Goal: Information Seeking & Learning: Learn about a topic

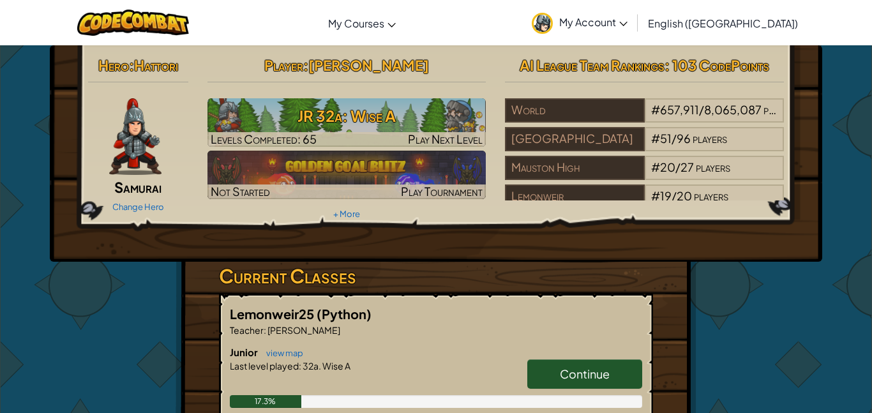
click at [538, 377] on link "Continue" at bounding box center [584, 373] width 115 height 29
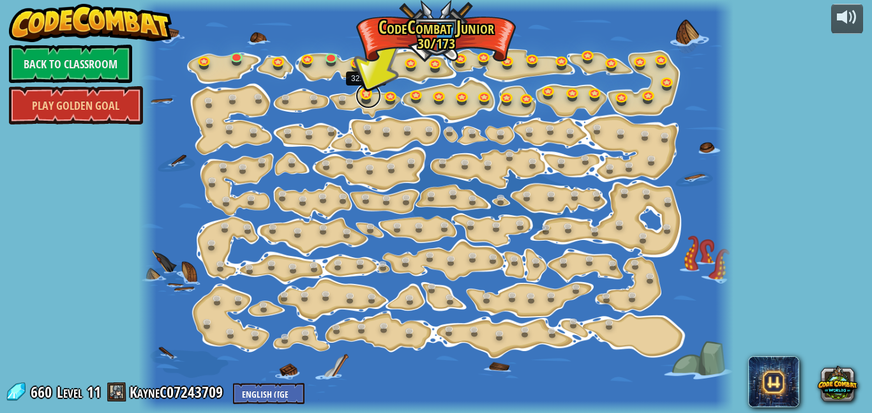
click at [361, 93] on link at bounding box center [368, 96] width 26 height 26
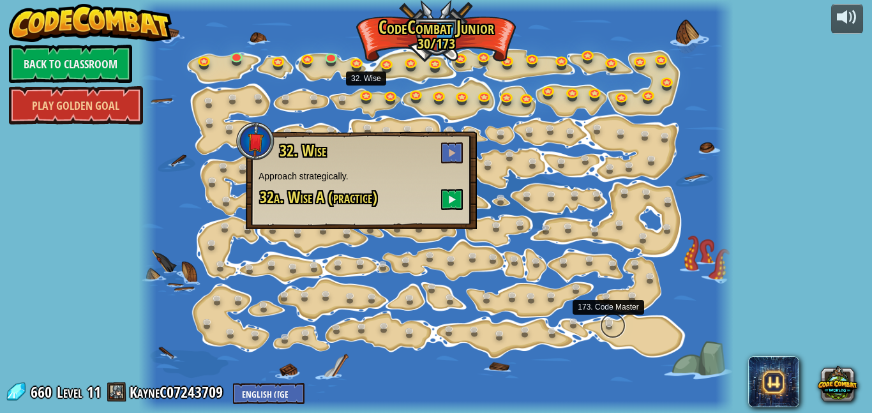
click at [609, 329] on link at bounding box center [613, 326] width 26 height 26
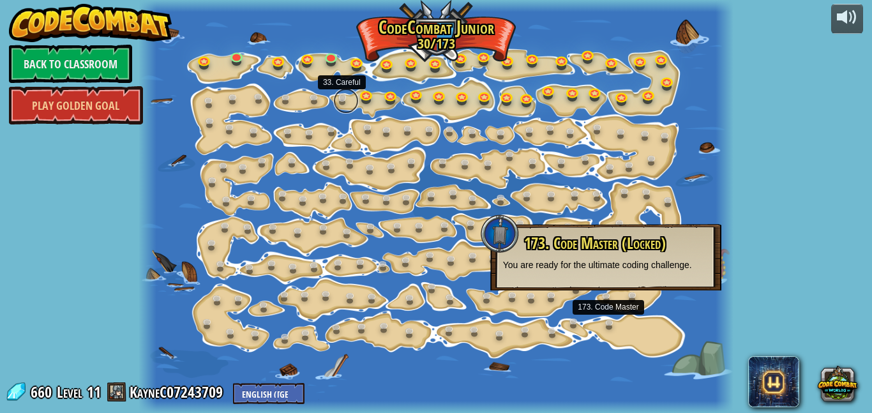
click at [342, 99] on link at bounding box center [346, 101] width 26 height 26
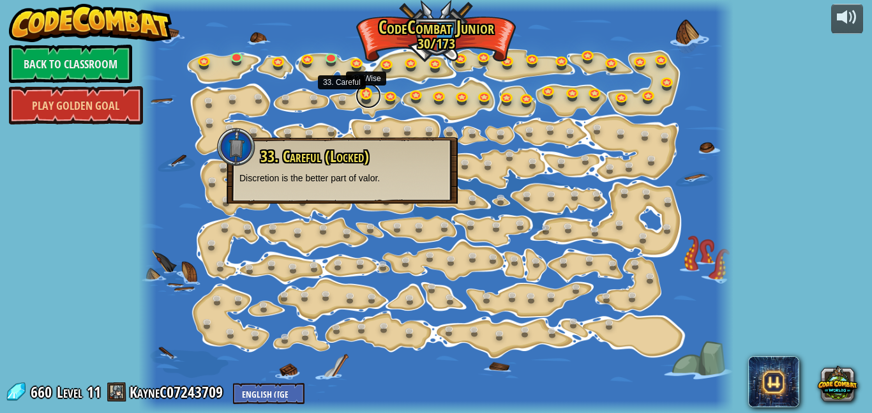
click at [361, 98] on link at bounding box center [368, 96] width 26 height 26
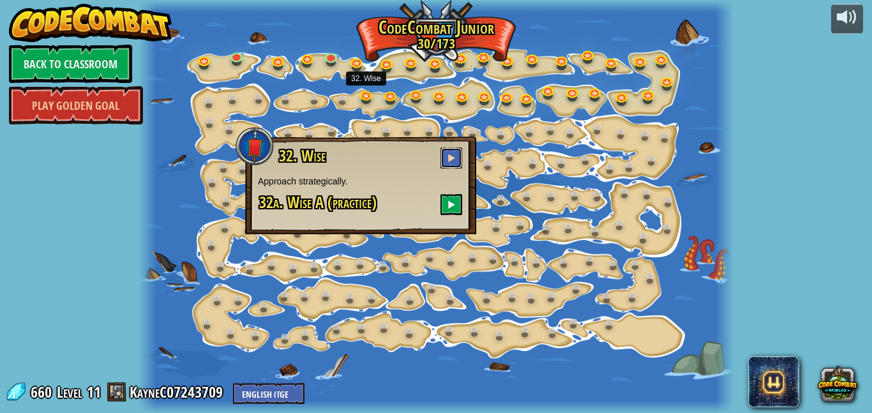
click at [451, 151] on button at bounding box center [451, 157] width 22 height 21
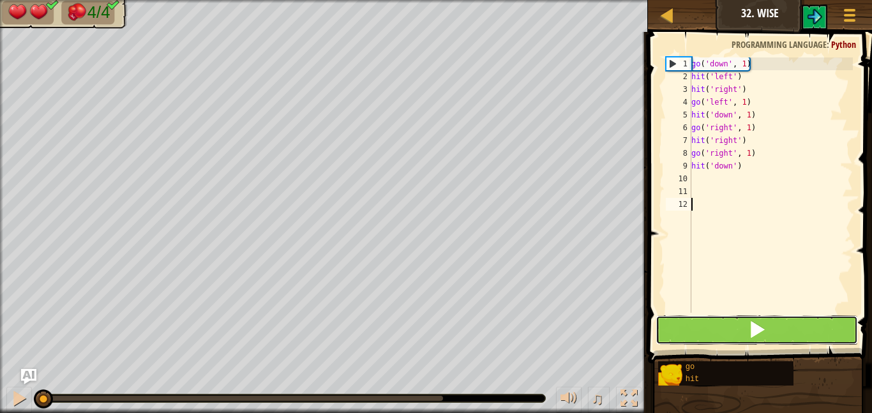
click at [731, 331] on button at bounding box center [756, 329] width 202 height 29
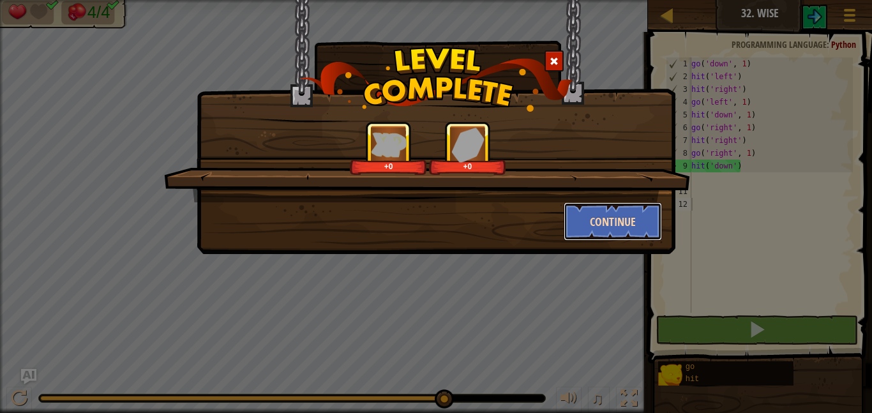
click at [609, 206] on button "Continue" at bounding box center [613, 221] width 99 height 38
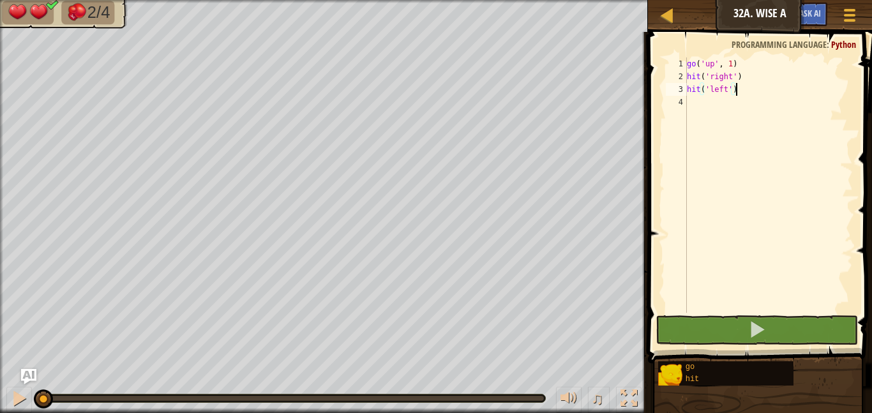
click at [694, 100] on div "go ( 'up' , 1 ) hit ( 'right' ) hit ( 'left' )" at bounding box center [768, 197] width 168 height 281
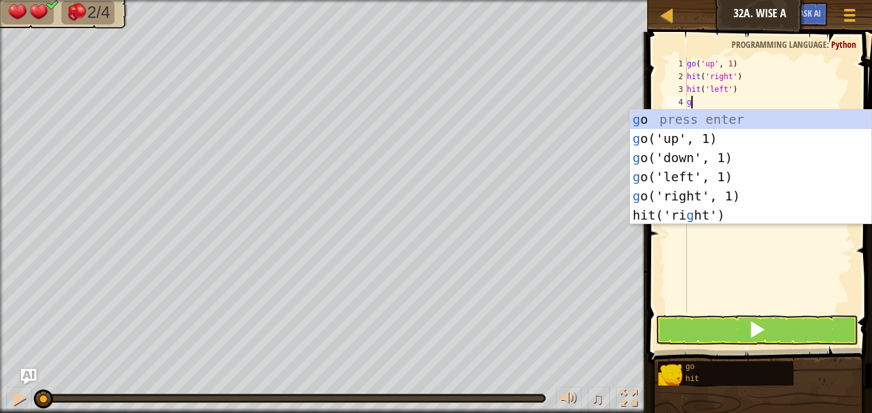
type textarea "go"
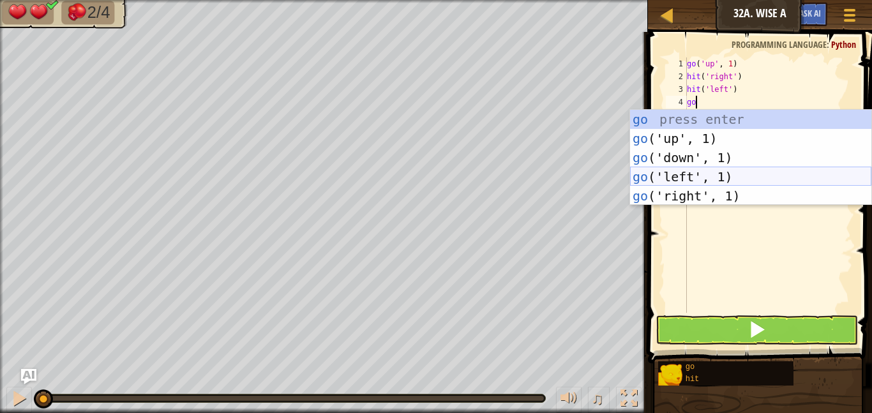
click at [689, 171] on div "go press enter go ('up', 1) press enter go ('down', 1) press enter go ('left', …" at bounding box center [750, 177] width 241 height 134
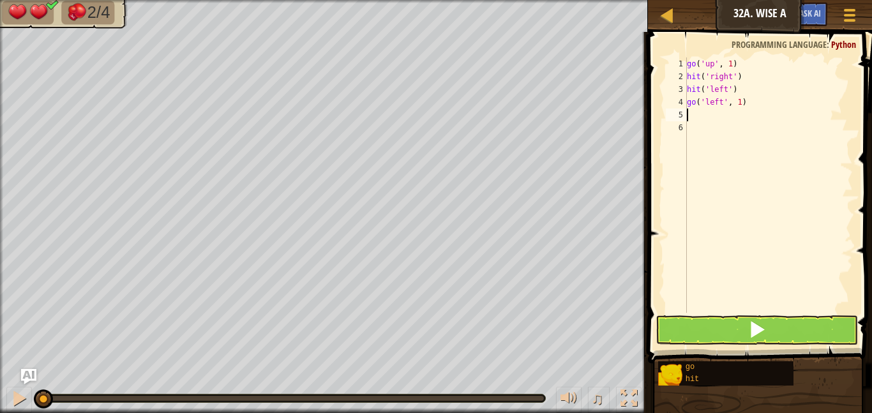
scroll to position [6, 0]
type textarea "g"
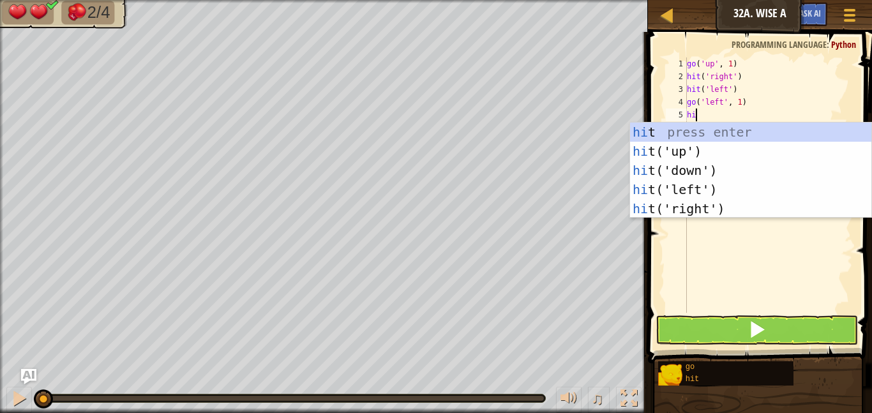
type textarea "hit"
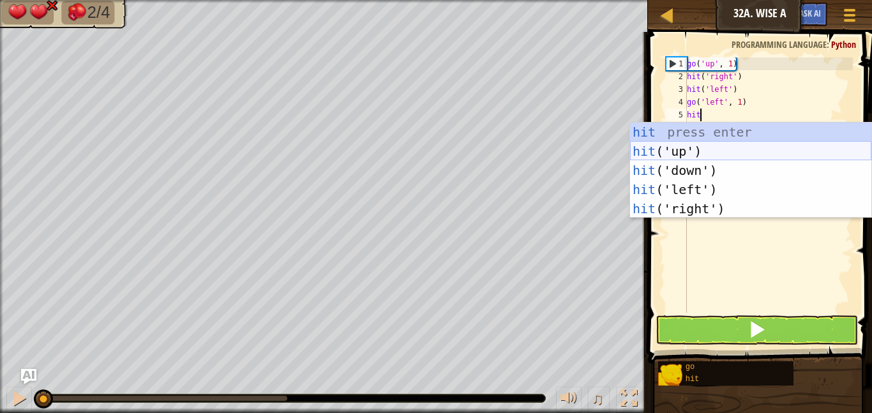
click at [701, 150] on div "hit press enter hit ('up') press enter hit ('down') press enter hit ('left') pr…" at bounding box center [750, 190] width 241 height 134
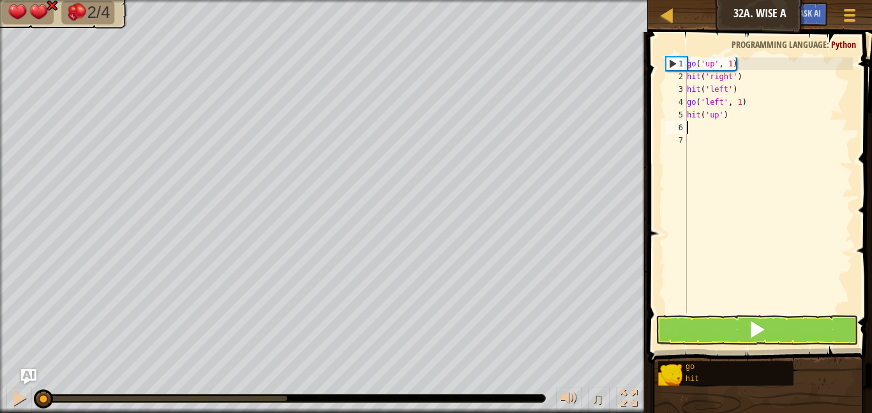
scroll to position [6, 0]
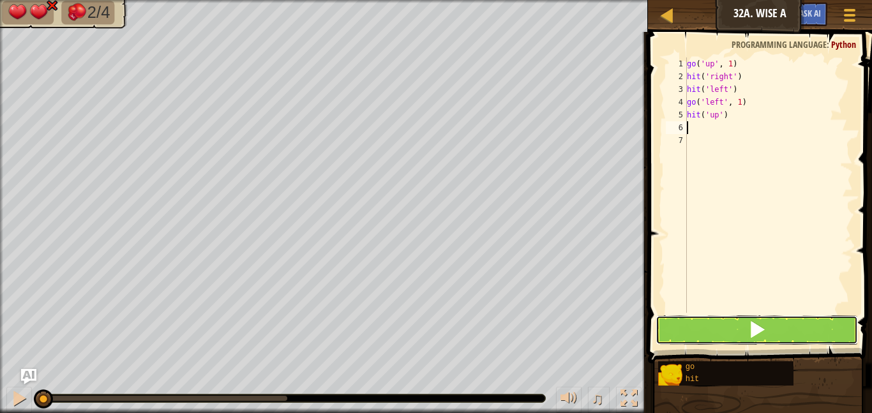
click at [759, 327] on span at bounding box center [757, 329] width 18 height 18
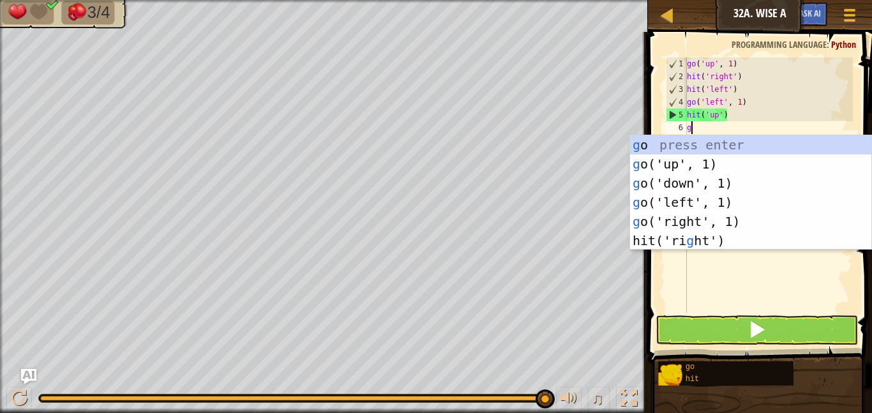
type textarea "go"
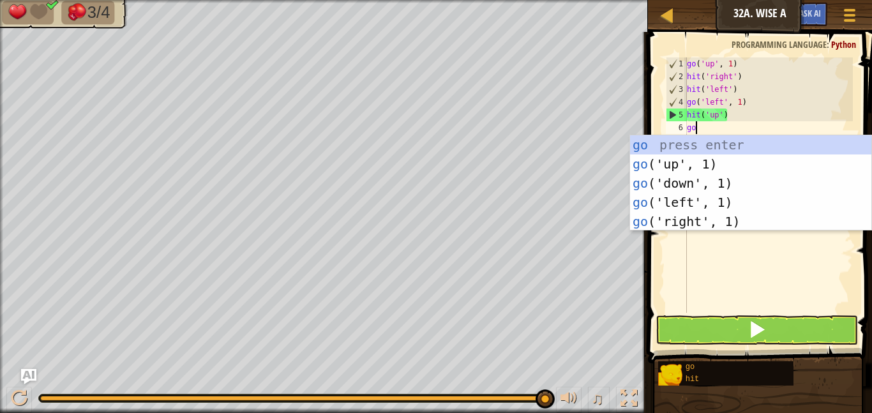
scroll to position [6, 1]
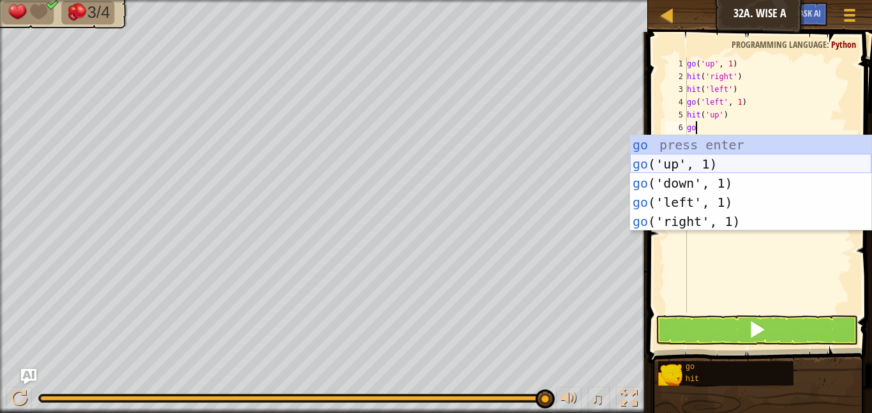
click at [750, 162] on div "go press enter go ('up', 1) press enter go ('down', 1) press enter go ('left', …" at bounding box center [750, 202] width 241 height 134
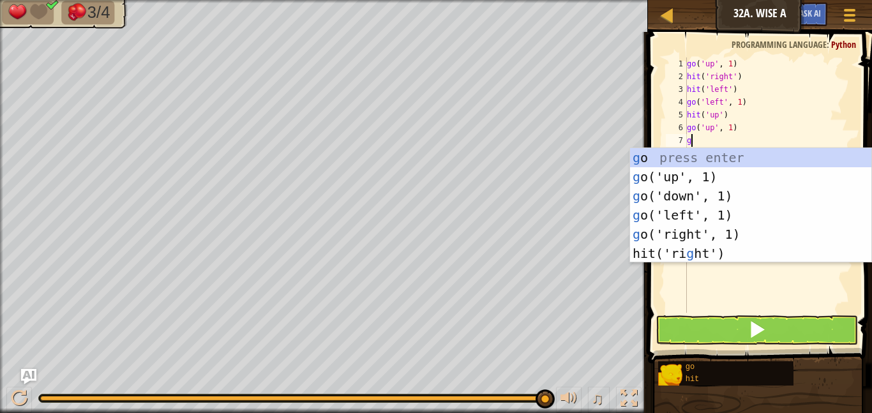
type textarea "go"
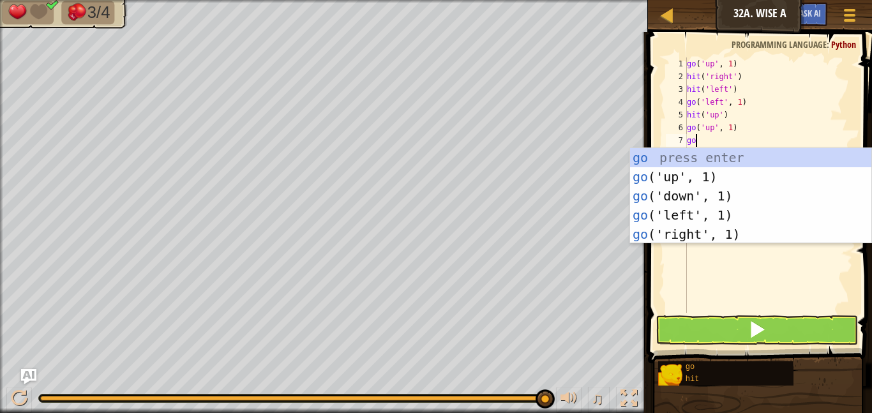
scroll to position [6, 1]
click at [729, 217] on div "go press enter go ('up', 1) press enter go ('down', 1) press enter go ('left', …" at bounding box center [750, 215] width 241 height 134
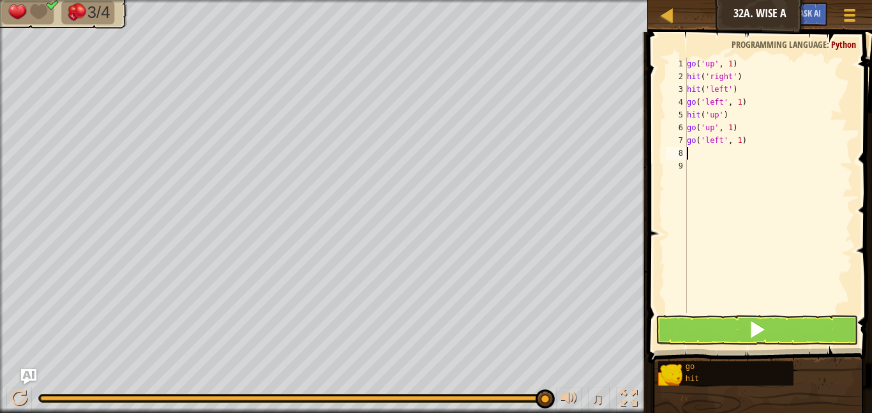
click at [717, 142] on div "go ( 'up' , 1 ) hit ( 'right' ) hit ( 'left' ) go ( 'left' , 1 ) hit ( 'up' ) g…" at bounding box center [768, 197] width 168 height 281
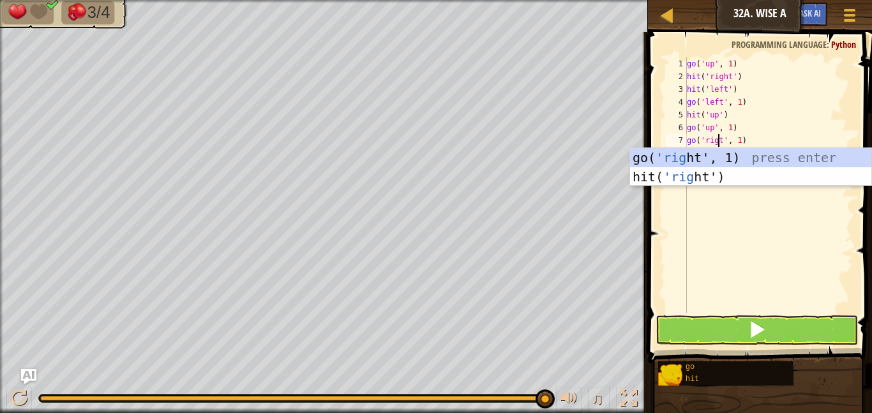
type textarea "go('right', 1)"
click at [750, 200] on div "go ( 'up' , 1 ) hit ( 'right' ) hit ( 'left' ) go ( 'left' , 1 ) hit ( 'up' ) g…" at bounding box center [768, 197] width 168 height 281
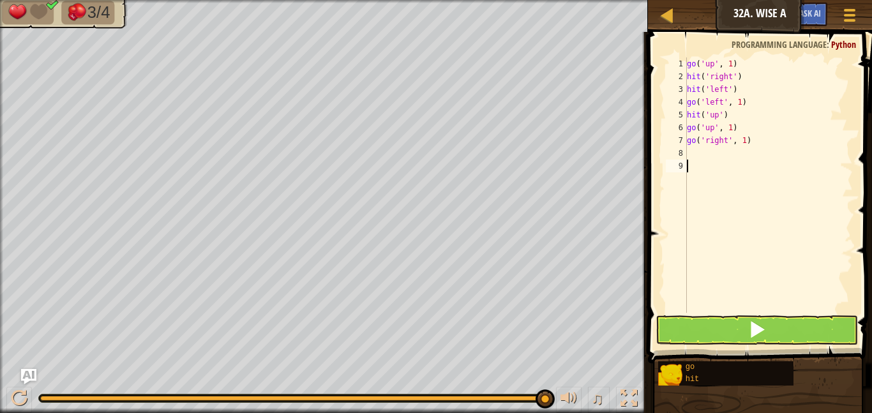
scroll to position [6, 0]
click at [745, 145] on div "go ( 'up' , 1 ) hit ( 'right' ) hit ( 'left' ) go ( 'left' , 1 ) hit ( 'up' ) g…" at bounding box center [768, 197] width 168 height 281
type textarea "go('right', 2)"
click at [699, 157] on div "go ( 'up' , 1 ) hit ( 'right' ) hit ( 'left' ) go ( 'left' , 1 ) hit ( 'up' ) g…" at bounding box center [768, 197] width 168 height 281
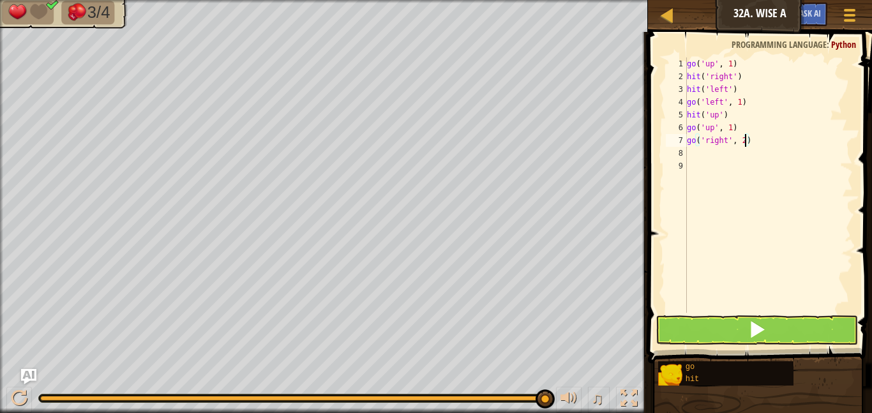
scroll to position [6, 0]
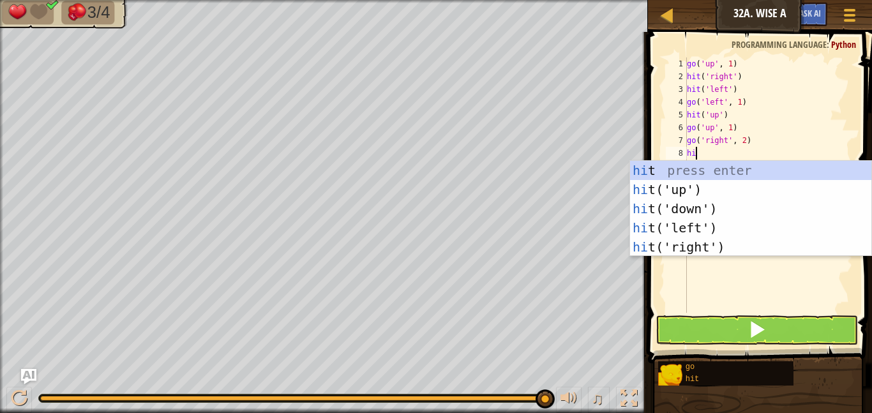
type textarea "hit"
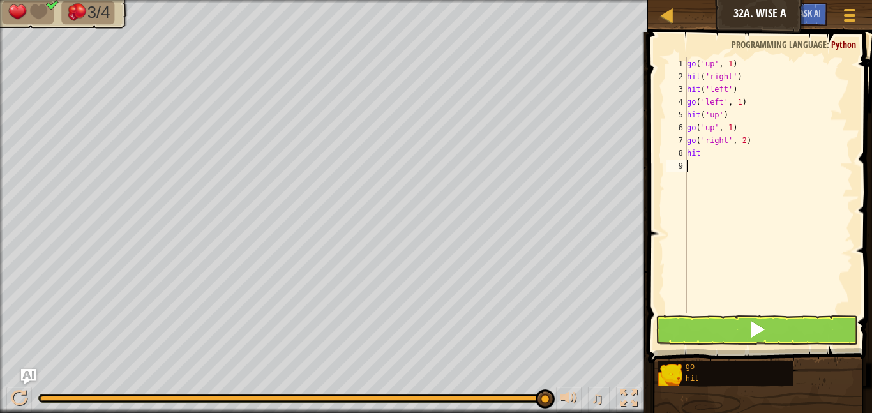
click at [712, 257] on div "go ( 'up' , 1 ) hit ( 'right' ) hit ( 'left' ) go ( 'left' , 1 ) hit ( 'up' ) g…" at bounding box center [768, 197] width 168 height 281
click at [758, 322] on span at bounding box center [757, 329] width 18 height 18
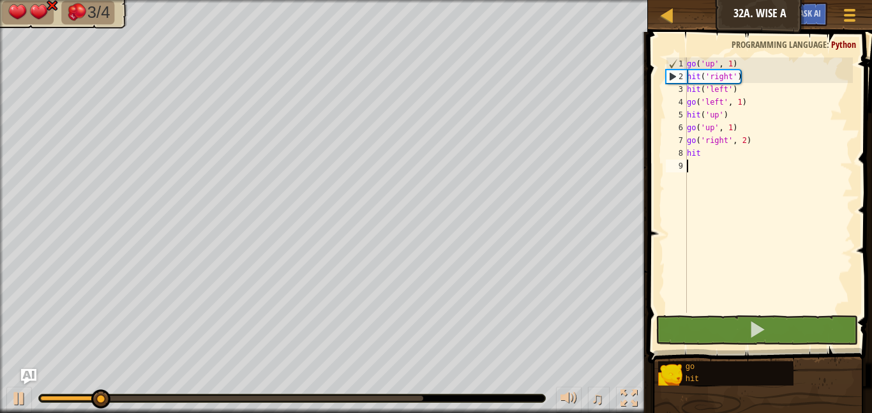
click at [708, 161] on div "go ( 'up' , 1 ) hit ( 'right' ) hit ( 'left' ) go ( 'left' , 1 ) hit ( 'up' ) g…" at bounding box center [768, 197] width 168 height 281
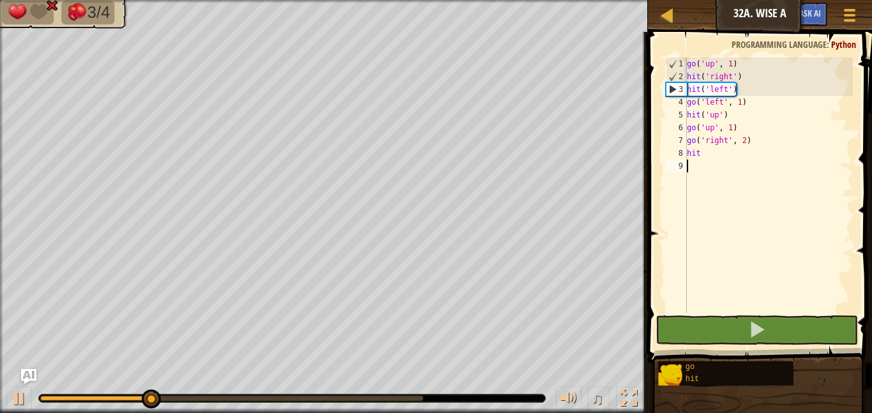
click at [704, 156] on div "go ( 'up' , 1 ) hit ( 'right' ) hit ( 'left' ) go ( 'left' , 1 ) hit ( 'up' ) g…" at bounding box center [768, 197] width 168 height 281
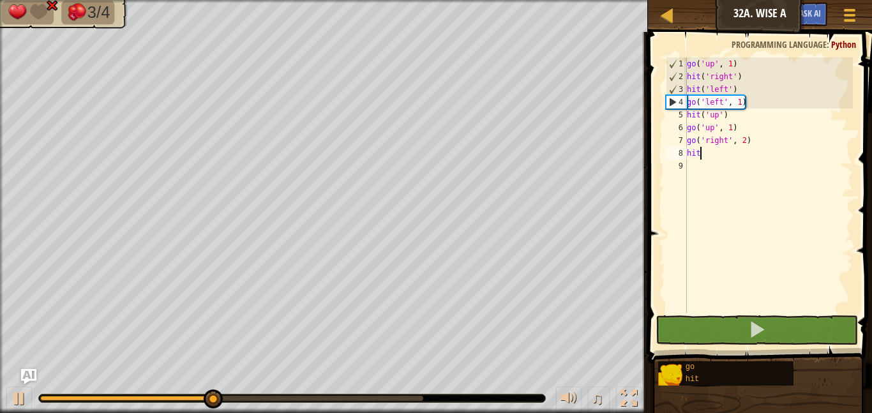
type textarea "hitr"
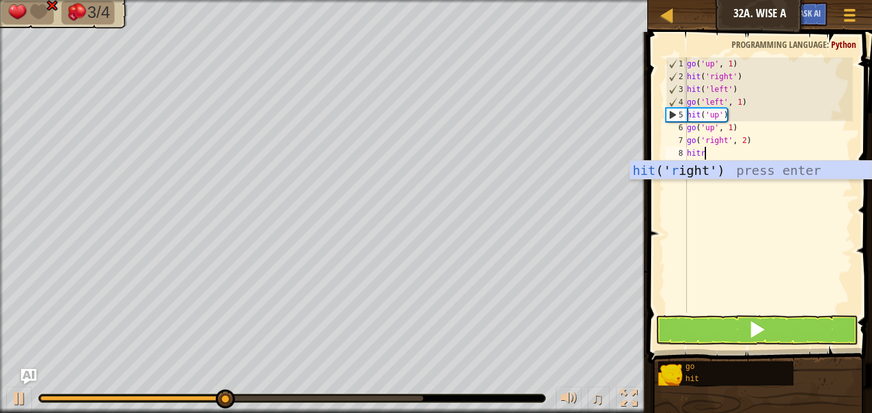
scroll to position [6, 2]
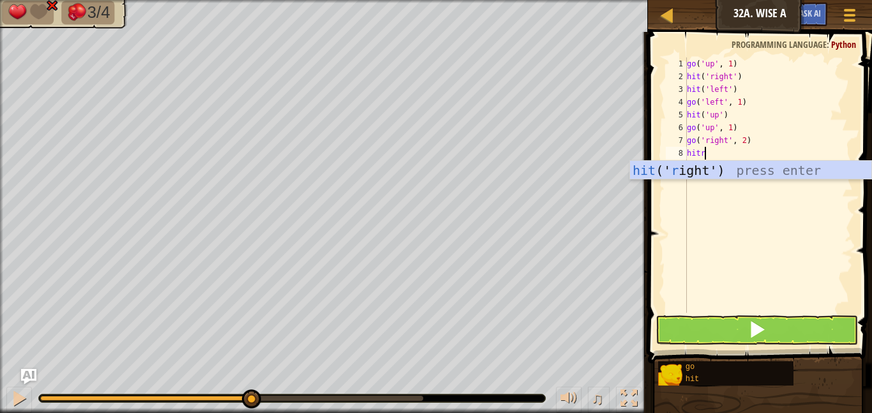
click at [698, 174] on div "hit (' r ight') press enter" at bounding box center [750, 189] width 241 height 57
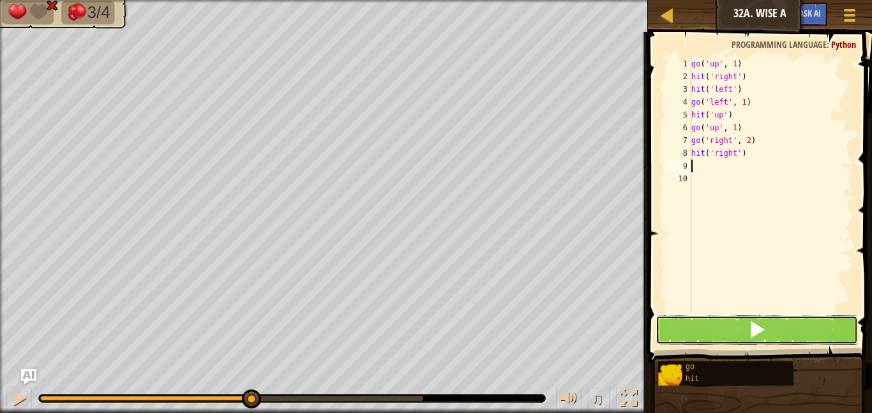
click at [740, 328] on button at bounding box center [756, 329] width 202 height 29
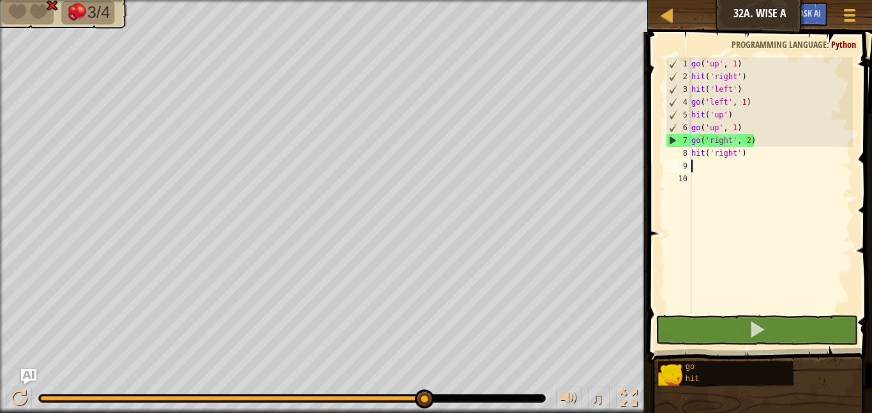
click at [751, 140] on div "go ( 'up' , 1 ) hit ( 'right' ) hit ( 'left' ) go ( 'left' , 1 ) hit ( 'up' ) g…" at bounding box center [771, 197] width 164 height 281
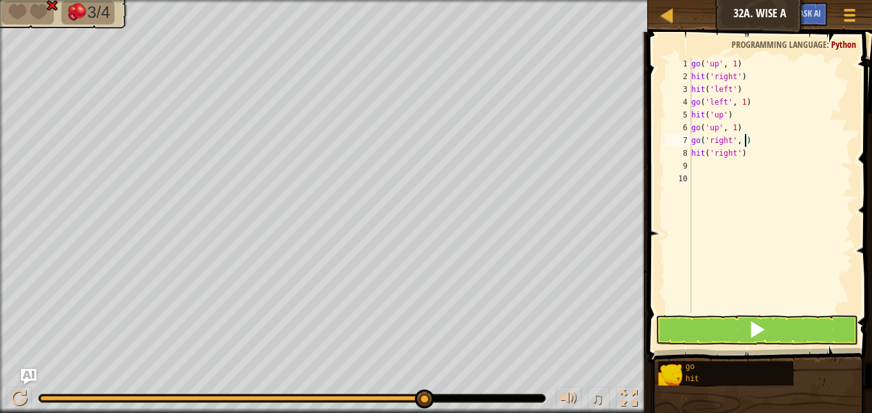
scroll to position [6, 8]
click at [805, 147] on div "go ( 'up' , 1 ) hit ( 'right' ) hit ( 'left' ) go ( 'left' , 1 ) hit ( 'up' ) g…" at bounding box center [771, 197] width 164 height 281
click at [777, 139] on div "go ( 'up' , 1 ) hit ( 'right' ) hit ( 'left' ) go ( 'left' , 1 ) hit ( 'up' ) g…" at bounding box center [771, 197] width 164 height 281
type textarea "go('right', 1)"
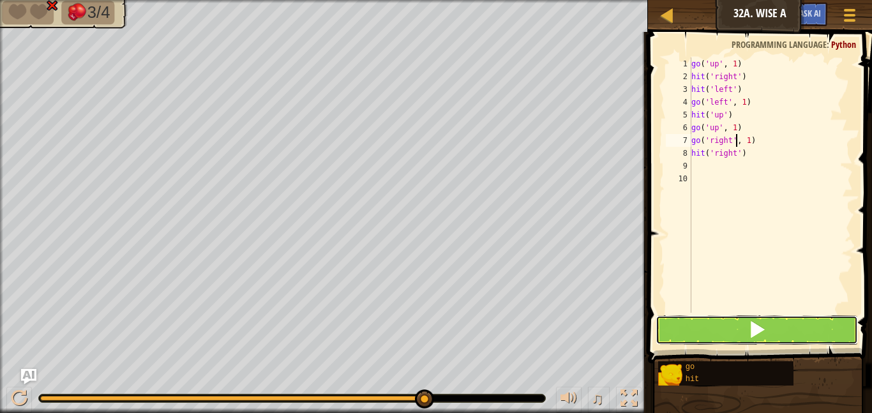
click at [775, 324] on button at bounding box center [756, 329] width 202 height 29
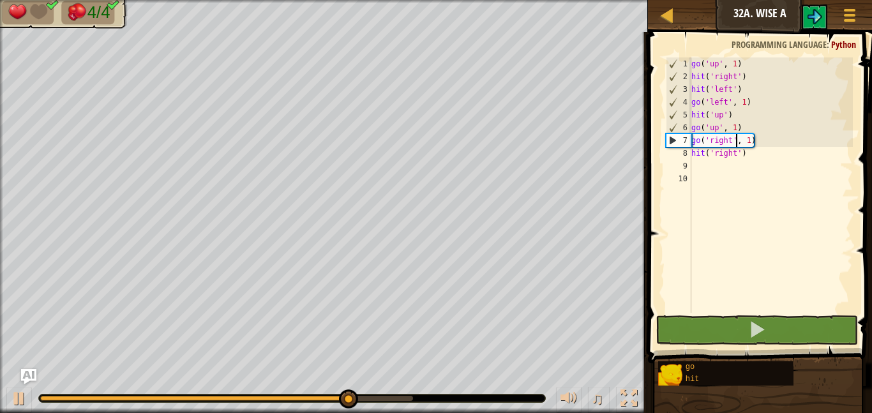
click at [699, 168] on div "go ( 'up' , 1 ) hit ( 'right' ) hit ( 'left' ) go ( 'left' , 1 ) hit ( 'up' ) g…" at bounding box center [771, 197] width 164 height 281
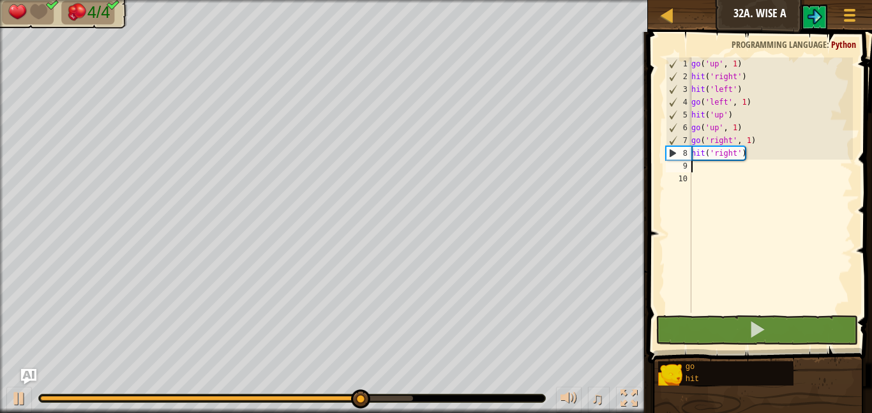
scroll to position [6, 0]
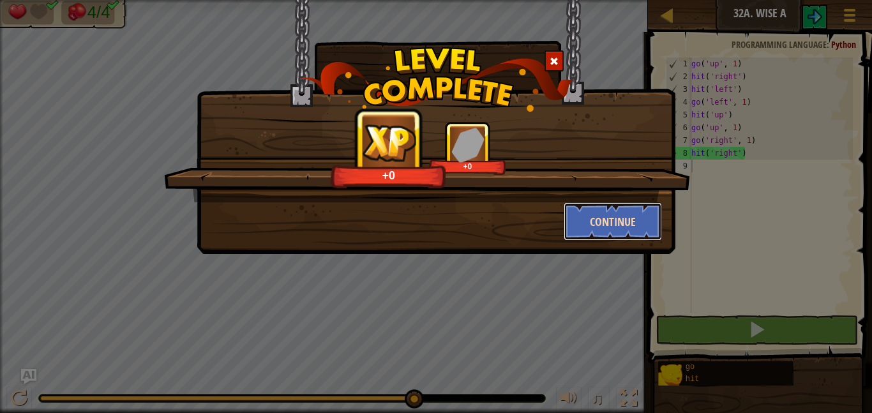
click at [610, 228] on button "Continue" at bounding box center [613, 221] width 99 height 38
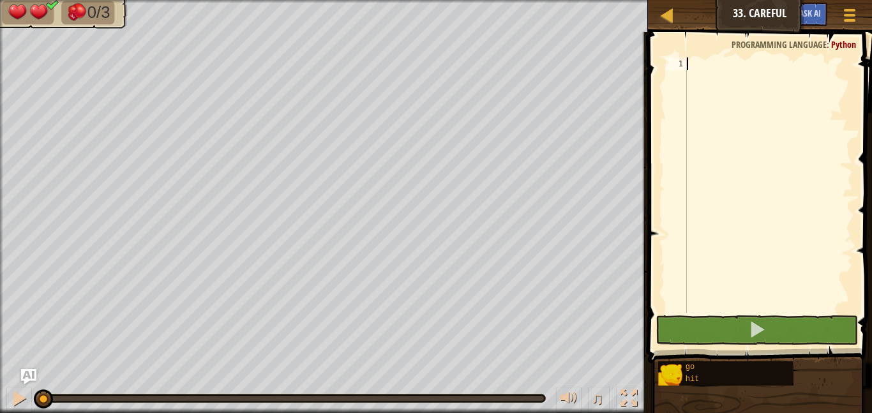
scroll to position [6, 0]
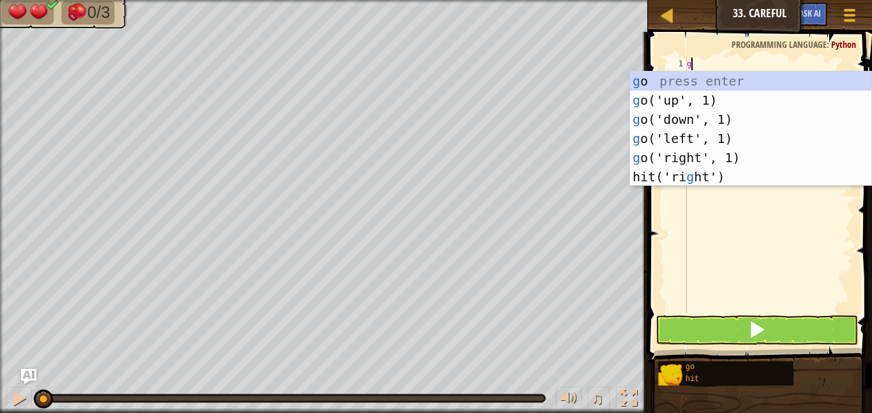
type textarea "go"
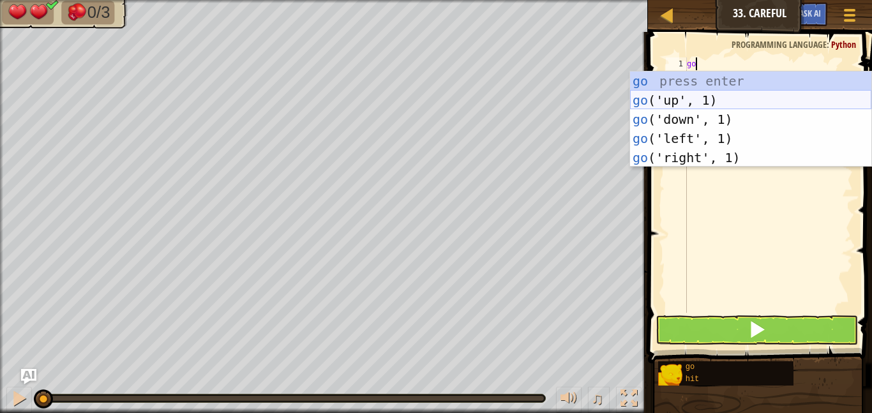
click at [672, 107] on div "go press enter go ('up', 1) press enter go ('down', 1) press enter go ('left', …" at bounding box center [750, 138] width 241 height 134
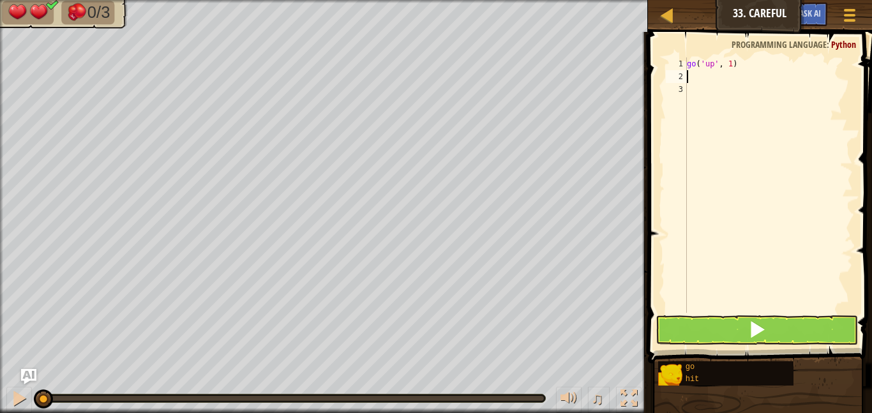
scroll to position [6, 0]
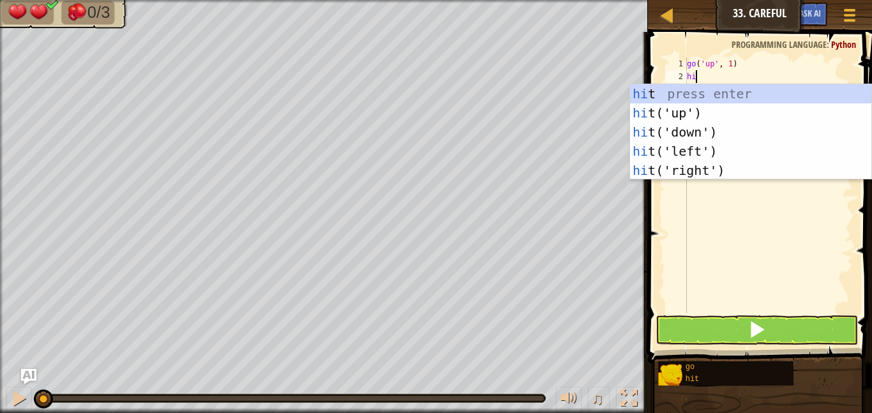
type textarea "hit"
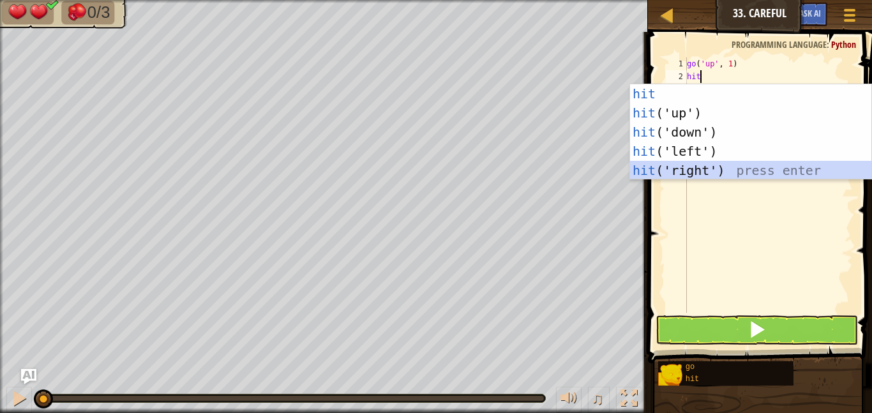
click at [706, 168] on div "hit press enter hit ('up') press enter hit ('down') press enter hit ('left') pr…" at bounding box center [750, 151] width 241 height 134
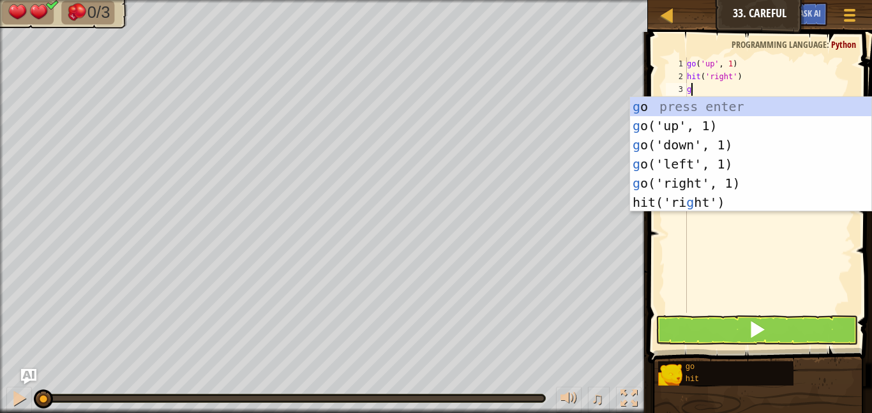
type textarea "go"
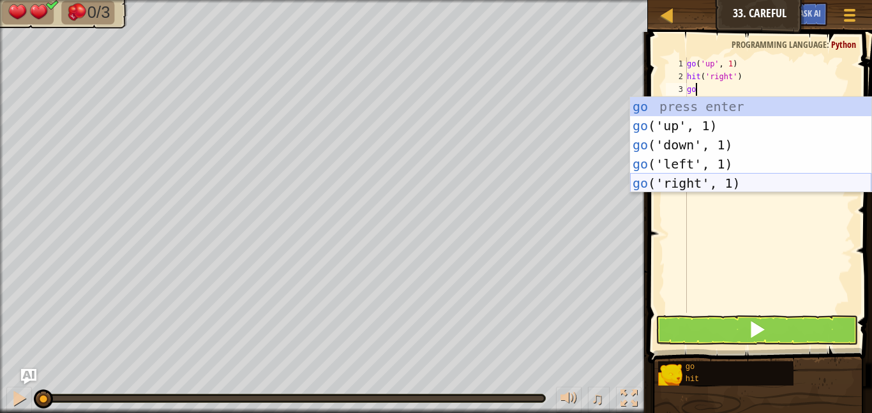
click at [709, 185] on div "go press enter go ('up', 1) press enter go ('down', 1) press enter go ('left', …" at bounding box center [750, 164] width 241 height 134
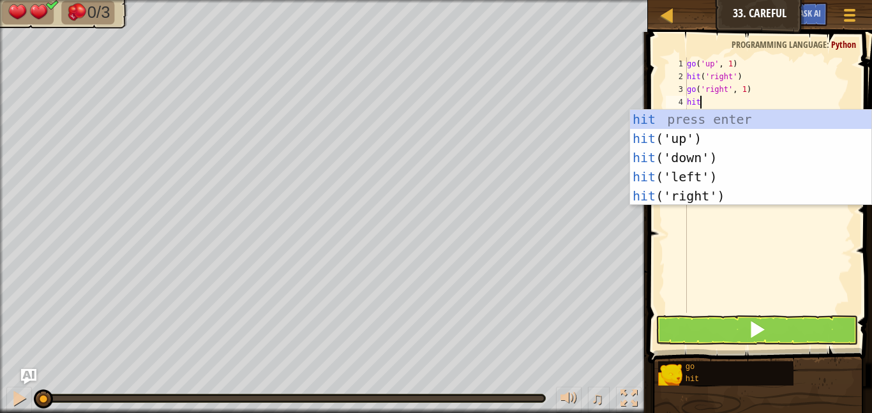
type textarea "hit"
click at [712, 163] on div "hit press enter hit ('up') press enter hit ('down') press enter hit ('left') pr…" at bounding box center [750, 177] width 241 height 134
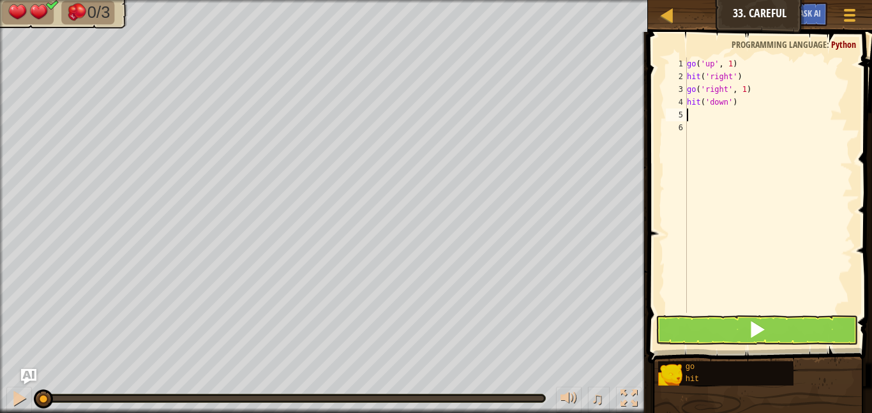
scroll to position [6, 0]
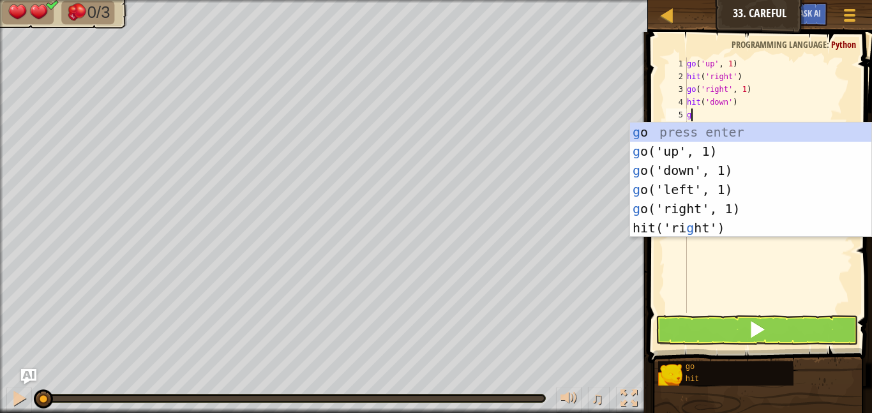
type textarea "go"
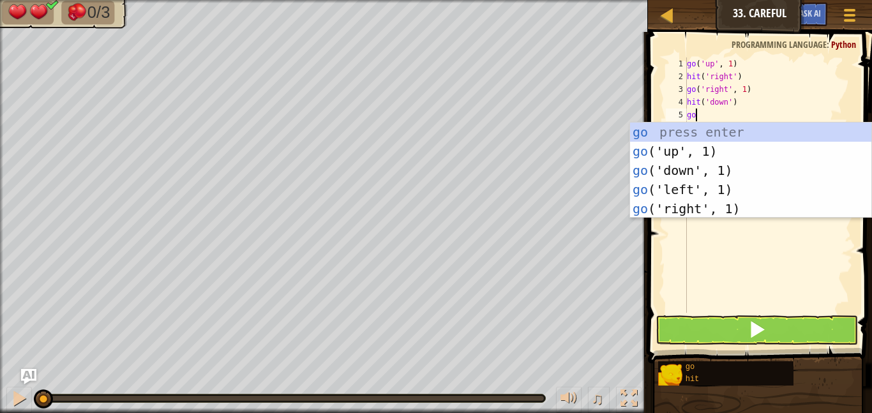
scroll to position [6, 1]
click at [687, 169] on div "go press enter go ('up', 1) press enter go ('down', 1) press enter go ('left', …" at bounding box center [750, 190] width 241 height 134
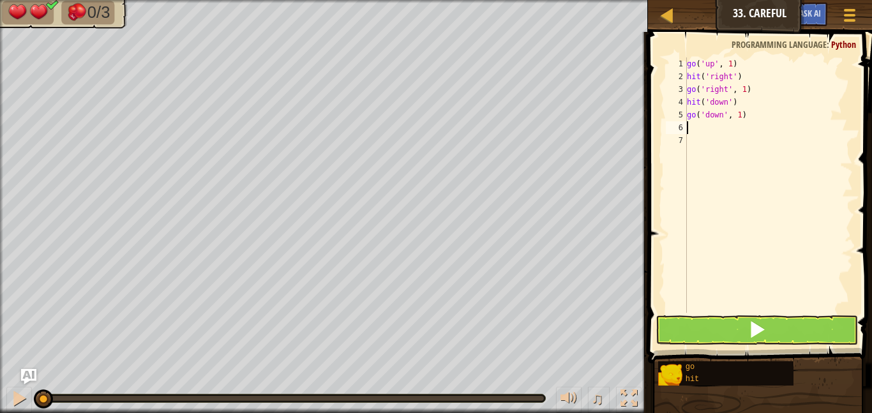
scroll to position [6, 0]
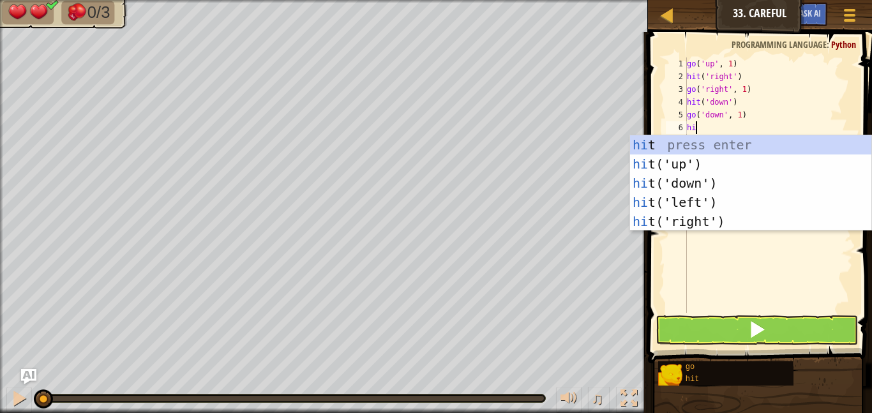
type textarea "hit"
click at [686, 197] on div "hit press enter hit ('up') press enter hit ('down') press enter hit ('left') pr…" at bounding box center [750, 202] width 241 height 134
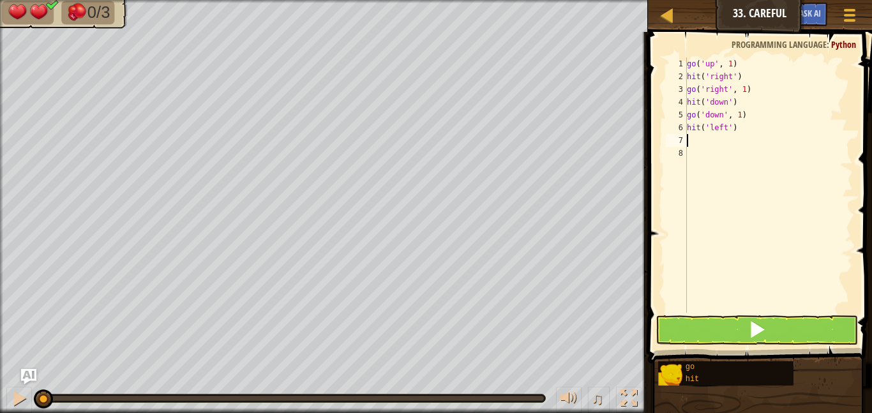
scroll to position [6, 0]
click at [751, 327] on span at bounding box center [757, 329] width 18 height 18
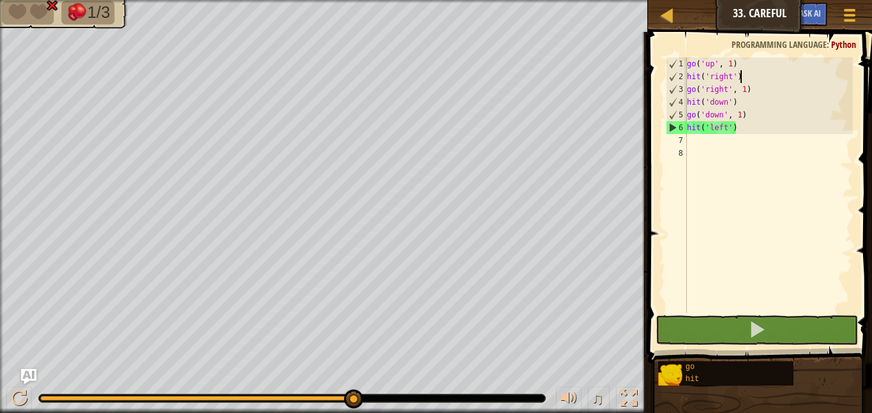
click at [743, 80] on div "go ( 'up' , 1 ) hit ( 'right' ) go ( 'right' , 1 ) hit ( 'down' ) go ( 'down' ,…" at bounding box center [768, 197] width 168 height 281
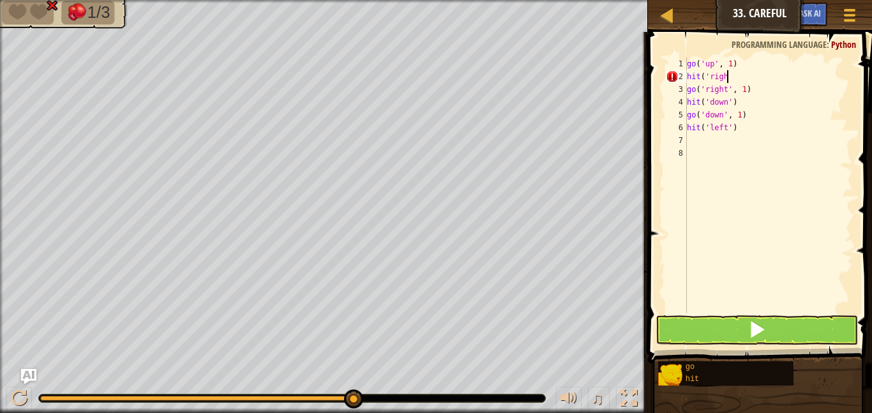
type textarea "hit('right"
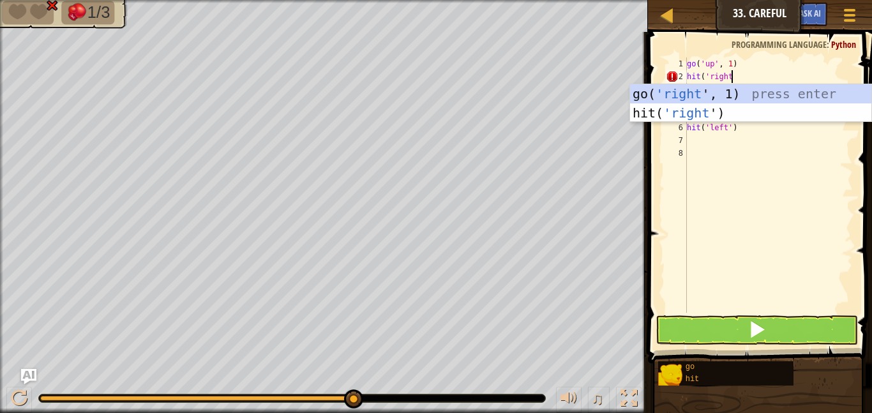
scroll to position [6, 6]
click at [743, 91] on div "go( 'right ', 1) press enter hit( 'right ') press enter" at bounding box center [750, 122] width 241 height 77
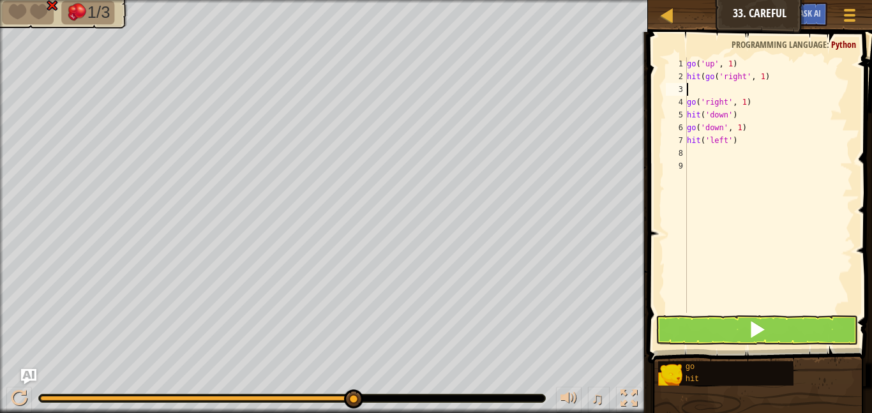
scroll to position [6, 0]
click at [764, 78] on div "go ( 'up' , 1 ) hit ( go ( 'right' , 1 ) go ( 'right' , 1 ) hit ( 'down' ) go (…" at bounding box center [768, 197] width 168 height 281
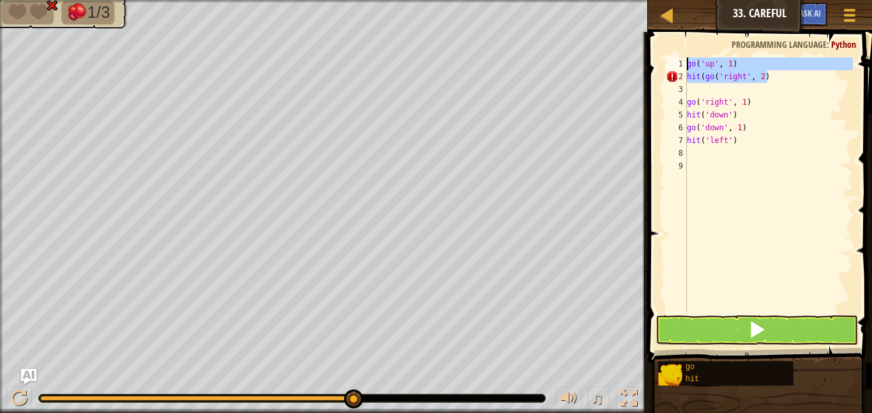
click at [628, 49] on div "Map Junior 33. Careful Game Menu Ask AI 1 ההההההההההההההההההההההההההההההההההההה…" at bounding box center [436, 206] width 872 height 413
type textarea "go('up', 1) hit(go('right', 2)"
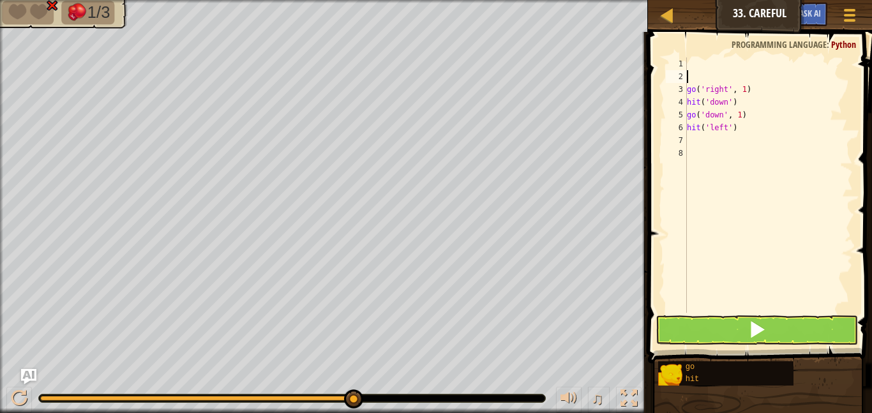
click at [753, 82] on div "go ( 'right' , 1 ) hit ( 'down' ) go ( 'down' , 1 ) hit ( 'left' )" at bounding box center [768, 197] width 168 height 281
click at [757, 80] on div "go ( 'right' , 1 ) hit ( 'down' ) go ( 'down' , 1 ) hit ( 'left' )" at bounding box center [768, 197] width 168 height 281
type textarea "g"
click at [747, 114] on div "hit ( 'down' ) go ( 'down' , 1 ) hit ( 'left' )" at bounding box center [768, 197] width 168 height 281
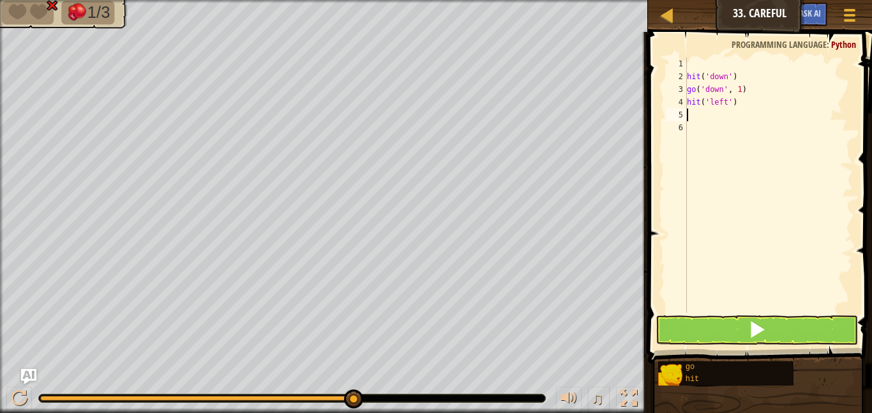
click at [743, 108] on div "hit ( 'down' ) go ( 'down' , 1 ) hit ( 'left' )" at bounding box center [768, 197] width 168 height 281
click at [740, 104] on div "hit ( 'down' ) go ( 'down' , 1 ) hit ( 'left' )" at bounding box center [768, 197] width 168 height 281
type textarea "h"
type textarea "g"
type textarea "h"
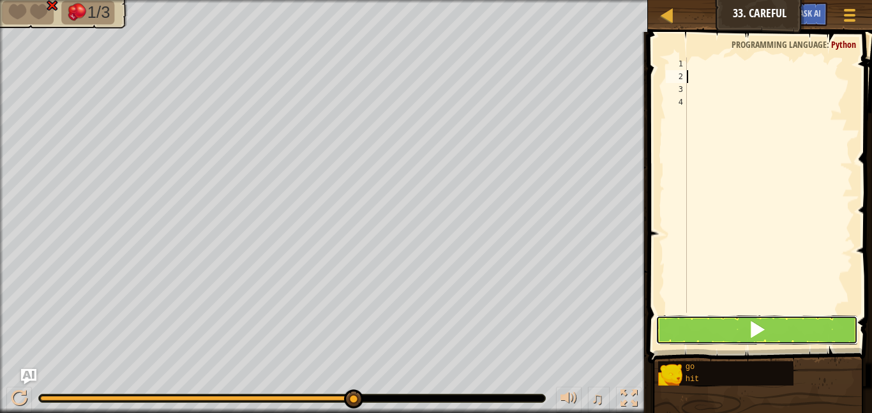
click at [727, 339] on button at bounding box center [756, 329] width 202 height 29
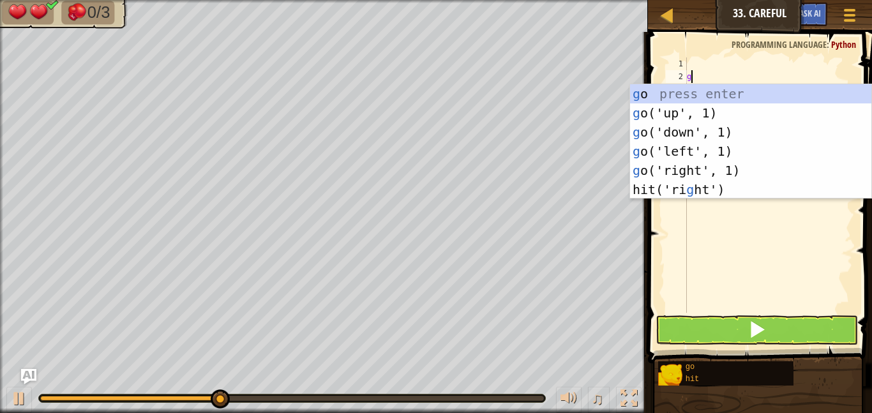
type textarea "go"
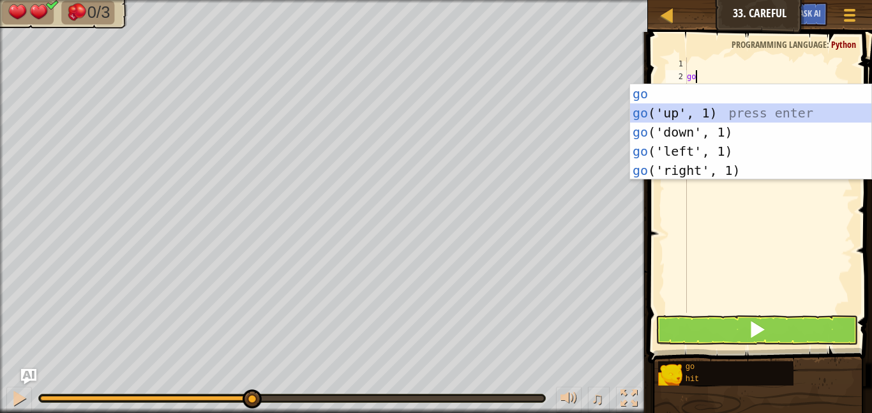
click at [658, 110] on div "go press enter go ('up', 1) press enter go ('down', 1) press enter go ('left', …" at bounding box center [750, 151] width 241 height 134
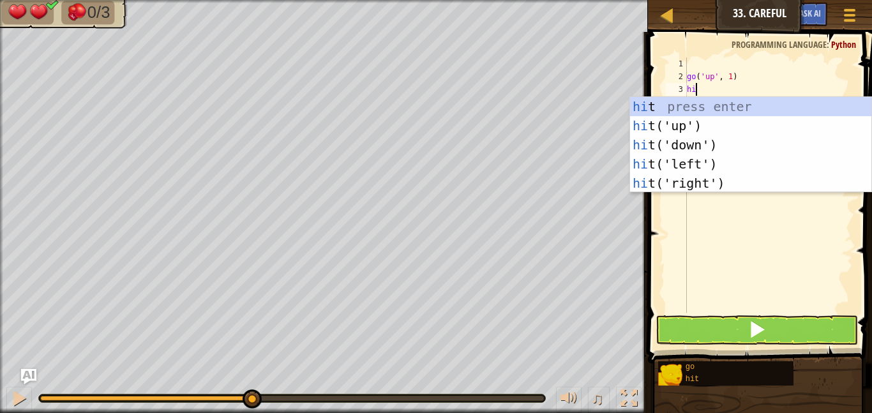
type textarea "hit"
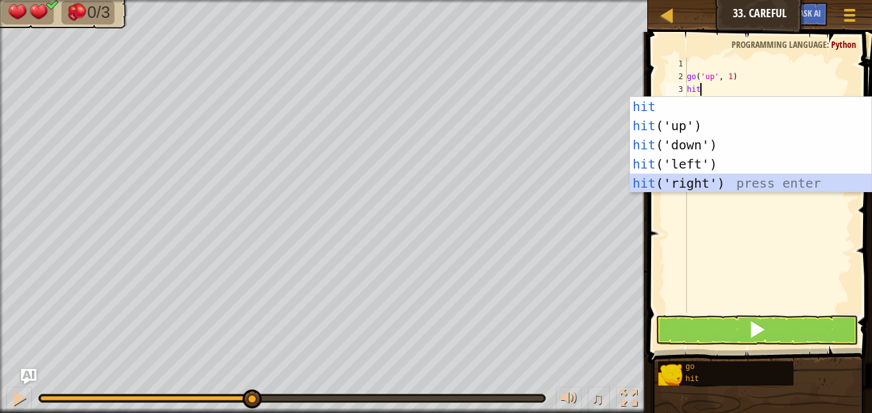
click at [693, 179] on div "hit press enter hit ('up') press enter hit ('down') press enter hit ('left') pr…" at bounding box center [750, 164] width 241 height 134
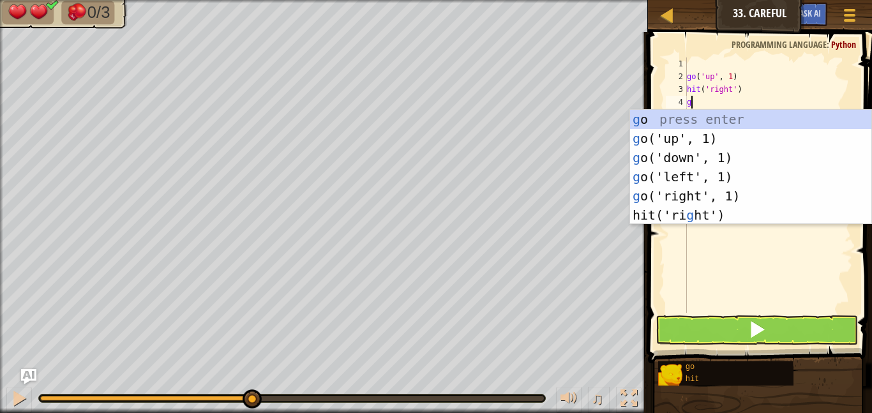
type textarea "go"
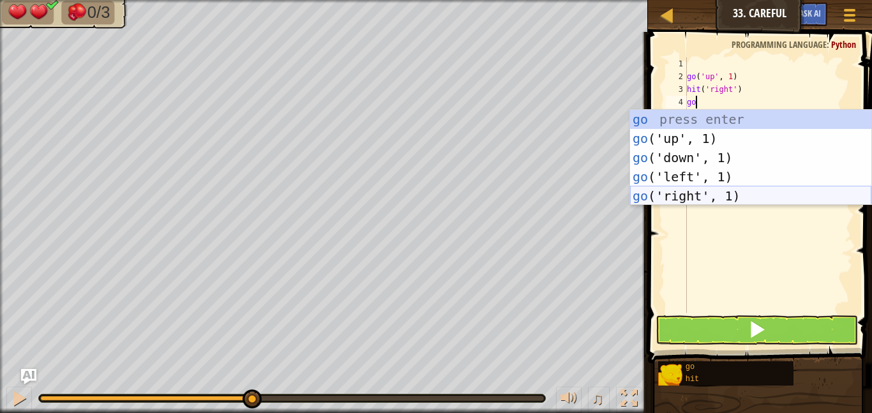
click at [679, 193] on div "go press enter go ('up', 1) press enter go ('down', 1) press enter go ('left', …" at bounding box center [750, 177] width 241 height 134
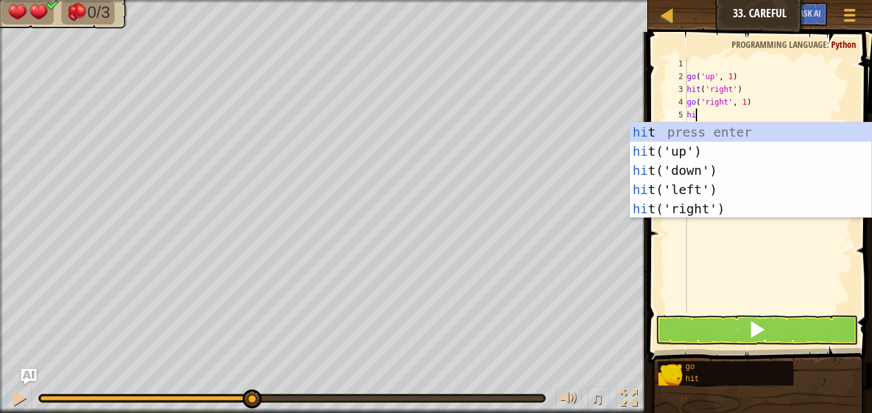
type textarea "hit"
click at [690, 174] on div "hit press enter hit ('up') press enter hit ('down') press enter hit ('left') pr…" at bounding box center [750, 190] width 241 height 134
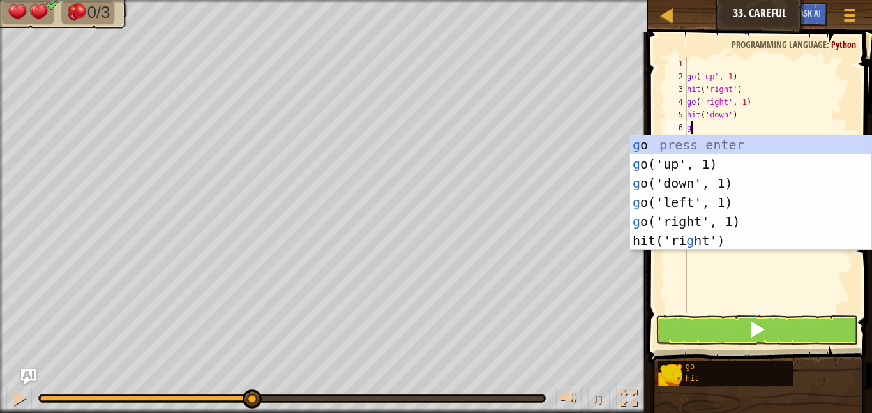
scroll to position [6, 1]
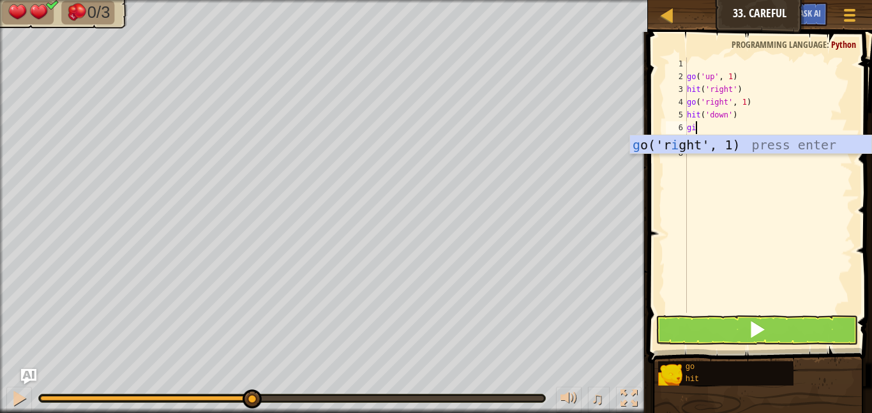
type textarea "g"
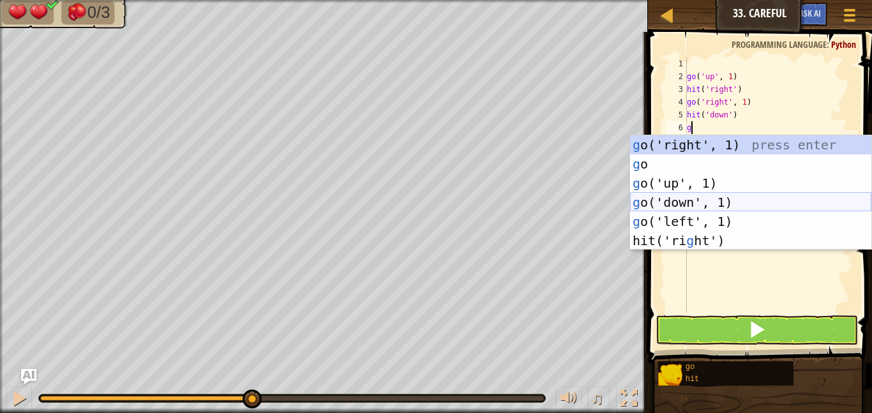
click at [699, 205] on div "g o('right', 1) press enter g o press enter g o('up', 1) press enter g o('down'…" at bounding box center [750, 211] width 241 height 153
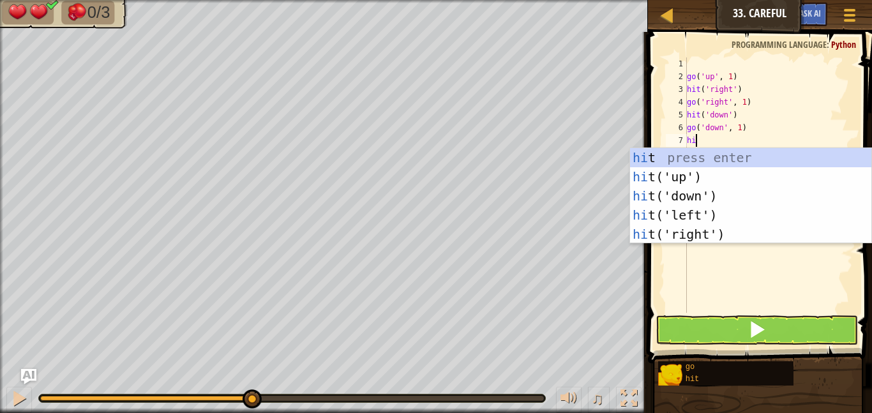
type textarea "hit"
click at [686, 205] on div "hit press enter hit ('up') press enter hit ('down') press enter hit ('left') pr…" at bounding box center [750, 215] width 241 height 134
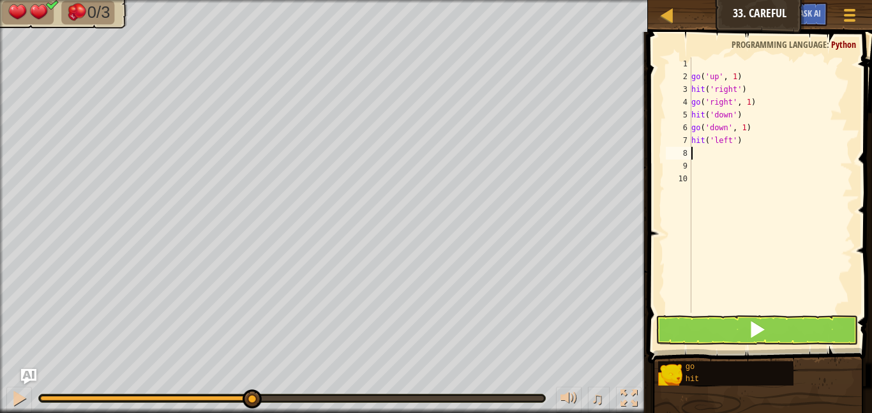
scroll to position [6, 0]
click at [748, 334] on span at bounding box center [757, 329] width 18 height 18
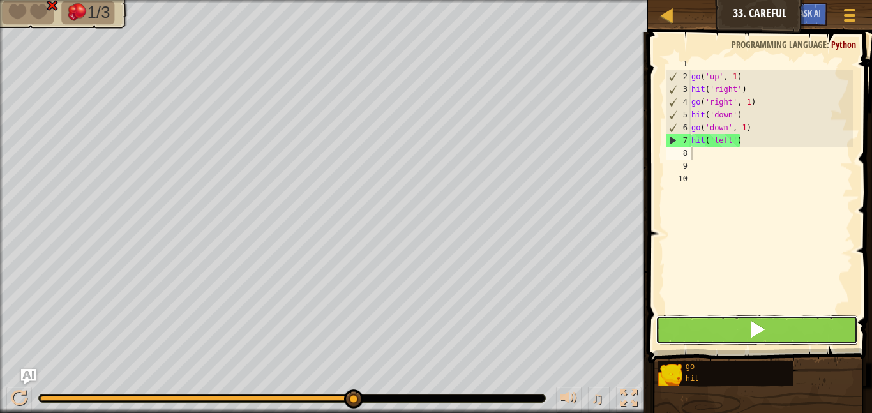
click at [724, 332] on button at bounding box center [756, 329] width 202 height 29
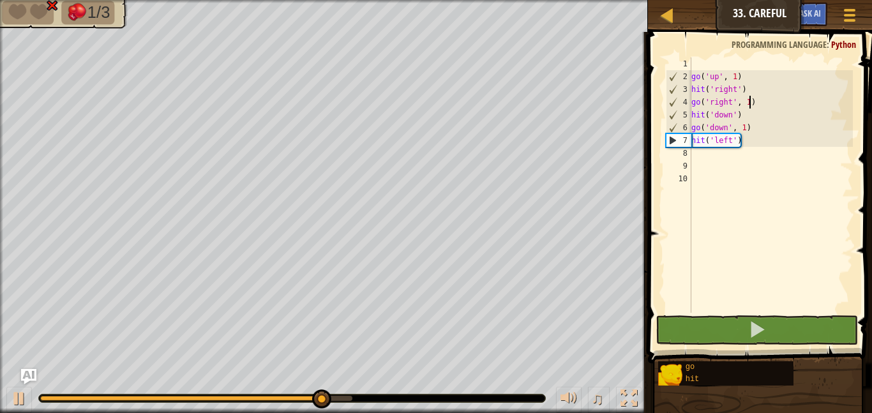
click at [748, 103] on div "go ( 'up' , 1 ) hit ( 'right' ) go ( 'right' , 1 ) hit ( 'down' ) go ( 'down' ,…" at bounding box center [771, 197] width 164 height 281
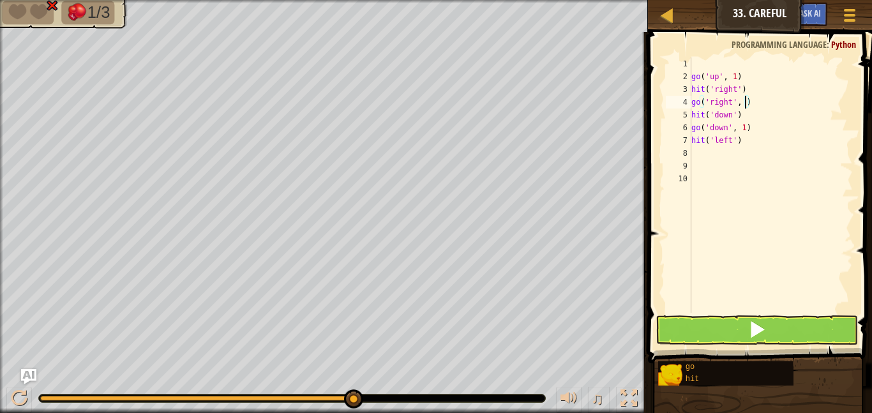
type textarea "go('right', 2)"
click at [784, 322] on button at bounding box center [756, 329] width 202 height 29
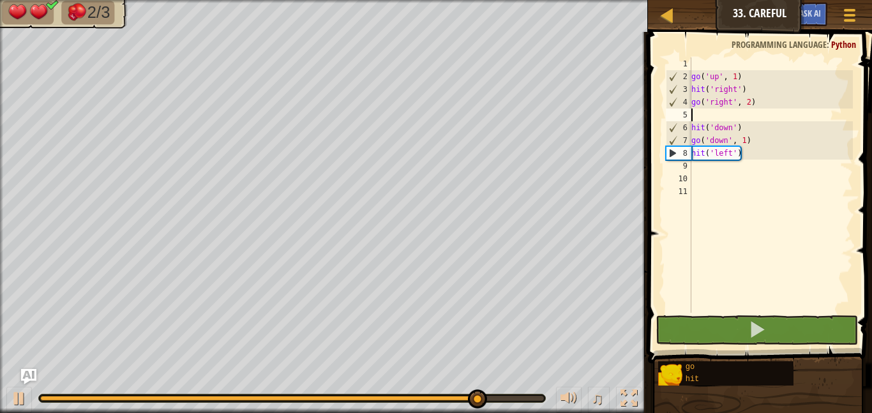
click at [743, 141] on div "go ( 'up' , 1 ) hit ( 'right' ) go ( 'right' , 2 ) hit ( 'down' ) go ( 'down' ,…" at bounding box center [771, 197] width 164 height 281
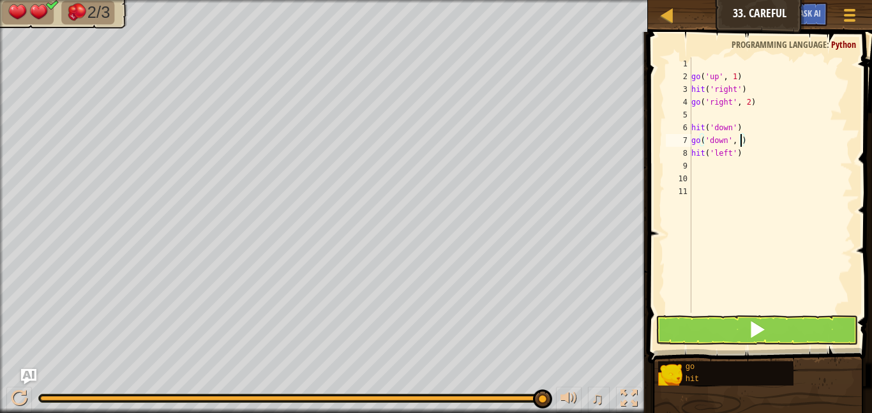
type textarea "go('down', 2)"
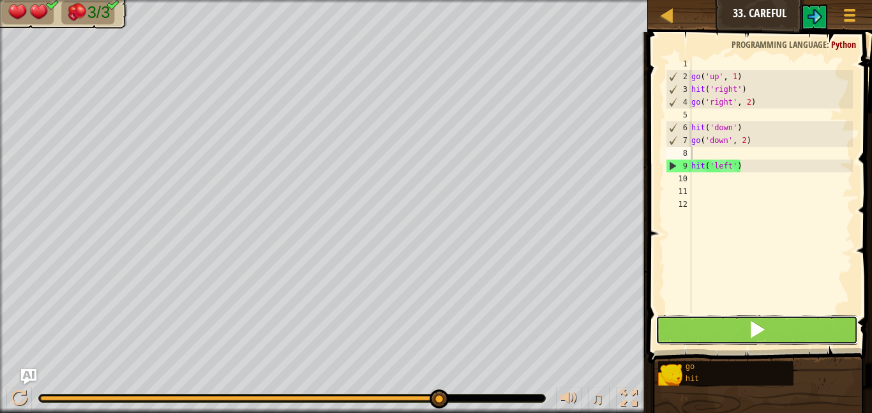
click at [751, 327] on span at bounding box center [757, 329] width 18 height 18
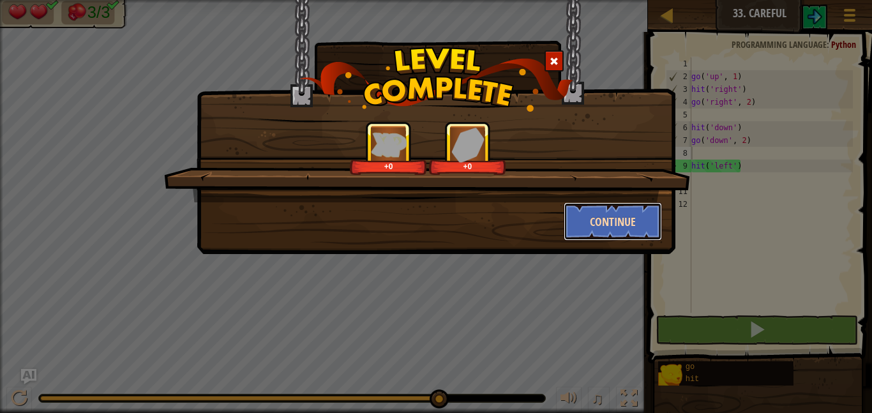
click at [619, 229] on button "Continue" at bounding box center [613, 221] width 99 height 38
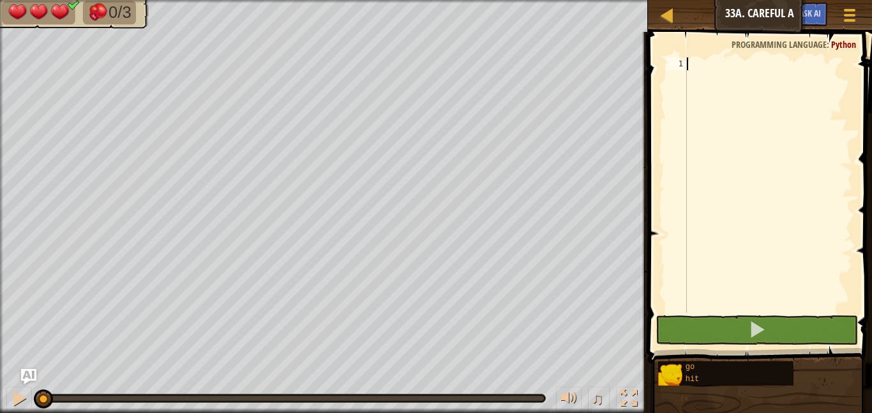
scroll to position [6, 0]
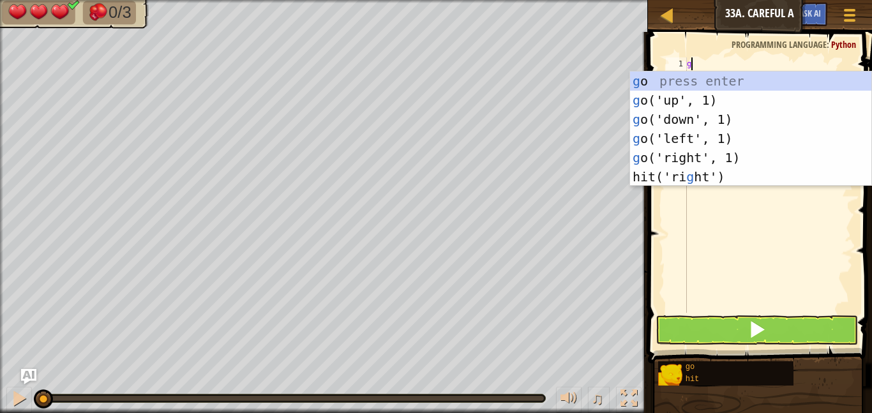
type textarea "go"
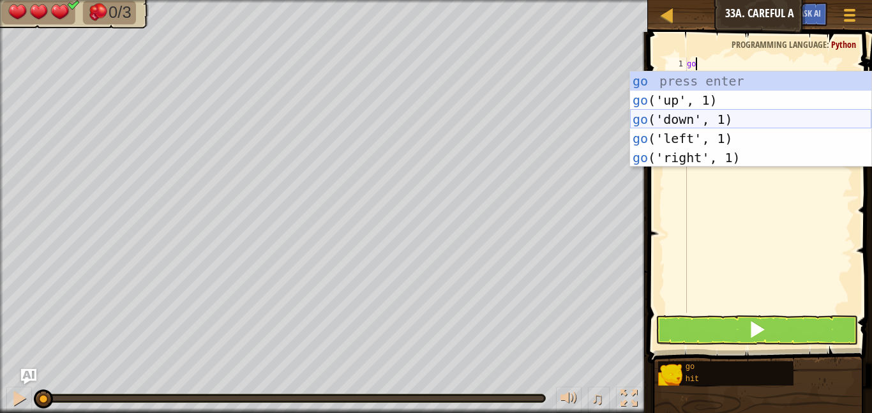
click at [659, 117] on div "go press enter go ('up', 1) press enter go ('down', 1) press enter go ('left', …" at bounding box center [750, 138] width 241 height 134
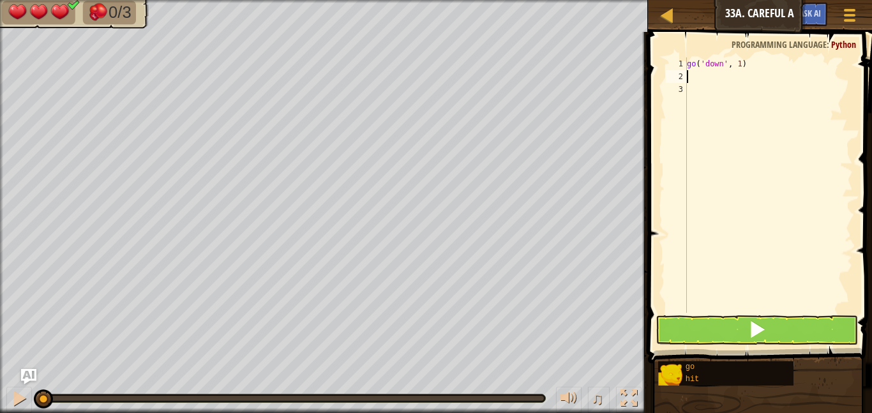
scroll to position [6, 0]
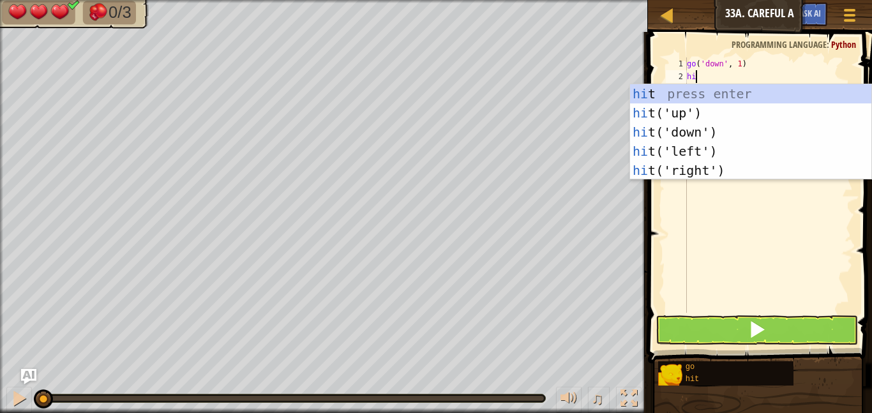
type textarea "hit"
click at [659, 152] on div "hit press enter hit ('up') press enter hit ('down') press enter hit ('left') pr…" at bounding box center [750, 151] width 241 height 134
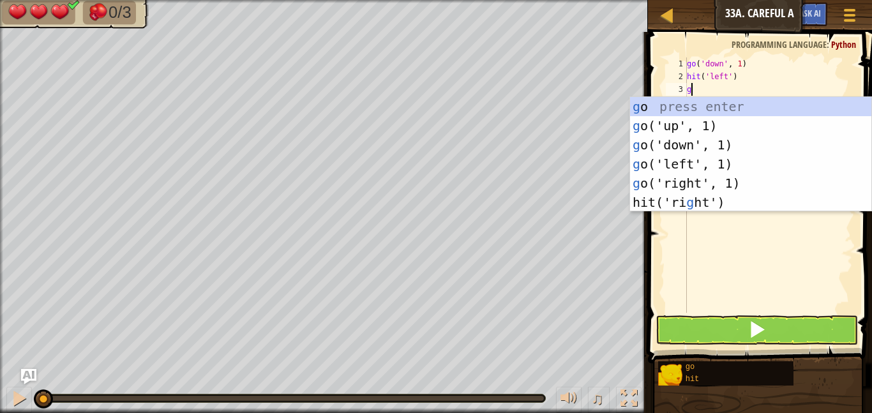
type textarea "go"
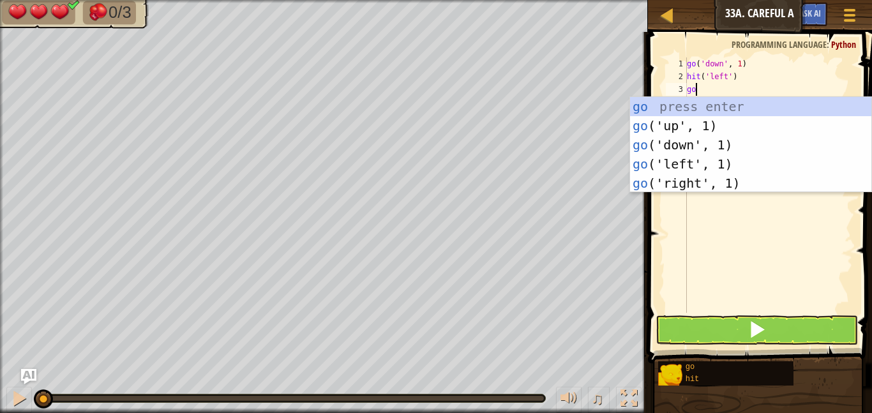
scroll to position [6, 1]
click at [743, 190] on div "go press enter go ('up', 1) press enter go ('down', 1) press enter go ('left', …" at bounding box center [750, 164] width 241 height 134
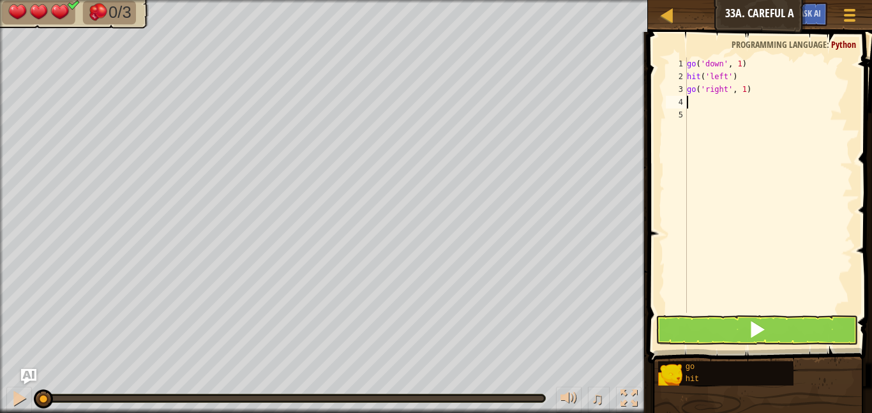
click at [744, 91] on div "go ( 'down' , 1 ) hit ( 'left' ) go ( 'right' , 1 )" at bounding box center [768, 197] width 168 height 281
type textarea "go('right', 2)"
click at [696, 106] on div "go ( 'down' , 1 ) hit ( 'left' ) go ( 'right' , 2 )" at bounding box center [768, 197] width 168 height 281
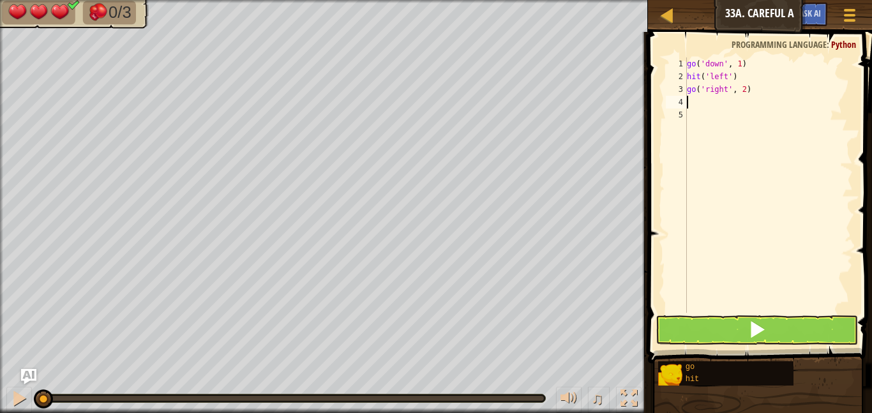
scroll to position [6, 0]
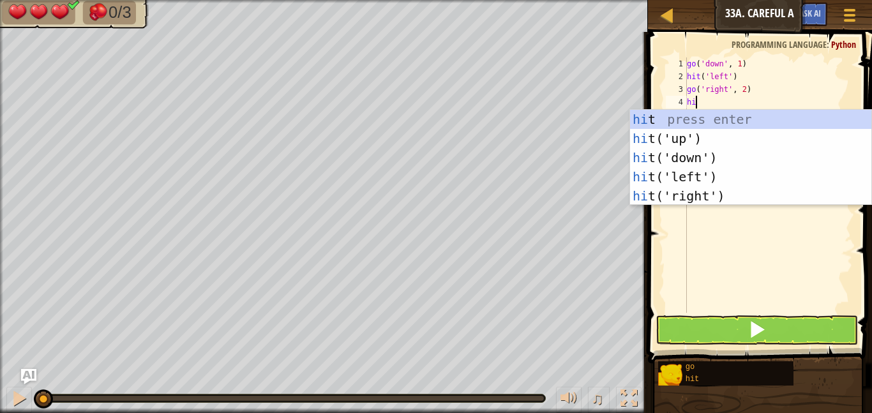
type textarea "hit"
click at [696, 136] on div "hit press enter hit ('up') press enter hit ('down') press enter hit ('left') pr…" at bounding box center [750, 177] width 241 height 134
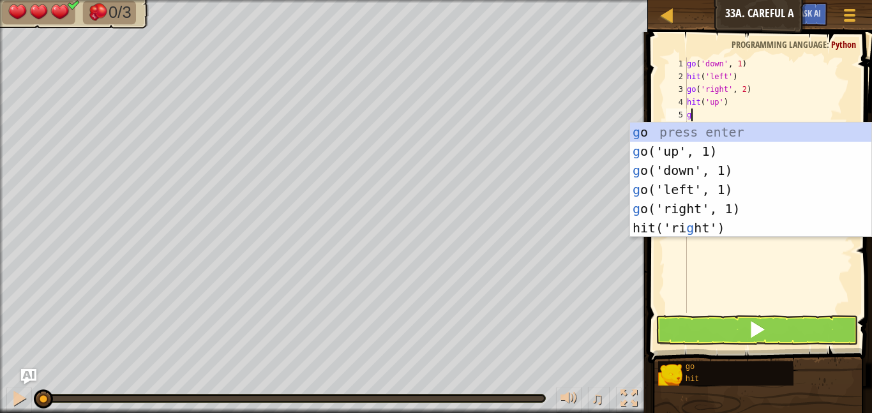
type textarea "go"
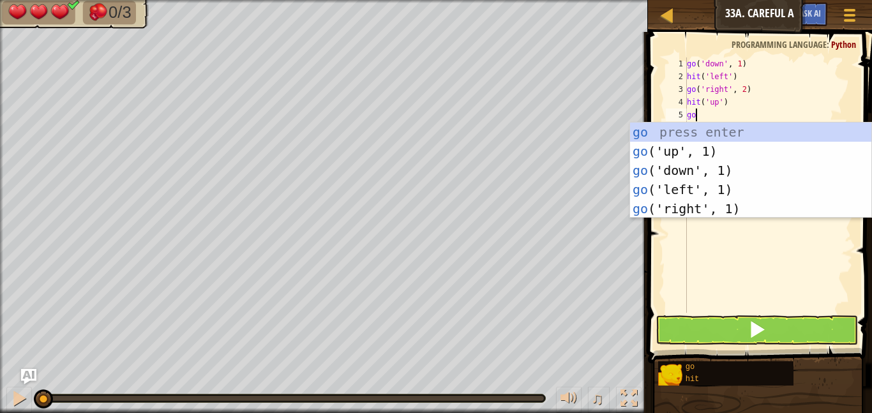
scroll to position [6, 1]
click at [683, 147] on div "go press enter go ('up', 1) press enter go ('down', 1) press enter go ('left', …" at bounding box center [750, 190] width 241 height 134
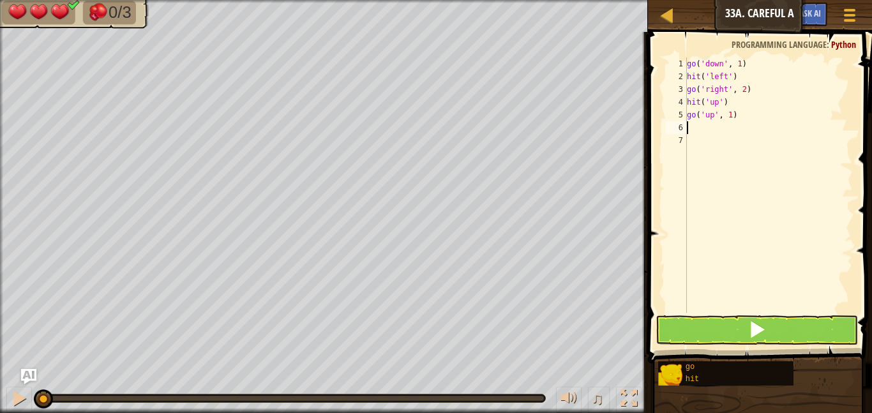
click at [732, 118] on div "go ( 'down' , 1 ) hit ( 'left' ) go ( 'right' , 2 ) hit ( 'up' ) go ( 'up' , 1 )" at bounding box center [768, 197] width 168 height 281
type textarea "go('up', 2)"
click at [709, 127] on div "go ( 'down' , 1 ) hit ( 'left' ) go ( 'right' , 2 ) hit ( 'up' ) go ( 'up' , 2 )" at bounding box center [768, 197] width 168 height 281
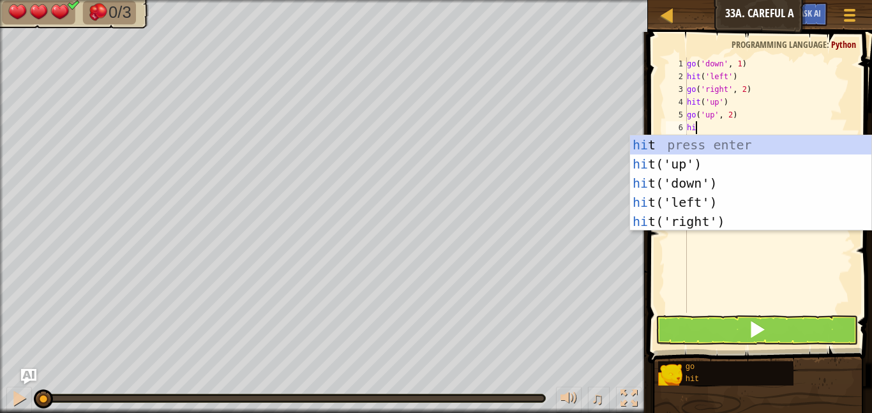
scroll to position [6, 1]
type textarea "hitl"
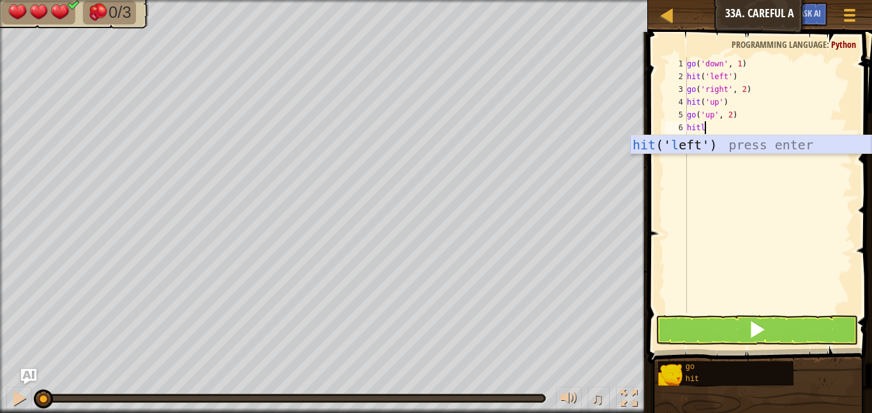
click at [698, 141] on div "hit (' l eft') press enter" at bounding box center [750, 163] width 241 height 57
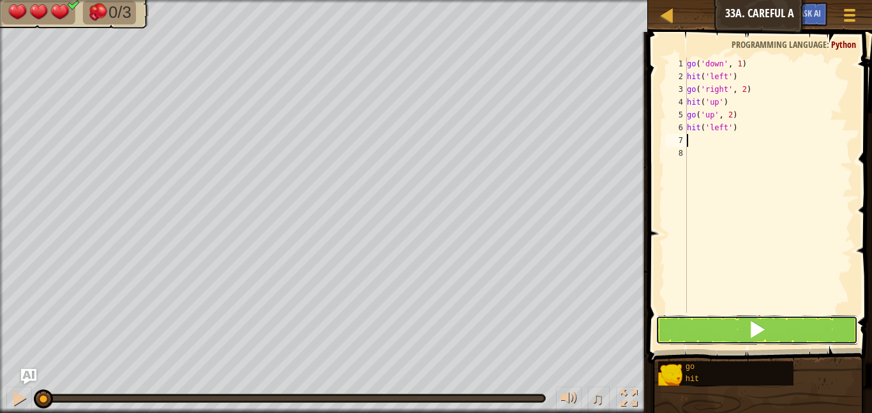
click at [737, 323] on button at bounding box center [756, 329] width 202 height 29
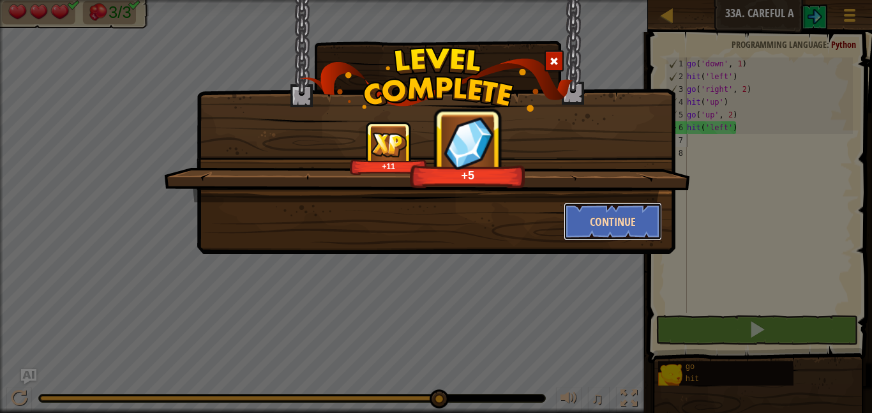
click at [606, 220] on button "Continue" at bounding box center [613, 221] width 99 height 38
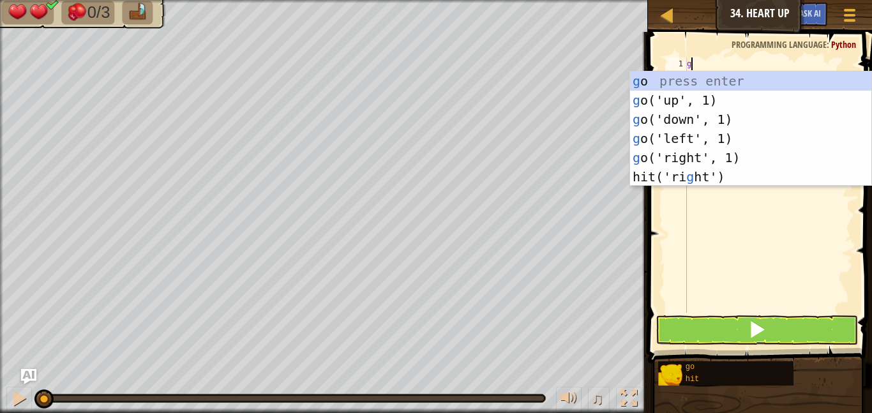
scroll to position [6, 1]
type textarea "go"
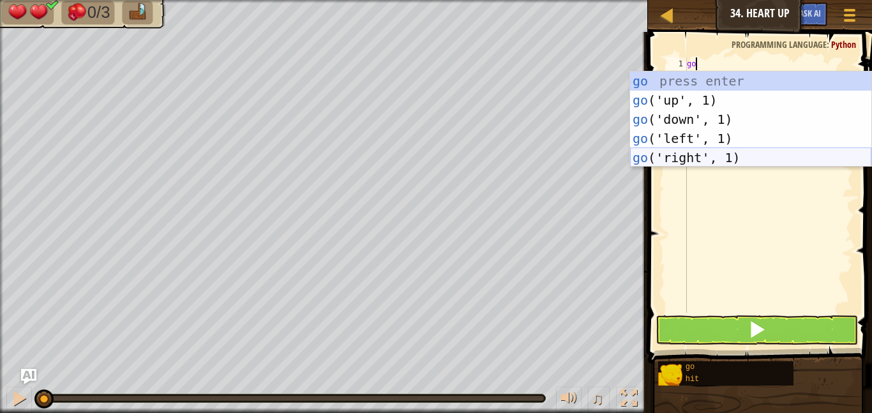
click at [687, 158] on div "go press enter go ('up', 1) press enter go ('down', 1) press enter go ('left', …" at bounding box center [750, 138] width 241 height 134
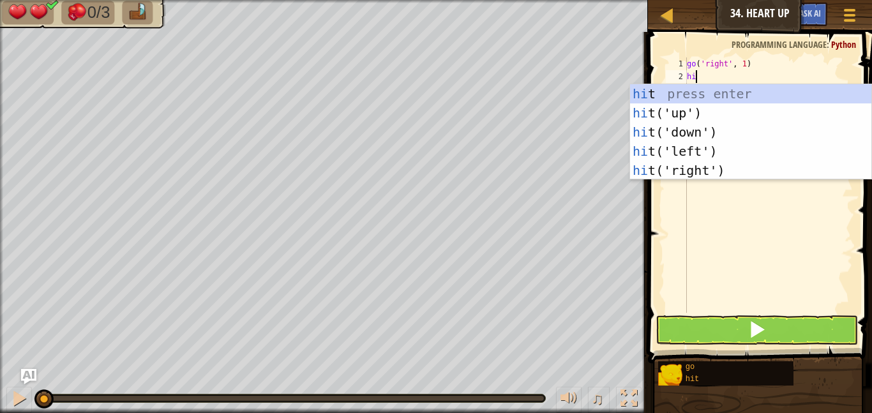
type textarea "hit"
click at [700, 135] on div "hit press enter hit ('up') press enter hit ('down') press enter hit ('left') pr…" at bounding box center [750, 151] width 241 height 134
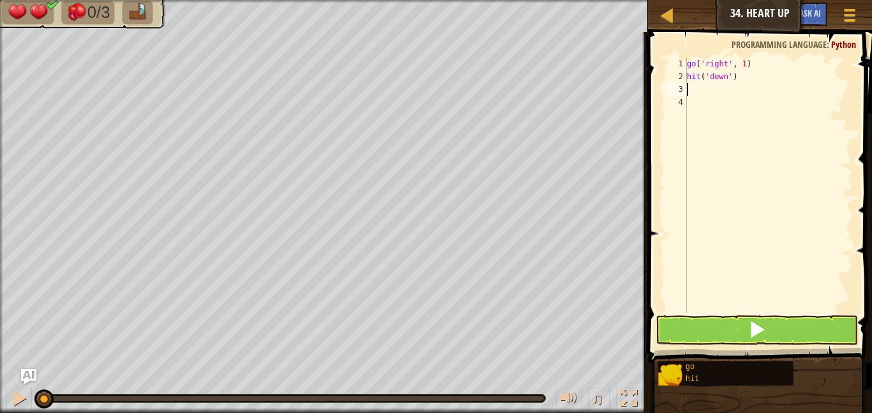
scroll to position [6, 0]
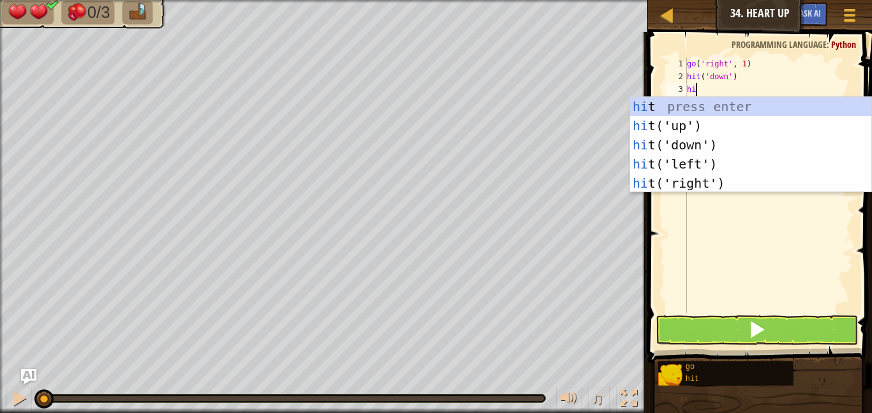
type textarea "hit"
click at [696, 130] on div "hit press enter hit ('up') press enter hit ('down') press enter hit ('left') pr…" at bounding box center [750, 164] width 241 height 134
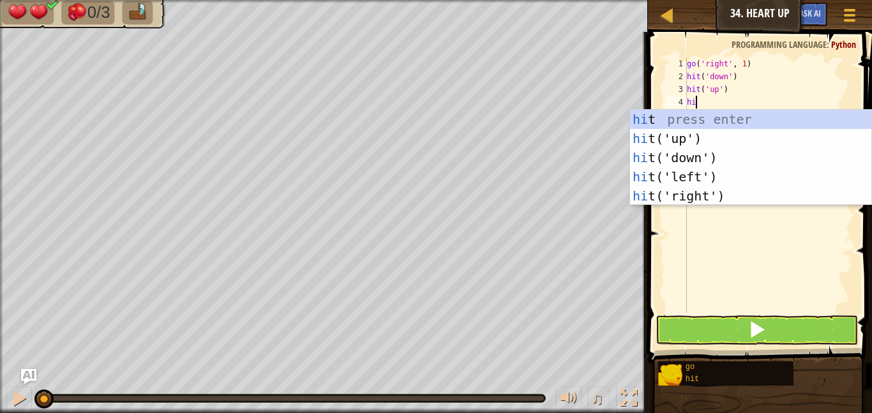
type textarea "hit"
click at [690, 197] on div "hit press enter hit ('up') press enter hit ('down') press enter hit ('left') pr…" at bounding box center [750, 177] width 241 height 134
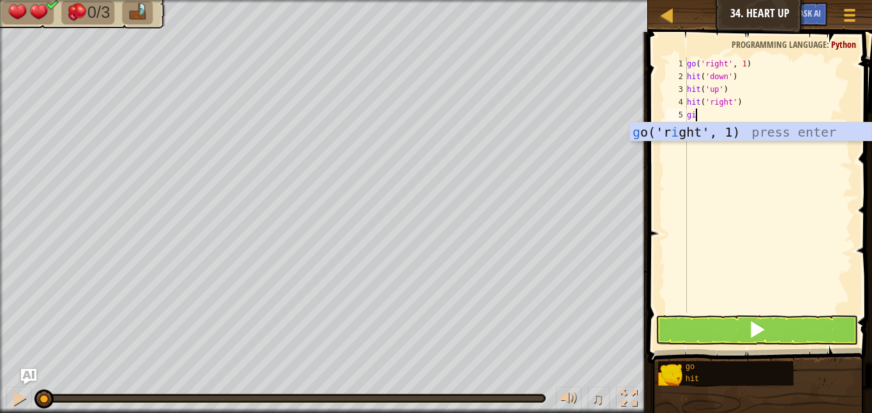
scroll to position [6, 0]
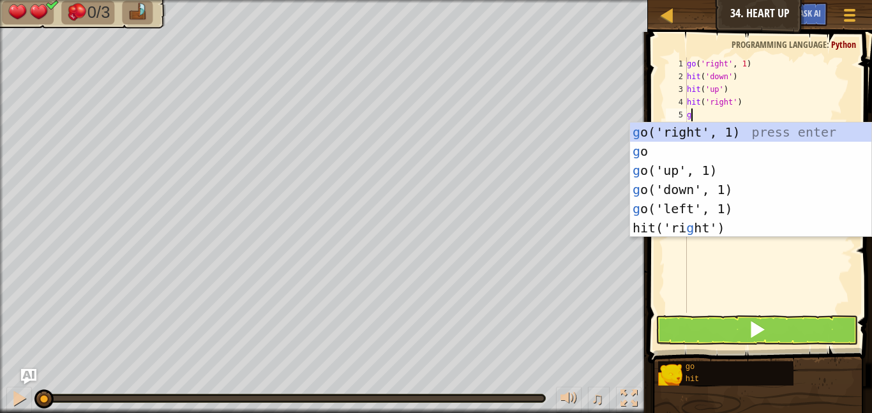
type textarea "go"
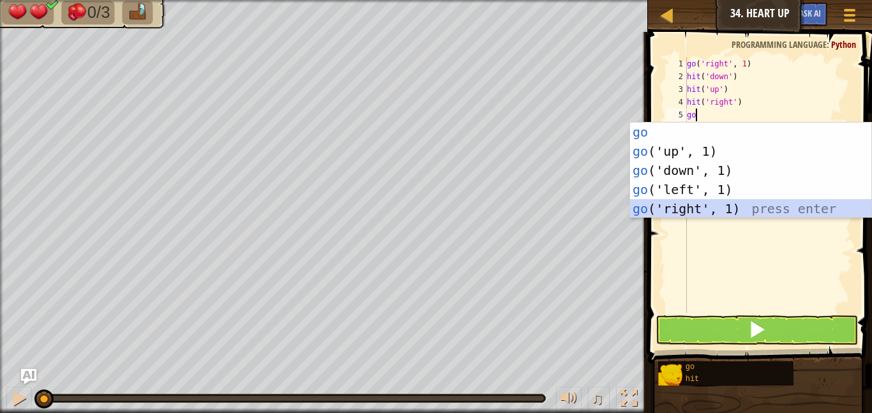
click at [689, 206] on div "go press enter go ('up', 1) press enter go ('down', 1) press enter go ('left', …" at bounding box center [750, 190] width 241 height 134
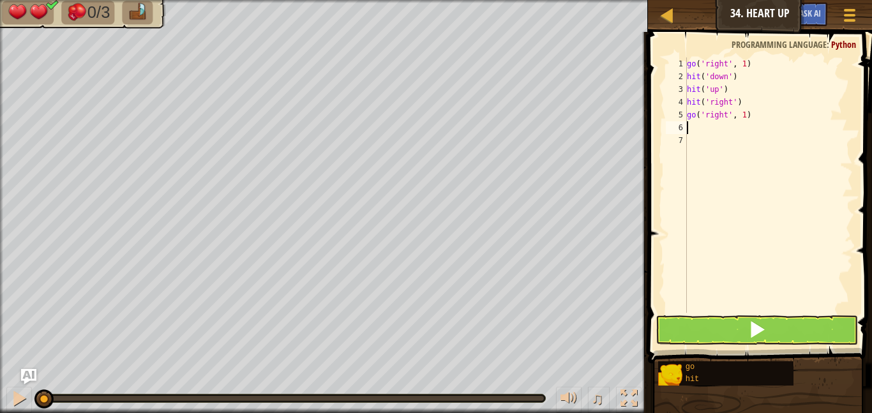
click at [745, 117] on div "go ( 'right' , 1 ) hit ( 'down' ) hit ( 'up' ) hit ( 'right' ) go ( 'right' , 1…" at bounding box center [768, 197] width 168 height 281
type textarea "go('right', 2)"
click at [799, 327] on button at bounding box center [756, 329] width 202 height 29
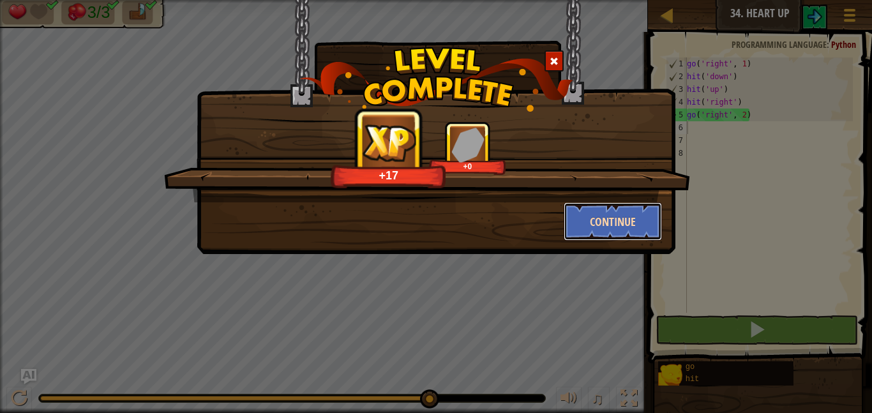
click at [631, 216] on button "Continue" at bounding box center [613, 221] width 99 height 38
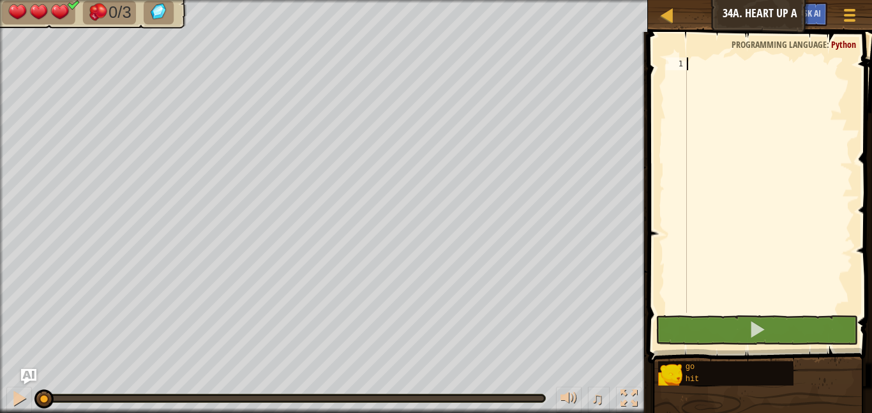
scroll to position [6, 0]
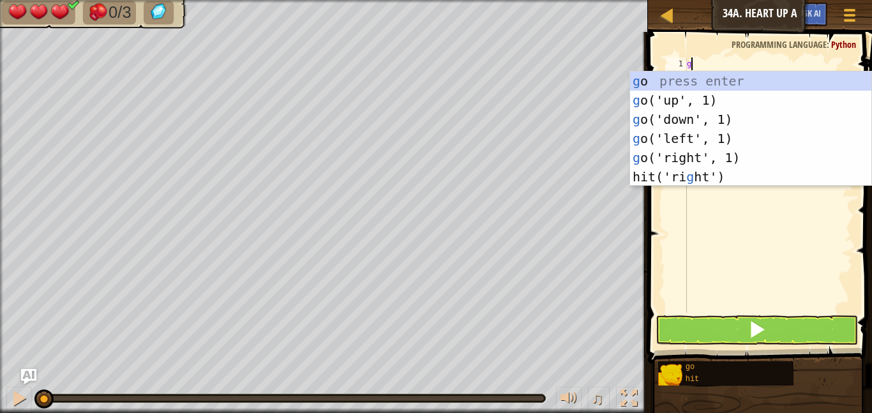
type textarea "go"
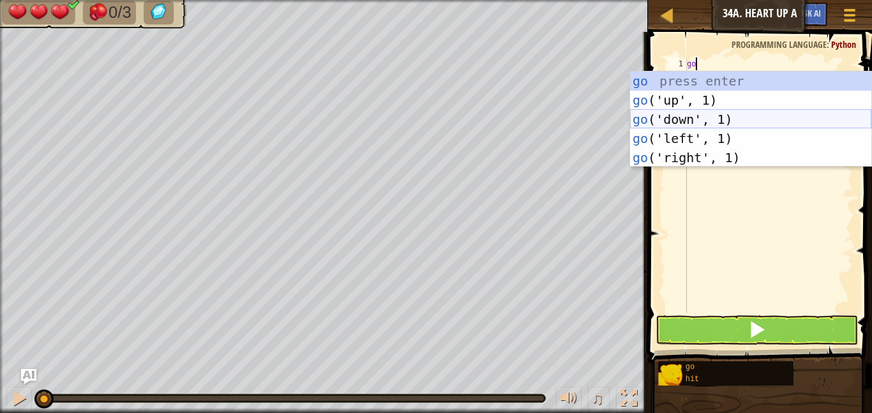
click at [664, 121] on div "go press enter go ('up', 1) press enter go ('down', 1) press enter go ('left', …" at bounding box center [750, 138] width 241 height 134
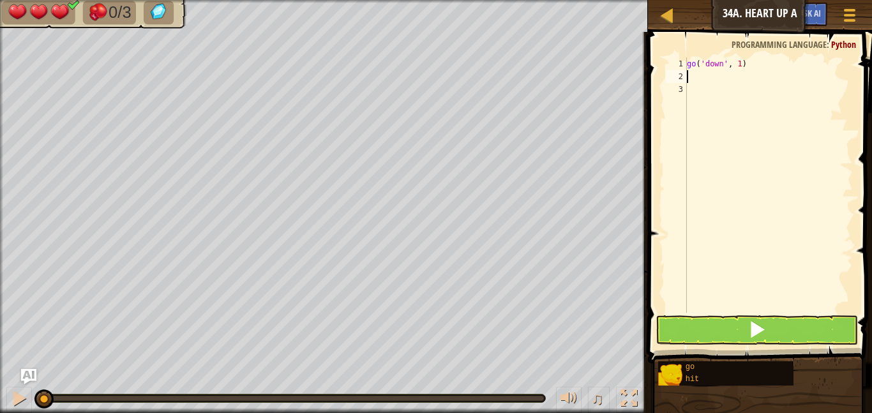
scroll to position [6, 0]
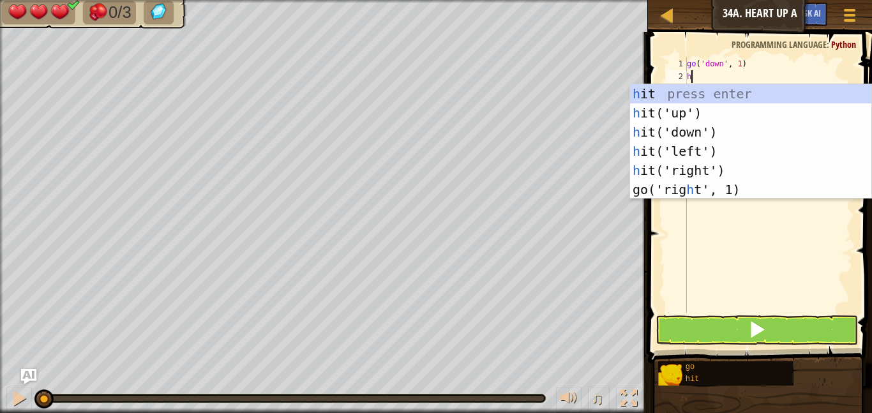
type textarea "hi"
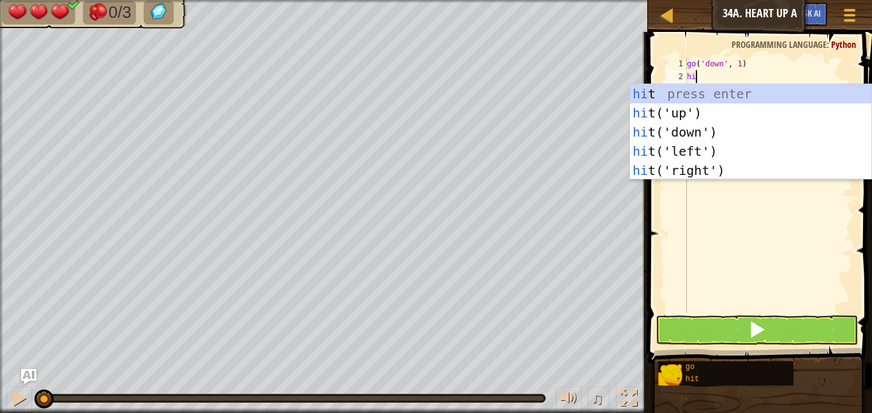
scroll to position [6, 1]
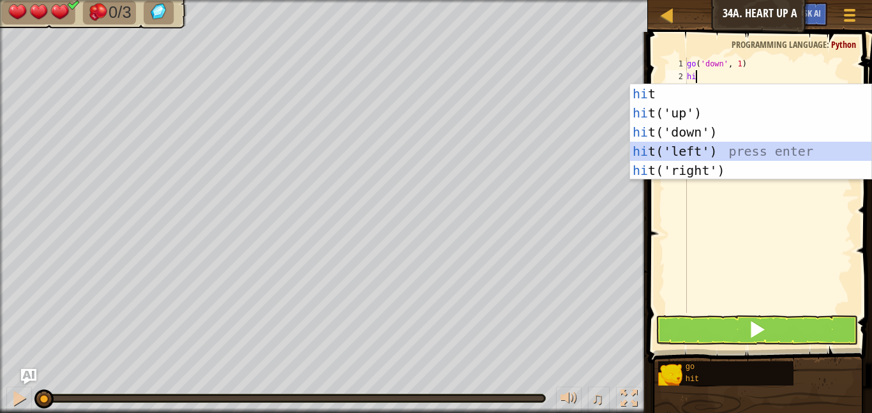
click at [674, 152] on div "hi t press enter hi t('up') press enter hi t('down') press enter hi t('left') p…" at bounding box center [750, 151] width 241 height 134
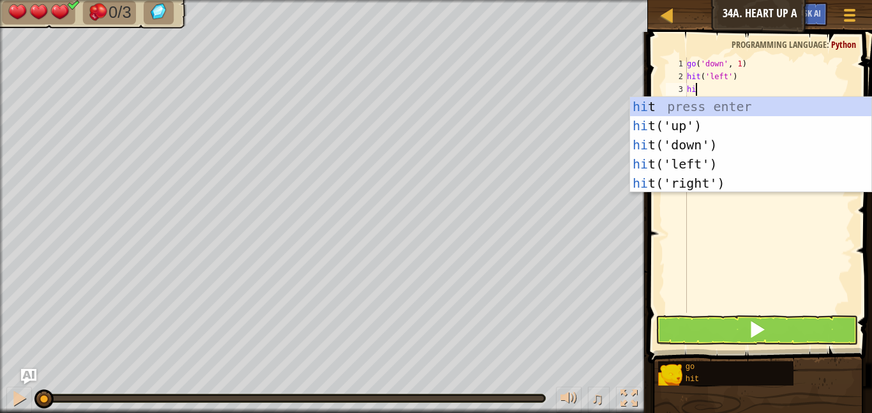
scroll to position [6, 1]
type textarea "hit"
click at [689, 183] on div "hit press enter hit ('up') press enter hit ('down') press enter hit ('left') pr…" at bounding box center [750, 164] width 241 height 134
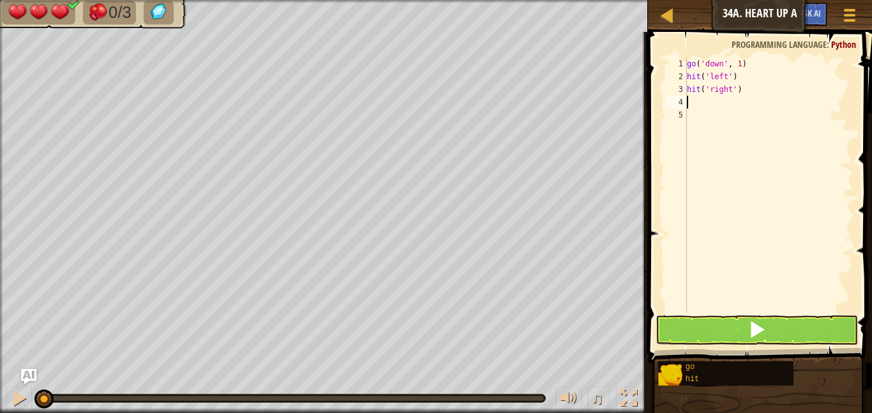
scroll to position [6, 0]
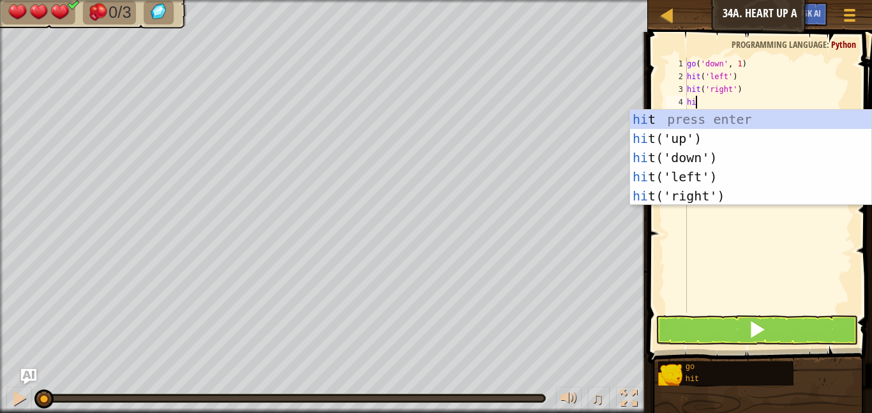
type textarea "hit"
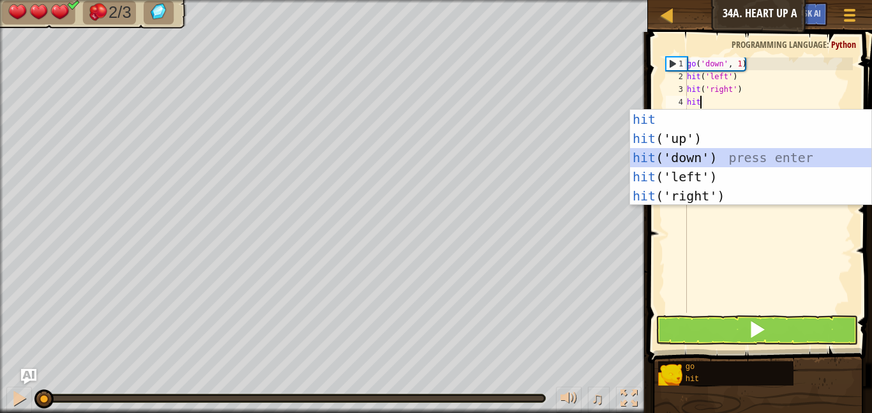
click at [682, 153] on div "hit press enter hit ('up') press enter hit ('down') press enter hit ('left') pr…" at bounding box center [750, 177] width 241 height 134
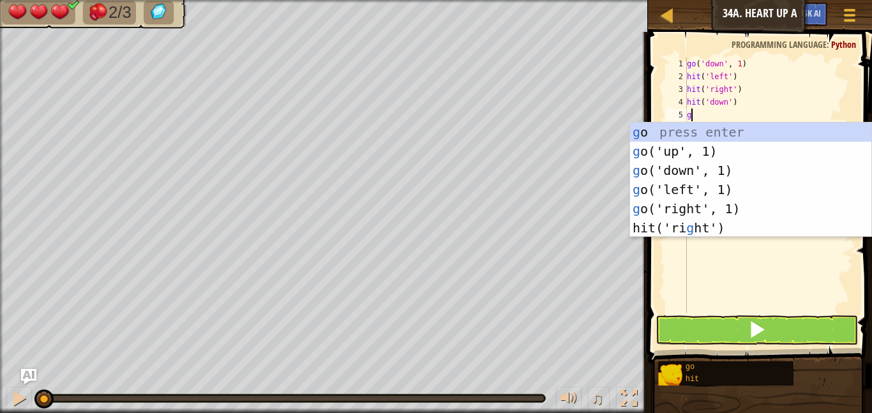
type textarea "go"
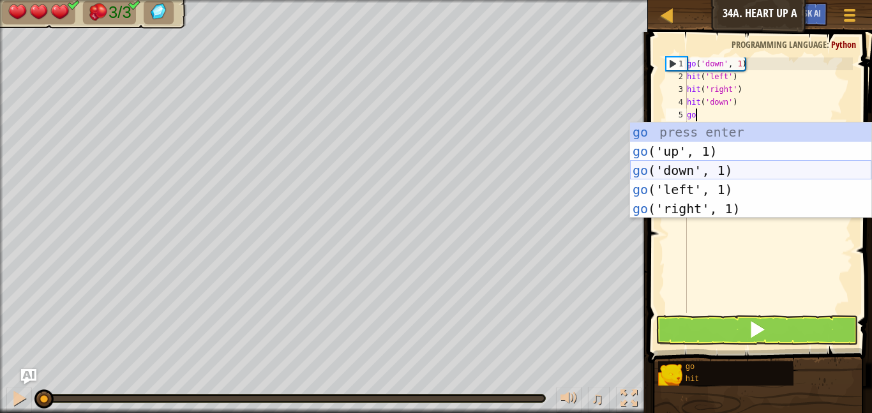
click at [692, 178] on div "go press enter go ('up', 1) press enter go ('down', 1) press enter go ('left', …" at bounding box center [750, 190] width 241 height 134
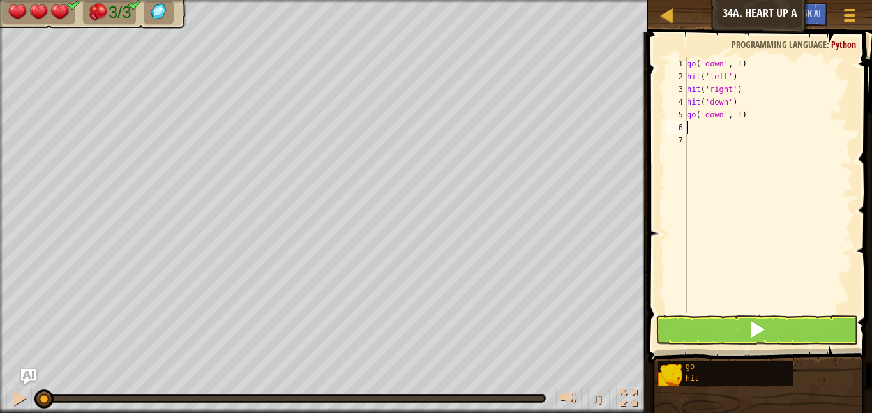
click at [742, 121] on div "go ( 'down' , 1 ) hit ( 'left' ) hit ( 'right' ) hit ( 'down' ) go ( 'down' , 1…" at bounding box center [768, 197] width 168 height 281
type textarea "go('down', 2)"
click at [697, 125] on div "go ( 'down' , 1 ) hit ( 'left' ) hit ( 'right' ) hit ( 'down' ) go ( 'down' , 2…" at bounding box center [768, 197] width 168 height 281
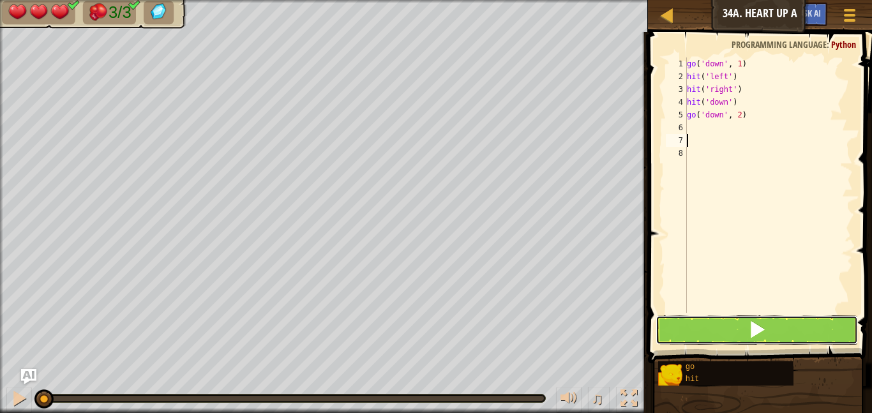
click at [720, 318] on button at bounding box center [756, 329] width 202 height 29
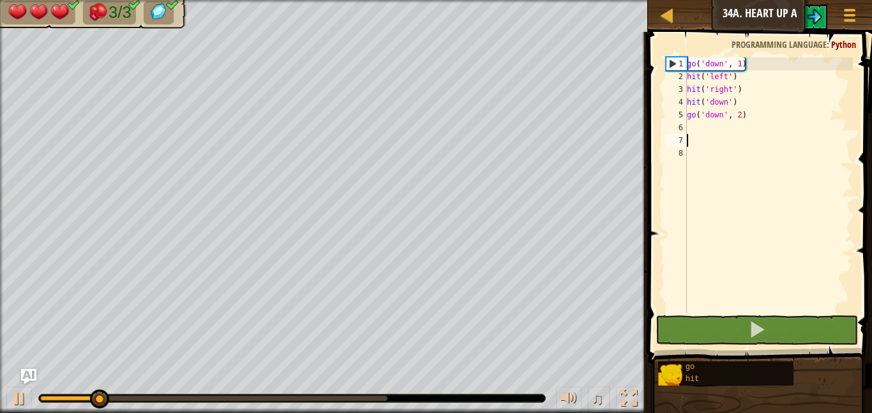
click at [694, 130] on div "go ( 'down' , 1 ) hit ( 'left' ) hit ( 'right' ) hit ( 'down' ) go ( 'down' , 2…" at bounding box center [768, 197] width 168 height 281
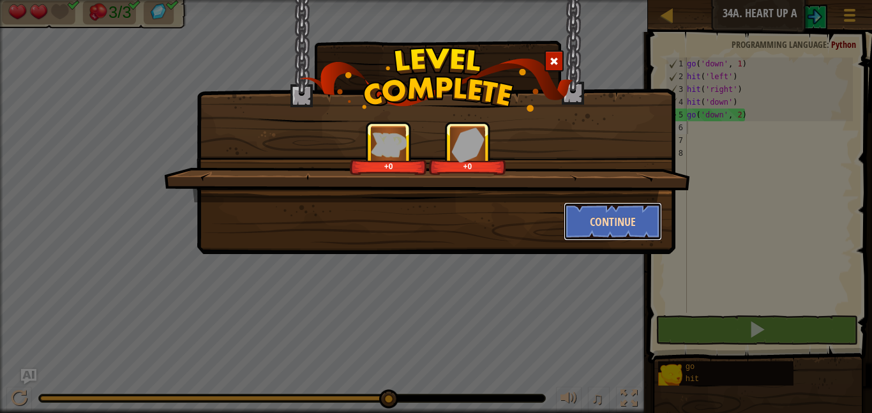
click at [589, 230] on button "Continue" at bounding box center [613, 221] width 99 height 38
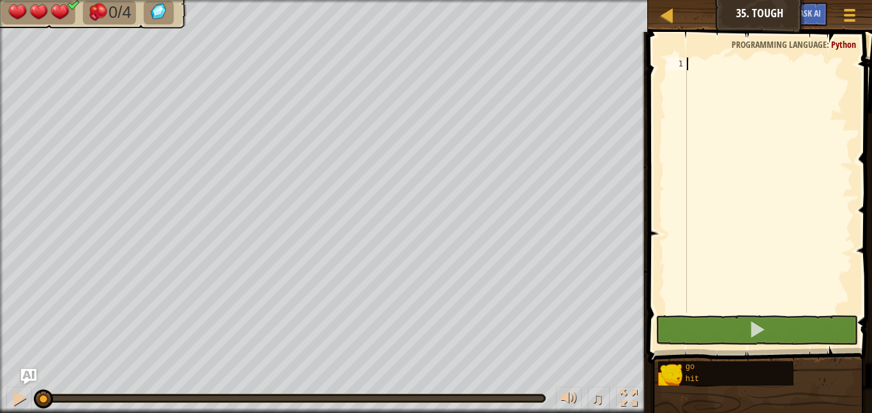
scroll to position [6, 0]
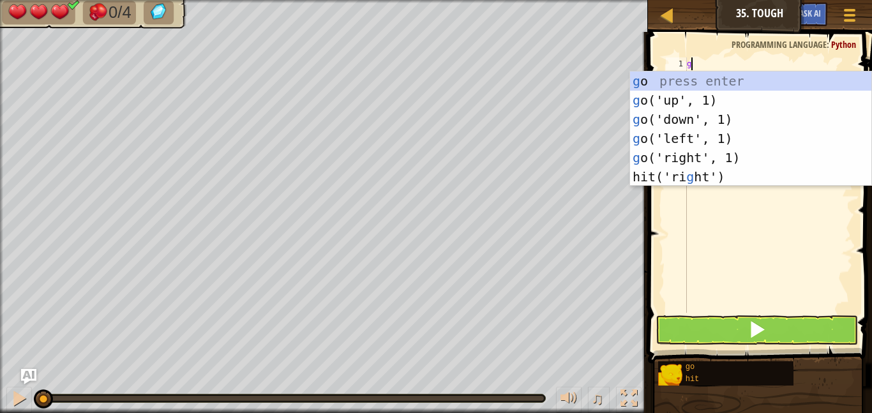
type textarea "go"
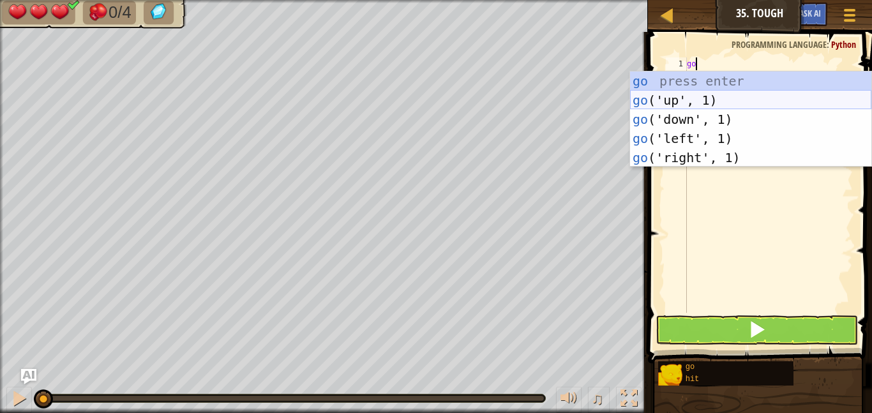
click at [648, 99] on div "go press enter go ('up', 1) press enter go ('down', 1) press enter go ('left', …" at bounding box center [750, 138] width 241 height 134
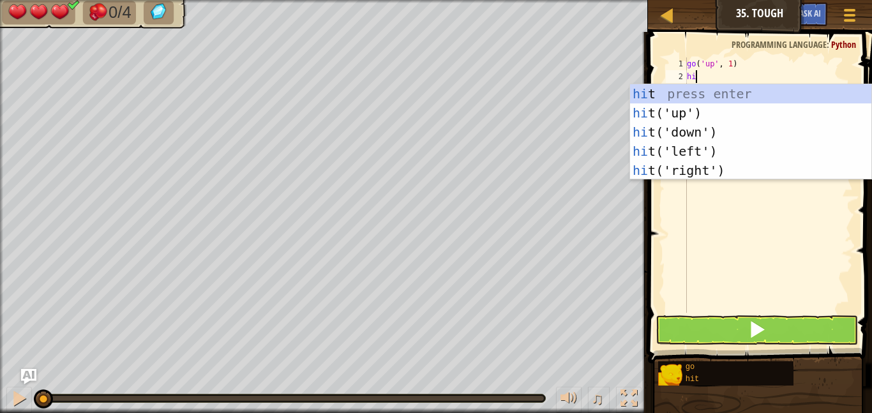
type textarea "hit"
click at [679, 152] on div "hit press enter hit ('up') press enter hit ('down') press enter hit ('left') pr…" at bounding box center [750, 151] width 241 height 134
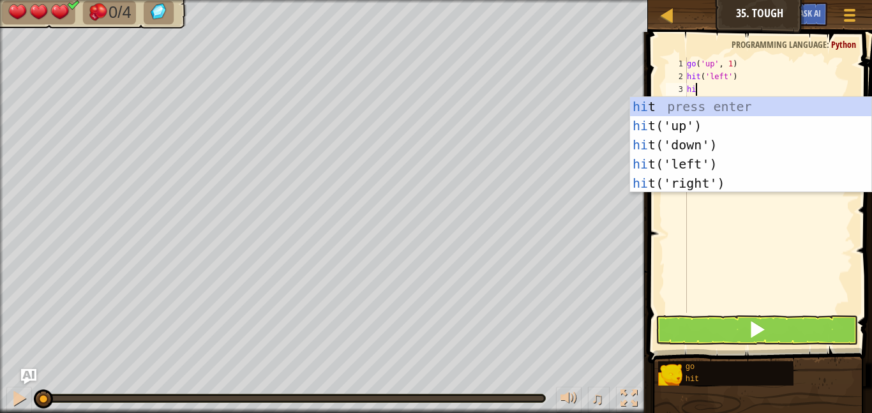
type textarea "hit"
click at [684, 183] on div "hit press enter hit ('up') press enter hit ('down') press enter hit ('left') pr…" at bounding box center [750, 164] width 241 height 134
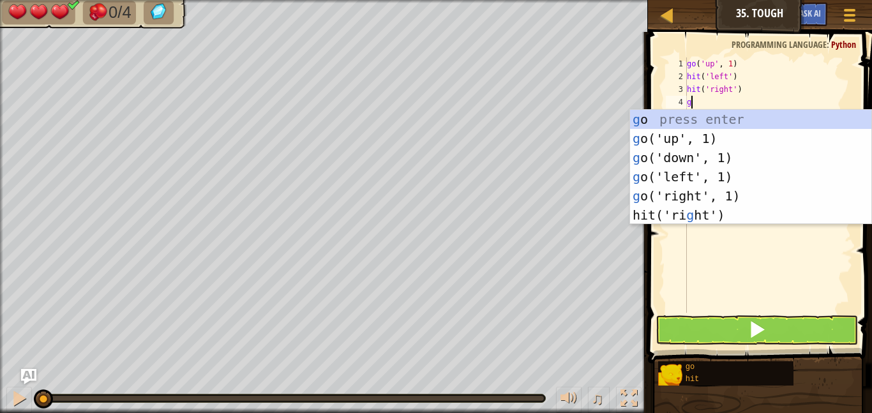
type textarea "go"
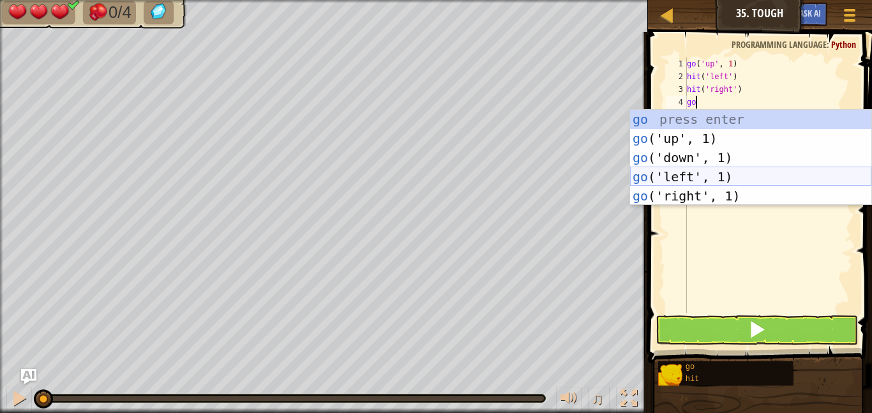
click at [706, 184] on div "go press enter go ('up', 1) press enter go ('down', 1) press enter go ('left', …" at bounding box center [750, 177] width 241 height 134
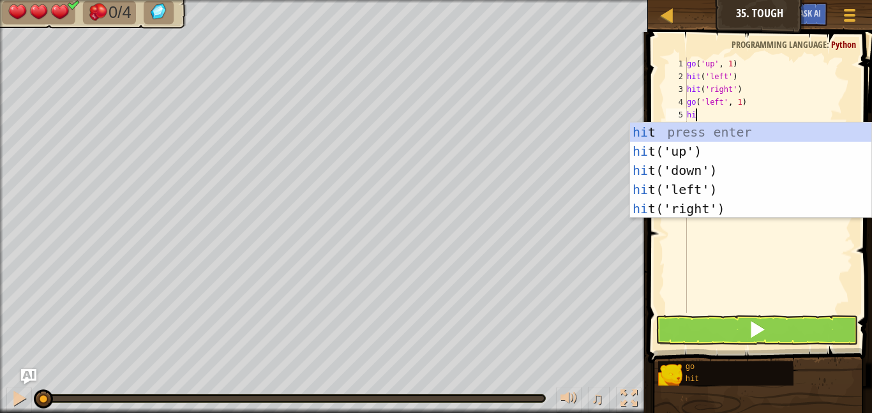
type textarea "hit"
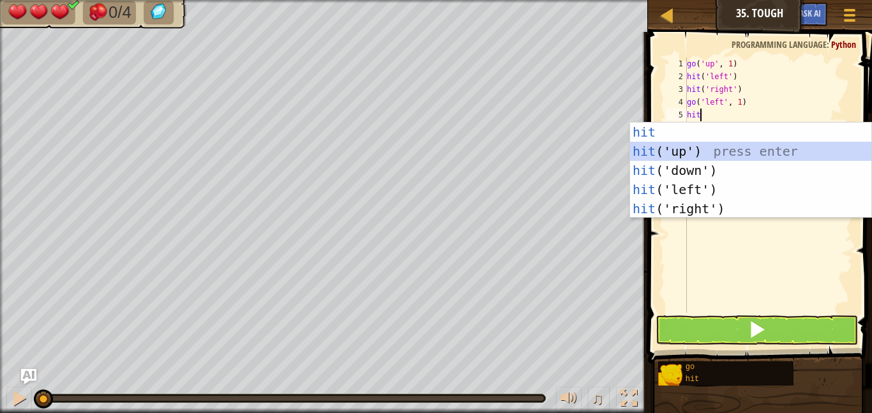
click at [715, 156] on div "hit press enter hit ('up') press enter hit ('down') press enter hit ('left') pr…" at bounding box center [750, 190] width 241 height 134
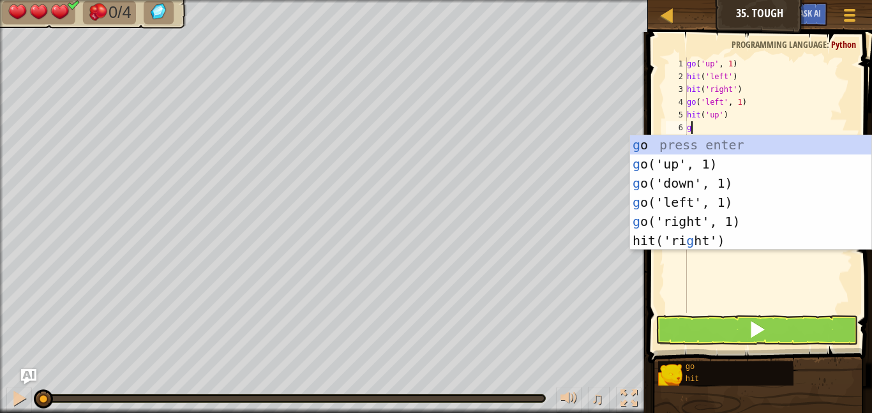
type textarea "go"
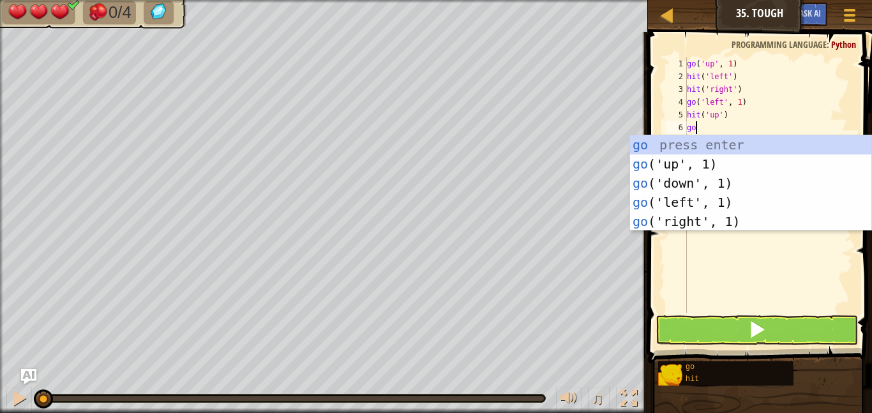
scroll to position [6, 1]
click at [714, 223] on div "go press enter go ('up', 1) press enter go ('down', 1) press enter go ('left', …" at bounding box center [750, 202] width 241 height 134
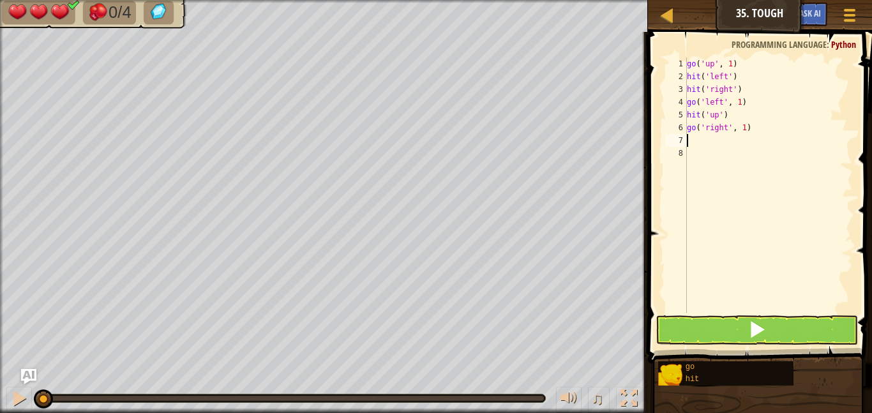
scroll to position [6, 0]
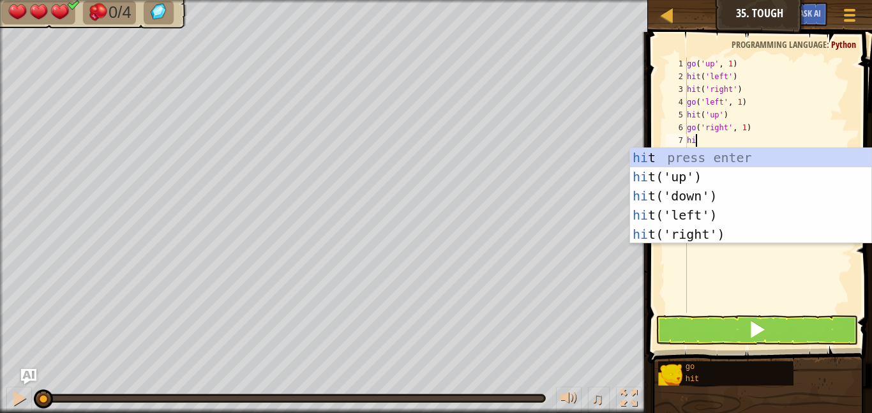
type textarea "hit"
click at [713, 239] on div "hit press enter hit ('up') press enter hit ('down') press enter hit ('left') pr…" at bounding box center [750, 215] width 241 height 134
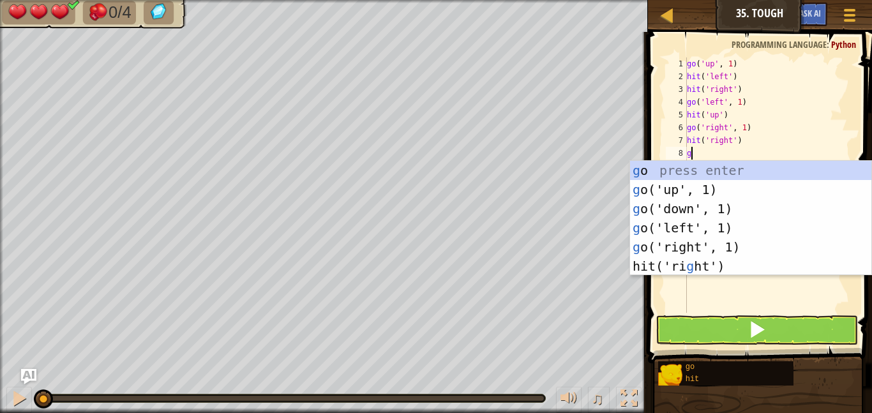
type textarea "go"
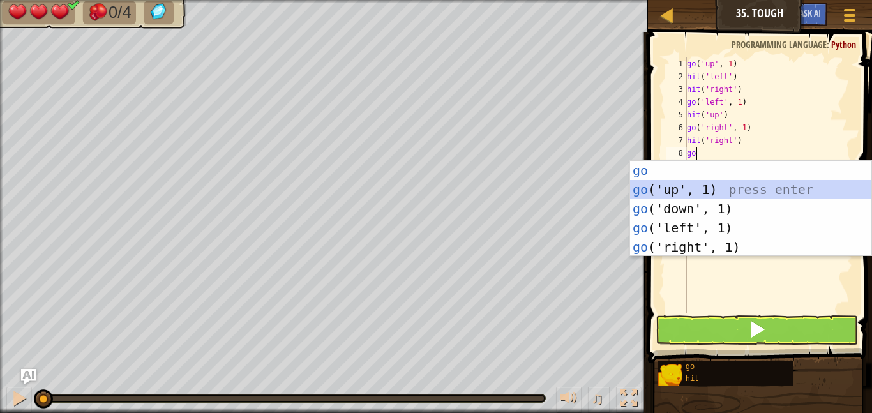
click at [719, 193] on div "go press enter go ('up', 1) press enter go ('down', 1) press enter go ('left', …" at bounding box center [750, 228] width 241 height 134
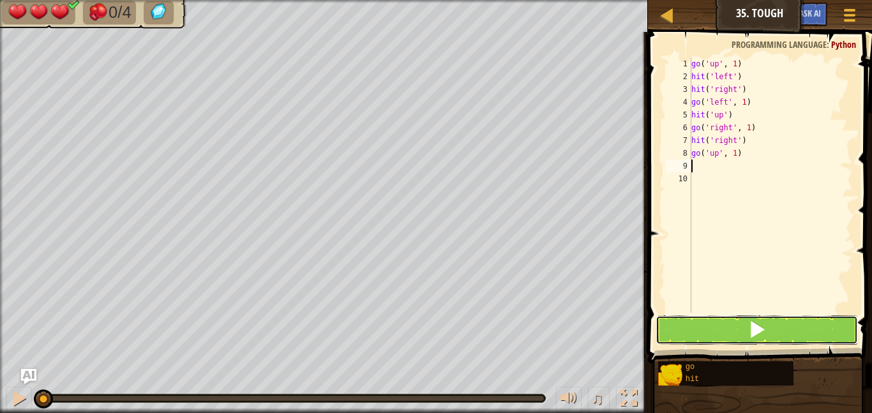
click at [711, 329] on button at bounding box center [756, 329] width 202 height 29
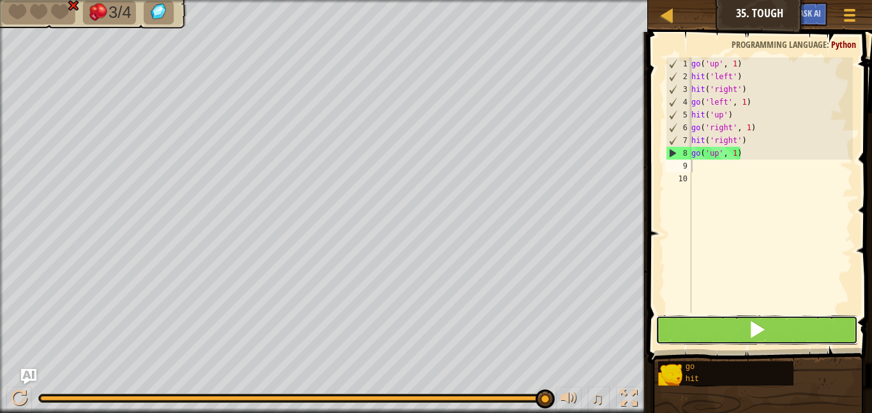
click at [726, 338] on button at bounding box center [756, 329] width 202 height 29
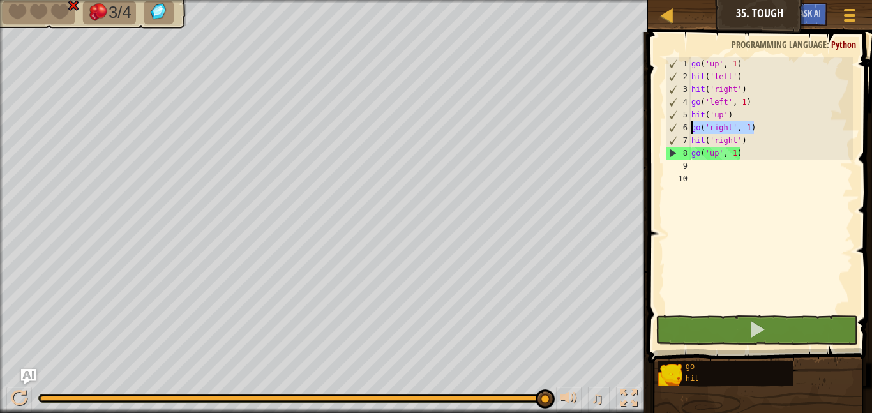
drag, startPoint x: 754, startPoint y: 130, endPoint x: 691, endPoint y: 125, distance: 64.0
click at [691, 125] on div "1 2 3 4 5 6 7 8 9 10 go ( 'up' , 1 ) hit ( 'left' ) hit ( 'right' ) go ( 'left'…" at bounding box center [758, 184] width 190 height 255
type textarea "go('right', 1)"
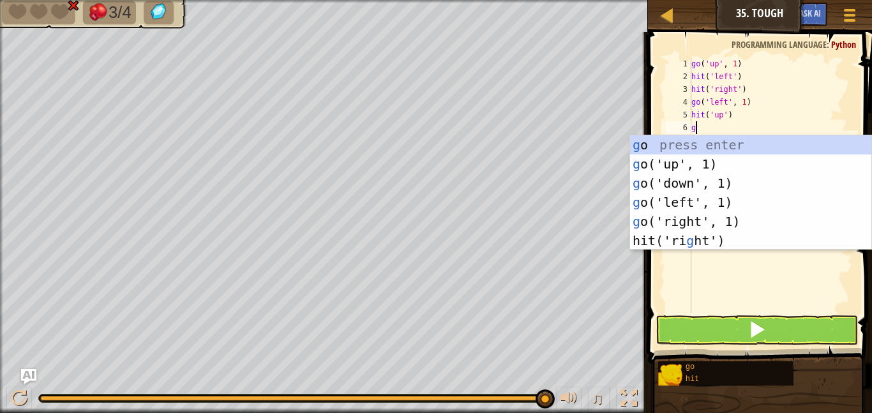
type textarea "go"
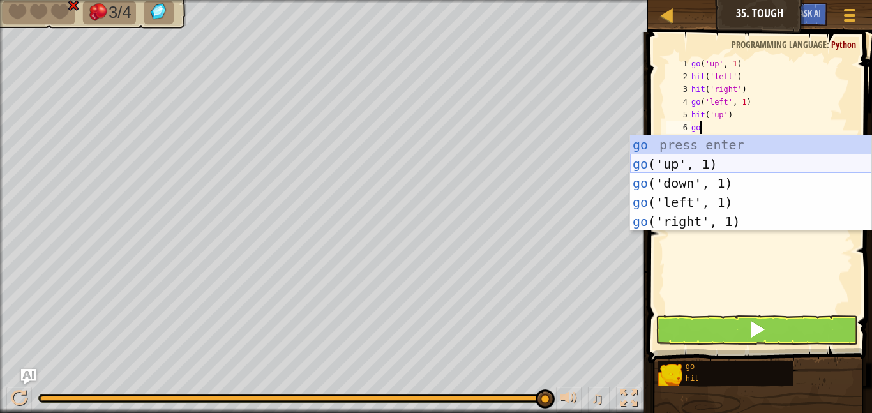
click at [705, 160] on div "go press enter go ('up', 1) press enter go ('down', 1) press enter go ('left', …" at bounding box center [750, 202] width 241 height 134
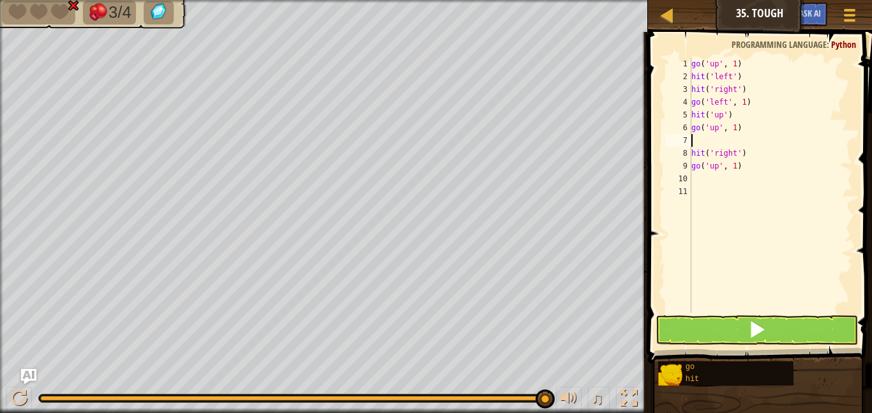
scroll to position [6, 0]
click at [754, 328] on span at bounding box center [757, 329] width 18 height 18
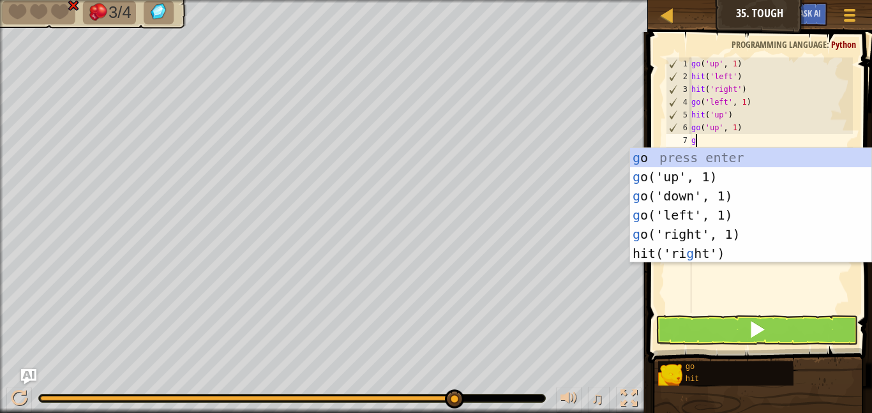
type textarea "go"
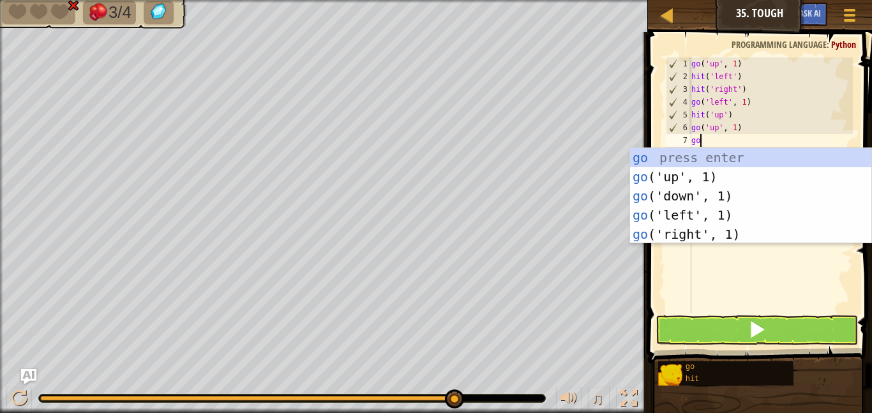
scroll to position [6, 1]
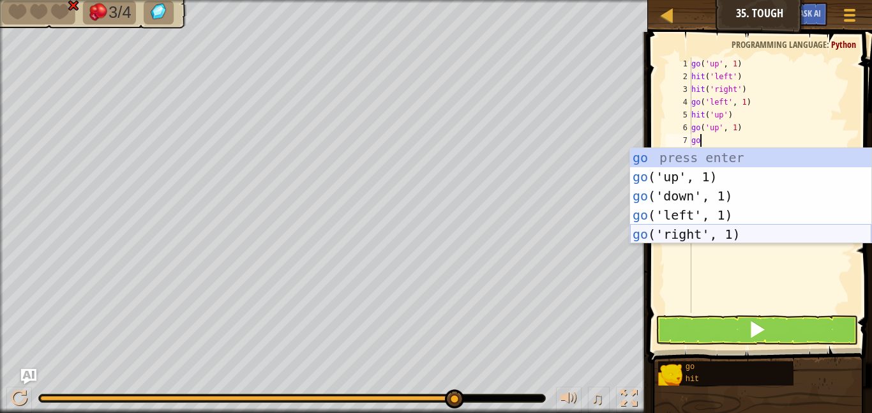
click at [764, 232] on div "go press enter go ('up', 1) press enter go ('down', 1) press enter go ('left', …" at bounding box center [750, 215] width 241 height 134
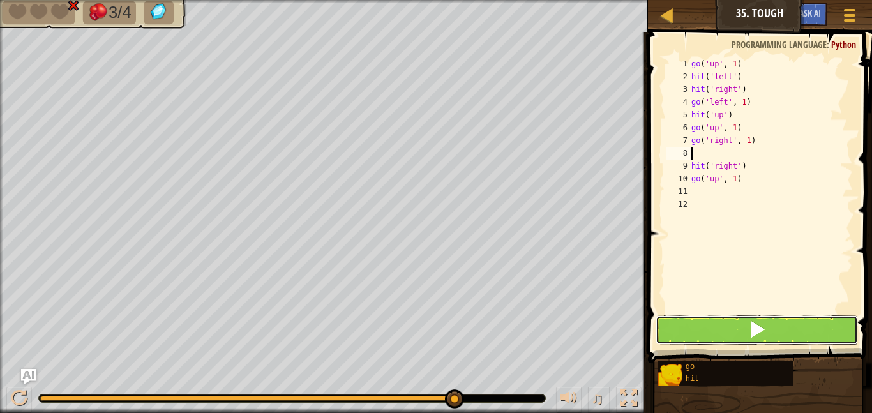
click at [757, 325] on span at bounding box center [757, 329] width 18 height 18
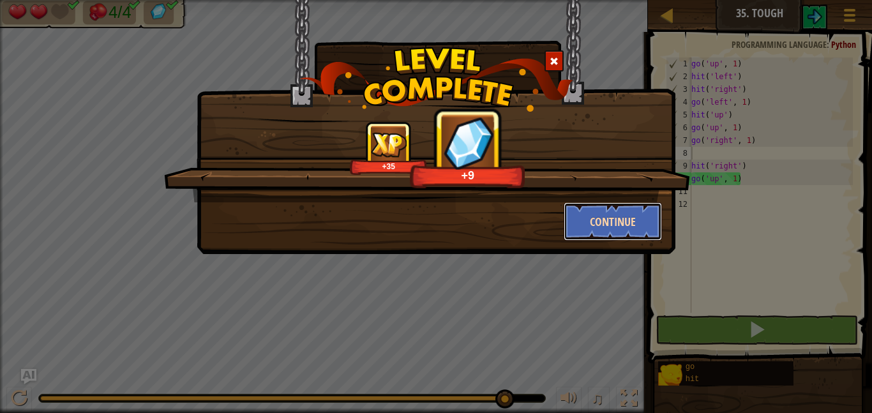
click at [608, 232] on button "Continue" at bounding box center [613, 221] width 99 height 38
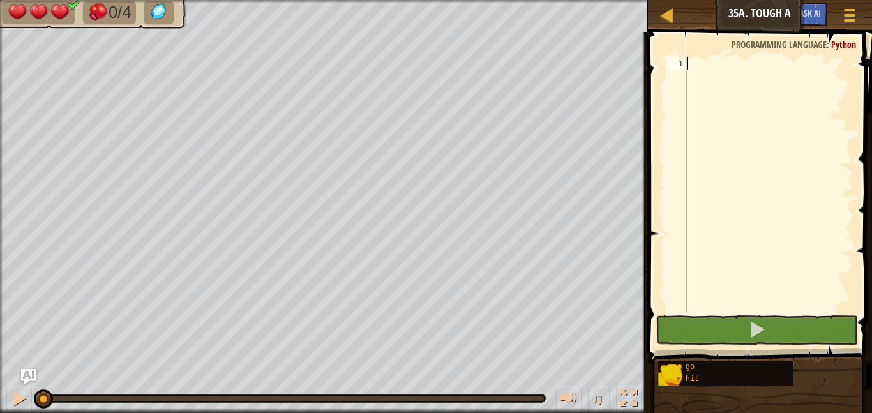
scroll to position [6, 0]
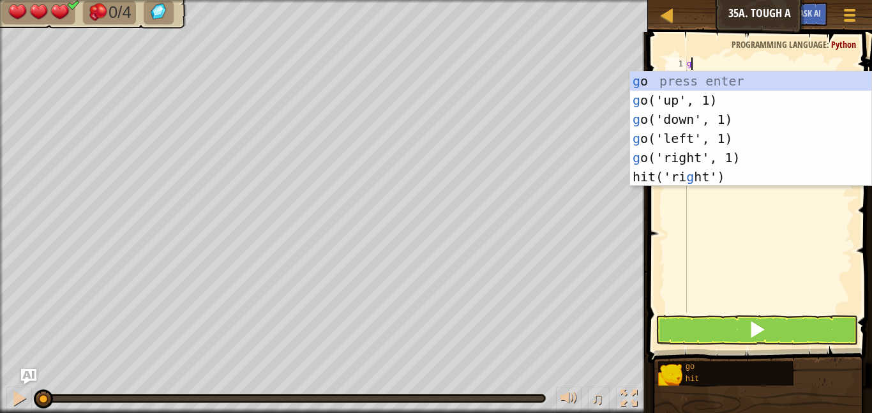
type textarea "go"
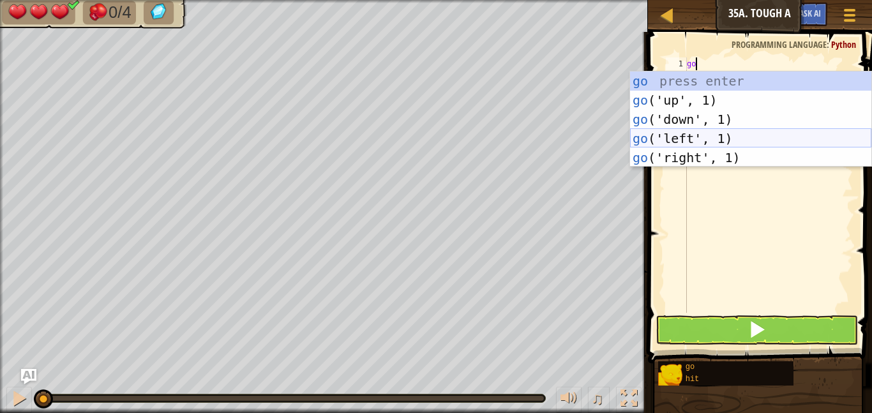
click at [697, 143] on div "go press enter go ('up', 1) press enter go ('down', 1) press enter go ('left', …" at bounding box center [750, 138] width 241 height 134
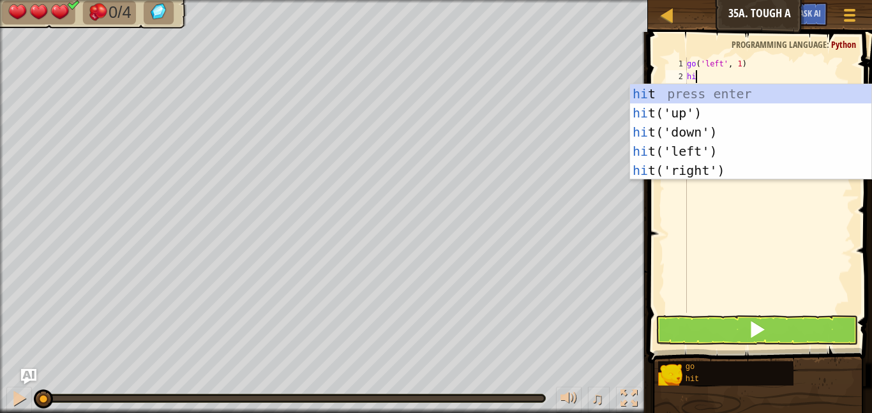
type textarea "hit"
click at [689, 133] on div "hit press enter hit ('up') press enter hit ('down') press enter hit ('left') pr…" at bounding box center [750, 151] width 241 height 134
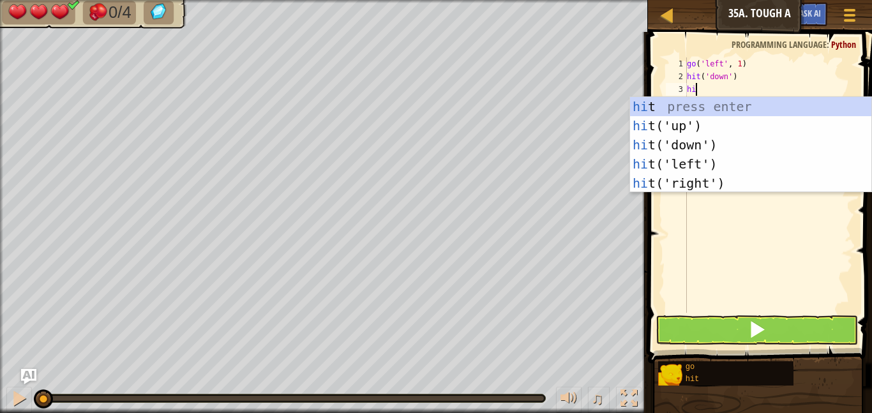
type textarea "hit"
click at [689, 126] on div "hit press enter hit ('up') press enter hit ('down') press enter hit ('left') pr…" at bounding box center [750, 164] width 241 height 134
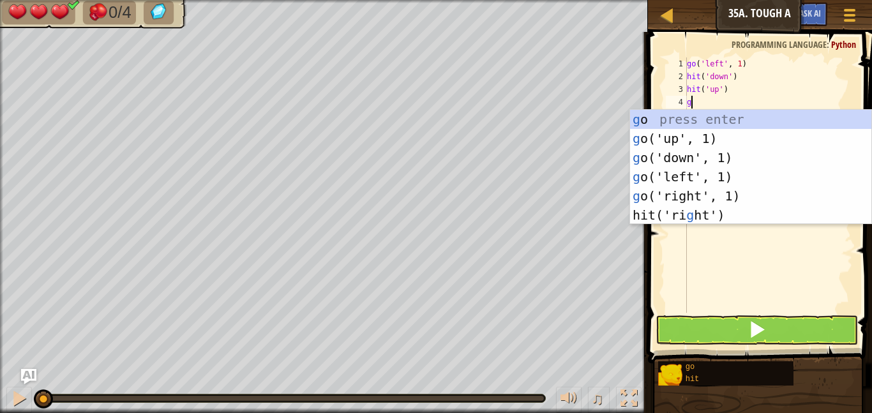
type textarea "go"
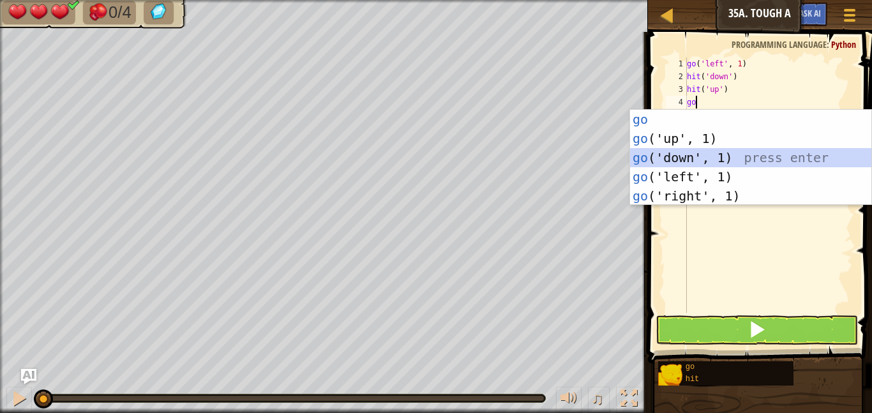
click at [678, 157] on div "go press enter go ('up', 1) press enter go ('down', 1) press enter go ('left', …" at bounding box center [750, 177] width 241 height 134
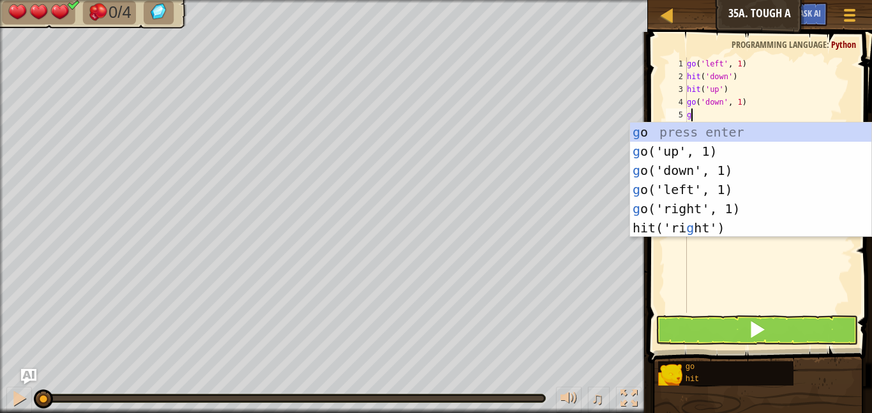
type textarea "go"
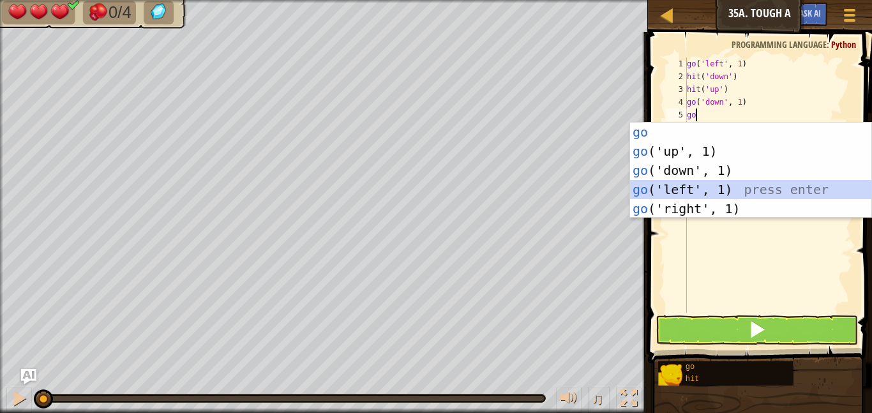
click at [672, 188] on div "go press enter go ('up', 1) press enter go ('down', 1) press enter go ('left', …" at bounding box center [750, 190] width 241 height 134
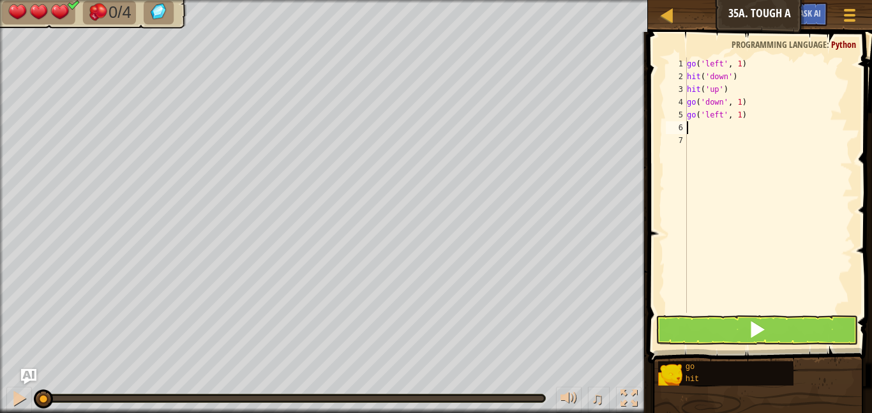
click at [745, 120] on div "go ( 'left' , 1 ) hit ( 'down' ) hit ( 'up' ) go ( 'down' , 1 ) go ( 'left' , 1…" at bounding box center [768, 197] width 168 height 281
type textarea "g"
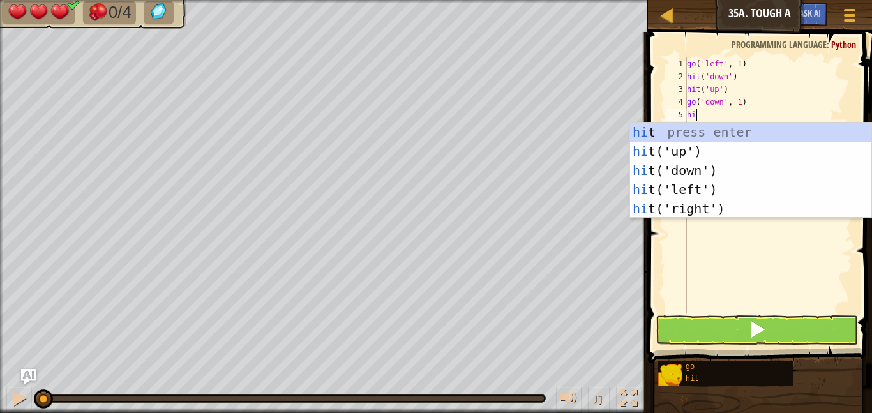
type textarea "hit"
click at [698, 188] on div "hit press enter hit ('up') press enter hit ('down') press enter hit ('left') pr…" at bounding box center [750, 190] width 241 height 134
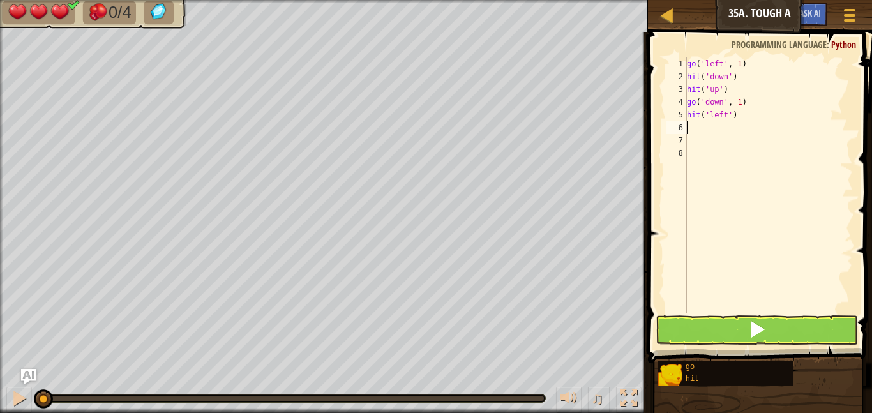
scroll to position [6, 0]
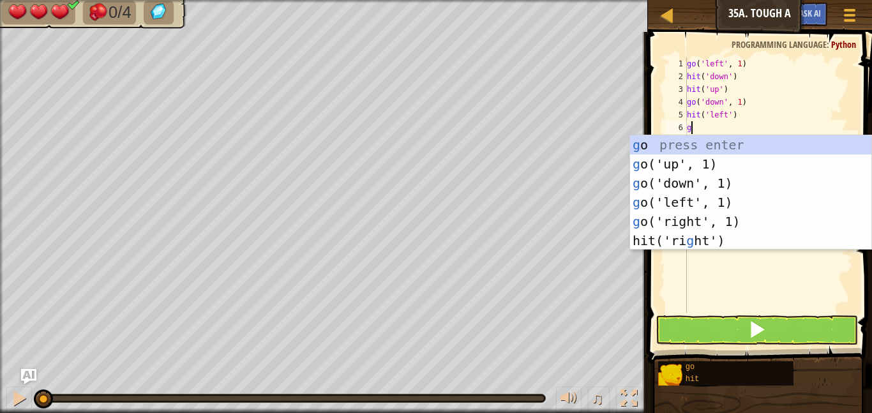
type textarea "go"
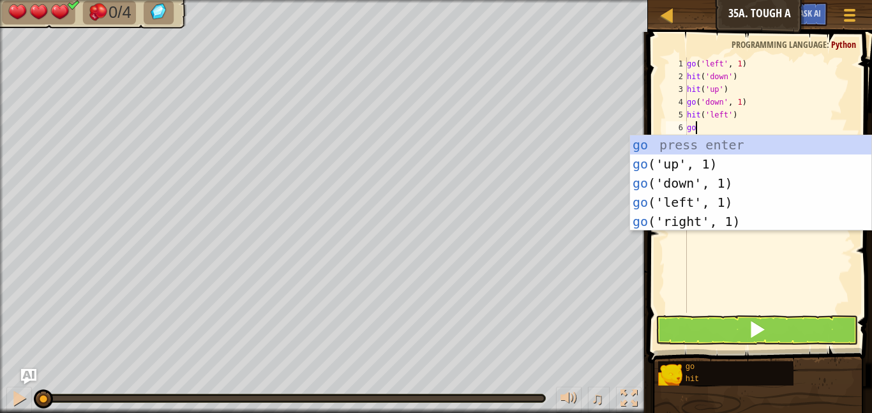
scroll to position [6, 1]
click at [682, 202] on div "go press enter go ('up', 1) press enter go ('down', 1) press enter go ('left', …" at bounding box center [750, 202] width 241 height 134
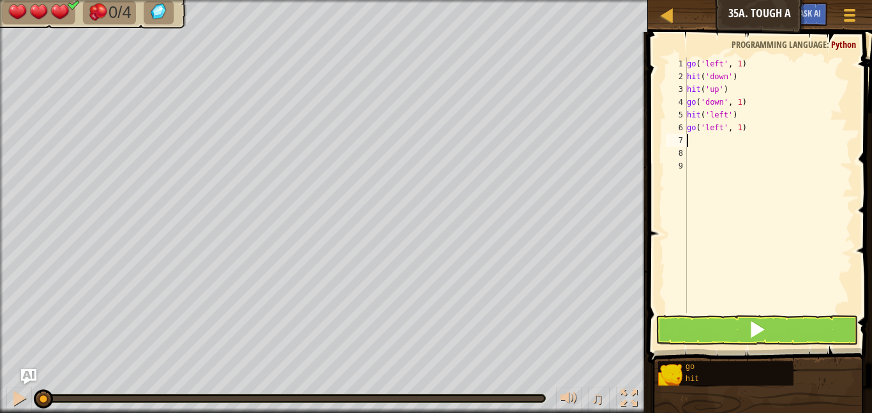
scroll to position [6, 0]
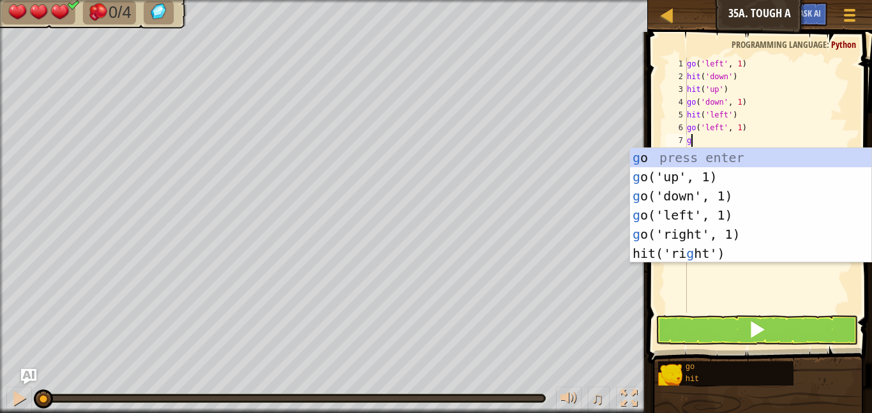
type textarea "go"
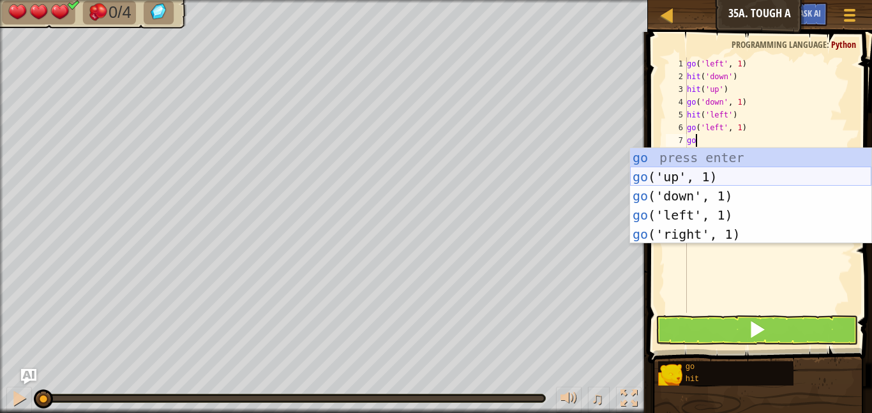
click at [677, 176] on div "go press enter go ('up', 1) press enter go ('down', 1) press enter go ('left', …" at bounding box center [750, 215] width 241 height 134
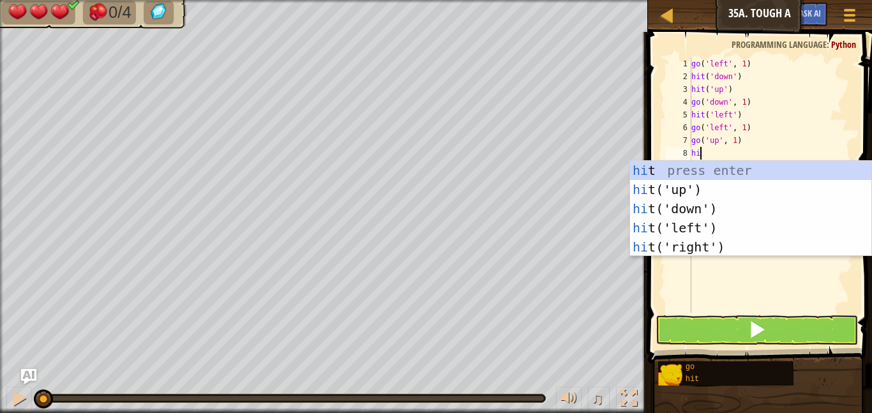
type textarea "hit"
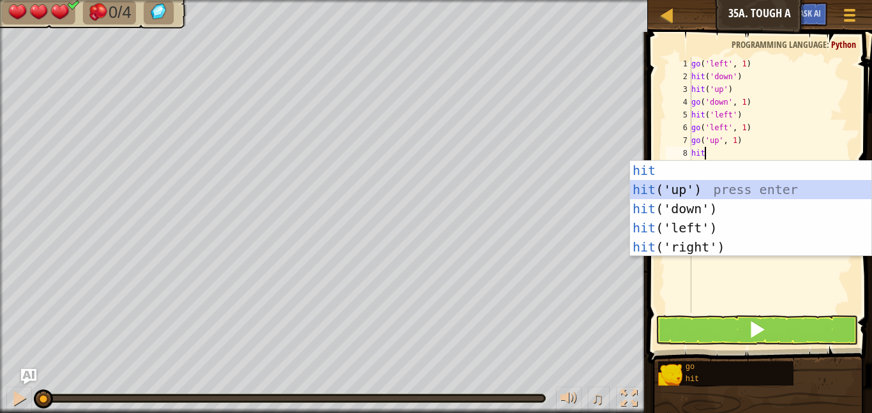
click at [671, 184] on div "hit press enter hit ('up') press enter hit ('down') press enter hit ('left') pr…" at bounding box center [750, 228] width 241 height 134
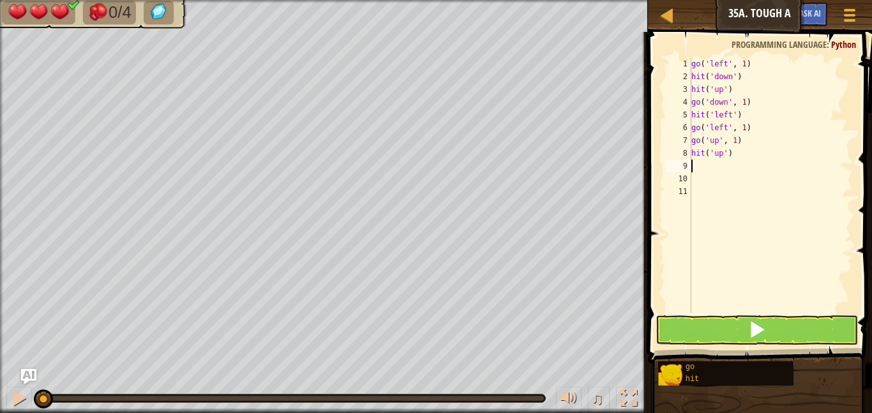
type textarea "go"
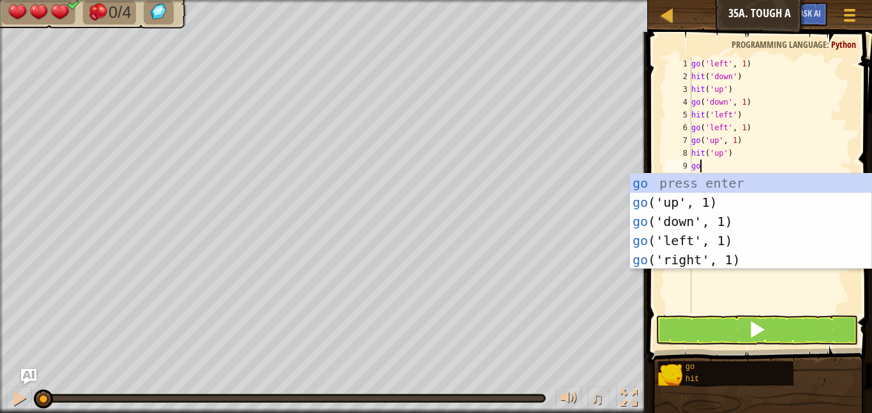
scroll to position [6, 1]
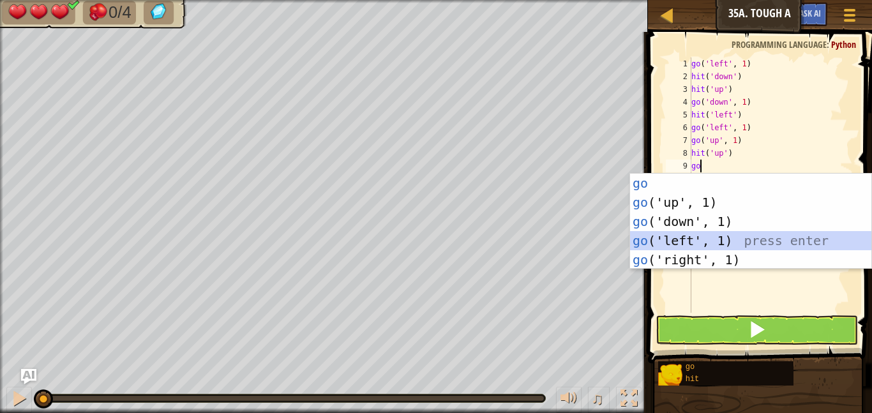
click at [683, 239] on div "go press enter go ('up', 1) press enter go ('down', 1) press enter go ('left', …" at bounding box center [750, 241] width 241 height 134
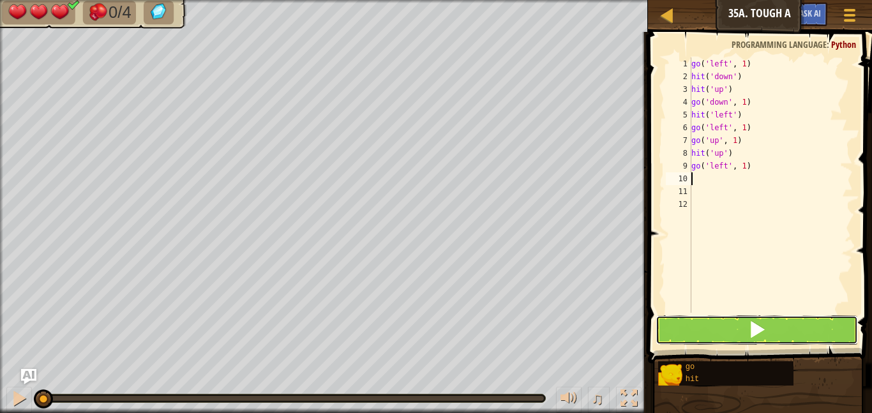
click at [715, 327] on button at bounding box center [756, 329] width 202 height 29
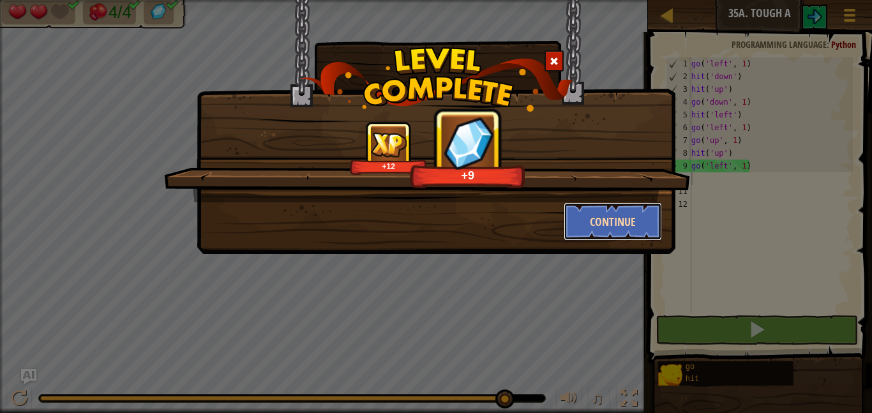
click at [592, 216] on button "Continue" at bounding box center [613, 221] width 99 height 38
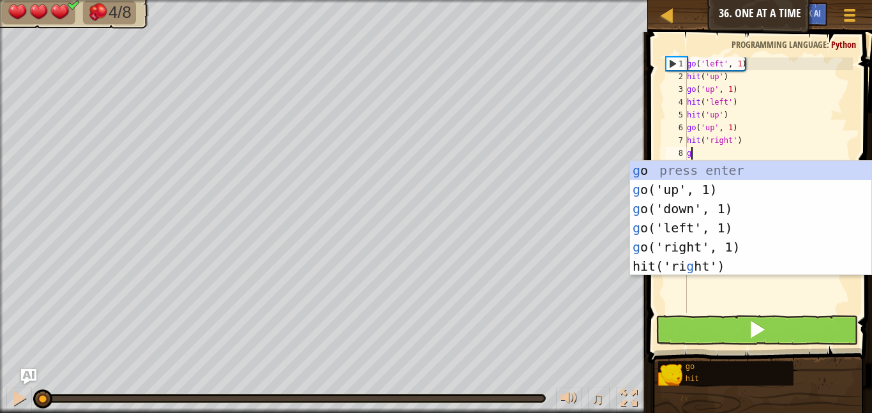
scroll to position [6, 0]
type textarea "go"
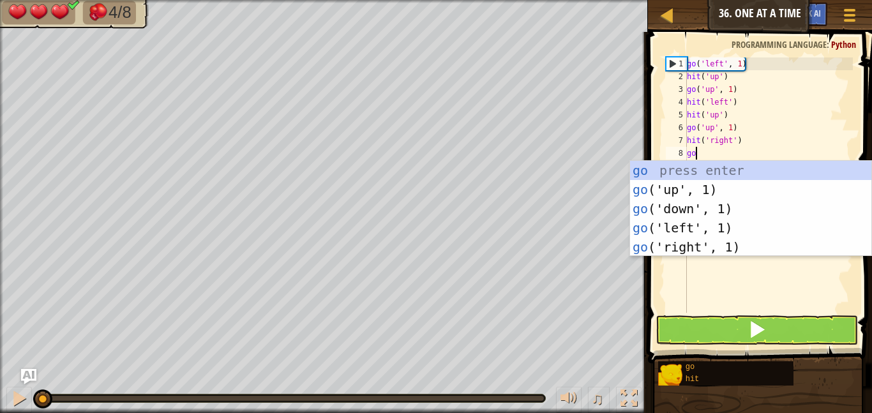
scroll to position [6, 1]
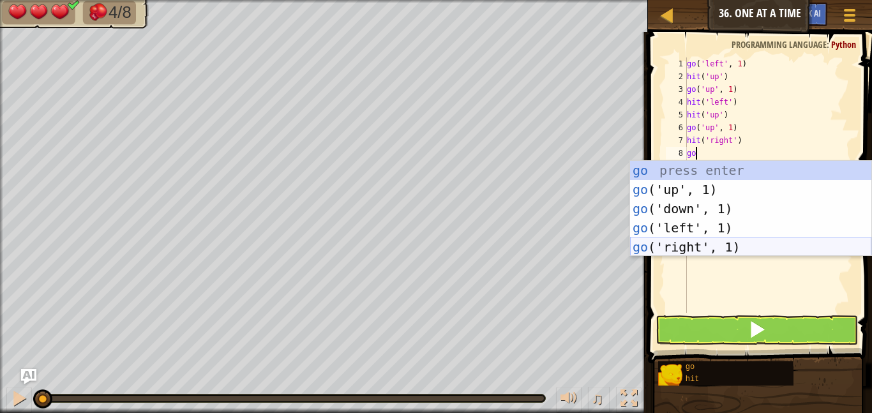
click at [672, 244] on div "go press enter go ('up', 1) press enter go ('down', 1) press enter go ('left', …" at bounding box center [750, 228] width 241 height 134
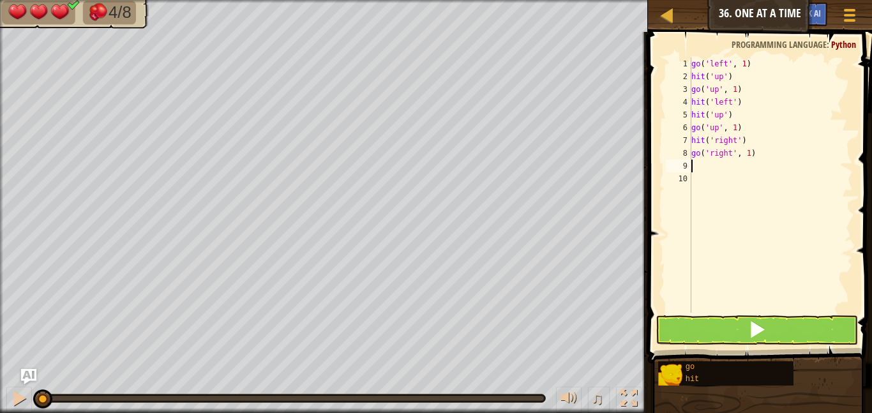
scroll to position [6, 0]
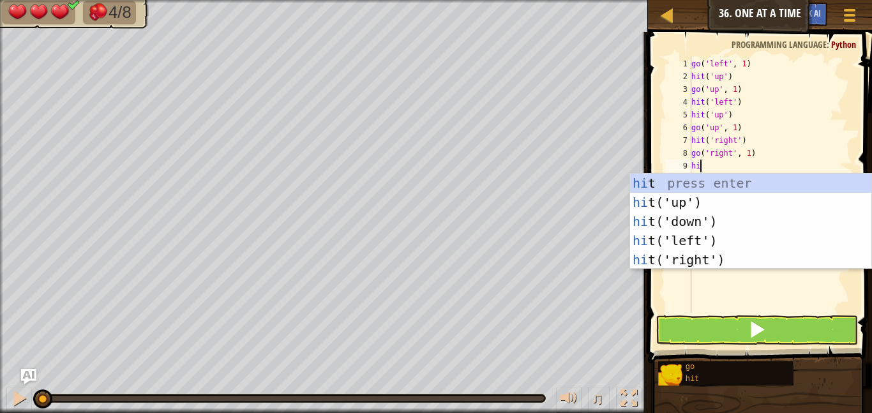
type textarea "hit"
click at [683, 202] on div "hit press enter hit ('up') press enter hit ('down') press enter hit ('left') pr…" at bounding box center [750, 241] width 241 height 134
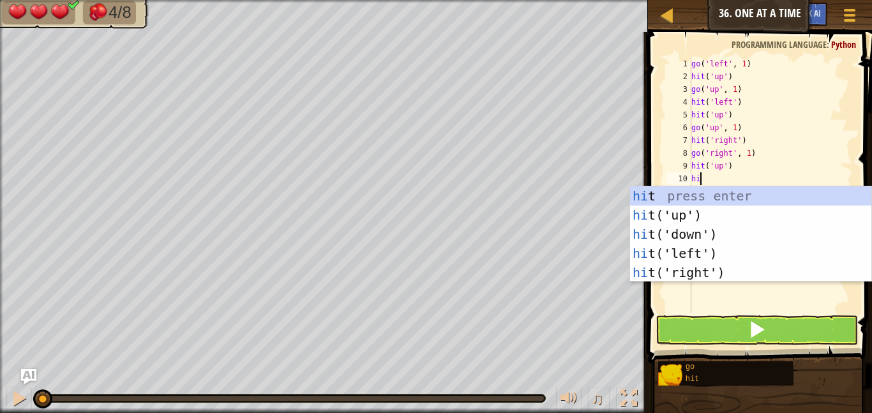
type textarea "hit"
click at [664, 268] on div "hit press enter hit ('up') press enter hit ('down') press enter hit ('left') pr…" at bounding box center [750, 253] width 241 height 134
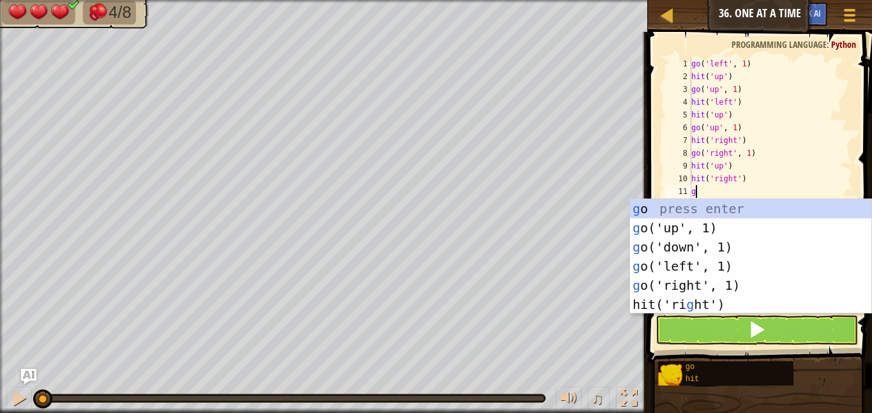
type textarea "go"
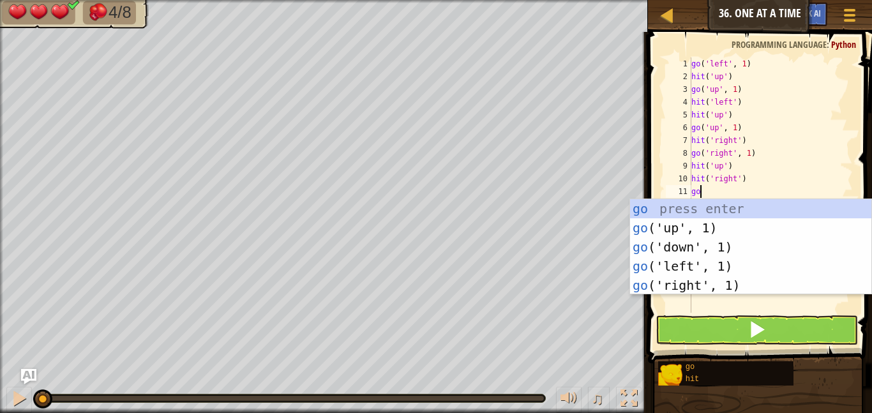
scroll to position [6, 1]
click at [668, 250] on div "go press enter go ('up', 1) press enter go ('down', 1) press enter go ('left', …" at bounding box center [750, 266] width 241 height 134
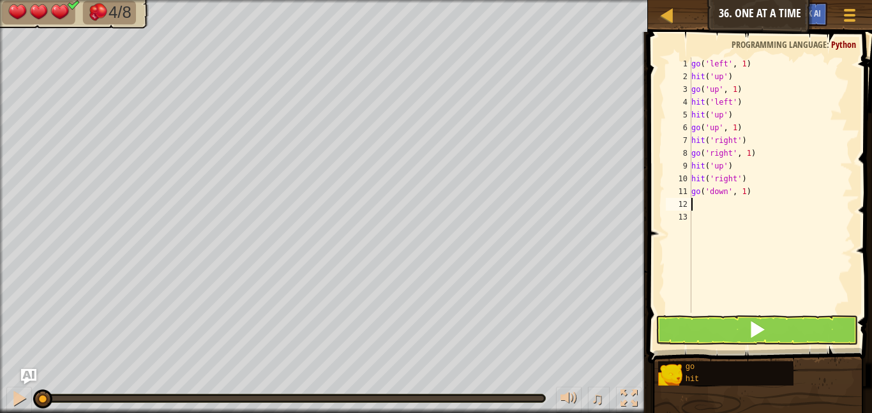
scroll to position [6, 0]
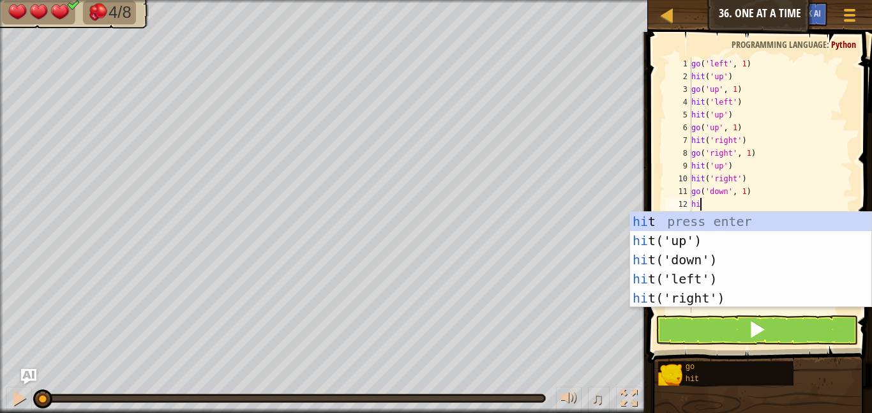
type textarea "hit"
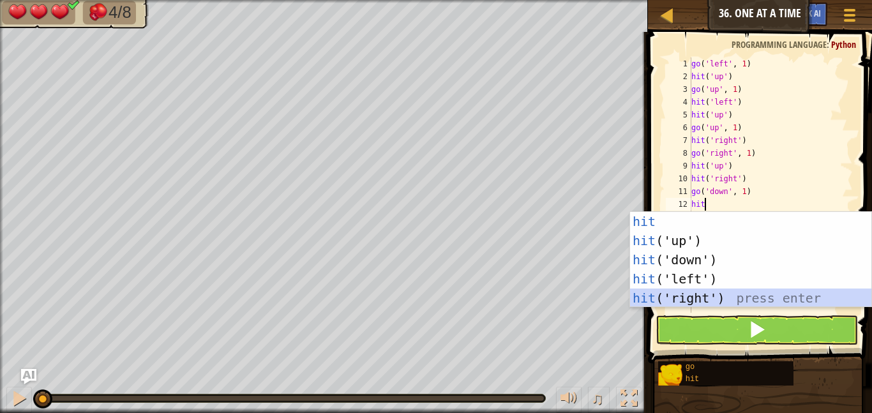
click at [662, 293] on div "hit press enter hit ('up') press enter hit ('down') press enter hit ('left') pr…" at bounding box center [750, 279] width 241 height 134
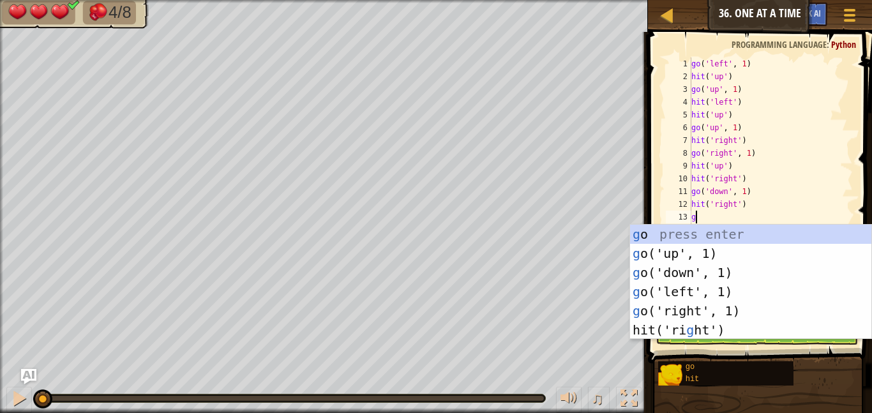
type textarea "go"
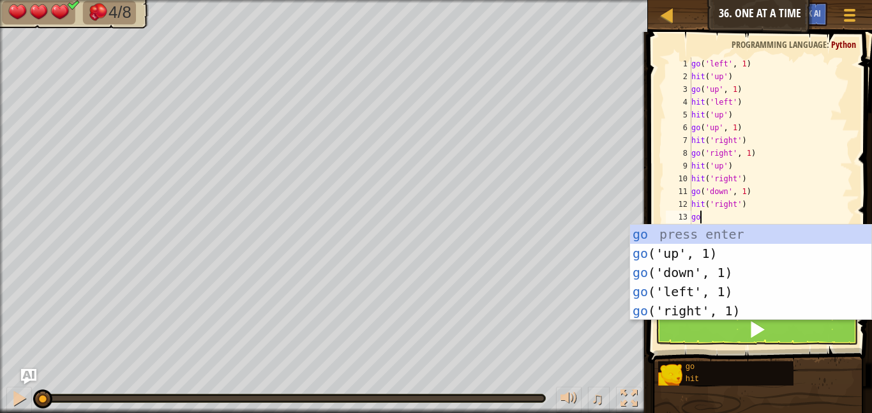
scroll to position [6, 1]
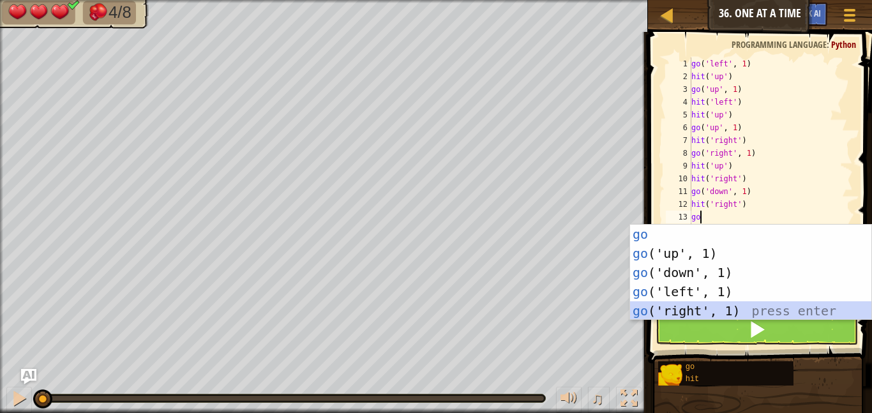
click at [656, 308] on div "go press enter go ('up', 1) press enter go ('down', 1) press enter go ('left', …" at bounding box center [750, 292] width 241 height 134
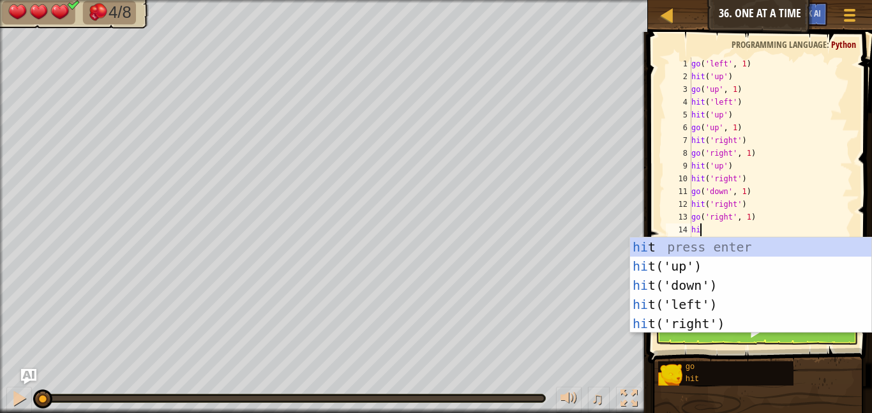
type textarea "hit"
click at [682, 322] on div "hit press enter hit ('up') press enter hit ('down') press enter hit ('left') pr…" at bounding box center [750, 304] width 241 height 134
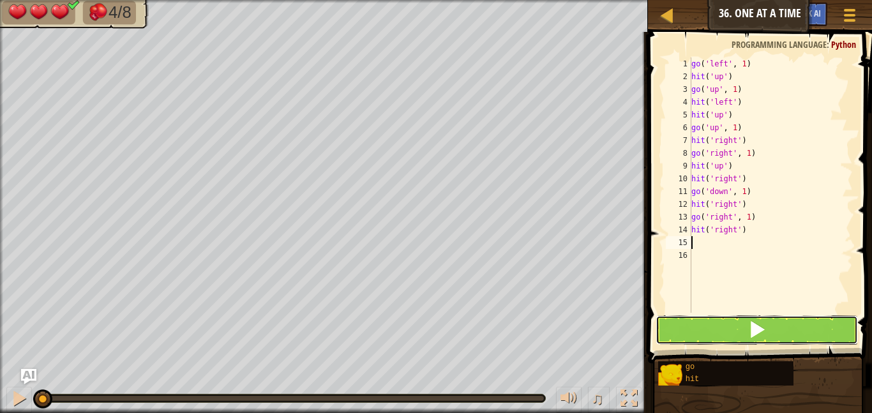
click at [687, 325] on button at bounding box center [756, 329] width 202 height 29
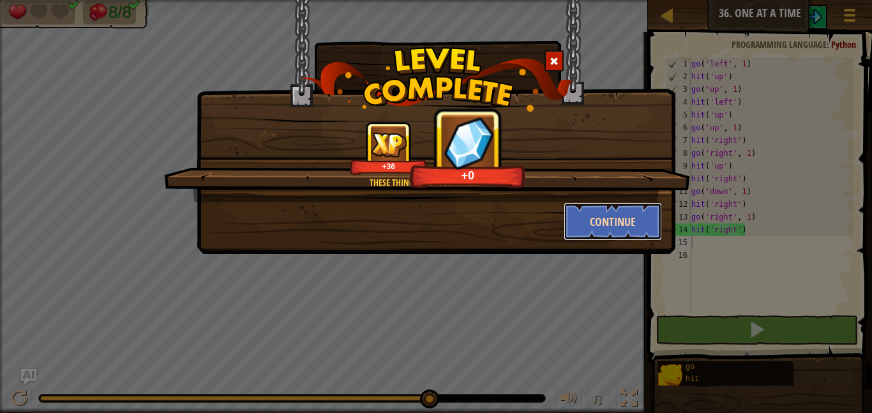
click at [613, 225] on button "Continue" at bounding box center [613, 221] width 99 height 38
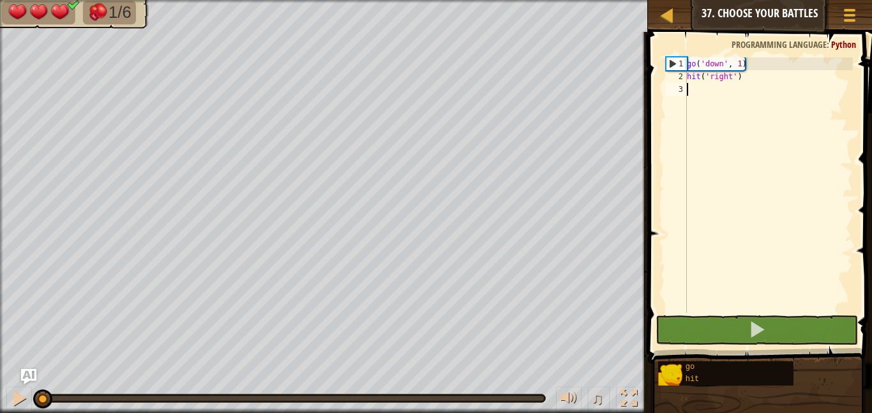
scroll to position [6, 0]
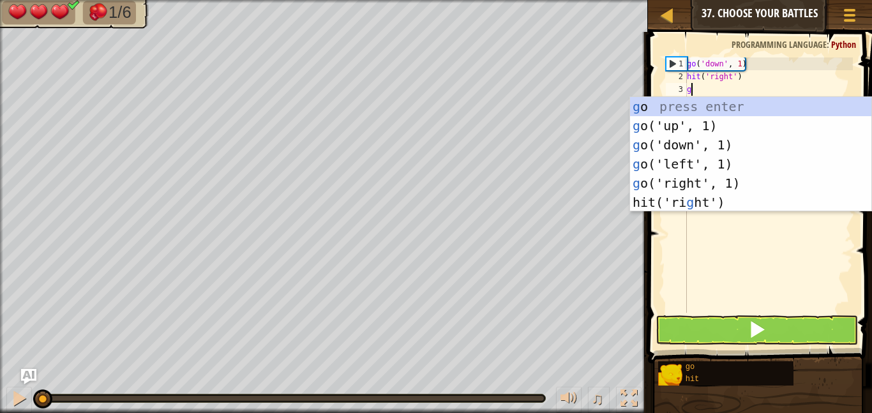
type textarea "go"
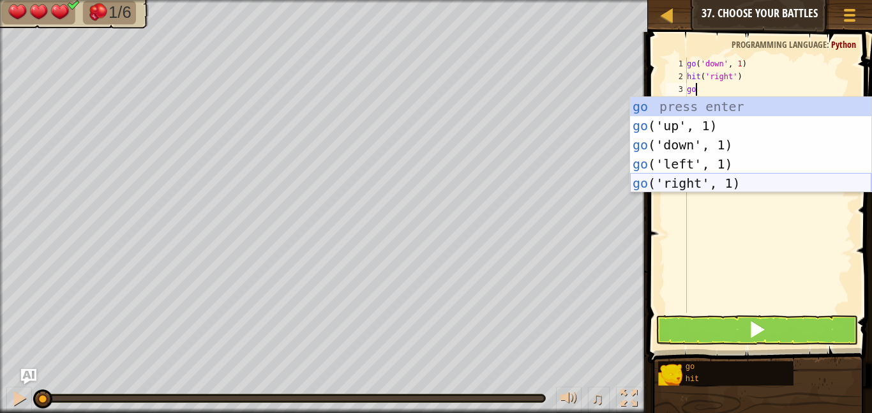
click at [668, 183] on div "go press enter go ('up', 1) press enter go ('down', 1) press enter go ('left', …" at bounding box center [750, 164] width 241 height 134
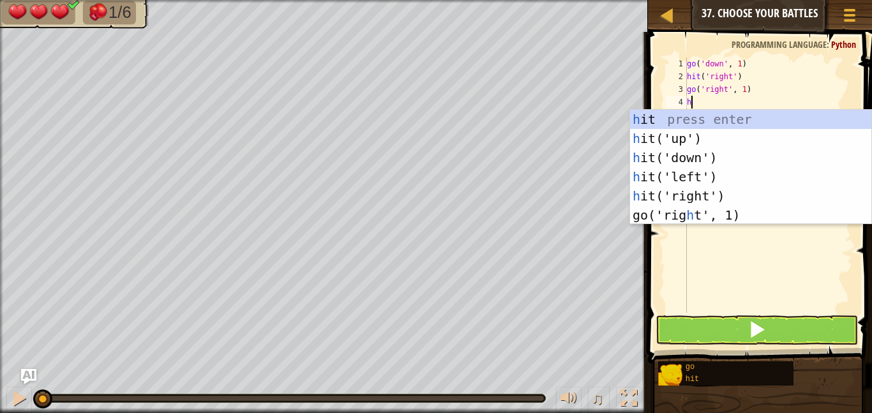
type textarea "hi"
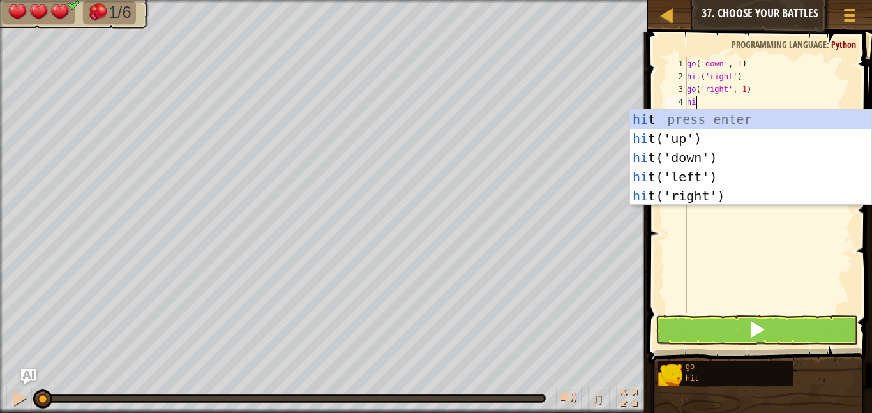
scroll to position [6, 1]
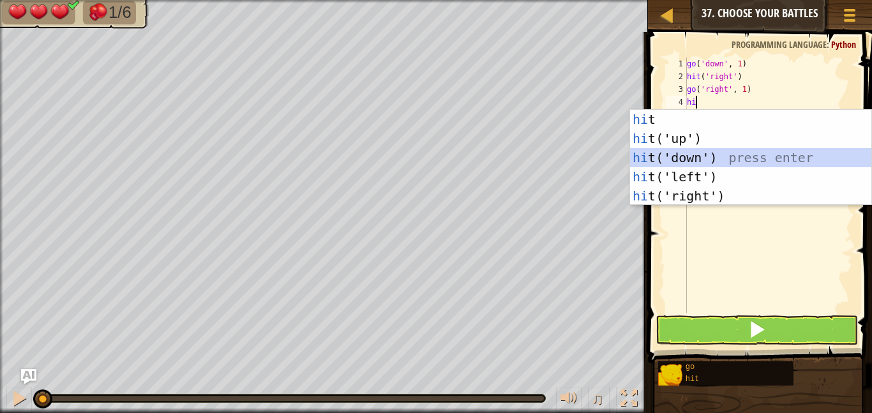
click at [661, 158] on div "hi t press enter hi t('up') press enter hi t('down') press enter hi t('left') p…" at bounding box center [750, 177] width 241 height 134
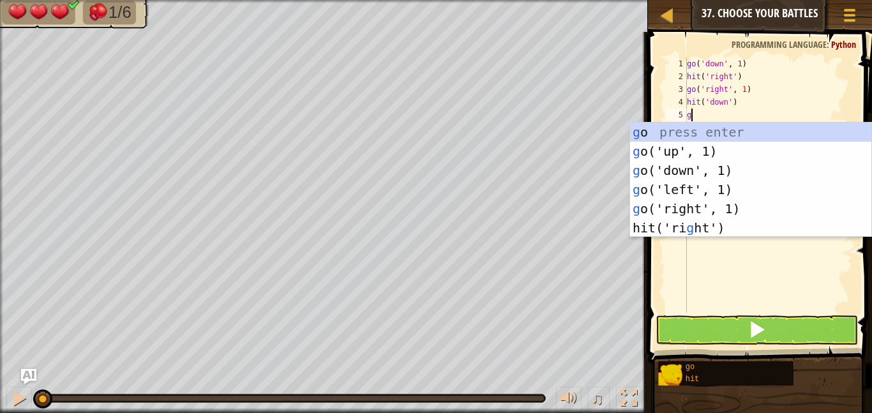
type textarea "go"
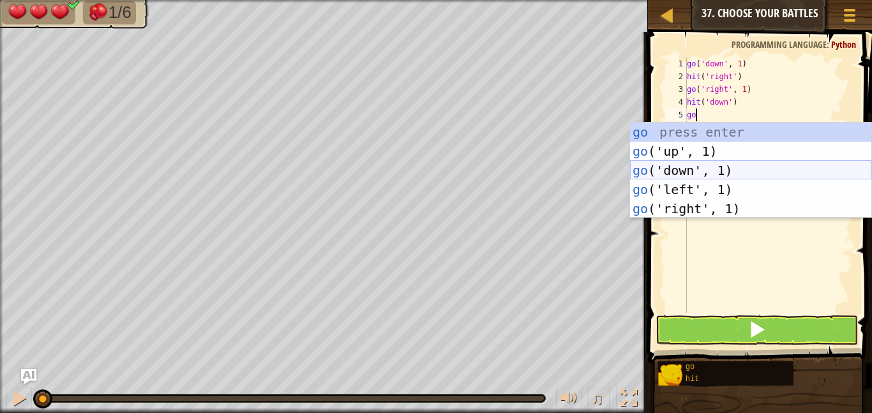
click at [675, 169] on div "go press enter go ('up', 1) press enter go ('down', 1) press enter go ('left', …" at bounding box center [750, 190] width 241 height 134
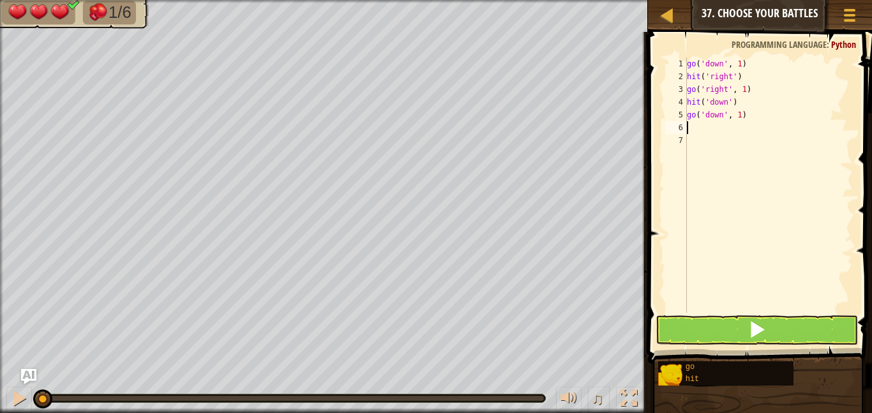
scroll to position [6, 0]
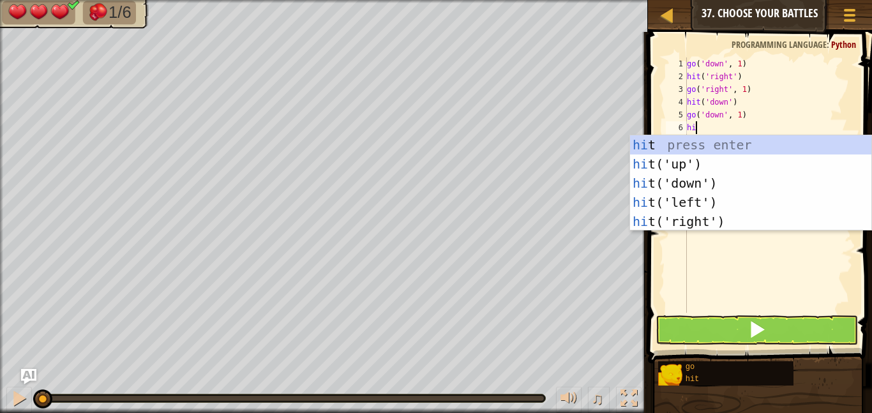
type textarea "hit"
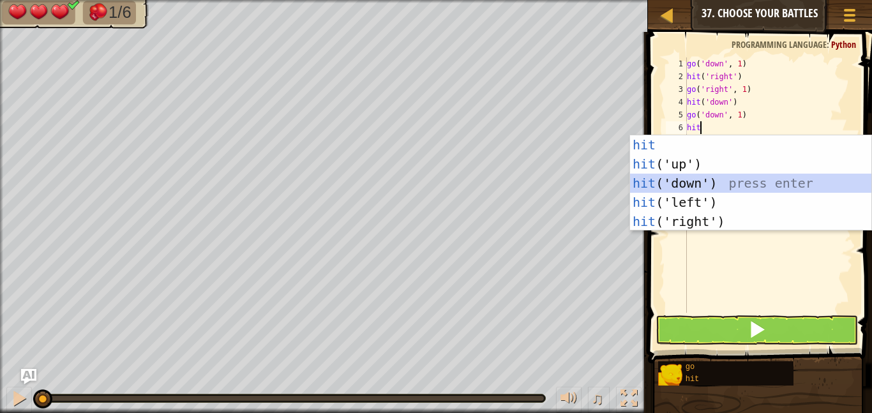
click at [682, 175] on div "hit press enter hit ('up') press enter hit ('down') press enter hit ('left') pr…" at bounding box center [750, 202] width 241 height 134
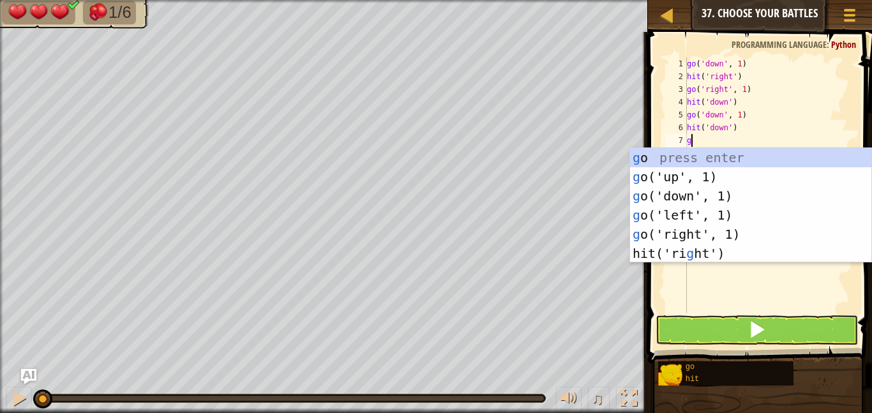
type textarea "go"
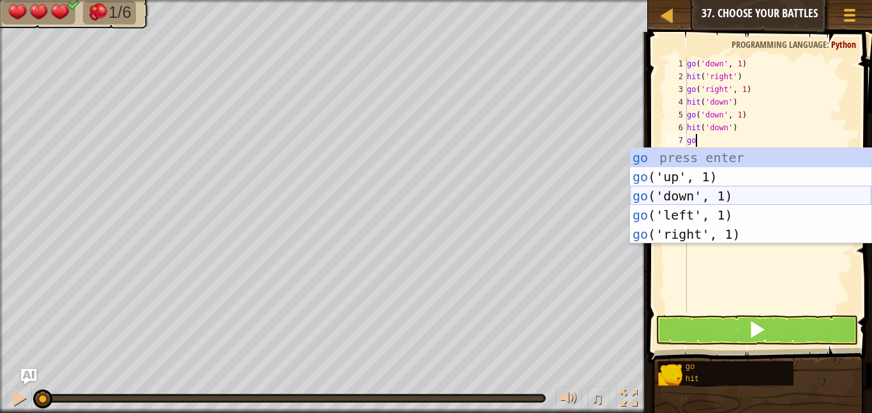
click at [688, 201] on div "go press enter go ('up', 1) press enter go ('down', 1) press enter go ('left', …" at bounding box center [750, 215] width 241 height 134
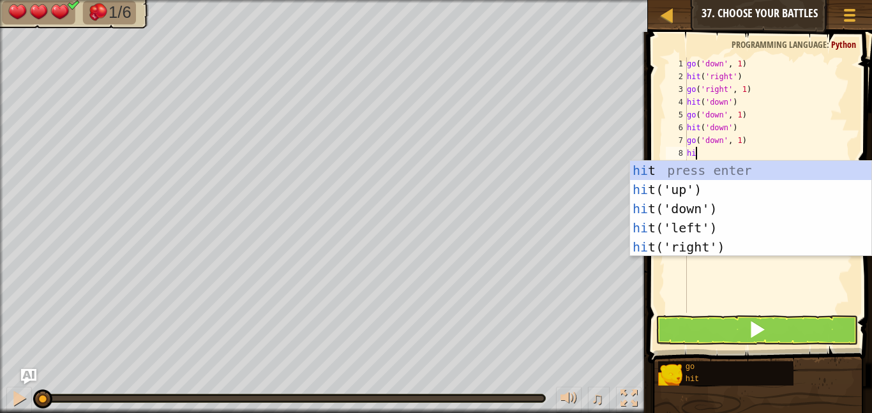
type textarea "hit"
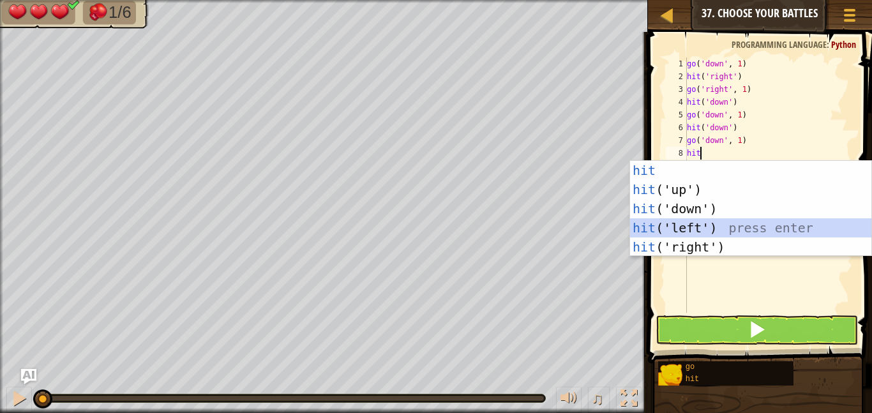
click at [685, 223] on div "hit press enter hit ('up') press enter hit ('down') press enter hit ('left') pr…" at bounding box center [750, 228] width 241 height 134
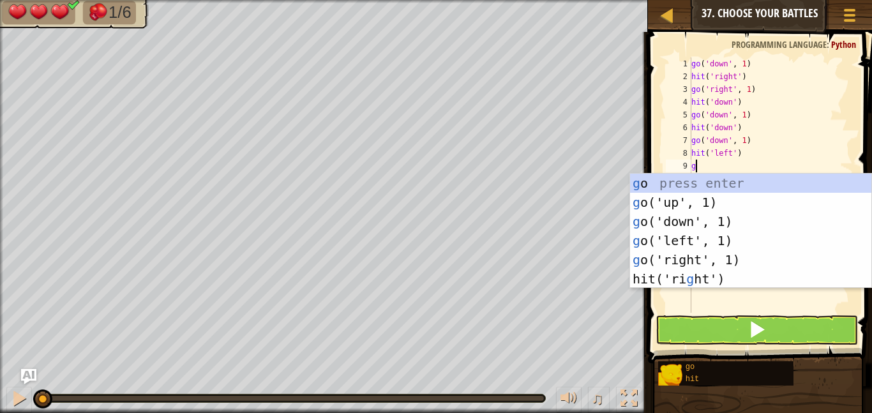
type textarea "go"
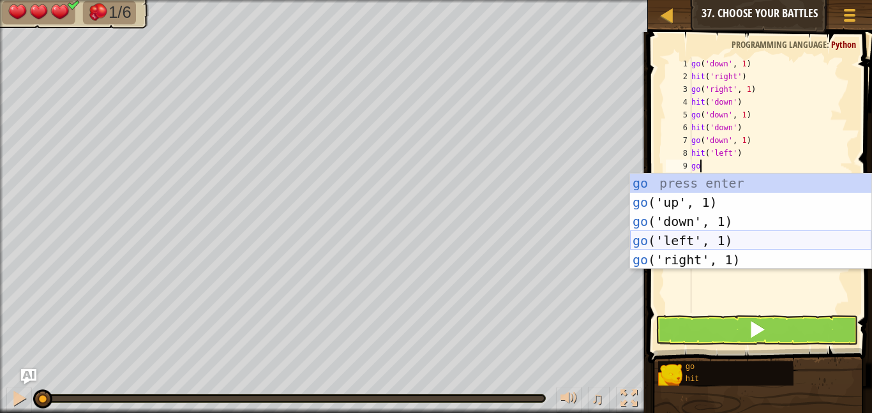
click at [680, 237] on div "go press enter go ('up', 1) press enter go ('down', 1) press enter go ('left', …" at bounding box center [750, 241] width 241 height 134
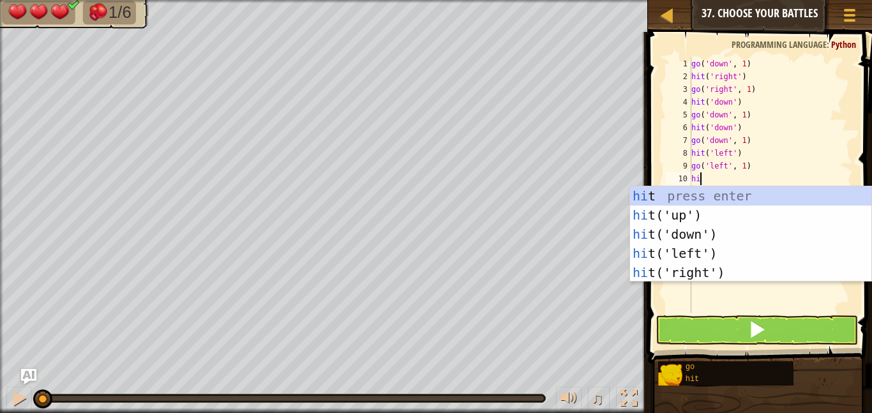
type textarea "hit"
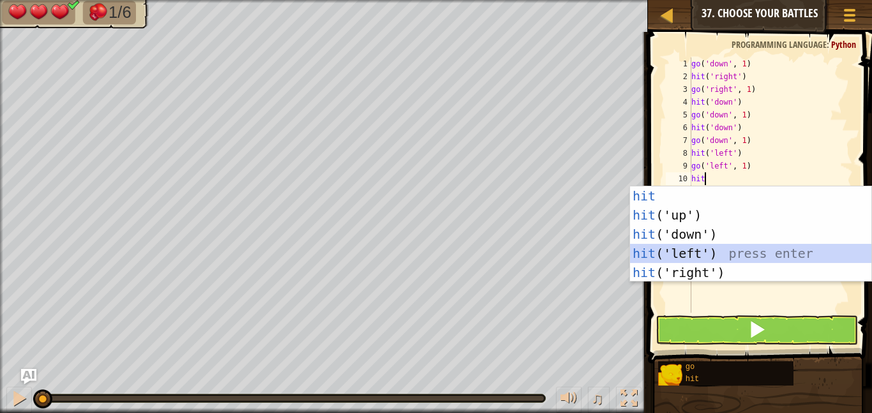
click at [678, 246] on div "hit press enter hit ('up') press enter hit ('down') press enter hit ('left') pr…" at bounding box center [750, 253] width 241 height 134
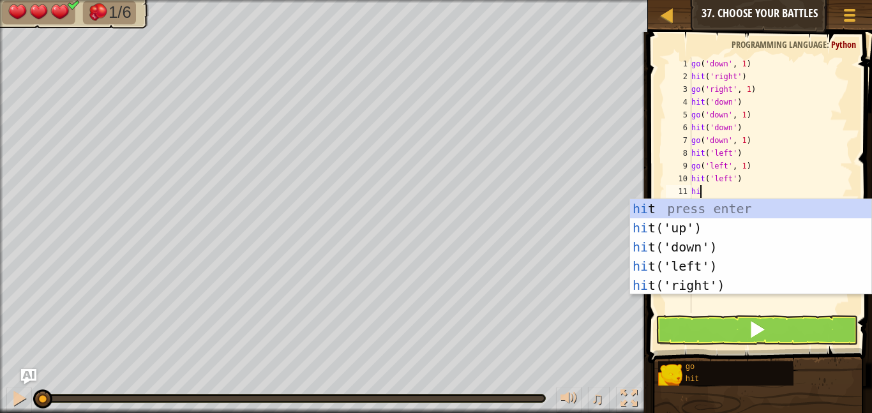
type textarea "hit"
click at [685, 229] on div "hit press enter hit ('up') press enter hit ('down') press enter hit ('left') pr…" at bounding box center [750, 266] width 241 height 134
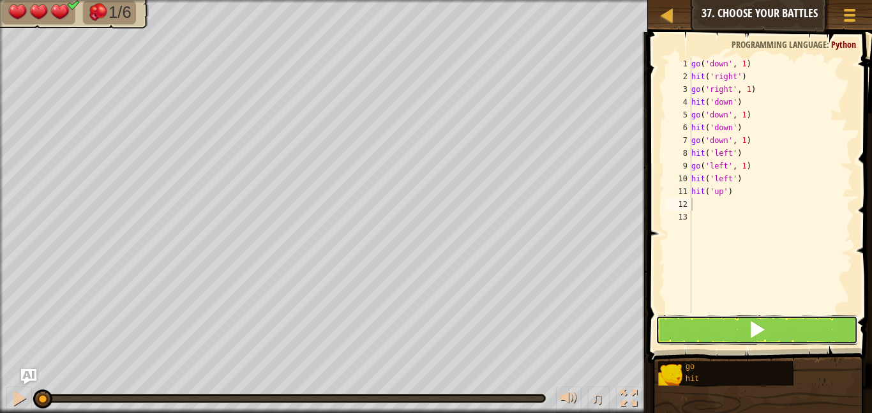
click at [687, 318] on button at bounding box center [756, 329] width 202 height 29
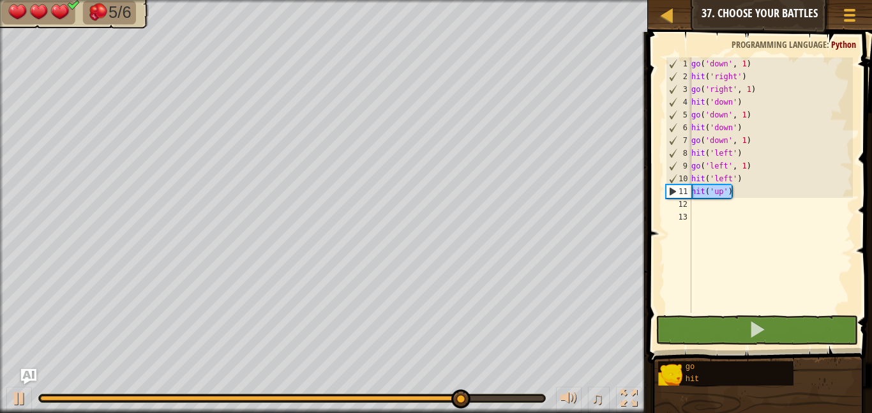
drag, startPoint x: 730, startPoint y: 190, endPoint x: 688, endPoint y: 195, distance: 42.4
click at [688, 195] on div "1 2 3 4 5 6 7 8 9 10 11 12 13 go ( 'down' , 1 ) hit ( 'right' ) go ( 'right' , …" at bounding box center [758, 184] width 190 height 255
type textarea "hit('up')"
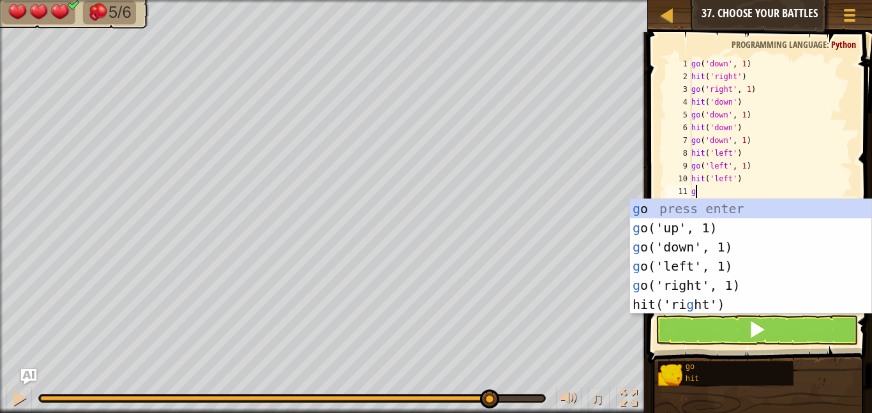
type textarea "go"
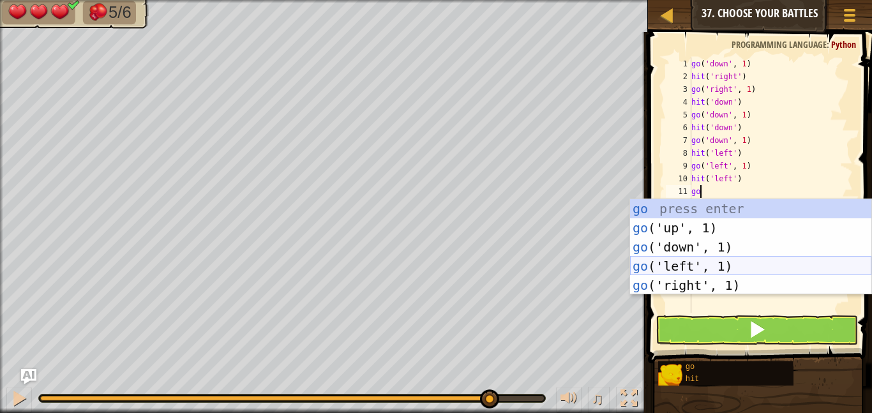
click at [689, 259] on div "go press enter go ('up', 1) press enter go ('down', 1) press enter go ('left', …" at bounding box center [750, 266] width 241 height 134
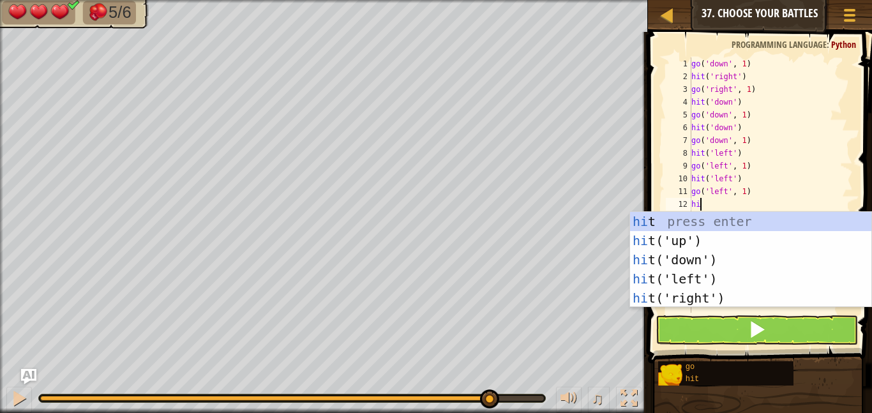
type textarea "hit"
click at [689, 237] on div "hit press enter hit ('up') press enter hit ('down') press enter hit ('left') pr…" at bounding box center [750, 279] width 241 height 134
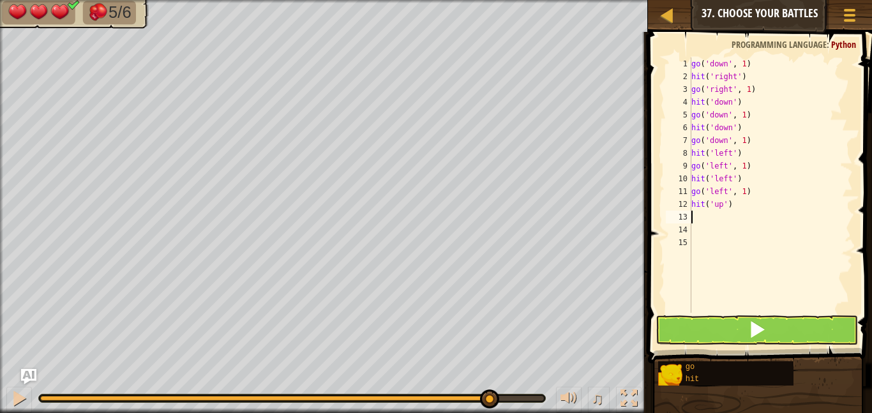
scroll to position [6, 0]
click at [705, 334] on button at bounding box center [756, 329] width 202 height 29
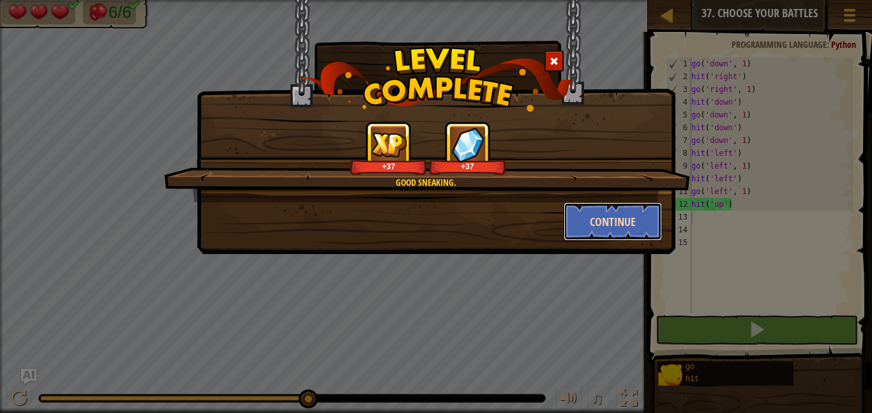
click at [612, 236] on button "Continue" at bounding box center [613, 221] width 99 height 38
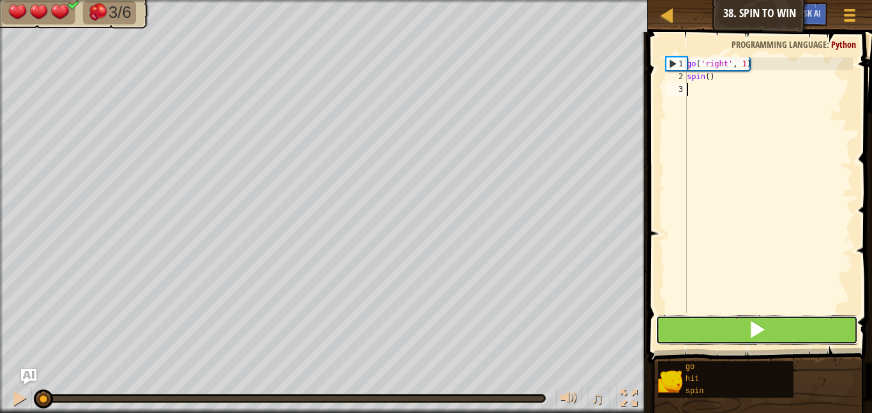
click at [732, 336] on button at bounding box center [756, 329] width 202 height 29
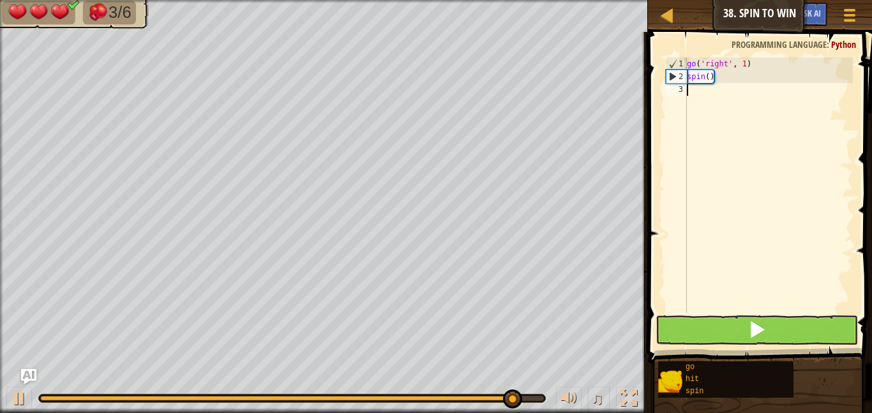
scroll to position [6, 0]
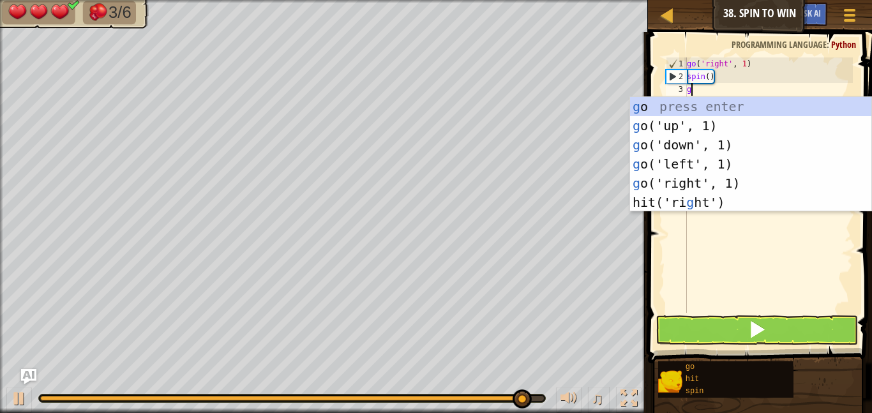
type textarea "go"
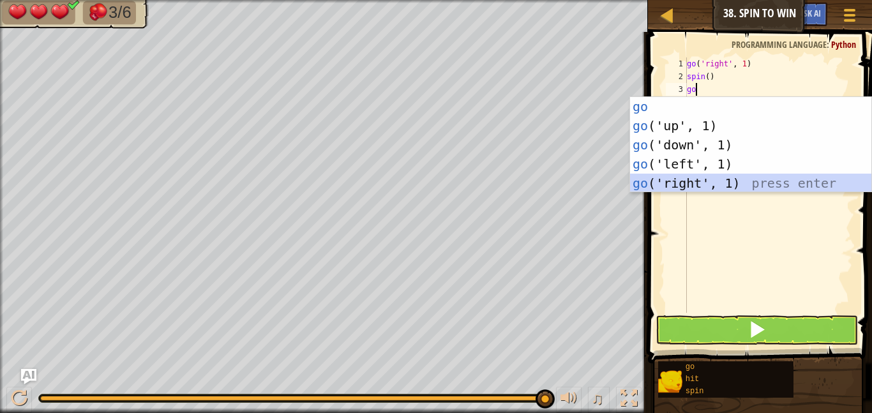
click at [692, 185] on div "go press enter go ('up', 1) press enter go ('down', 1) press enter go ('left', …" at bounding box center [750, 164] width 241 height 134
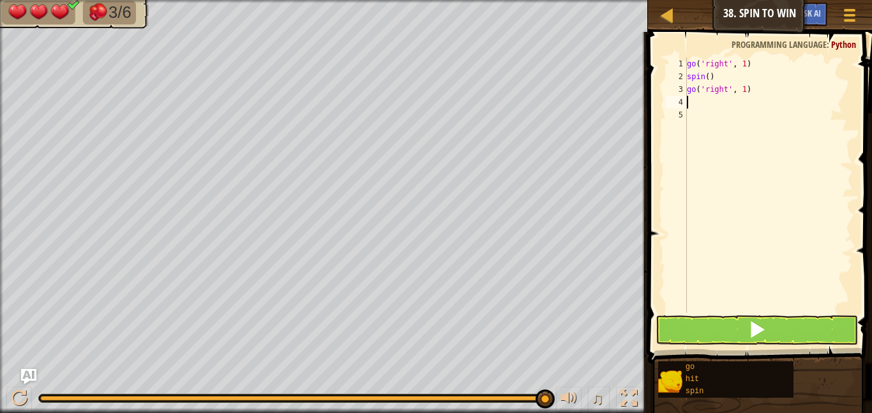
click at [743, 90] on div "go ( 'right' , 1 ) spin ( ) go ( 'right' , 1 )" at bounding box center [768, 197] width 168 height 281
type textarea "go('right', 2)"
click at [691, 101] on div "go ( 'right' , 1 ) spin ( ) go ( 'right' , 2 )" at bounding box center [768, 197] width 168 height 281
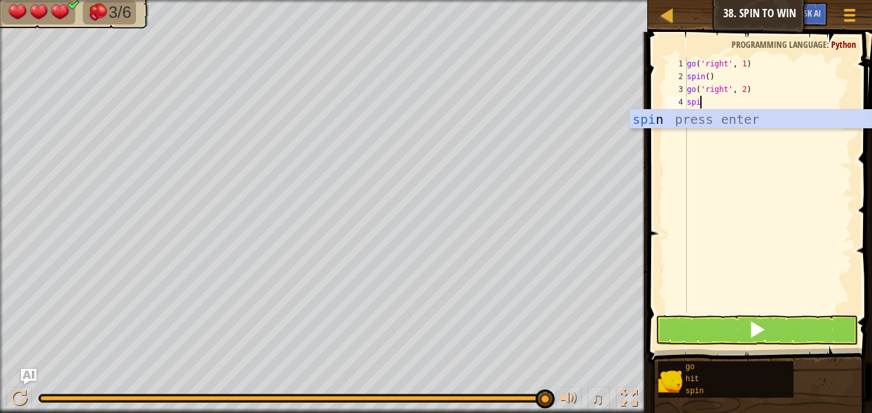
type textarea "spin"
click at [696, 119] on div "spin press enter" at bounding box center [750, 138] width 241 height 57
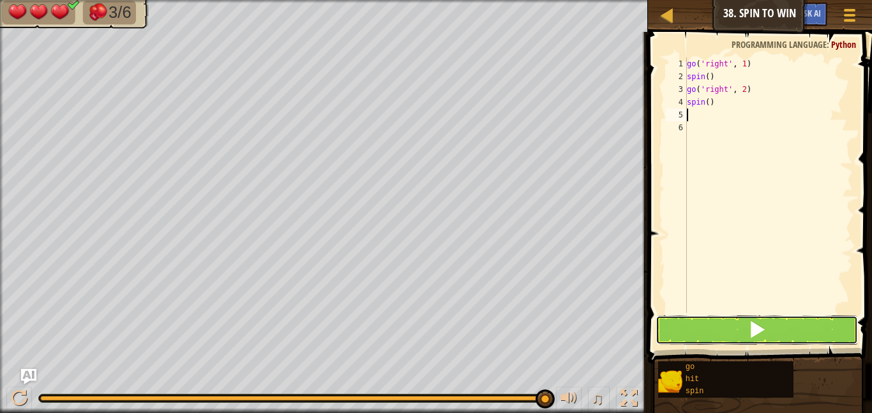
click at [749, 329] on span at bounding box center [757, 329] width 18 height 18
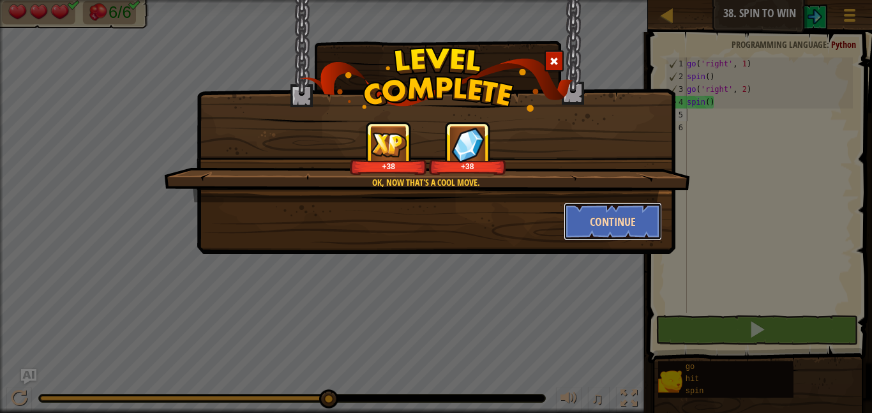
click at [606, 228] on button "Continue" at bounding box center [613, 221] width 99 height 38
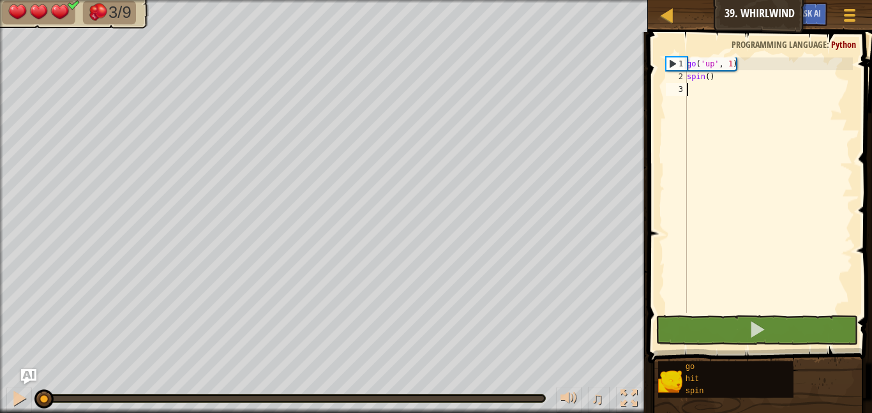
scroll to position [6, 0]
type textarea "go"
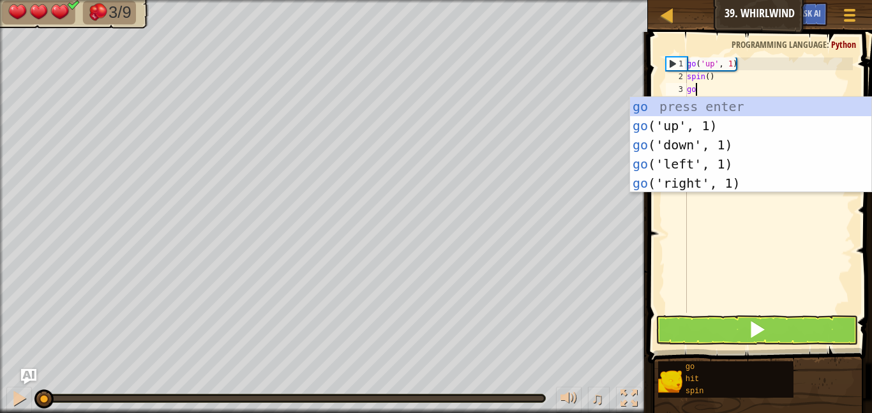
scroll to position [6, 1]
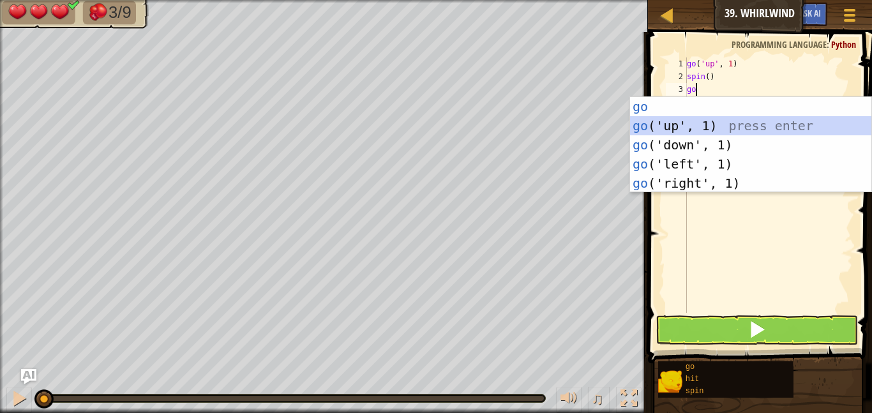
click at [687, 128] on div "go press enter go ('up', 1) press enter go ('down', 1) press enter go ('left', …" at bounding box center [750, 164] width 241 height 134
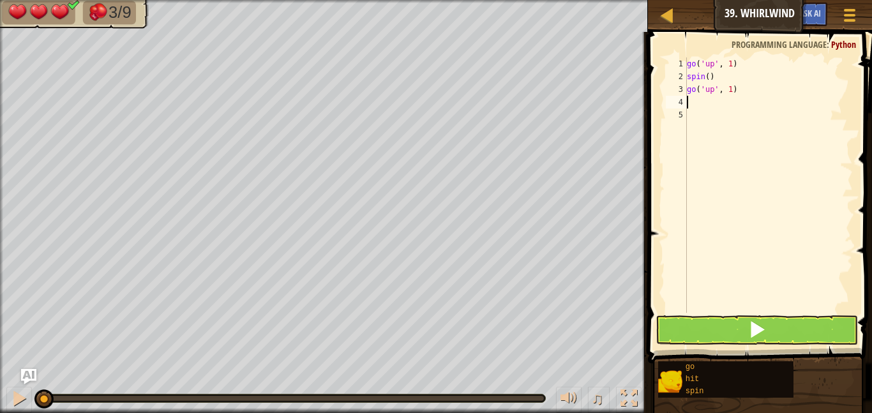
type textarea "s"
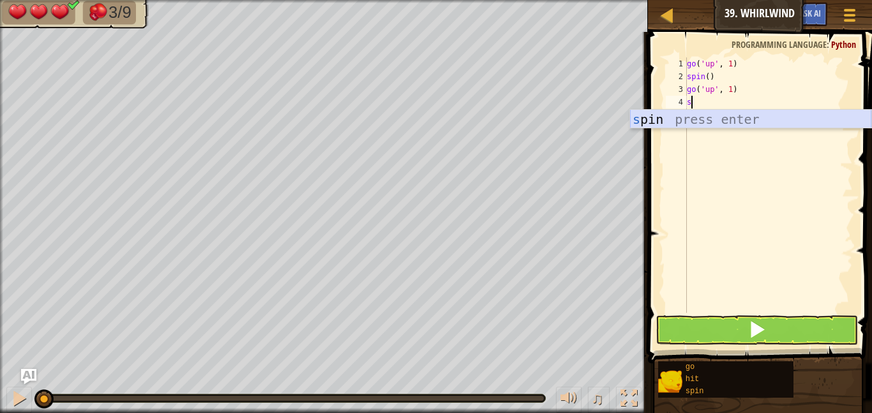
click at [661, 112] on div "s pin press enter" at bounding box center [750, 138] width 241 height 57
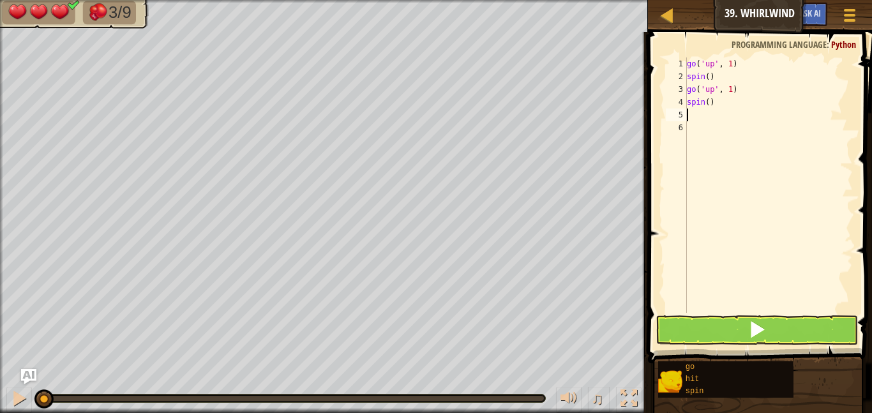
type textarea "go"
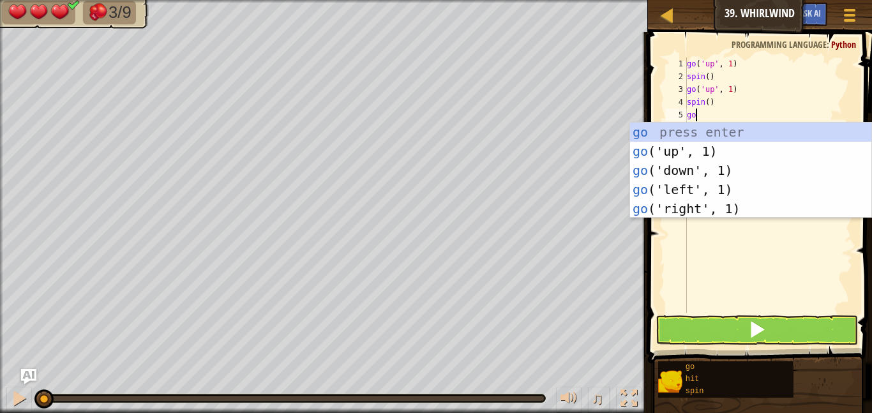
scroll to position [6, 1]
click at [659, 149] on div "go press enter go ('up', 1) press enter go ('down', 1) press enter go ('left', …" at bounding box center [750, 190] width 241 height 134
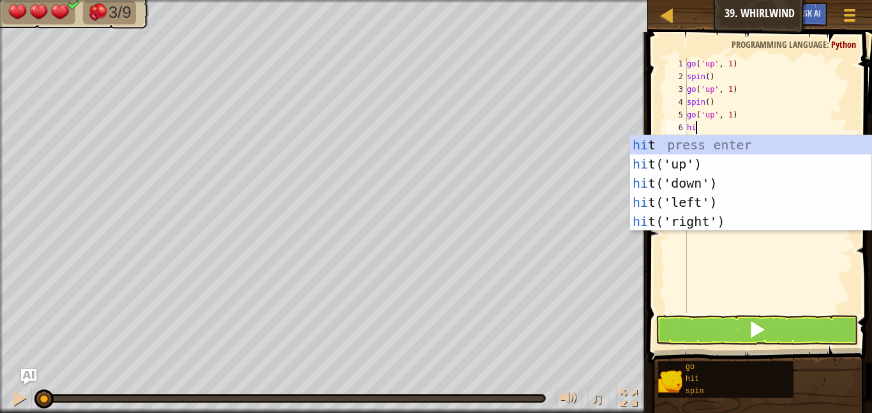
type textarea "hit"
click at [658, 163] on div "hit press enter hit ('up') press enter hit ('down') press enter hit ('left') pr…" at bounding box center [750, 202] width 241 height 134
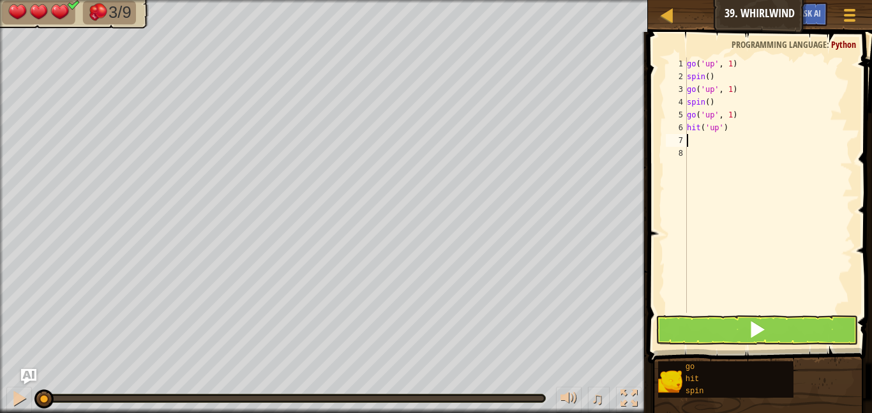
scroll to position [6, 0]
click at [709, 325] on button at bounding box center [756, 329] width 202 height 29
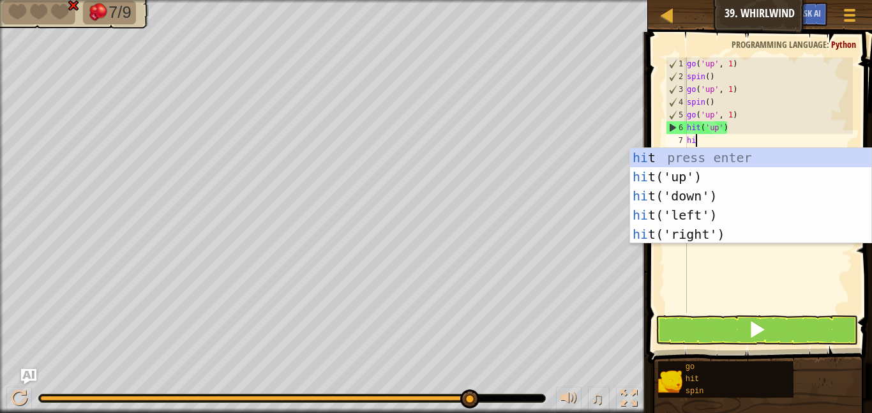
scroll to position [6, 1]
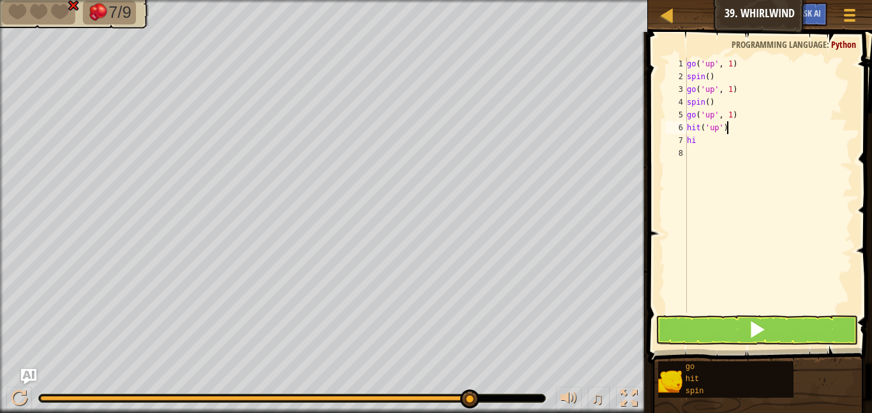
click at [725, 128] on div "go ( 'up' , 1 ) spin ( ) go ( 'up' , 1 ) spin ( ) go ( 'up' , 1 ) hit ( 'up' ) …" at bounding box center [768, 197] width 168 height 281
type textarea "h"
click at [703, 144] on div "go ( 'up' , 1 ) spin ( ) go ( 'up' , 1 ) spin ( ) go ( 'up' , 1 ) hi" at bounding box center [768, 197] width 168 height 281
type textarea "h"
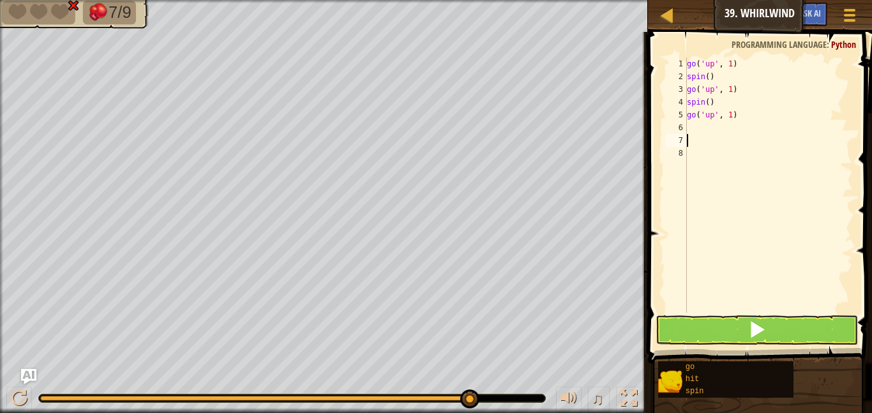
click at [687, 125] on div "go ( 'up' , 1 ) spin ( ) go ( 'up' , 1 ) spin ( ) go ( 'up' , 1 )" at bounding box center [768, 197] width 168 height 281
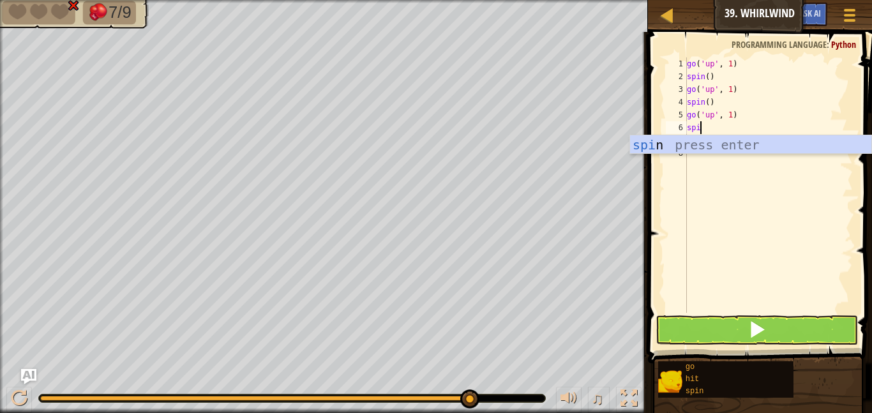
type textarea "spin"
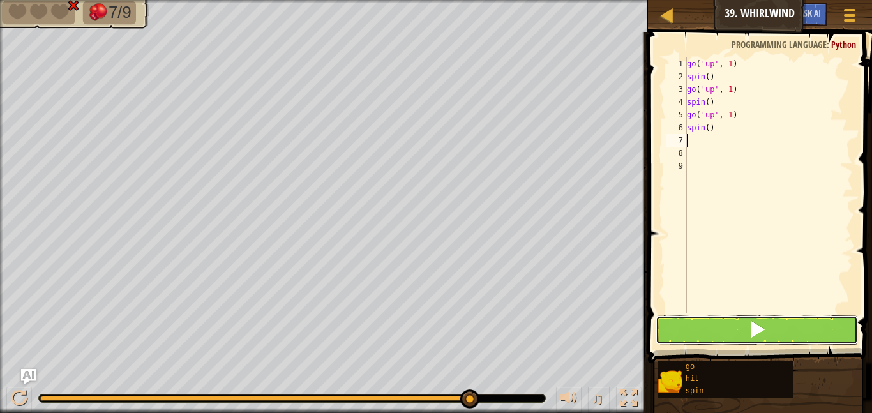
click at [720, 325] on button at bounding box center [756, 329] width 202 height 29
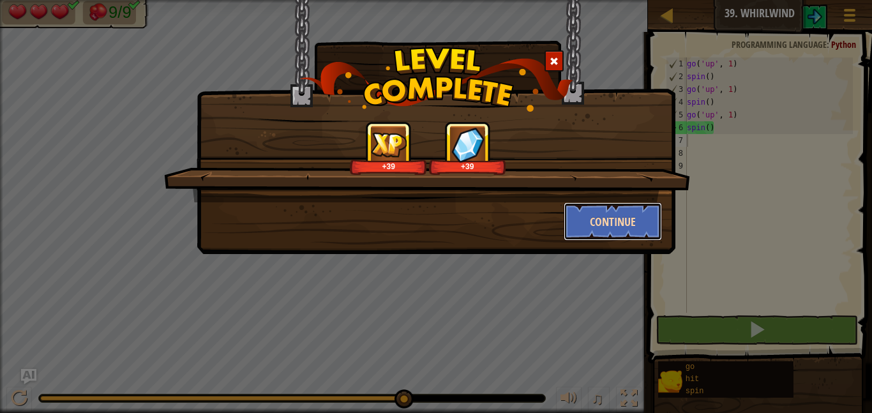
click at [627, 236] on button "Continue" at bounding box center [613, 221] width 99 height 38
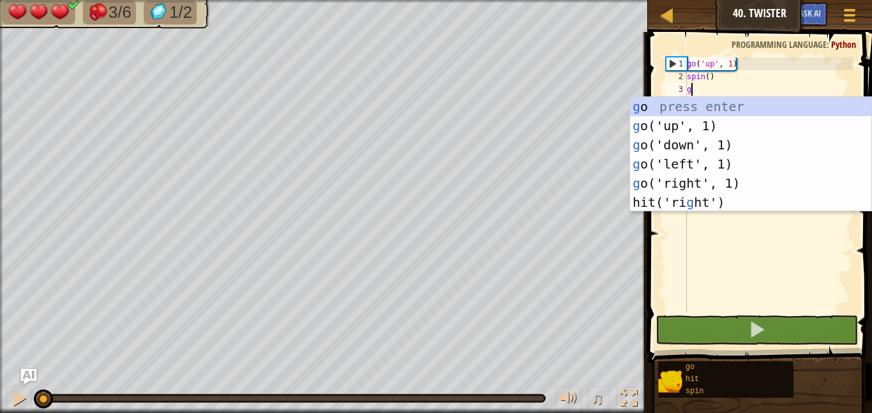
scroll to position [6, 0]
type textarea "go"
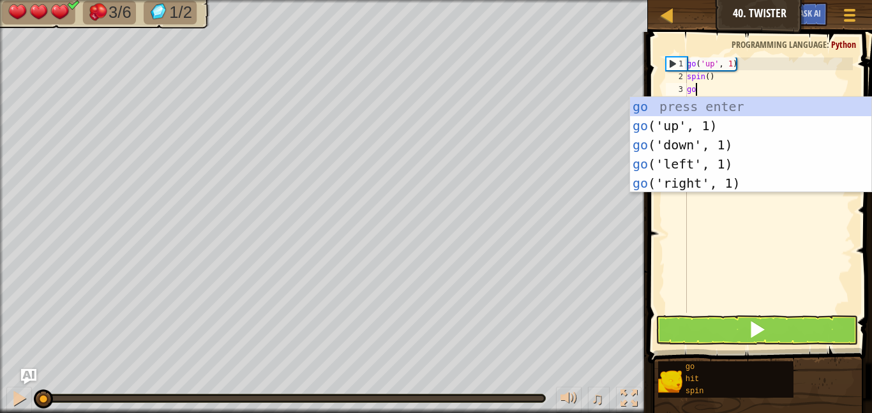
scroll to position [6, 1]
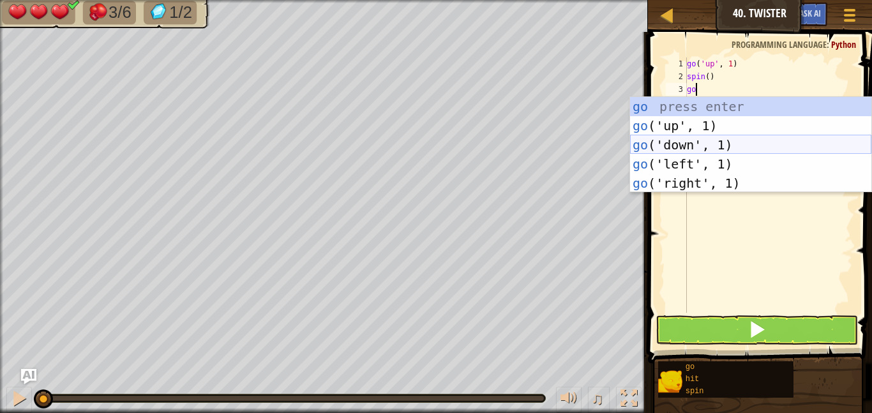
click at [655, 144] on div "go press enter go ('up', 1) press enter go ('down', 1) press enter go ('left', …" at bounding box center [750, 164] width 241 height 134
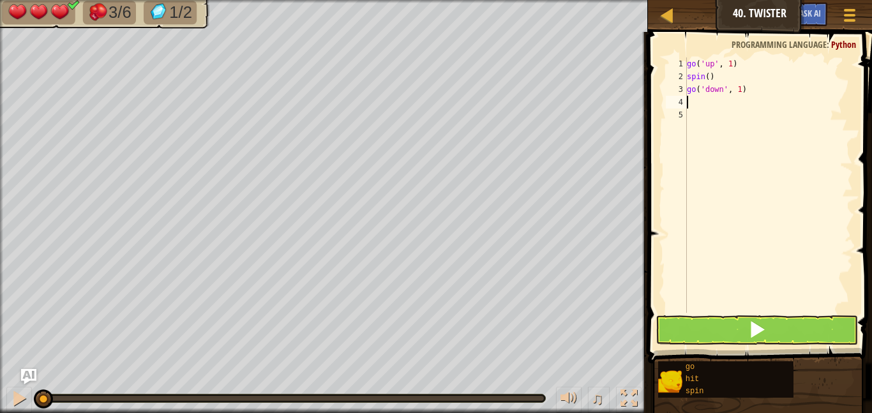
click at [742, 89] on div "go ( 'up' , 1 ) spin ( ) go ( 'down' , 1 )" at bounding box center [768, 197] width 168 height 281
type textarea "go('down', 2)"
click at [708, 104] on div "go ( 'up' , 1 ) spin ( ) go ( 'down' , 2 )" at bounding box center [768, 197] width 168 height 281
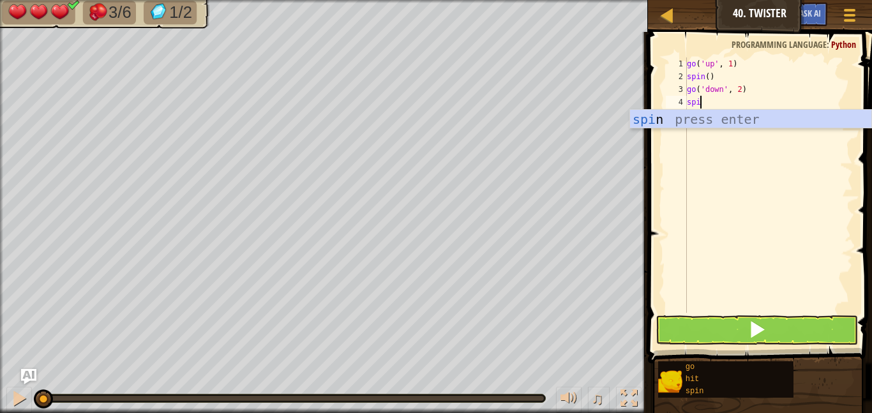
type textarea "spin"
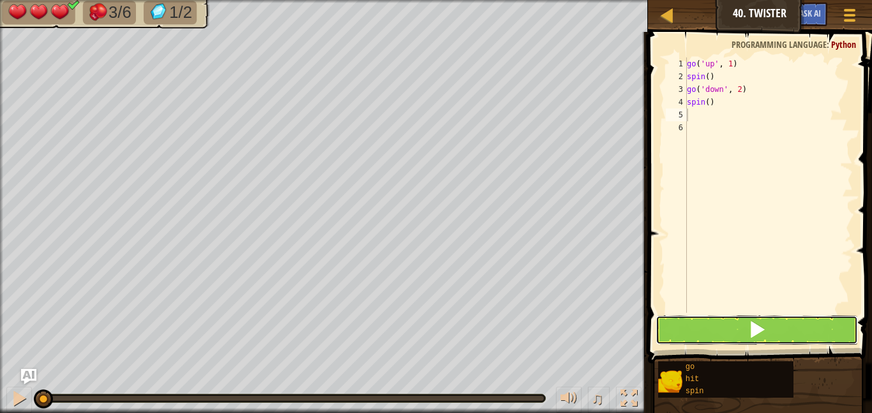
click at [695, 322] on button at bounding box center [756, 329] width 202 height 29
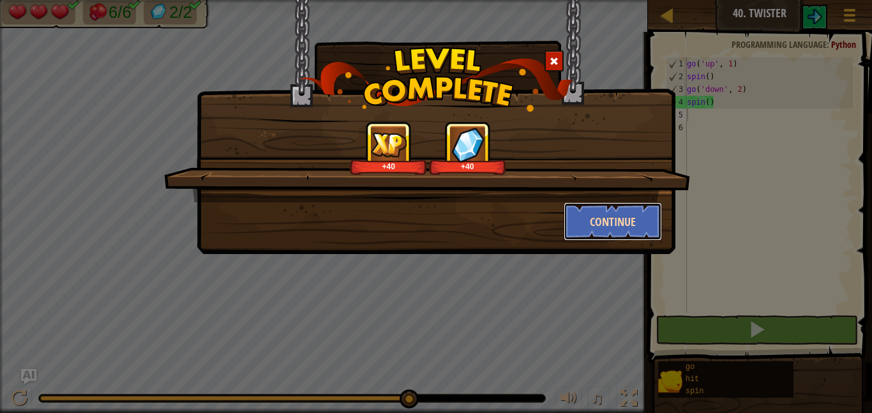
click at [608, 213] on button "Continue" at bounding box center [613, 221] width 99 height 38
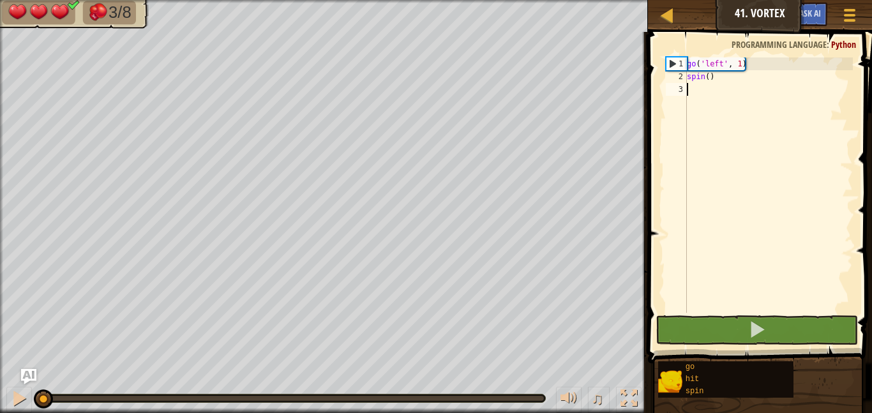
scroll to position [6, 0]
type textarea "go"
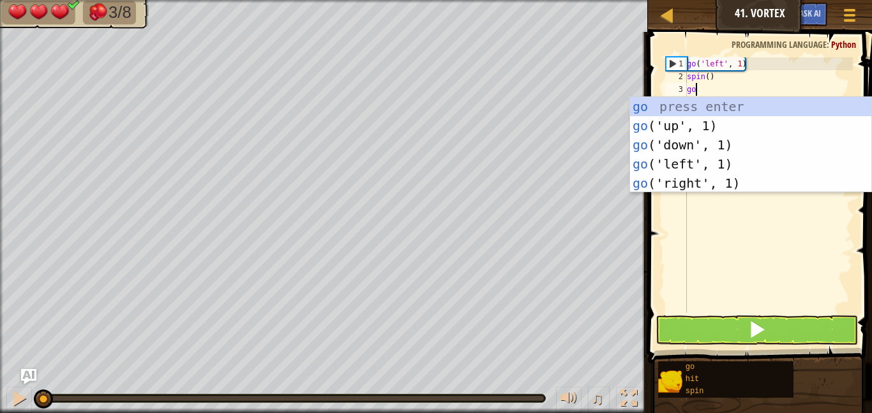
scroll to position [6, 1]
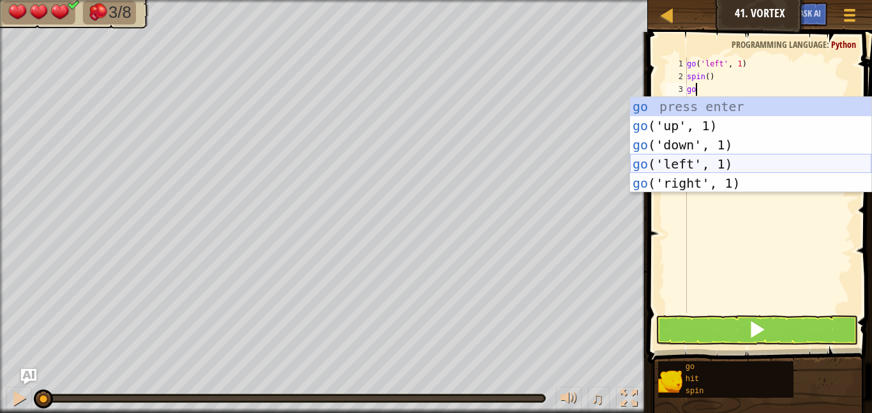
click at [706, 163] on div "go press enter go ('up', 1) press enter go ('down', 1) press enter go ('left', …" at bounding box center [750, 164] width 241 height 134
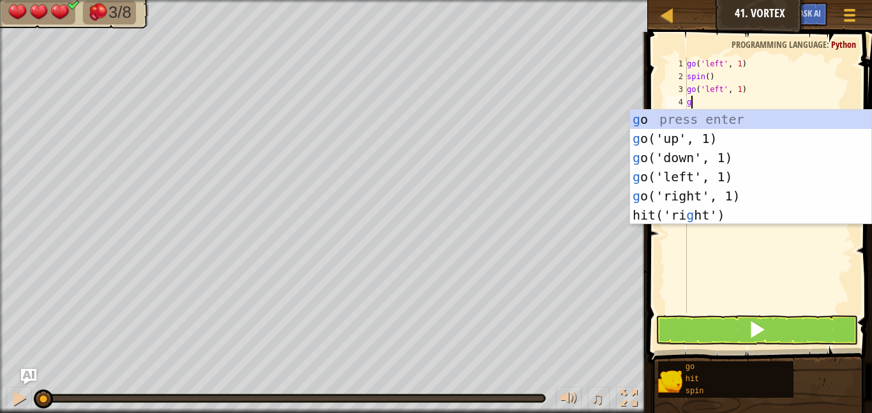
type textarea "go"
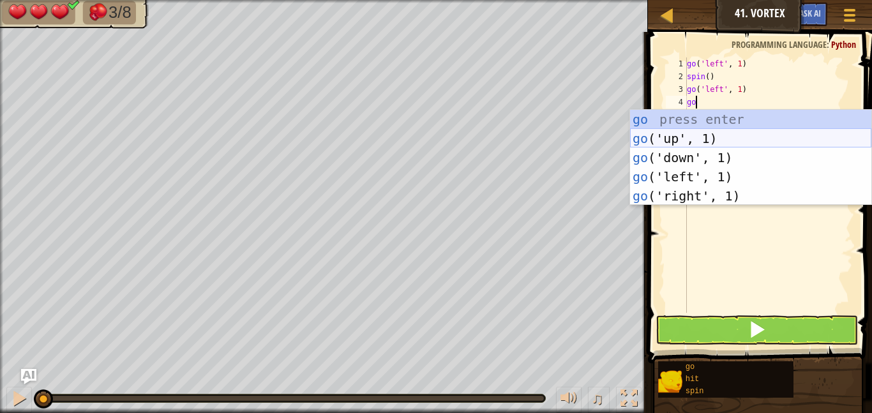
click at [683, 134] on div "go press enter go ('up', 1) press enter go ('down', 1) press enter go ('left', …" at bounding box center [750, 177] width 241 height 134
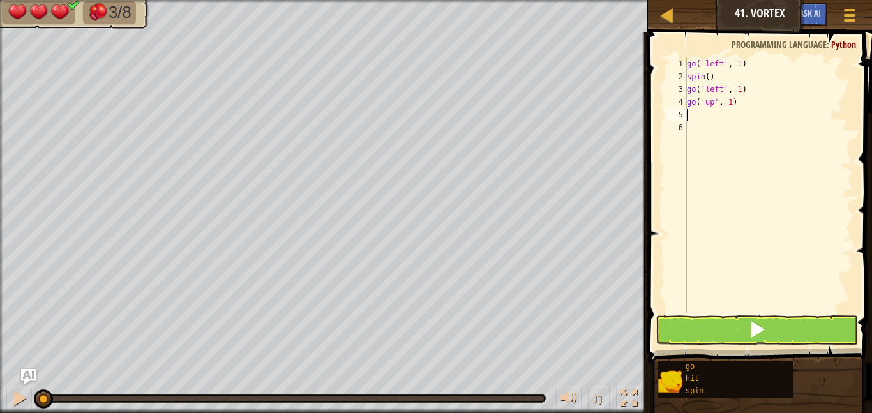
scroll to position [6, 0]
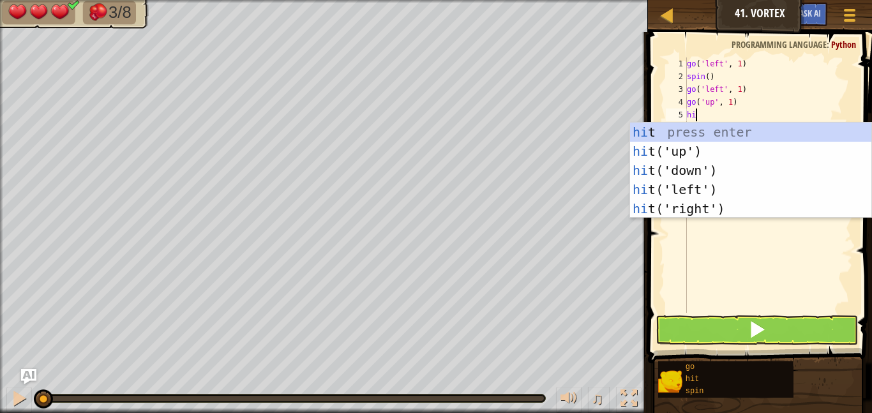
type textarea "hit"
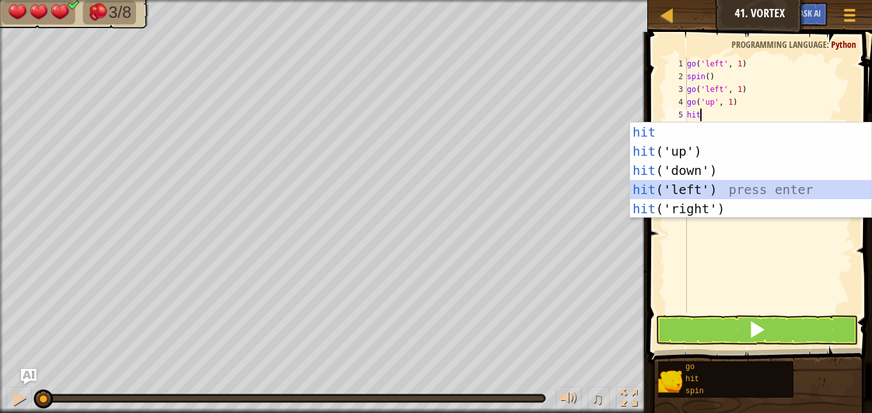
click at [707, 184] on div "hit press enter hit ('up') press enter hit ('down') press enter hit ('left') pr…" at bounding box center [750, 190] width 241 height 134
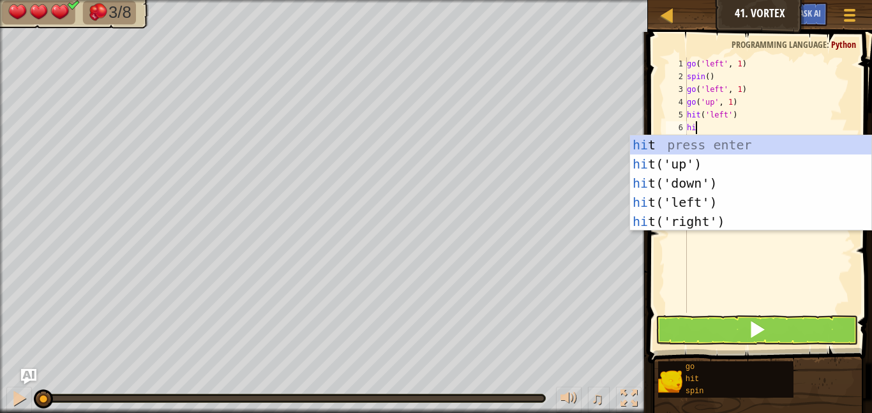
type textarea "hit"
click at [711, 161] on div "hit press enter hit ('up') press enter hit ('down') press enter hit ('left') pr…" at bounding box center [750, 202] width 241 height 134
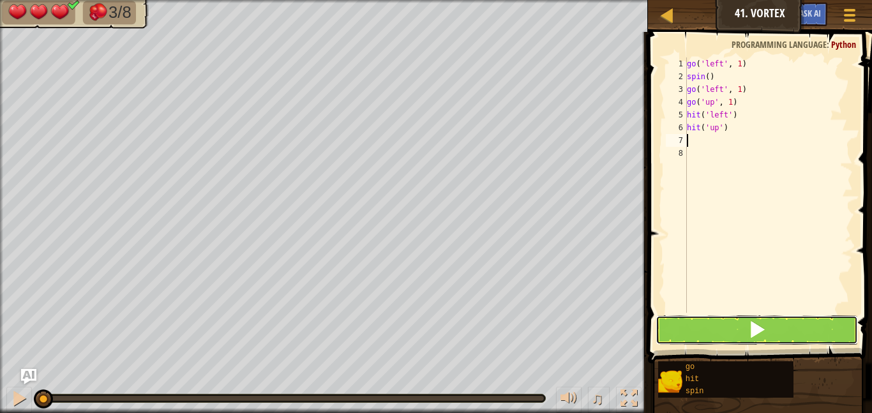
click at [722, 329] on button at bounding box center [756, 329] width 202 height 29
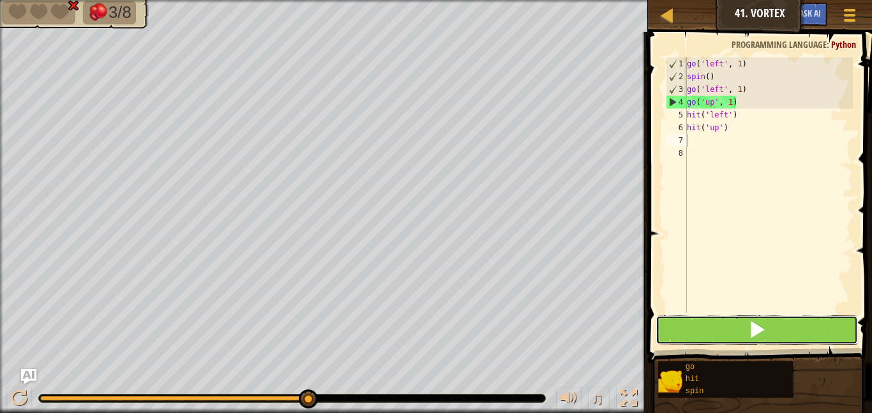
click at [722, 329] on button at bounding box center [756, 329] width 202 height 29
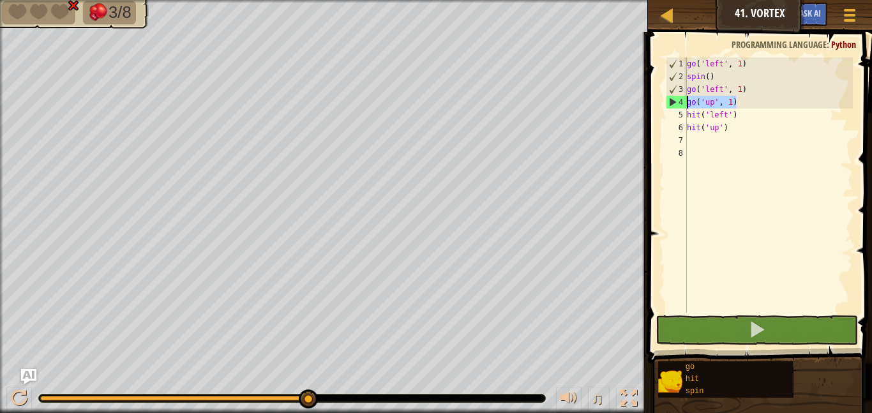
drag, startPoint x: 737, startPoint y: 101, endPoint x: 673, endPoint y: 107, distance: 64.7
click at [673, 107] on div "1 2 3 4 5 6 7 8 go ( 'left' , 1 ) spin ( ) go ( 'left' , 1 ) go ( 'up' , 1 ) hi…" at bounding box center [758, 184] width 190 height 255
type textarea "go('up', 1)"
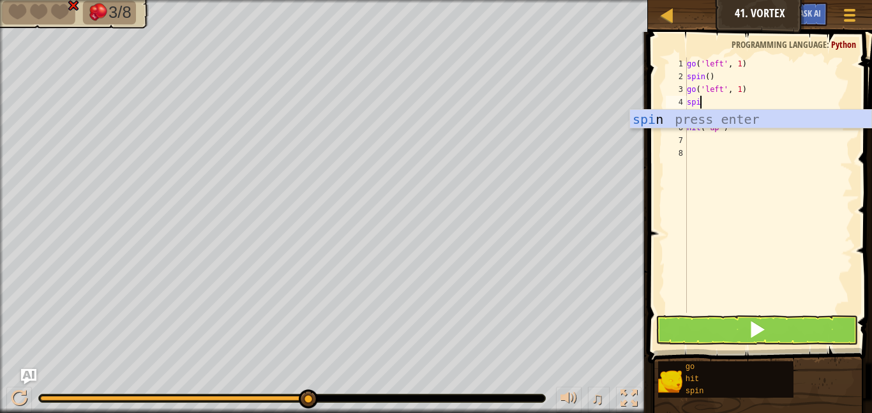
type textarea "spin"
click at [731, 120] on div "spin press enter" at bounding box center [750, 138] width 241 height 57
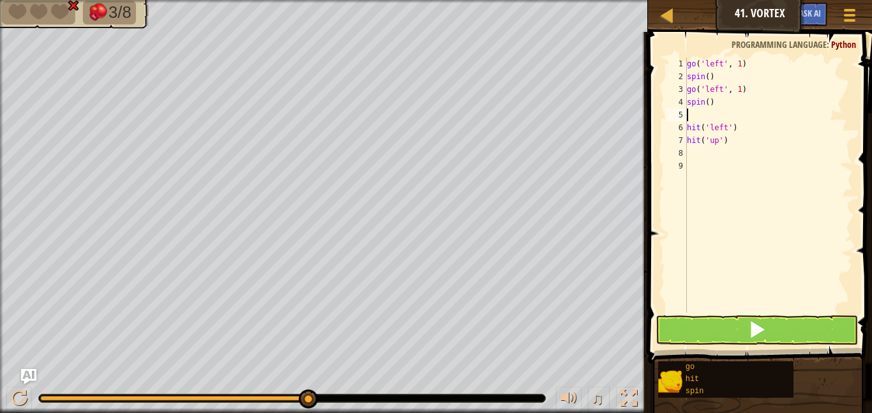
type textarea "go"
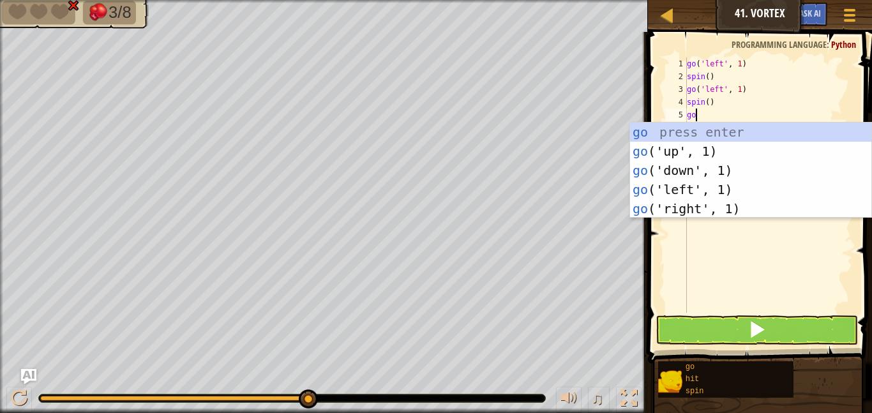
scroll to position [6, 1]
click at [708, 151] on div "go press enter go ('up', 1) press enter go ('down', 1) press enter go ('left', …" at bounding box center [750, 190] width 241 height 134
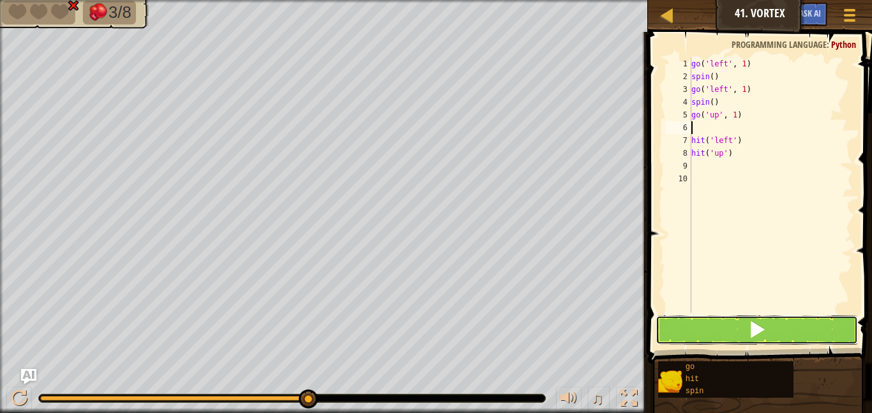
click at [743, 331] on button at bounding box center [756, 329] width 202 height 29
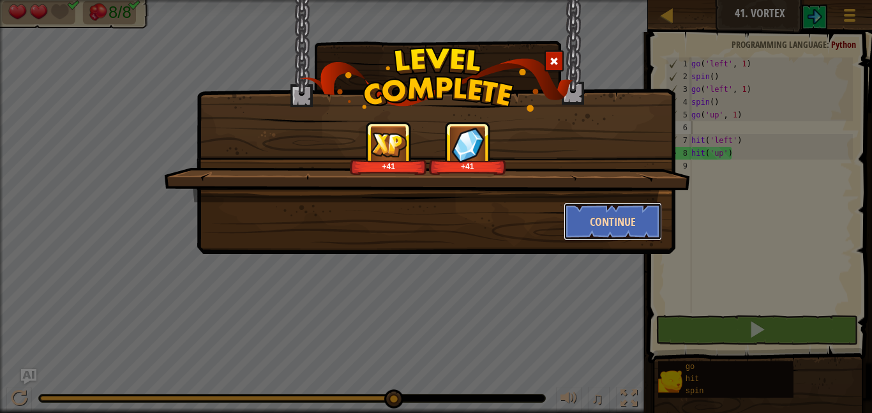
click at [599, 230] on button "Continue" at bounding box center [613, 221] width 99 height 38
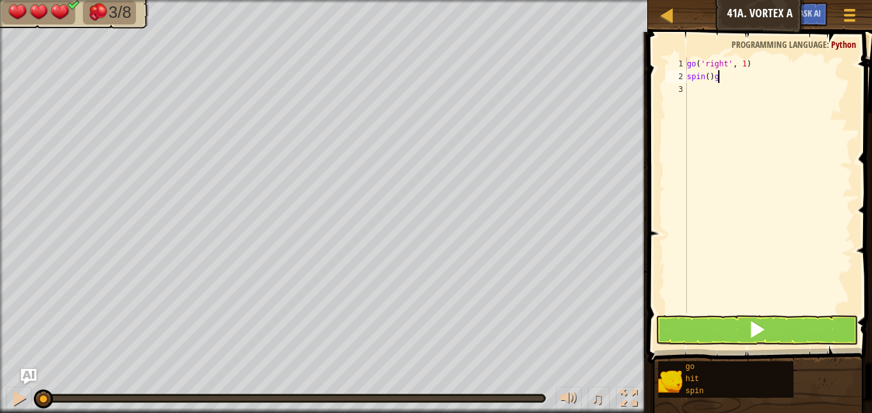
scroll to position [6, 4]
type textarea "spin()"
click at [692, 91] on div "go ( 'right' , 1 ) spin ( )" at bounding box center [768, 197] width 168 height 281
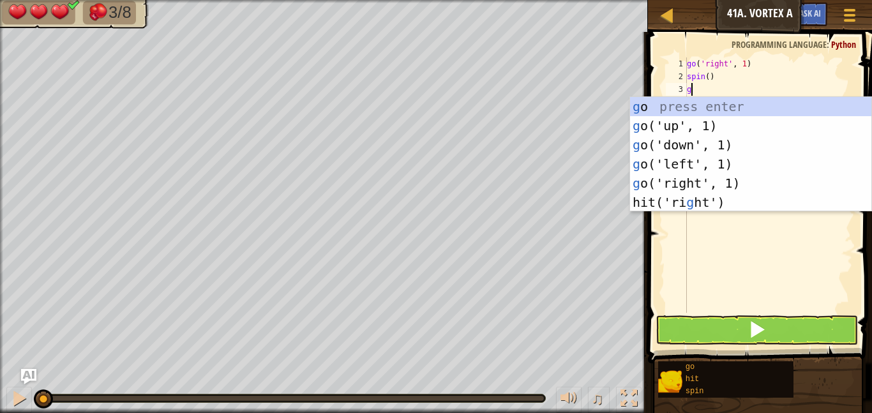
type textarea "go"
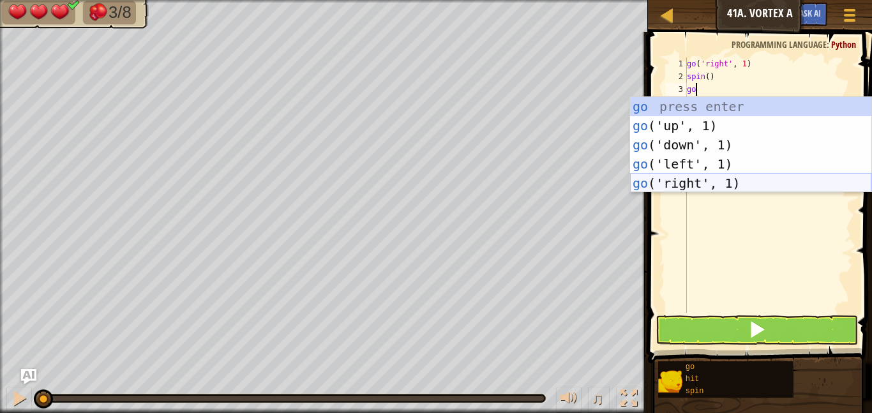
click at [708, 177] on div "go press enter go ('up', 1) press enter go ('down', 1) press enter go ('left', …" at bounding box center [750, 164] width 241 height 134
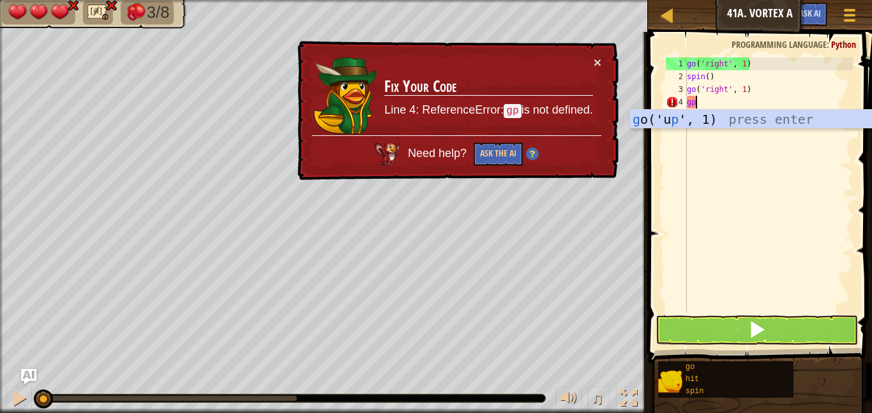
type textarea "g"
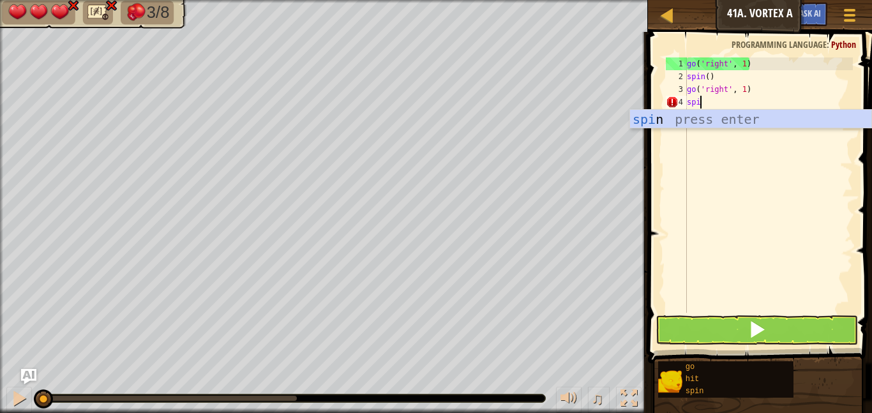
scroll to position [6, 2]
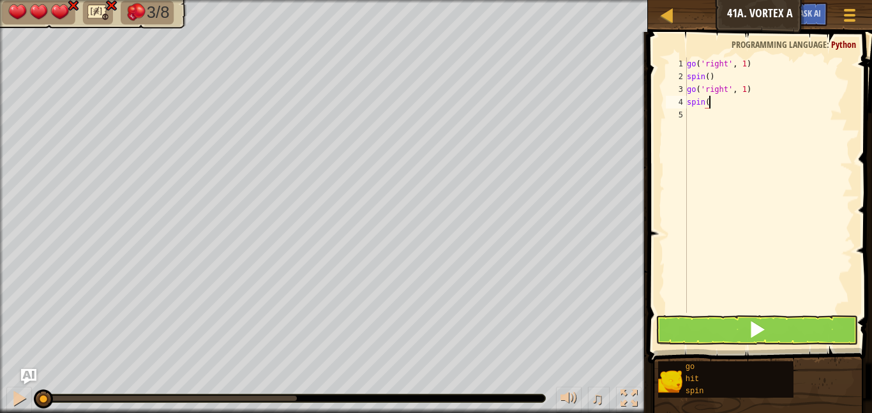
type textarea "spin()"
click at [687, 120] on div "go ( 'right' , 1 ) spin ( ) go ( 'right' , 1 ) spin ( )" at bounding box center [768, 197] width 168 height 281
type textarea "go"
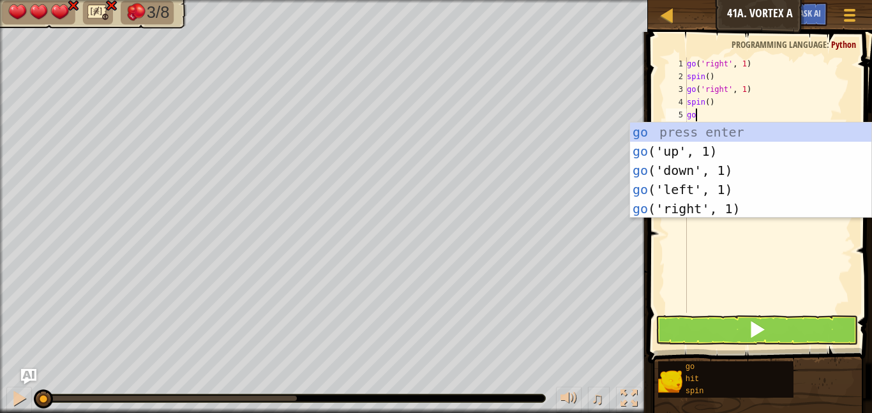
scroll to position [6, 1]
click at [688, 172] on div "go press enter go ('up', 1) press enter go ('down', 1) press enter go ('left', …" at bounding box center [750, 190] width 241 height 134
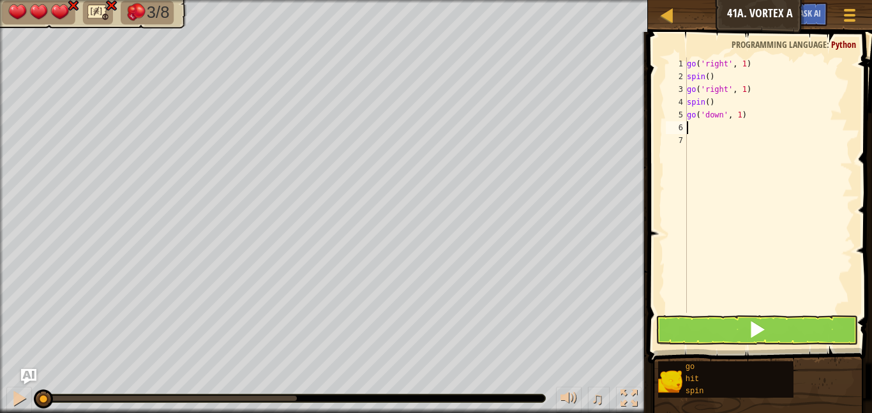
scroll to position [6, 0]
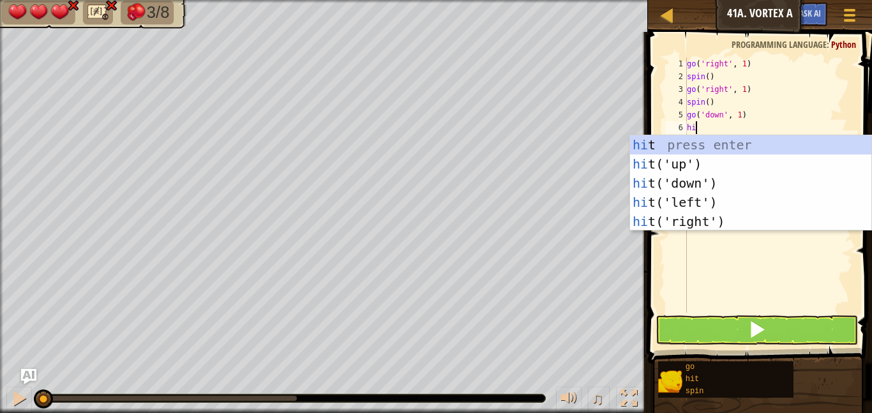
type textarea "hit"
click at [689, 181] on div "hit press enter hit ('up') press enter hit ('down') press enter hit ('left') pr…" at bounding box center [750, 202] width 241 height 134
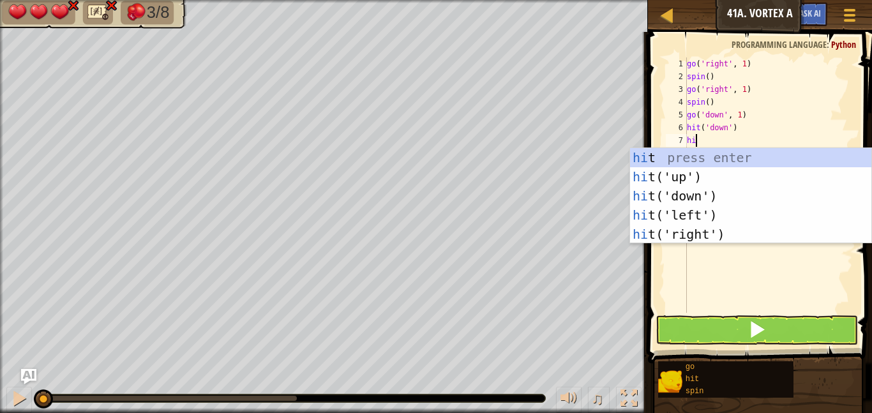
type textarea "hit"
click at [687, 235] on div "hit press enter hit ('up') press enter hit ('down') press enter hit ('left') pr…" at bounding box center [750, 215] width 241 height 134
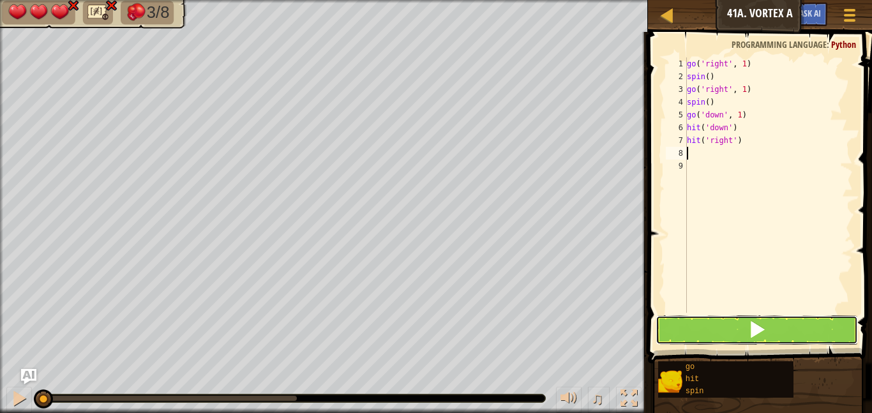
click at [710, 336] on button at bounding box center [756, 329] width 202 height 29
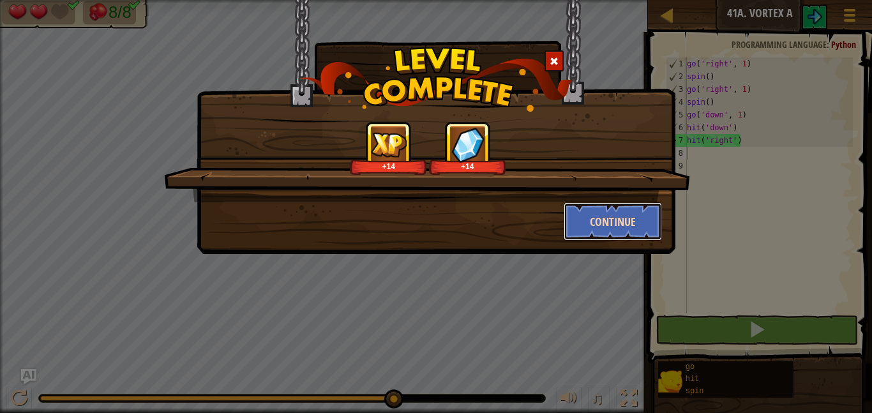
click at [625, 233] on button "Continue" at bounding box center [613, 221] width 99 height 38
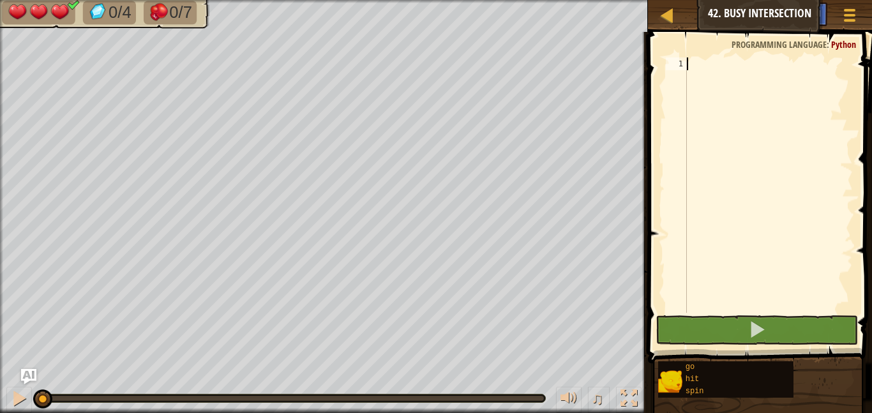
scroll to position [6, 0]
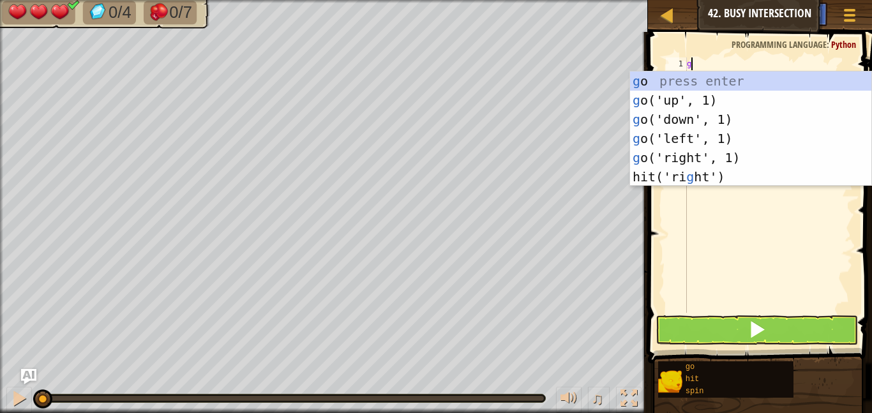
type textarea "go"
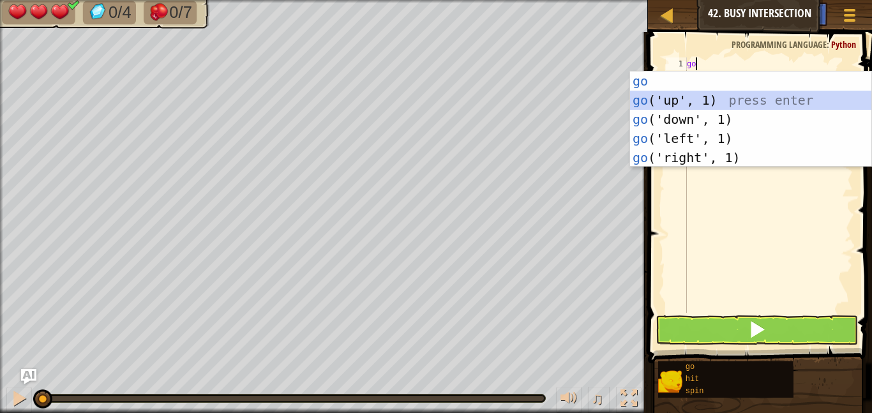
click at [664, 99] on div "go press enter go ('up', 1) press enter go ('down', 1) press enter go ('left', …" at bounding box center [750, 138] width 241 height 134
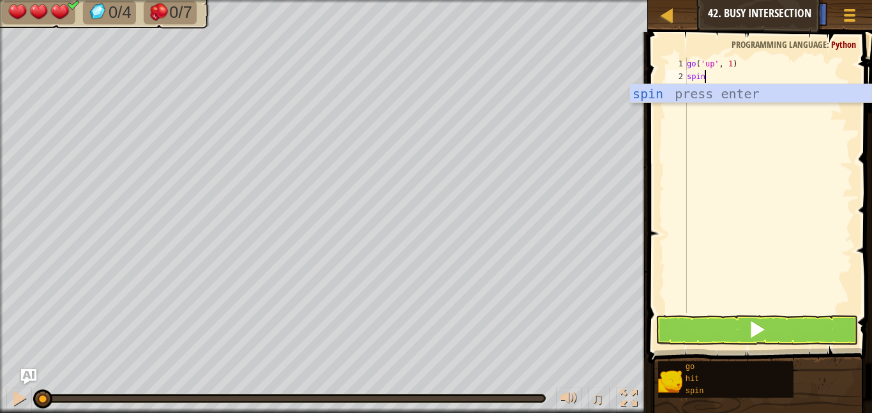
scroll to position [6, 2]
type textarea "spin()"
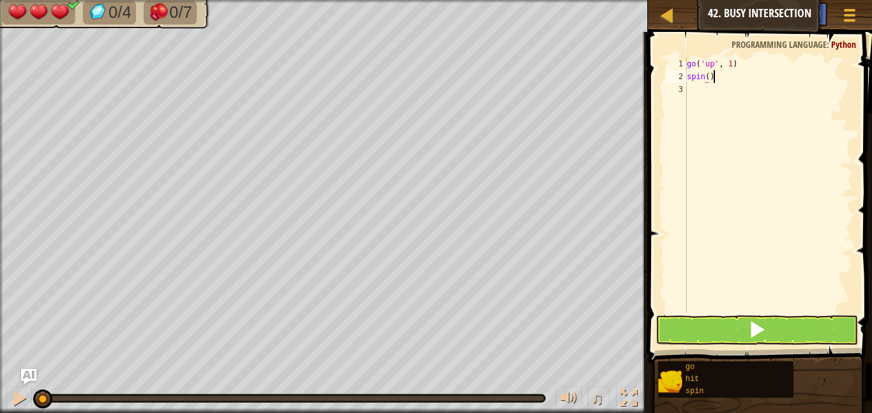
scroll to position [6, 3]
click at [701, 89] on div "go ( 'up' , 1 ) spin ( )" at bounding box center [768, 197] width 168 height 281
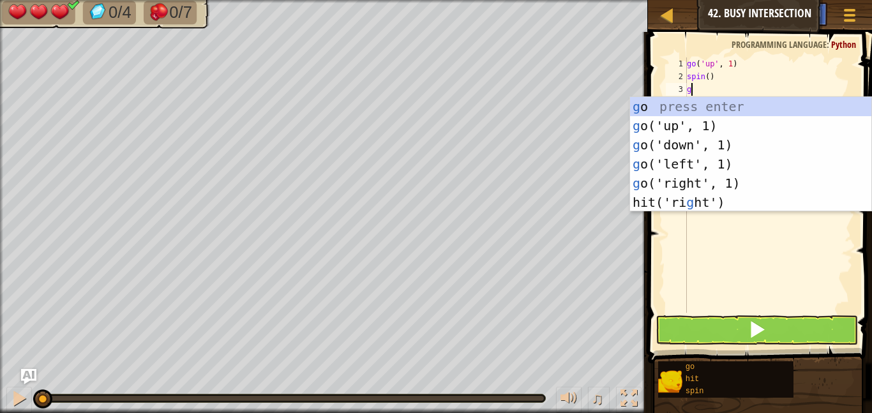
type textarea "go"
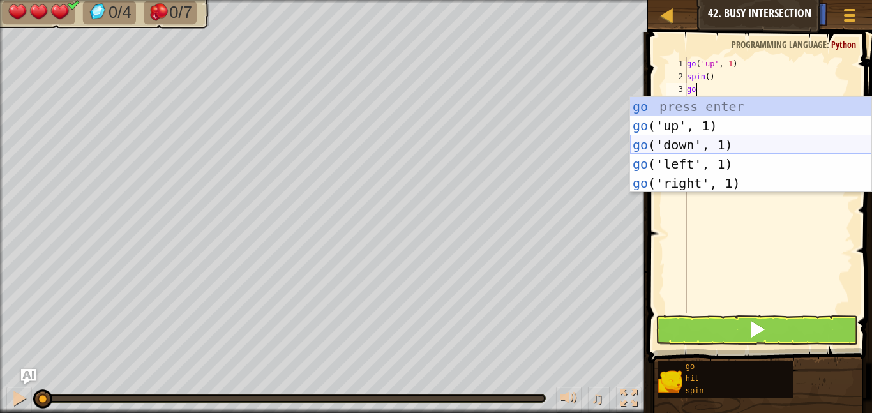
click at [694, 142] on div "go press enter go ('up', 1) press enter go ('down', 1) press enter go ('left', …" at bounding box center [750, 164] width 241 height 134
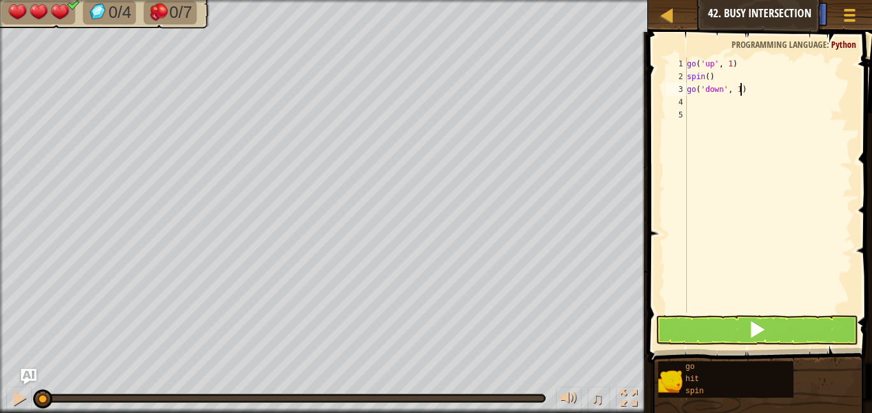
click at [739, 91] on div "go ( 'up' , 1 ) spin ( ) go ( 'down' , 1 )" at bounding box center [768, 197] width 168 height 281
type textarea "go('down', 2)"
click at [693, 105] on div "go ( 'up' , 1 ) spin ( ) go ( 'down' , 2 )" at bounding box center [768, 197] width 168 height 281
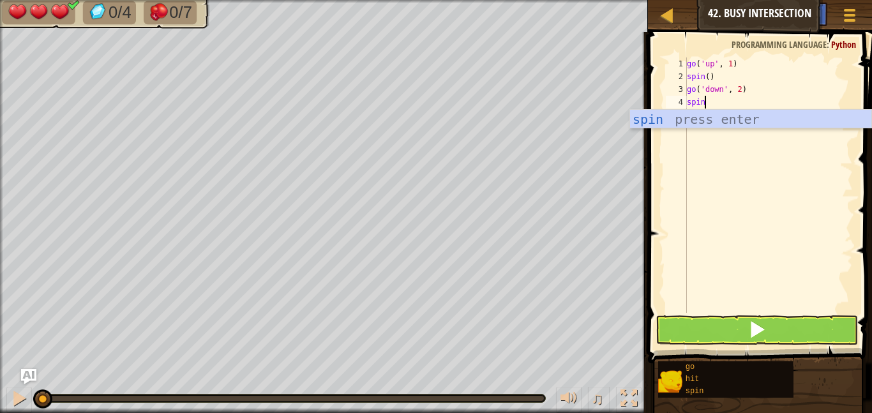
scroll to position [6, 2]
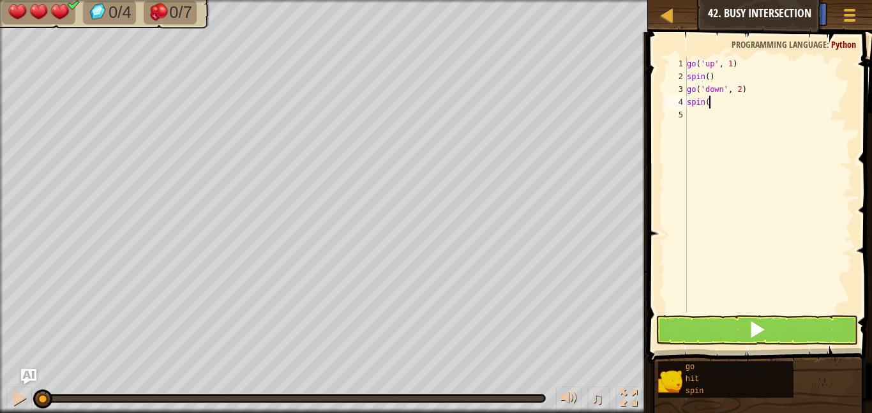
type textarea "spin()"
click at [687, 112] on div "go ( 'up' , 1 ) spin ( ) go ( 'down' , 2 ) spin ( )" at bounding box center [768, 197] width 168 height 281
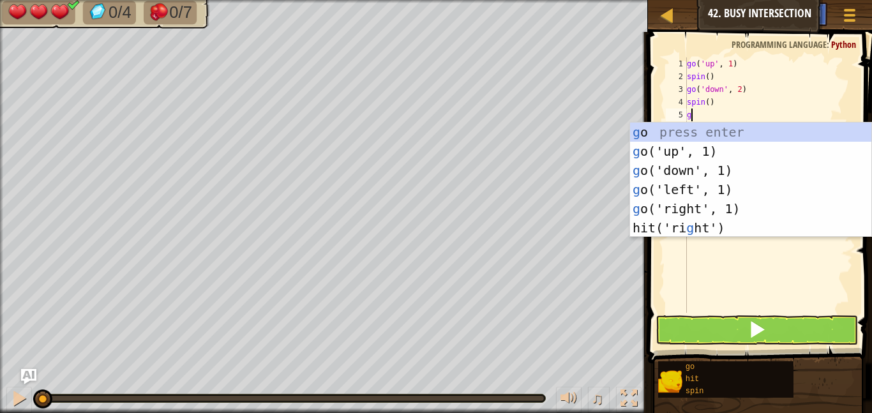
type textarea "go"
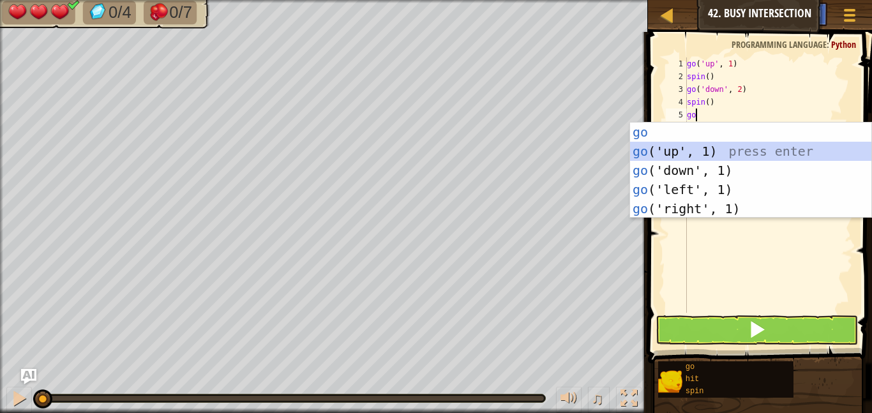
click at [687, 149] on div "go press enter go ('up', 1) press enter go ('down', 1) press enter go ('left', …" at bounding box center [750, 190] width 241 height 134
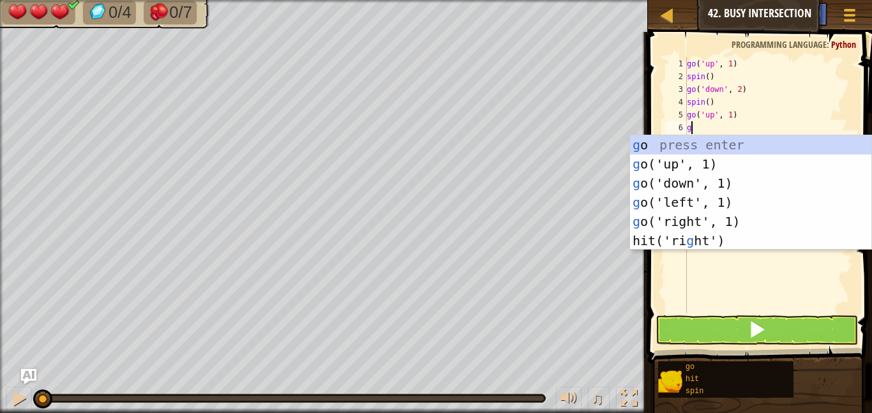
type textarea "go"
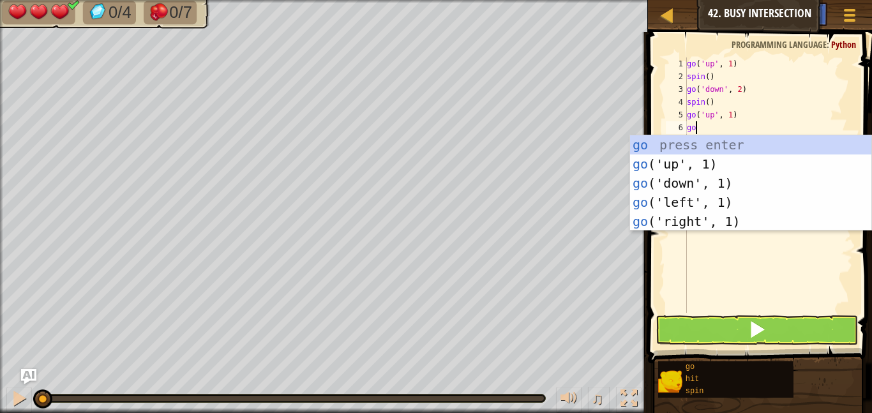
scroll to position [6, 1]
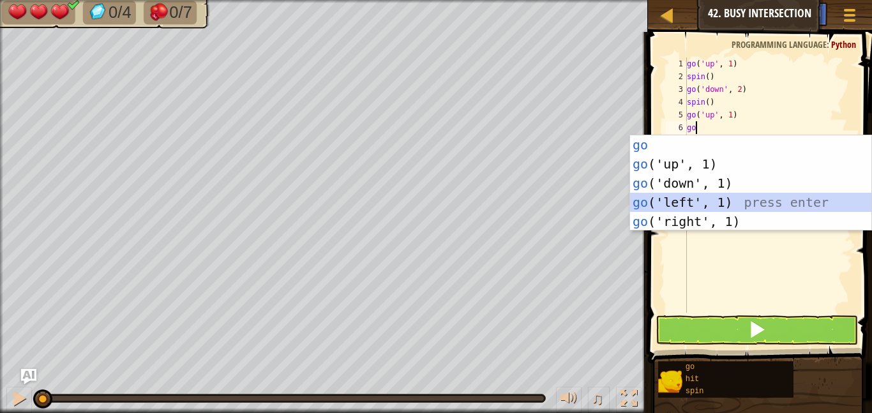
click at [652, 207] on div "go press enter go ('up', 1) press enter go ('down', 1) press enter go ('left', …" at bounding box center [750, 202] width 241 height 134
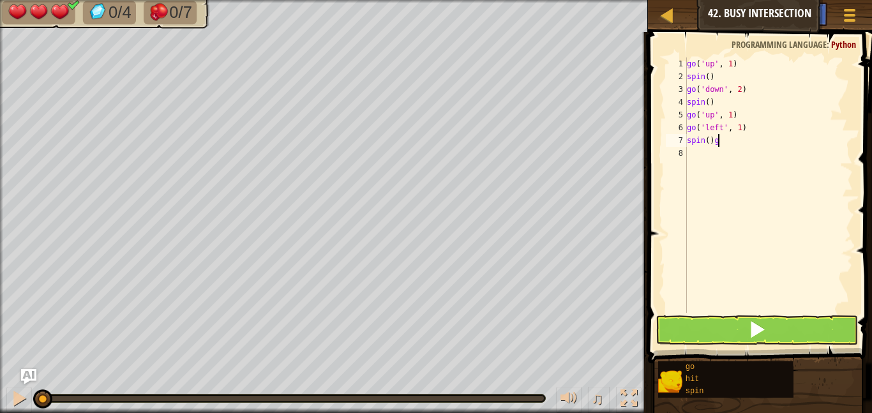
scroll to position [6, 4]
type textarea "spin()"
click at [695, 154] on div "go ( 'up' , 1 ) spin ( ) go ( 'down' , 2 ) spin ( ) go ( 'up' , 1 ) go ( 'left'…" at bounding box center [768, 197] width 168 height 281
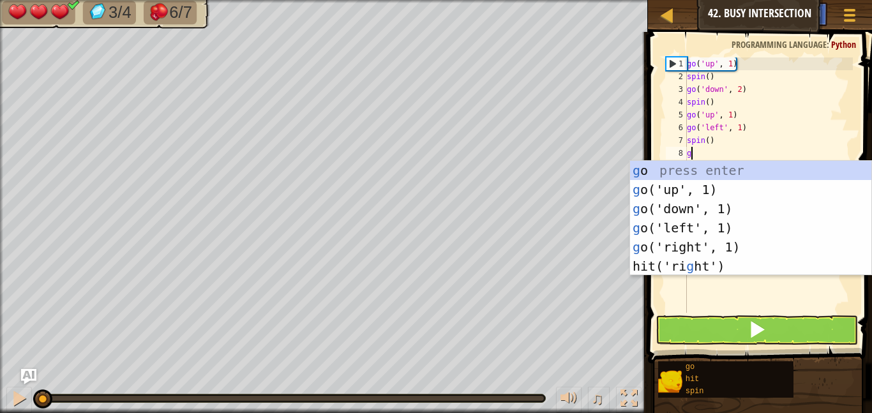
type textarea "go"
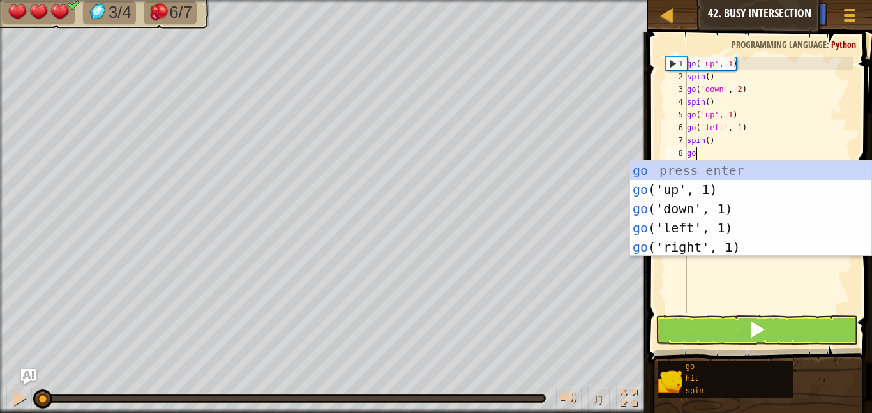
scroll to position [6, 1]
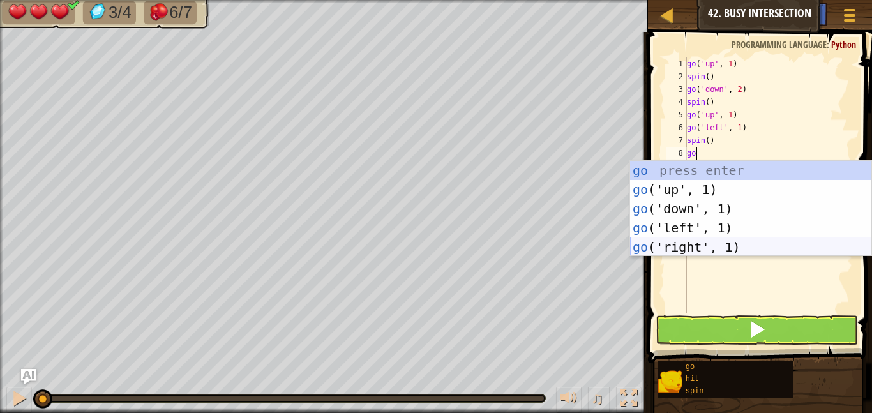
click at [691, 244] on div "go press enter go ('up', 1) press enter go ('down', 1) press enter go ('left', …" at bounding box center [750, 228] width 241 height 134
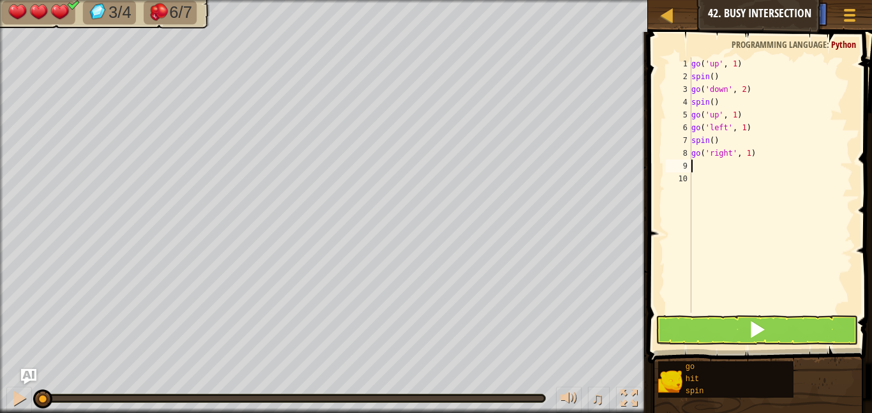
click at [749, 153] on div "go ( 'up' , 1 ) spin ( ) go ( 'down' , 2 ) spin ( ) go ( 'up' , 1 ) go ( 'left'…" at bounding box center [771, 197] width 164 height 281
type textarea "go('right', 2)"
click at [690, 167] on div "9" at bounding box center [679, 166] width 26 height 13
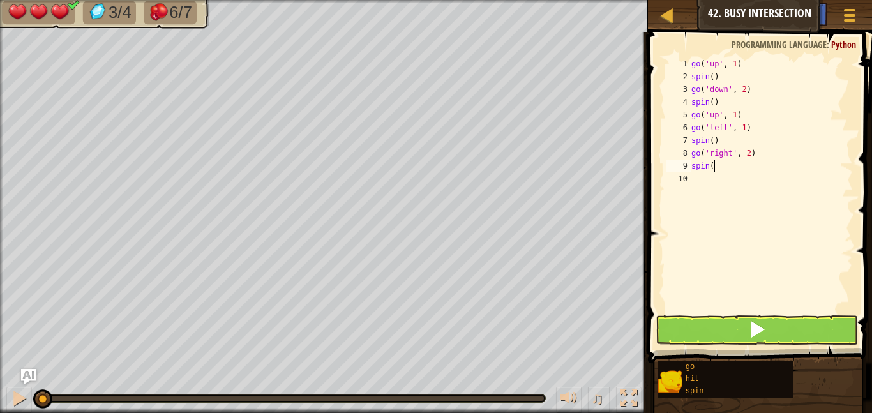
type textarea "spin()"
click at [715, 330] on button at bounding box center [756, 329] width 202 height 29
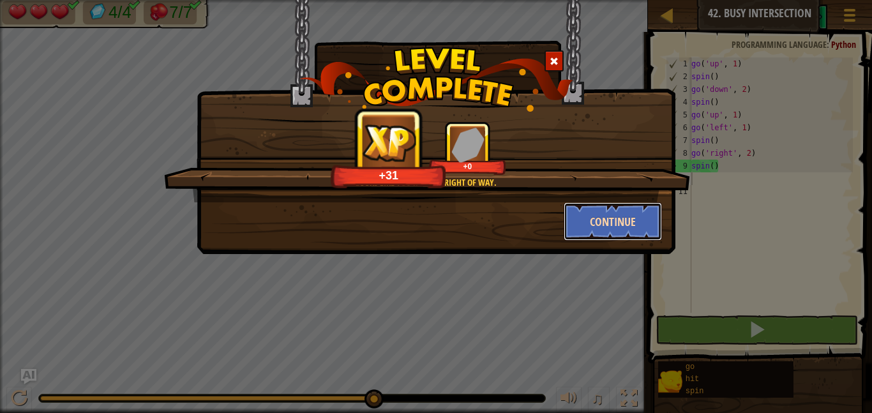
click at [608, 234] on button "Continue" at bounding box center [613, 221] width 99 height 38
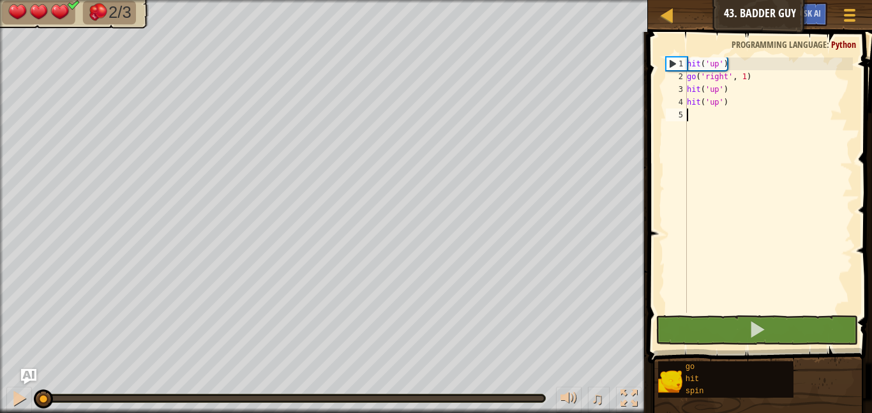
click at [725, 101] on div "hit ( 'up' ) go ( 'right' , 1 ) hit ( 'up' ) hit ( 'up' )" at bounding box center [768, 197] width 168 height 281
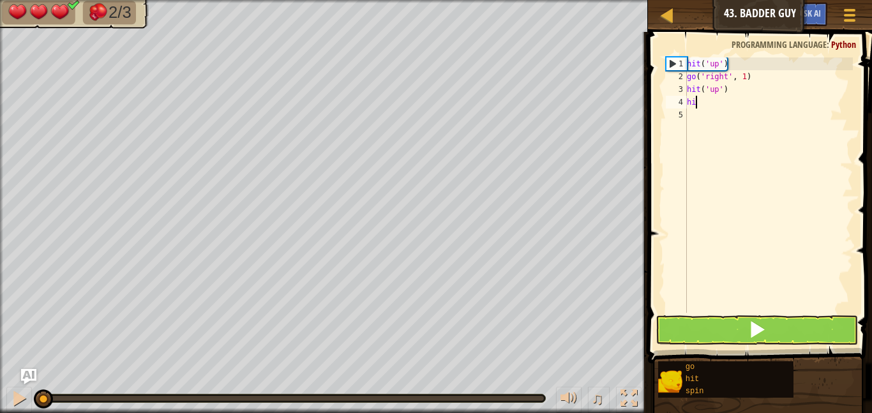
type textarea "h"
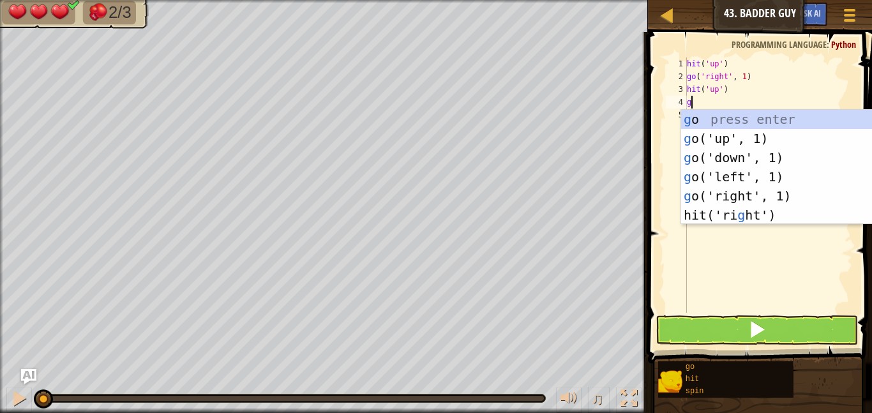
scroll to position [6, 0]
type textarea "go"
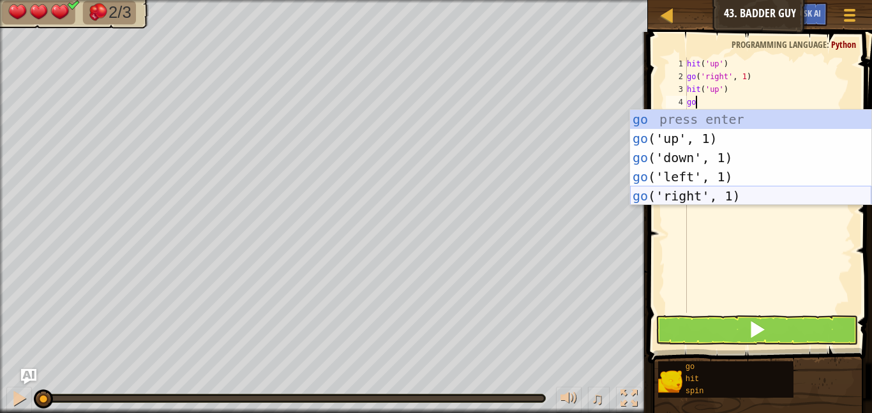
click at [733, 193] on div "go press enter go ('up', 1) press enter go ('down', 1) press enter go ('left', …" at bounding box center [750, 177] width 241 height 134
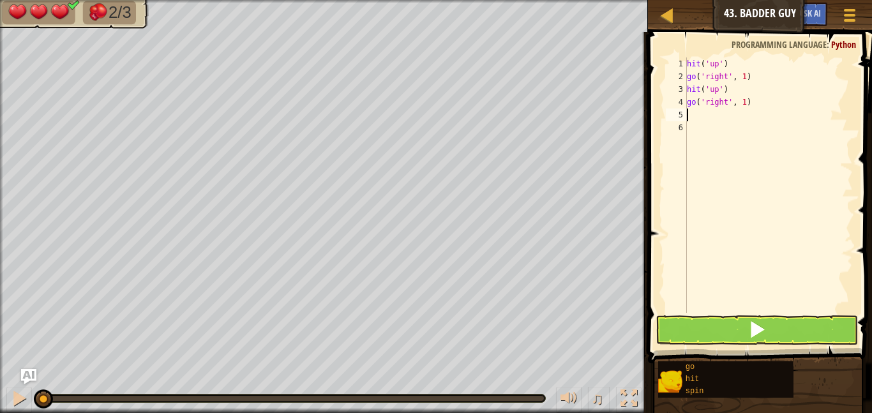
scroll to position [6, 0]
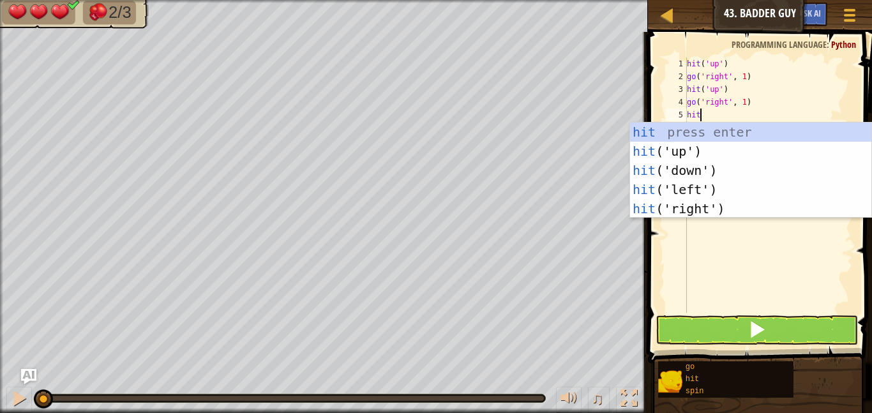
type textarea "hit"
click at [739, 154] on div "hit press enter hit ('up') press enter hit ('down') press enter hit ('left') pr…" at bounding box center [750, 190] width 241 height 134
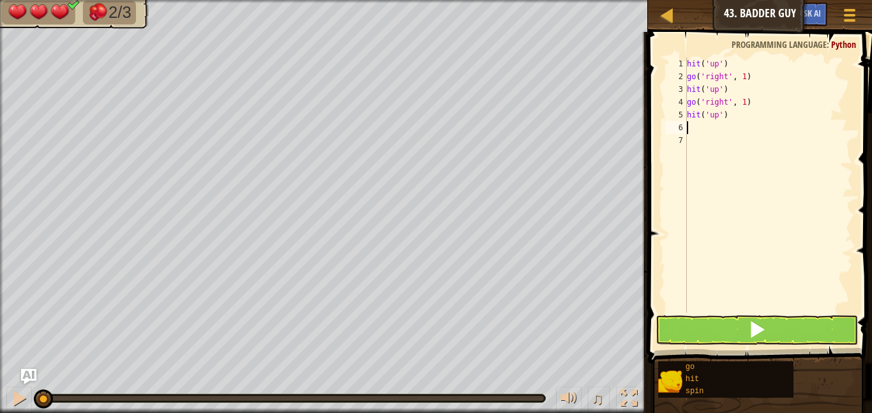
scroll to position [6, 0]
click at [745, 322] on button at bounding box center [756, 329] width 202 height 29
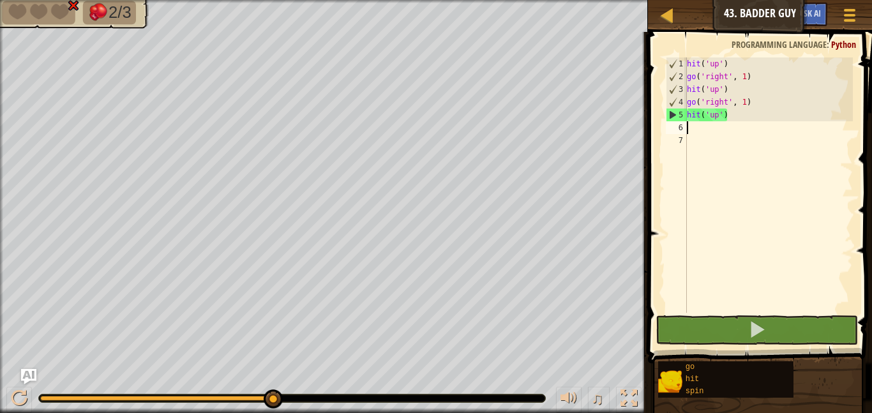
click at [693, 130] on div "hit ( 'up' ) go ( 'right' , 1 ) hit ( 'up' ) go ( 'right' , 1 ) hit ( 'up' )" at bounding box center [768, 197] width 168 height 281
click at [729, 88] on div "hit ( 'up' ) go ( 'right' , 1 ) hit ( 'up' ) go ( 'right' , 1 ) hit ( 'up' )" at bounding box center [768, 197] width 168 height 281
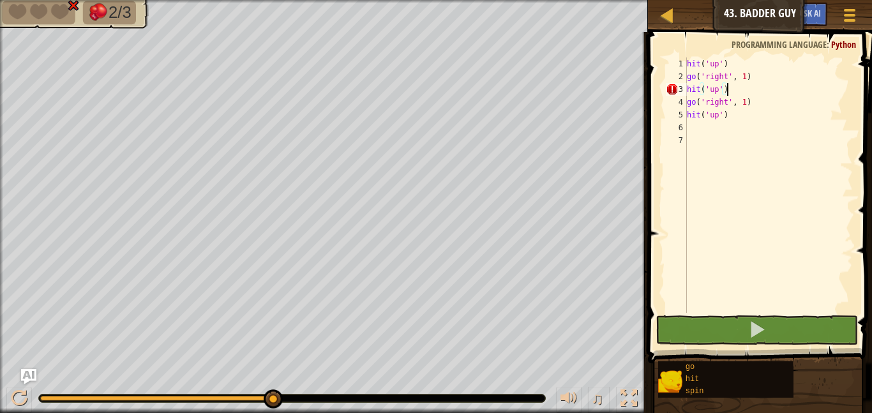
scroll to position [6, 4]
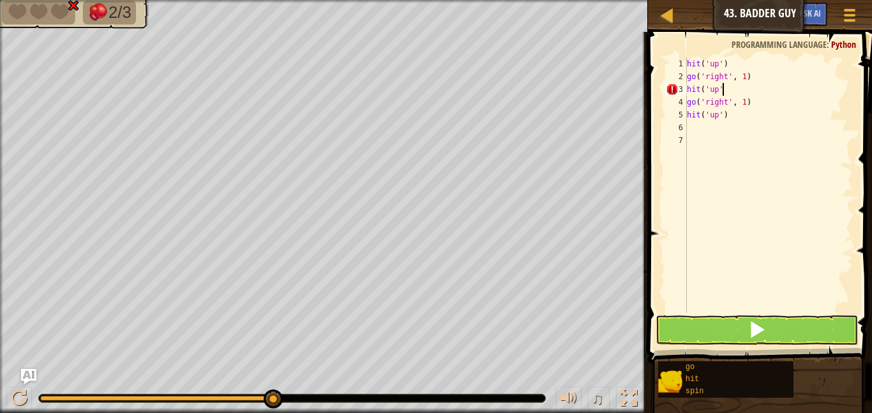
type textarea "hit('up')"
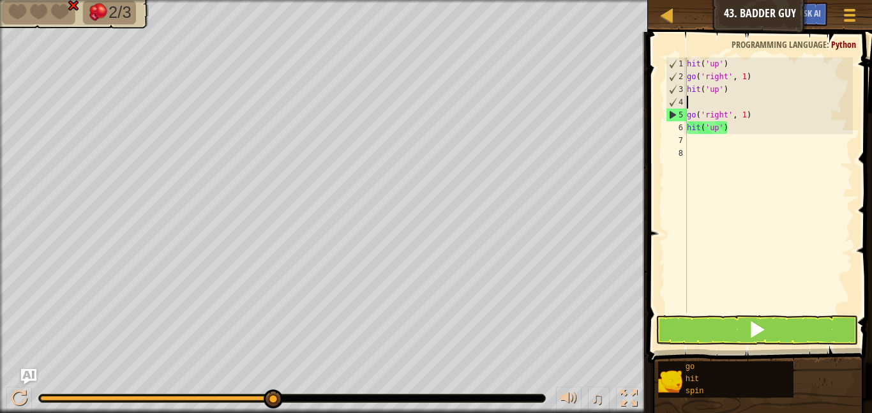
scroll to position [6, 0]
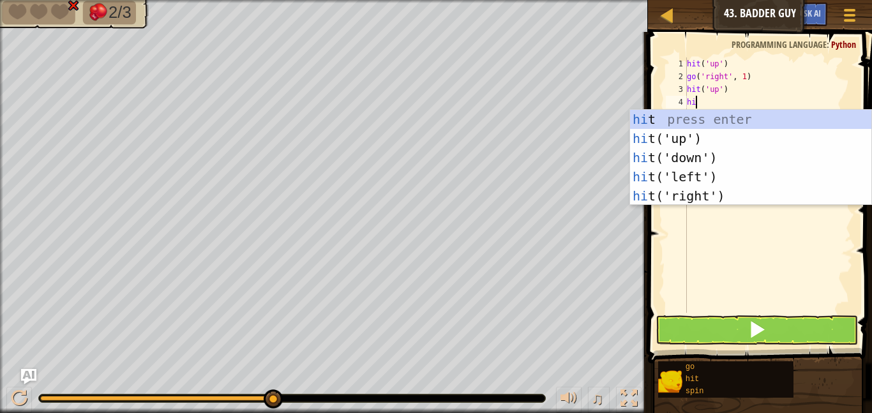
type textarea "hit"
click at [751, 133] on div "hit press enter hit ('up') press enter hit ('down') press enter hit ('left') pr…" at bounding box center [750, 177] width 241 height 134
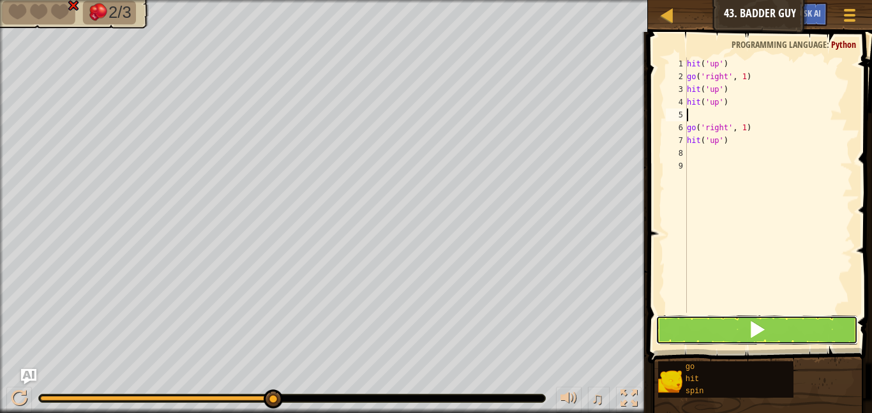
click at [775, 331] on button at bounding box center [756, 329] width 202 height 29
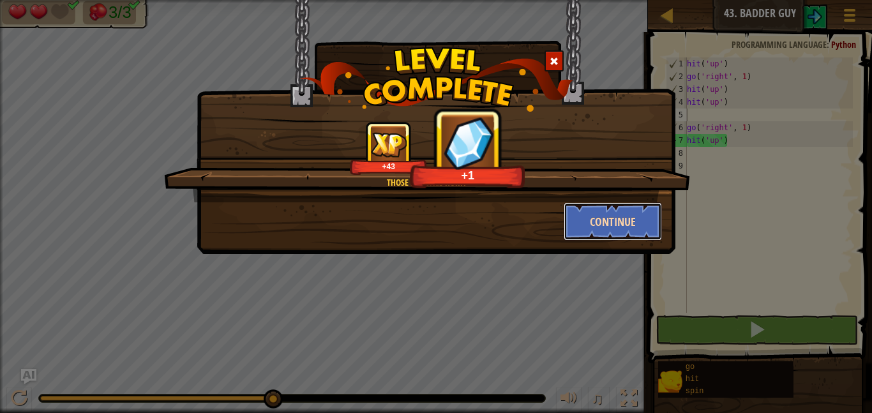
click at [632, 226] on button "Continue" at bounding box center [613, 221] width 99 height 38
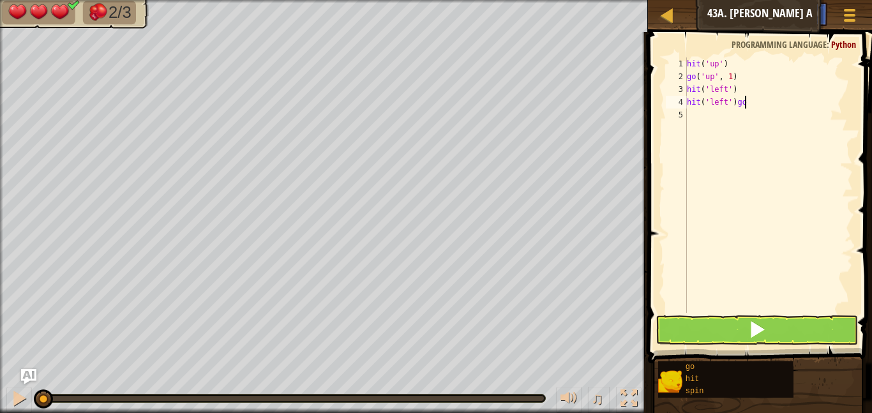
scroll to position [6, 8]
type textarea "hit('left')"
click at [689, 121] on div "hit ( 'up' ) go ( 'up' , 1 ) hit ( 'left' ) hit ( 'left' )" at bounding box center [768, 197] width 168 height 281
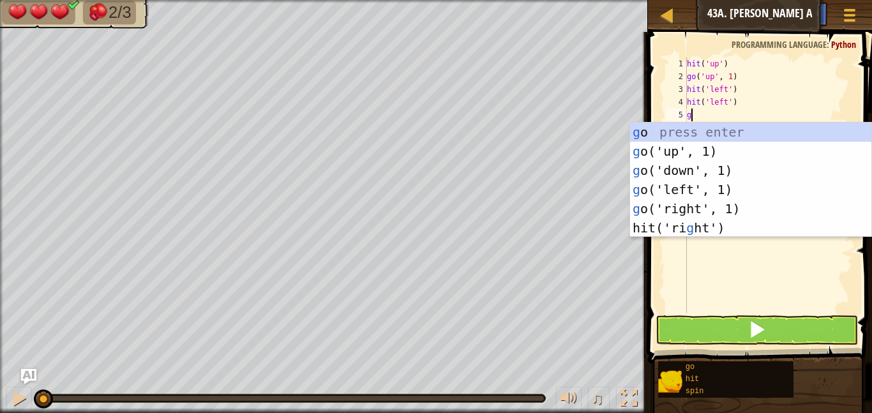
type textarea "go"
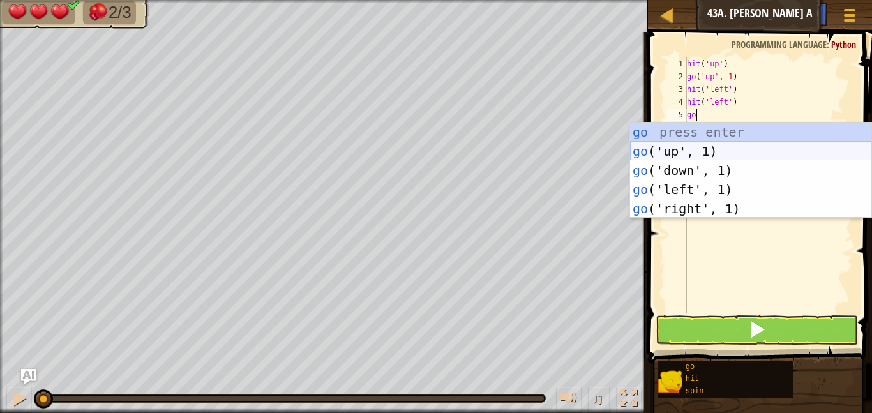
click at [698, 153] on div "go press enter go ('up', 1) press enter go ('down', 1) press enter go ('left', …" at bounding box center [750, 190] width 241 height 134
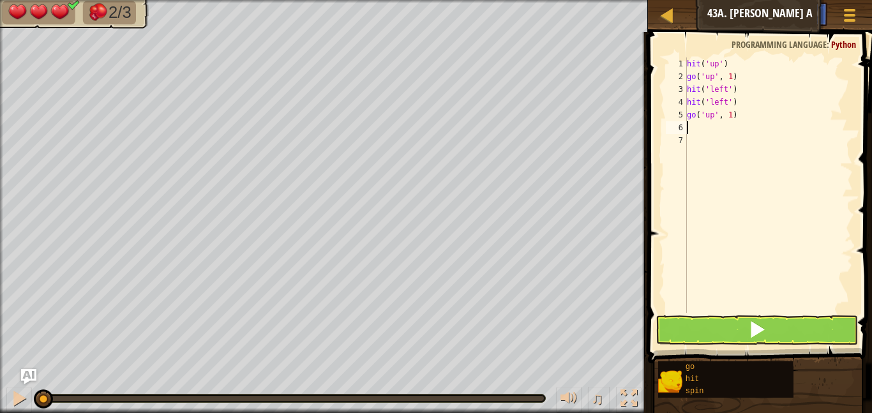
scroll to position [6, 0]
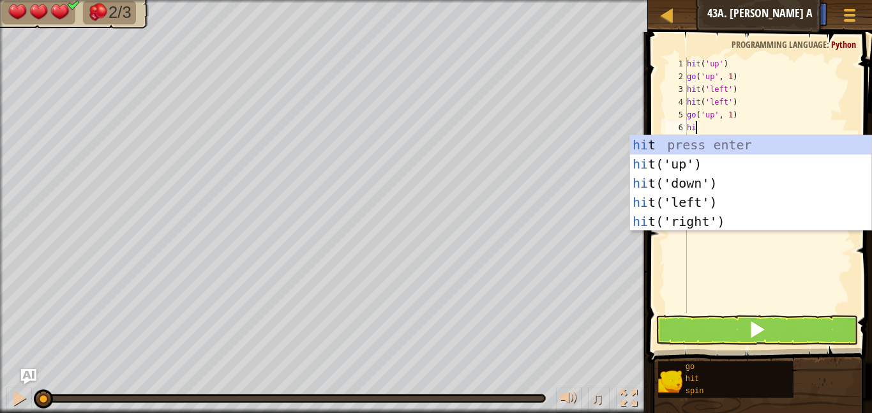
type textarea "hit"
click at [693, 162] on div "hit press enter hit ('up') press enter hit ('down') press enter hit ('left') pr…" at bounding box center [750, 202] width 241 height 134
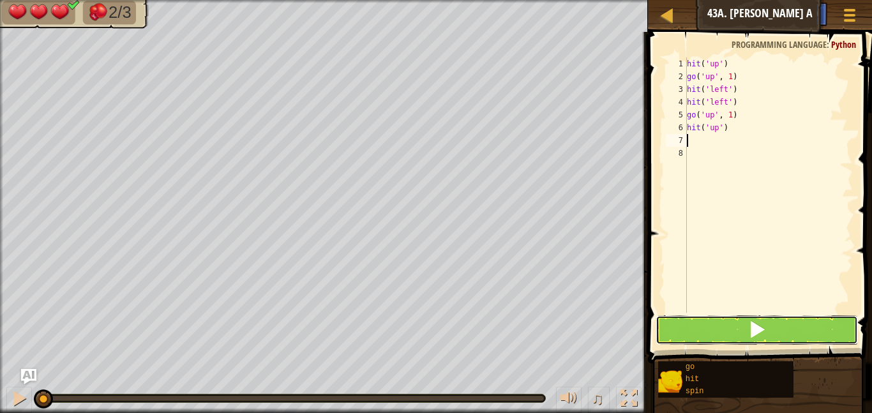
click at [724, 327] on button at bounding box center [756, 329] width 202 height 29
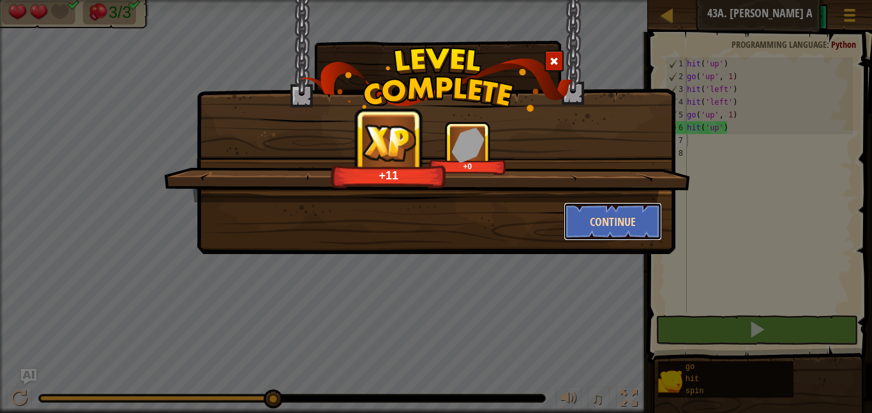
click at [622, 221] on button "Continue" at bounding box center [613, 221] width 99 height 38
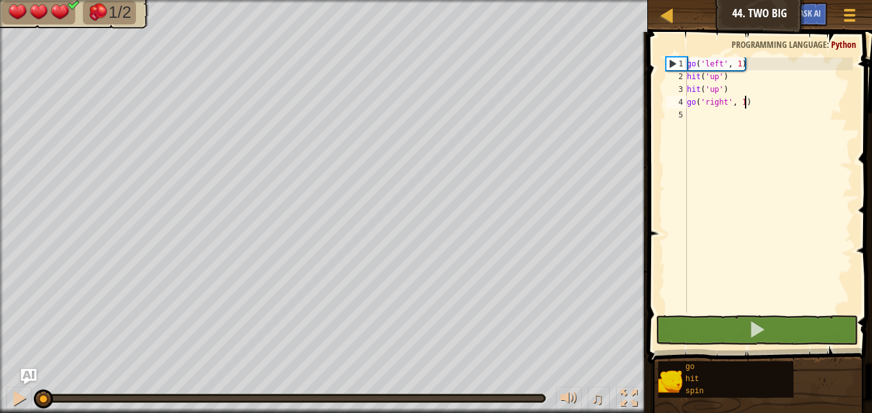
click at [744, 105] on div "go ( 'left' , 1 ) hit ( 'up' ) hit ( 'up' ) go ( 'right' , 1 )" at bounding box center [768, 197] width 168 height 281
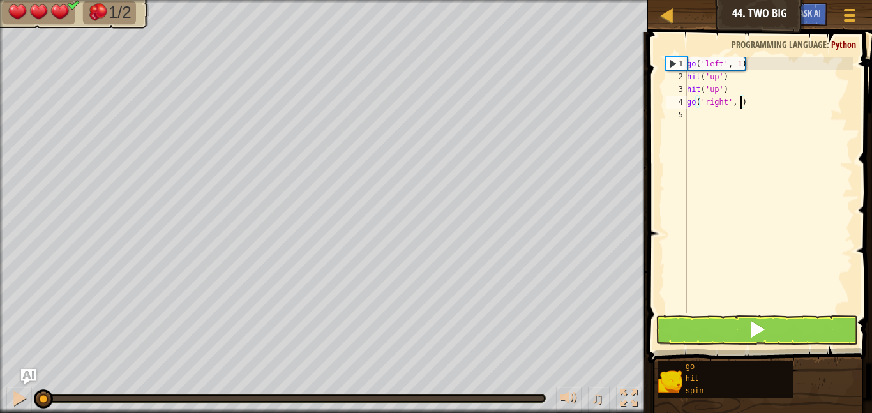
type textarea "go('right', 2)"
click at [710, 116] on div "go ( 'left' , 1 ) hit ( 'up' ) hit ( 'up' ) go ( 'right' , 2 )" at bounding box center [768, 197] width 168 height 281
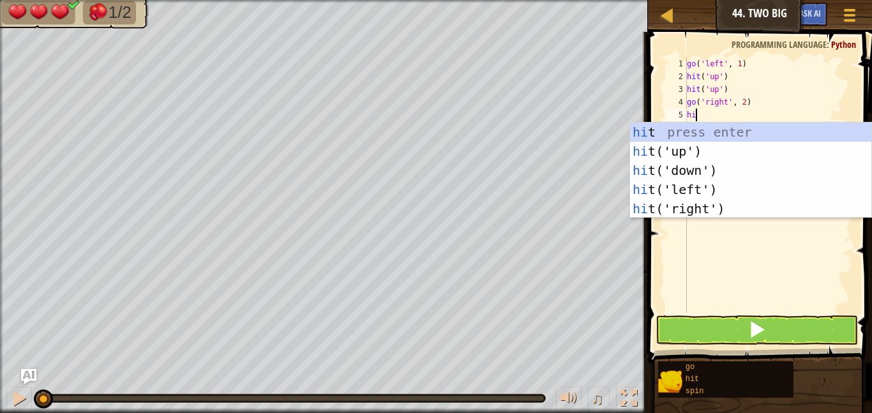
type textarea "hit"
click at [708, 144] on div "hit press enter hit ('up') press enter hit ('down') press enter hit ('left') pr…" at bounding box center [750, 190] width 241 height 134
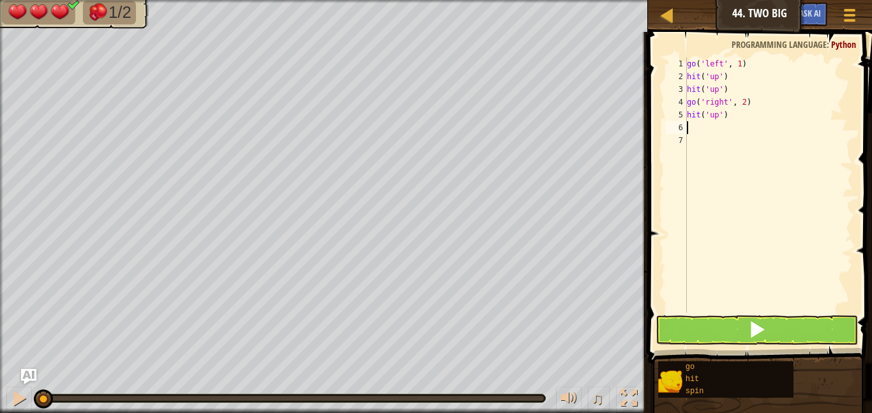
scroll to position [6, 0]
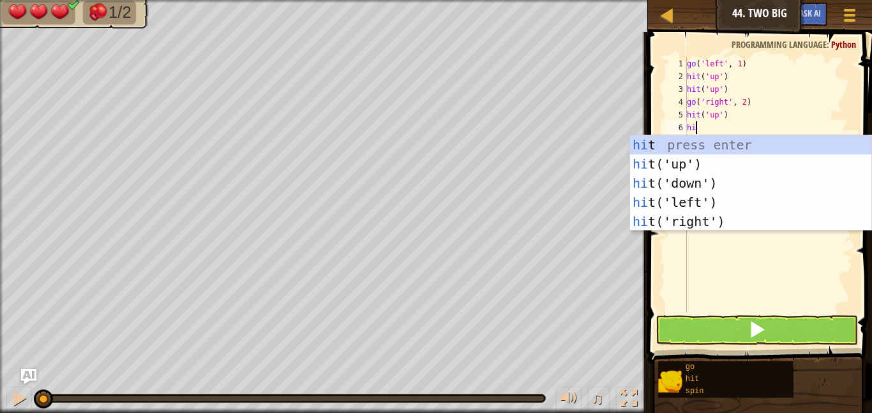
type textarea "hit"
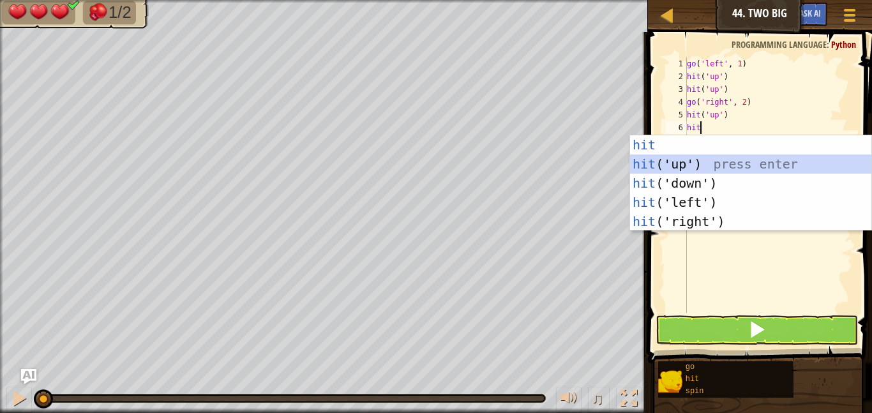
click at [700, 162] on div "hit press enter hit ('up') press enter hit ('down') press enter hit ('left') pr…" at bounding box center [750, 202] width 241 height 134
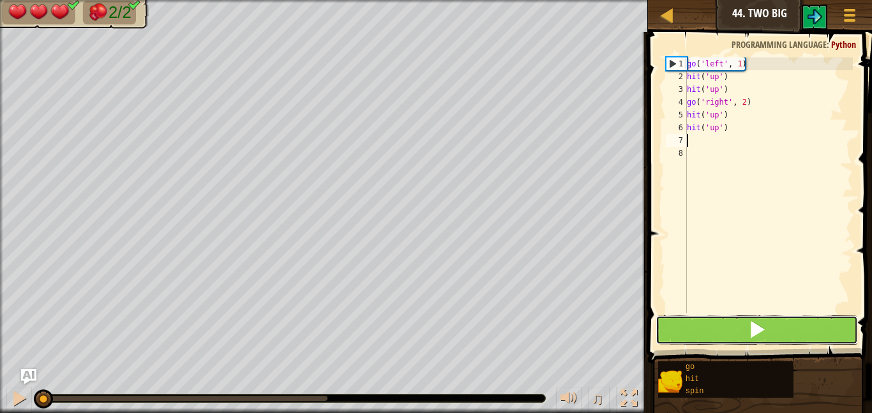
click at [747, 334] on button at bounding box center [756, 329] width 202 height 29
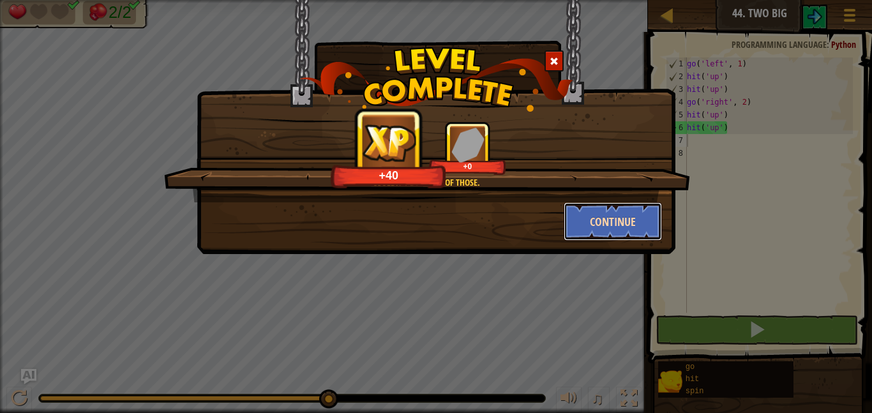
click at [611, 229] on button "Continue" at bounding box center [613, 221] width 99 height 38
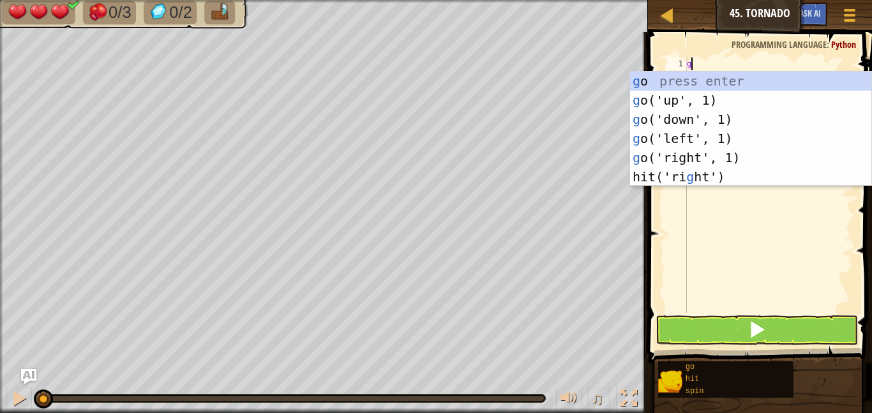
scroll to position [6, 0]
type textarea "go"
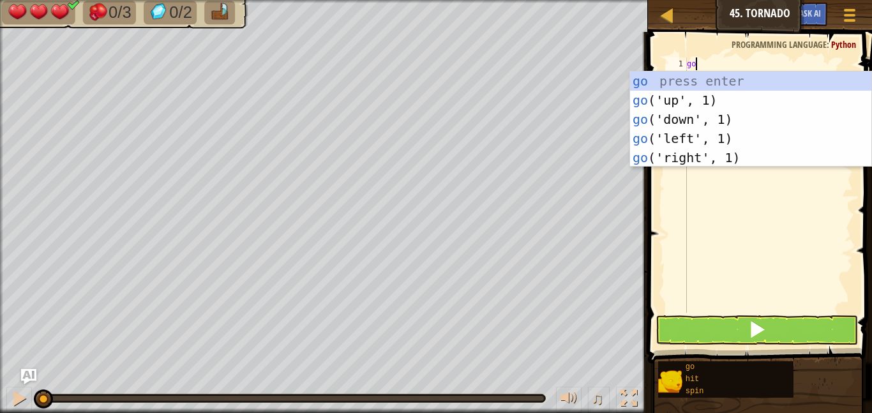
scroll to position [6, 1]
click at [698, 158] on div "go press enter go ('up', 1) press enter go ('down', 1) press enter go ('left', …" at bounding box center [750, 138] width 241 height 134
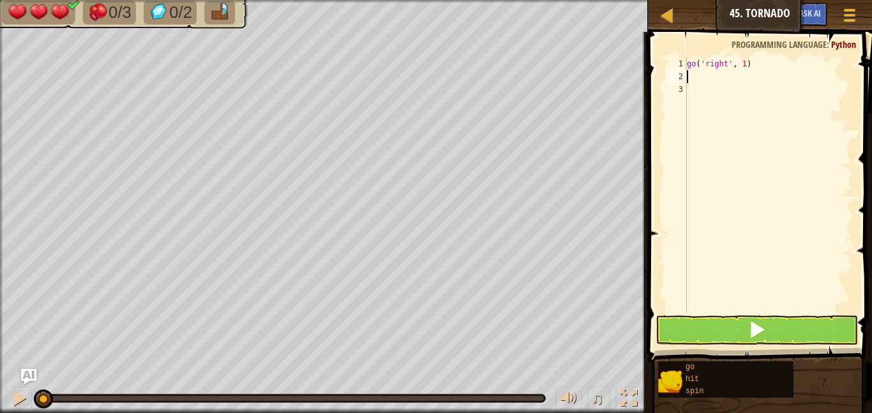
scroll to position [6, 0]
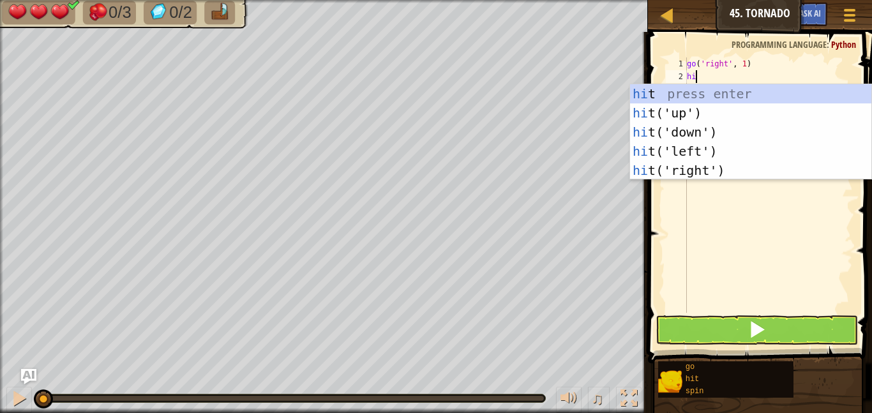
type textarea "hit"
click at [703, 113] on div "hit press enter hit ('up') press enter hit ('down') press enter hit ('left') pr…" at bounding box center [750, 151] width 241 height 134
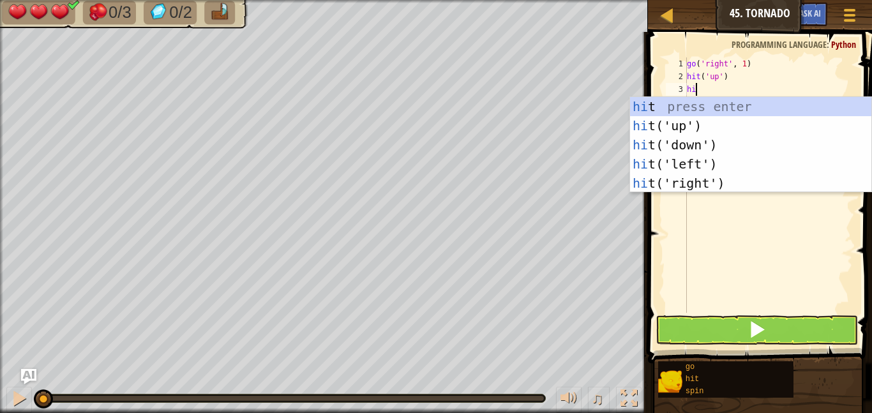
type textarea "hit"
click at [684, 123] on div "hit press enter hit ('up') press enter hit ('down') press enter hit ('left') pr…" at bounding box center [750, 164] width 241 height 134
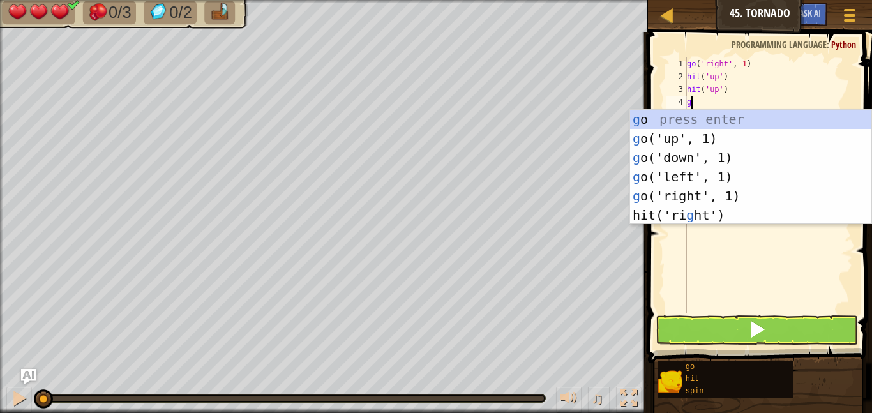
type textarea "go"
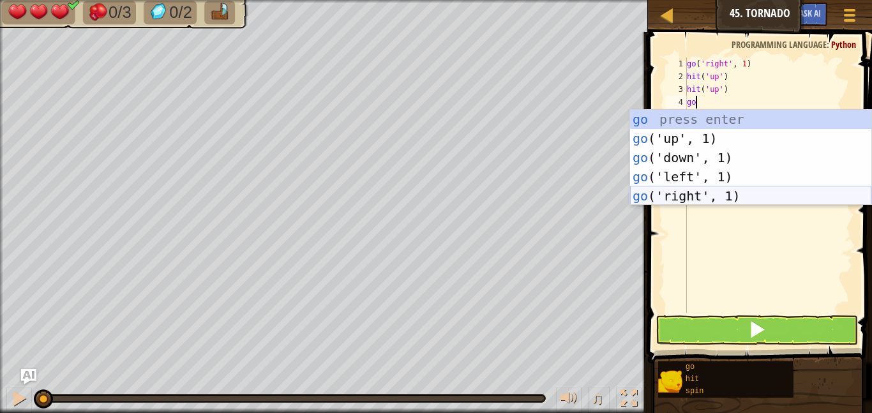
click at [681, 200] on div "go press enter go ('up', 1) press enter go ('down', 1) press enter go ('left', …" at bounding box center [750, 177] width 241 height 134
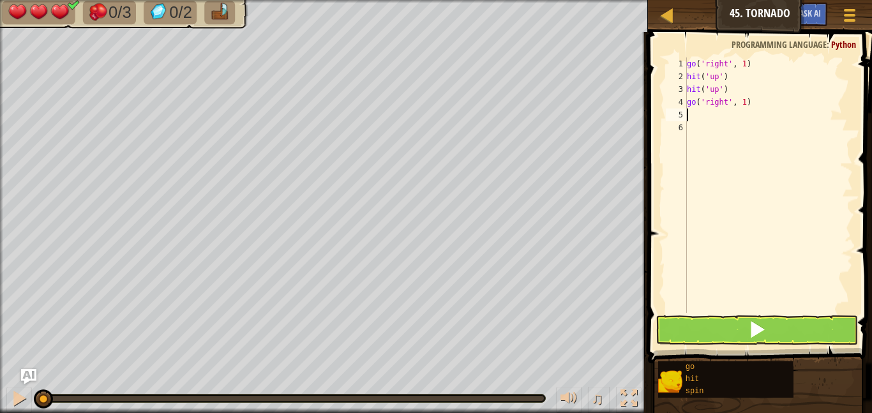
scroll to position [6, 0]
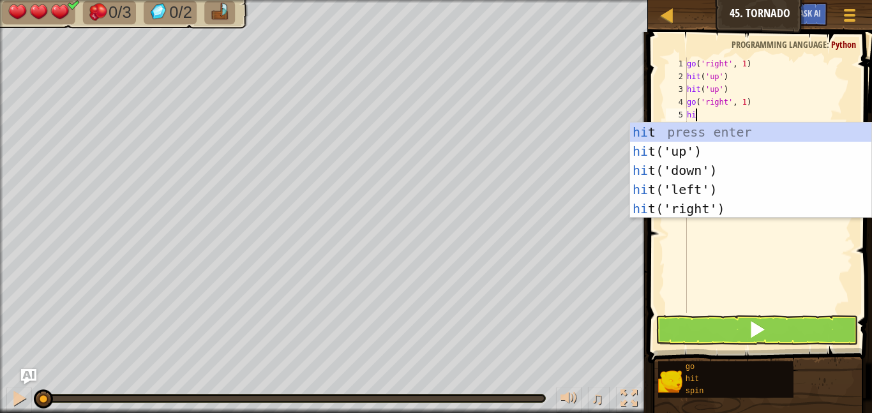
type textarea "hit"
click at [678, 163] on div "hit press enter hit ('up') press enter hit ('down') press enter hit ('left') pr…" at bounding box center [750, 190] width 241 height 134
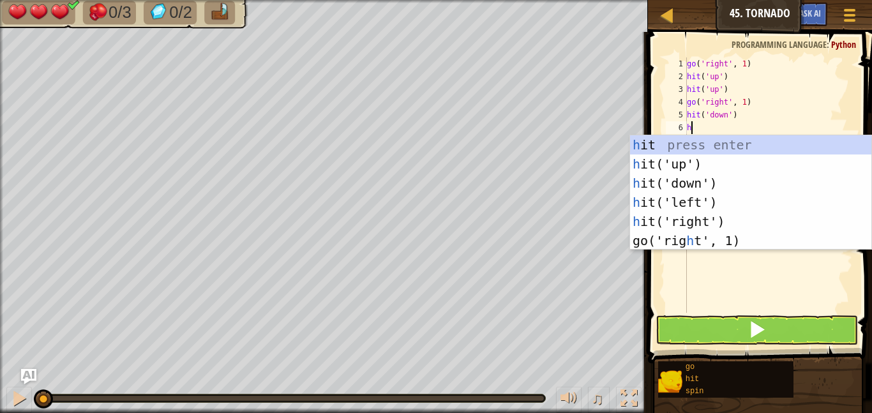
type textarea "hi"
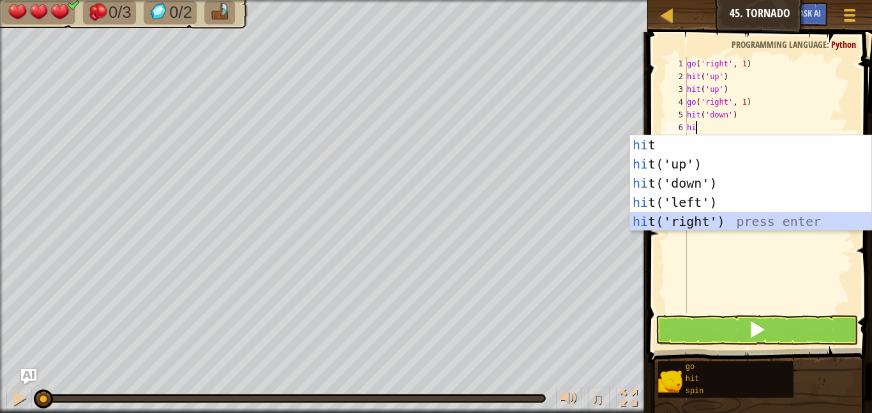
click at [684, 223] on div "hi t press enter hi t('up') press enter hi t('down') press enter hi t('left') p…" at bounding box center [750, 202] width 241 height 134
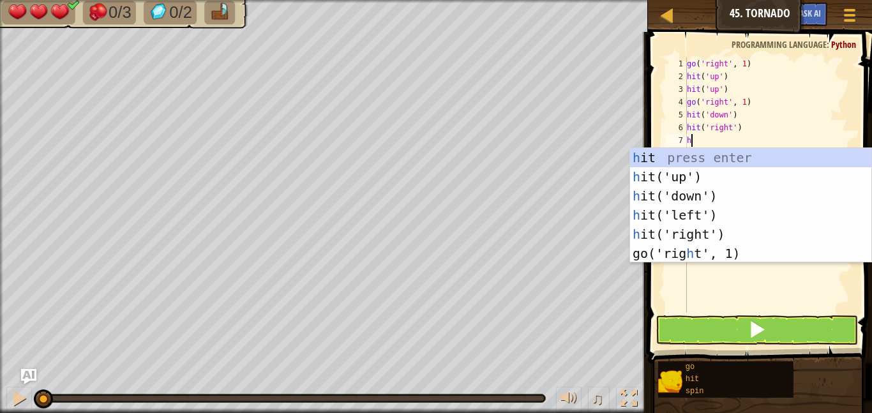
type textarea "hi"
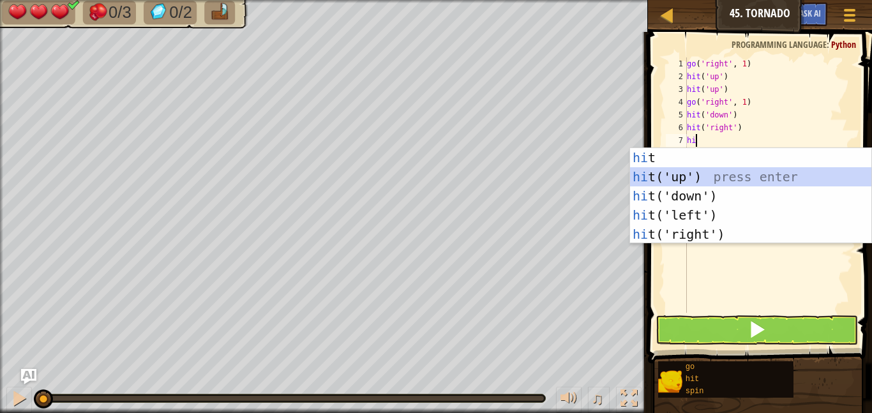
click at [671, 174] on div "hi t press enter hi t('up') press enter hi t('down') press enter hi t('left') p…" at bounding box center [750, 215] width 241 height 134
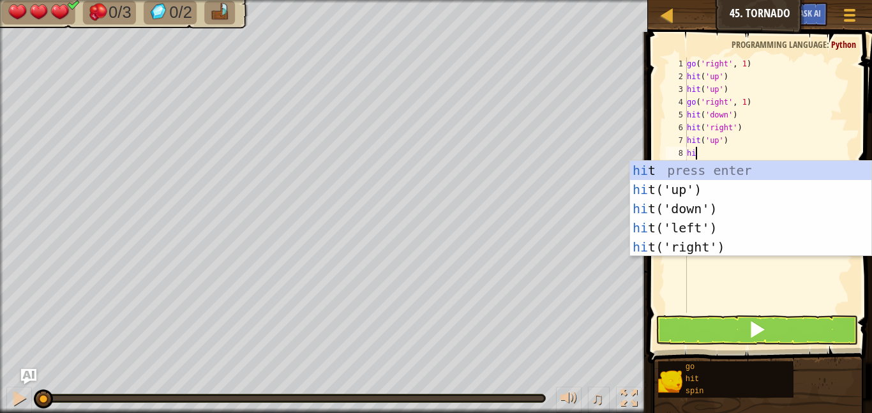
type textarea "hit"
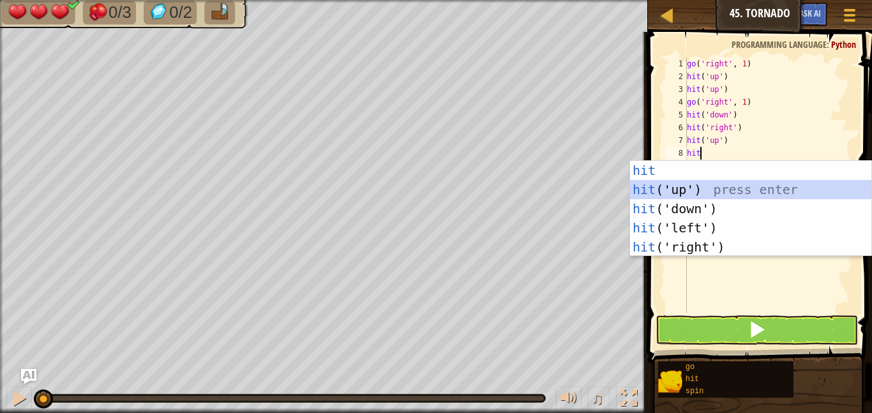
click at [678, 186] on div "hit press enter hit ('up') press enter hit ('down') press enter hit ('left') pr…" at bounding box center [750, 228] width 241 height 134
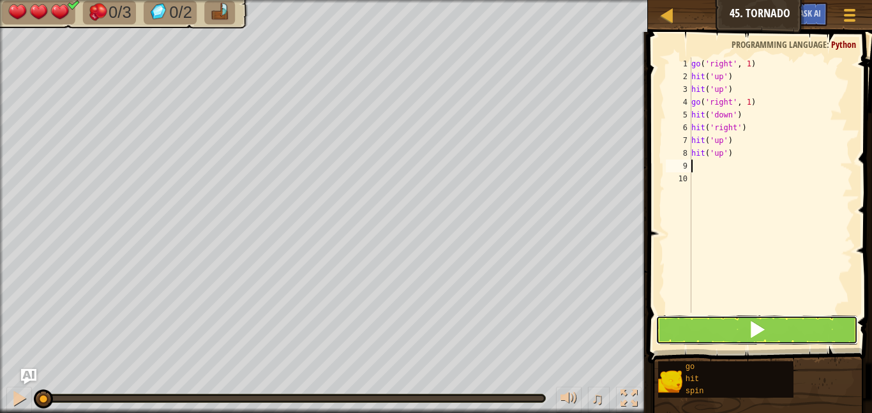
click at [728, 328] on button at bounding box center [756, 329] width 202 height 29
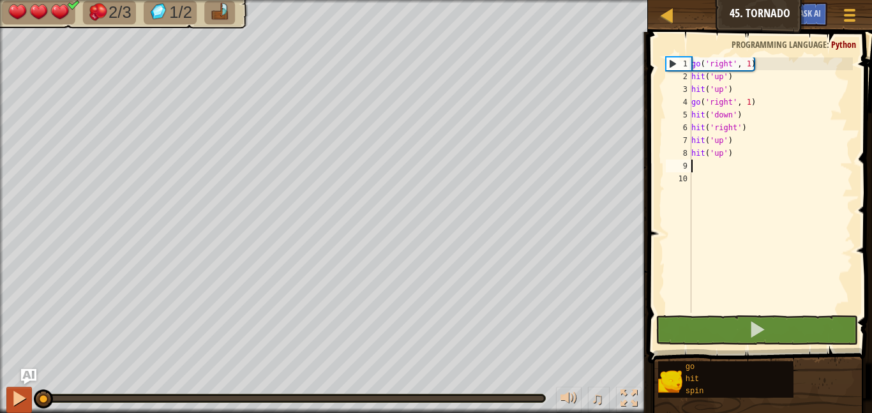
drag, startPoint x: 541, startPoint y: 394, endPoint x: 13, endPoint y: 412, distance: 527.4
click at [13, 412] on div "♫" at bounding box center [324, 395] width 648 height 38
click at [701, 128] on div "go ( 'right' , 1 ) hit ( 'up' ) hit ( 'up' ) go ( 'right' , 1 ) hit ( 'down' ) …" at bounding box center [771, 197] width 164 height 281
click at [703, 128] on div "go ( 'right' , 1 ) hit ( 'up' ) hit ( 'up' ) go ( 'right' , 1 ) hit ( 'down' ) …" at bounding box center [771, 197] width 164 height 281
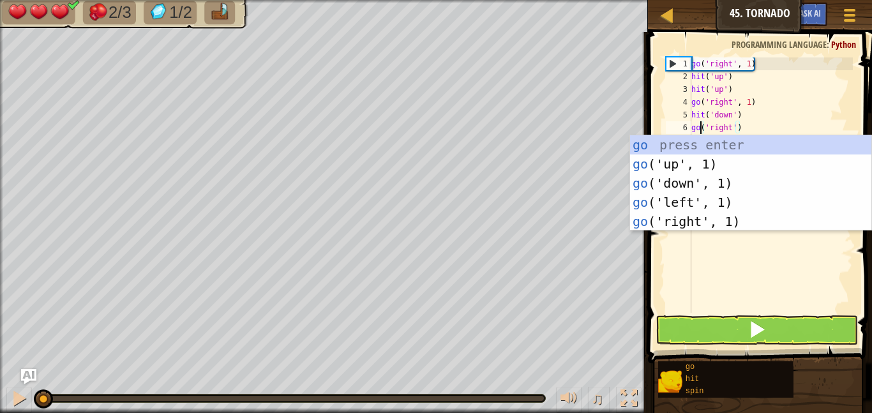
scroll to position [6, 1]
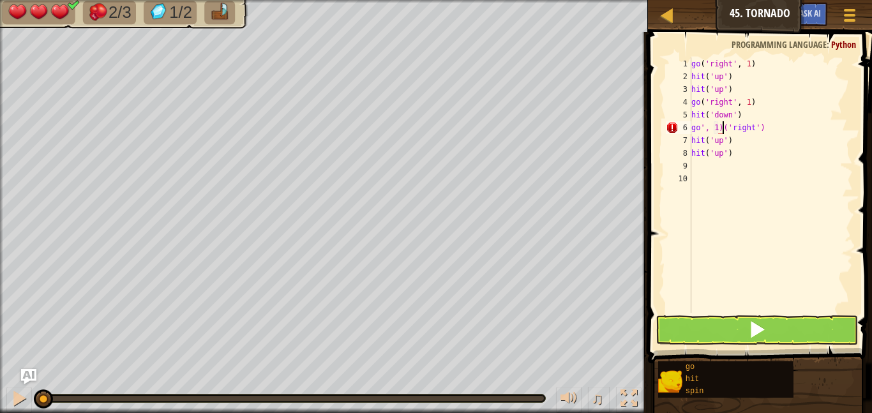
click at [723, 130] on div "go ( 'right' , 1 ) hit ( 'up' ) hit ( 'up' ) go ( 'right' , 1 ) hit ( 'down' ) …" at bounding box center [771, 197] width 164 height 281
type textarea "go('right')"
click at [756, 336] on span at bounding box center [757, 329] width 18 height 18
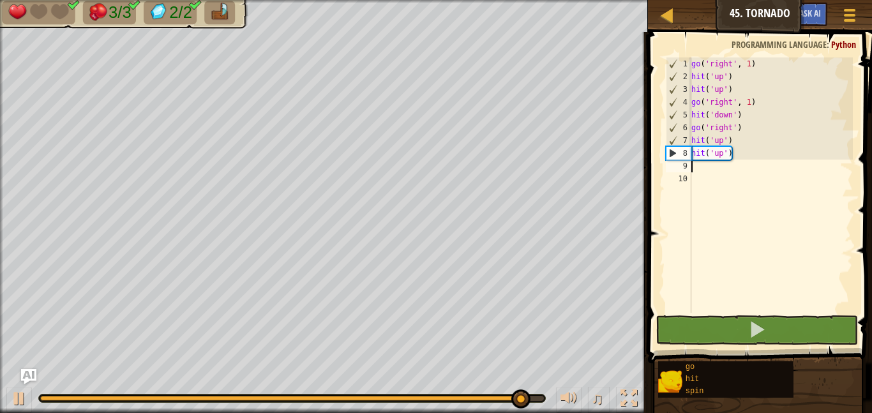
click at [694, 170] on div "go ( 'right' , 1 ) hit ( 'up' ) hit ( 'up' ) go ( 'right' , 1 ) hit ( 'down' ) …" at bounding box center [771, 197] width 164 height 281
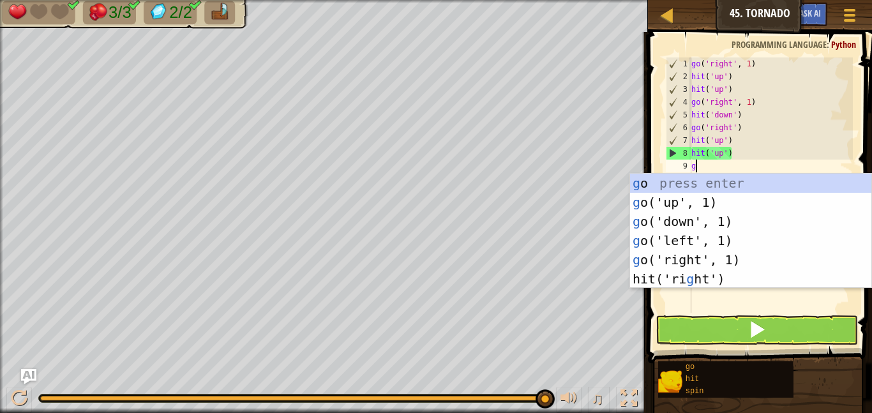
type textarea "go"
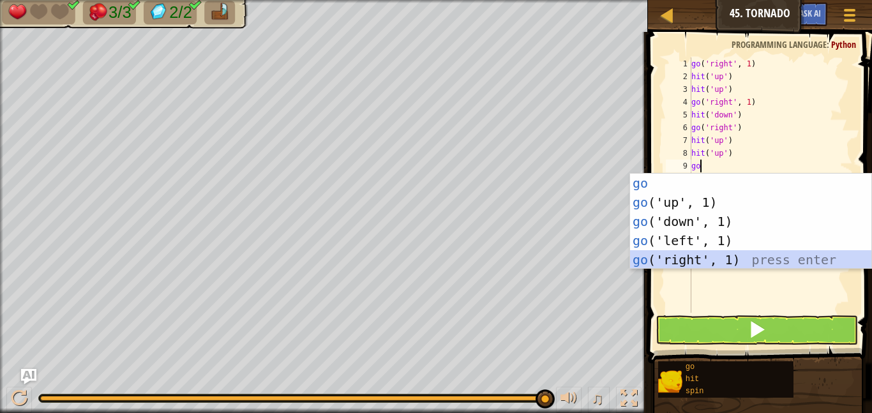
click at [684, 253] on div "go press enter go ('up', 1) press enter go ('down', 1) press enter go ('left', …" at bounding box center [750, 241] width 241 height 134
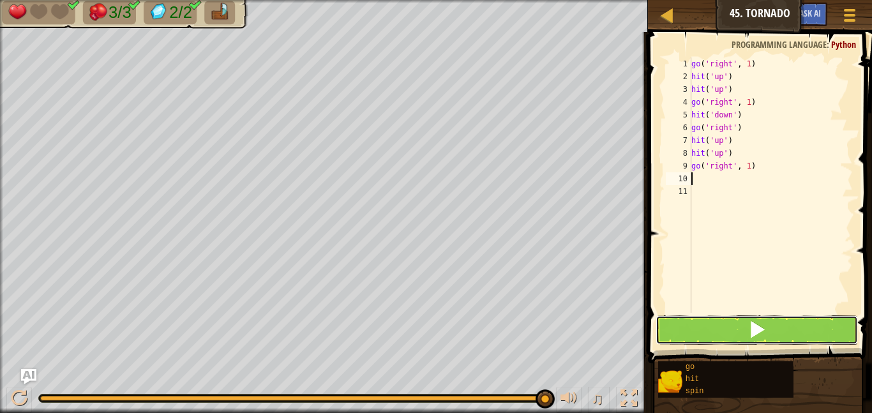
click at [708, 318] on button at bounding box center [756, 329] width 202 height 29
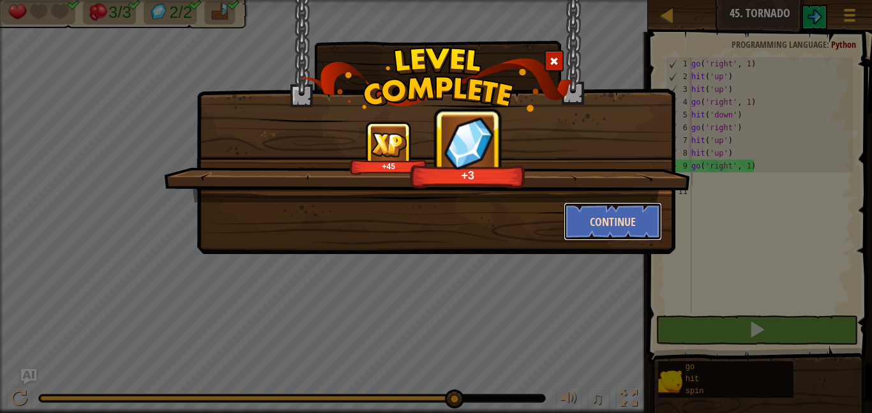
click at [631, 225] on button "Continue" at bounding box center [613, 221] width 99 height 38
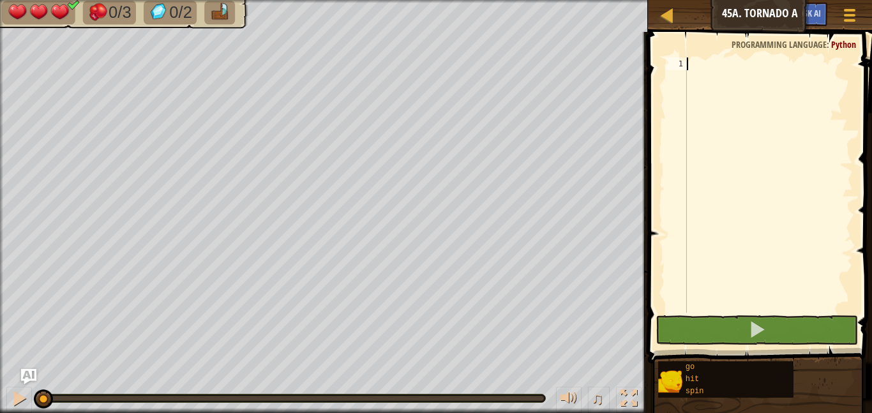
scroll to position [6, 0]
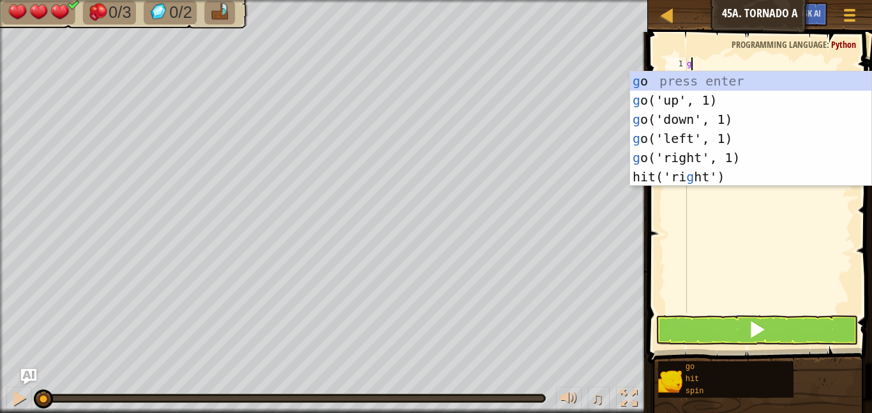
type textarea "go"
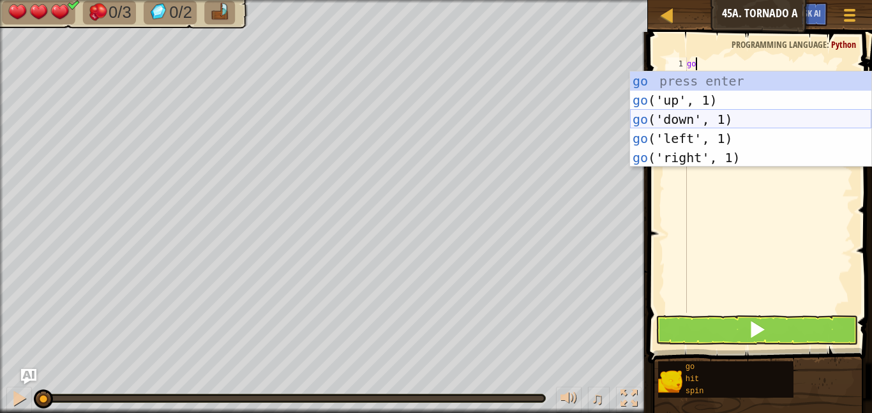
click at [682, 116] on div "go press enter go ('up', 1) press enter go ('down', 1) press enter go ('left', …" at bounding box center [750, 138] width 241 height 134
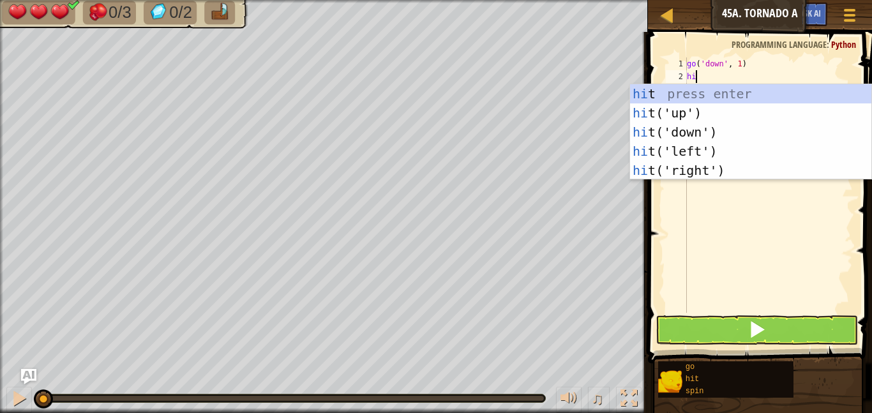
type textarea "hit"
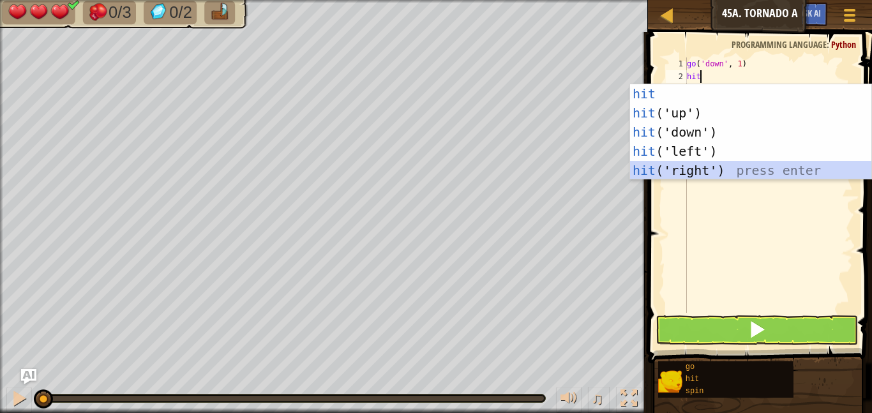
click at [703, 171] on div "hit press enter hit ('up') press enter hit ('down') press enter hit ('left') pr…" at bounding box center [750, 151] width 241 height 134
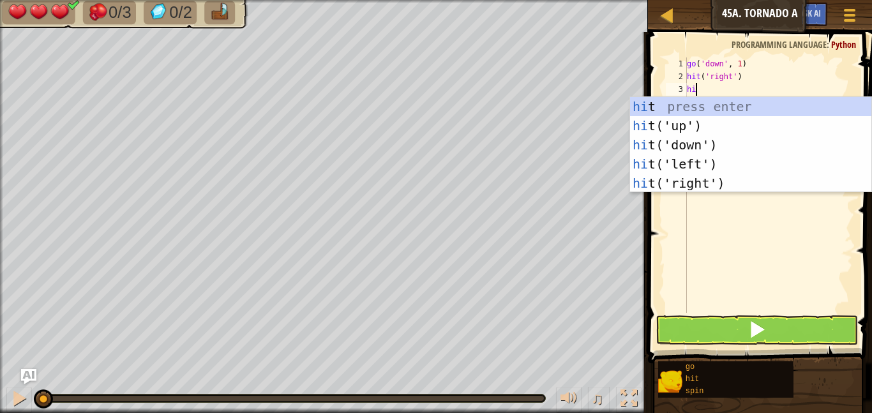
type textarea "hit"
click at [707, 181] on div "hit press enter hit ('up') press enter hit ('down') press enter hit ('left') pr…" at bounding box center [750, 164] width 241 height 134
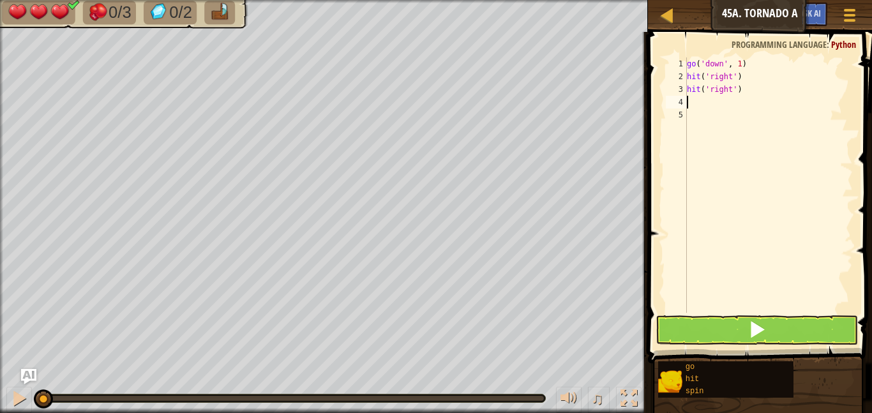
type textarea "go"
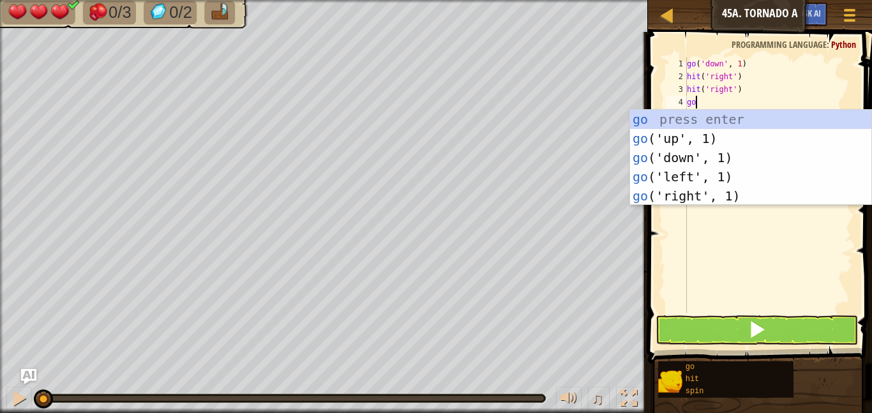
scroll to position [6, 1]
click at [687, 156] on div "go press enter go ('up', 1) press enter go ('down', 1) press enter go ('left', …" at bounding box center [750, 177] width 241 height 134
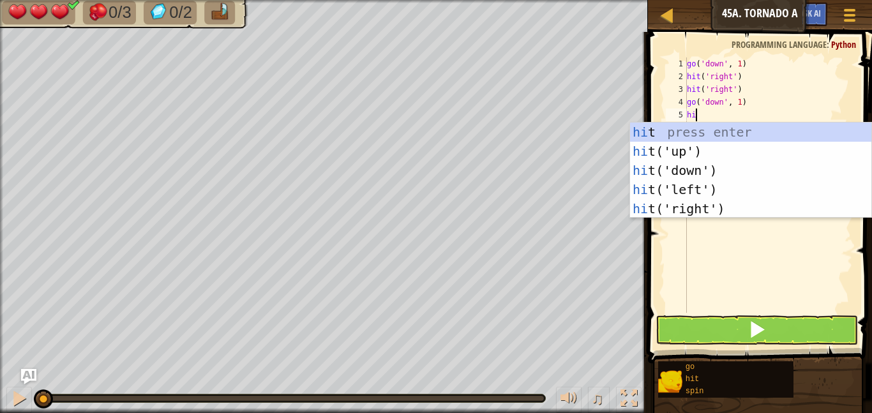
type textarea "hit"
click at [675, 186] on div "hit press enter hit ('up') press enter hit ('down') press enter hit ('left') pr…" at bounding box center [750, 190] width 241 height 134
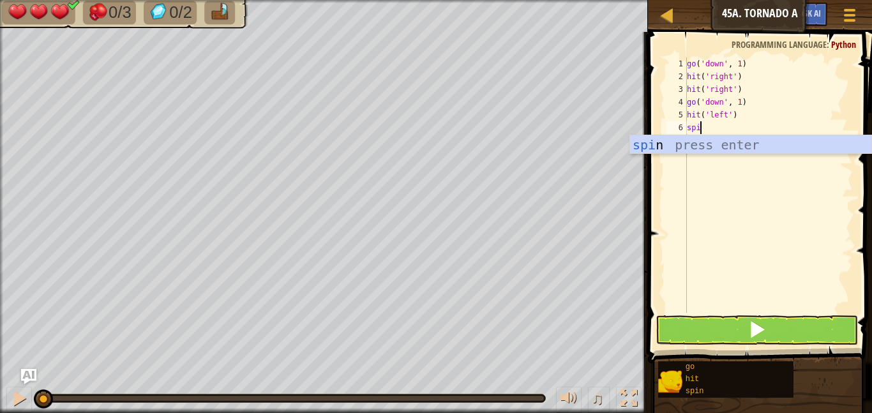
type textarea "spin"
click at [671, 151] on div "spin press enter" at bounding box center [750, 163] width 241 height 57
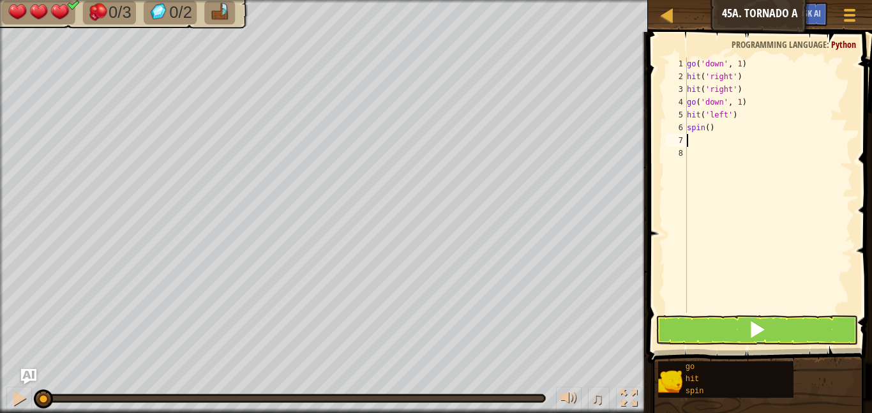
scroll to position [6, 0]
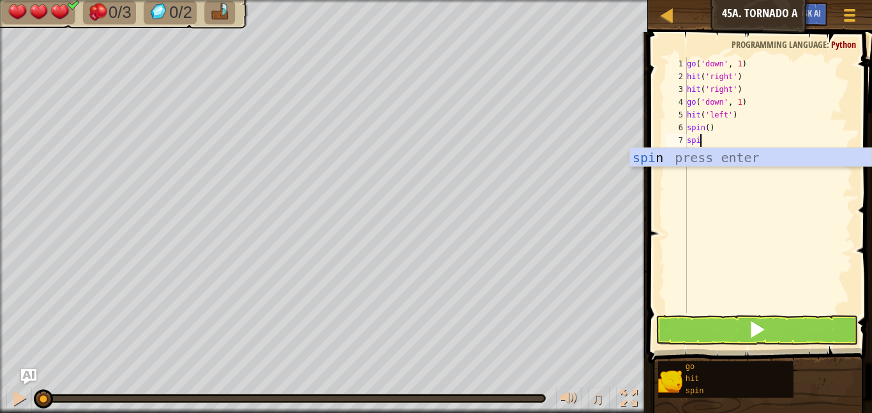
type textarea "spin"
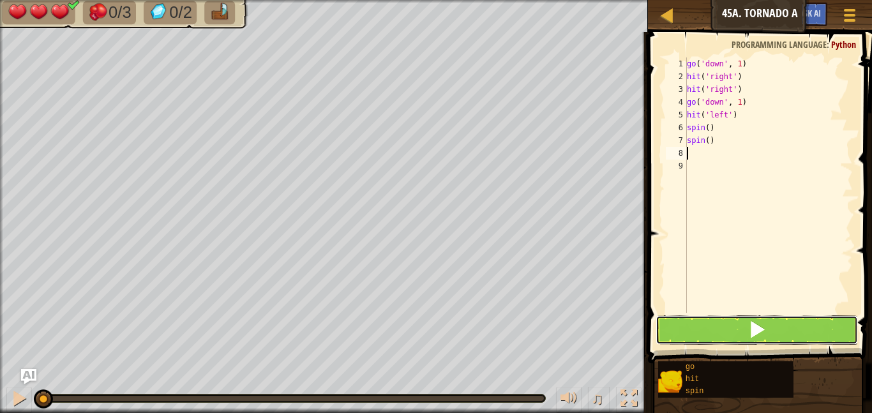
click at [737, 332] on button at bounding box center [756, 329] width 202 height 29
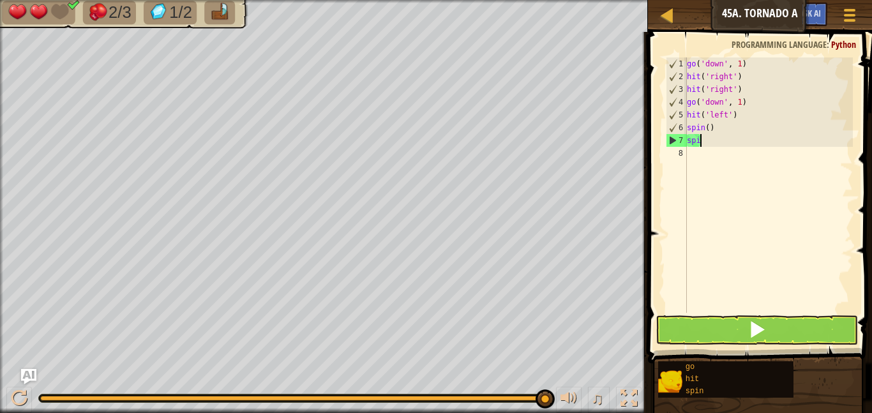
type textarea "s"
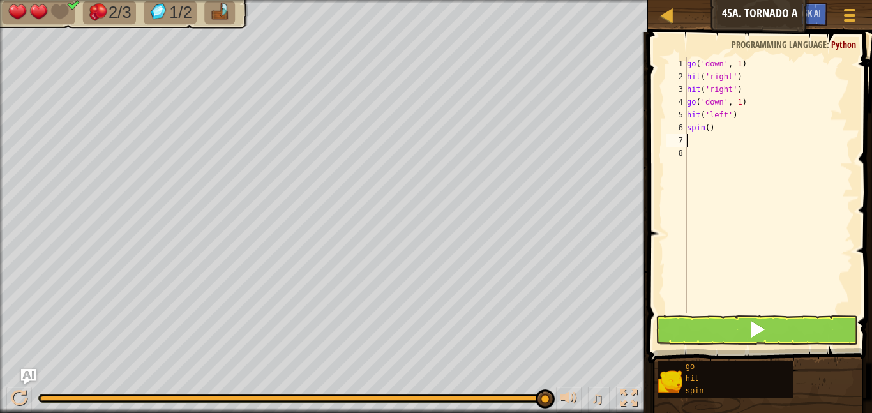
click at [718, 131] on div "go ( 'down' , 1 ) hit ( 'right' ) hit ( 'right' ) go ( 'down' , 1 ) hit ( 'left…" at bounding box center [768, 197] width 168 height 281
type textarea "s"
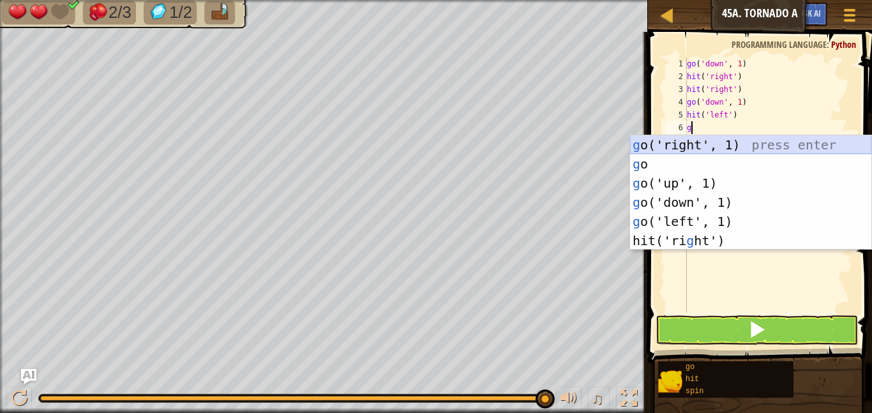
type textarea "go"
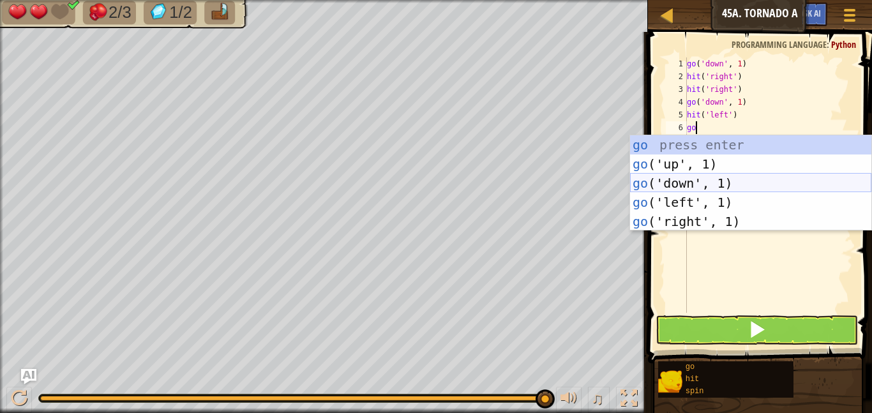
click at [722, 179] on div "go press enter go ('up', 1) press enter go ('down', 1) press enter go ('left', …" at bounding box center [750, 202] width 241 height 134
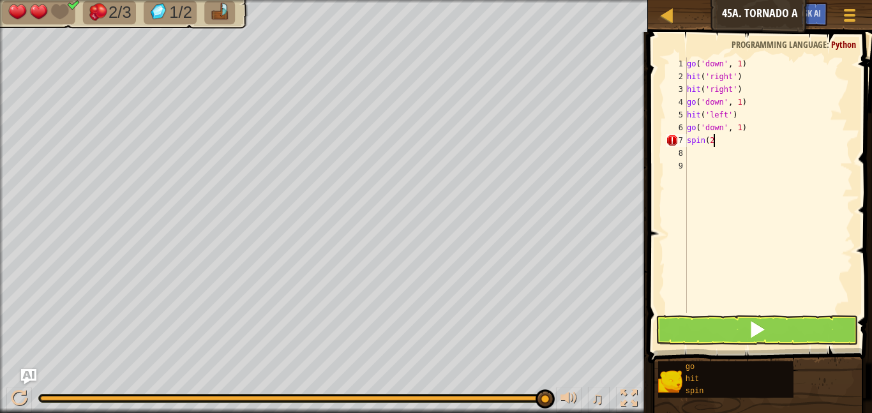
scroll to position [6, 4]
click at [722, 334] on button at bounding box center [756, 329] width 202 height 29
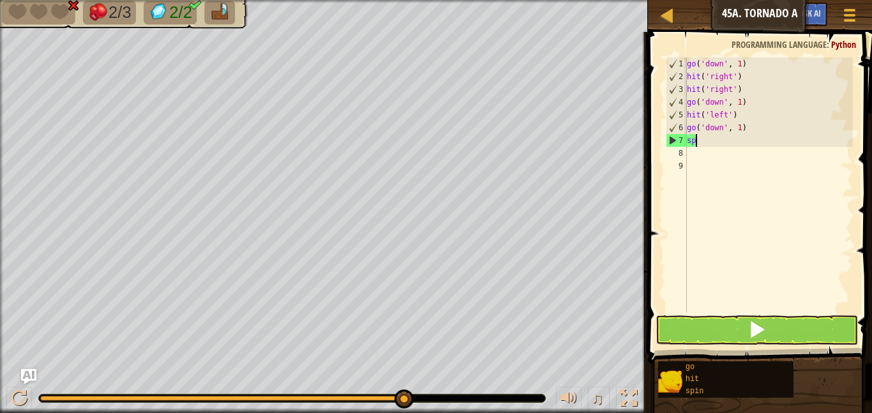
scroll to position [6, 1]
type textarea "s"
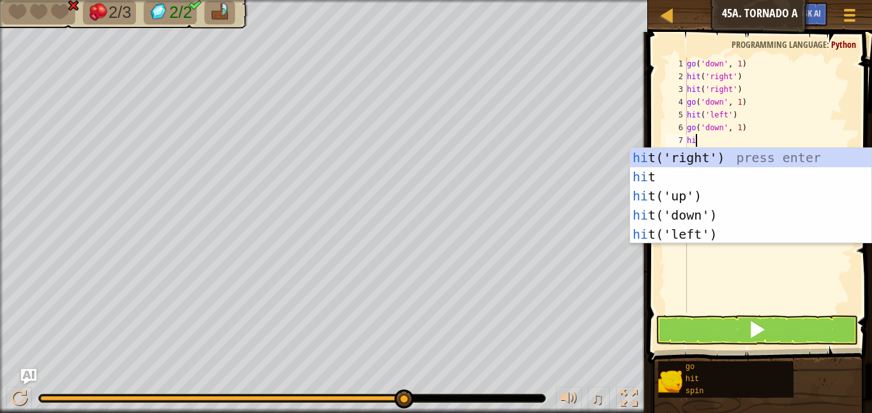
type textarea "hit"
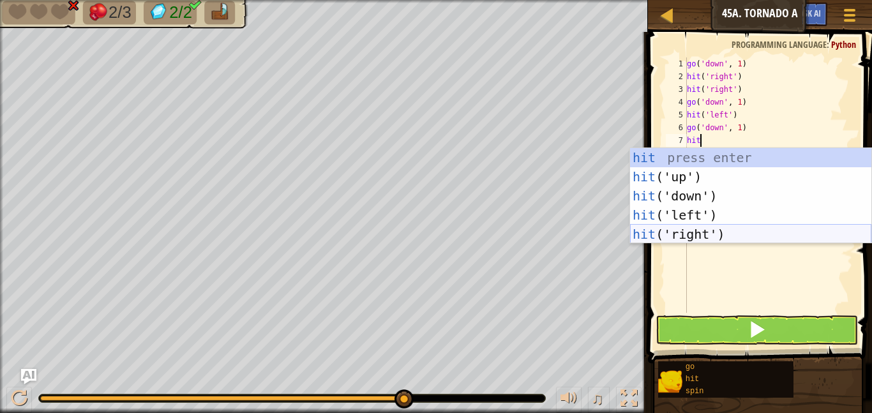
click at [671, 228] on div "hit press enter hit ('up') press enter hit ('down') press enter hit ('left') pr…" at bounding box center [750, 215] width 241 height 134
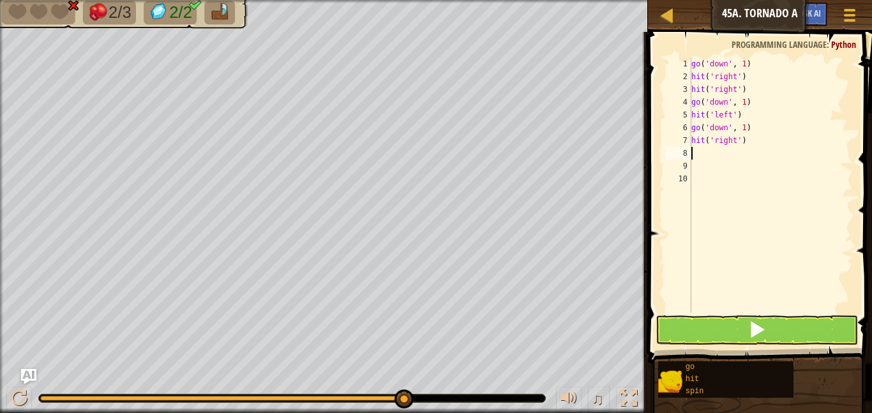
scroll to position [6, 0]
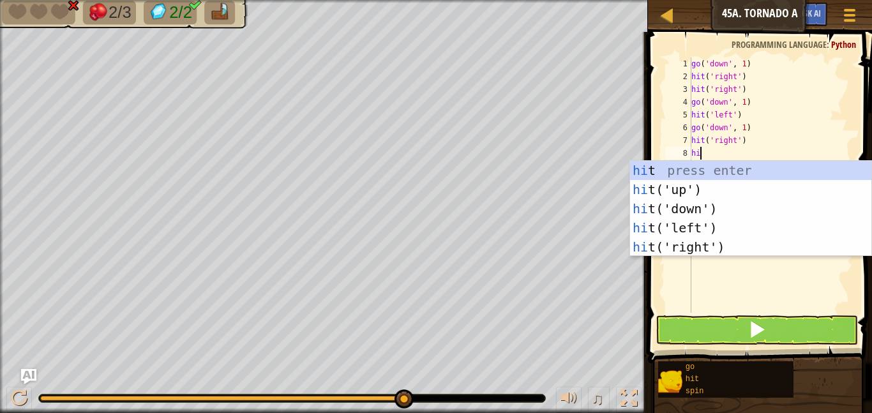
type textarea "hit"
click at [682, 226] on div "hit press enter hit ('up') press enter hit ('down') press enter hit ('left') pr…" at bounding box center [750, 228] width 241 height 134
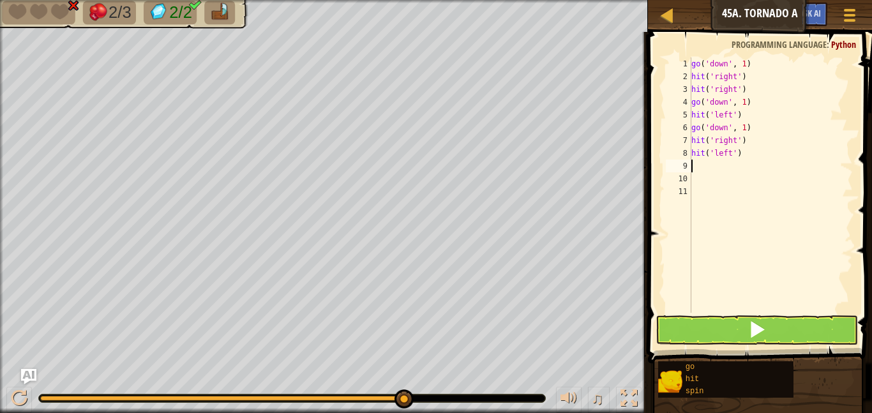
scroll to position [6, 0]
click at [718, 331] on button at bounding box center [756, 329] width 202 height 29
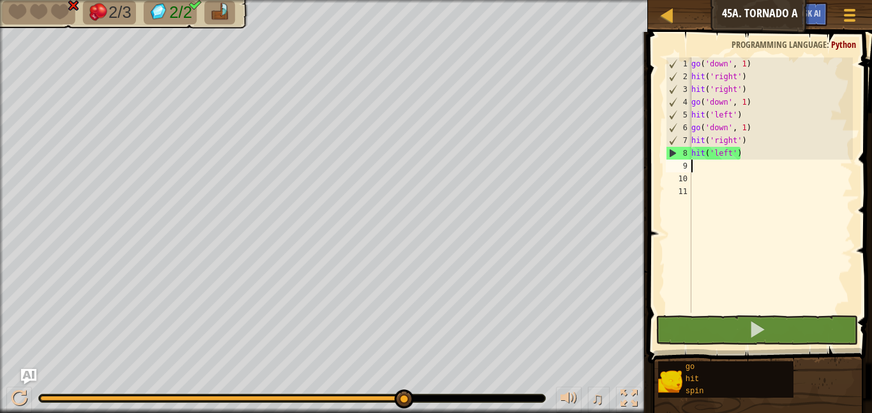
click at [747, 144] on div "go ( 'down' , 1 ) hit ( 'right' ) hit ( 'right' ) go ( 'down' , 1 ) hit ( 'left…" at bounding box center [771, 197] width 164 height 281
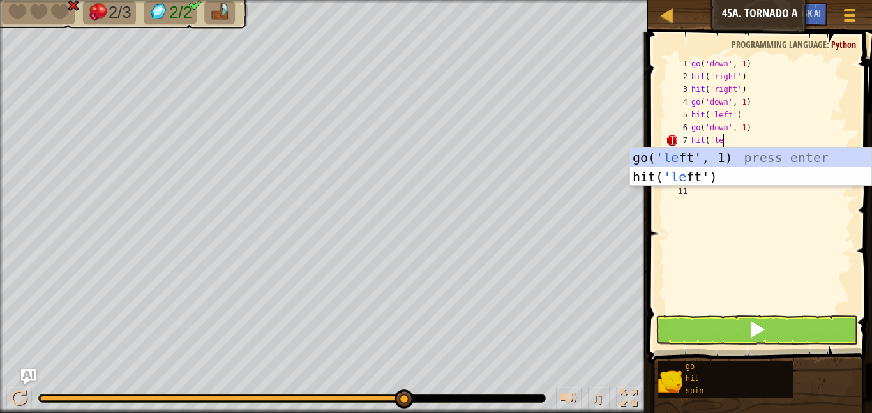
type textarea "hit('left"
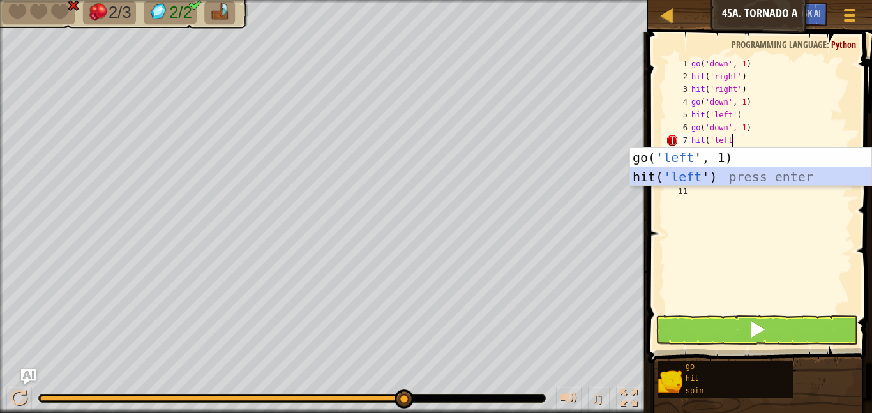
click at [714, 170] on div "go( 'left ', 1) press enter hit( 'left ') press enter" at bounding box center [750, 186] width 241 height 77
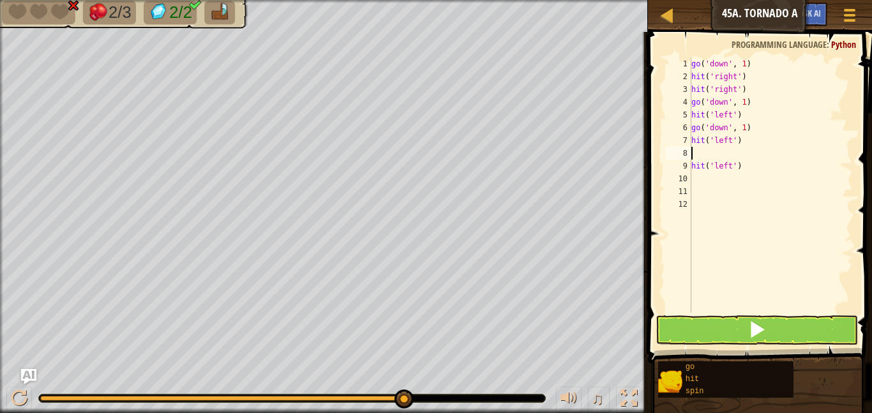
click at [698, 179] on div "go ( 'down' , 1 ) hit ( 'right' ) hit ( 'right' ) go ( 'down' , 1 ) hit ( 'left…" at bounding box center [771, 197] width 164 height 281
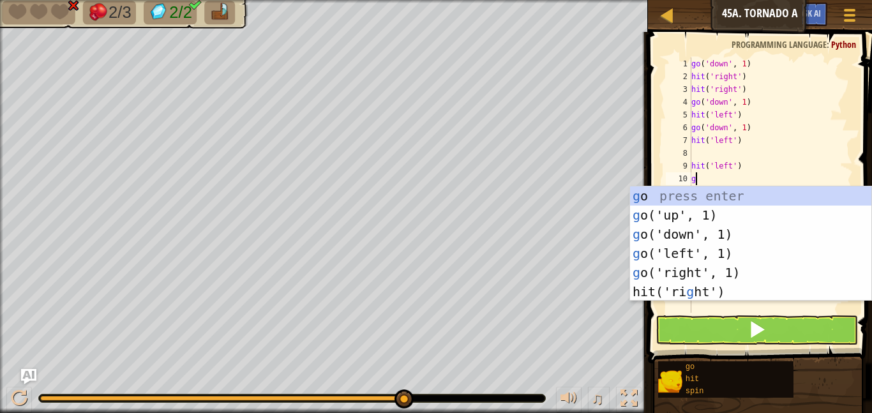
type textarea "go"
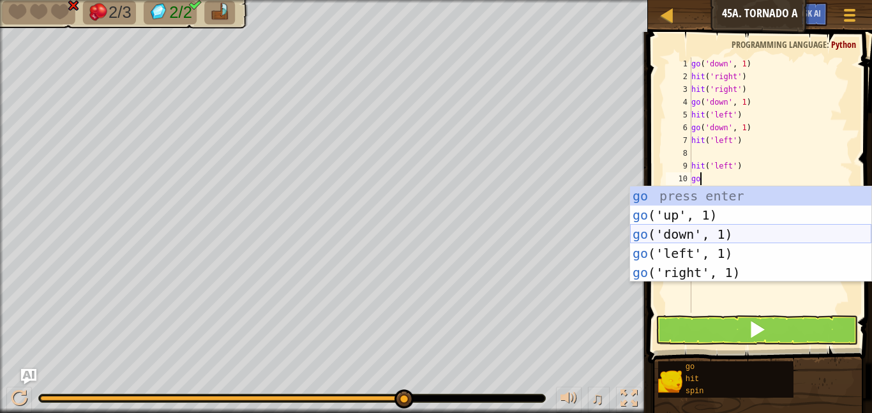
click at [691, 237] on div "go press enter go ('up', 1) press enter go ('down', 1) press enter go ('left', …" at bounding box center [750, 253] width 241 height 134
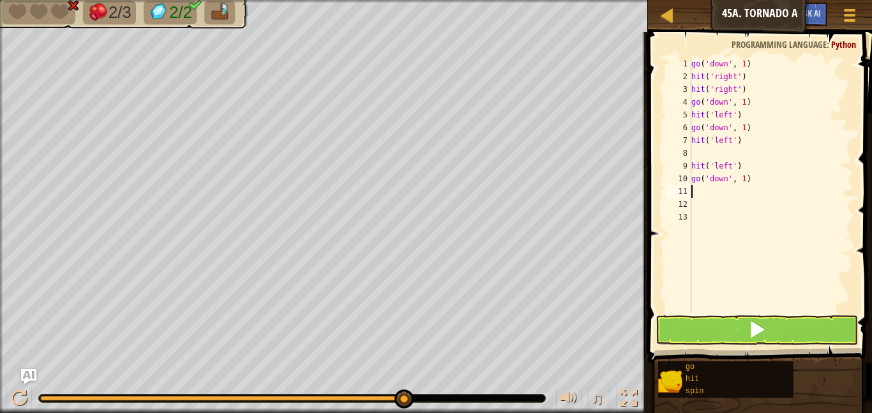
scroll to position [6, 0]
click at [725, 330] on button at bounding box center [756, 329] width 202 height 29
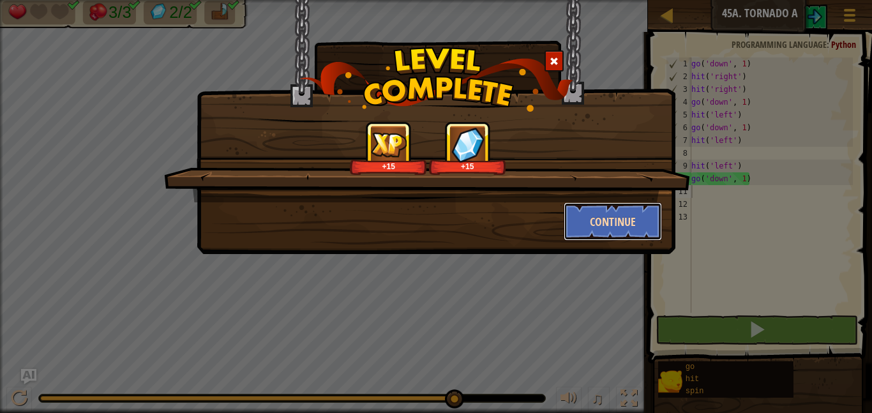
click at [624, 208] on button "Continue" at bounding box center [613, 221] width 99 height 38
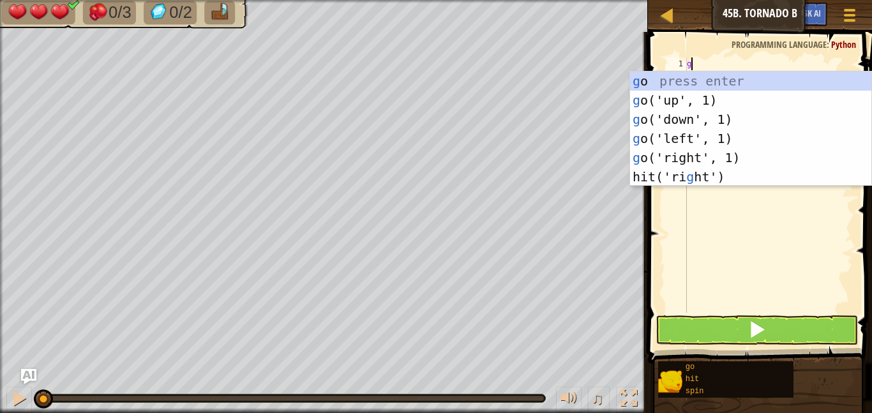
scroll to position [6, 0]
type textarea "go"
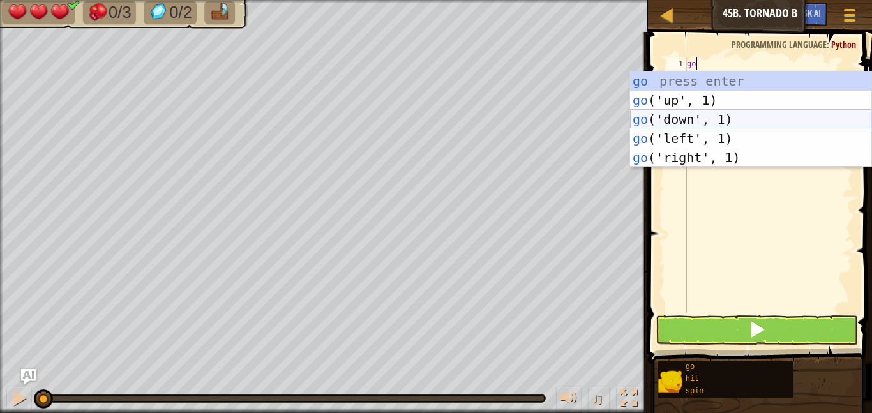
click at [680, 118] on div "go press enter go ('up', 1) press enter go ('down', 1) press enter go ('left', …" at bounding box center [750, 138] width 241 height 134
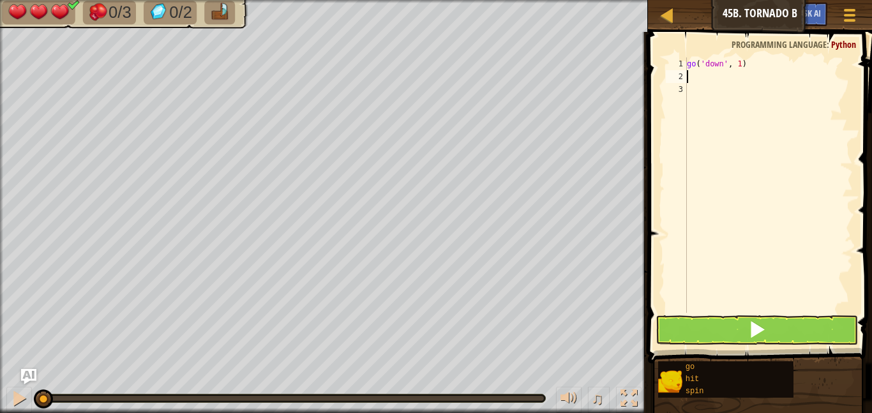
scroll to position [6, 0]
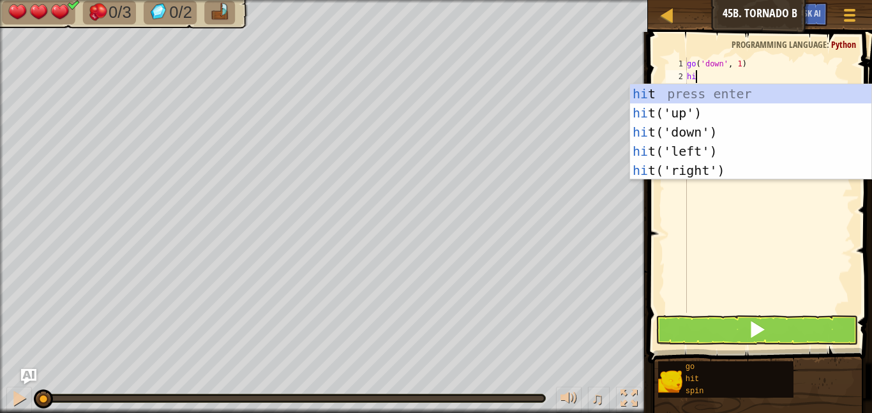
type textarea "hit"
click at [689, 153] on div "hit press enter hit ('up') press enter hit ('down') press enter hit ('left') pr…" at bounding box center [750, 151] width 241 height 134
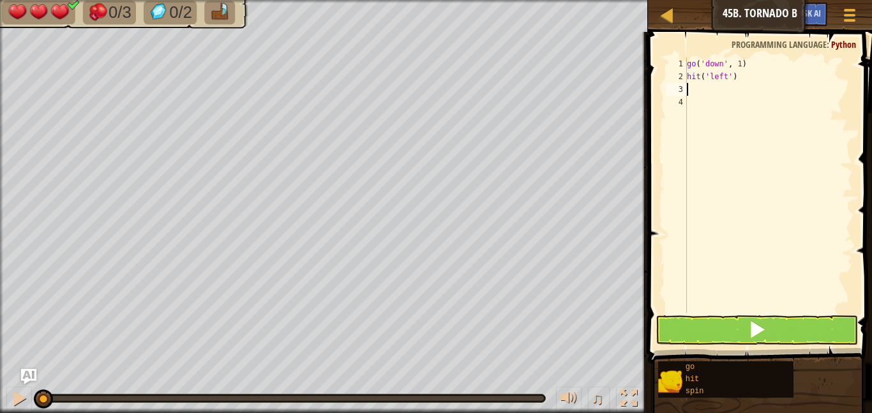
scroll to position [6, 0]
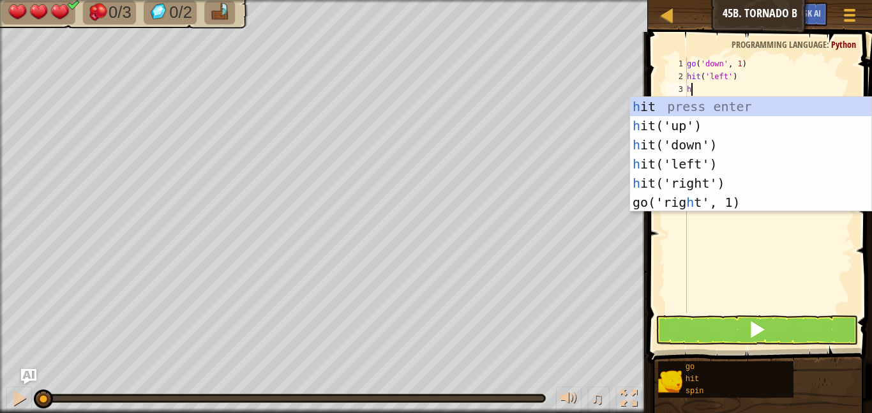
type textarea "hit"
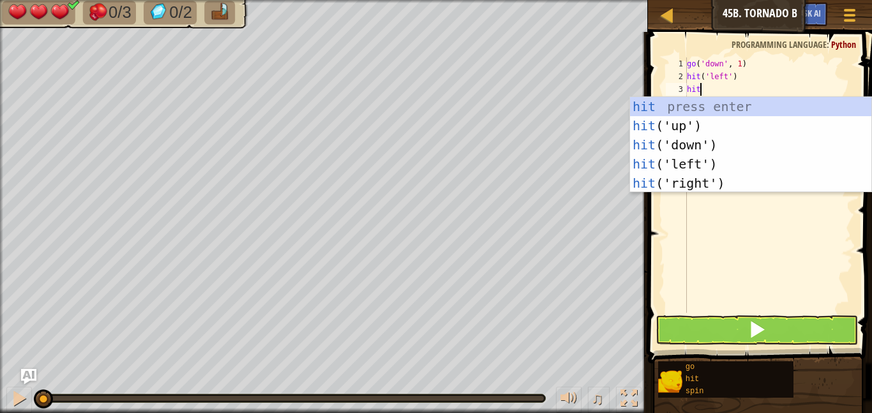
scroll to position [6, 1]
click at [685, 163] on div "hit press enter hit ('up') press enter hit ('down') press enter hit ('left') pr…" at bounding box center [750, 164] width 241 height 134
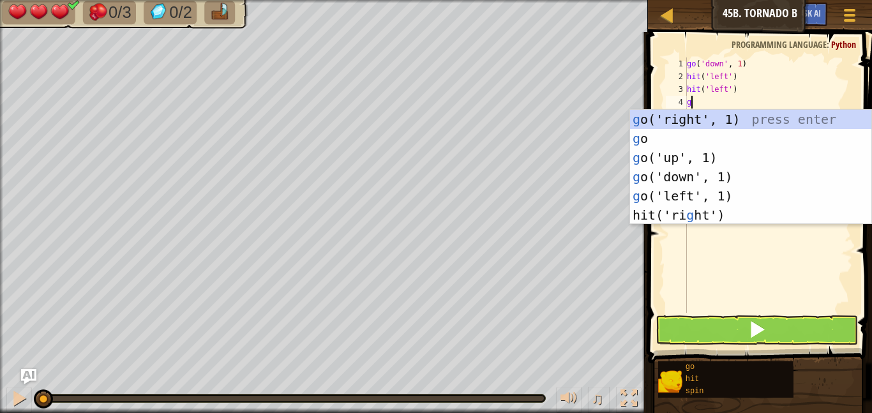
scroll to position [6, 0]
type textarea "go"
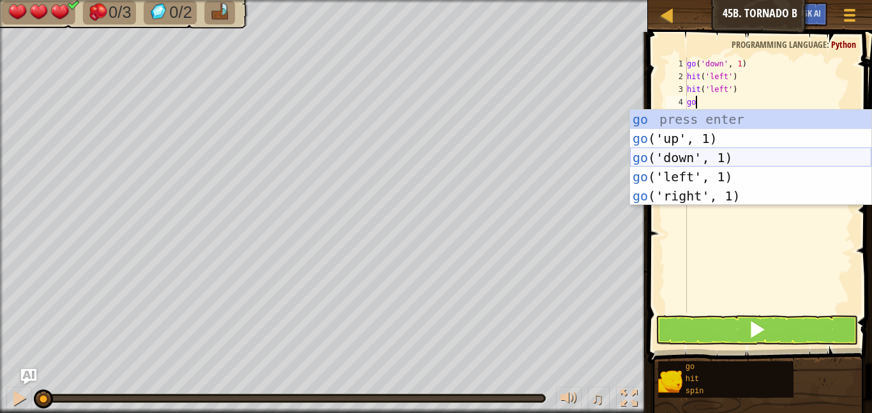
click at [685, 161] on div "go press enter go ('up', 1) press enter go ('down', 1) press enter go ('left', …" at bounding box center [750, 177] width 241 height 134
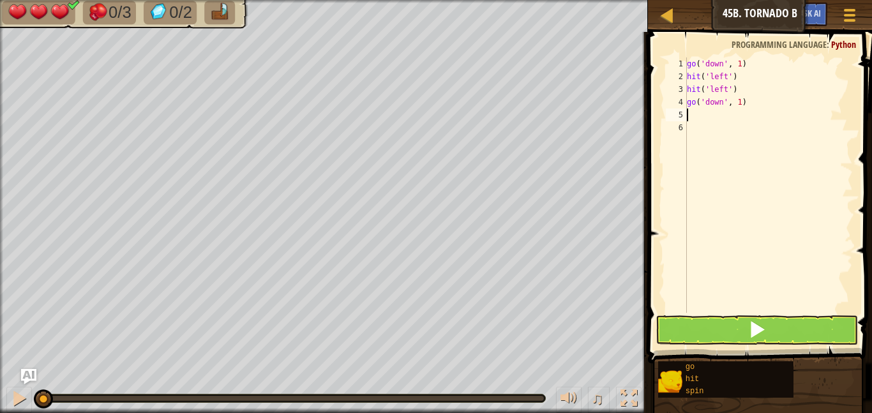
scroll to position [6, 0]
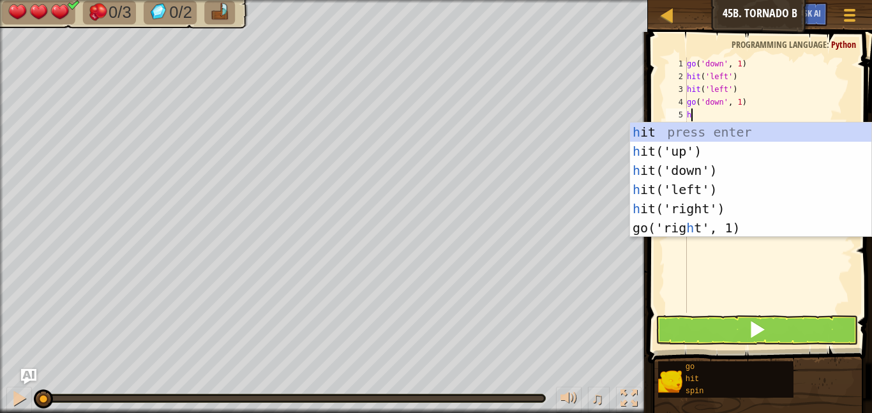
type textarea "hit"
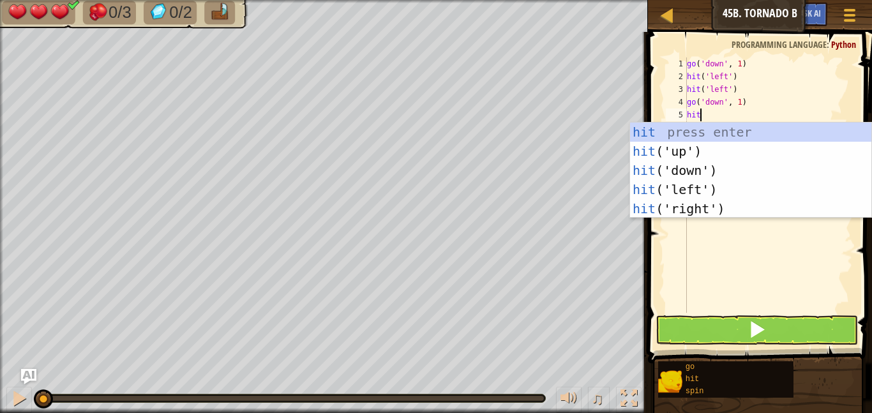
scroll to position [6, 1]
click at [708, 204] on div "hit press enter hit ('up') press enter hit ('down') press enter hit ('left') pr…" at bounding box center [750, 190] width 241 height 134
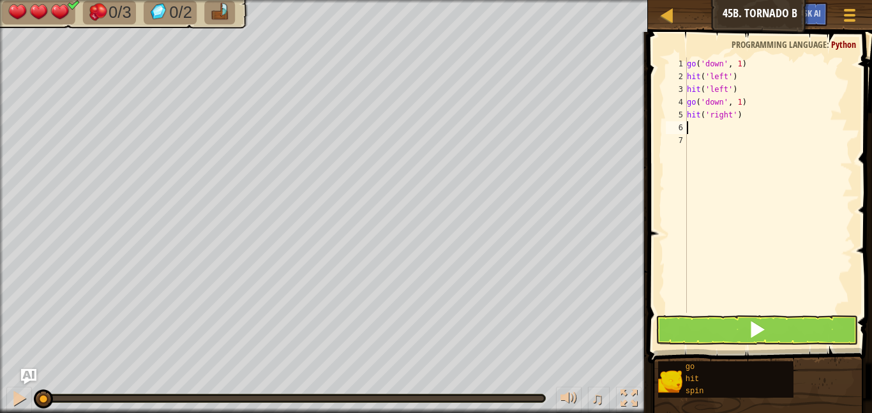
scroll to position [6, 0]
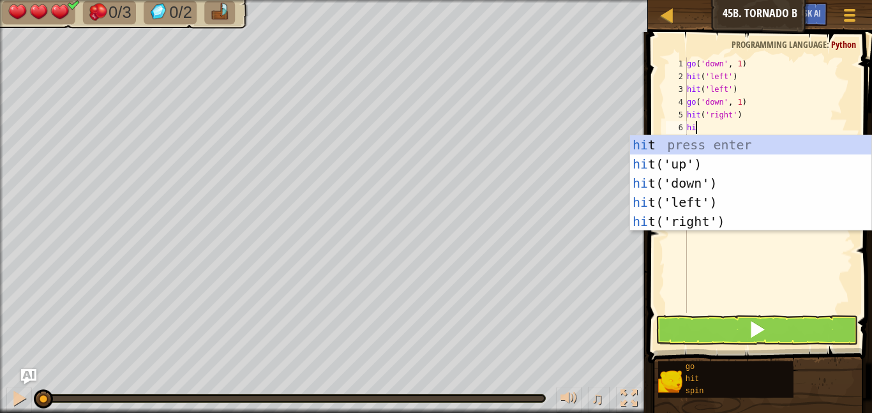
type textarea "hit"
click at [713, 217] on div "hit press enter hit ('up') press enter hit ('down') press enter hit ('left') pr…" at bounding box center [750, 202] width 241 height 134
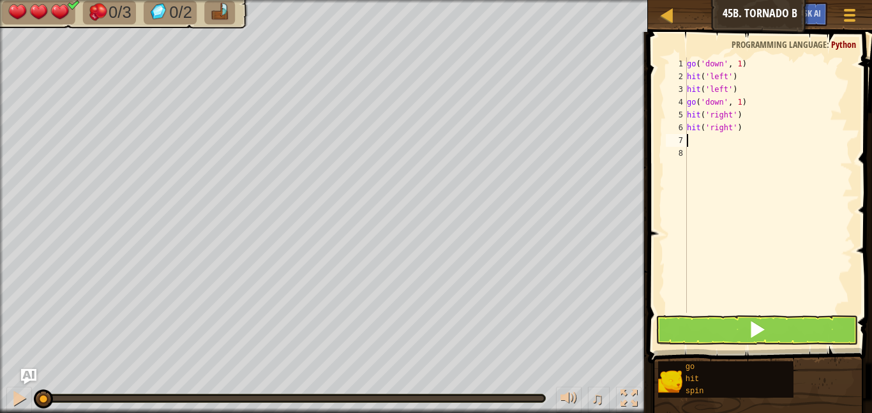
scroll to position [6, 0]
type textarea "go"
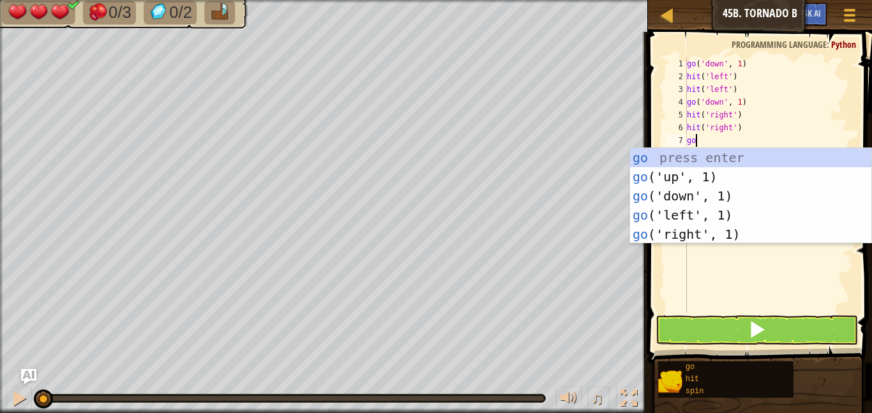
scroll to position [6, 1]
click at [706, 199] on div "go press enter go ('up', 1) press enter go ('down', 1) press enter go ('left', …" at bounding box center [750, 215] width 241 height 134
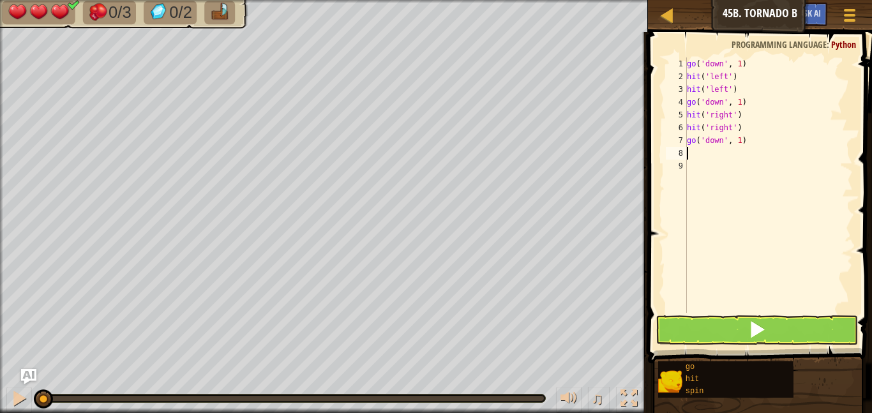
scroll to position [6, 0]
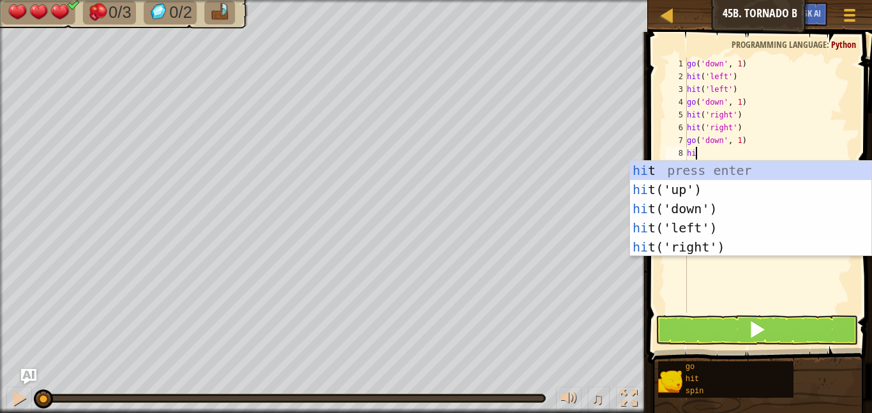
type textarea "hit"
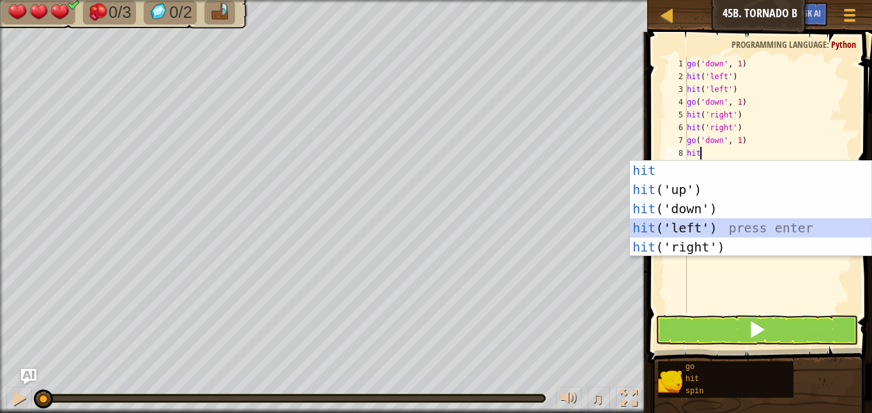
click at [694, 226] on div "hit press enter hit ('up') press enter hit ('down') press enter hit ('left') pr…" at bounding box center [750, 228] width 241 height 134
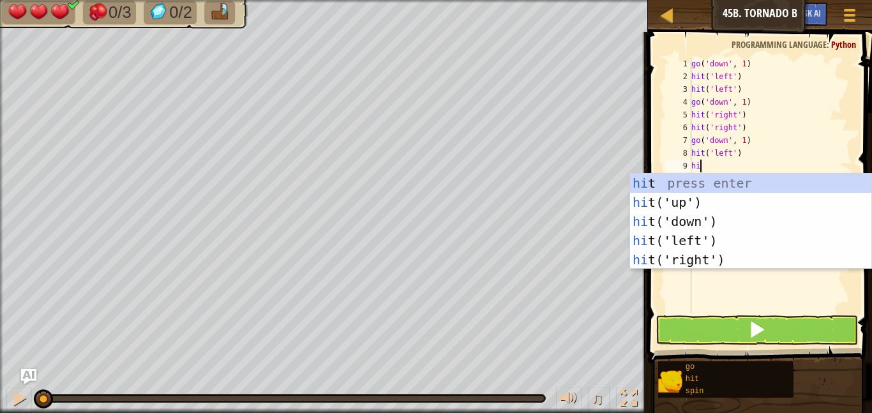
type textarea "hit"
click at [692, 239] on div "hit press enter hit ('up') press enter hit ('down') press enter hit ('left') pr…" at bounding box center [750, 241] width 241 height 134
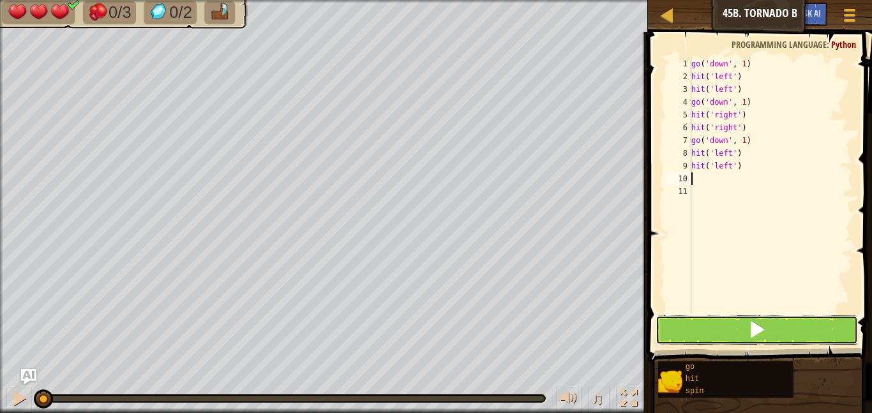
click at [729, 322] on button at bounding box center [756, 329] width 202 height 29
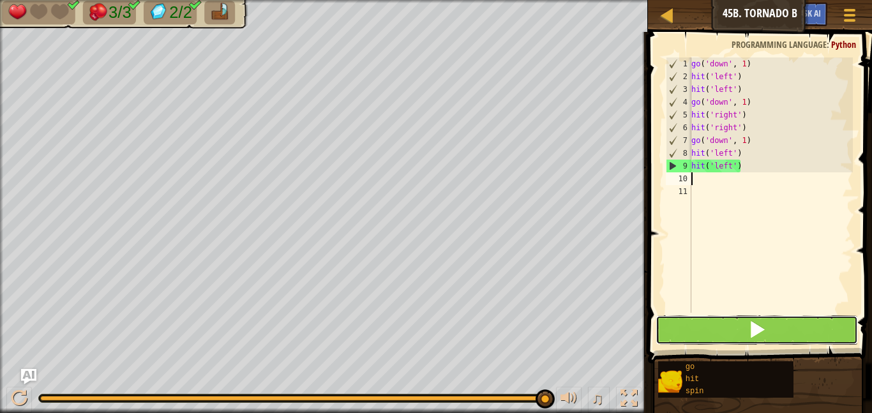
click at [737, 331] on button at bounding box center [756, 329] width 202 height 29
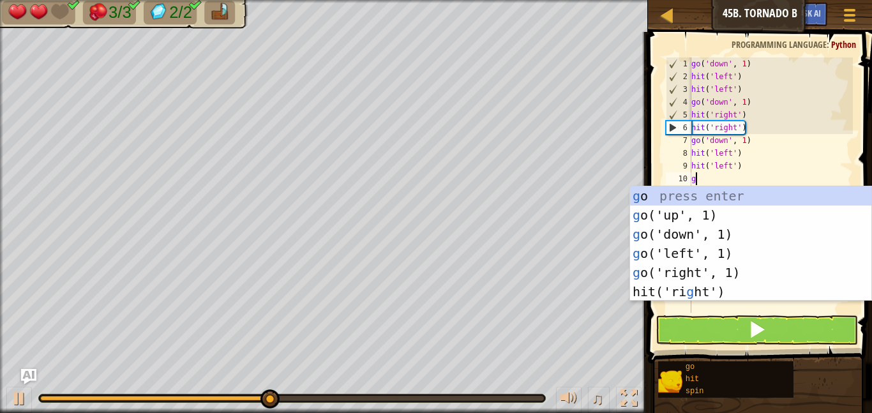
type textarea "go"
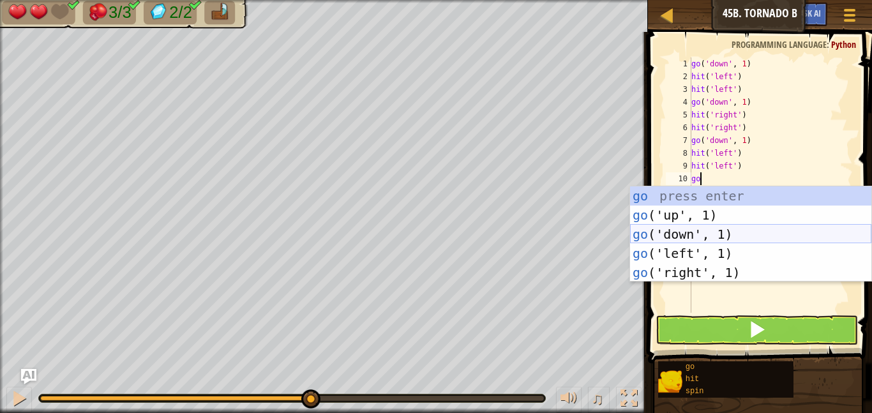
click at [712, 230] on div "go press enter go ('up', 1) press enter go ('down', 1) press enter go ('left', …" at bounding box center [750, 253] width 241 height 134
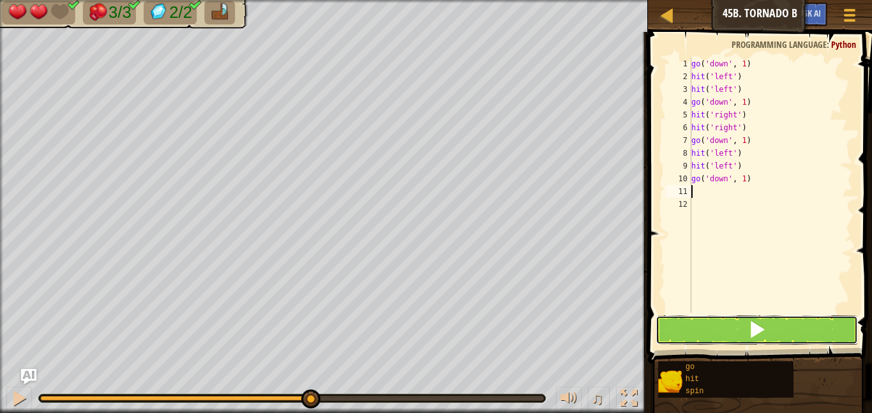
click at [737, 321] on button at bounding box center [756, 329] width 202 height 29
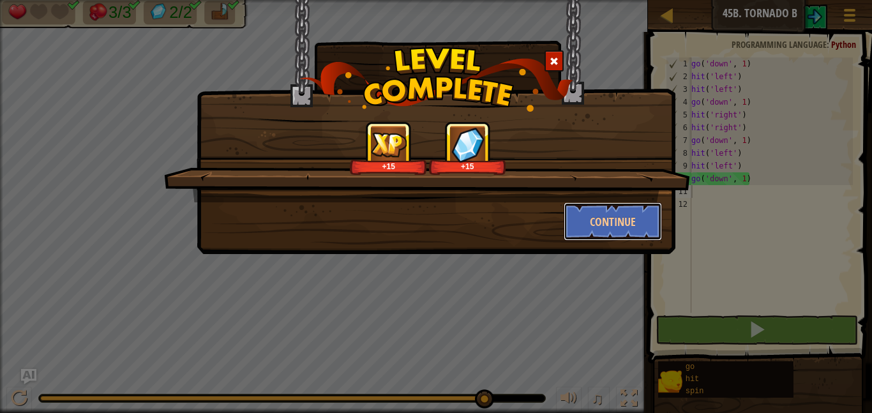
click at [602, 223] on button "Continue" at bounding box center [613, 221] width 99 height 38
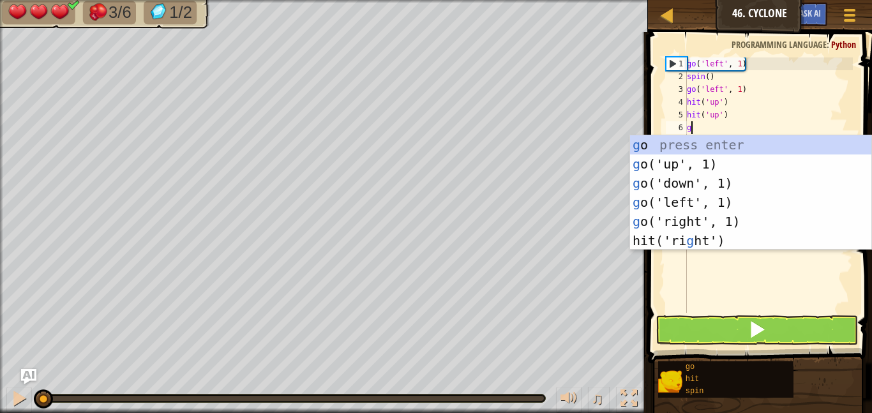
scroll to position [6, 0]
type textarea "go"
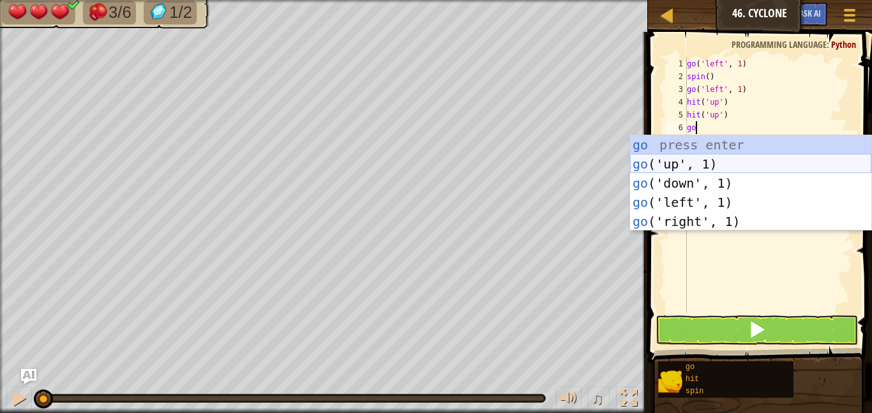
click at [675, 157] on div "go press enter go ('up', 1) press enter go ('down', 1) press enter go ('left', …" at bounding box center [750, 202] width 241 height 134
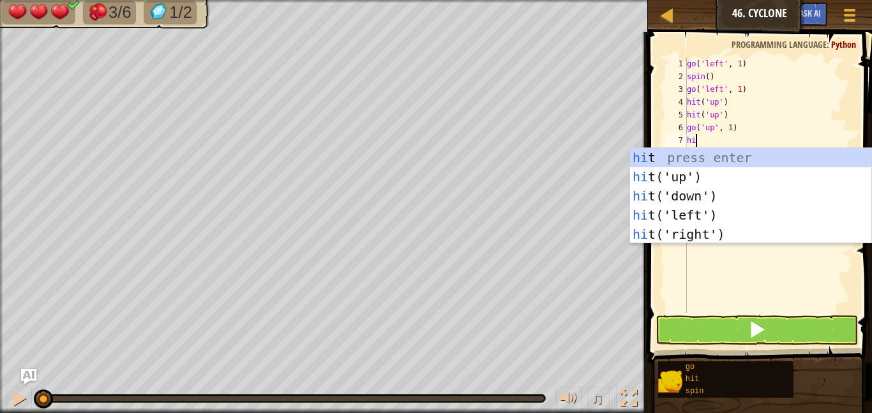
type textarea "hit"
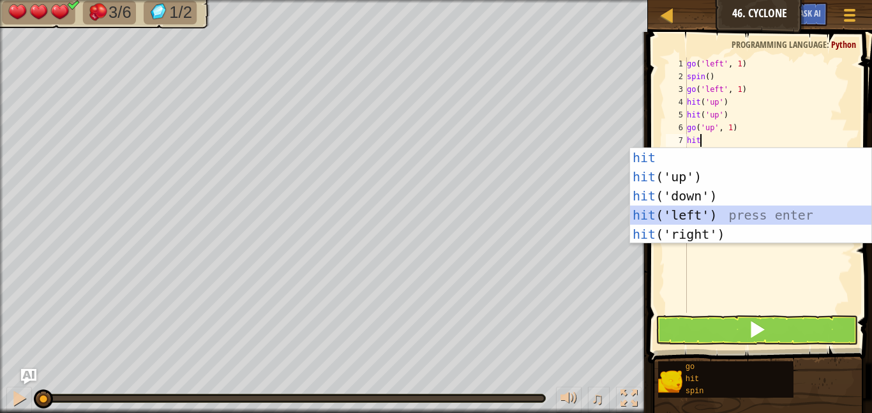
click at [713, 212] on div "hit press enter hit ('up') press enter hit ('down') press enter hit ('left') pr…" at bounding box center [750, 215] width 241 height 134
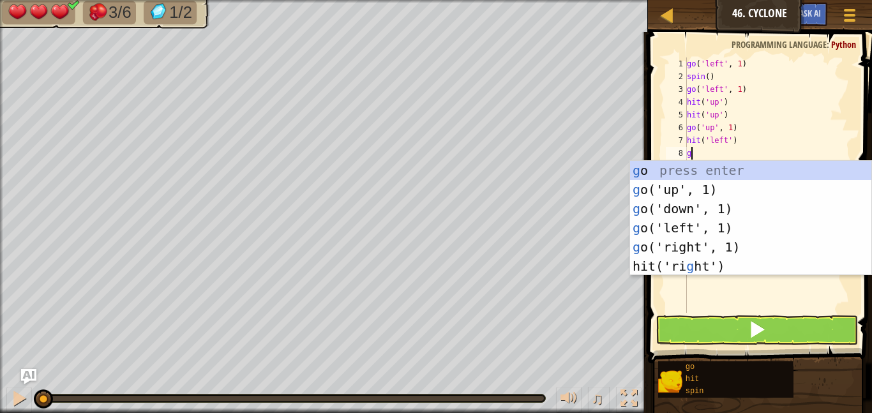
type textarea "go"
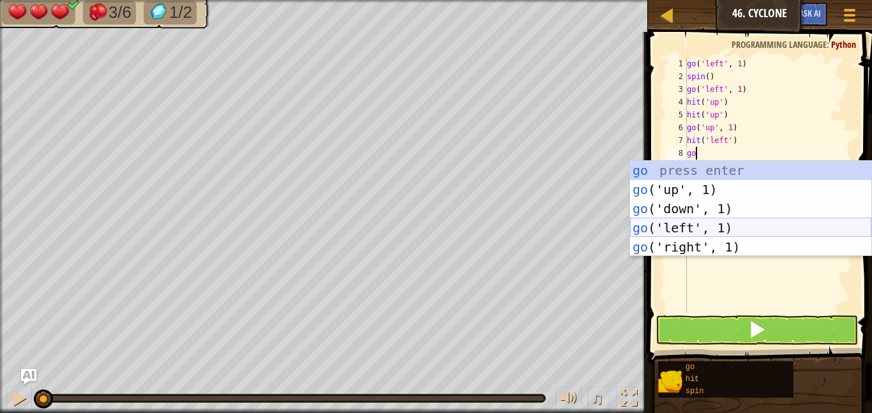
click at [699, 228] on div "go press enter go ('up', 1) press enter go ('down', 1) press enter go ('left', …" at bounding box center [750, 228] width 241 height 134
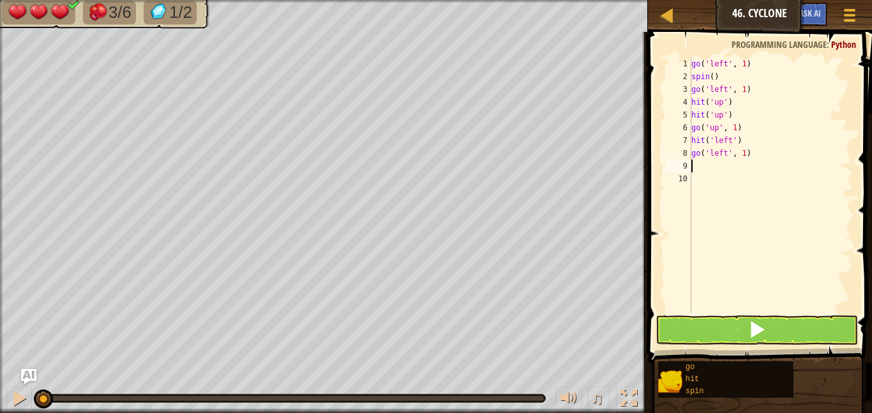
scroll to position [6, 0]
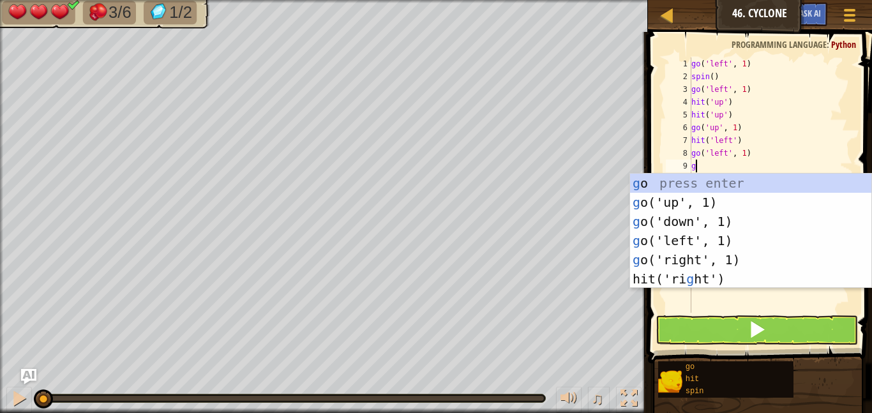
type textarea "go"
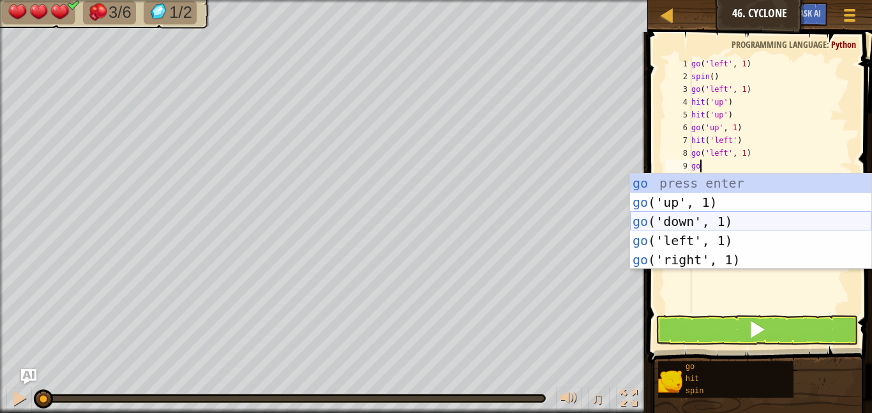
click at [689, 218] on div "go press enter go ('up', 1) press enter go ('down', 1) press enter go ('left', …" at bounding box center [750, 241] width 241 height 134
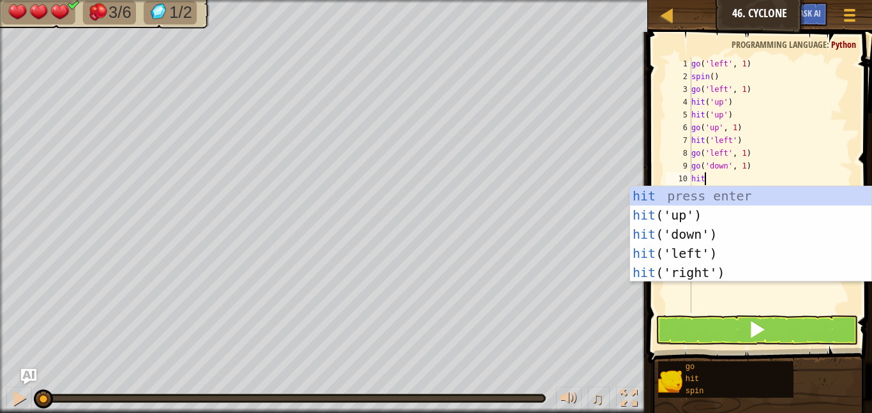
scroll to position [6, 1]
click at [683, 235] on div "hit press enter hit ('up') press enter hit ('down') press enter hit ('left') pr…" at bounding box center [750, 253] width 241 height 134
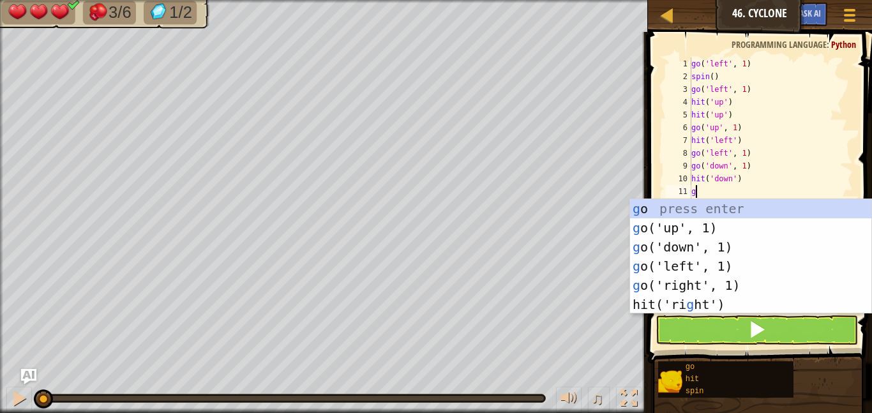
scroll to position [6, 1]
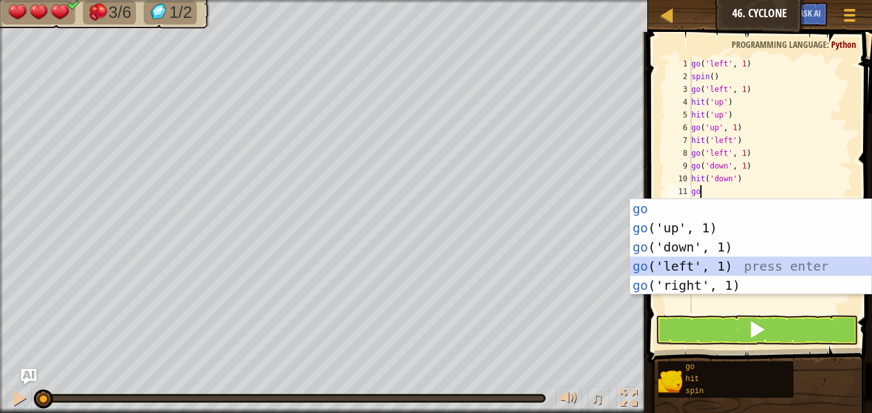
click at [694, 259] on div "go press enter go ('up', 1) press enter go ('down', 1) press enter go ('left', …" at bounding box center [750, 266] width 241 height 134
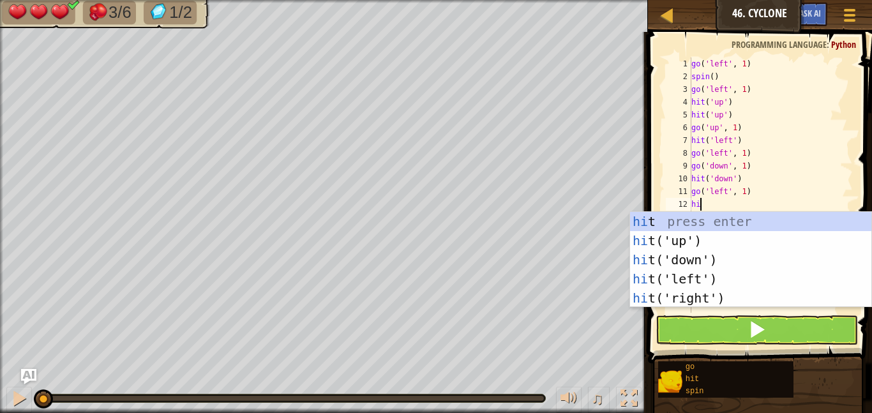
scroll to position [6, 1]
click at [691, 277] on div "hit press enter hit ('up') press enter hit ('down') press enter hit ('left') pr…" at bounding box center [750, 279] width 241 height 134
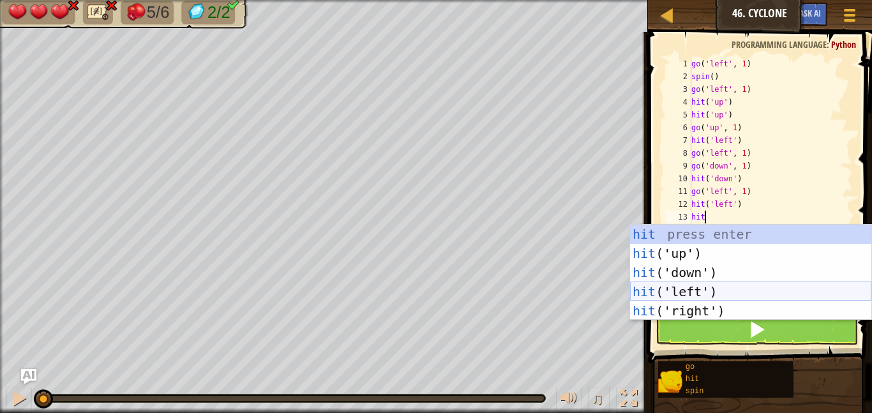
click at [717, 293] on div "hit press enter hit ('up') press enter hit ('down') press enter hit ('left') pr…" at bounding box center [750, 292] width 241 height 134
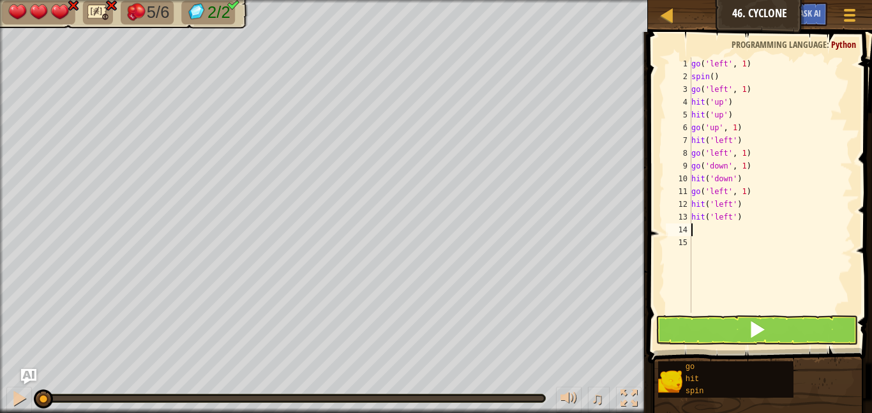
scroll to position [6, 0]
click at [721, 322] on button at bounding box center [756, 329] width 202 height 29
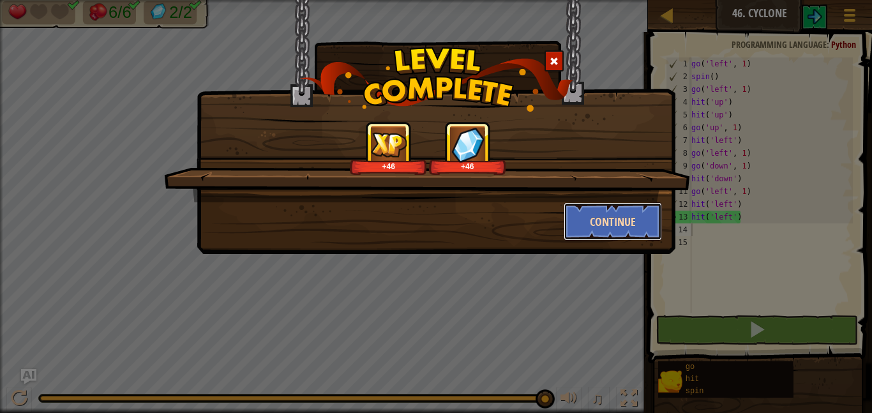
click at [609, 222] on button "Continue" at bounding box center [613, 221] width 99 height 38
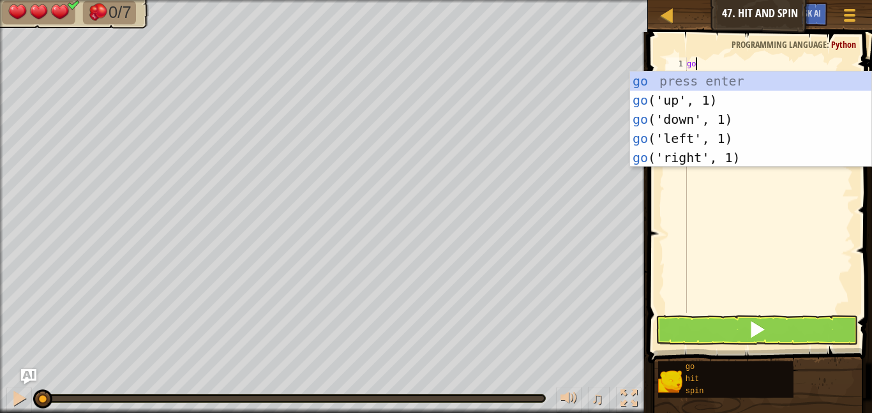
scroll to position [6, 1]
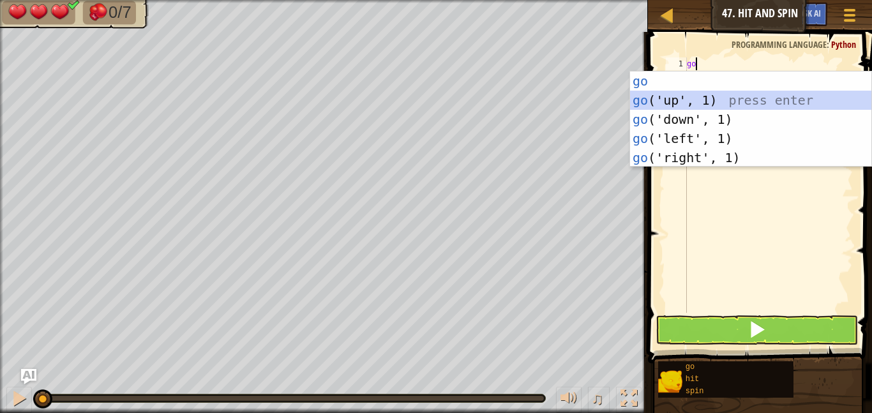
click at [643, 98] on div "go press enter go ('up', 1) press enter go ('down', 1) press enter go ('left', …" at bounding box center [750, 138] width 241 height 134
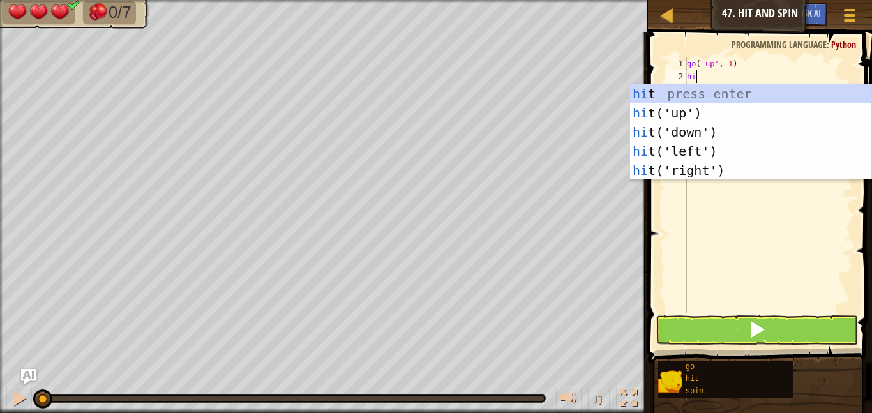
scroll to position [6, 1]
click at [678, 167] on div "hit press enter hit ('up') press enter hit ('down') press enter hit ('left') pr…" at bounding box center [750, 151] width 241 height 134
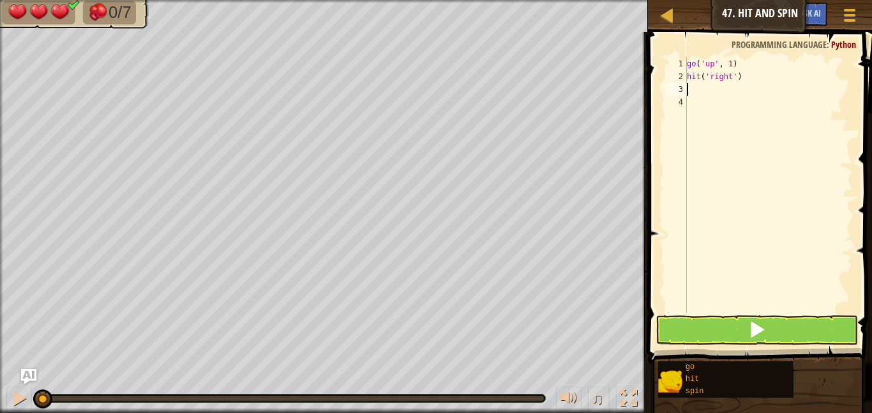
click at [691, 93] on div "go ( 'up' , 1 ) hit ( 'right' )" at bounding box center [768, 197] width 168 height 281
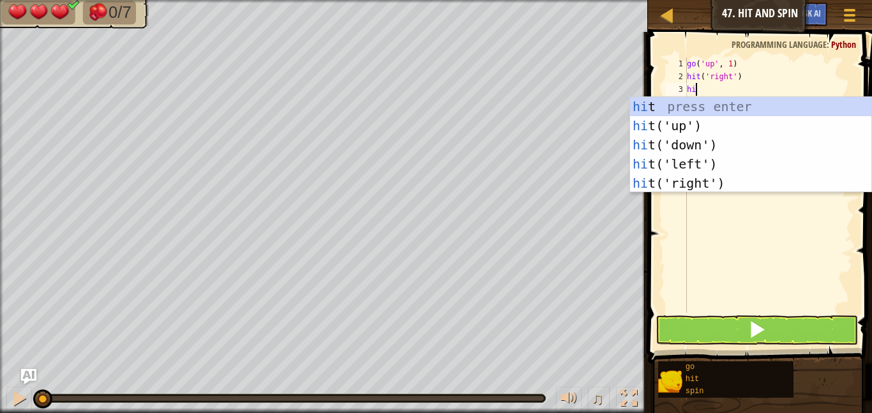
scroll to position [6, 1]
click at [698, 0] on body "Map Junior 47. Hit and Spin Game Menu Ask AI 1 הההההההההההההההההההההההההההההההה…" at bounding box center [436, 0] width 872 height 0
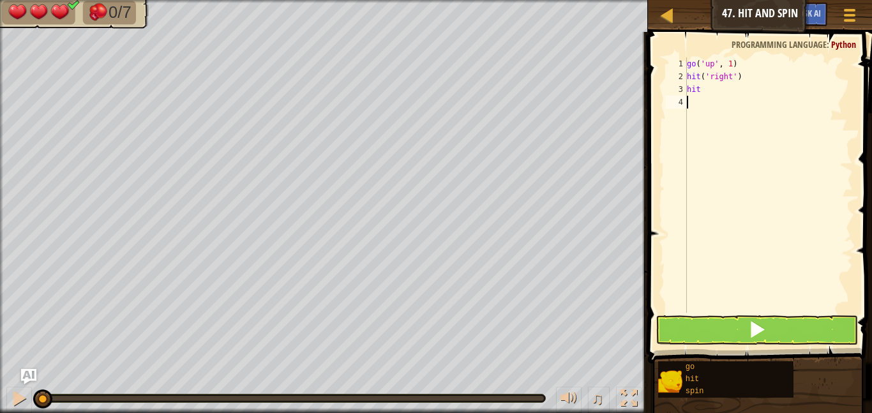
click at [709, 96] on div "go ( 'up' , 1 ) hit ( 'right' ) hit" at bounding box center [768, 197] width 168 height 281
click at [709, 91] on div "go ( 'up' , 1 ) hit ( 'right' ) hit" at bounding box center [768, 197] width 168 height 281
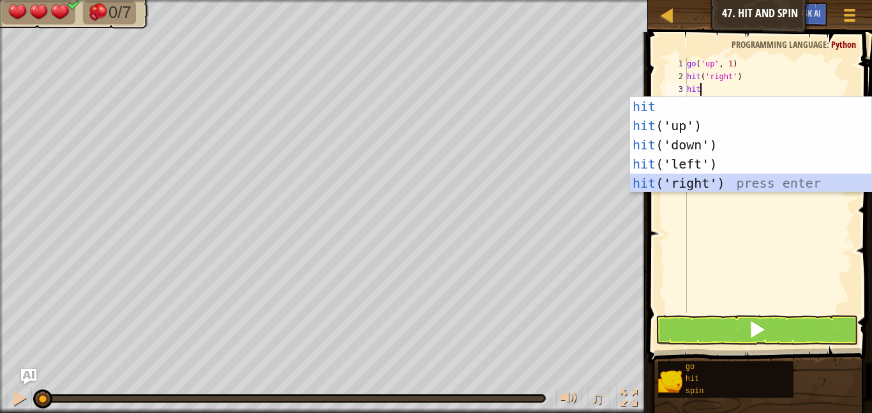
click at [687, 176] on div "hit press enter hit ('up') press enter hit ('down') press enter hit ('left') pr…" at bounding box center [750, 164] width 241 height 134
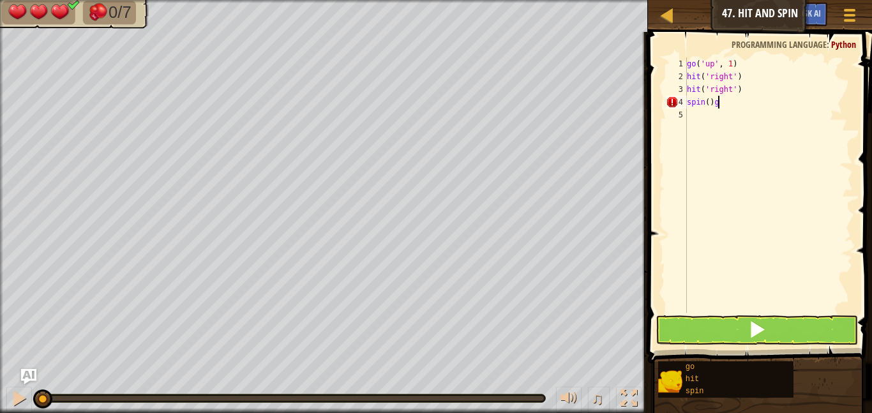
scroll to position [6, 3]
click at [691, 116] on div "go ( 'up' , 1 ) hit ( 'right' ) hit ( 'right' ) spin ( )" at bounding box center [768, 197] width 168 height 281
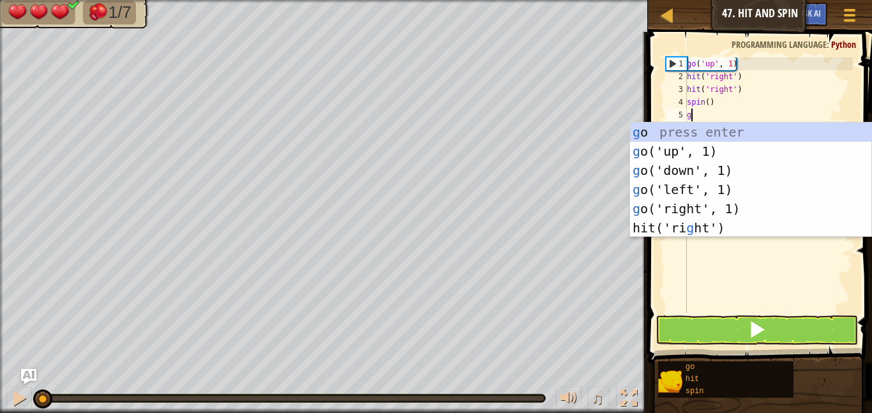
scroll to position [6, 1]
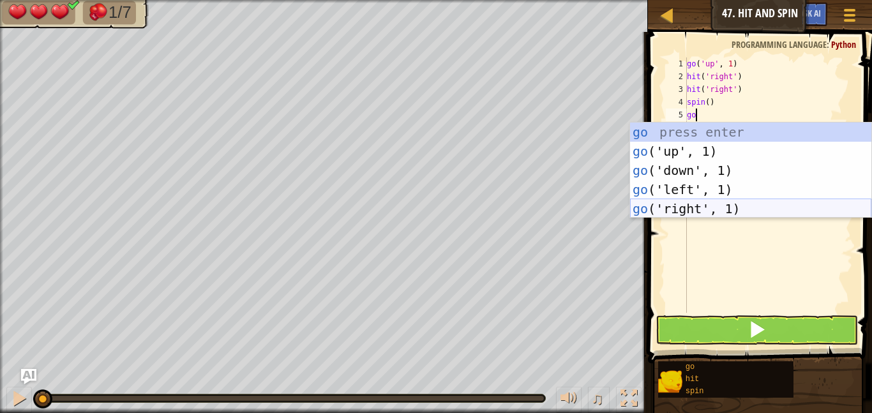
click at [694, 213] on div "go press enter go ('up', 1) press enter go ('down', 1) press enter go ('left', …" at bounding box center [750, 190] width 241 height 134
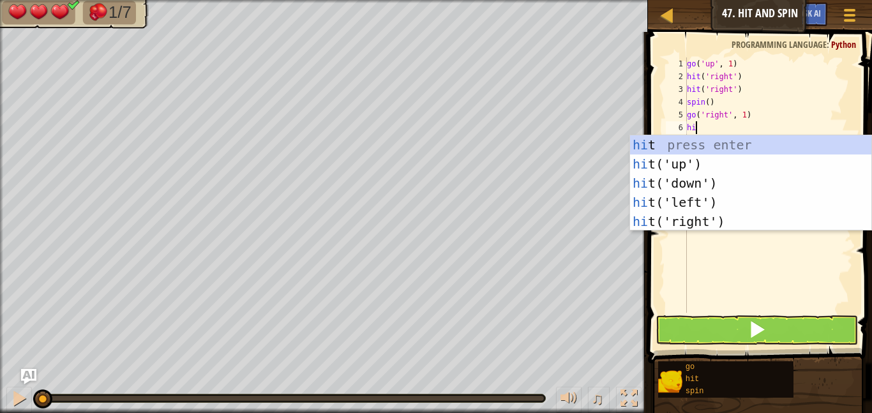
scroll to position [6, 1]
click at [689, 217] on div "hit press enter hit ('up') press enter hit ('down') press enter hit ('left') pr…" at bounding box center [750, 202] width 241 height 134
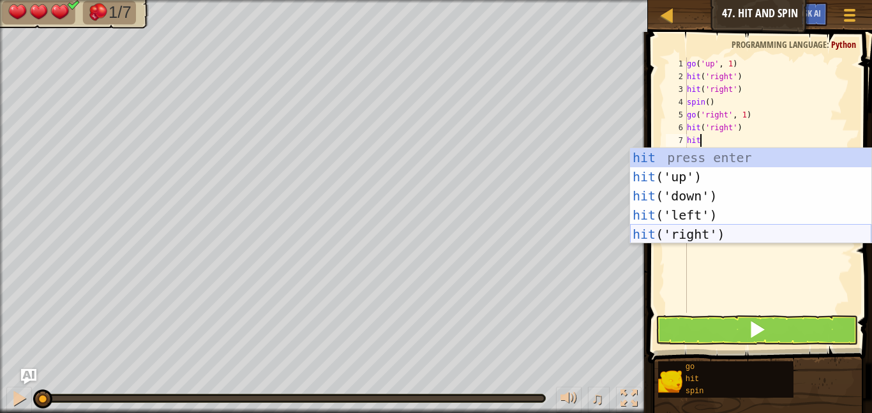
click at [685, 230] on div "hit press enter hit ('up') press enter hit ('down') press enter hit ('left') pr…" at bounding box center [750, 215] width 241 height 134
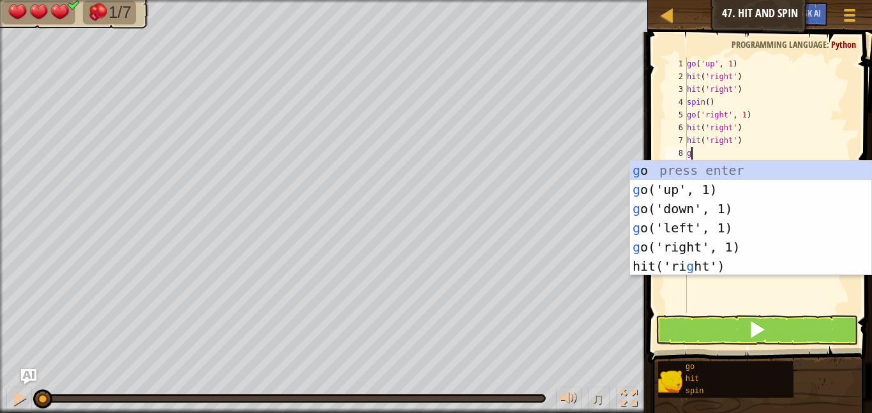
scroll to position [6, 1]
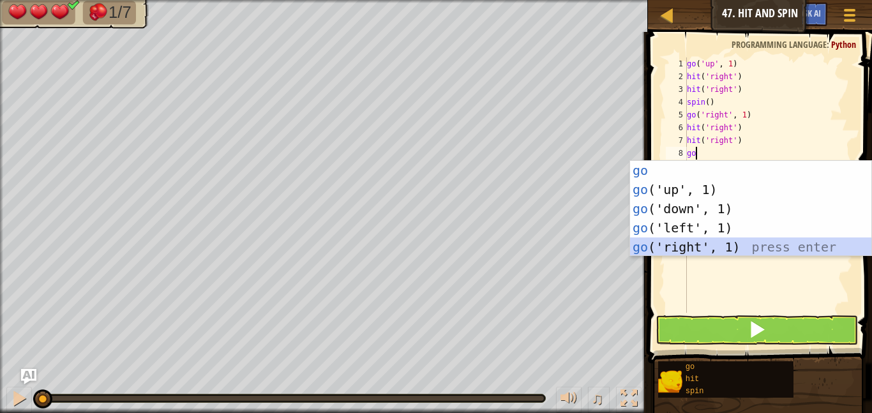
click at [685, 248] on div "go press enter go ('up', 1) press enter go ('down', 1) press enter go ('left', …" at bounding box center [750, 228] width 241 height 134
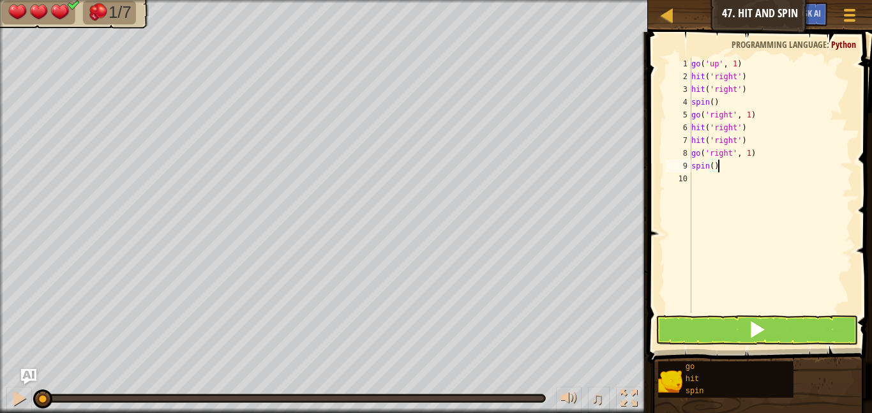
scroll to position [6, 0]
click at [713, 326] on button at bounding box center [756, 329] width 202 height 29
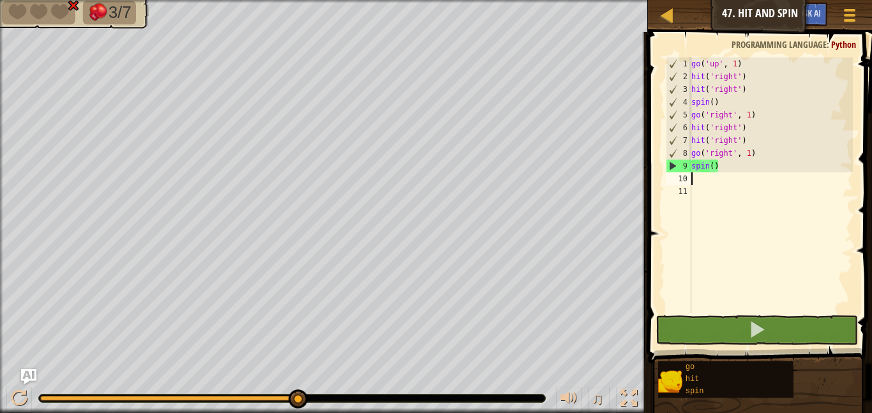
click at [747, 89] on div "go ( 'up' , 1 ) hit ( 'right' ) hit ( 'right' ) spin ( ) go ( 'right' , 1 ) hit…" at bounding box center [771, 197] width 164 height 281
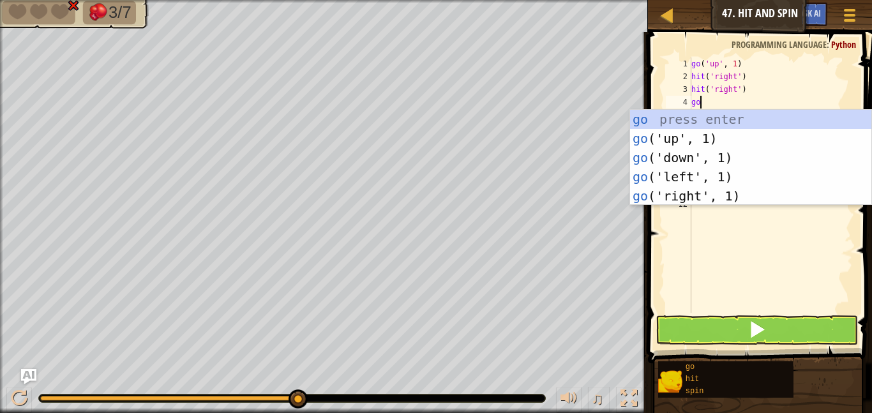
scroll to position [6, 1]
click at [691, 195] on div "go press enter go ('up', 1) press enter go ('down', 1) press enter go ('left', …" at bounding box center [750, 177] width 241 height 134
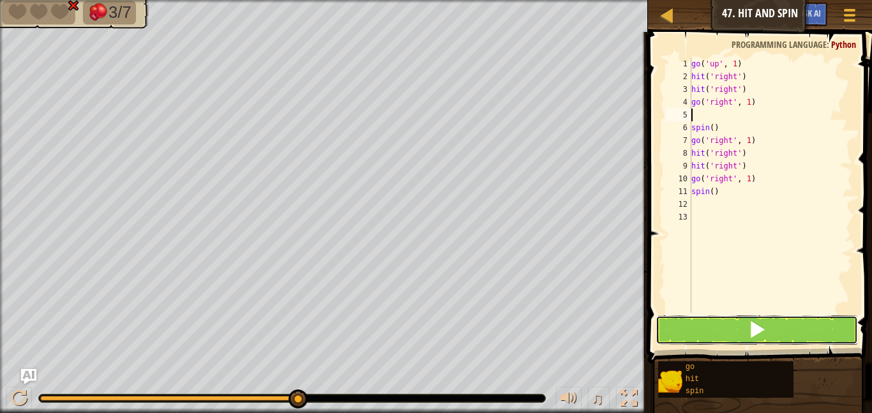
click at [725, 318] on button at bounding box center [756, 329] width 202 height 29
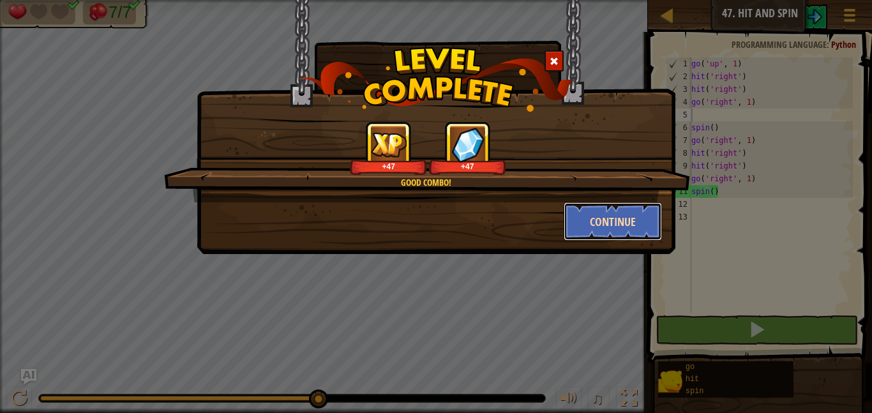
click at [613, 235] on button "Continue" at bounding box center [613, 221] width 99 height 38
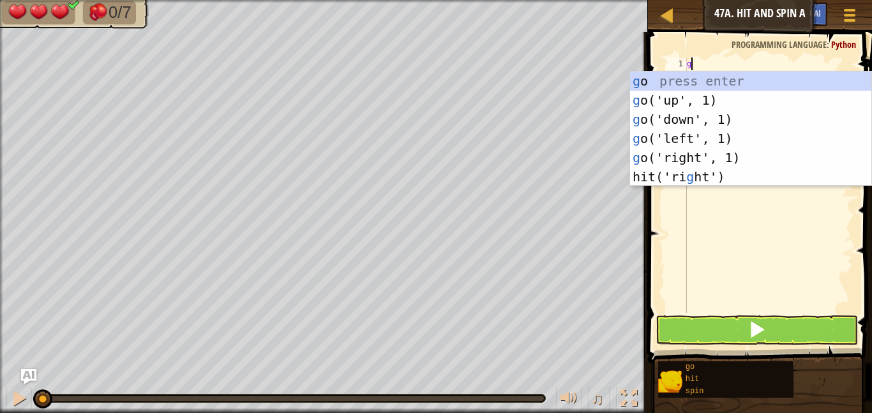
scroll to position [6, 1]
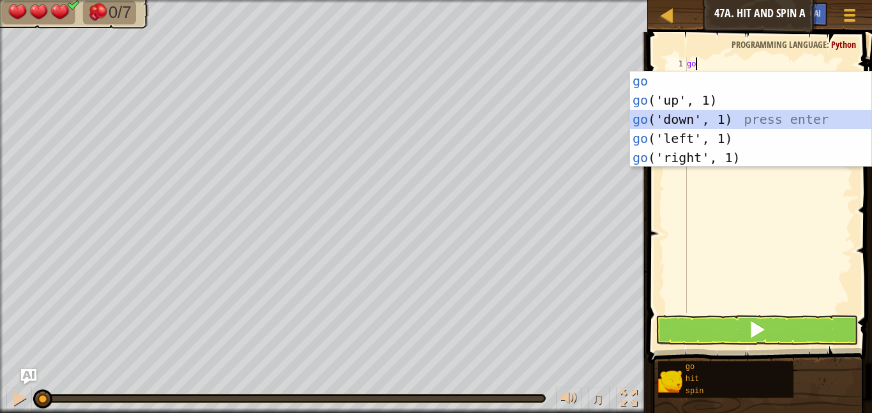
click at [675, 114] on div "go press enter go ('up', 1) press enter go ('down', 1) press enter go ('left', …" at bounding box center [750, 138] width 241 height 134
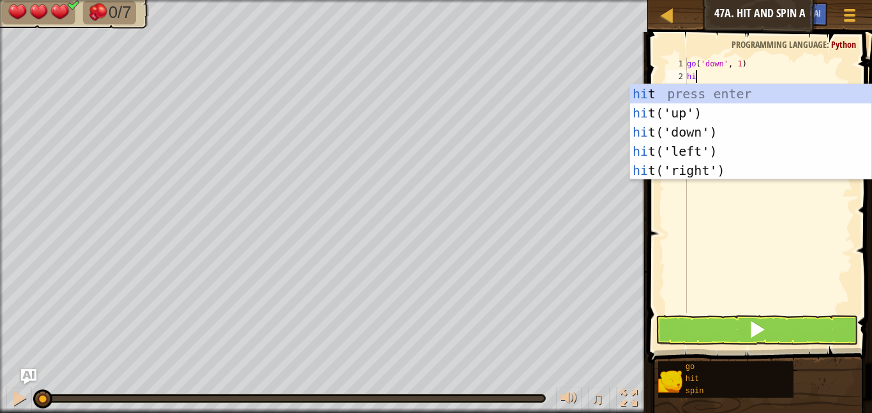
scroll to position [6, 1]
click at [683, 145] on div "hit press enter hit ('up') press enter hit ('down') press enter hit ('left') pr…" at bounding box center [750, 151] width 241 height 134
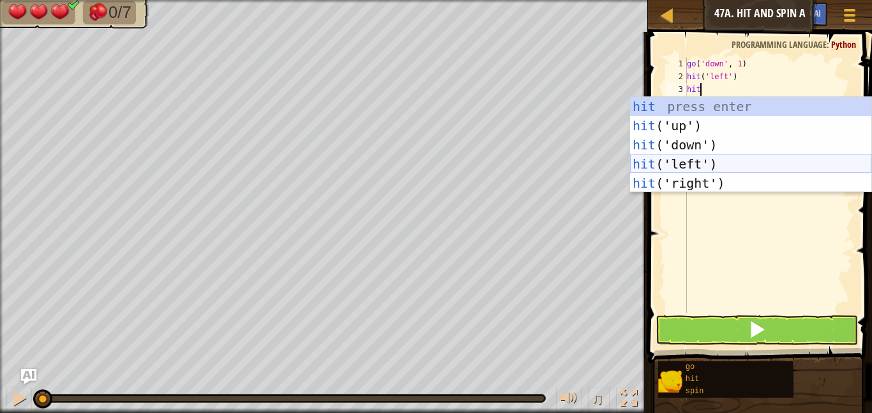
click at [683, 158] on div "hit press enter hit ('up') press enter hit ('down') press enter hit ('left') pr…" at bounding box center [750, 164] width 241 height 134
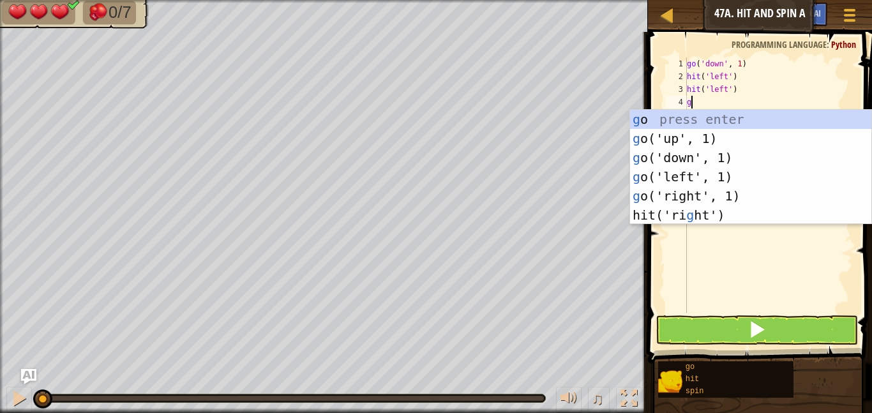
scroll to position [6, 1]
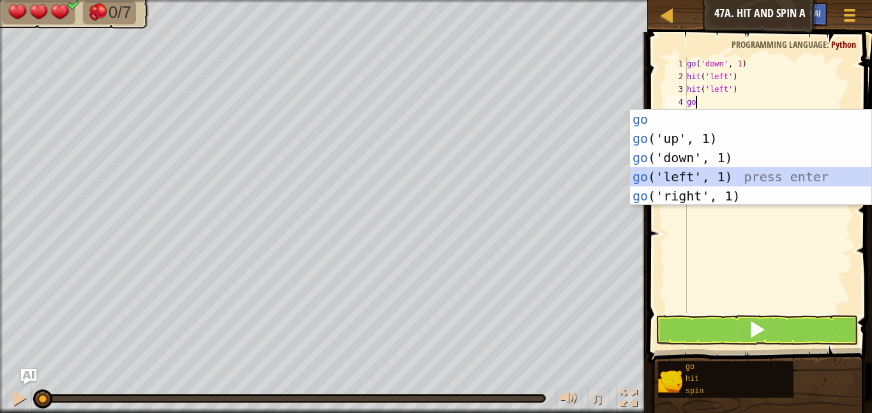
click at [676, 172] on div "go press enter go ('up', 1) press enter go ('down', 1) press enter go ('left', …" at bounding box center [750, 177] width 241 height 134
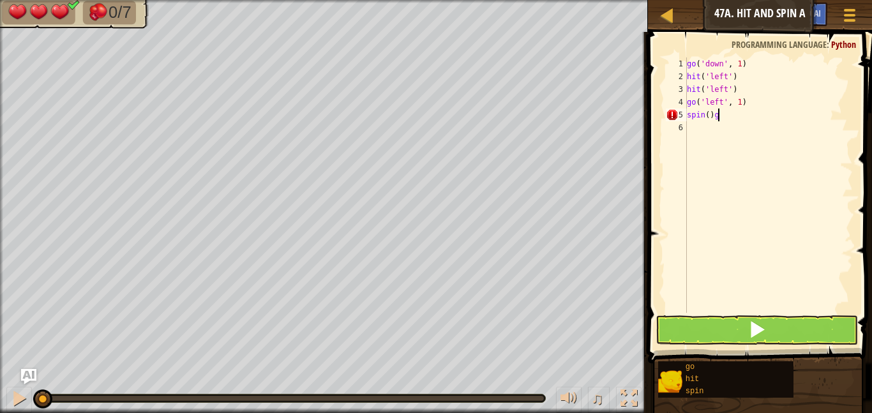
scroll to position [6, 3]
click at [687, 128] on div "go ( 'down' , 1 ) hit ( 'left' ) hit ( 'left' ) go ( 'left' , 1 ) spin ( )" at bounding box center [768, 197] width 168 height 281
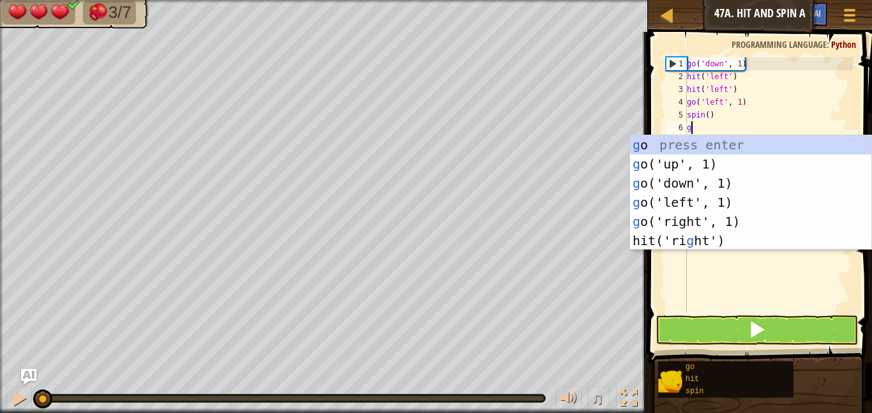
scroll to position [6, 1]
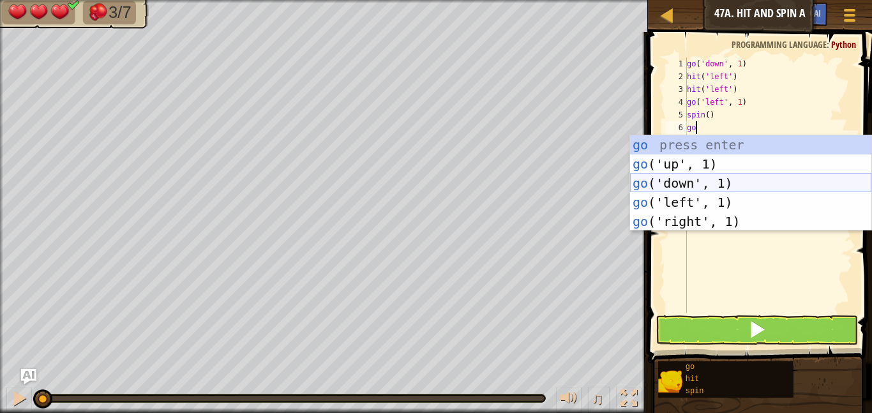
click at [689, 184] on div "go press enter go ('up', 1) press enter go ('down', 1) press enter go ('left', …" at bounding box center [750, 202] width 241 height 134
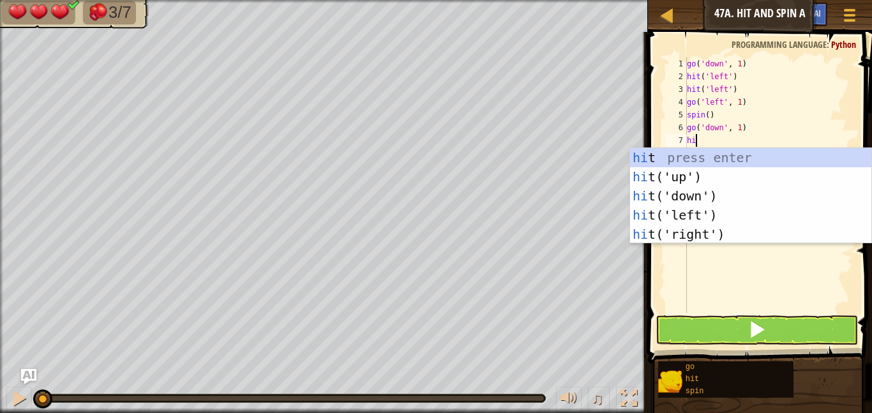
scroll to position [6, 1]
click at [683, 206] on div "hit press enter hit ('up') press enter hit ('down') press enter hit ('left') pr…" at bounding box center [750, 215] width 241 height 134
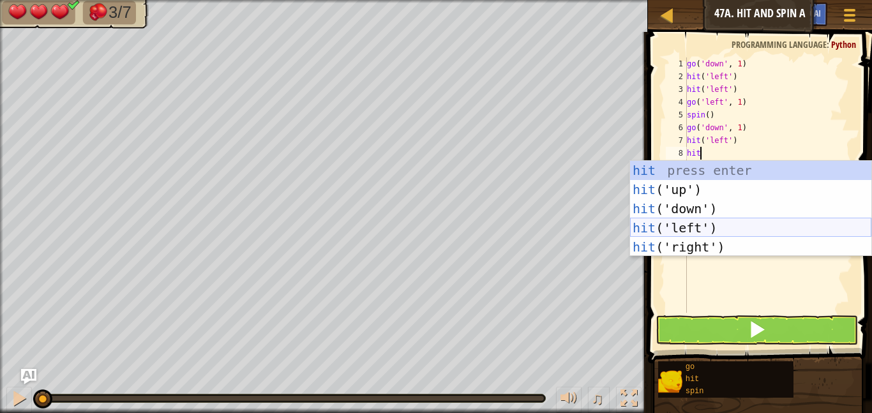
click at [674, 225] on div "hit press enter hit ('up') press enter hit ('down') press enter hit ('left') pr…" at bounding box center [750, 228] width 241 height 134
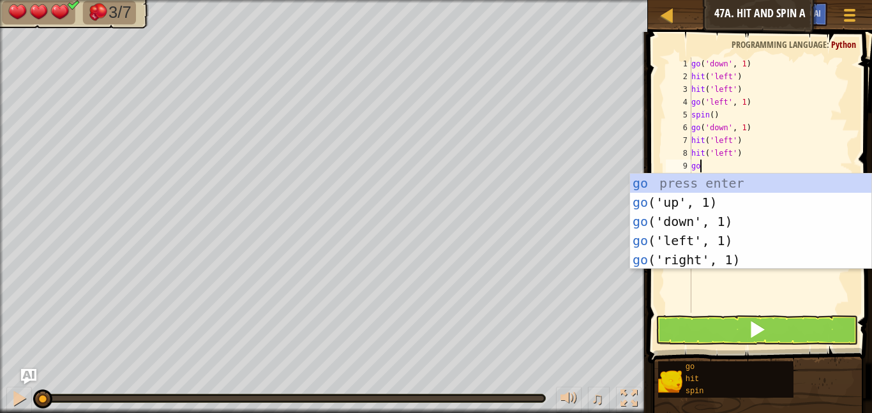
scroll to position [6, 1]
click at [673, 237] on div "go press enter go ('up', 1) press enter go ('down', 1) press enter go ('left', …" at bounding box center [750, 241] width 241 height 134
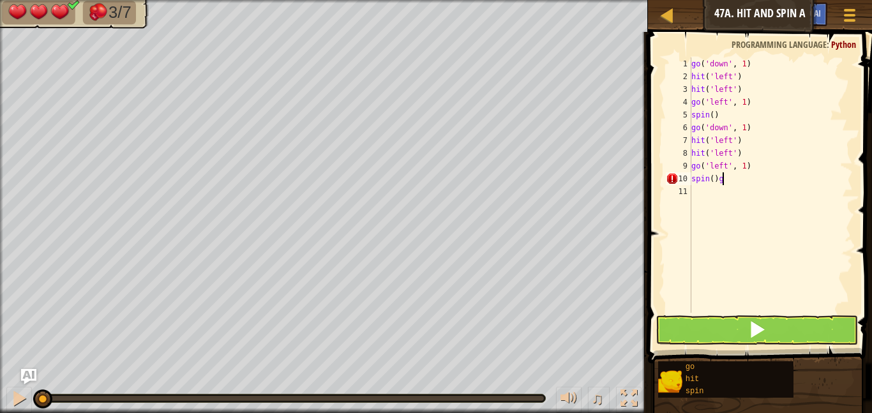
scroll to position [6, 3]
click at [692, 190] on div "go ( 'down' , 1 ) hit ( 'left' ) hit ( 'left' ) go ( 'left' , 1 ) spin ( ) go (…" at bounding box center [771, 197] width 164 height 281
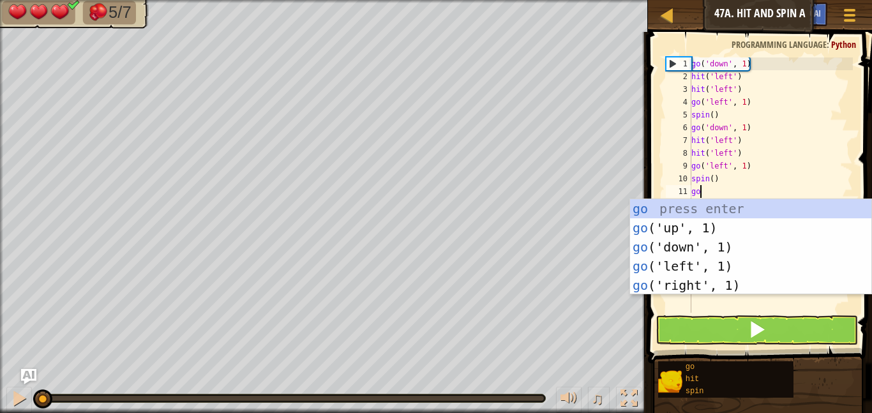
scroll to position [6, 1]
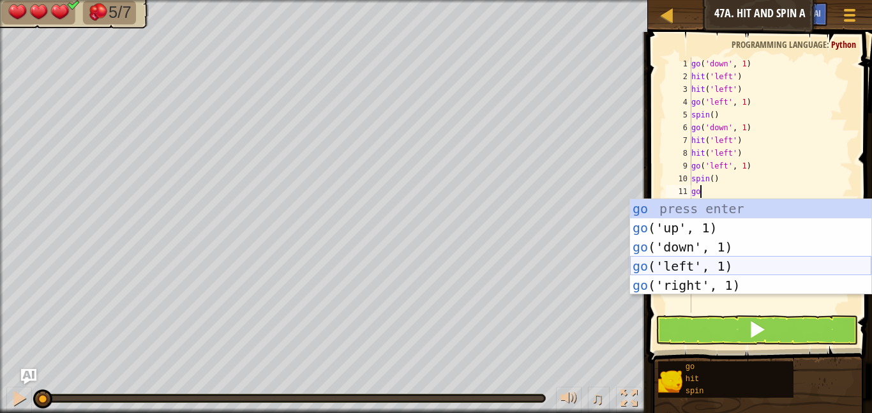
click at [691, 262] on div "go press enter go ('up', 1) press enter go ('down', 1) press enter go ('left', …" at bounding box center [750, 266] width 241 height 134
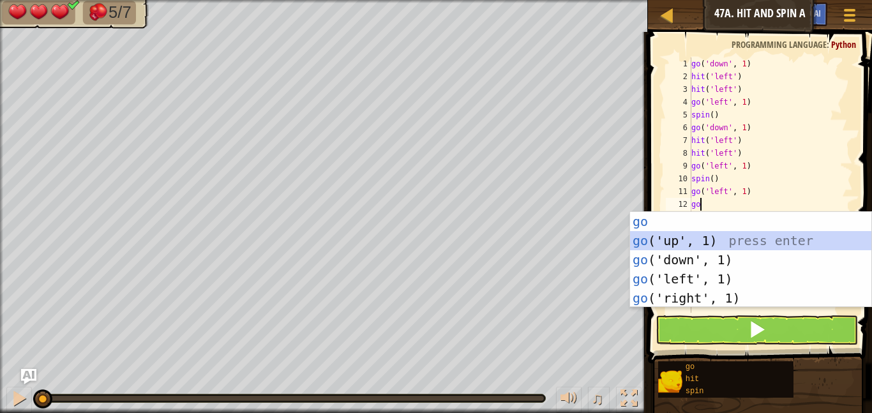
click at [690, 243] on div "go press enter go ('up', 1) press enter go ('down', 1) press enter go ('left', …" at bounding box center [750, 279] width 241 height 134
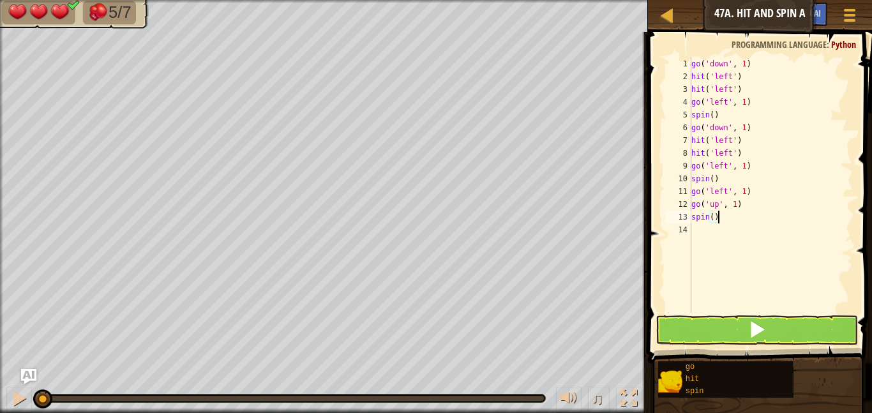
scroll to position [6, 0]
click at [690, 318] on button at bounding box center [756, 329] width 202 height 29
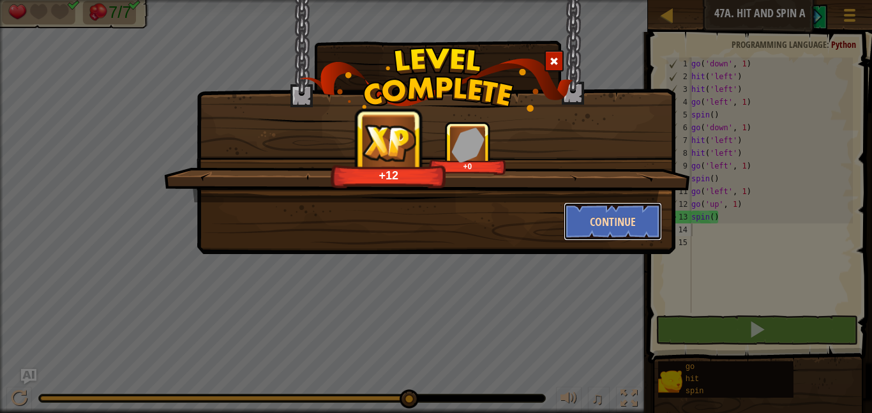
click at [633, 219] on button "Continue" at bounding box center [613, 221] width 99 height 38
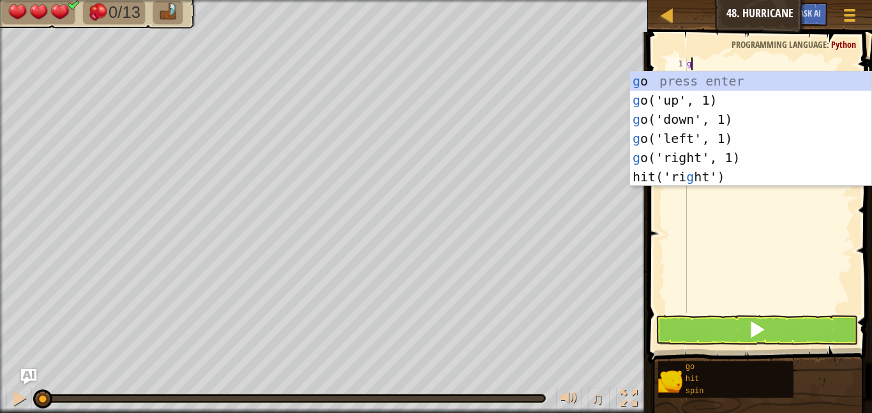
scroll to position [6, 1]
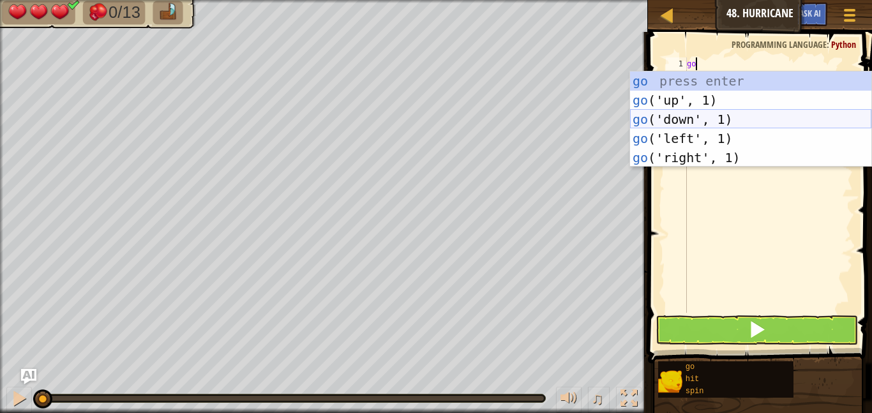
click at [664, 121] on div "go press enter go ('up', 1) press enter go ('down', 1) press enter go ('left', …" at bounding box center [750, 138] width 241 height 134
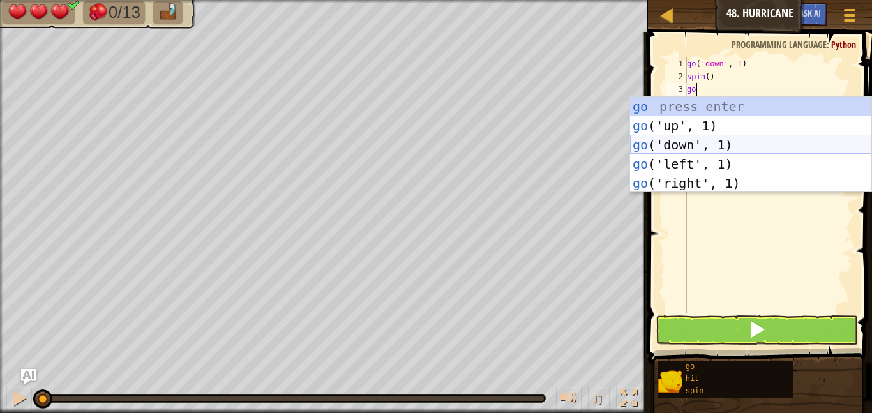
click at [671, 138] on div "go press enter go ('up', 1) press enter go ('down', 1) press enter go ('left', …" at bounding box center [750, 164] width 241 height 134
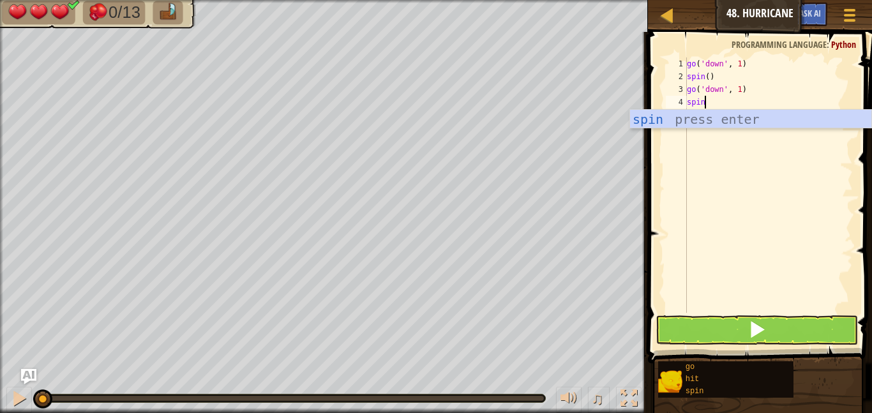
scroll to position [6, 2]
click at [679, 119] on div "spin press enter" at bounding box center [750, 138] width 241 height 57
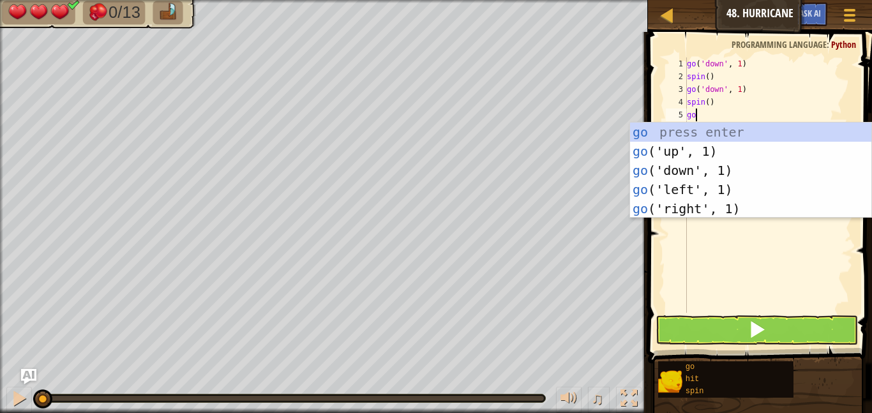
scroll to position [6, 1]
click at [694, 206] on div "go press enter go ('up', 1) press enter go ('down', 1) press enter go ('left', …" at bounding box center [750, 190] width 241 height 134
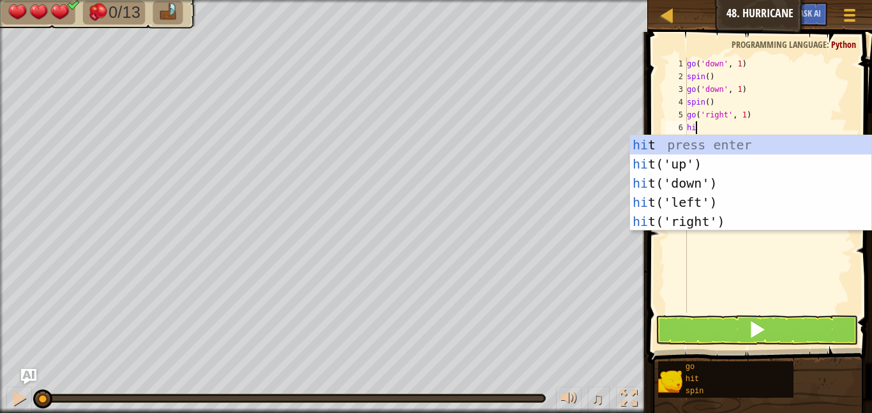
scroll to position [6, 1]
click at [689, 221] on div "hit press enter hit ('up') press enter hit ('down') press enter hit ('left') pr…" at bounding box center [750, 202] width 241 height 134
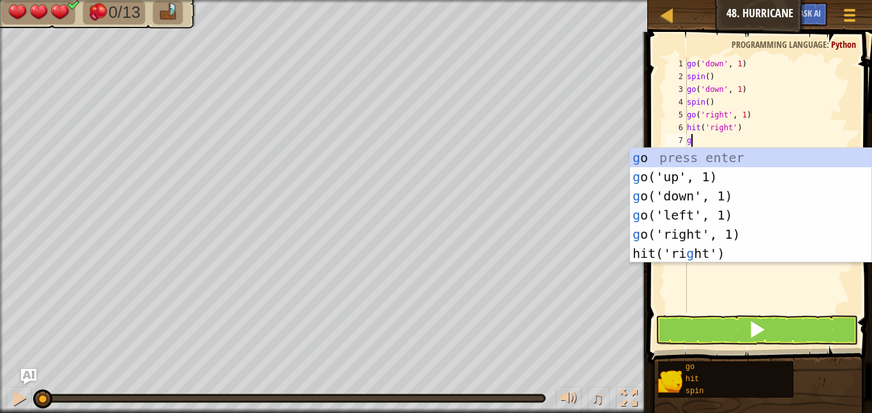
scroll to position [6, 1]
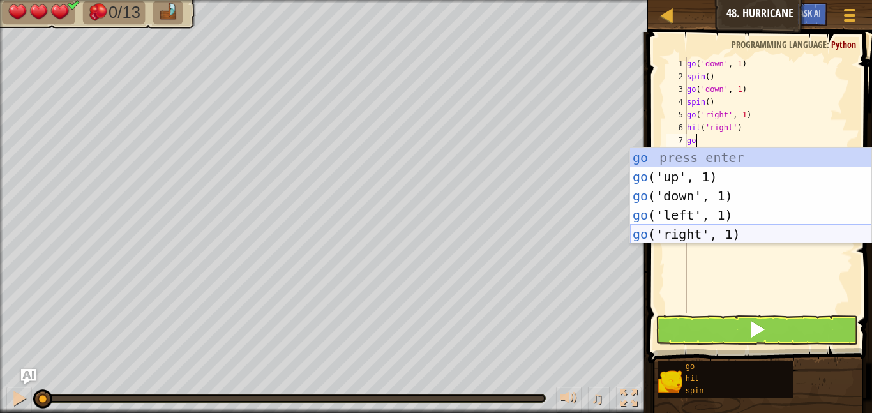
click at [690, 230] on div "go press enter go ('up', 1) press enter go ('down', 1) press enter go ('left', …" at bounding box center [750, 215] width 241 height 134
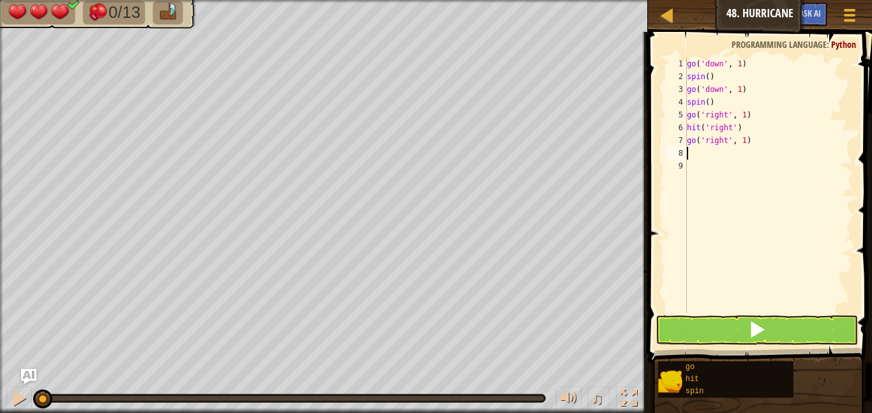
scroll to position [6, 0]
click at [746, 144] on div "go ( 'down' , 1 ) spin ( ) go ( 'down' , 1 ) spin ( ) go ( 'right' , 1 ) hit ( …" at bounding box center [768, 197] width 168 height 281
click at [691, 153] on div "go ( 'down' , 1 ) spin ( ) go ( 'down' , 1 ) spin ( ) go ( 'right' , 1 ) hit ( …" at bounding box center [768, 197] width 168 height 281
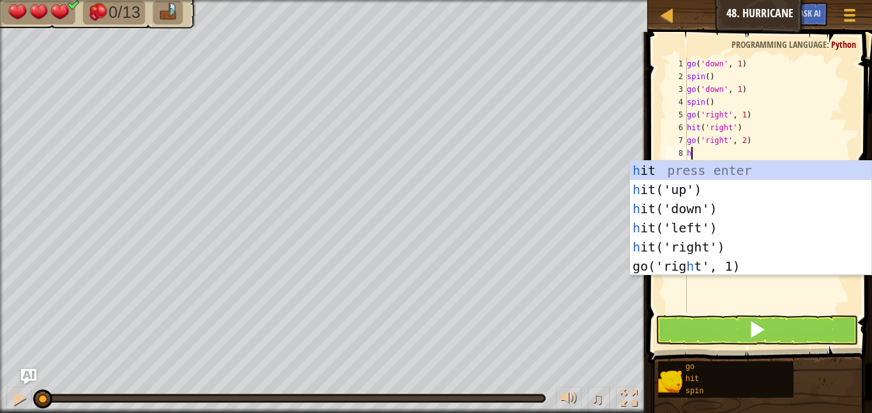
scroll to position [6, 1]
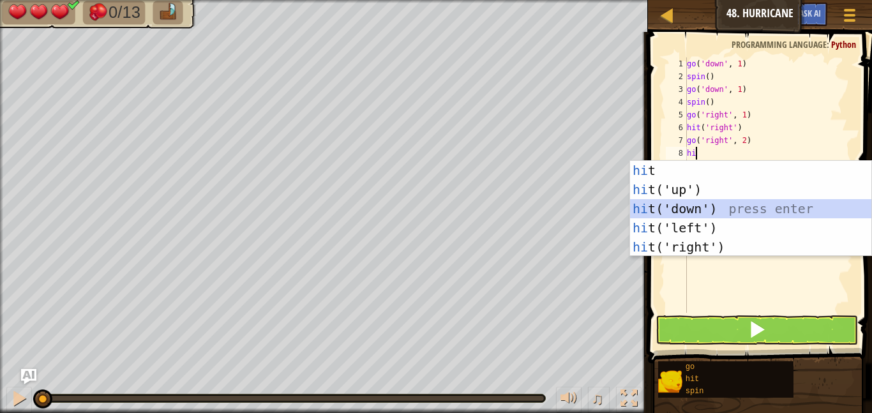
click at [680, 204] on div "hi t press enter hi t('up') press enter hi t('down') press enter hi t('left') p…" at bounding box center [750, 228] width 241 height 134
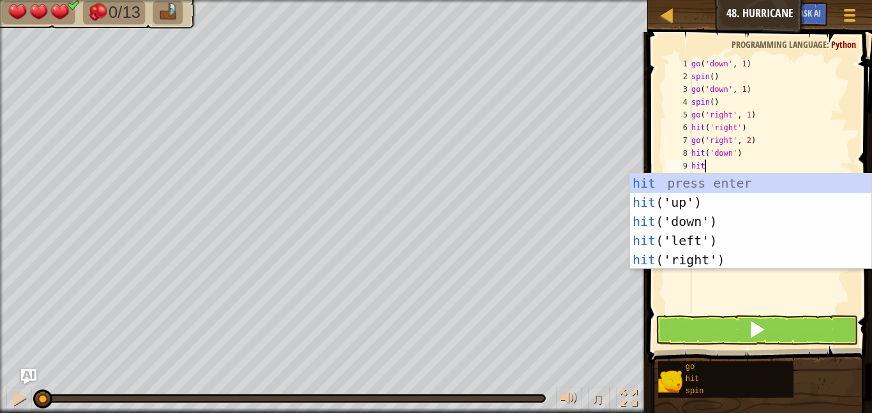
scroll to position [6, 1]
click at [678, 224] on div "hit press enter hit ('up') press enter hit ('down') press enter hit ('left') pr…" at bounding box center [750, 241] width 241 height 134
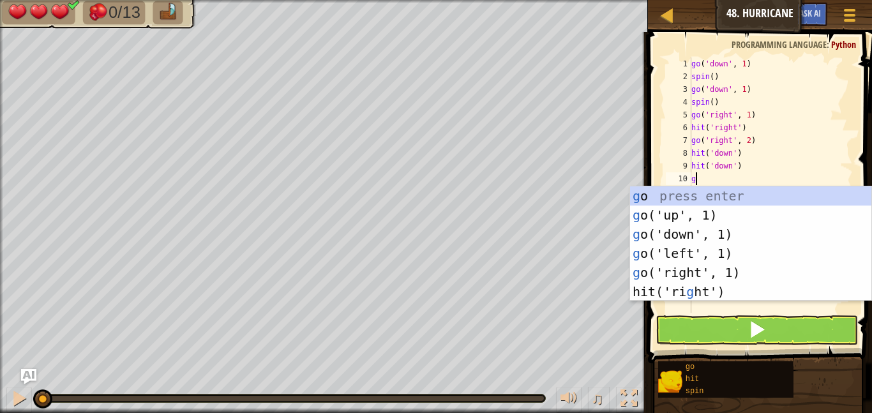
scroll to position [6, 1]
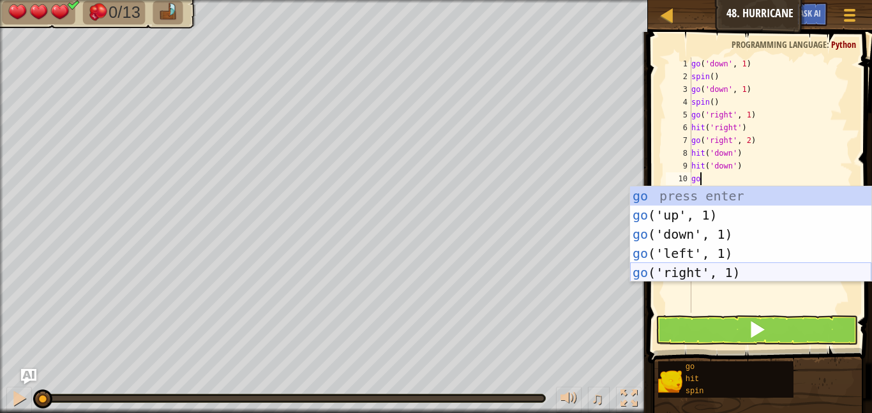
click at [673, 269] on div "go press enter go ('up', 1) press enter go ('down', 1) press enter go ('left', …" at bounding box center [750, 253] width 241 height 134
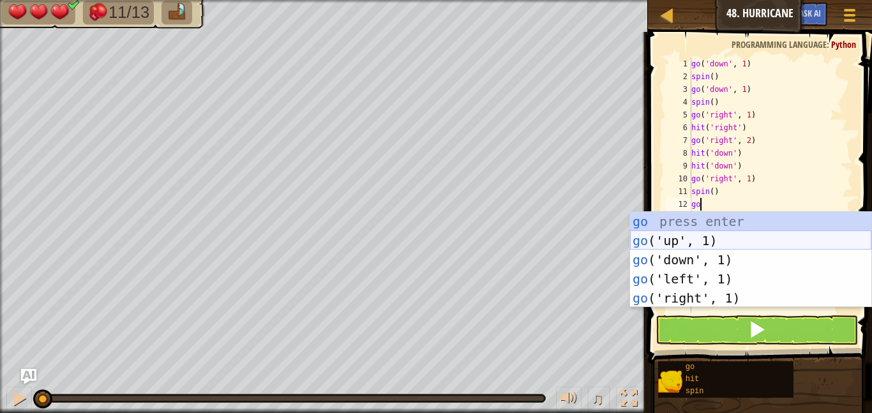
click at [704, 238] on div "go press enter go ('up', 1) press enter go ('down', 1) press enter go ('left', …" at bounding box center [750, 279] width 241 height 134
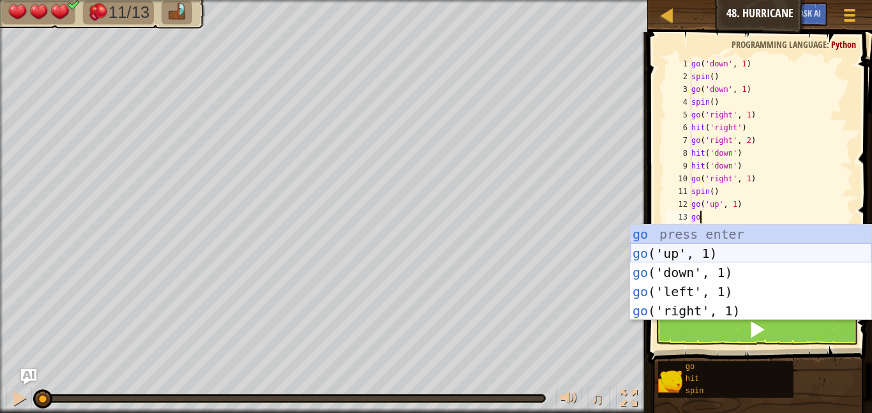
click at [691, 254] on div "go press enter go ('up', 1) press enter go ('down', 1) press enter go ('left', …" at bounding box center [750, 292] width 241 height 134
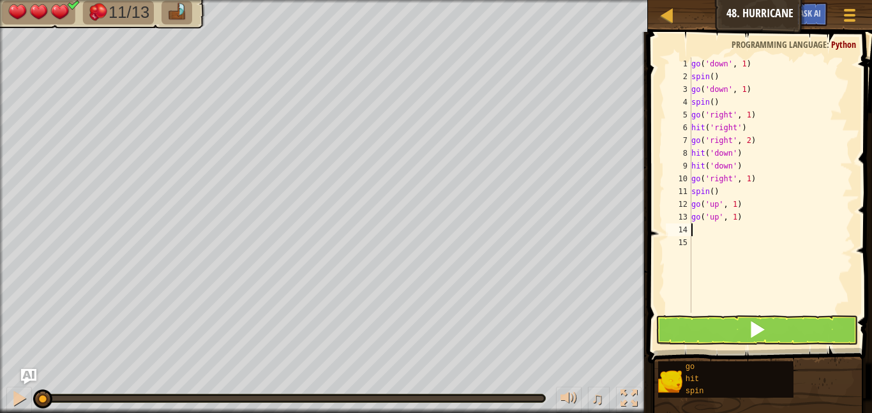
scroll to position [6, 0]
click at [739, 221] on div "go ( 'down' , 1 ) spin ( ) go ( 'down' , 1 ) spin ( ) go ( 'right' , 1 ) hit ( …" at bounding box center [771, 197] width 164 height 281
click at [715, 315] on button at bounding box center [756, 329] width 202 height 29
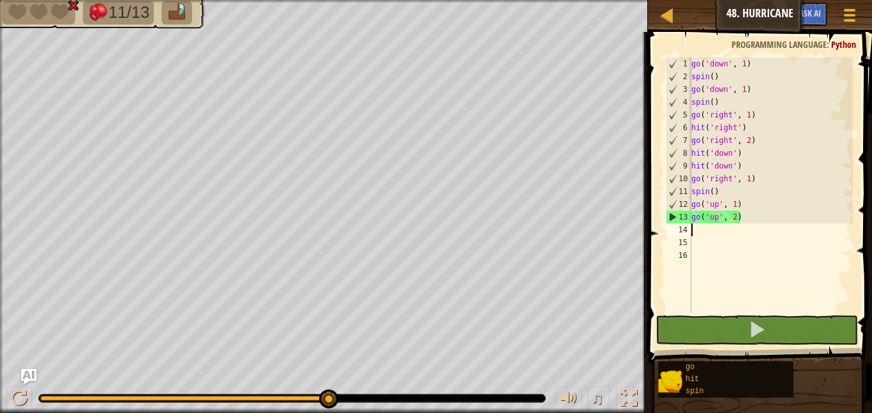
click at [749, 198] on div "go ( 'down' , 1 ) spin ( ) go ( 'down' , 1 ) spin ( ) go ( 'right' , 1 ) hit ( …" at bounding box center [771, 197] width 164 height 281
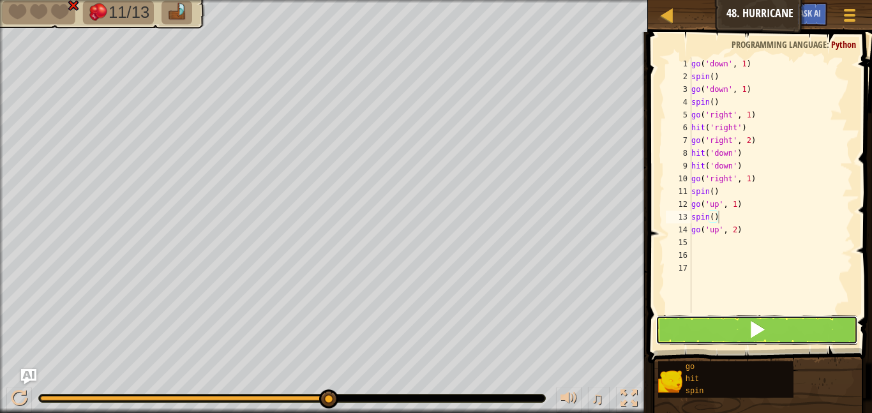
click at [733, 332] on button at bounding box center [756, 329] width 202 height 29
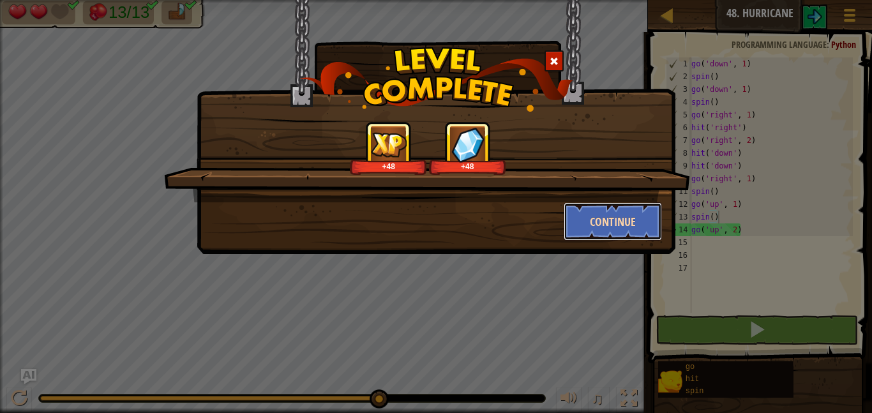
click at [608, 223] on button "Continue" at bounding box center [613, 221] width 99 height 38
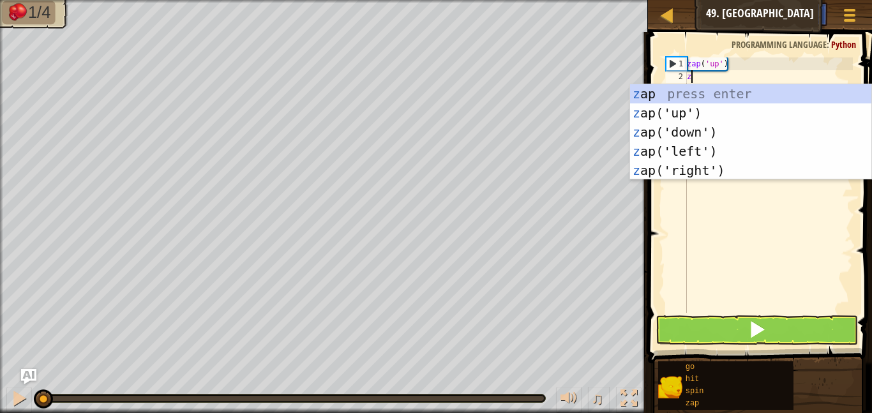
scroll to position [6, 1]
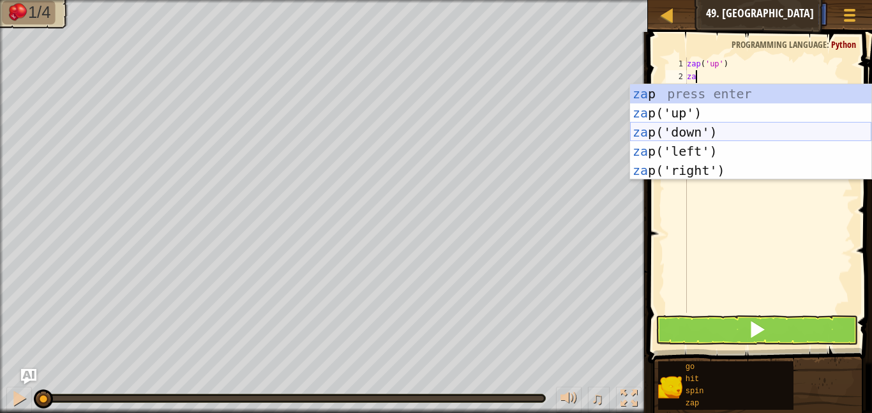
click at [671, 130] on div "za p press enter za p('up') press enter za p('down') press enter za p('left') p…" at bounding box center [750, 151] width 241 height 134
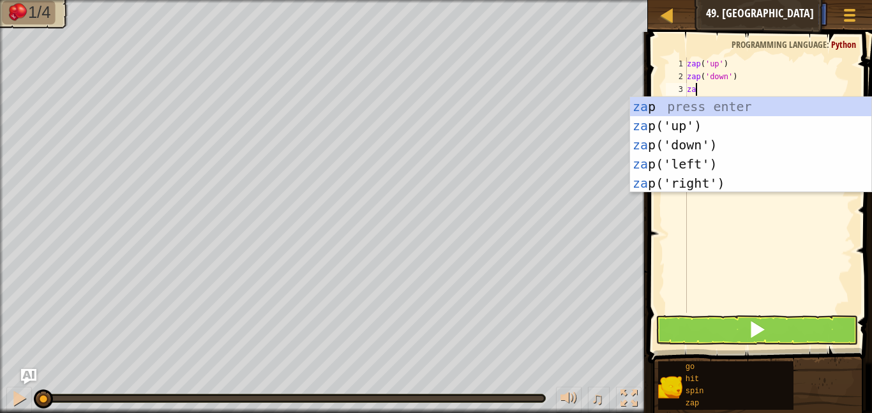
scroll to position [6, 1]
click at [659, 161] on div "zap press enter zap ('up') press enter zap ('down') press enter zap ('left') pr…" at bounding box center [750, 164] width 241 height 134
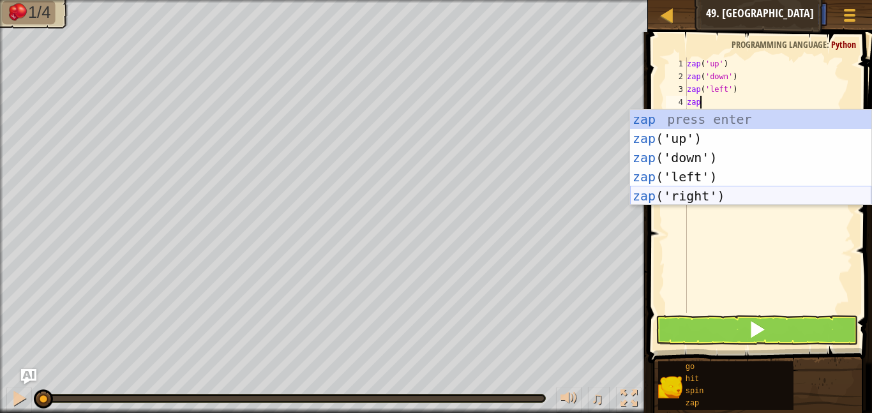
click at [660, 192] on div "zap press enter zap ('up') press enter zap ('down') press enter zap ('left') pr…" at bounding box center [750, 177] width 241 height 134
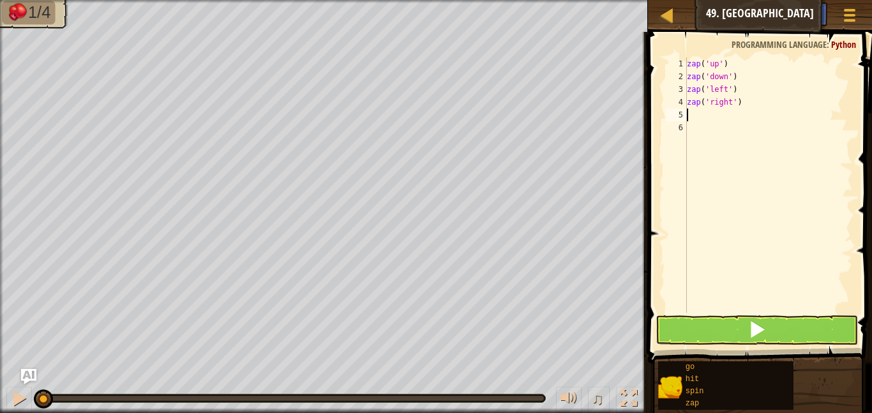
scroll to position [6, 0]
click at [705, 327] on button at bounding box center [756, 329] width 202 height 29
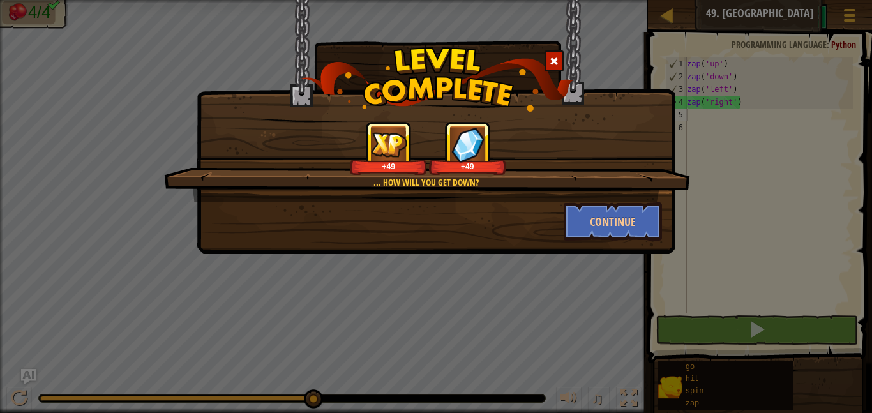
click at [615, 242] on div "... how will you get down? +49 +49 Continue" at bounding box center [436, 127] width 479 height 254
click at [615, 233] on button "Continue" at bounding box center [613, 221] width 99 height 38
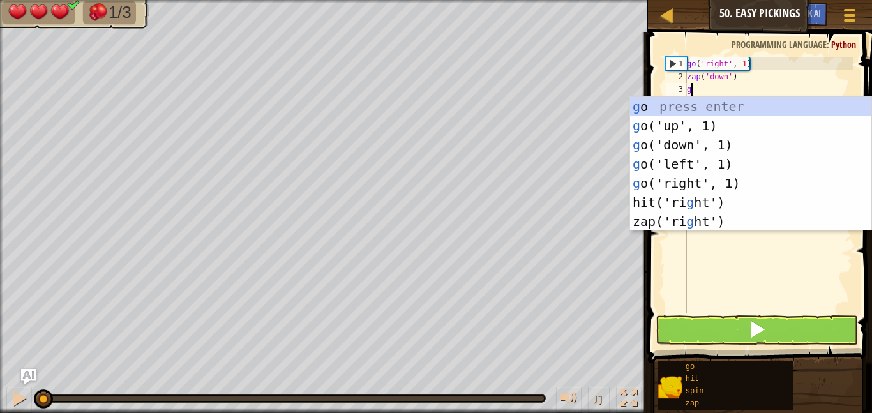
scroll to position [6, 1]
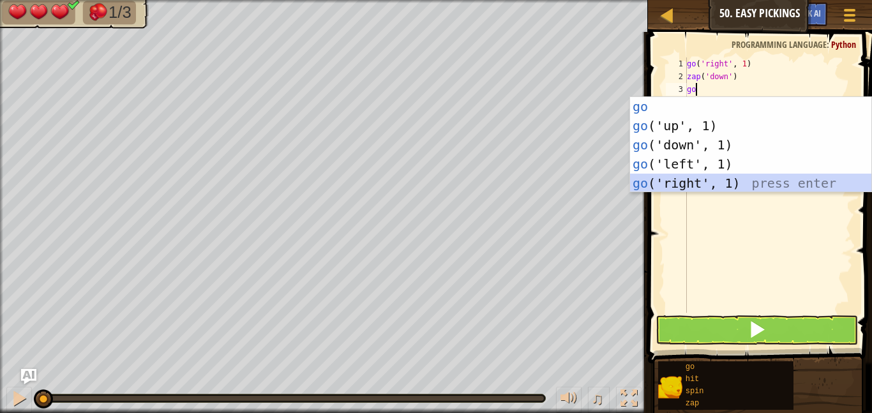
click at [669, 181] on div "go press enter go ('up', 1) press enter go ('down', 1) press enter go ('left', …" at bounding box center [750, 164] width 241 height 134
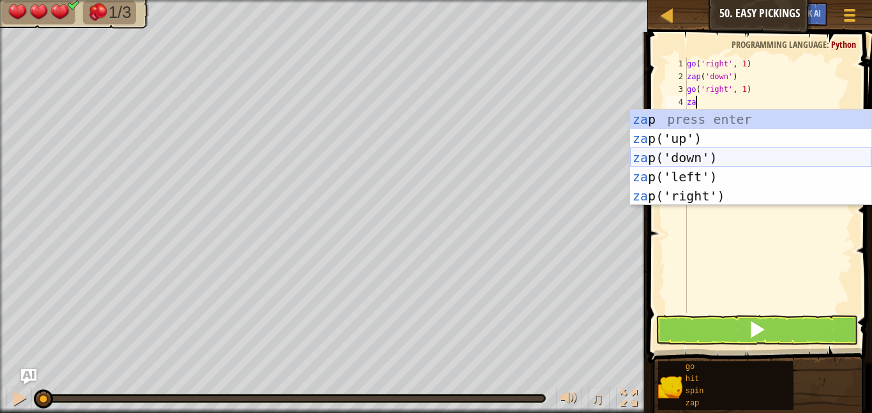
click at [676, 158] on div "za p press enter za p('up') press enter za p('down') press enter za p('left') p…" at bounding box center [750, 177] width 241 height 134
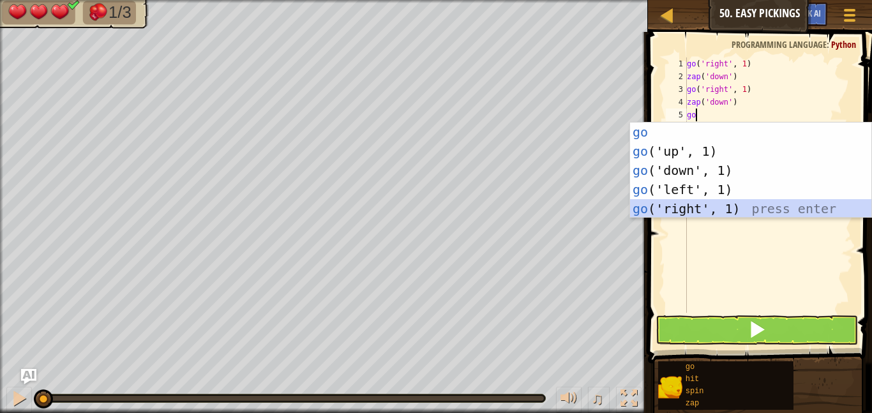
click at [673, 204] on div "go press enter go ('up', 1) press enter go ('down', 1) press enter go ('left', …" at bounding box center [750, 190] width 241 height 134
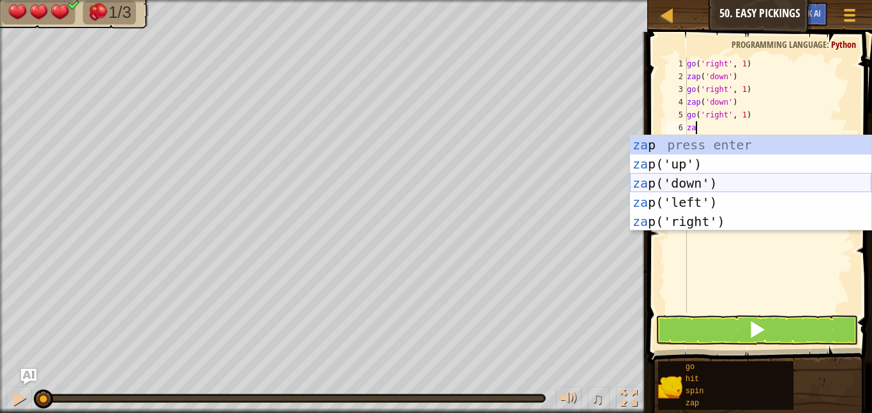
click at [659, 190] on div "za p press enter za p('up') press enter za p('down') press enter za p('left') p…" at bounding box center [750, 202] width 241 height 134
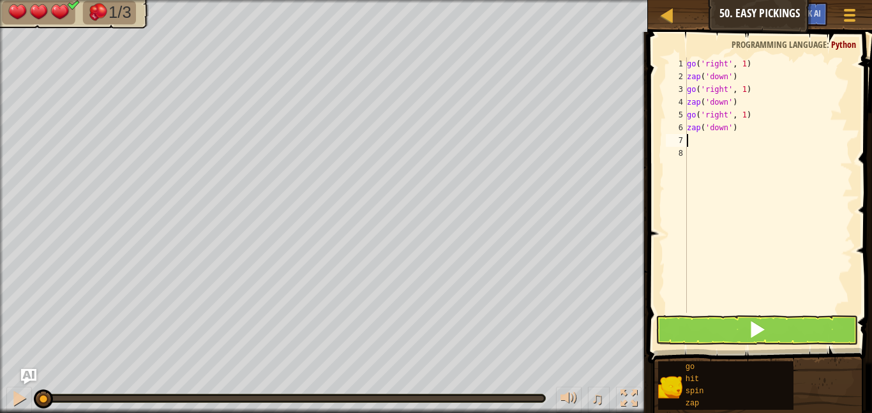
scroll to position [6, 0]
click at [683, 329] on button at bounding box center [756, 329] width 202 height 29
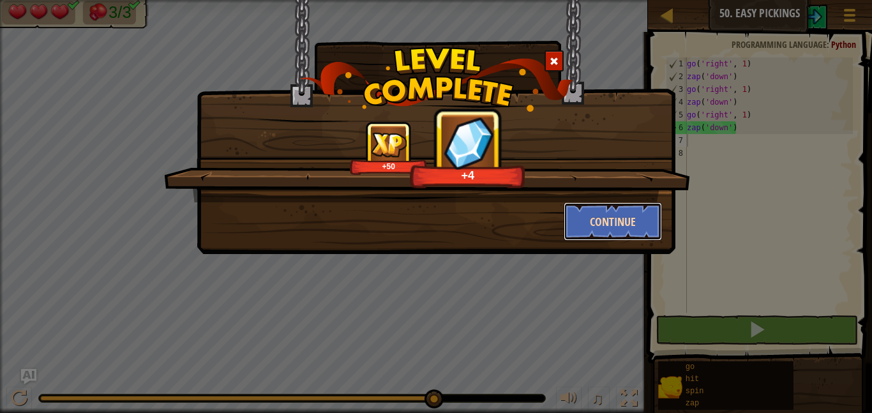
click at [580, 221] on button "Continue" at bounding box center [613, 221] width 99 height 38
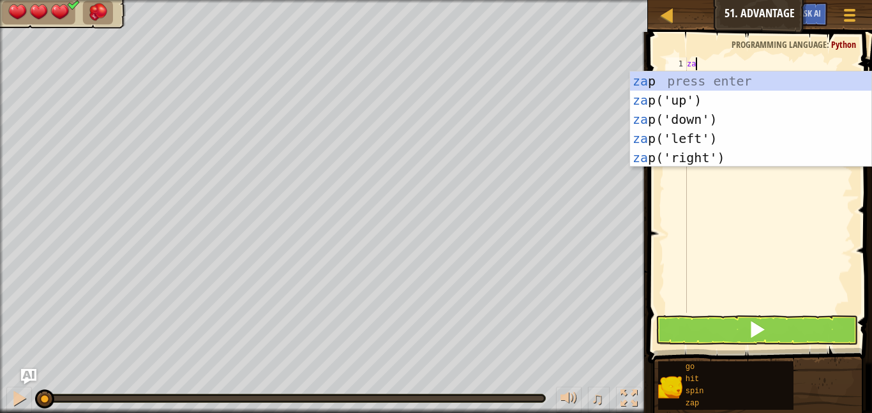
scroll to position [6, 1]
click at [655, 159] on div "zap press enter zap ('up') press enter zap ('down') press enter zap ('left') pr…" at bounding box center [750, 138] width 241 height 134
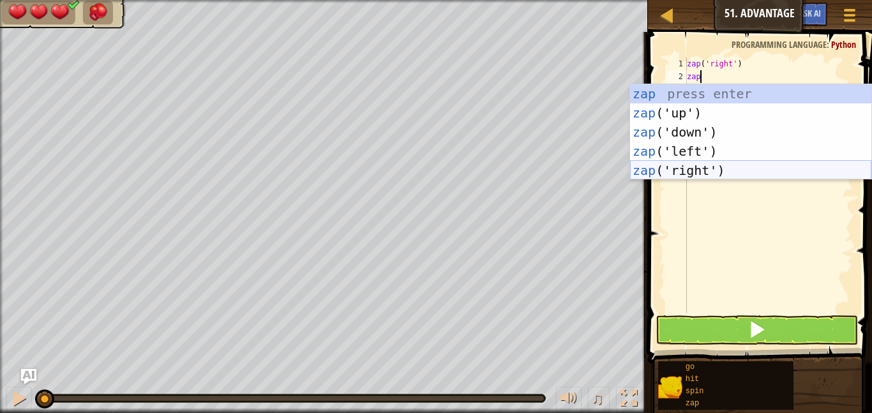
click at [699, 170] on div "zap press enter zap ('up') press enter zap ('down') press enter zap ('left') pr…" at bounding box center [750, 151] width 241 height 134
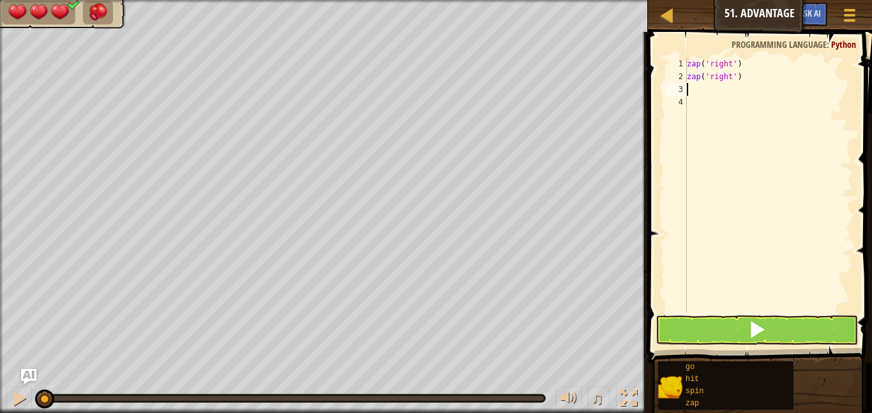
scroll to position [6, 0]
click at [759, 324] on span at bounding box center [757, 329] width 18 height 18
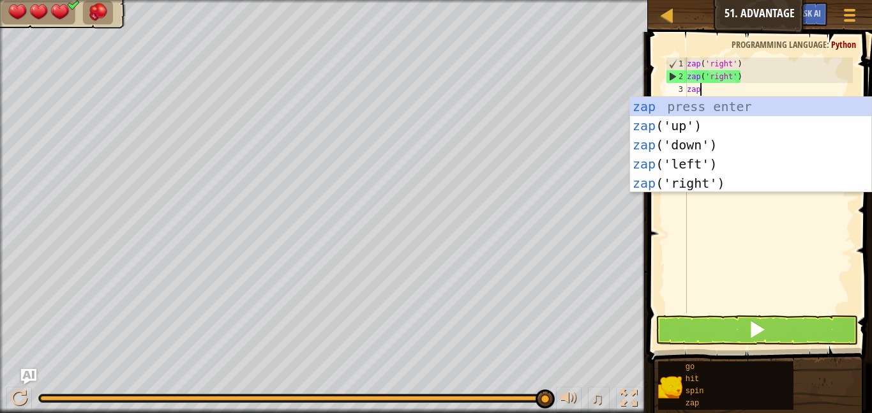
scroll to position [6, 1]
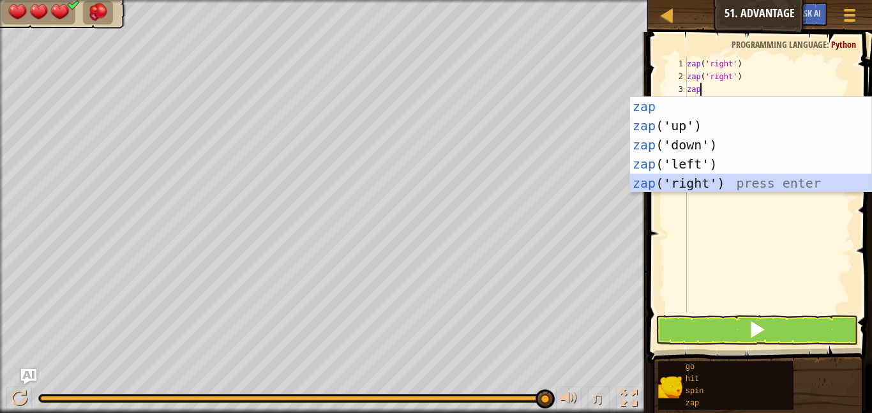
click at [696, 184] on div "zap press enter zap ('up') press enter zap ('down') press enter zap ('left') pr…" at bounding box center [750, 164] width 241 height 134
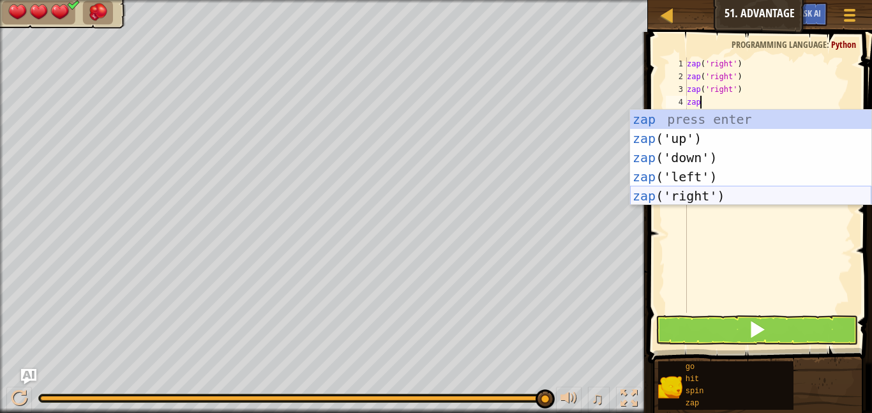
click at [722, 198] on div "zap press enter zap ('up') press enter zap ('down') press enter zap ('left') pr…" at bounding box center [750, 177] width 241 height 134
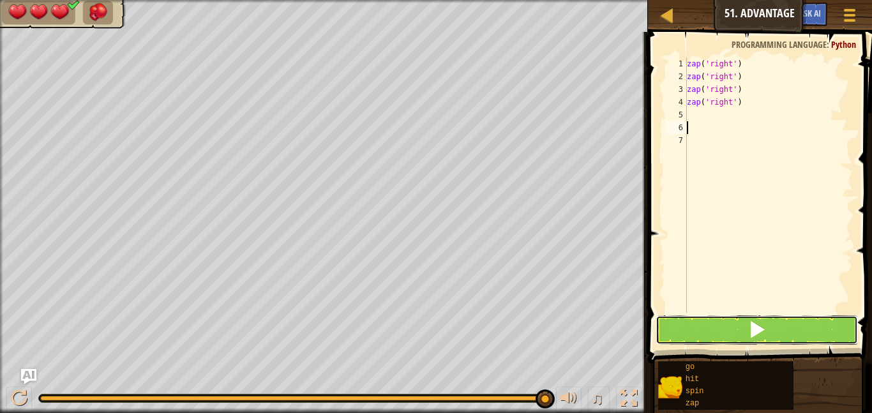
click at [706, 334] on button at bounding box center [756, 329] width 202 height 29
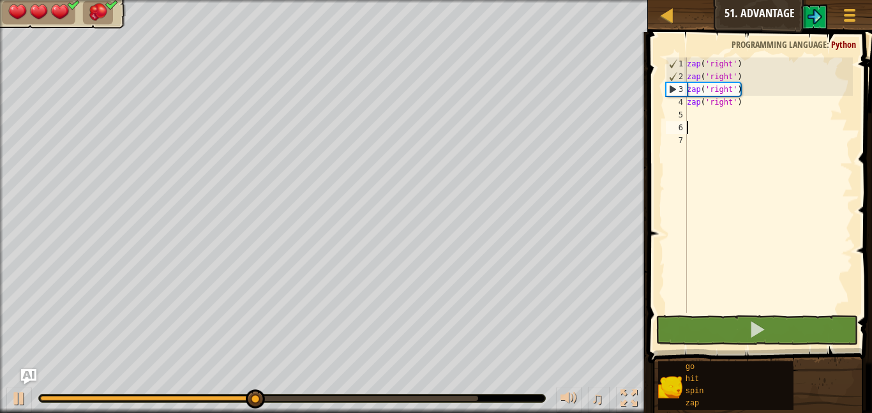
click at [694, 113] on div "zap ( 'right' ) zap ( 'right' ) zap ( 'right' ) zap ( 'right' )" at bounding box center [768, 197] width 168 height 281
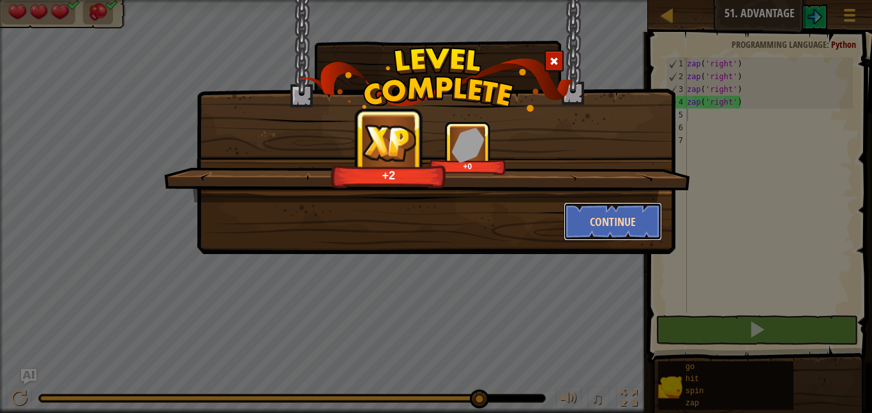
click at [615, 219] on button "Continue" at bounding box center [613, 221] width 99 height 38
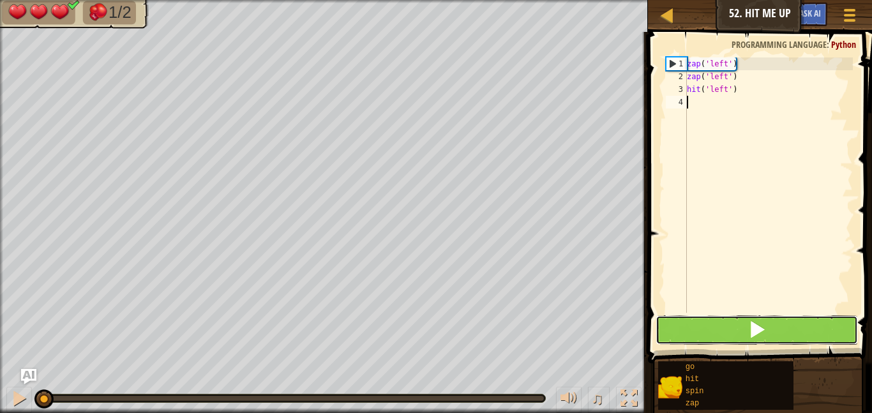
click at [715, 321] on button at bounding box center [756, 329] width 202 height 29
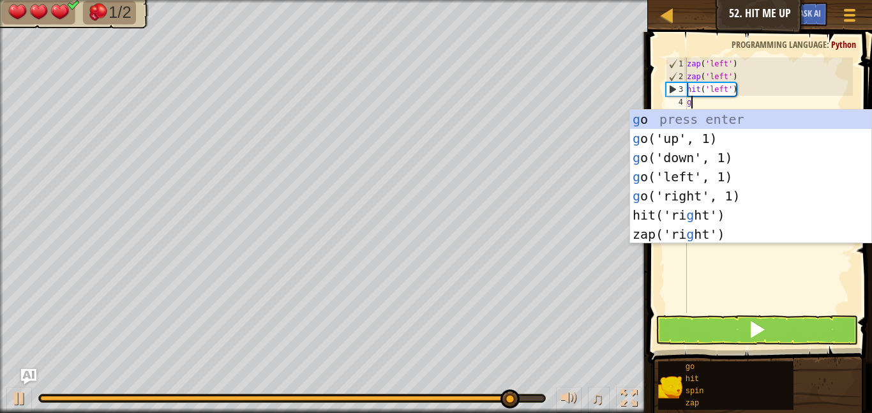
scroll to position [6, 0]
type textarea "go"
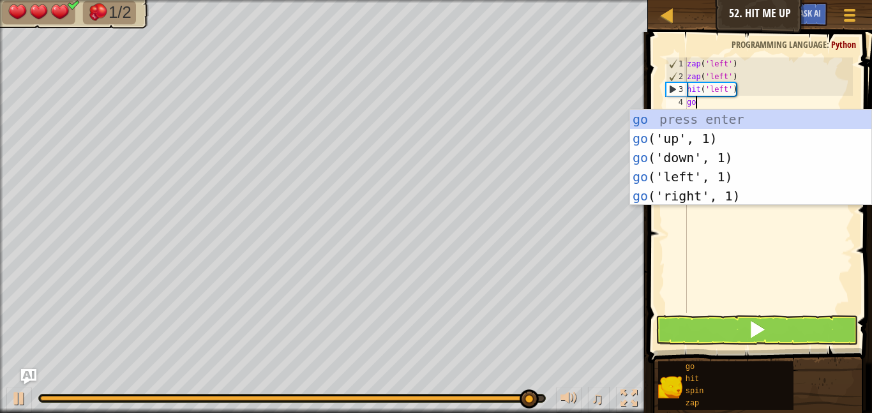
scroll to position [6, 1]
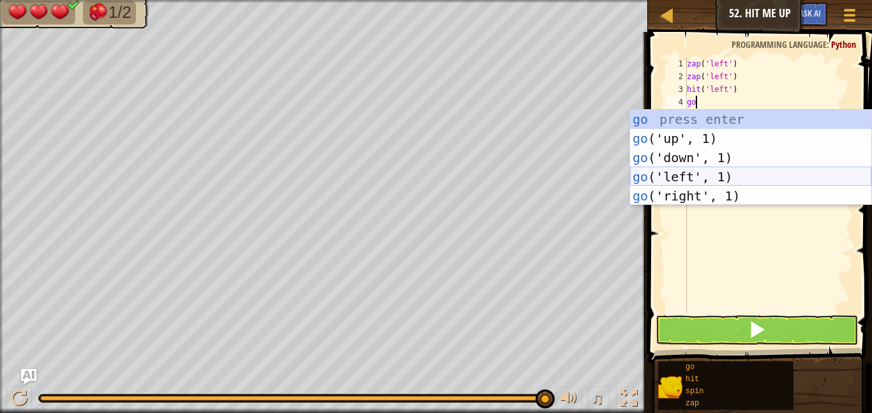
click at [685, 174] on div "go press enter go ('up', 1) press enter go ('down', 1) press enter go ('left', …" at bounding box center [750, 177] width 241 height 134
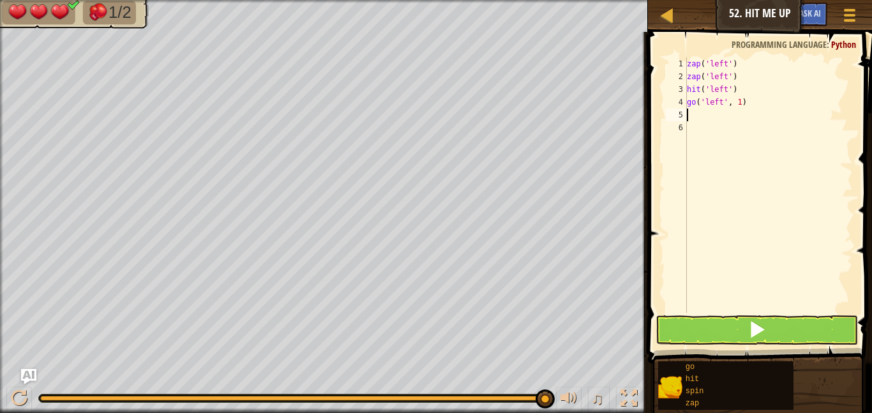
scroll to position [6, 0]
click at [740, 104] on div "zap ( 'left' ) zap ( 'left' ) hit ( 'left' ) go ( 'left' , 1 )" at bounding box center [768, 197] width 168 height 281
type textarea "go('left', 2)"
click at [695, 116] on div "zap ( 'left' ) zap ( 'left' ) hit ( 'left' ) go ( 'left' , 2 )" at bounding box center [768, 197] width 168 height 281
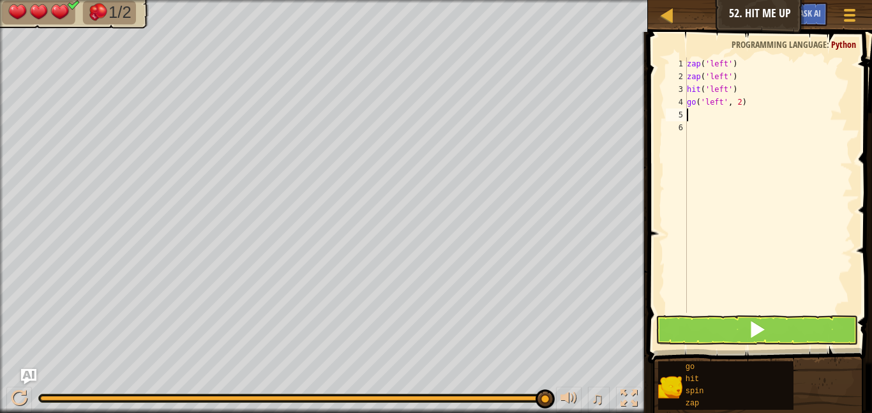
scroll to position [6, 0]
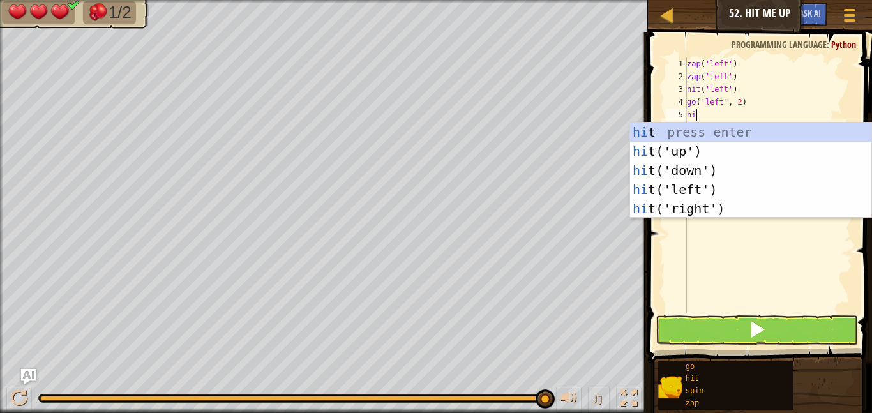
type textarea "hit"
click at [685, 148] on div "hit press enter hit ('up') press enter hit ('down') press enter hit ('left') pr…" at bounding box center [750, 190] width 241 height 134
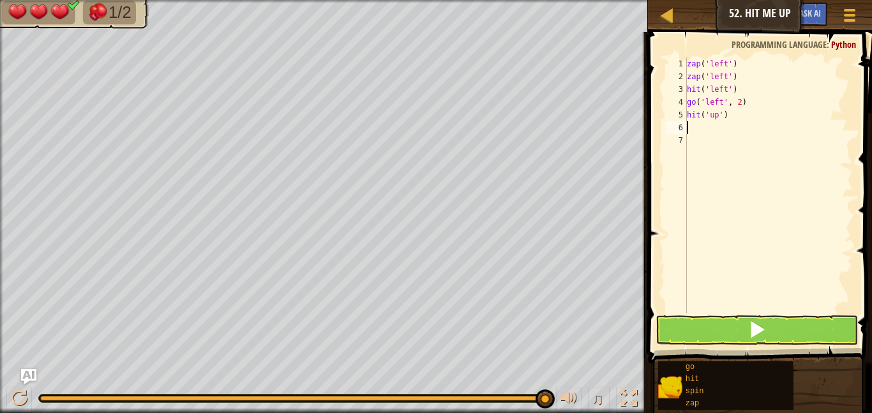
scroll to position [6, 0]
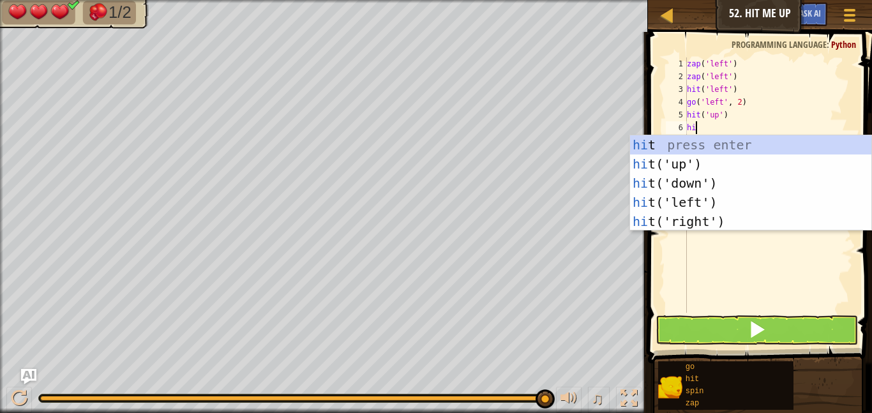
type textarea "hit"
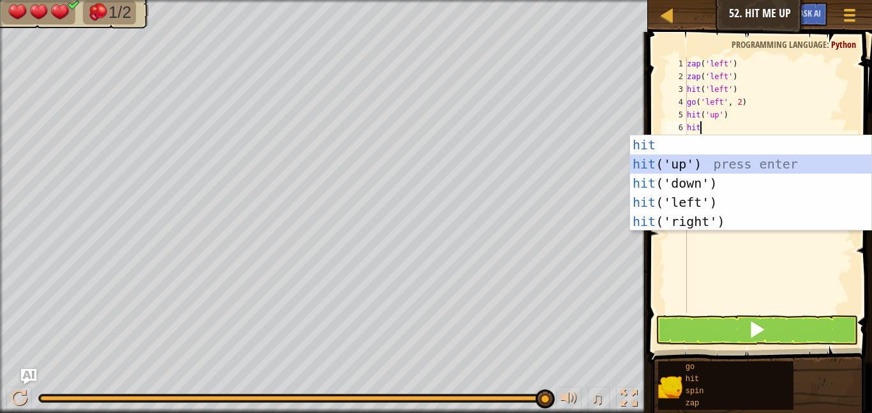
click at [693, 161] on div "hit press enter hit ('up') press enter hit ('down') press enter hit ('left') pr…" at bounding box center [750, 202] width 241 height 134
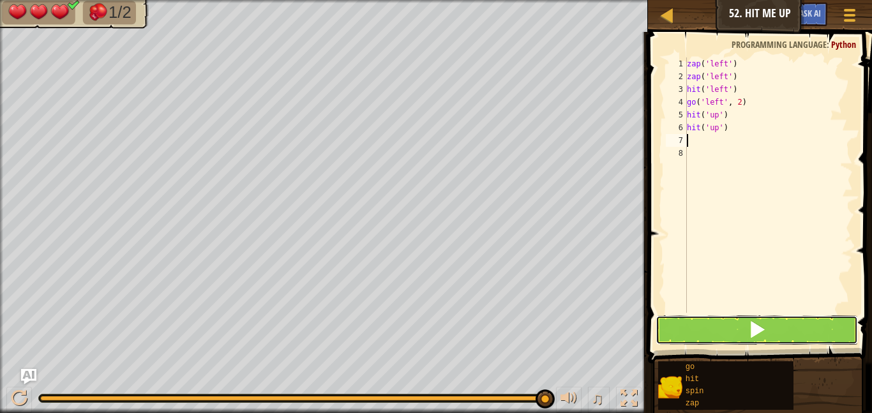
click at [722, 325] on button at bounding box center [756, 329] width 202 height 29
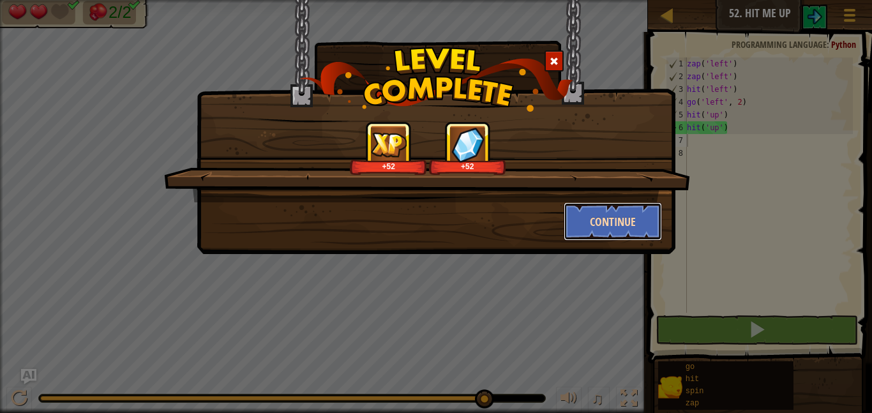
click at [620, 220] on button "Continue" at bounding box center [613, 221] width 99 height 38
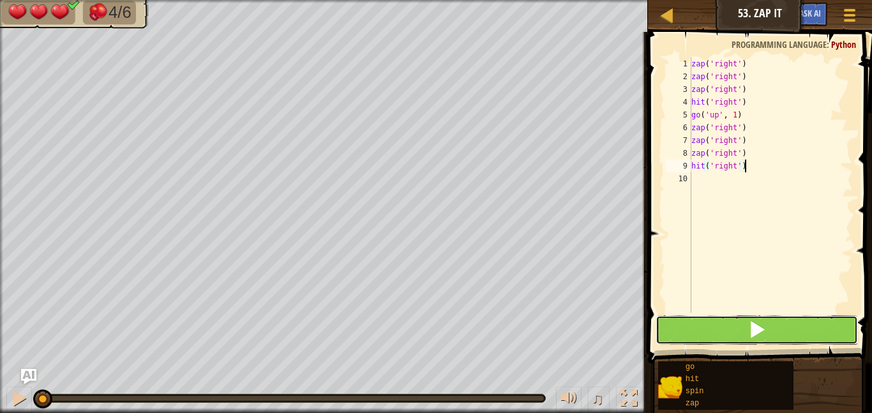
click at [707, 332] on button at bounding box center [756, 329] width 202 height 29
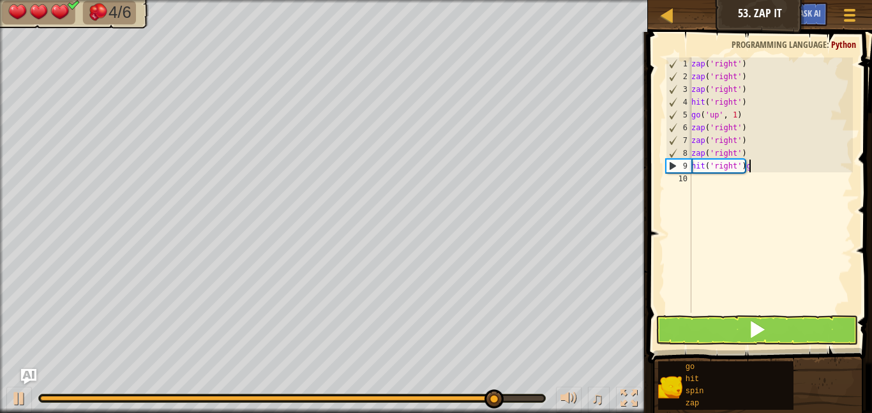
scroll to position [6, 8]
type textarea "hit('right')"
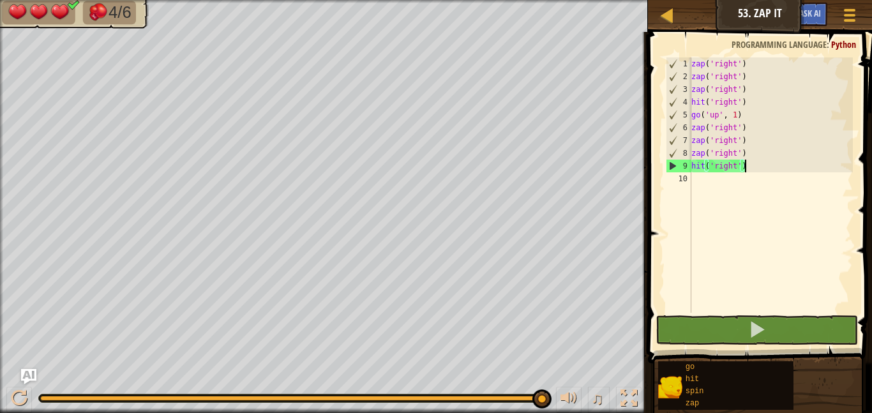
click at [696, 183] on div "zap ( 'right' ) zap ( 'right' ) zap ( 'right' ) hit ( 'right' ) go ( 'up' , 1 )…" at bounding box center [771, 197] width 164 height 281
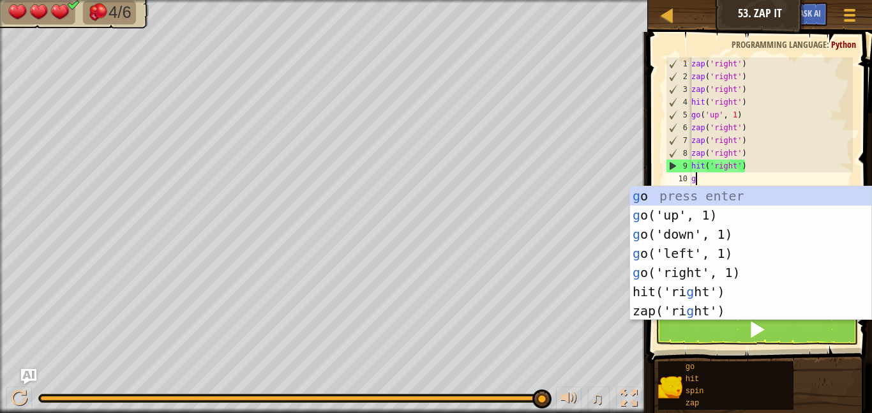
type textarea "gu"
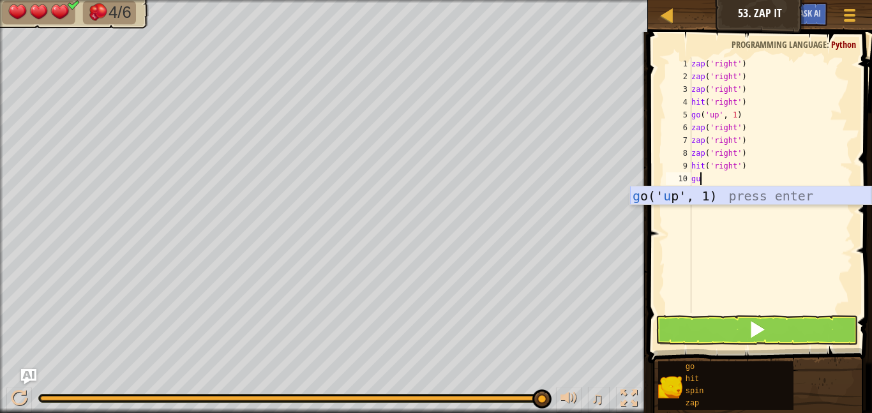
click at [696, 196] on div "g o(' u p', 1) press enter" at bounding box center [750, 214] width 241 height 57
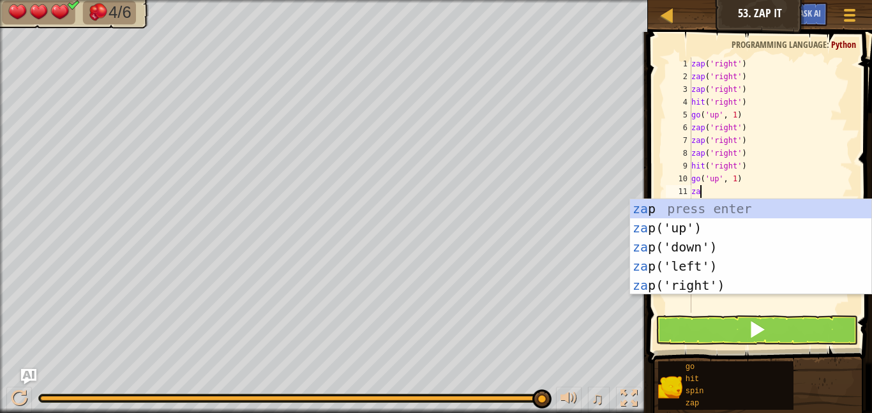
type textarea "zap"
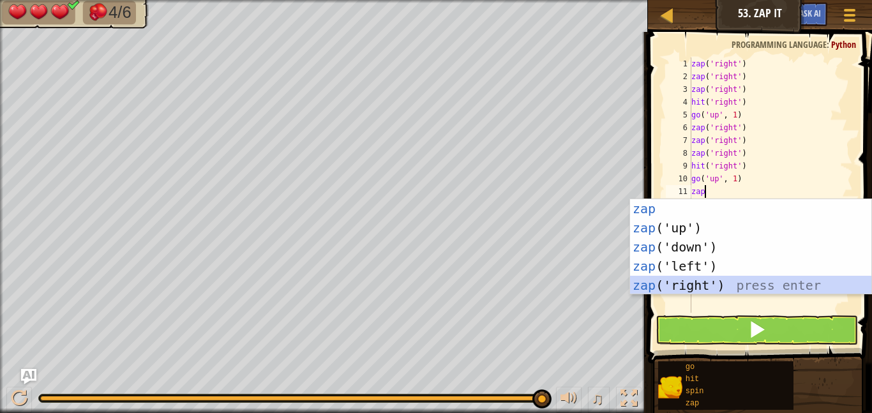
click at [692, 281] on div "zap press enter zap ('up') press enter zap ('down') press enter zap ('left') pr…" at bounding box center [750, 266] width 241 height 134
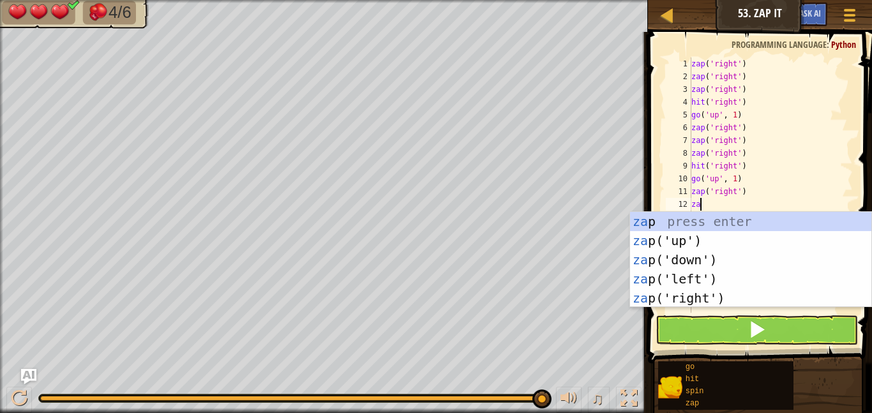
type textarea "zap"
click at [698, 299] on div "zap press enter zap ('up') press enter zap ('down') press enter zap ('left') pr…" at bounding box center [750, 279] width 241 height 134
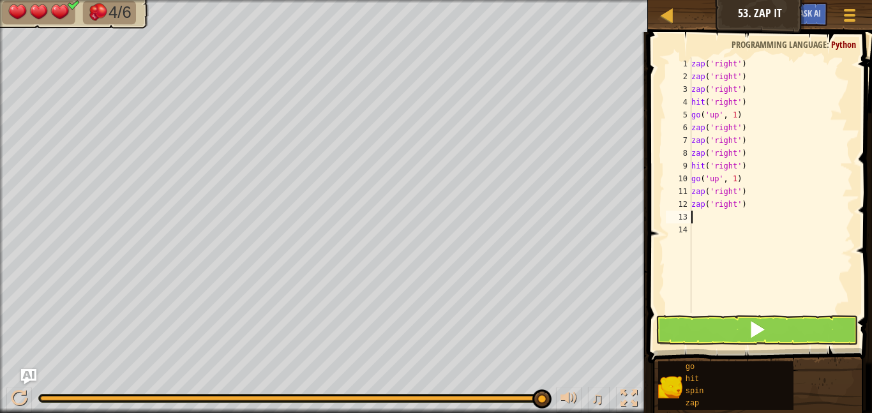
scroll to position [6, 0]
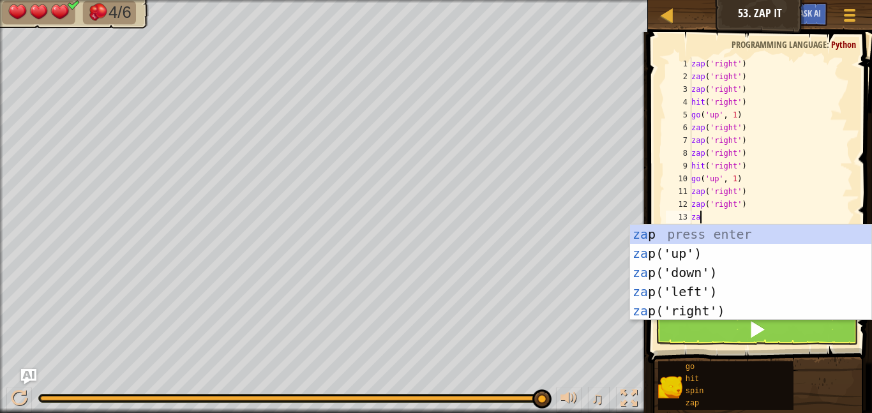
type textarea "zap"
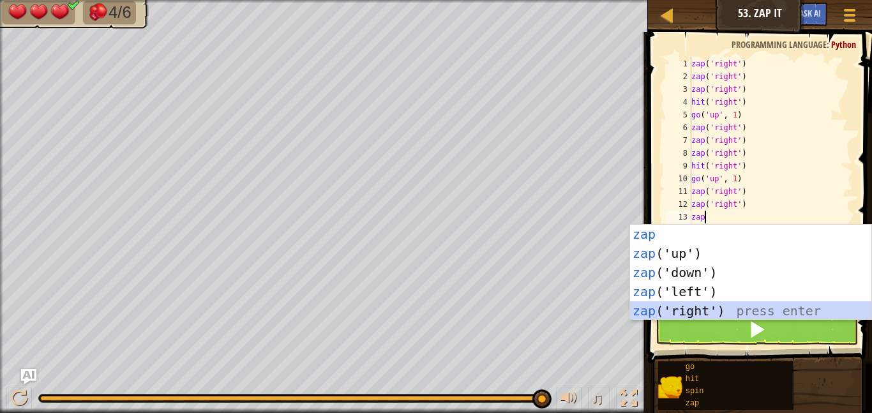
click at [687, 315] on div "zap press enter zap ('up') press enter zap ('down') press enter zap ('left') pr…" at bounding box center [750, 292] width 241 height 134
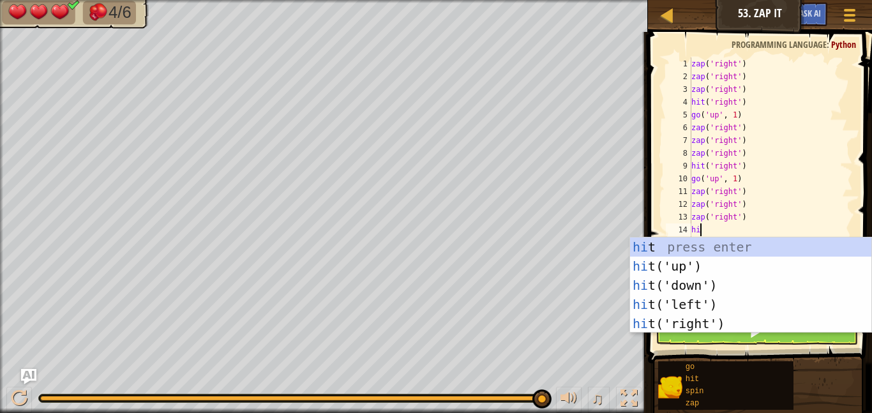
type textarea "hit"
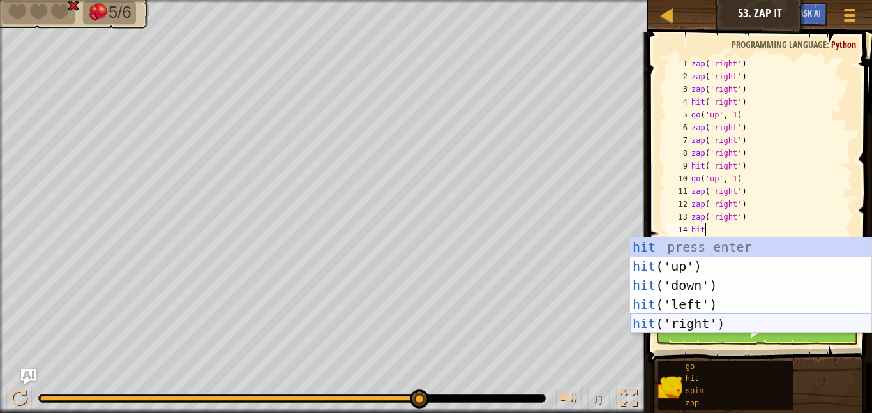
click at [692, 322] on div "hit press enter hit ('up') press enter hit ('down') press enter hit ('left') pr…" at bounding box center [750, 304] width 241 height 134
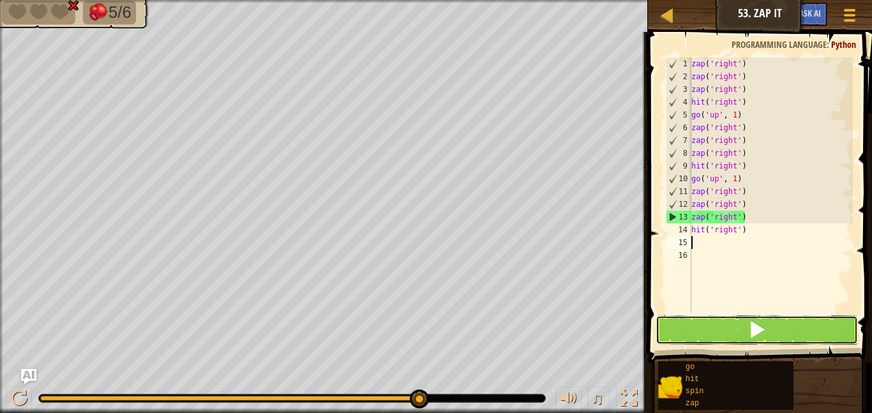
click at [699, 326] on button at bounding box center [756, 329] width 202 height 29
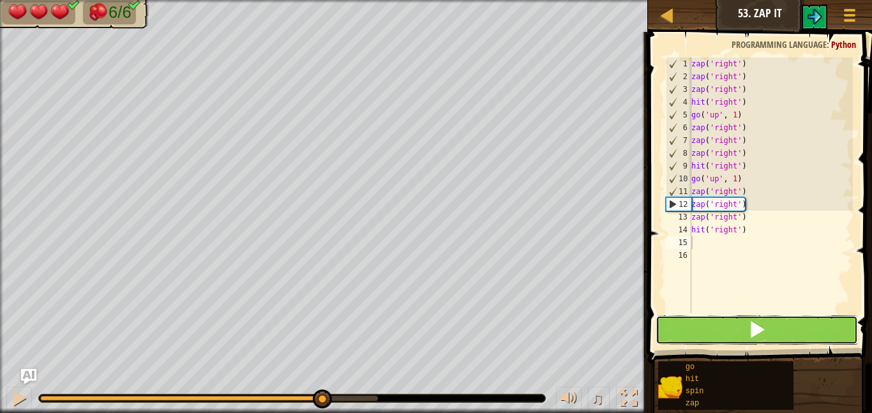
click at [699, 326] on button at bounding box center [756, 329] width 202 height 29
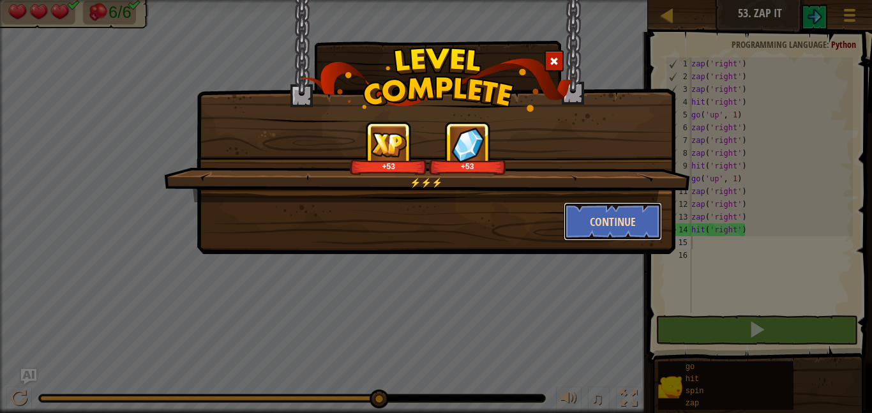
click at [592, 209] on button "Continue" at bounding box center [613, 221] width 99 height 38
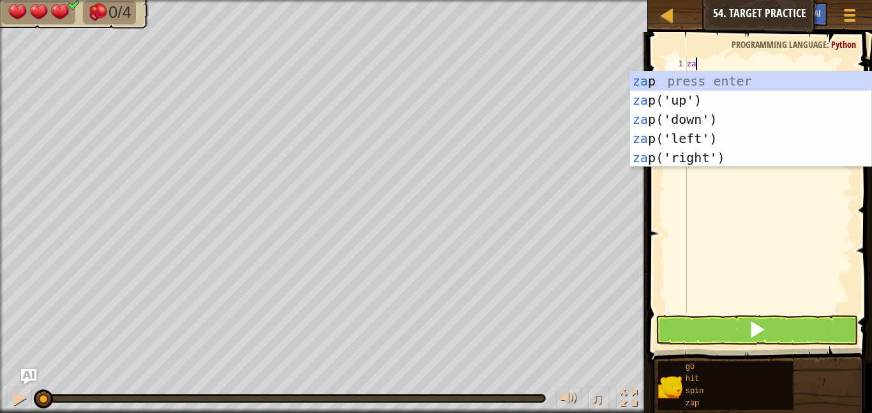
type textarea "zap"
click at [675, 135] on div "zap press enter zap ('up') press enter zap ('down') press enter zap ('left') pr…" at bounding box center [750, 138] width 241 height 134
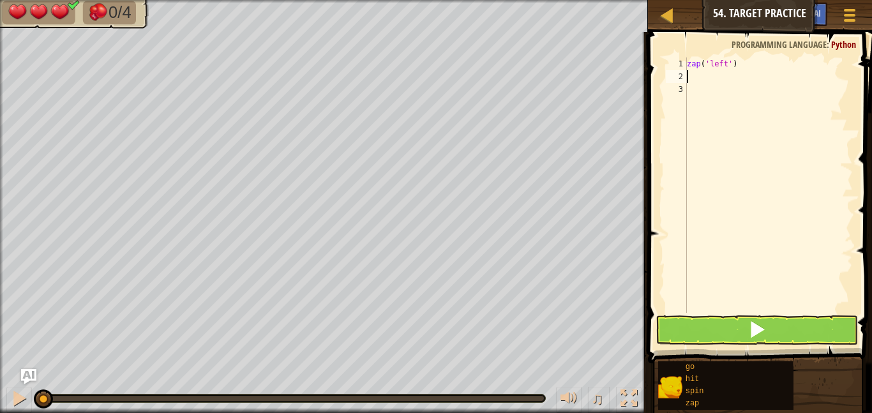
scroll to position [6, 0]
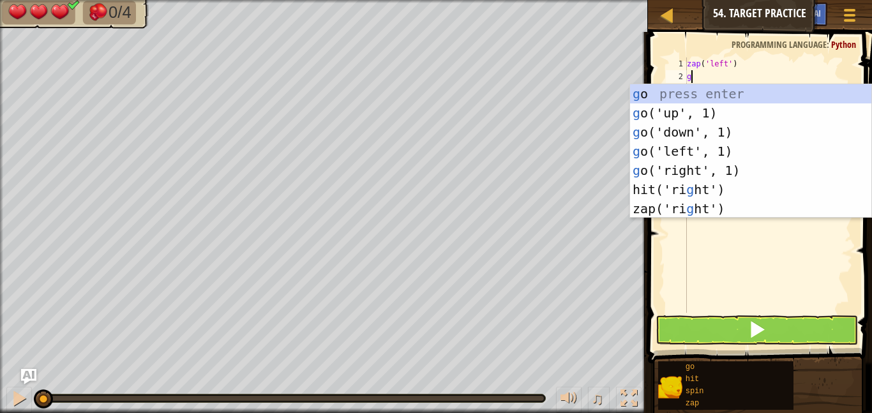
type textarea "go"
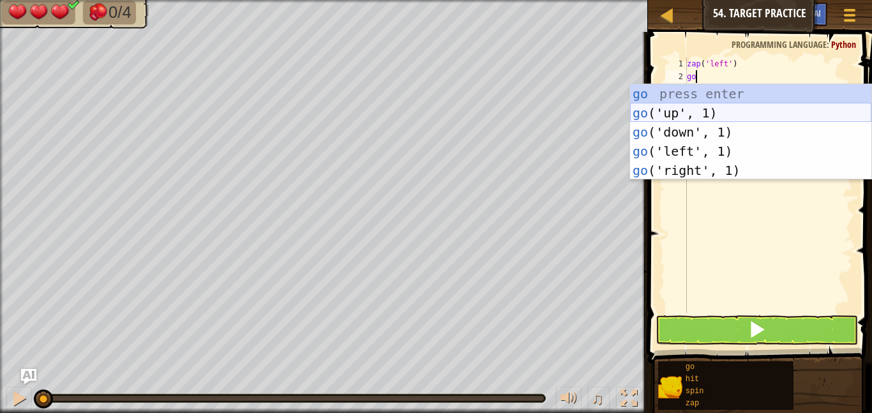
click at [673, 112] on div "go press enter go ('up', 1) press enter go ('down', 1) press enter go ('left', …" at bounding box center [750, 151] width 241 height 134
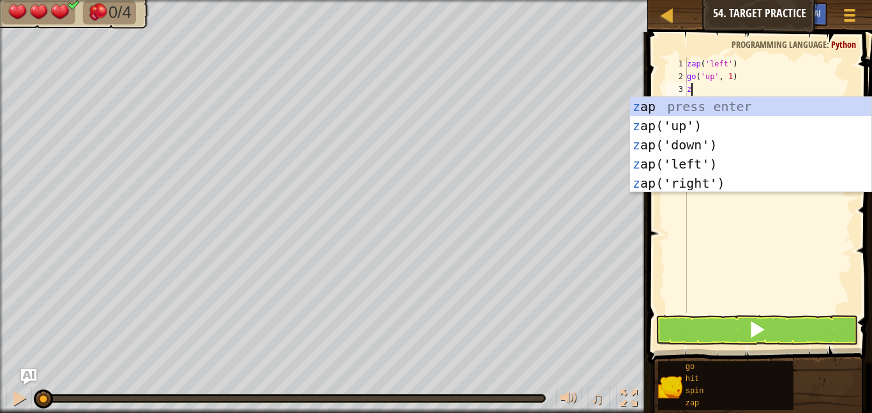
type textarea "za"
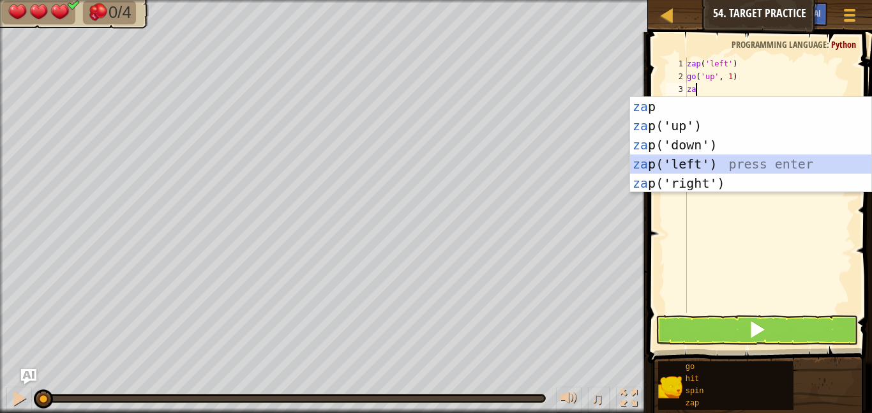
click at [673, 165] on div "za p press enter za p('up') press enter za p('down') press enter za p('left') p…" at bounding box center [750, 164] width 241 height 134
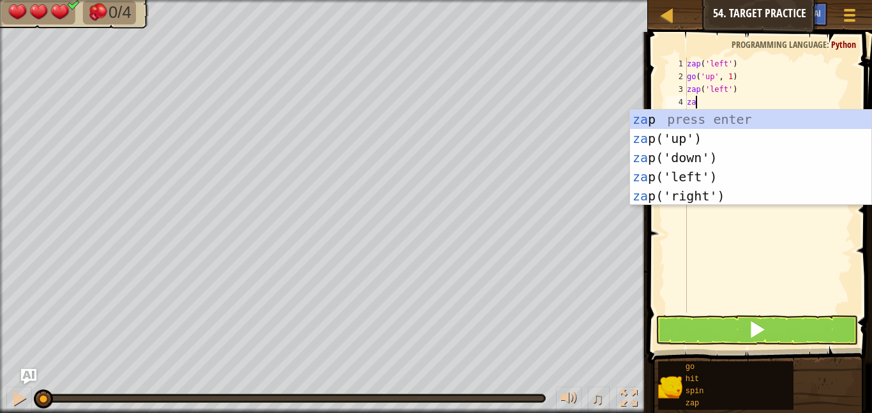
type textarea "zap"
click at [683, 201] on div "zap press enter zap ('up') press enter zap ('down') press enter zap ('left') pr…" at bounding box center [750, 177] width 241 height 134
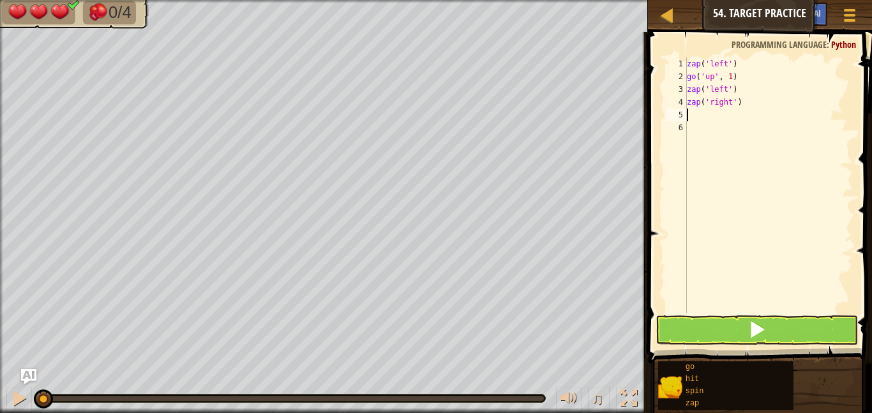
scroll to position [6, 0]
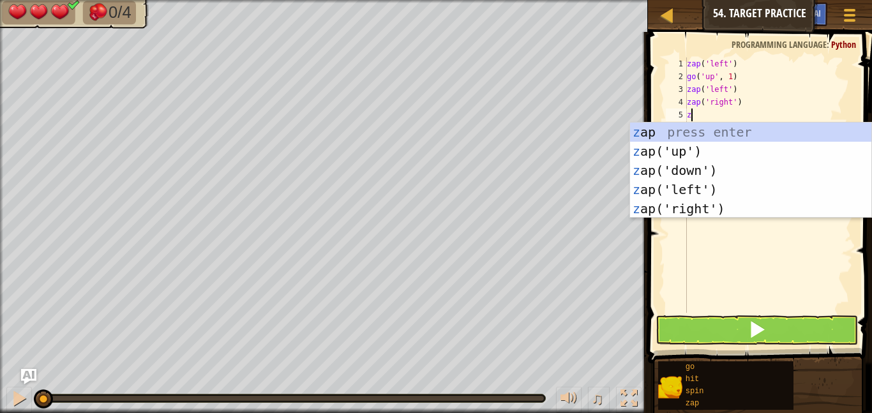
type textarea "za"
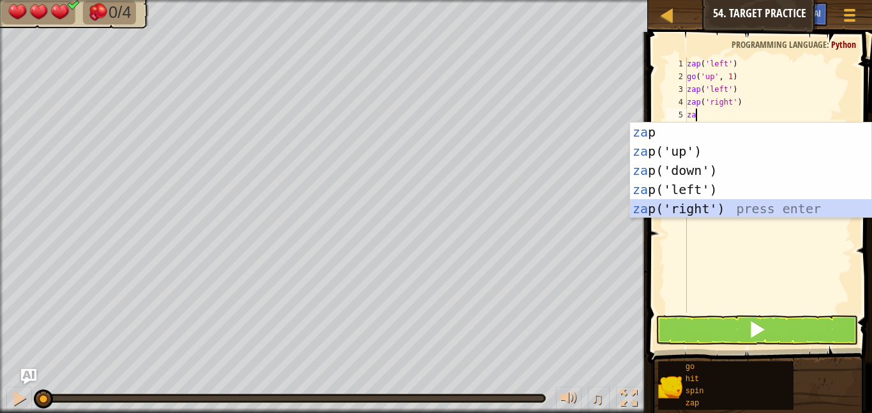
click at [696, 200] on div "za p press enter za p('up') press enter za p('down') press enter za p('left') p…" at bounding box center [750, 190] width 241 height 134
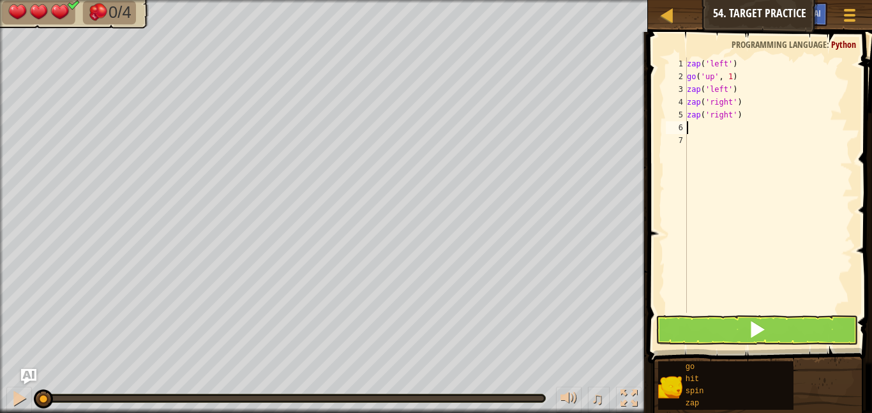
type textarea "za"
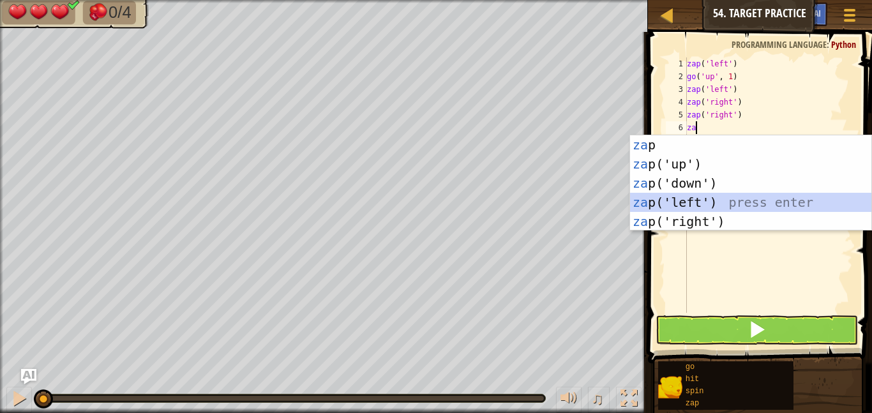
click at [696, 200] on div "za p press enter za p('up') press enter za p('down') press enter za p('left') p…" at bounding box center [750, 202] width 241 height 134
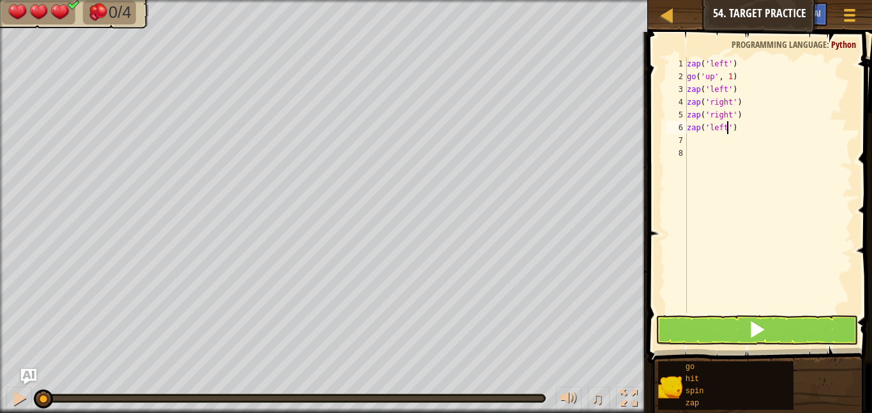
click at [728, 131] on div "zap ( 'left' ) go ( 'up' , 1 ) zap ( 'left' ) zap ( 'right' ) zap ( 'right' ) z…" at bounding box center [768, 197] width 168 height 281
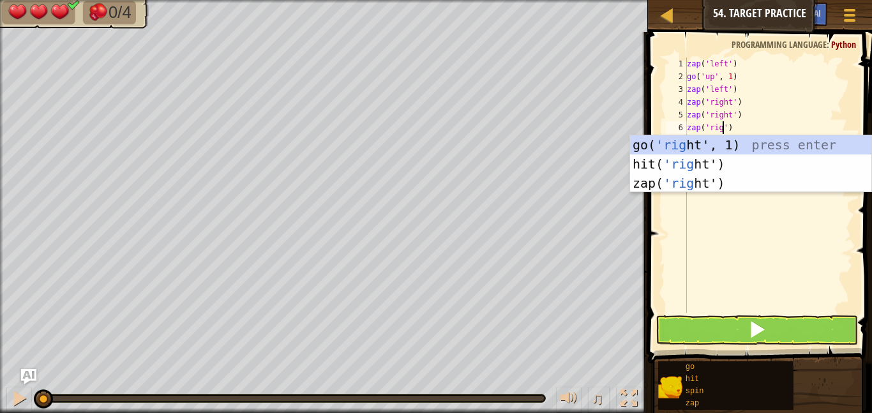
type textarea "zap('right')"
click at [706, 220] on div "zap ( 'left' ) go ( 'up' , 1 ) zap ( 'left' ) zap ( 'right' ) zap ( 'right' ) z…" at bounding box center [768, 197] width 168 height 281
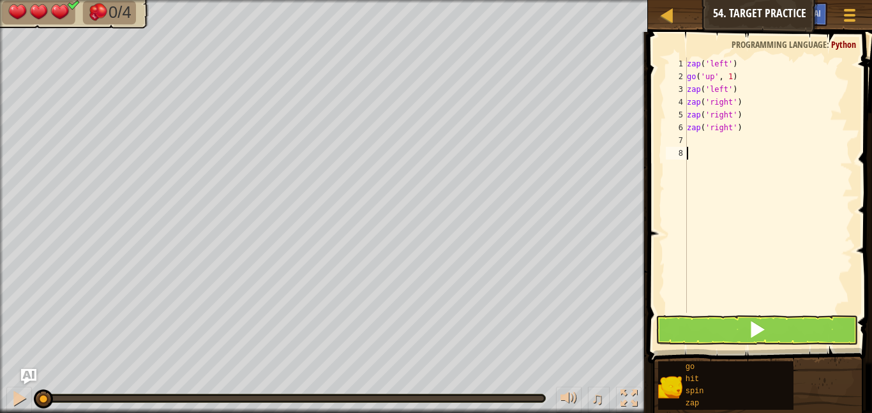
scroll to position [6, 0]
click at [692, 137] on div "zap ( 'left' ) go ( 'up' , 1 ) zap ( 'left' ) zap ( 'right' ) zap ( 'right' ) z…" at bounding box center [768, 197] width 168 height 281
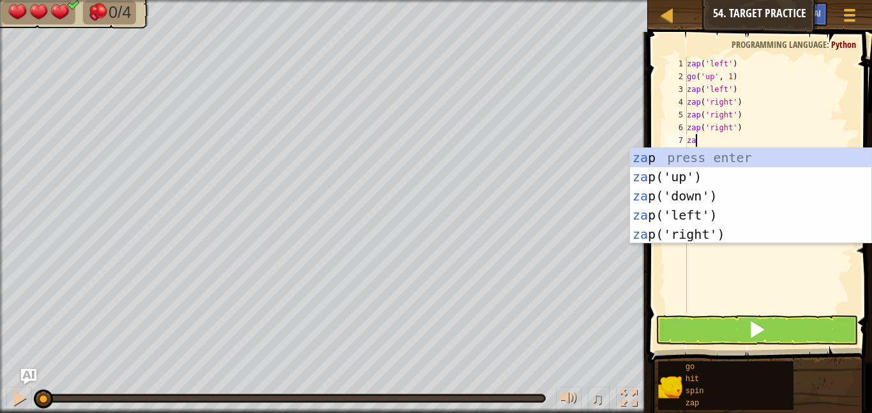
type textarea "zap"
click at [732, 232] on div "zap press enter zap ('up') press enter zap ('down') press enter zap ('left') pr…" at bounding box center [750, 215] width 241 height 134
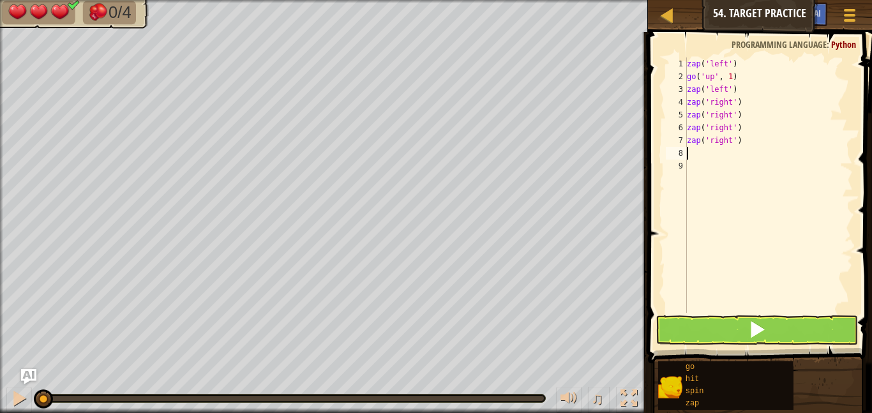
scroll to position [6, 0]
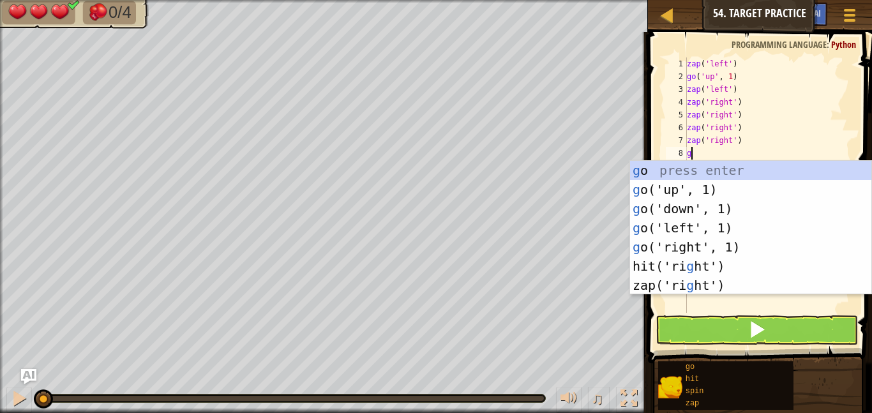
type textarea "go"
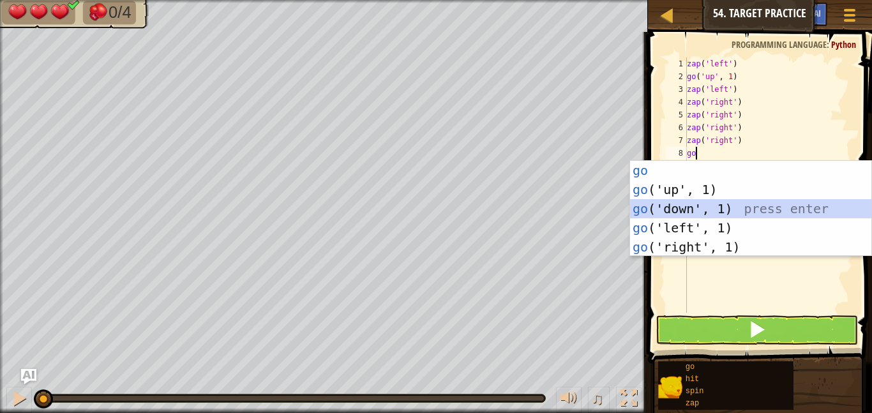
click at [713, 206] on div "go press enter go ('up', 1) press enter go ('down', 1) press enter go ('left', …" at bounding box center [750, 228] width 241 height 134
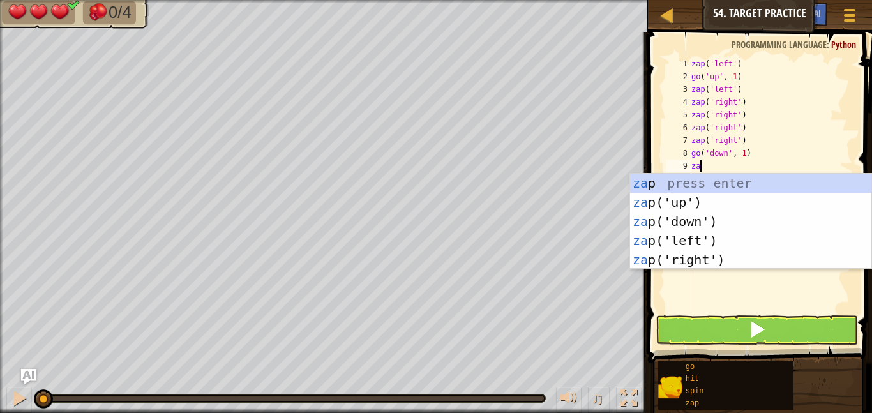
type textarea "zap"
click at [731, 258] on div "zap press enter zap ('up') press enter zap ('down') press enter zap ('left') pr…" at bounding box center [750, 241] width 241 height 134
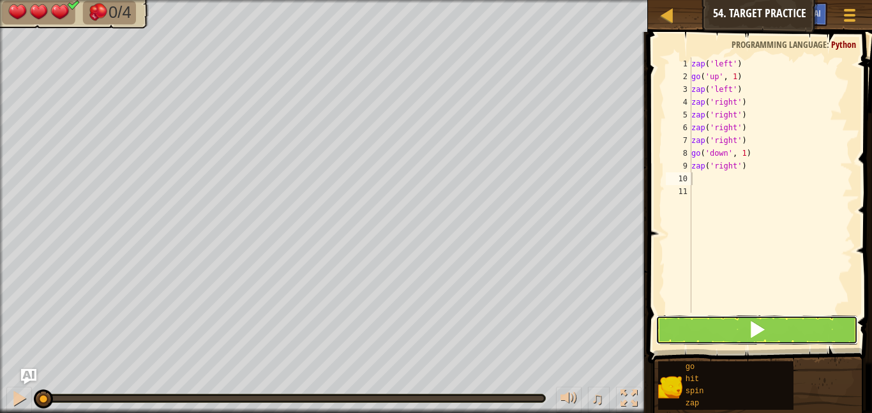
click at [747, 321] on button at bounding box center [756, 329] width 202 height 29
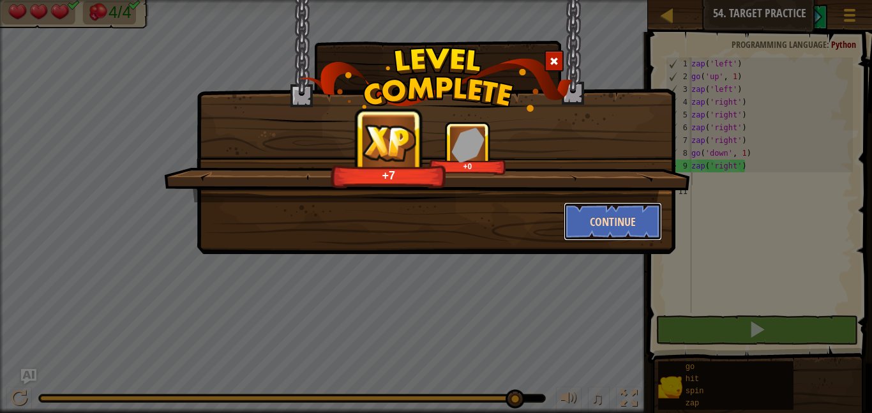
click at [615, 231] on button "Continue" at bounding box center [613, 221] width 99 height 38
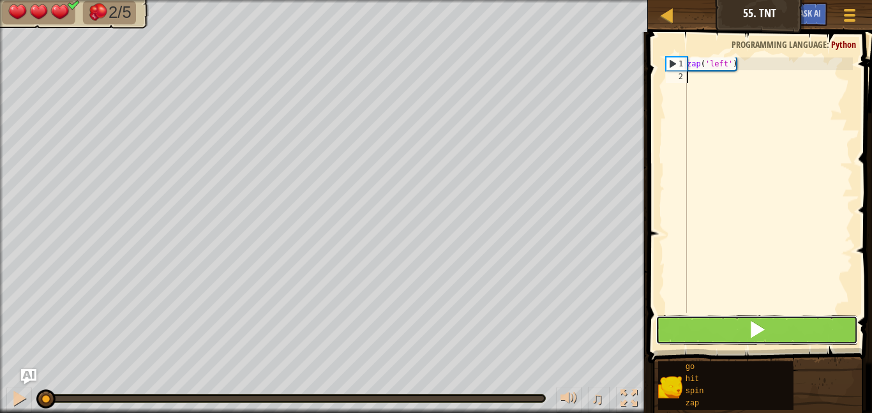
click at [692, 334] on button at bounding box center [756, 329] width 202 height 29
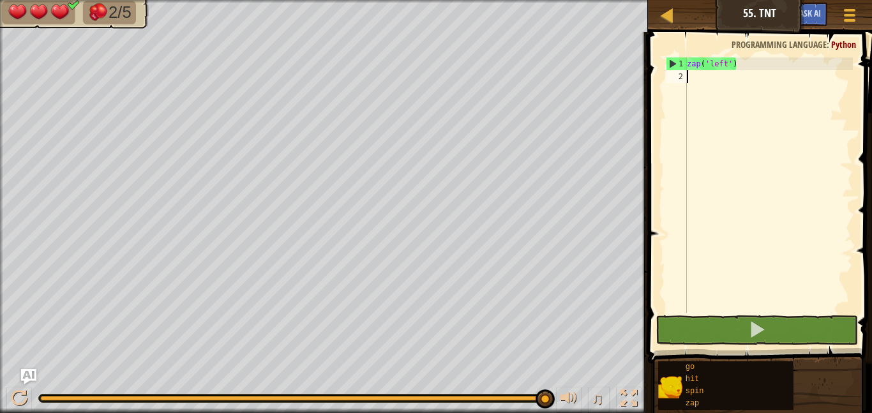
scroll to position [6, 0]
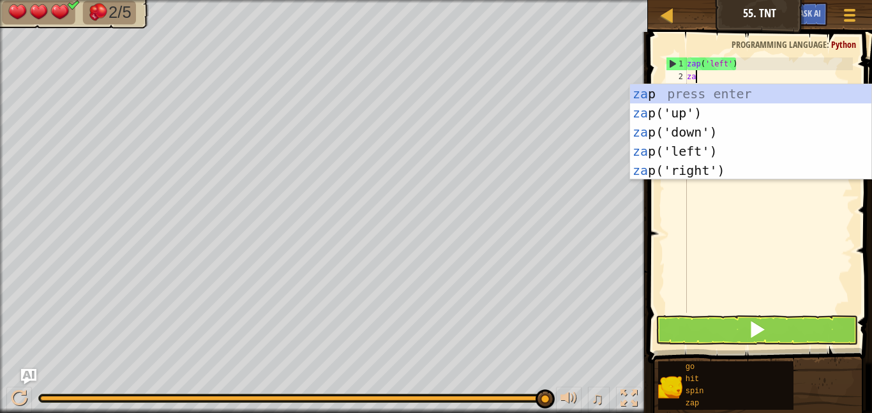
type textarea "zap"
click at [695, 165] on div "zap press enter zap ('up') press enter zap ('down') press enter zap ('left') pr…" at bounding box center [750, 151] width 241 height 134
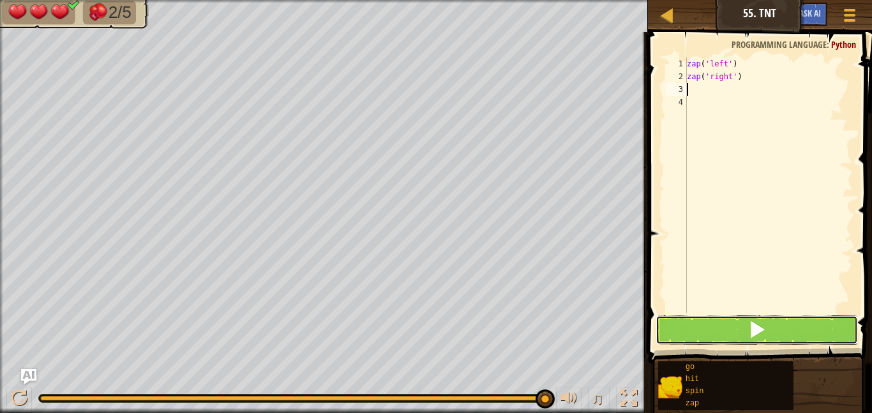
click at [735, 325] on button at bounding box center [756, 329] width 202 height 29
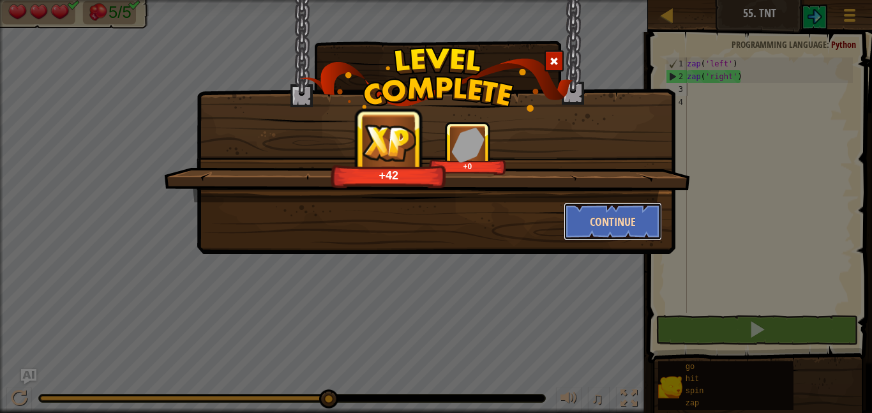
click at [652, 227] on button "Continue" at bounding box center [613, 221] width 99 height 38
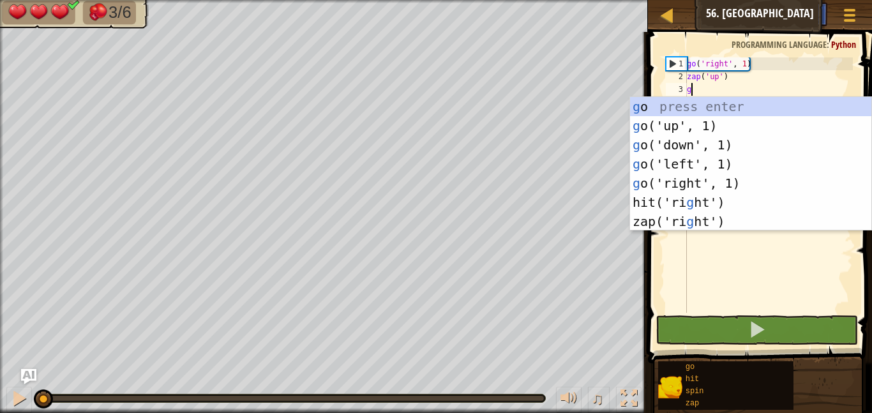
scroll to position [6, 0]
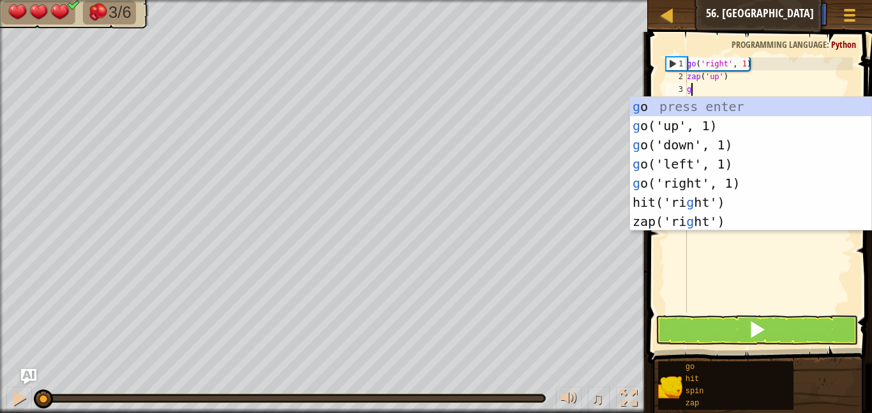
type textarea "go"
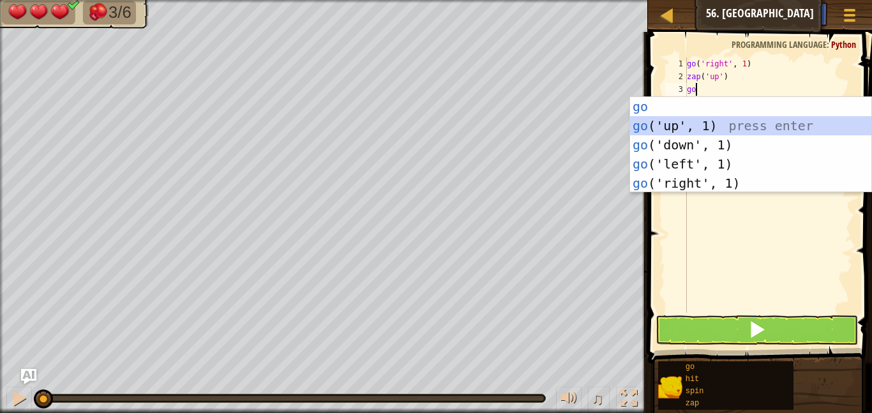
click at [649, 123] on div "go press enter go ('up', 1) press enter go ('down', 1) press enter go ('left', …" at bounding box center [750, 164] width 241 height 134
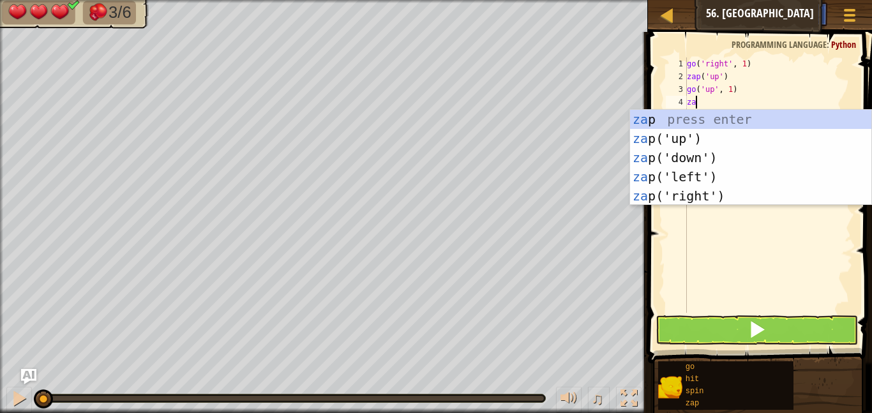
type textarea "zap"
click at [726, 196] on div "zap press enter zap ('up') press enter zap ('down') press enter zap ('left') pr…" at bounding box center [750, 177] width 241 height 134
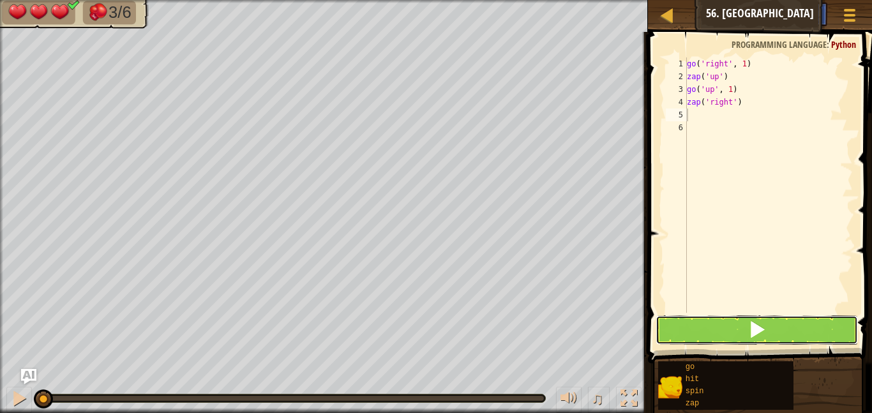
click at [748, 324] on span at bounding box center [757, 329] width 18 height 18
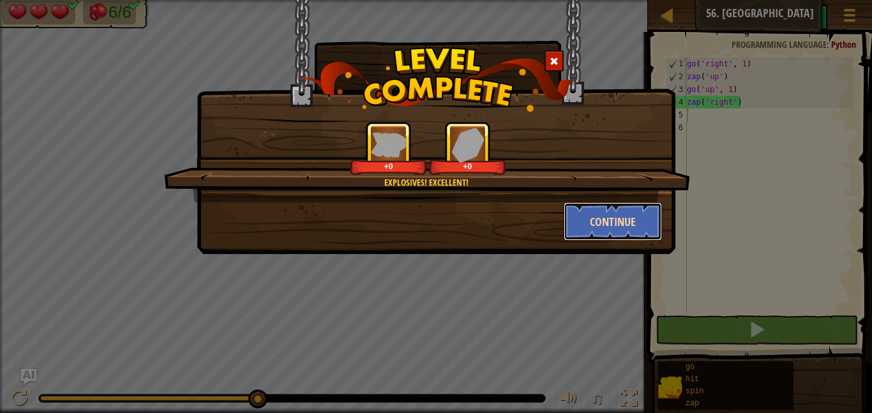
click at [586, 210] on button "Continue" at bounding box center [613, 221] width 99 height 38
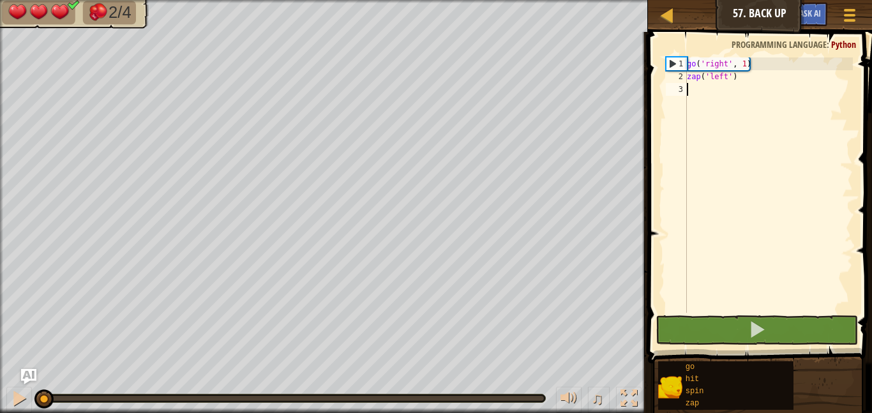
click at [708, 93] on div "go ( 'right' , 1 ) zap ( 'left' )" at bounding box center [768, 197] width 168 height 281
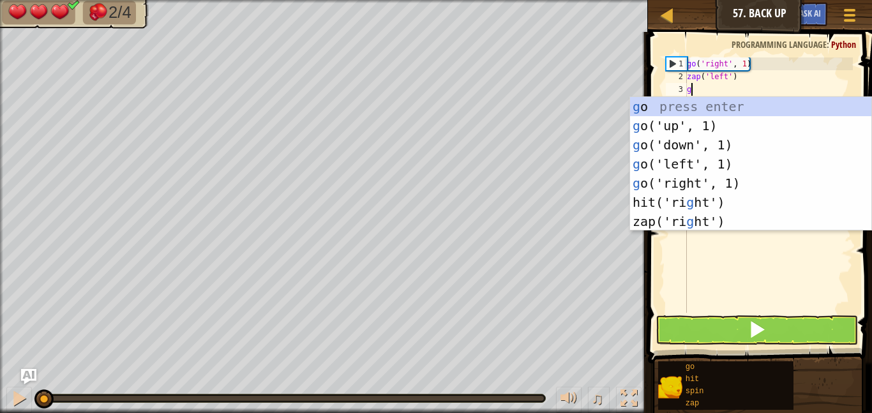
type textarea "go"
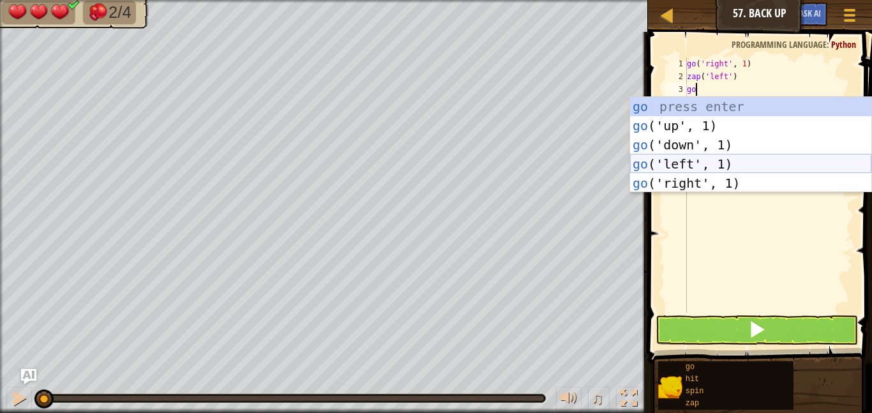
click at [699, 165] on div "go press enter go ('up', 1) press enter go ('down', 1) press enter go ('left', …" at bounding box center [750, 164] width 241 height 134
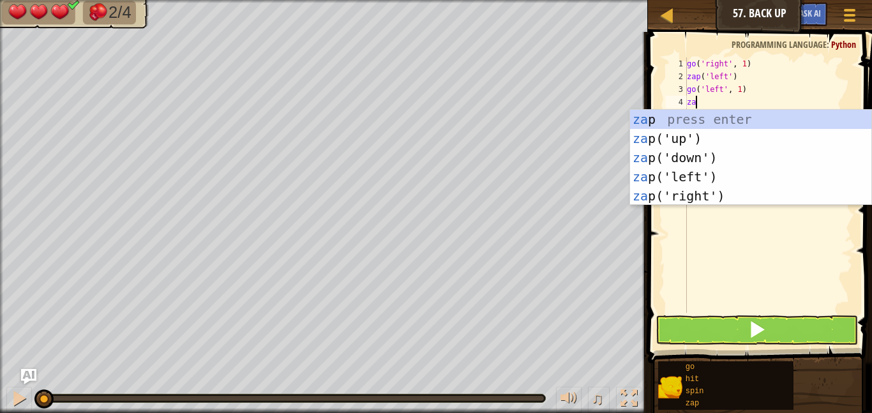
type textarea "zap"
click at [710, 194] on div "zap press enter zap ('up') press enter zap ('down') press enter zap ('left') pr…" at bounding box center [750, 177] width 241 height 134
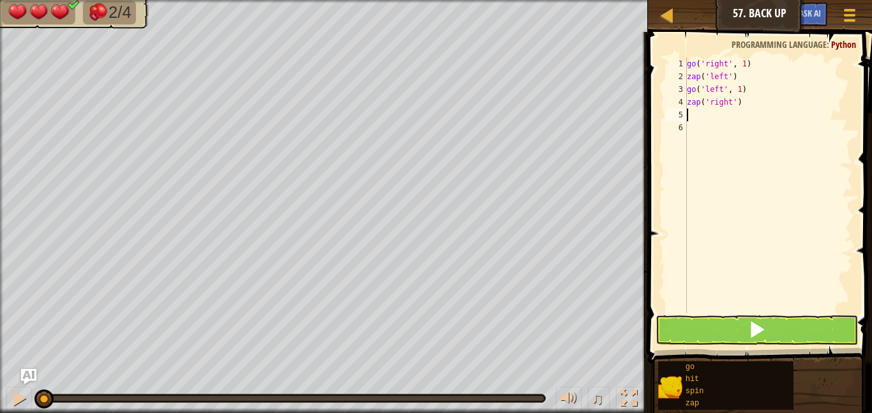
scroll to position [6, 0]
click at [731, 317] on button at bounding box center [756, 329] width 202 height 29
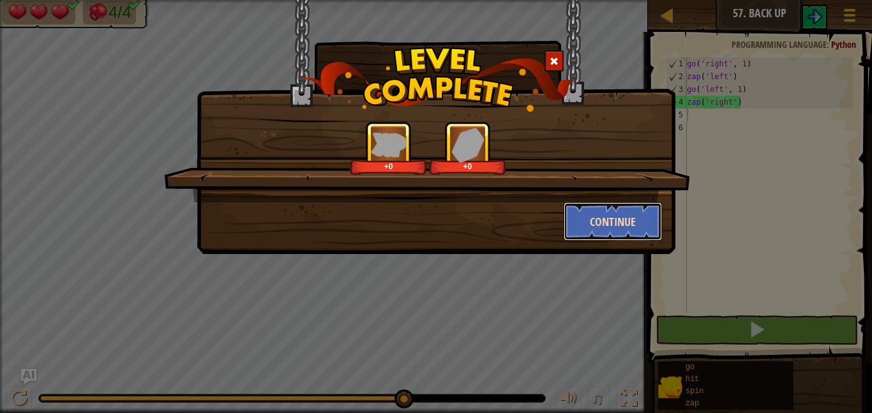
click at [610, 232] on button "Continue" at bounding box center [613, 221] width 99 height 38
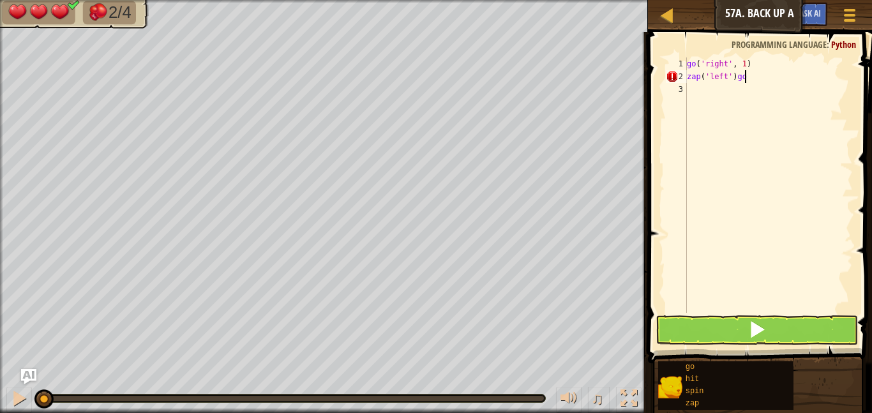
scroll to position [6, 6]
type textarea "zap('left')"
click at [682, 89] on div "3" at bounding box center [676, 89] width 21 height 13
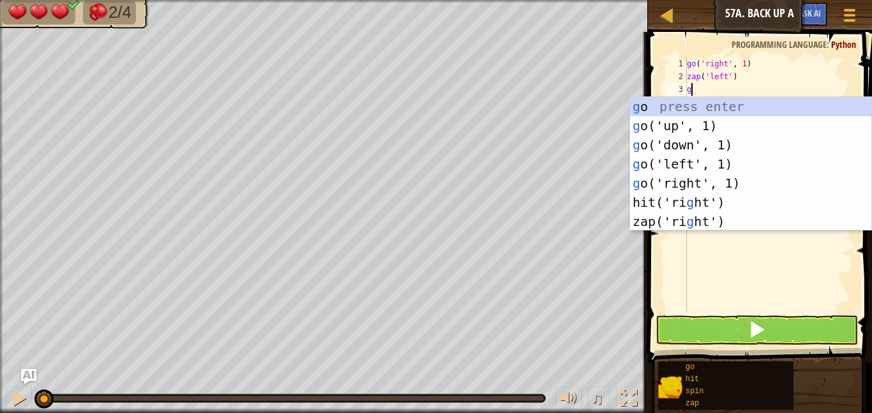
type textarea "go"
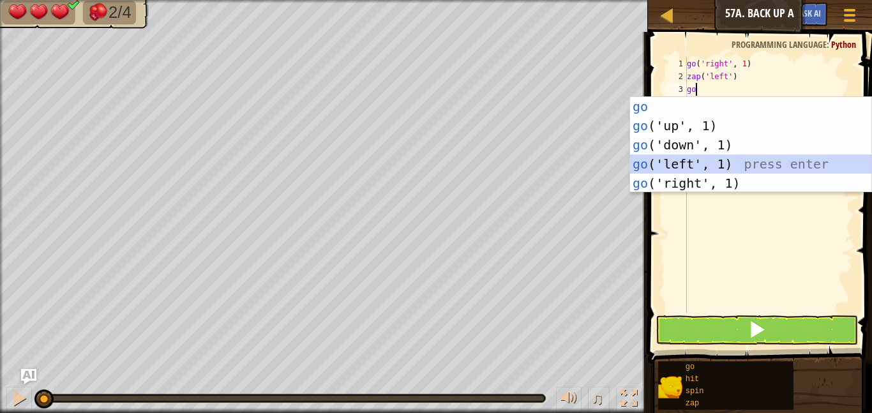
click at [693, 157] on div "go press enter go ('up', 1) press enter go ('down', 1) press enter go ('left', …" at bounding box center [750, 164] width 241 height 134
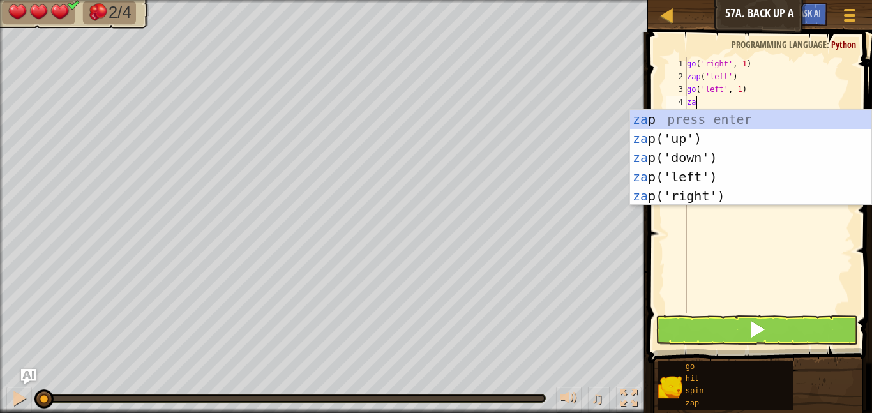
type textarea "zap"
click at [703, 135] on div "zap press enter zap ('up') press enter zap ('down') press enter zap ('left') pr…" at bounding box center [750, 177] width 241 height 134
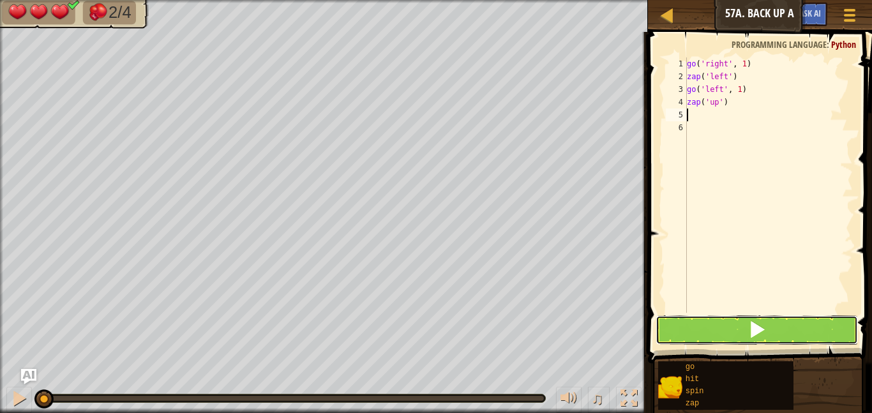
click at [728, 330] on button at bounding box center [756, 329] width 202 height 29
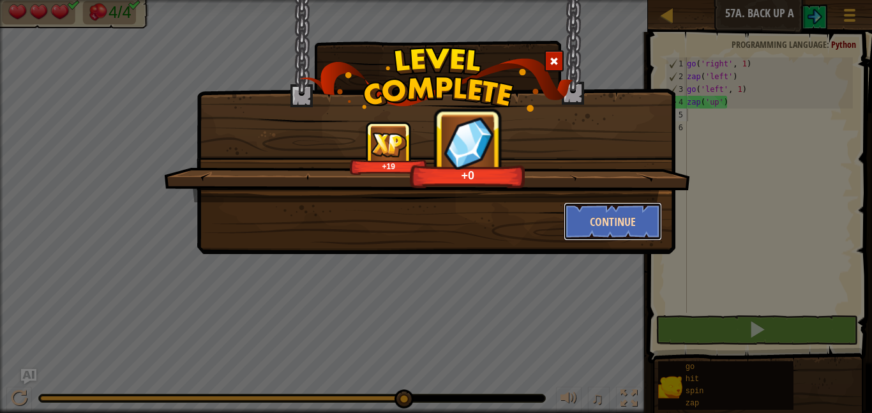
click at [572, 225] on button "Continue" at bounding box center [613, 221] width 99 height 38
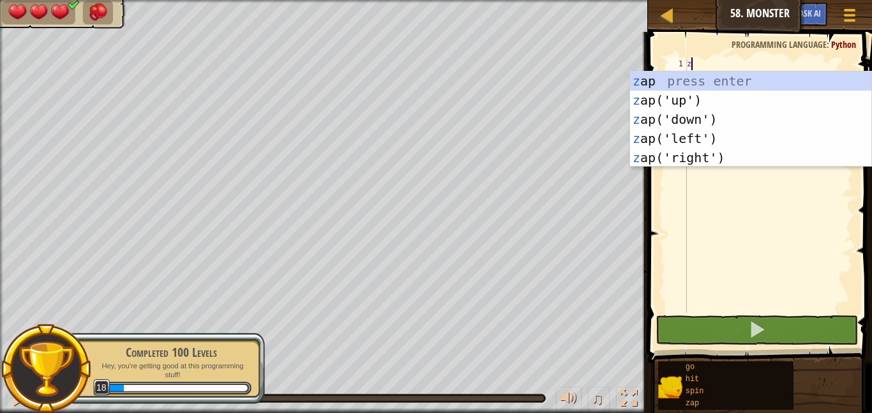
scroll to position [6, 0]
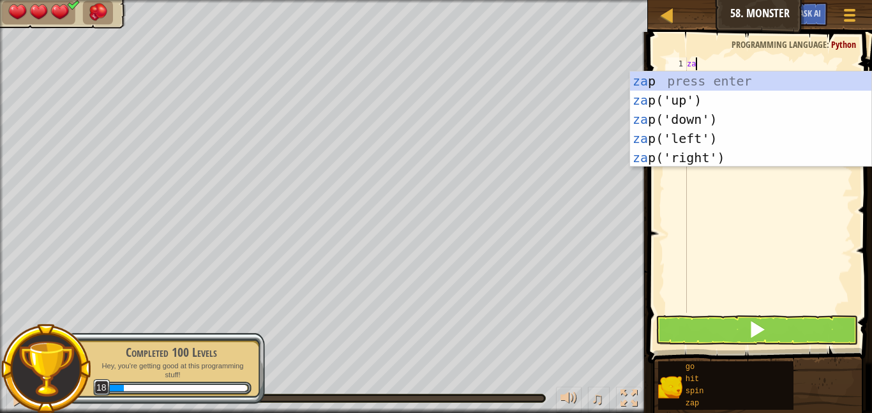
type textarea "zap"
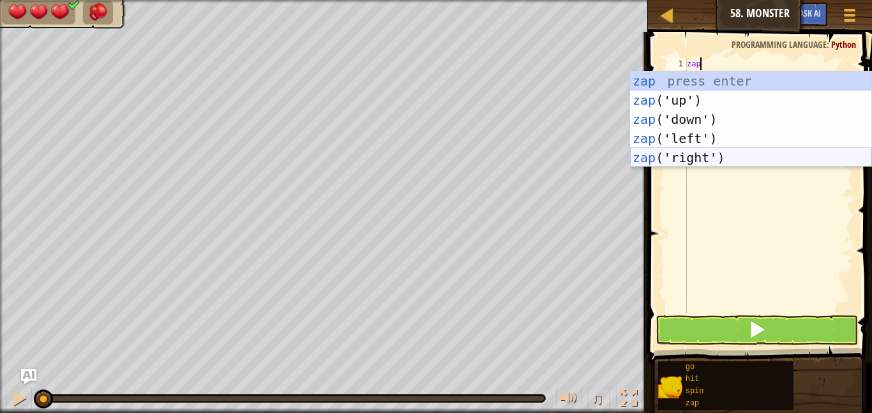
click at [646, 160] on div "zap press enter zap ('up') press enter zap ('down') press enter zap ('left') pr…" at bounding box center [750, 138] width 241 height 134
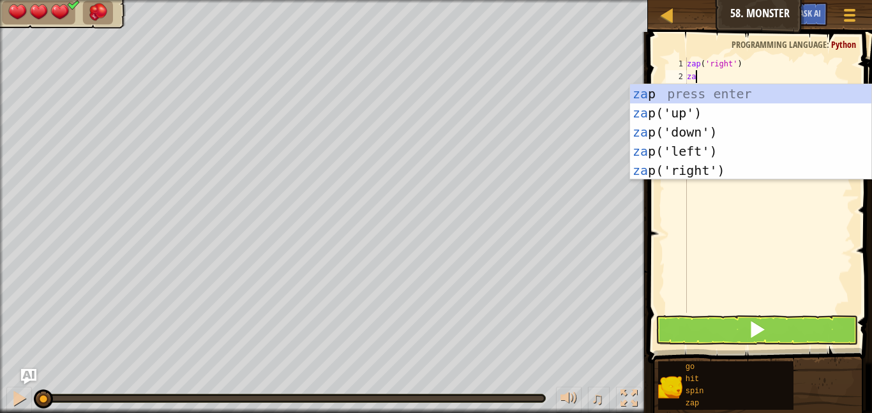
type textarea "zap"
click at [673, 173] on div "zap press enter zap ('up') press enter zap ('down') press enter zap ('left') pr…" at bounding box center [750, 151] width 241 height 134
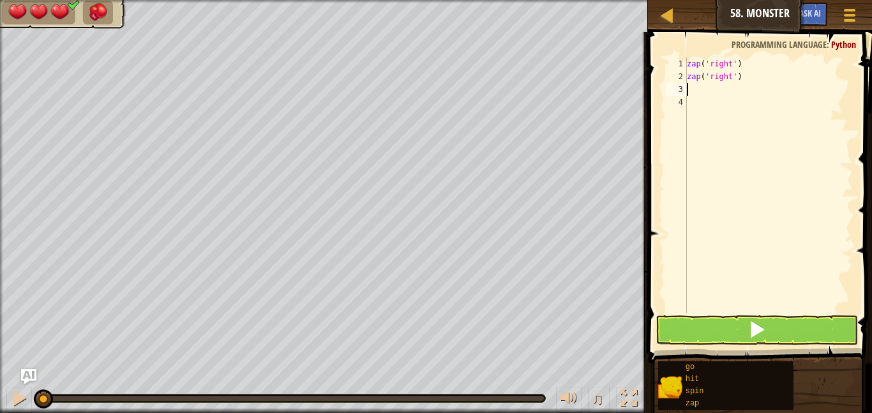
scroll to position [6, 0]
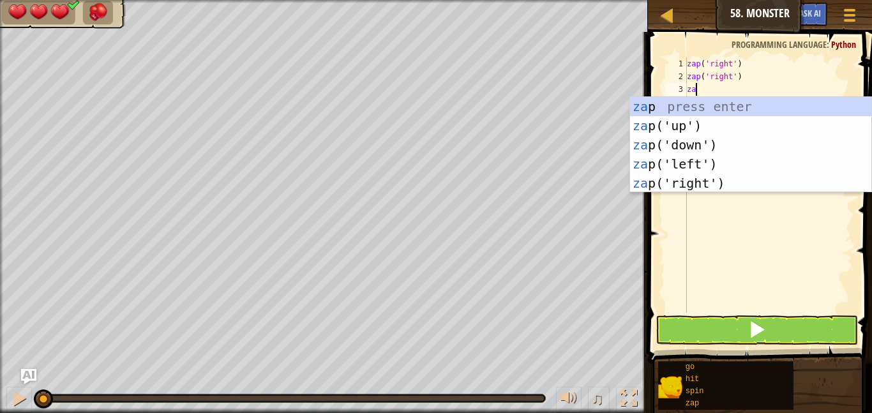
type textarea "zap"
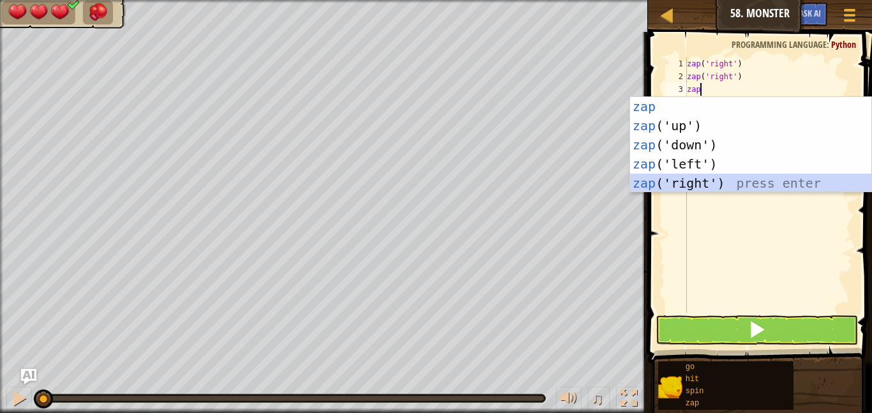
click at [689, 186] on div "zap press enter zap ('up') press enter zap ('down') press enter zap ('left') pr…" at bounding box center [750, 164] width 241 height 134
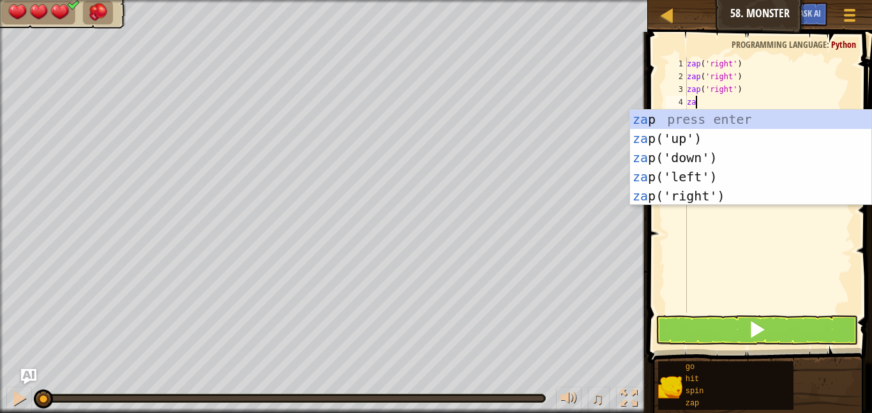
type textarea "zap"
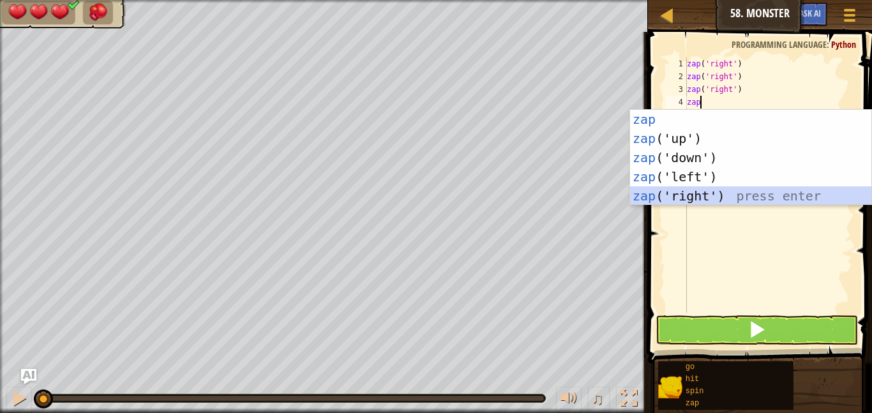
click at [693, 194] on div "zap press enter zap ('up') press enter zap ('down') press enter zap ('left') pr…" at bounding box center [750, 177] width 241 height 134
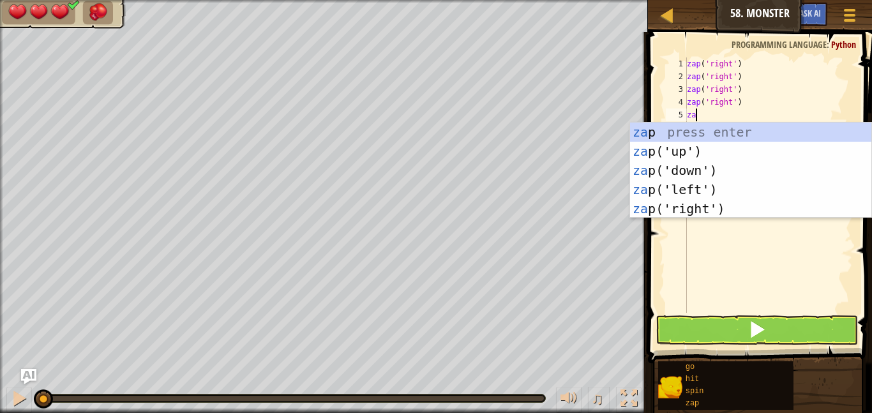
type textarea "zap"
click at [707, 207] on div "zap press enter zap ('up') press enter zap ('down') press enter zap ('left') pr…" at bounding box center [750, 190] width 241 height 134
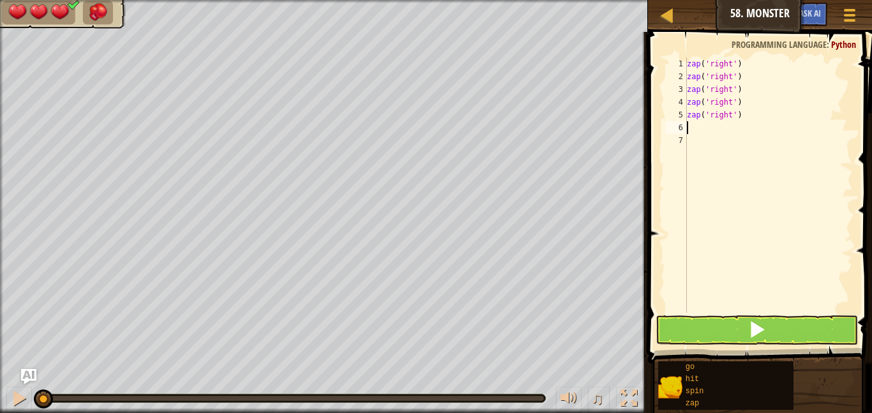
scroll to position [6, 0]
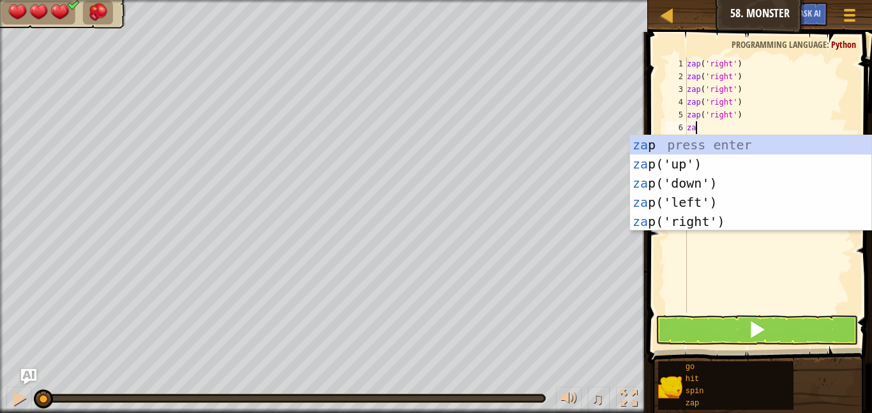
type textarea "zap"
click at [722, 216] on div "zap press enter zap ('up') press enter zap ('down') press enter zap ('left') pr…" at bounding box center [750, 202] width 241 height 134
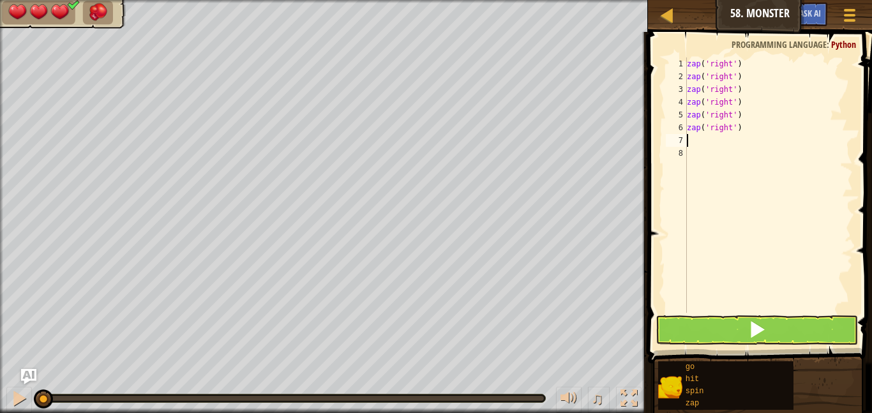
scroll to position [6, 0]
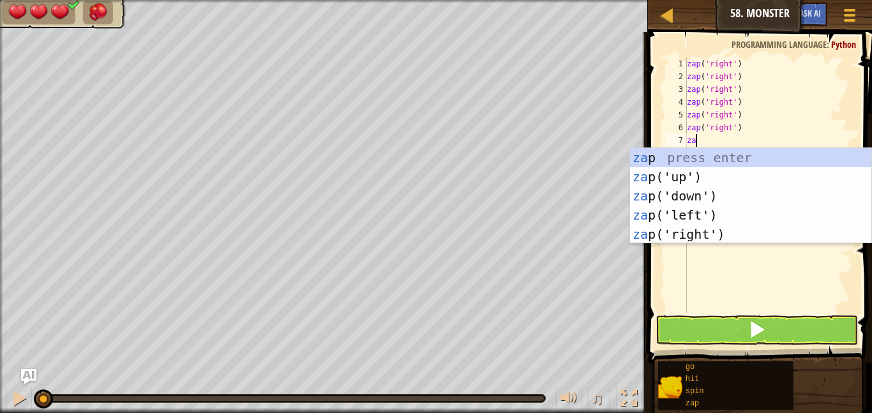
type textarea "zap"
click at [730, 238] on div "zap press enter zap ('up') press enter zap ('down') press enter zap ('left') pr…" at bounding box center [750, 215] width 241 height 134
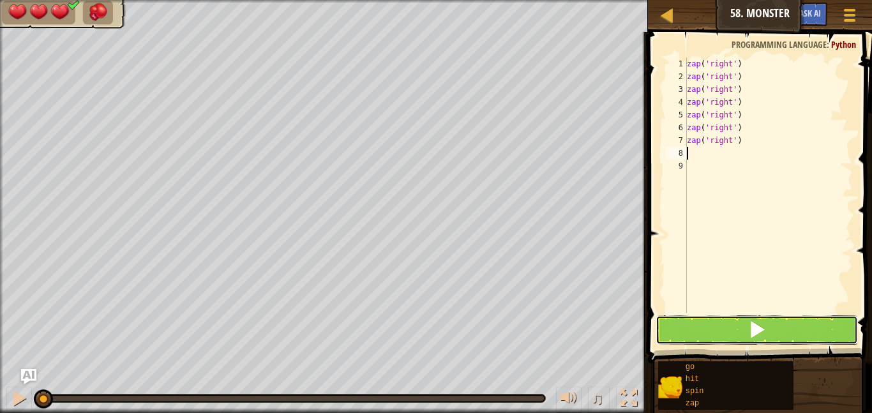
click at [740, 324] on button at bounding box center [756, 329] width 202 height 29
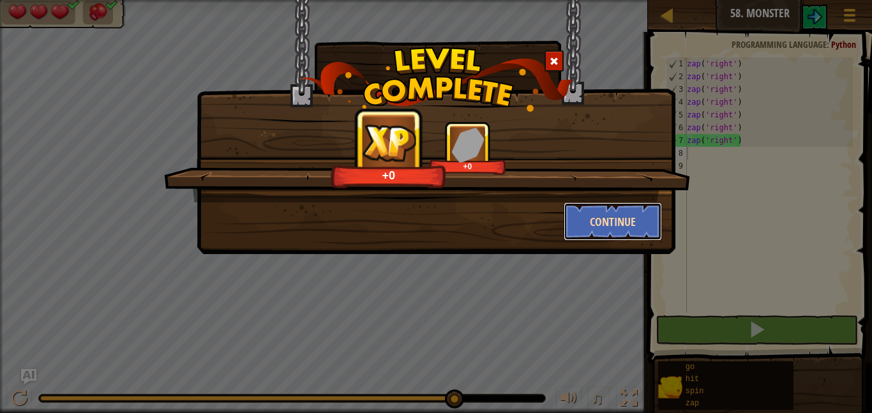
click at [616, 228] on button "Continue" at bounding box center [613, 221] width 99 height 38
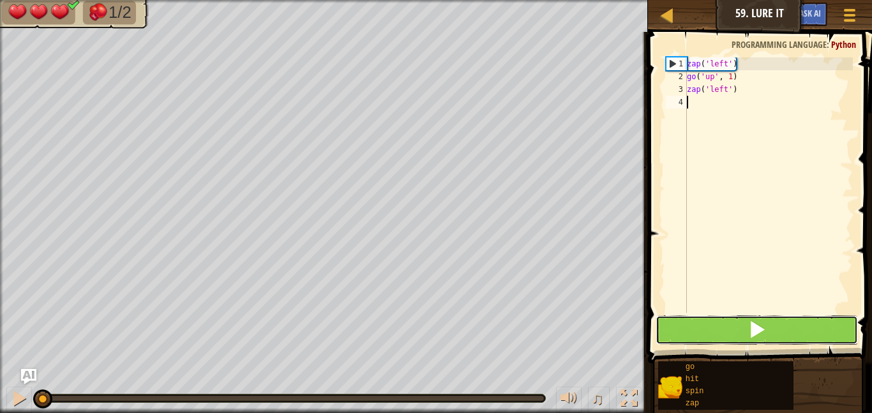
click at [776, 334] on button at bounding box center [756, 329] width 202 height 29
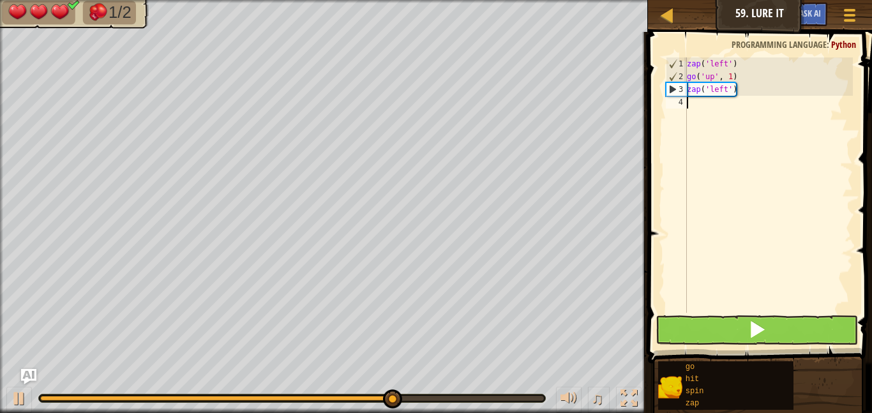
scroll to position [6, 0]
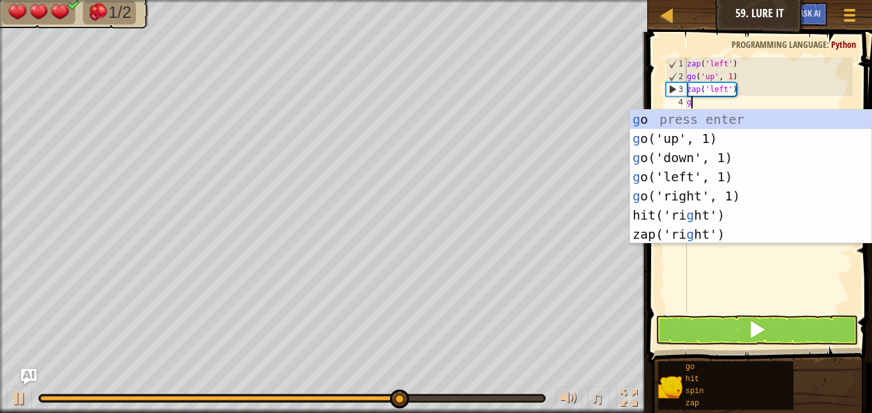
type textarea "go"
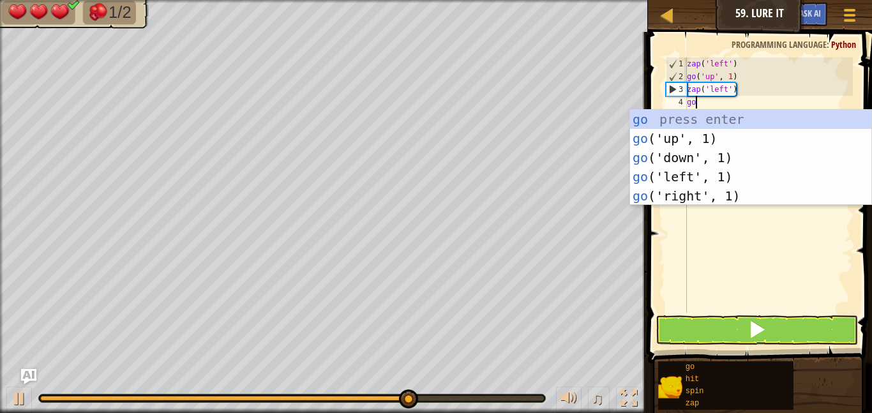
scroll to position [6, 1]
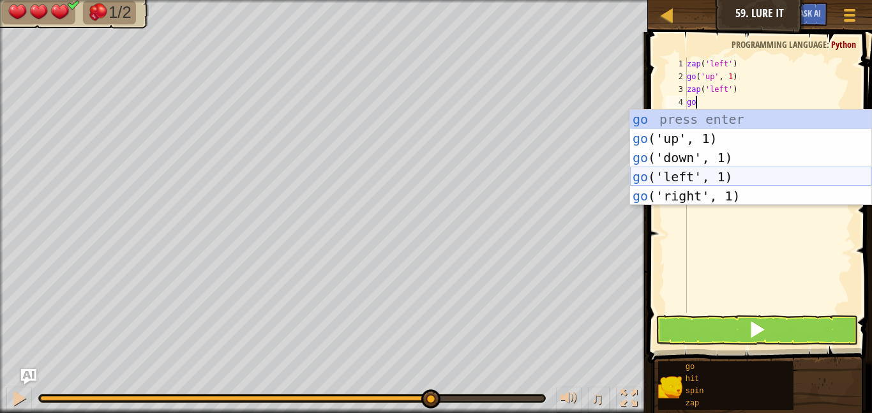
click at [725, 173] on div "go press enter go ('up', 1) press enter go ('down', 1) press enter go ('left', …" at bounding box center [750, 177] width 241 height 134
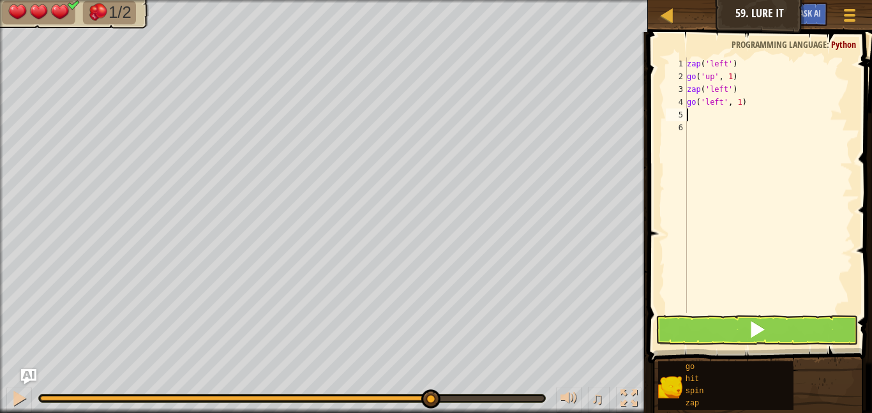
scroll to position [6, 0]
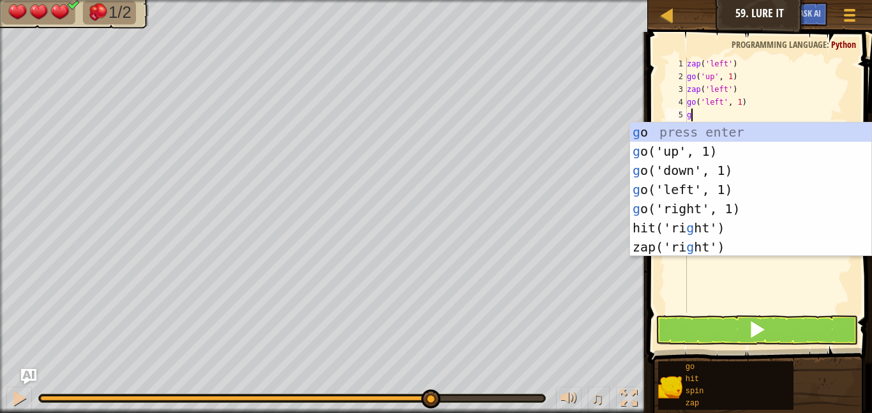
type textarea "go"
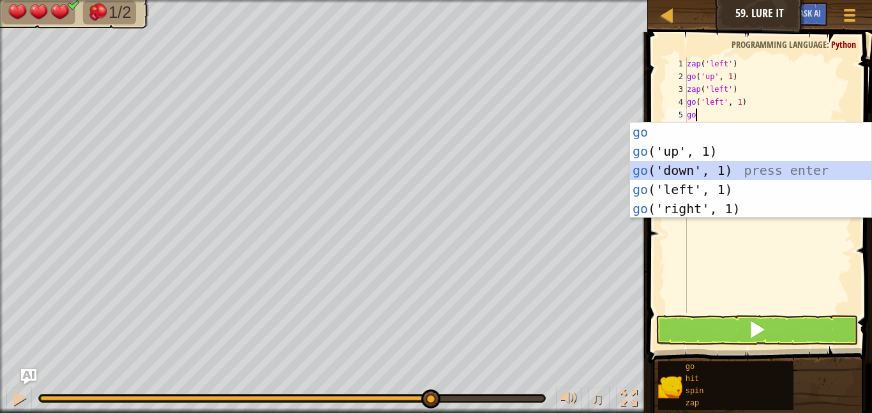
click at [706, 165] on div "go press enter go ('up', 1) press enter go ('down', 1) press enter go ('left', …" at bounding box center [750, 190] width 241 height 134
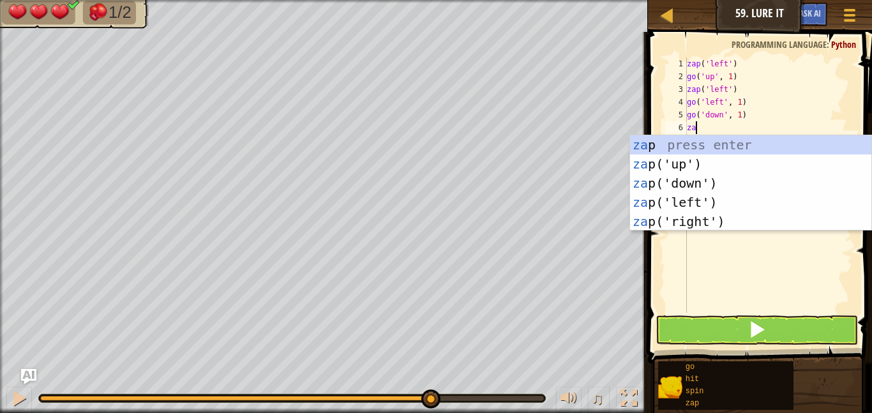
type textarea "zap"
click at [682, 167] on div "zap press enter zap ('up') press enter zap ('down') press enter zap ('left') pr…" at bounding box center [750, 202] width 241 height 134
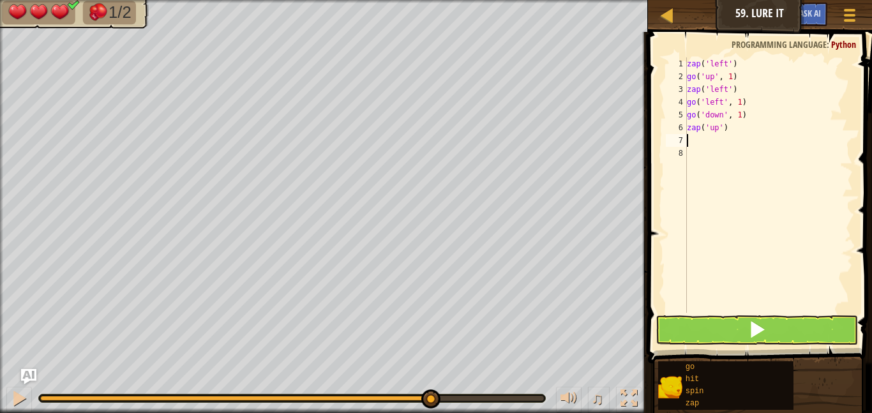
scroll to position [6, 0]
click at [724, 331] on button at bounding box center [756, 329] width 202 height 29
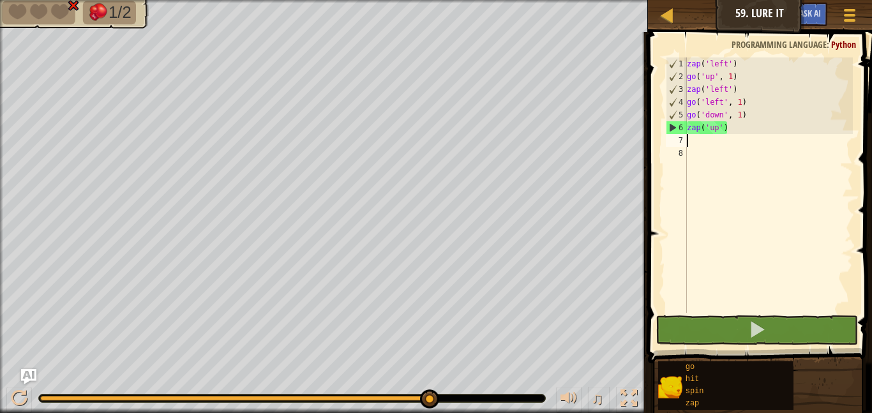
click at [745, 103] on div "zap ( 'left' ) go ( 'up' , 1 ) zap ( 'left' ) go ( 'left' , 1 ) go ( 'down' , 1…" at bounding box center [768, 197] width 168 height 281
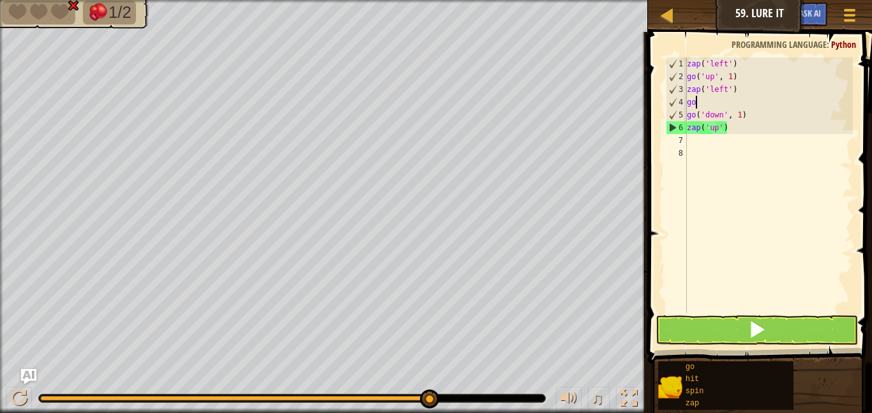
type textarea "g"
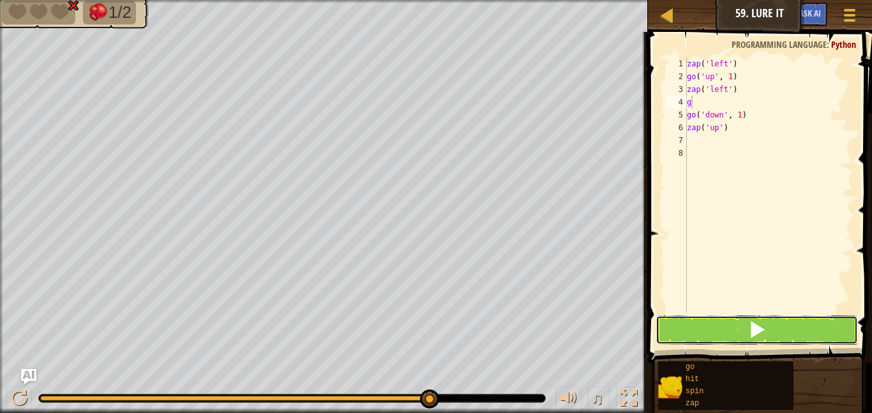
click at [781, 329] on button at bounding box center [756, 329] width 202 height 29
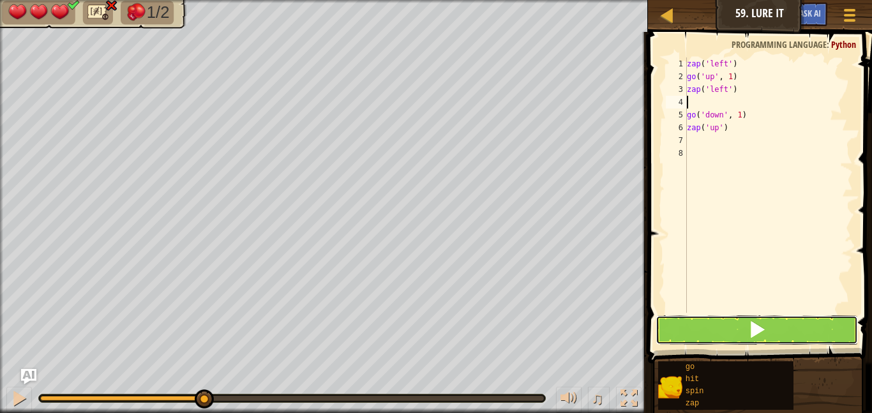
click at [727, 339] on button at bounding box center [756, 329] width 202 height 29
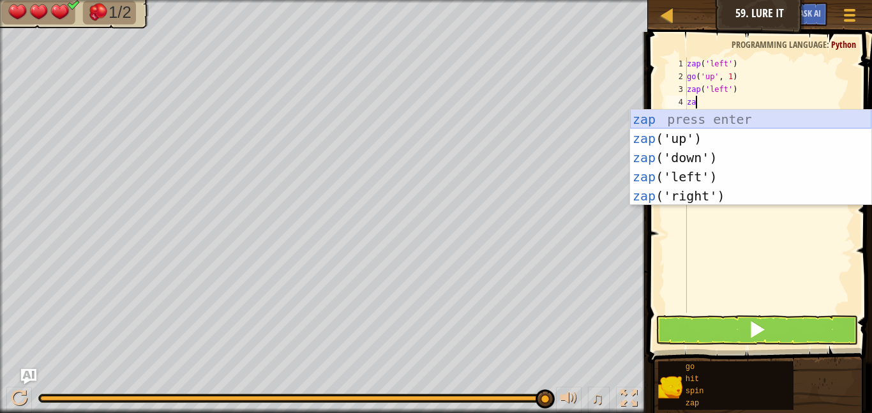
scroll to position [6, 1]
type textarea "z"
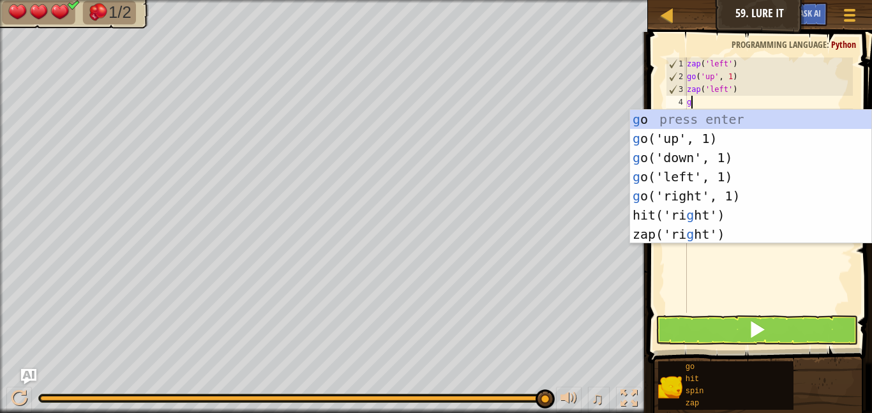
type textarea "go"
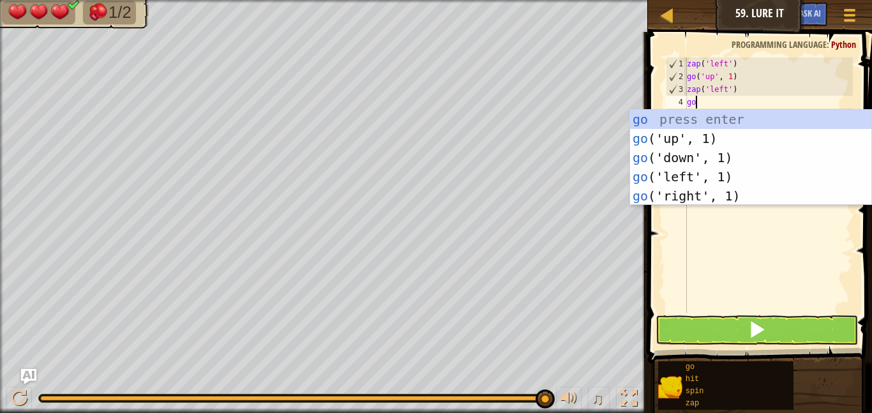
scroll to position [6, 1]
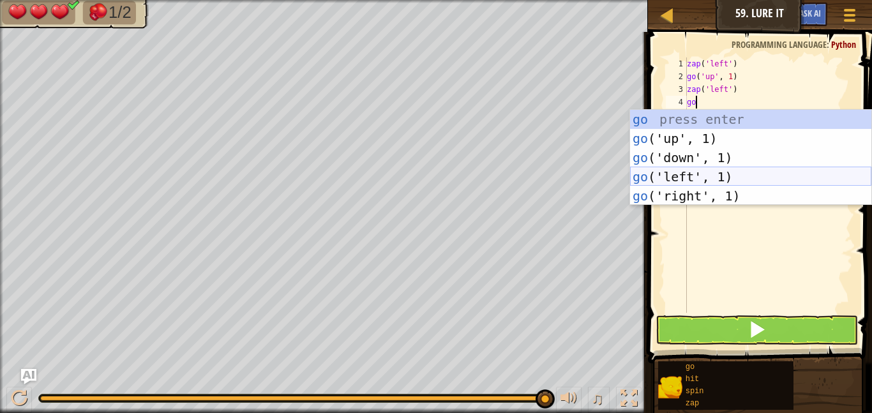
click at [698, 180] on div "go press enter go ('up', 1) press enter go ('down', 1) press enter go ('left', …" at bounding box center [750, 177] width 241 height 134
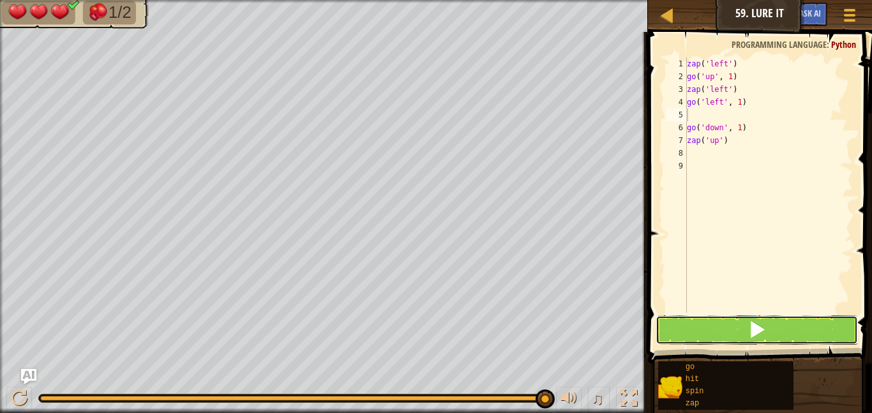
click at [761, 326] on span at bounding box center [757, 329] width 18 height 18
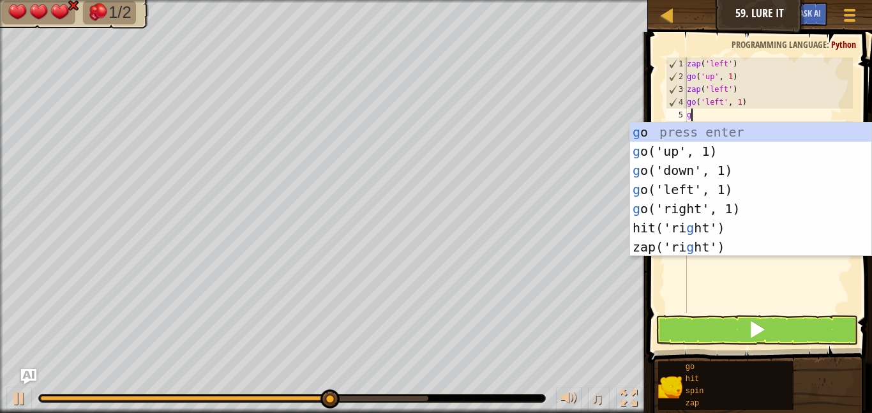
type textarea "go"
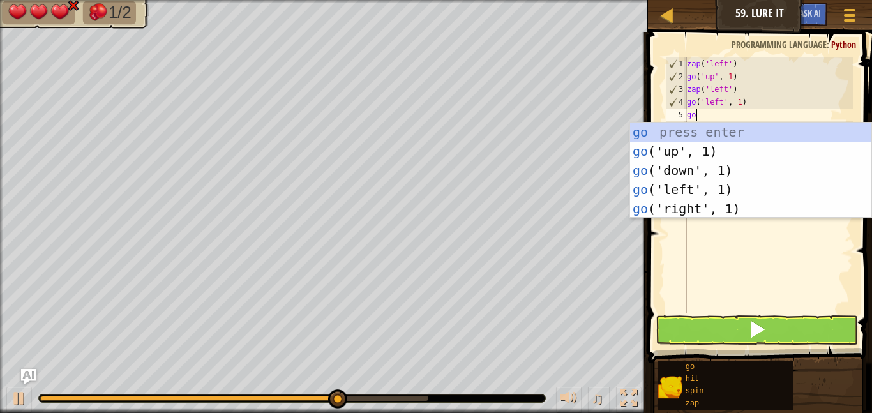
scroll to position [6, 1]
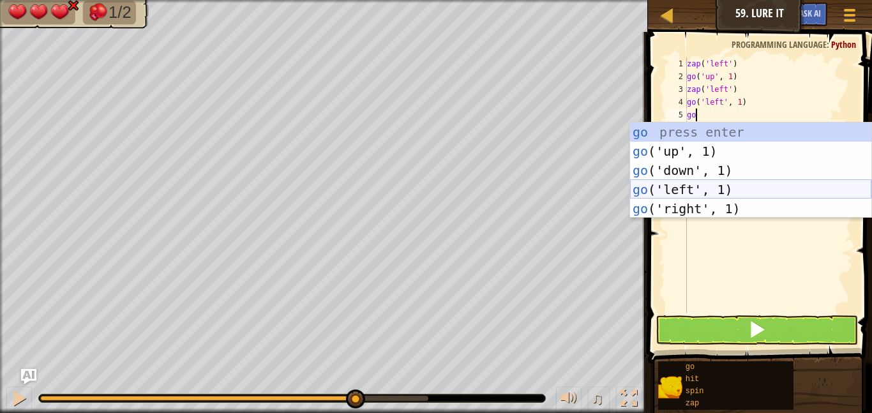
click at [699, 182] on div "go press enter go ('up', 1) press enter go ('down', 1) press enter go ('left', …" at bounding box center [750, 190] width 241 height 134
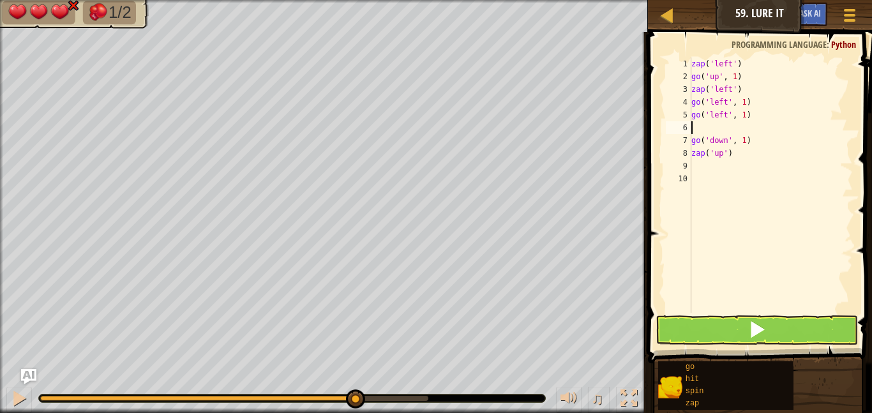
scroll to position [6, 0]
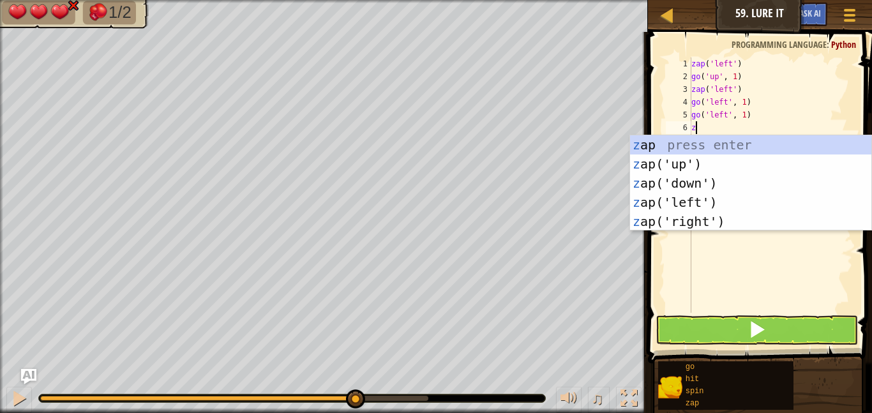
type textarea "za"
click at [677, 165] on div "za p press enter za p('up') press enter za p('down') press enter za p('left') p…" at bounding box center [750, 202] width 241 height 134
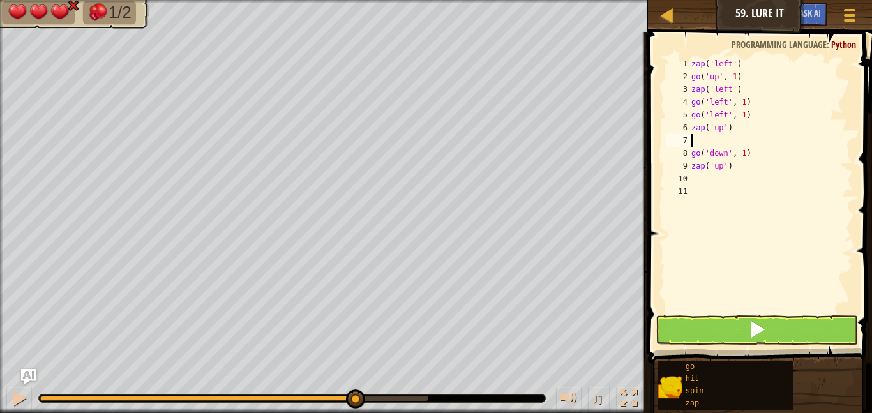
scroll to position [6, 0]
click at [719, 329] on button at bounding box center [756, 329] width 202 height 29
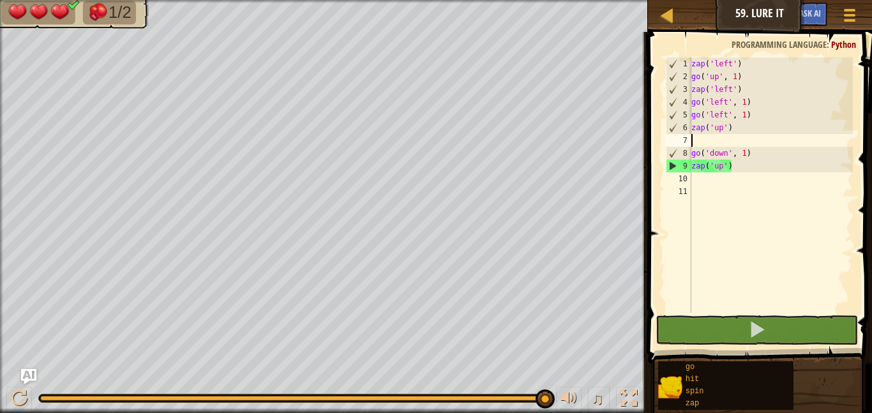
click at [749, 115] on div "zap ( 'left' ) go ( 'up' , 1 ) zap ( 'left' ) go ( 'left' , 1 ) go ( 'left' , 1…" at bounding box center [771, 197] width 164 height 281
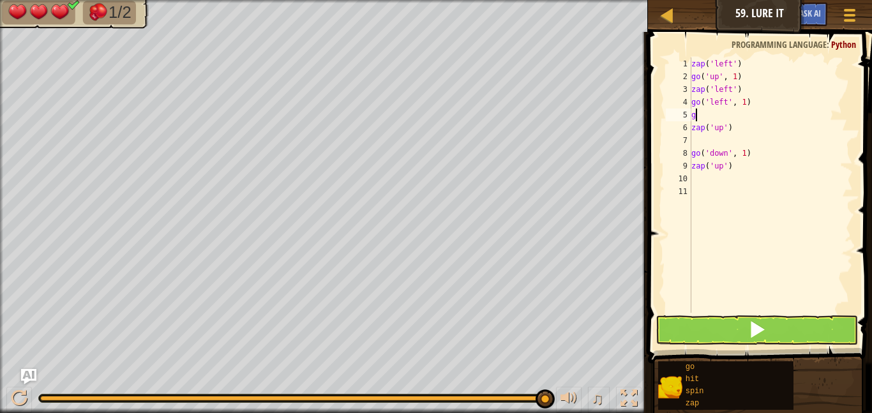
type textarea "go"
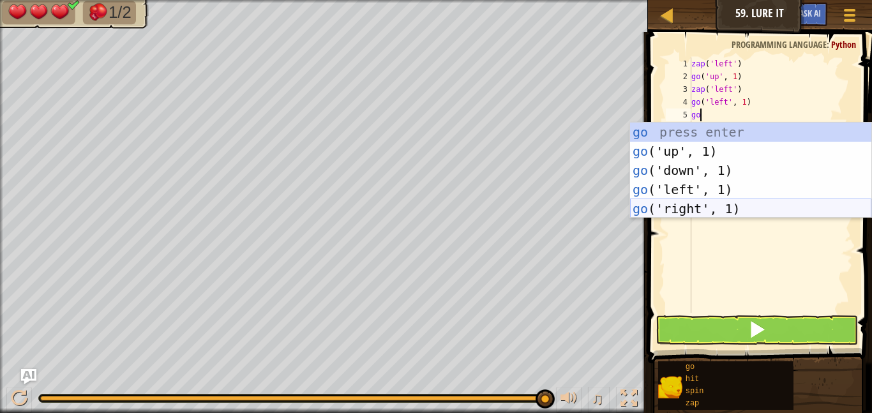
click at [757, 208] on div "go press enter go ('up', 1) press enter go ('down', 1) press enter go ('left', …" at bounding box center [750, 190] width 241 height 134
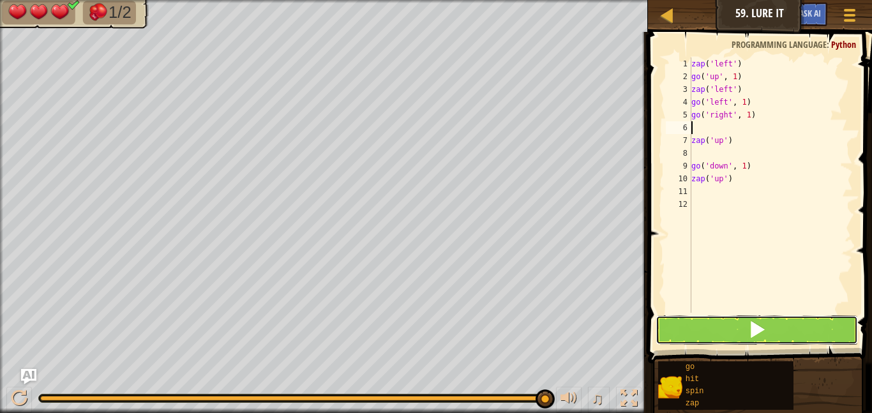
click at [778, 329] on button at bounding box center [756, 329] width 202 height 29
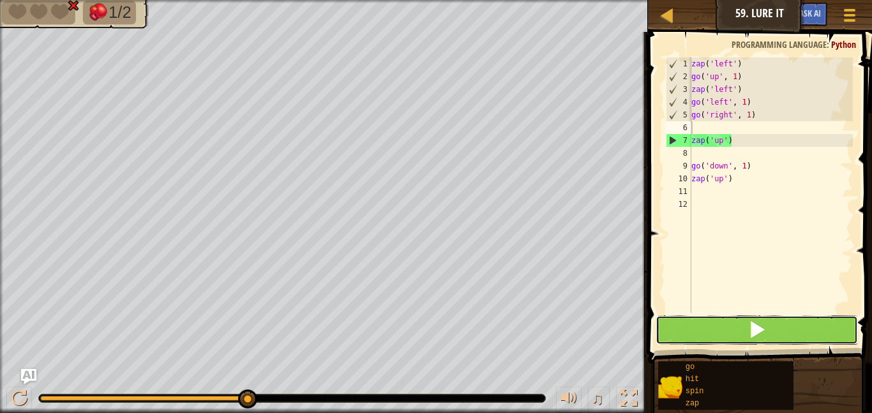
click at [668, 333] on button at bounding box center [756, 329] width 202 height 29
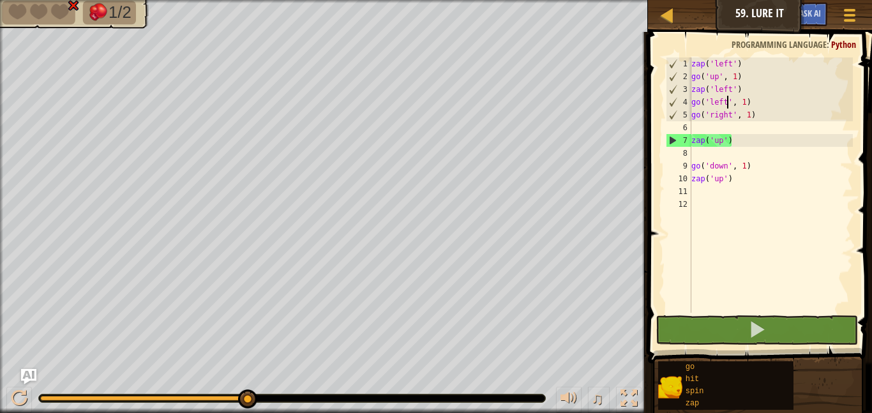
click at [728, 104] on div "zap ( 'left' ) go ( 'up' , 1 ) zap ( 'left' ) go ( 'left' , 1 ) go ( 'right' , …" at bounding box center [771, 197] width 164 height 281
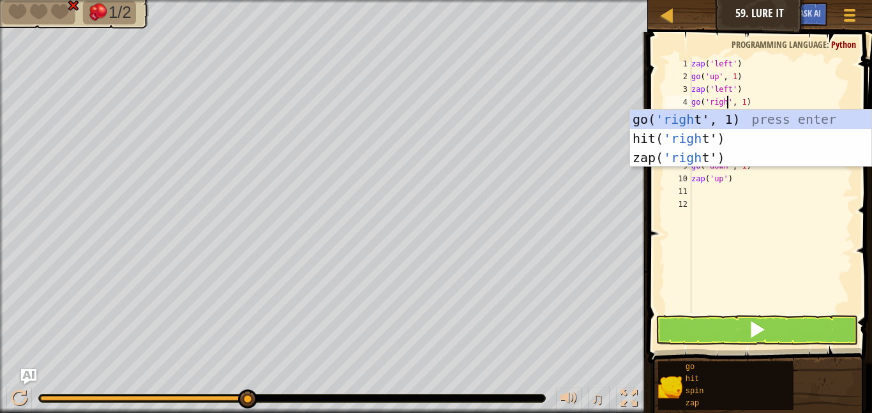
scroll to position [6, 6]
click at [721, 121] on div "go( 'right ', 1) press enter hit( 'right ') press enter zap( 'right ') press en…" at bounding box center [750, 158] width 241 height 96
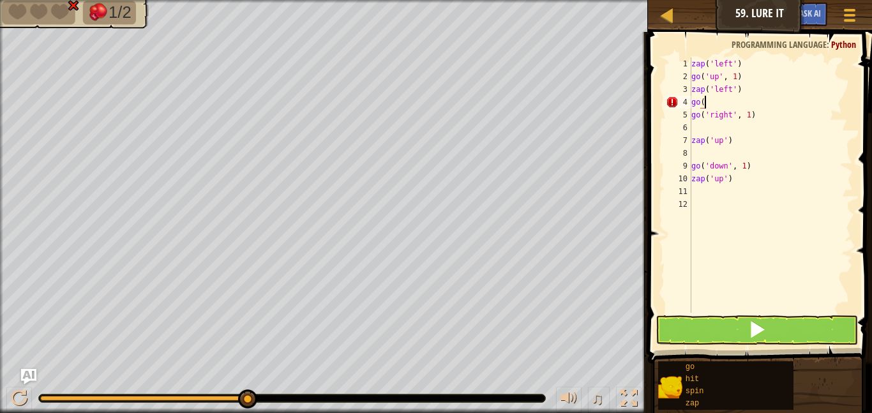
scroll to position [6, 1]
type textarea "g"
click at [697, 128] on div "zap ( 'left' ) go ( 'up' , 1 ) zap ( 'left' ) go ( 'right' , 1 ) zap ( 'up' ) g…" at bounding box center [771, 197] width 164 height 281
type textarea "go"
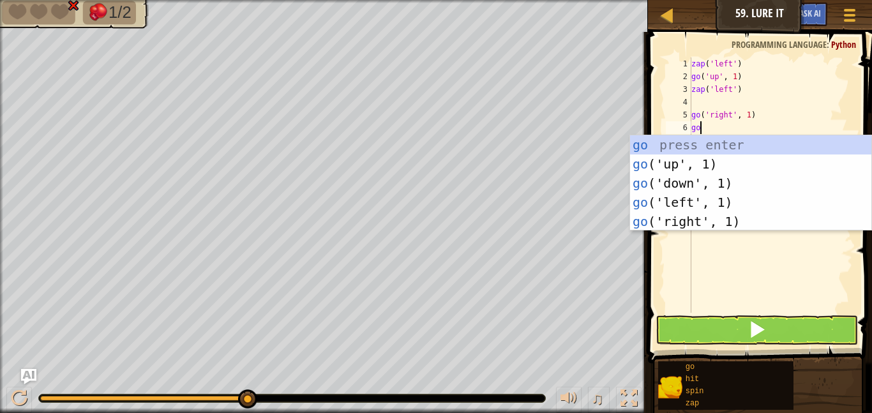
scroll to position [6, 1]
click at [699, 201] on div "go press enter go ('up', 1) press enter go ('down', 1) press enter go ('left', …" at bounding box center [750, 202] width 241 height 134
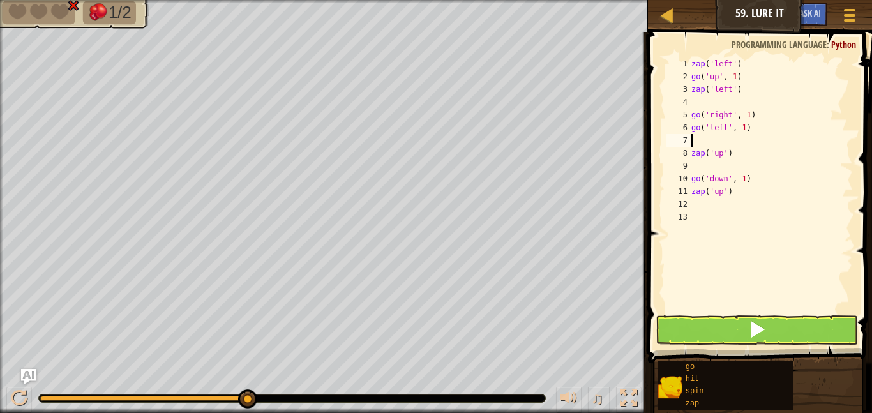
scroll to position [6, 0]
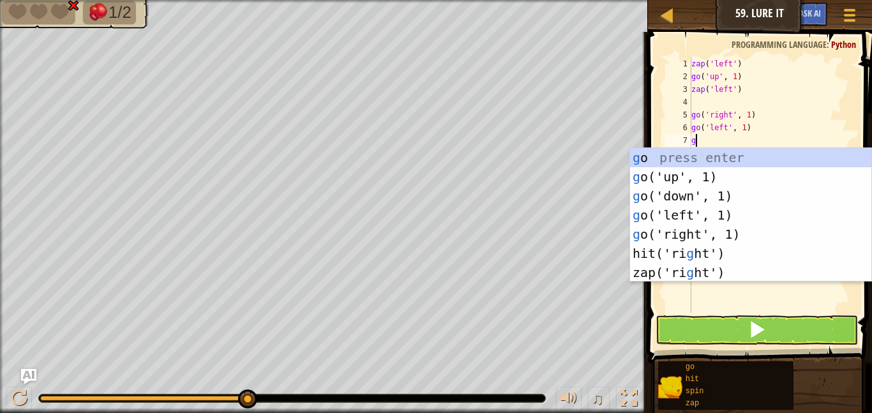
type textarea "go"
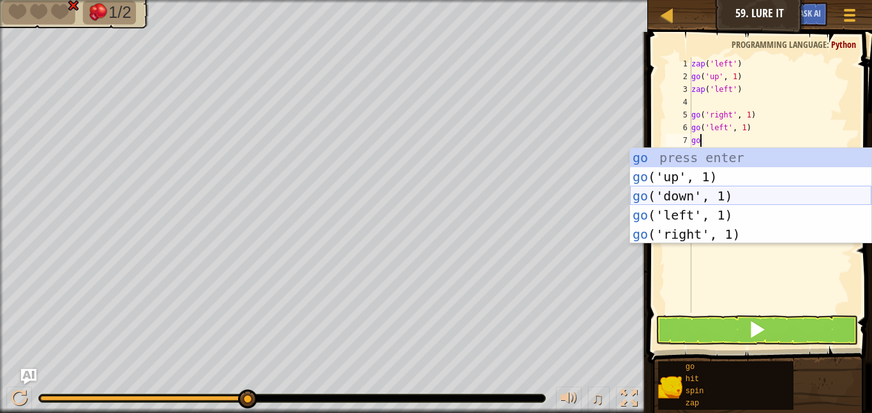
click at [696, 198] on div "go press enter go ('up', 1) press enter go ('down', 1) press enter go ('left', …" at bounding box center [750, 215] width 241 height 134
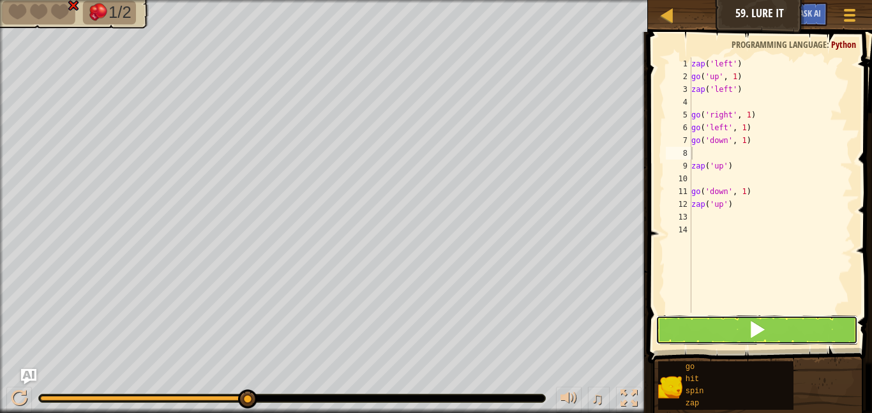
click at [700, 336] on button at bounding box center [756, 329] width 202 height 29
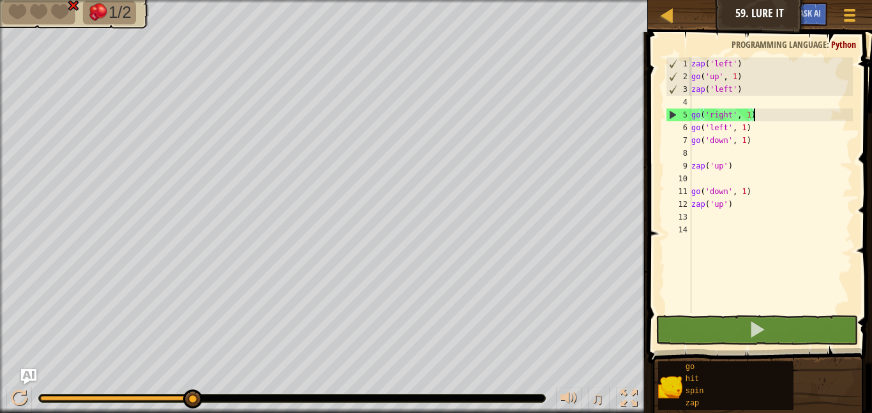
click at [770, 119] on div "zap ( 'left' ) go ( 'up' , 1 ) zap ( 'left' ) go ( 'right' , 1 ) go ( 'left' , …" at bounding box center [771, 197] width 164 height 281
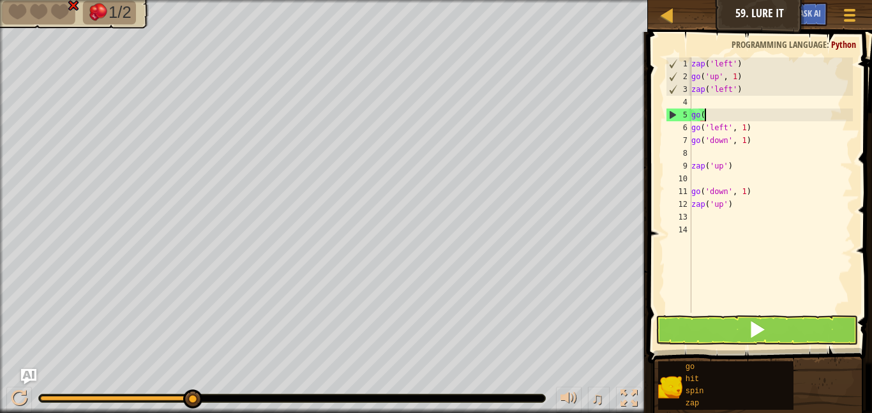
type textarea "g"
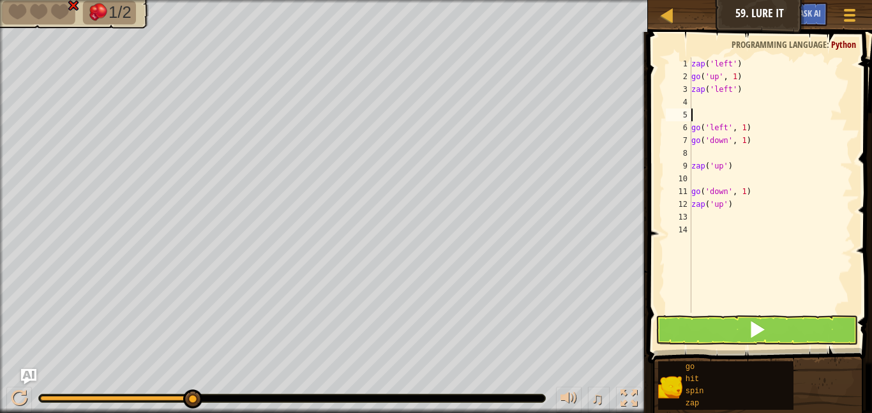
click at [753, 130] on div "zap ( 'left' ) go ( 'up' , 1 ) zap ( 'left' ) go ( 'left' , 1 ) go ( 'down' , 1…" at bounding box center [771, 197] width 164 height 281
type textarea "go"
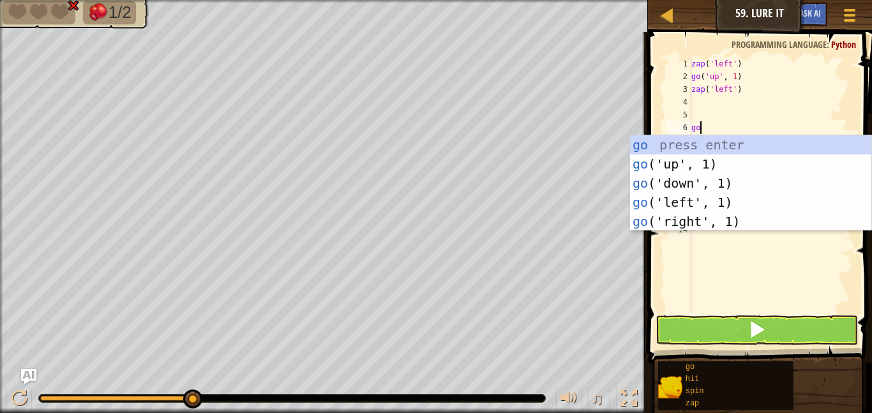
scroll to position [6, 1]
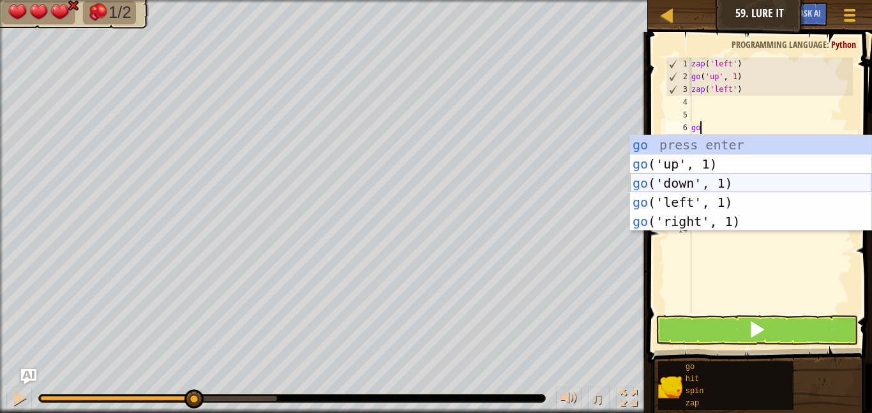
click at [743, 187] on div "go press enter go ('up', 1) press enter go ('down', 1) press enter go ('left', …" at bounding box center [750, 202] width 241 height 134
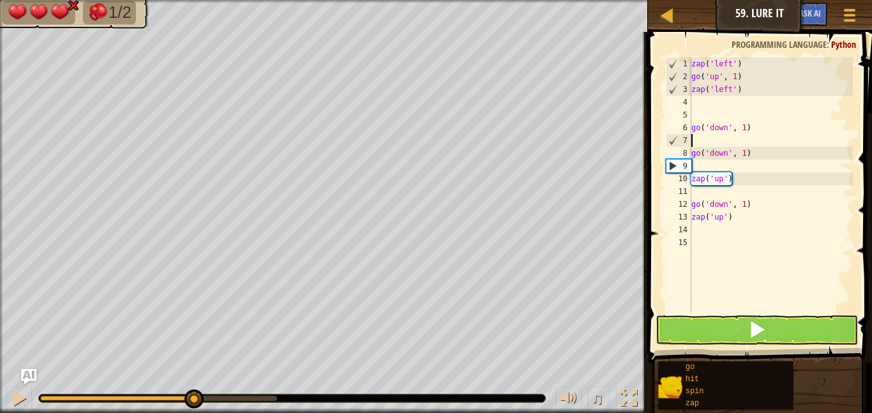
scroll to position [6, 0]
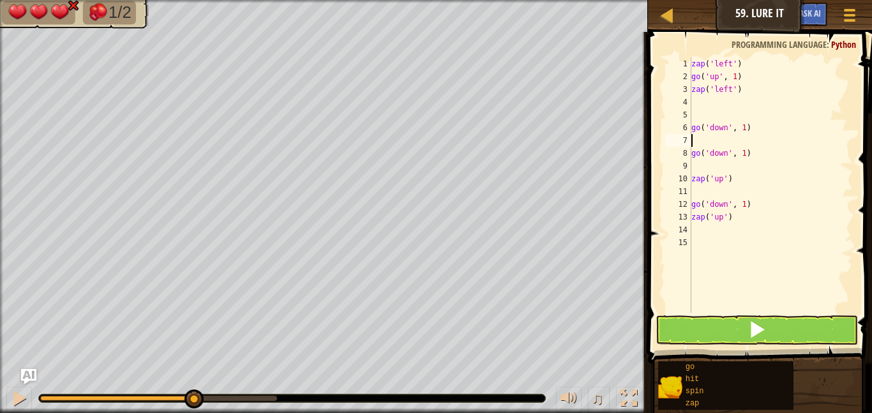
click at [754, 311] on div "zap ( 'left' ) go ( 'up' , 1 ) zap ( 'left' ) go ( 'down' , 1 ) go ( 'down' , 1…" at bounding box center [771, 197] width 164 height 281
click at [762, 330] on span at bounding box center [757, 329] width 18 height 18
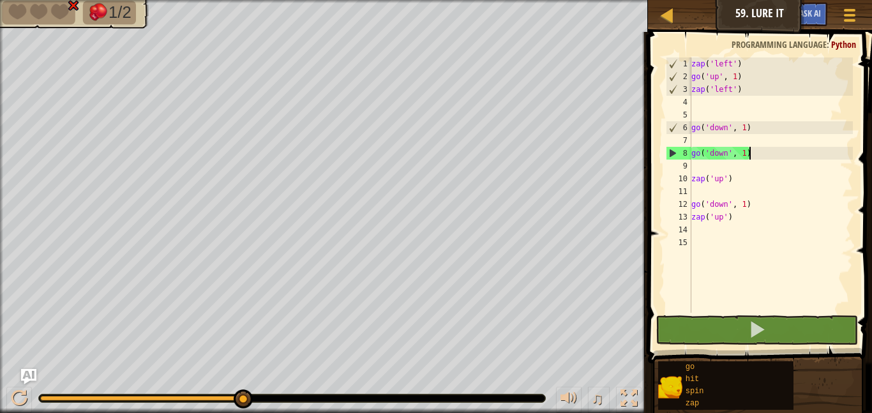
click at [759, 154] on div "zap ( 'left' ) go ( 'up' , 1 ) zap ( 'left' ) go ( 'down' , 1 ) go ( 'down' , 1…" at bounding box center [771, 197] width 164 height 281
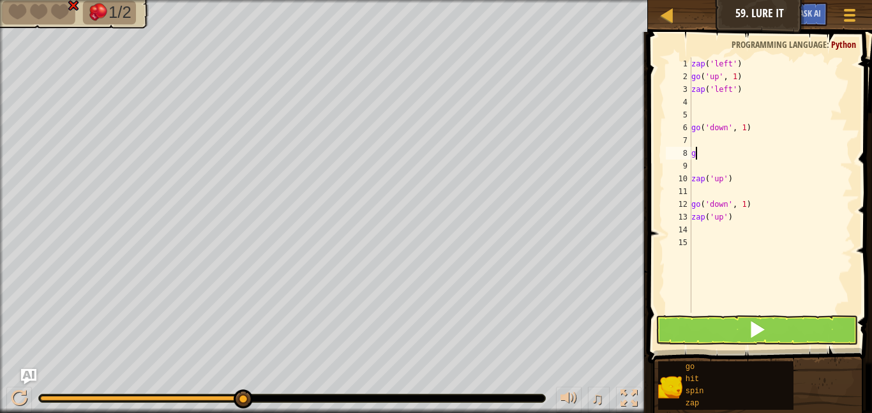
type textarea "go"
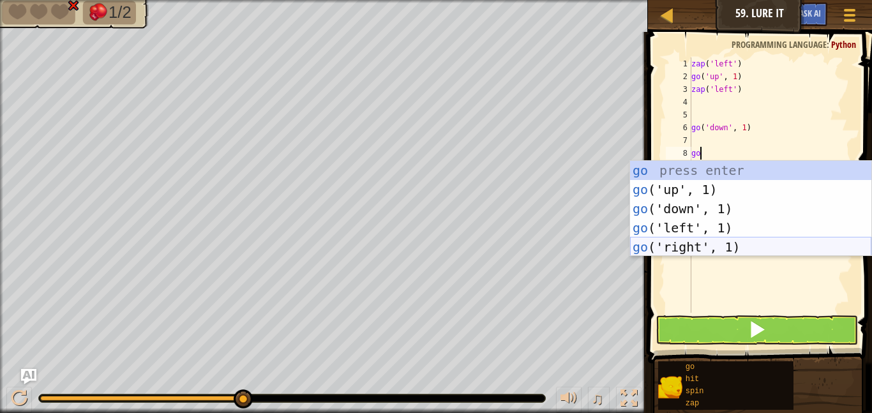
click at [733, 250] on div "go press enter go ('up', 1) press enter go ('down', 1) press enter go ('left', …" at bounding box center [750, 228] width 241 height 134
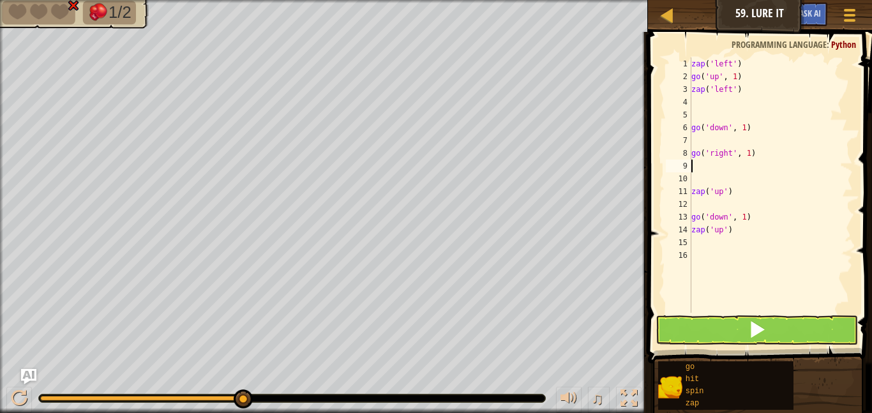
scroll to position [6, 0]
click at [705, 206] on div "zap ( 'left' ) go ( 'up' , 1 ) zap ( 'left' ) go ( 'down' , 1 ) go ( 'right' , …" at bounding box center [771, 197] width 164 height 281
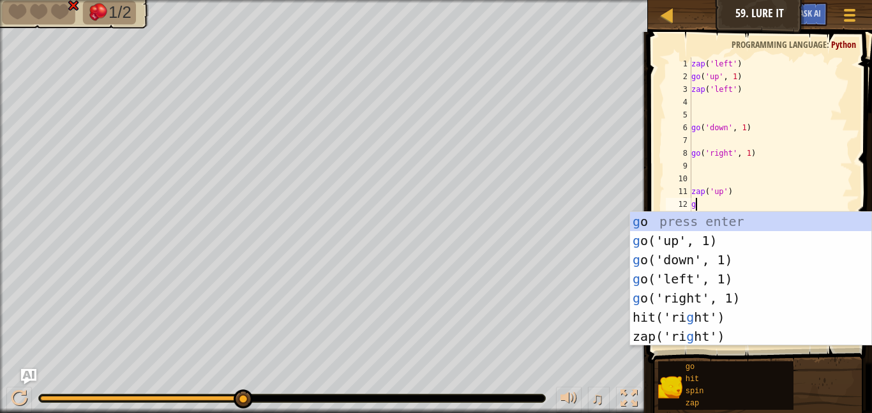
type textarea "go"
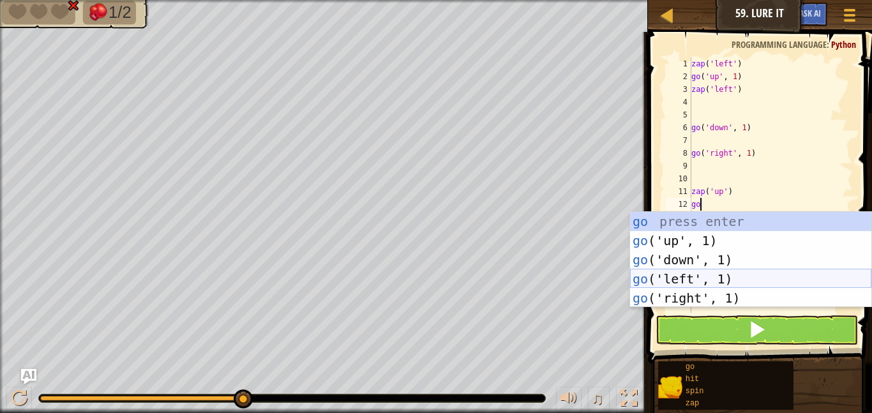
click at [701, 274] on div "go press enter go ('up', 1) press enter go ('down', 1) press enter go ('left', …" at bounding box center [750, 279] width 241 height 134
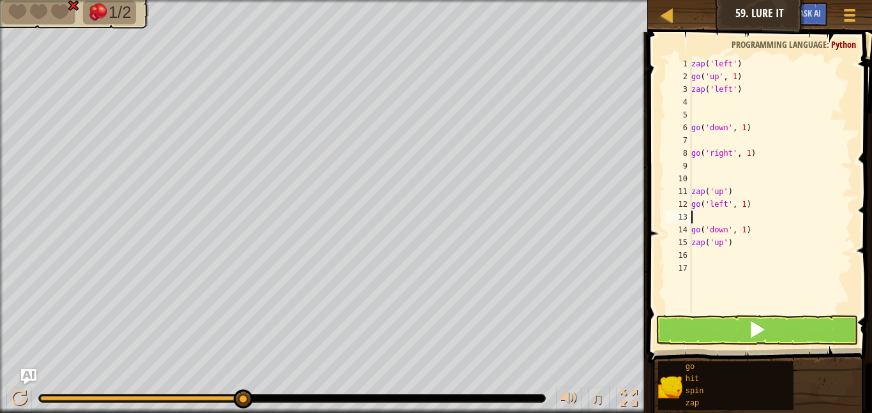
scroll to position [6, 0]
click at [707, 319] on button at bounding box center [756, 329] width 202 height 29
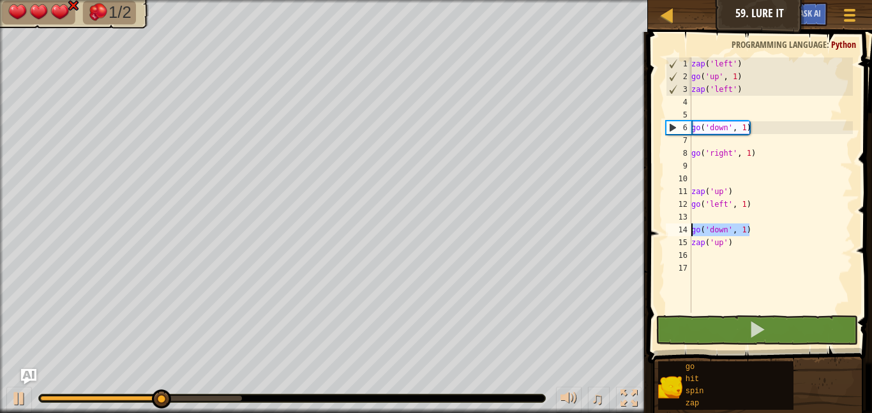
drag, startPoint x: 756, startPoint y: 231, endPoint x: 678, endPoint y: 230, distance: 77.9
click at [678, 230] on div "1 2 3 4 5 6 7 8 9 10 11 12 13 14 15 16 17 zap ( 'left' ) go ( 'up' , 1 ) zap ( …" at bounding box center [758, 184] width 190 height 255
type textarea "go('down', 1)"
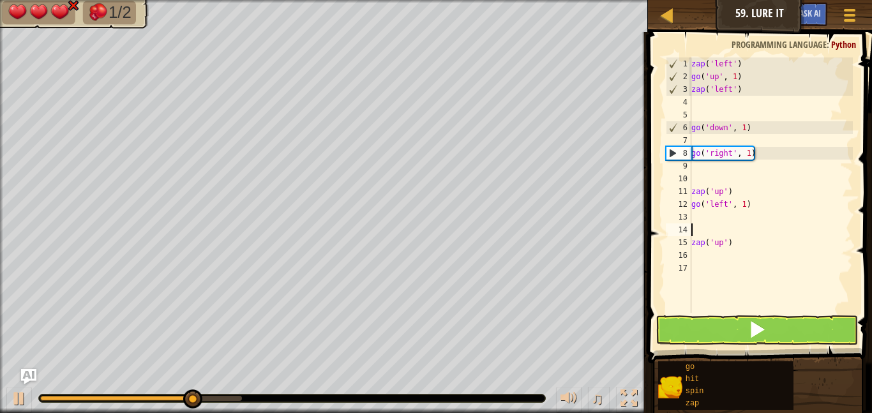
click at [728, 249] on div "zap ( 'left' ) go ( 'up' , 1 ) zap ( 'left' ) go ( 'down' , 1 ) go ( 'right' , …" at bounding box center [771, 197] width 164 height 281
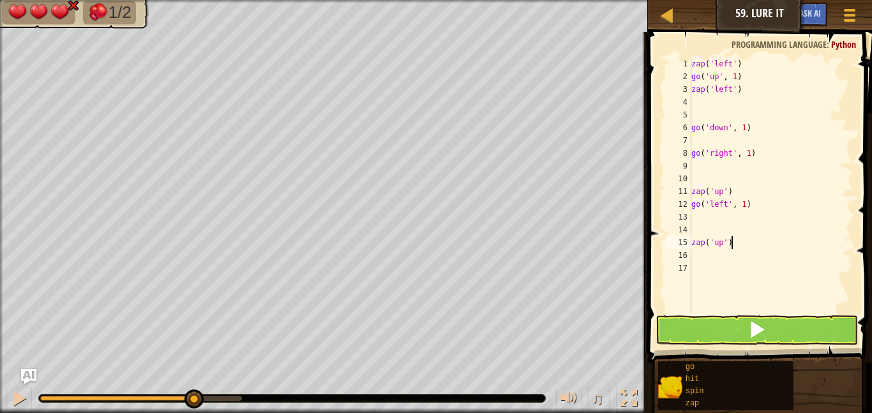
click at [735, 243] on div "zap ( 'left' ) go ( 'up' , 1 ) zap ( 'left' ) go ( 'down' , 1 ) go ( 'right' , …" at bounding box center [771, 197] width 164 height 281
type textarea "z"
click at [717, 332] on button at bounding box center [756, 329] width 202 height 29
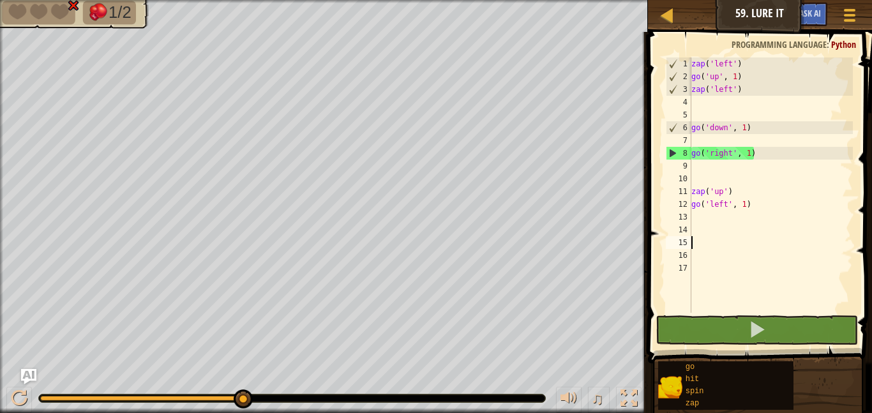
click at [729, 155] on div "zap ( 'left' ) go ( 'up' , 1 ) zap ( 'left' ) go ( 'down' , 1 ) go ( 'right' , …" at bounding box center [771, 197] width 164 height 281
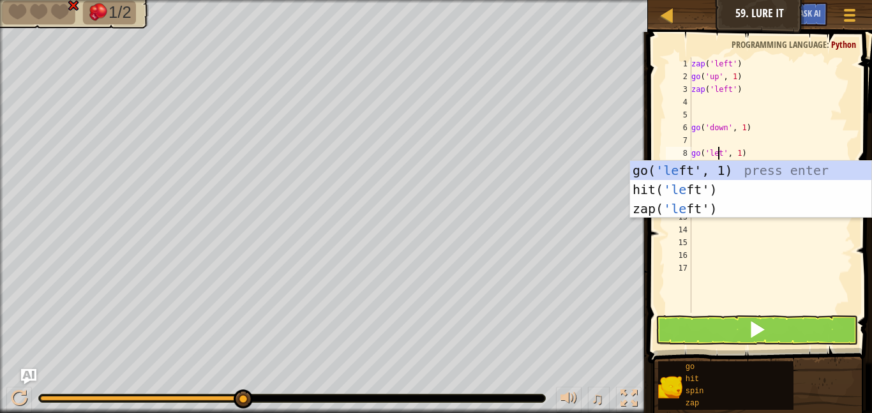
type textarea "go('left', 1)"
click at [750, 257] on div "zap ( 'left' ) go ( 'up' , 1 ) zap ( 'left' ) go ( 'down' , 1 ) go ( 'left' , 1…" at bounding box center [771, 197] width 164 height 281
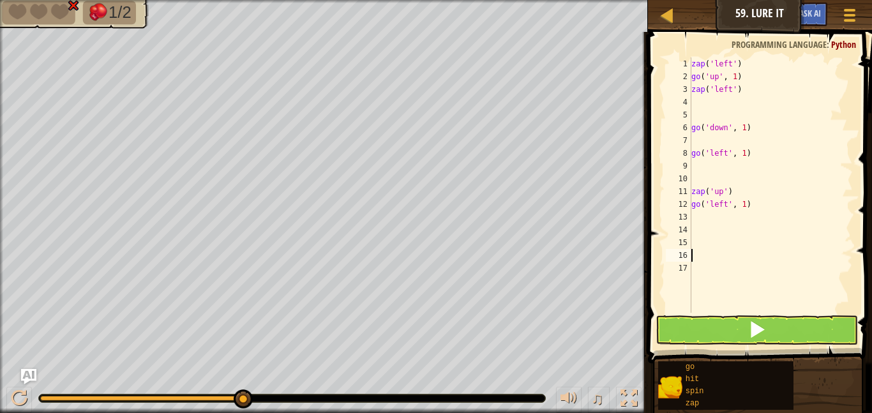
scroll to position [6, 0]
click at [756, 320] on span at bounding box center [757, 329] width 18 height 18
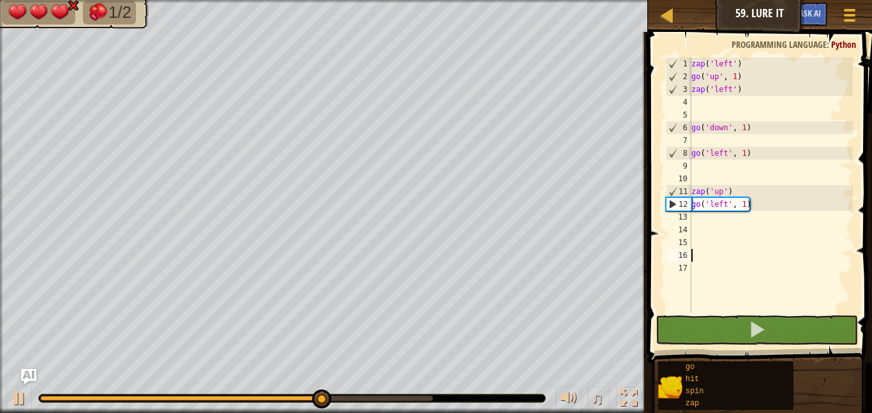
click at [724, 205] on div "zap ( 'left' ) go ( 'up' , 1 ) zap ( 'left' ) go ( 'down' , 1 ) go ( 'left' , 1…" at bounding box center [771, 197] width 164 height 281
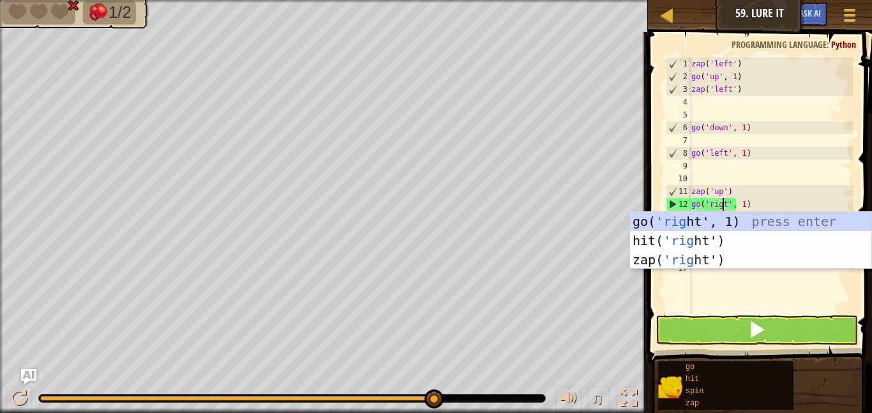
type textarea "go('right', 1)"
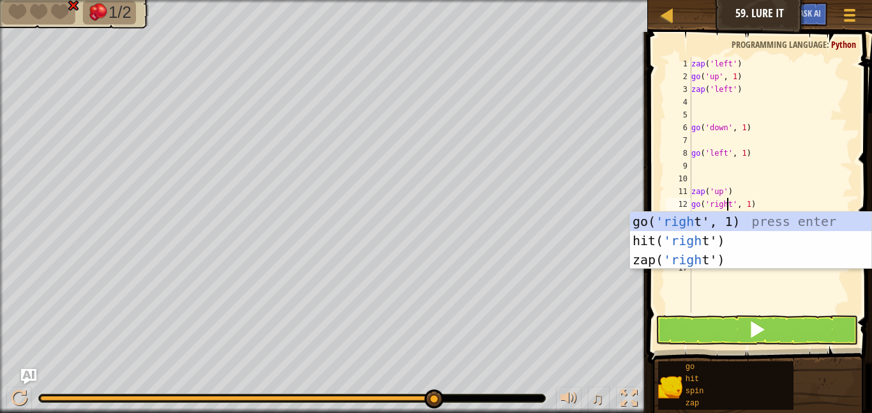
click at [764, 292] on div "zap ( 'left' ) go ( 'up' , 1 ) zap ( 'left' ) go ( 'down' , 1 ) go ( 'left' , 1…" at bounding box center [771, 197] width 164 height 281
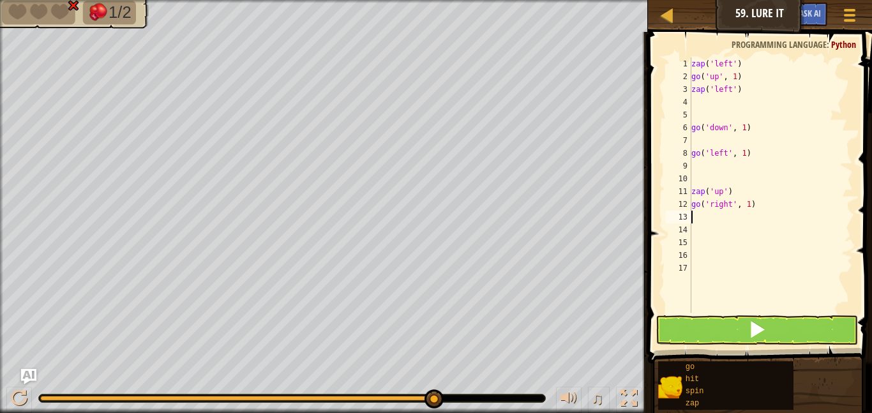
click at [705, 222] on div "zap ( 'left' ) go ( 'up' , 1 ) zap ( 'left' ) go ( 'down' , 1 ) go ( 'left' , 1…" at bounding box center [771, 197] width 164 height 281
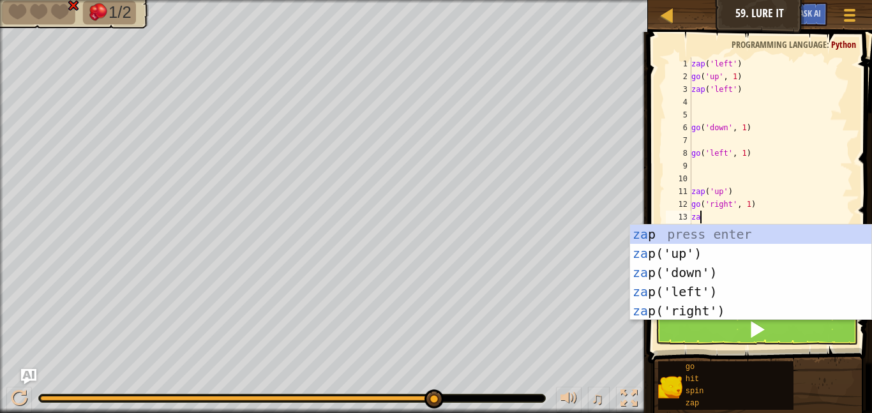
type textarea "zap"
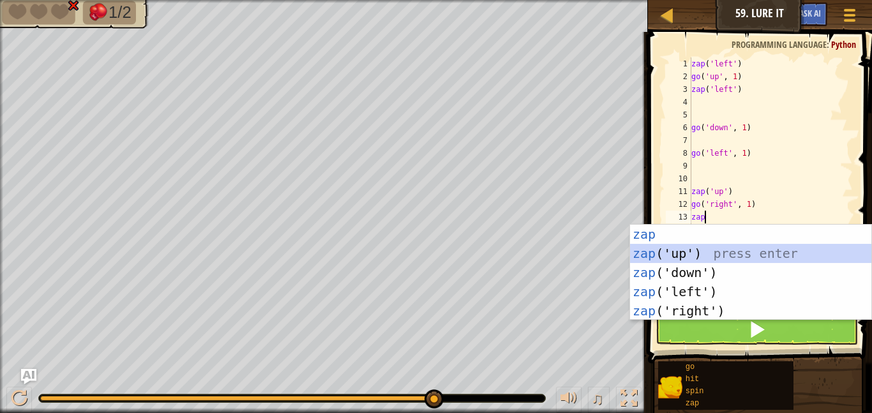
click at [705, 257] on div "zap press enter zap ('up') press enter zap ('down') press enter zap ('left') pr…" at bounding box center [750, 292] width 241 height 134
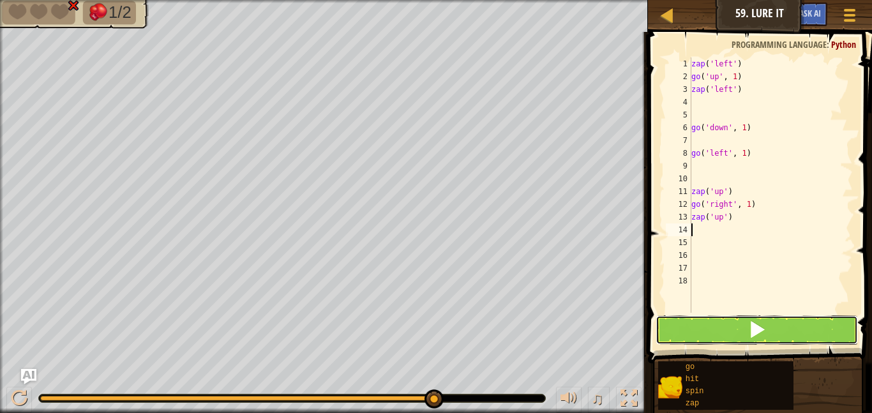
click at [735, 325] on button at bounding box center [756, 329] width 202 height 29
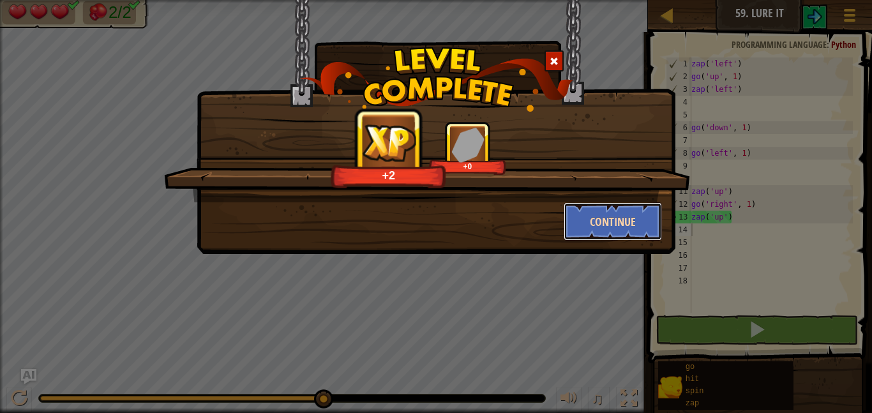
click at [629, 228] on button "Continue" at bounding box center [613, 221] width 99 height 38
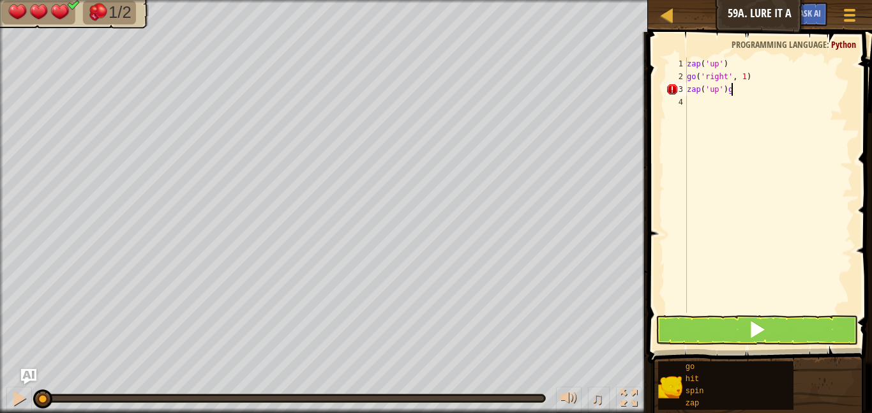
scroll to position [6, 6]
type textarea "zap('up')"
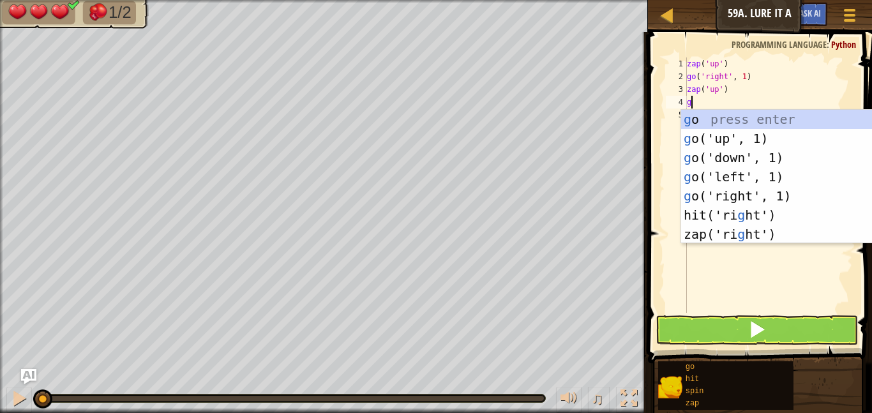
type textarea "go"
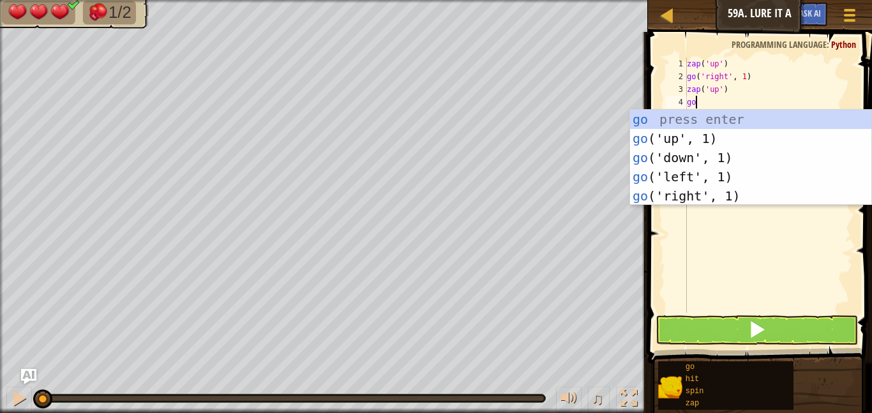
scroll to position [6, 1]
click at [702, 138] on div "go press enter go ('up', 1) press enter go ('down', 1) press enter go ('left', …" at bounding box center [750, 177] width 241 height 134
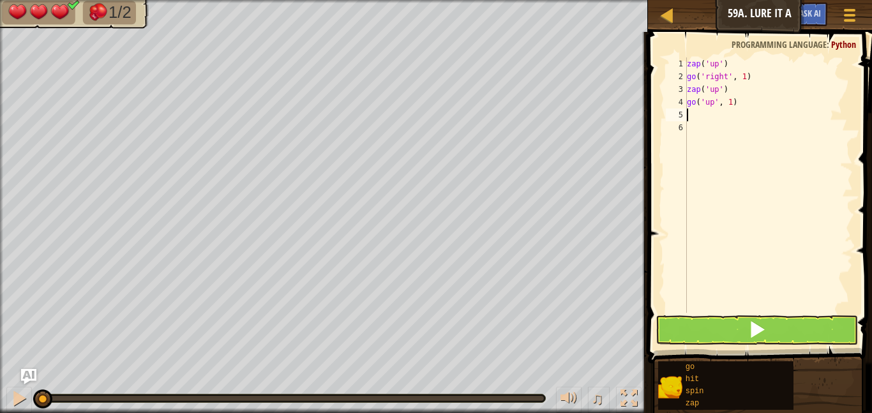
scroll to position [6, 0]
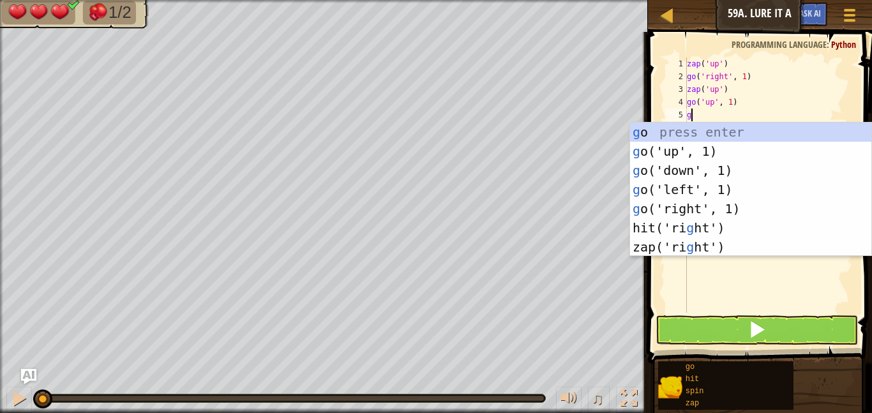
type textarea "go"
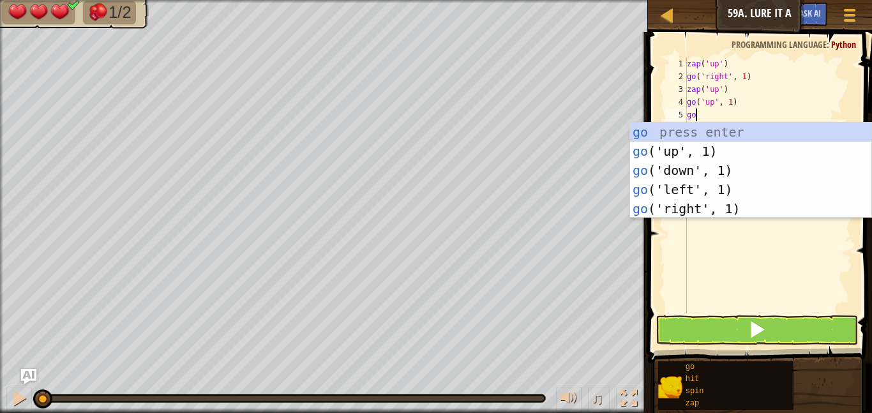
scroll to position [6, 1]
click at [724, 182] on div "go press enter go ('up', 1) press enter go ('down', 1) press enter go ('left', …" at bounding box center [750, 190] width 241 height 134
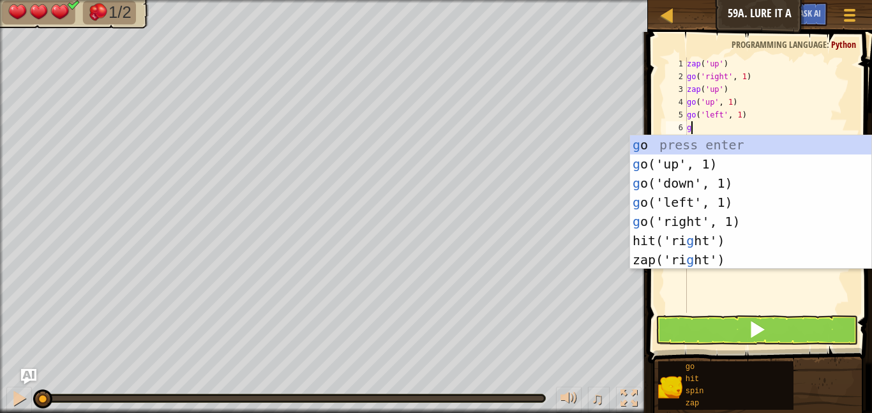
type textarea "go"
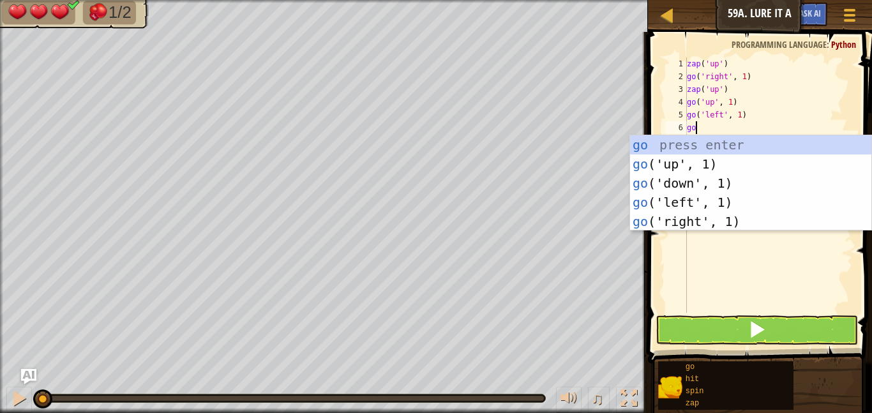
scroll to position [6, 1]
click at [718, 197] on div "go press enter go ('up', 1) press enter go ('down', 1) press enter go ('left', …" at bounding box center [750, 202] width 241 height 134
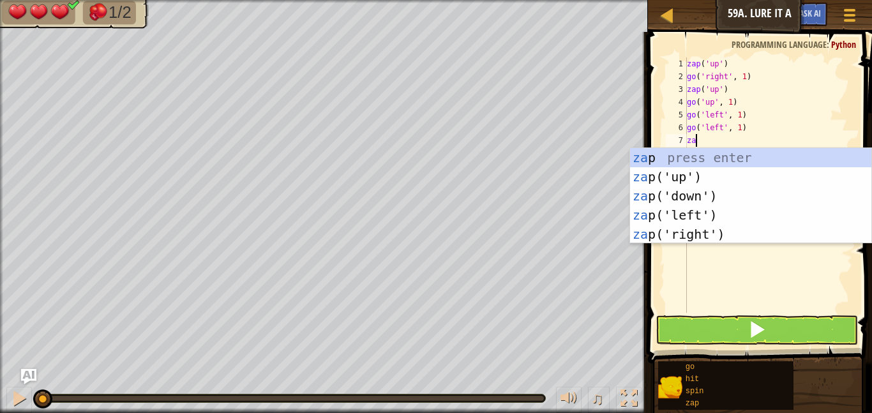
type textarea "zap"
click at [713, 193] on div "zap press enter zap ('up') press enter zap ('down') press enter zap ('left') pr…" at bounding box center [750, 215] width 241 height 134
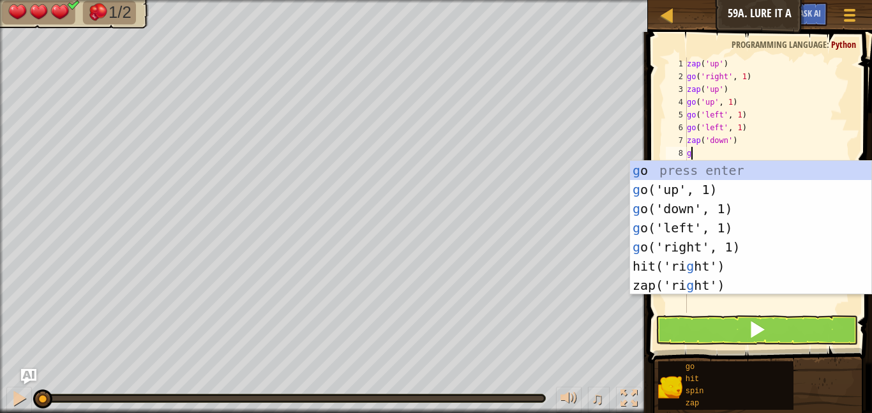
type textarea "go"
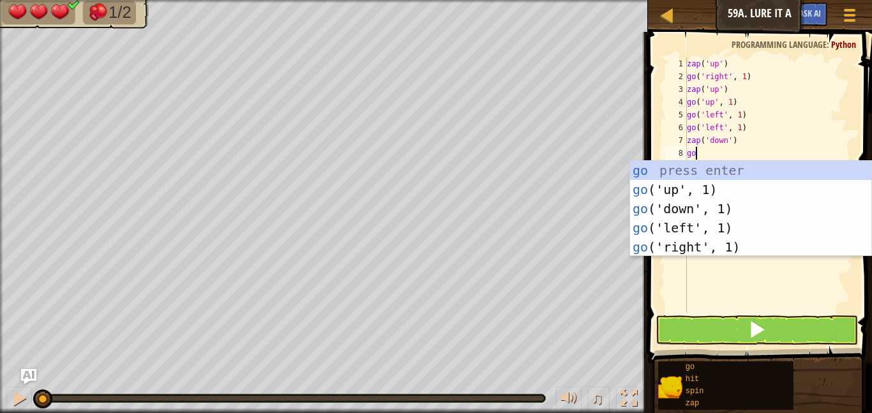
scroll to position [6, 1]
click at [714, 248] on div "go press enter go ('up', 1) press enter go ('down', 1) press enter go ('left', …" at bounding box center [750, 228] width 241 height 134
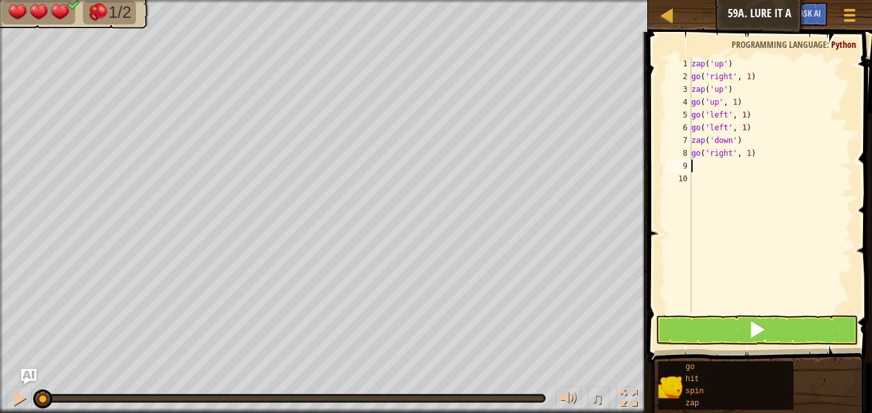
scroll to position [6, 0]
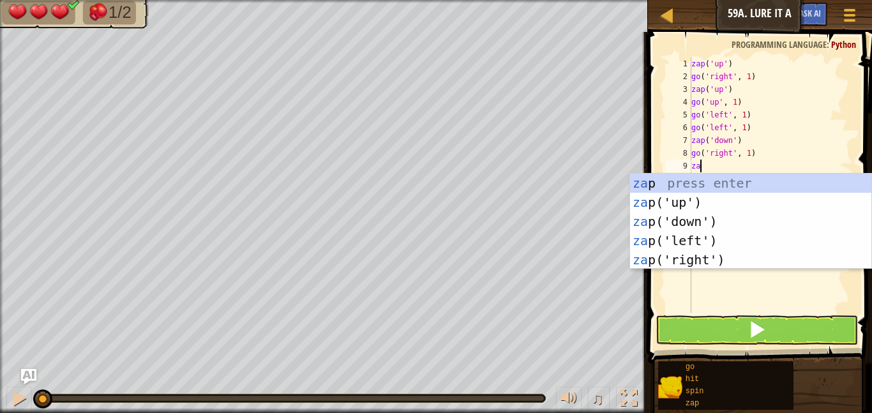
type textarea "zap"
click at [712, 222] on div "zap press enter zap ('up') press enter zap ('down') press enter zap ('left') pr…" at bounding box center [750, 241] width 241 height 134
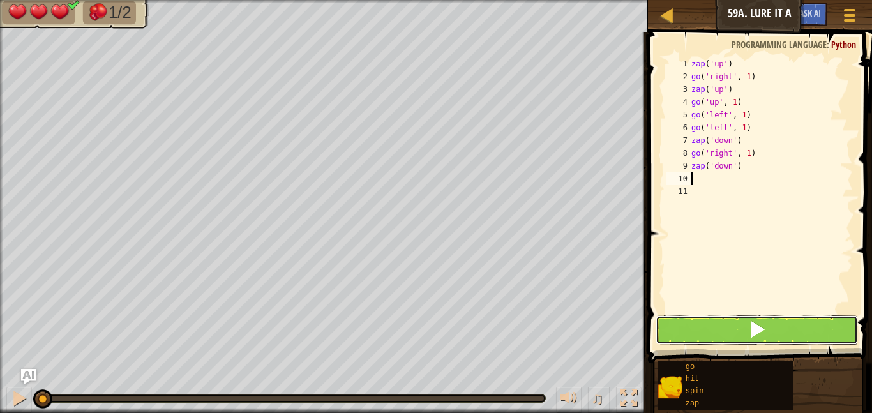
click at [715, 327] on button at bounding box center [756, 329] width 202 height 29
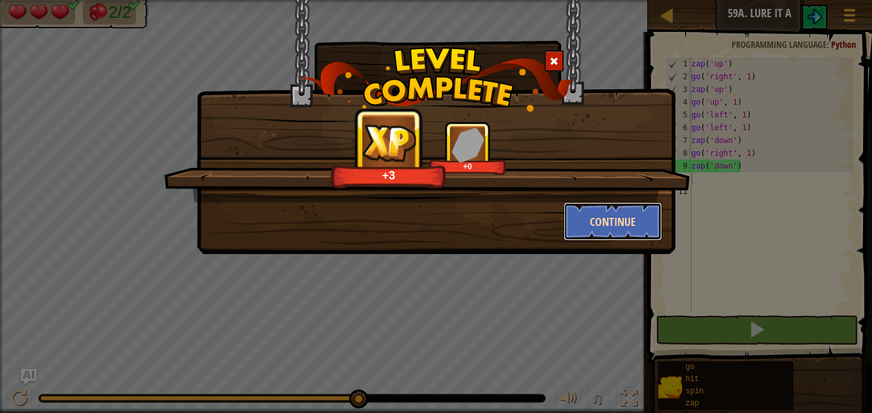
click at [629, 232] on button "Continue" at bounding box center [613, 221] width 99 height 38
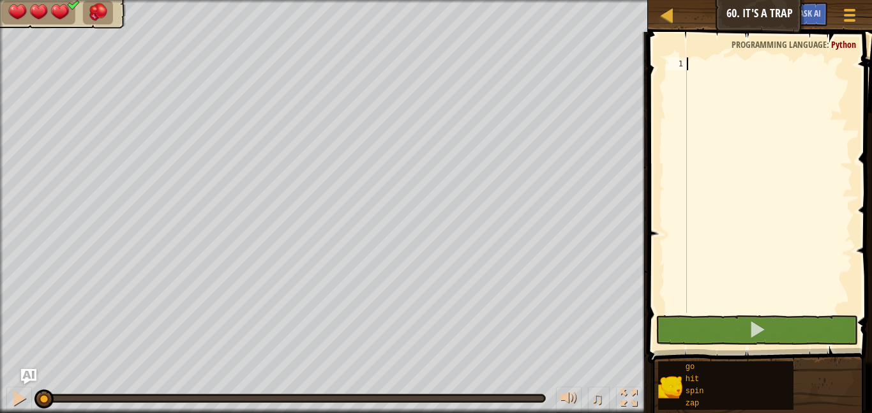
scroll to position [6, 0]
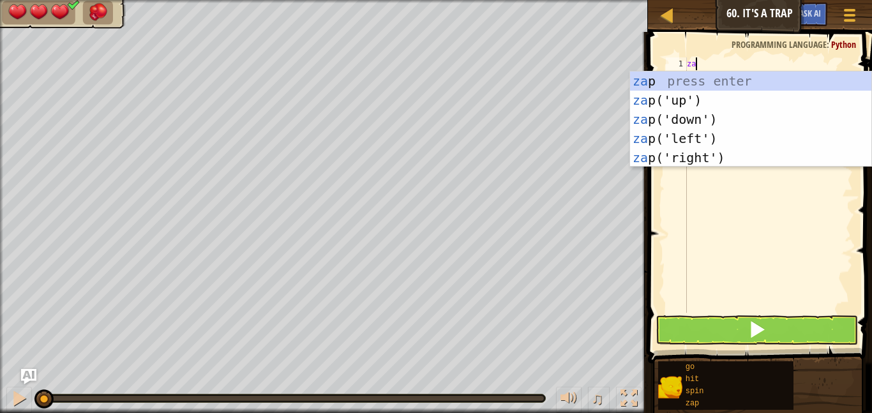
type textarea "zap"
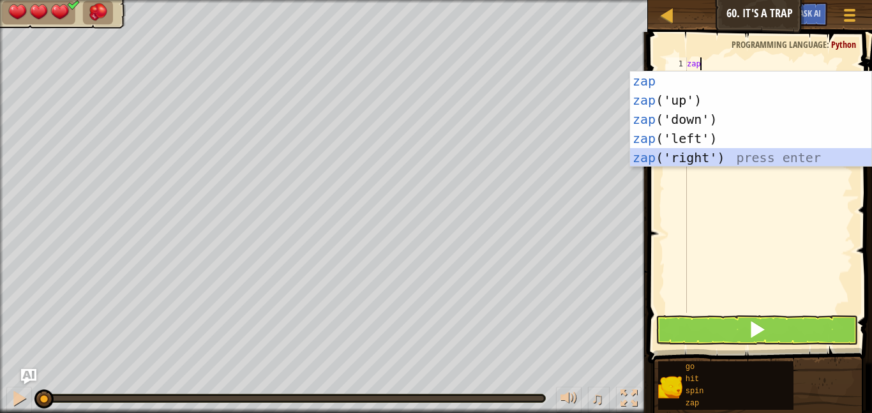
click at [692, 163] on div "zap press enter zap ('up') press enter zap ('down') press enter zap ('left') pr…" at bounding box center [750, 138] width 241 height 134
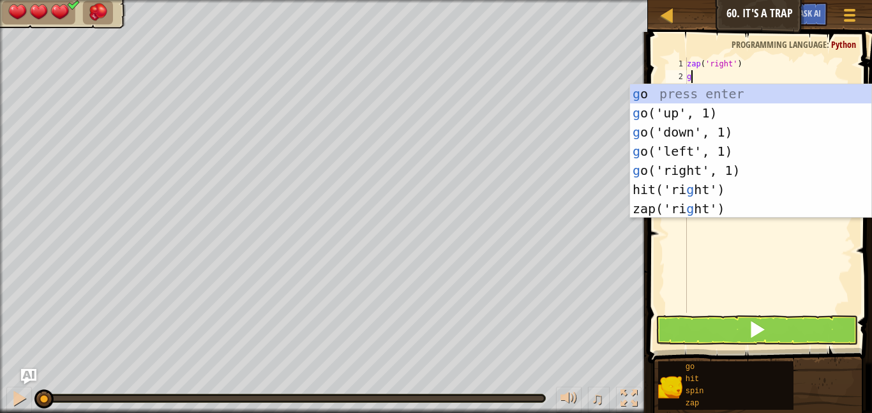
type textarea "go"
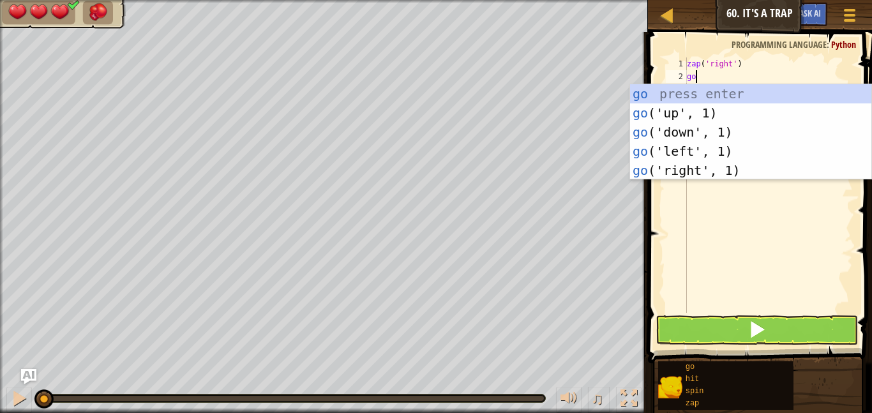
scroll to position [6, 1]
click at [698, 112] on div "go press enter go ('up', 1) press enter go ('down', 1) press enter go ('left', …" at bounding box center [750, 151] width 241 height 134
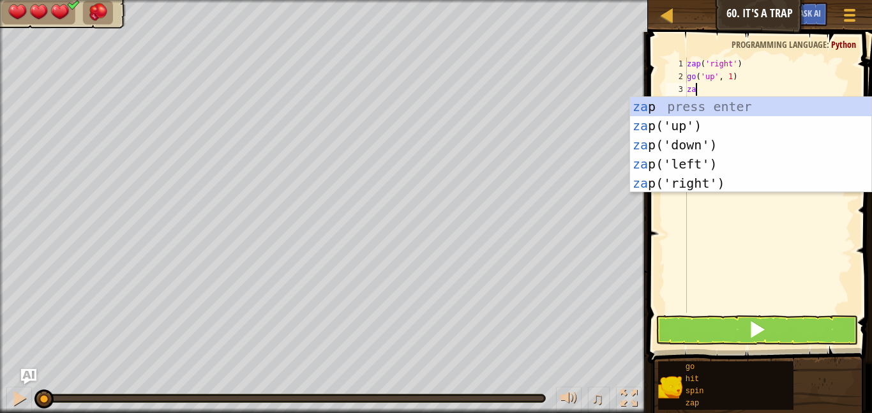
type textarea "zap"
click at [699, 181] on div "zap press enter zap ('up') press enter zap ('down') press enter zap ('left') pr…" at bounding box center [750, 164] width 241 height 134
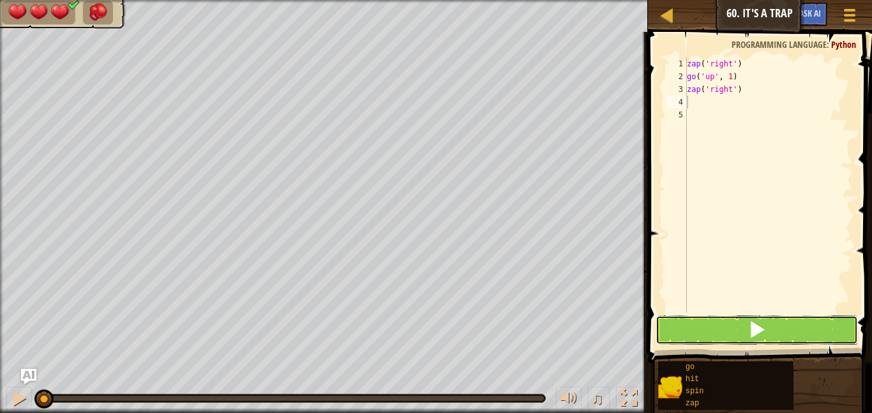
click at [729, 325] on button at bounding box center [756, 329] width 202 height 29
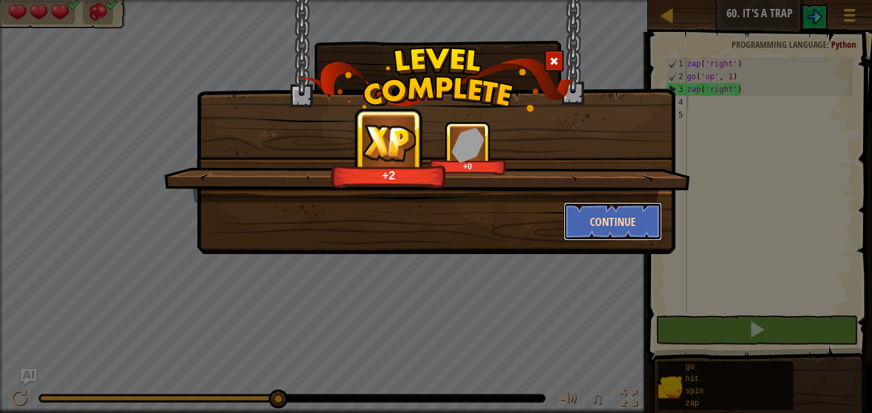
click at [614, 218] on button "Continue" at bounding box center [613, 221] width 99 height 38
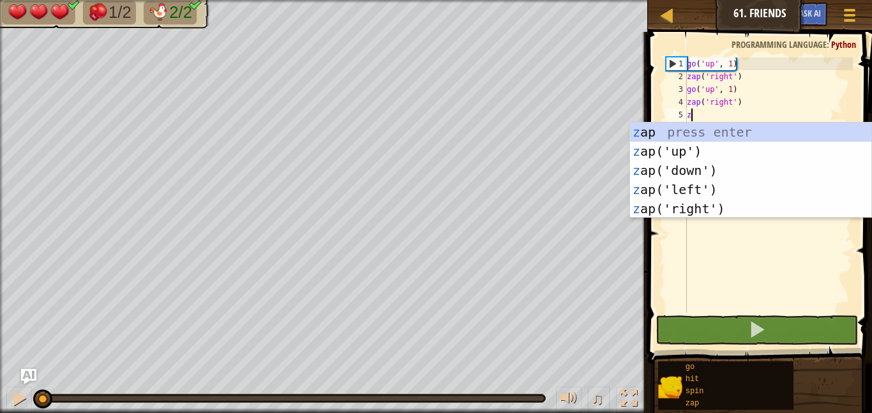
scroll to position [6, 0]
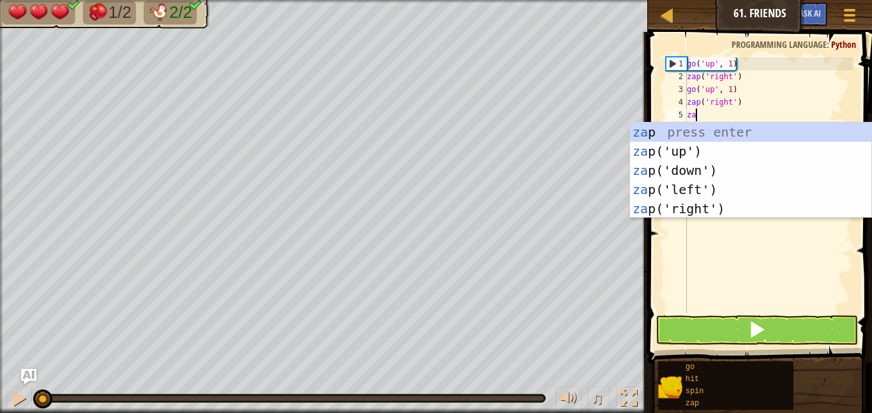
type textarea "zap"
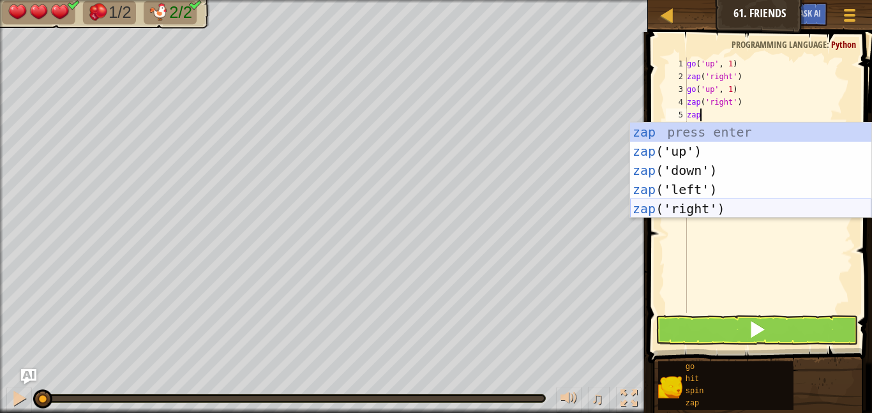
click at [652, 207] on div "zap press enter zap ('up') press enter zap ('down') press enter zap ('left') pr…" at bounding box center [750, 190] width 241 height 134
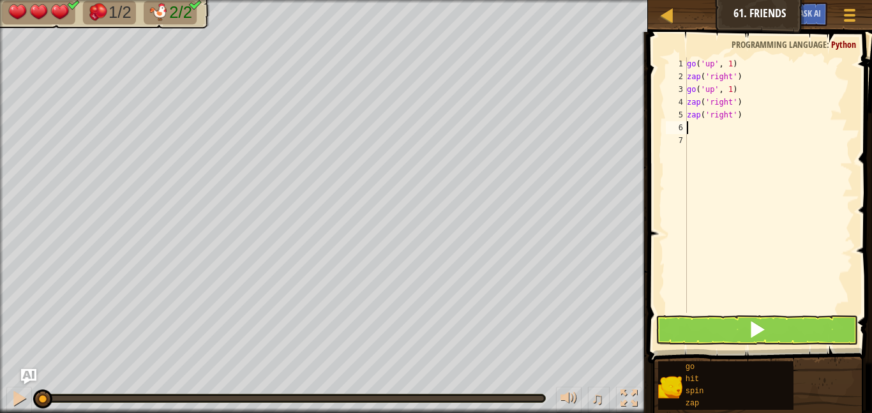
scroll to position [6, 0]
click at [676, 328] on button at bounding box center [756, 329] width 202 height 29
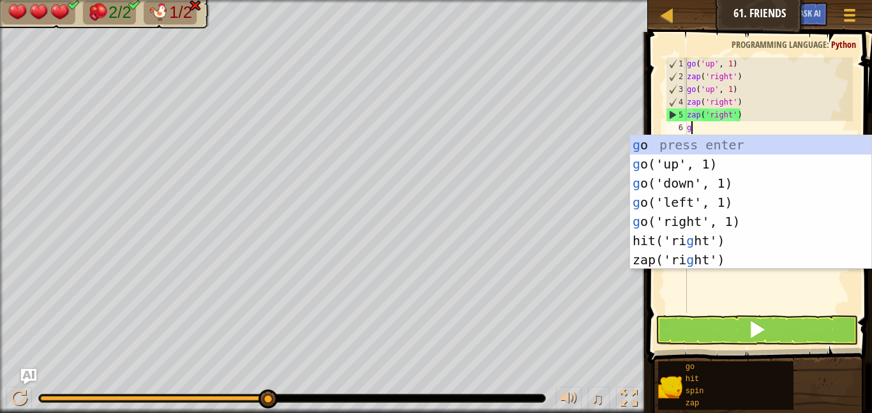
type textarea "go"
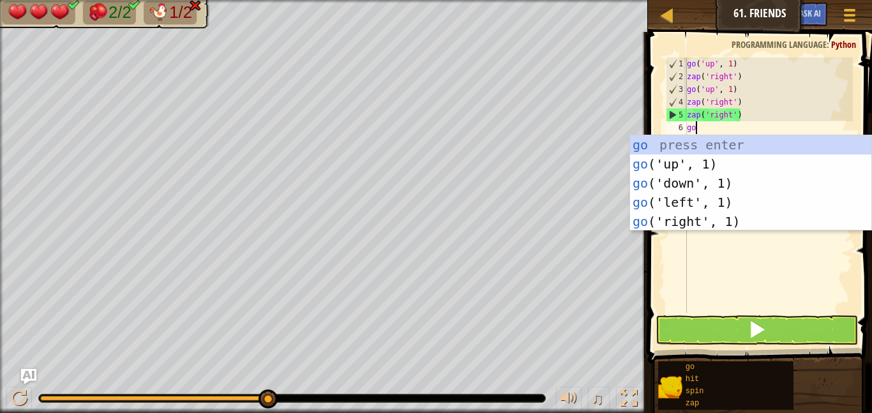
scroll to position [6, 1]
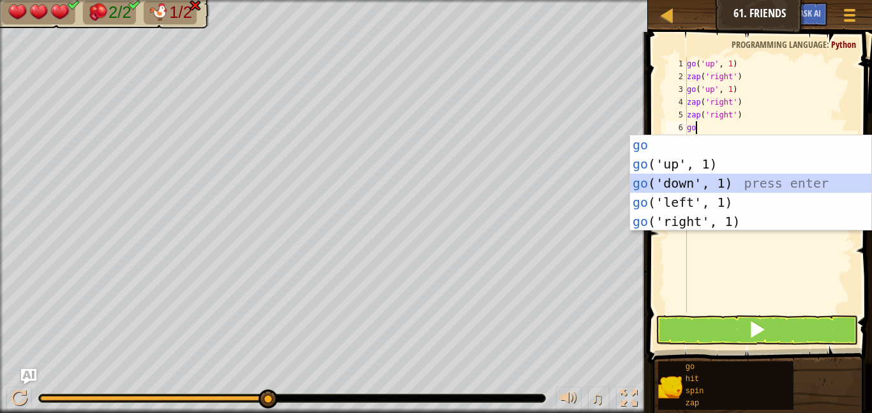
click at [694, 185] on div "go press enter go ('up', 1) press enter go ('down', 1) press enter go ('left', …" at bounding box center [750, 202] width 241 height 134
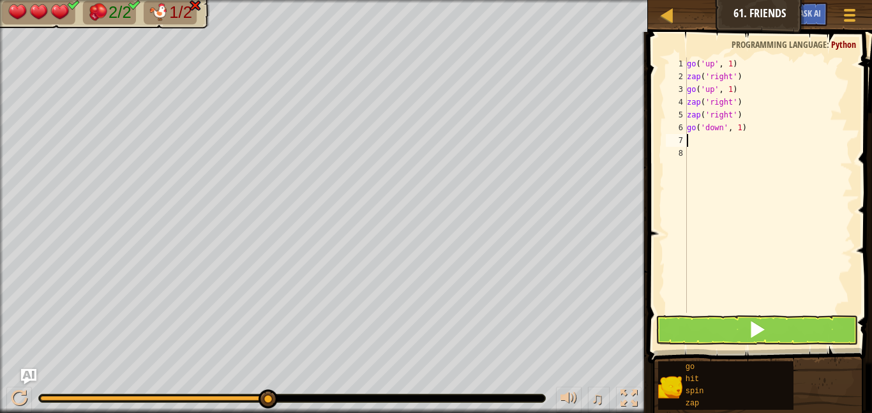
click at [743, 129] on div "go ( 'up' , 1 ) zap ( 'right' ) go ( 'up' , 1 ) zap ( 'right' ) zap ( 'right' )…" at bounding box center [768, 197] width 168 height 281
type textarea "go('down', 2)"
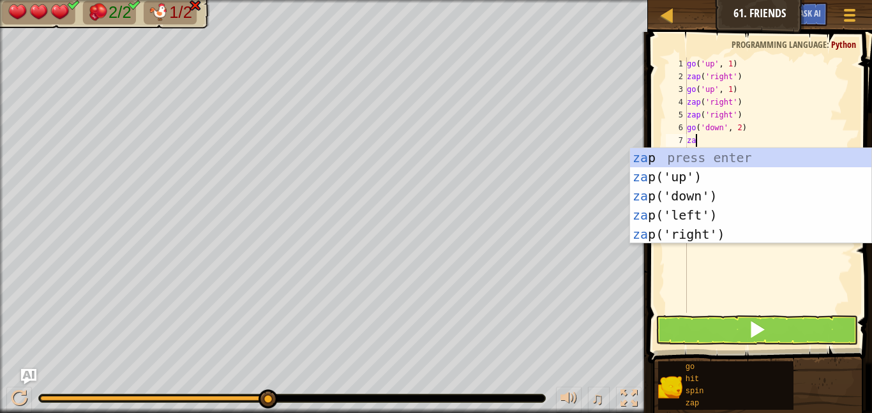
type textarea "zap"
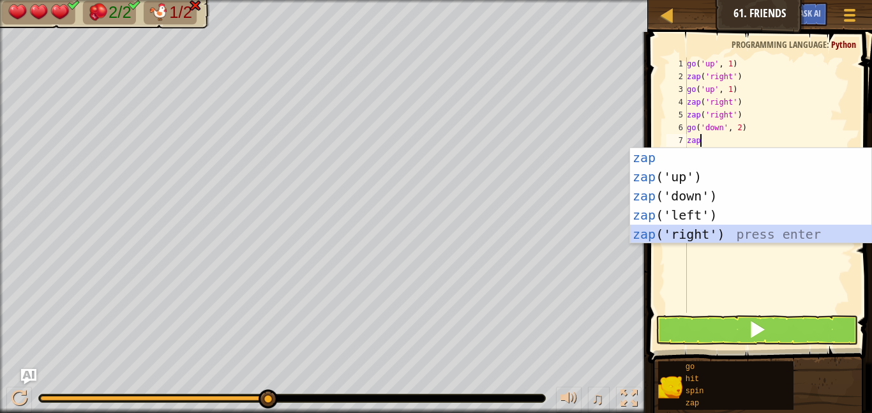
click at [778, 242] on div "zap press enter zap ('up') press enter zap ('down') press enter zap ('left') pr…" at bounding box center [750, 215] width 241 height 134
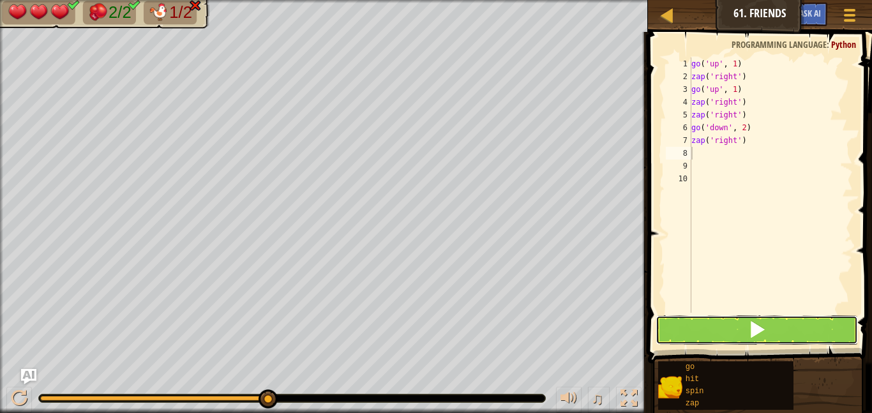
click at [789, 332] on button at bounding box center [756, 329] width 202 height 29
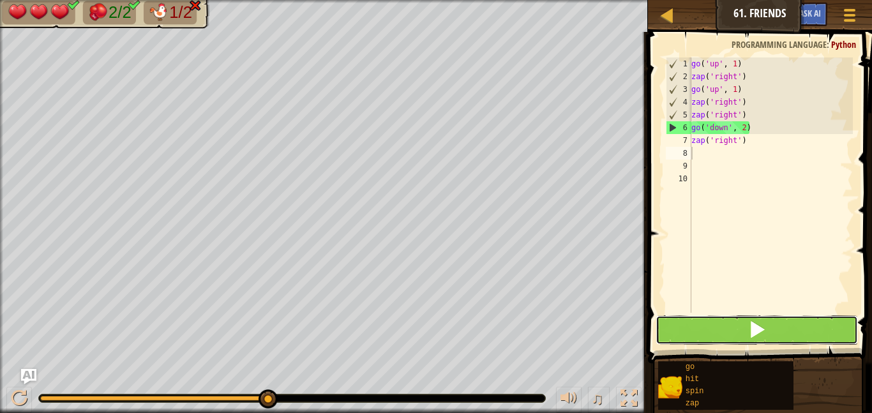
click at [789, 336] on button at bounding box center [756, 329] width 202 height 29
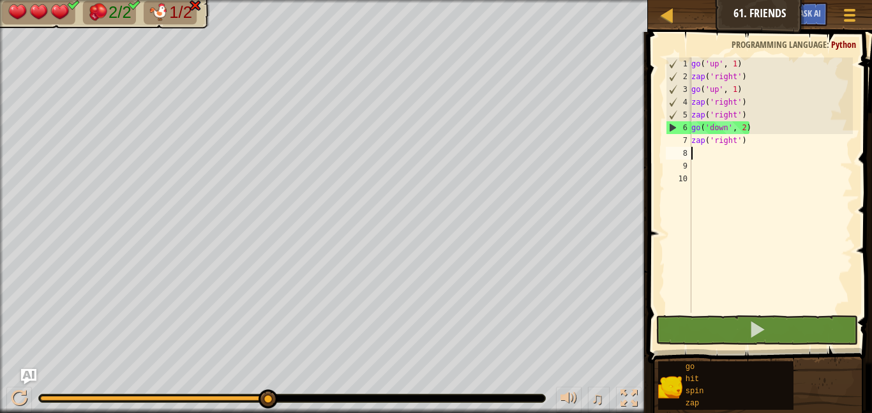
click at [754, 129] on div "go ( 'up' , 1 ) zap ( 'right' ) go ( 'up' , 1 ) zap ( 'right' ) zap ( 'right' )…" at bounding box center [771, 197] width 164 height 281
type textarea "go('down', 2)"
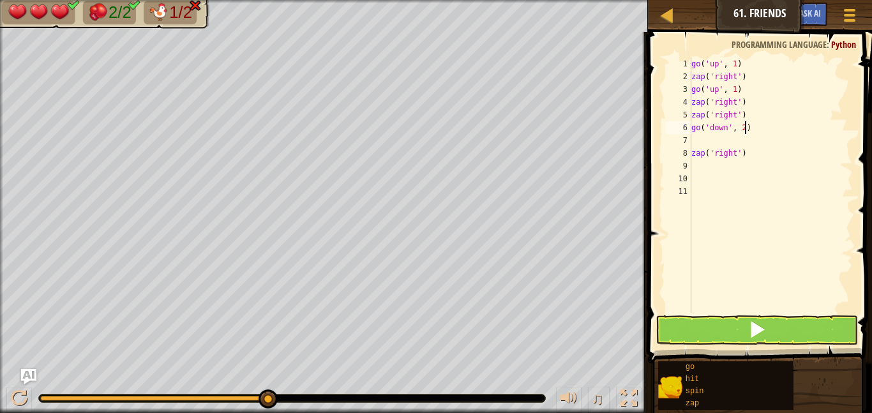
click at [746, 129] on div "go ( 'up' , 1 ) zap ( 'right' ) go ( 'up' , 1 ) zap ( 'right' ) zap ( 'right' )…" at bounding box center [771, 197] width 164 height 281
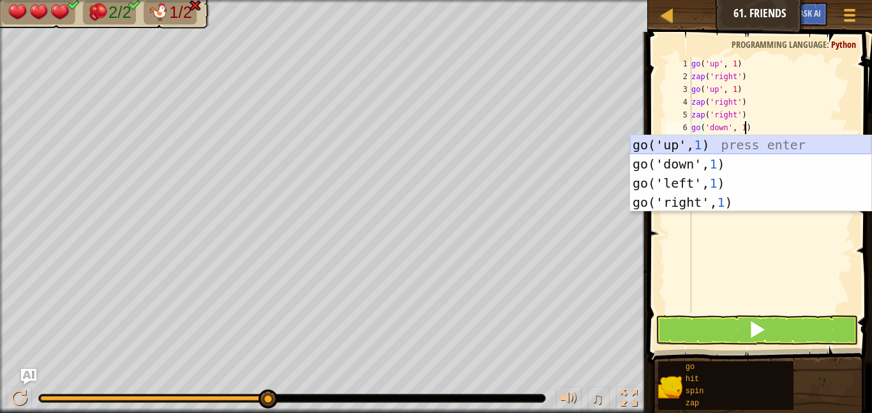
click at [720, 142] on div "go('up', 1 ) press enter go('down', 1 ) press enter go('left', 1 ) press enter …" at bounding box center [750, 192] width 241 height 115
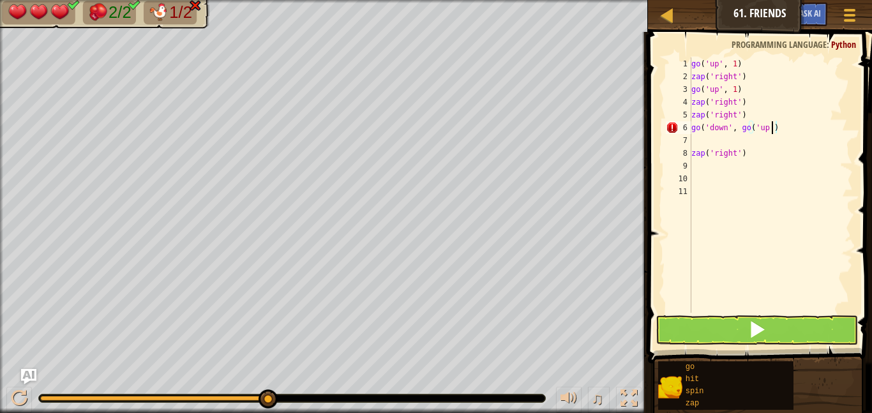
click at [788, 128] on div "go ( 'up' , 1 ) zap ( 'right' ) go ( 'up' , 1 ) zap ( 'right' ) zap ( 'right' )…" at bounding box center [771, 197] width 164 height 281
type textarea "go"
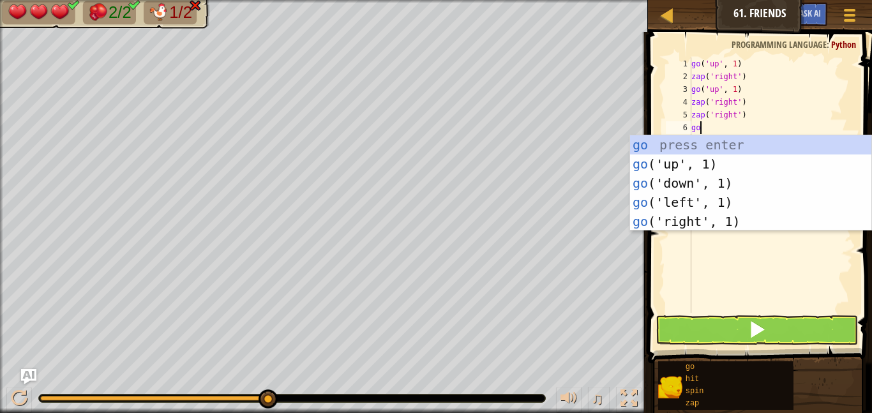
scroll to position [6, 1]
click at [694, 187] on div "go press enter go ('up', 1) press enter go ('down', 1) press enter go ('left', …" at bounding box center [750, 202] width 241 height 134
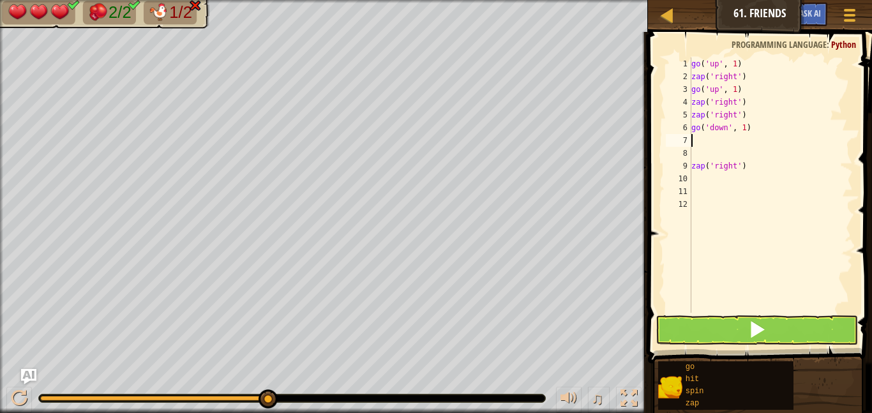
scroll to position [6, 0]
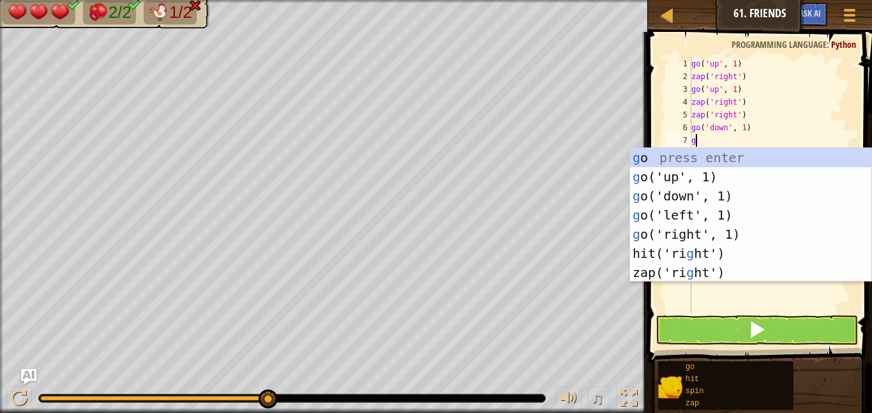
type textarea "go"
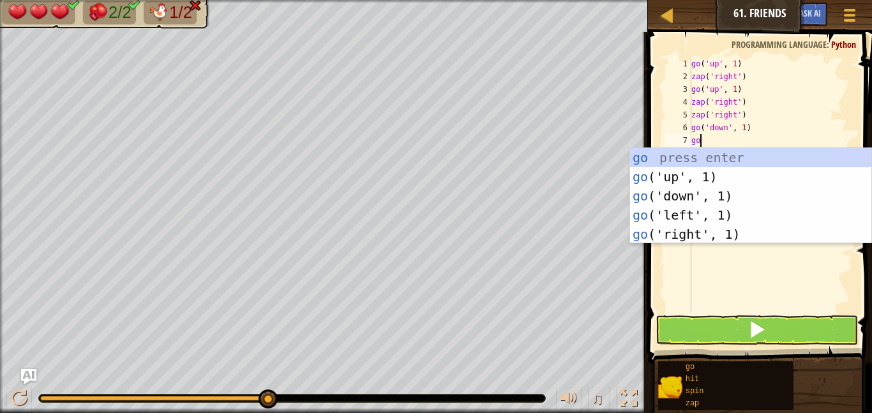
scroll to position [6, 1]
click at [703, 198] on div "go press enter go ('up', 1) press enter go ('down', 1) press enter go ('left', …" at bounding box center [750, 215] width 241 height 134
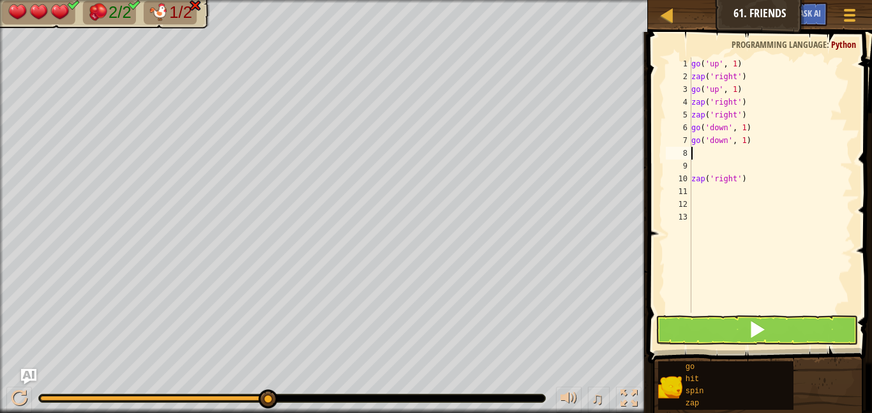
scroll to position [6, 0]
click at [717, 326] on button at bounding box center [756, 329] width 202 height 29
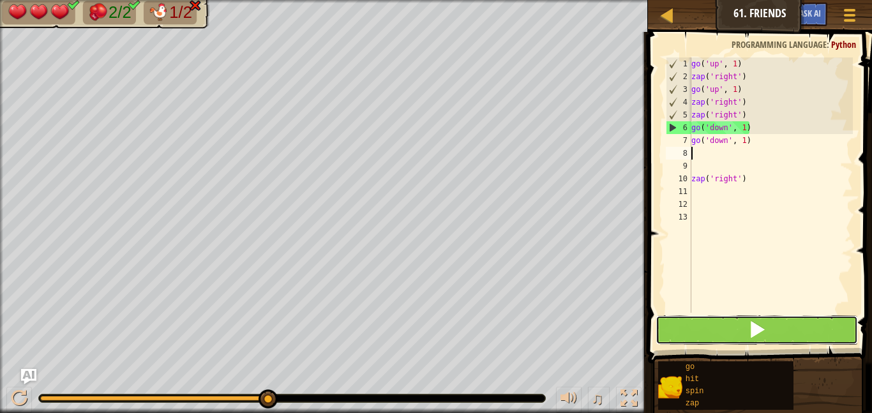
click at [706, 329] on button at bounding box center [756, 329] width 202 height 29
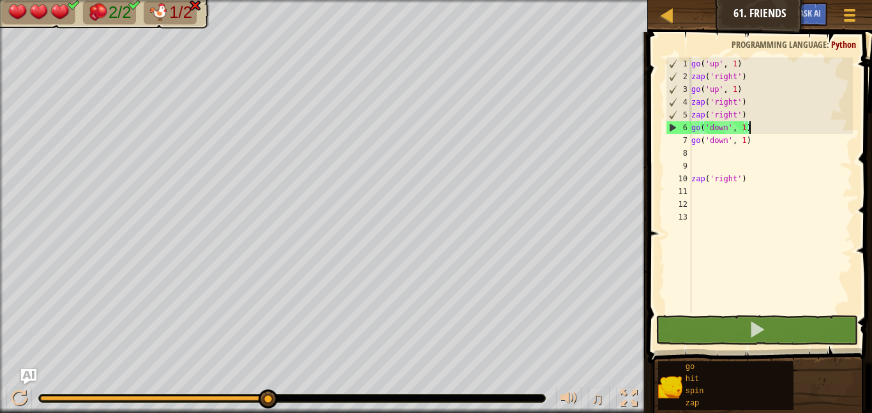
click at [756, 133] on div "go ( 'up' , 1 ) zap ( 'right' ) go ( 'up' , 1 ) zap ( 'right' ) zap ( 'right' )…" at bounding box center [771, 197] width 164 height 281
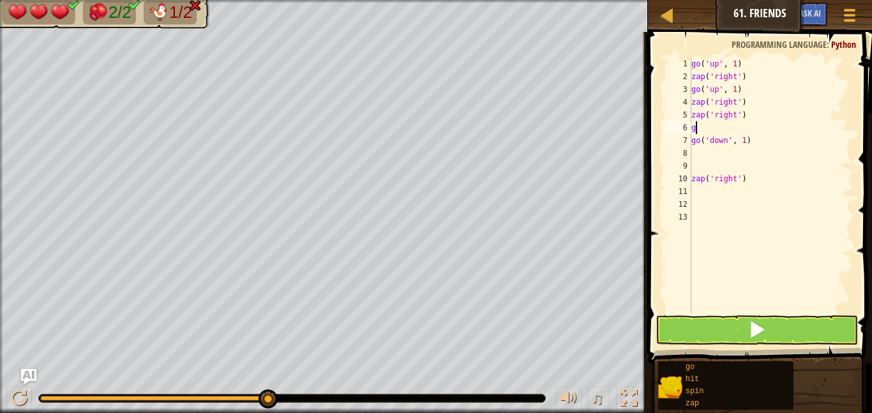
type textarea "go"
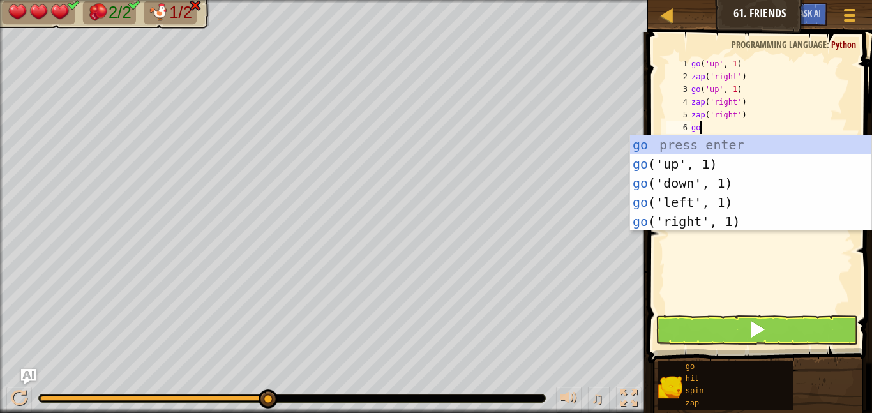
scroll to position [6, 1]
click at [694, 221] on div "go press enter go ('up', 1) press enter go ('down', 1) press enter go ('left', …" at bounding box center [750, 202] width 241 height 134
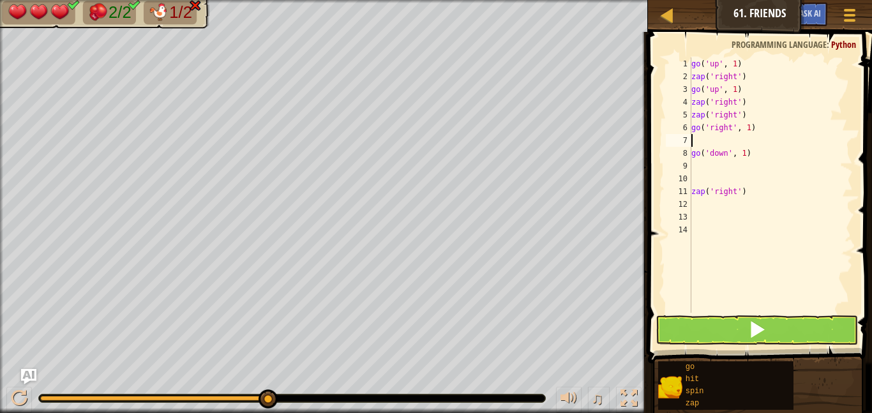
scroll to position [6, 0]
click at [710, 169] on div "go ( 'up' , 1 ) zap ( 'right' ) go ( 'up' , 1 ) zap ( 'right' ) zap ( 'right' )…" at bounding box center [771, 197] width 164 height 281
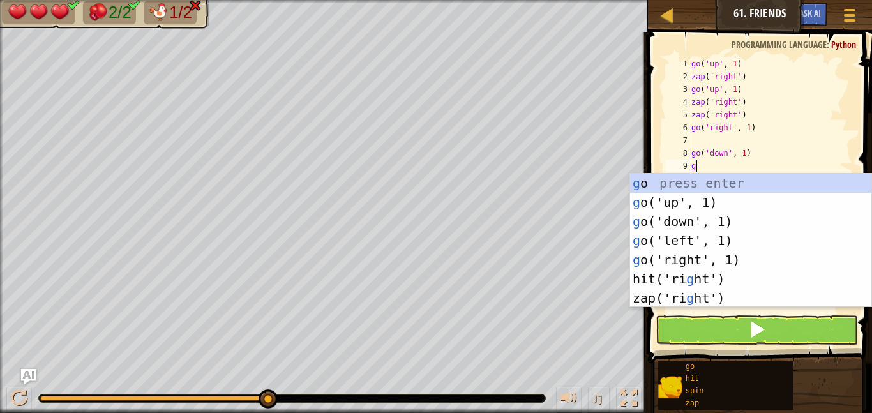
type textarea "go"
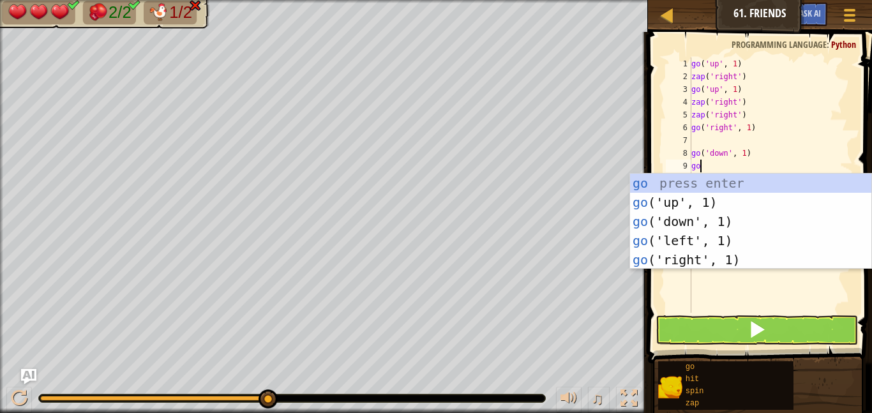
scroll to position [6, 1]
click at [705, 216] on div "go press enter go ('up', 1) press enter go ('down', 1) press enter go ('left', …" at bounding box center [750, 241] width 241 height 134
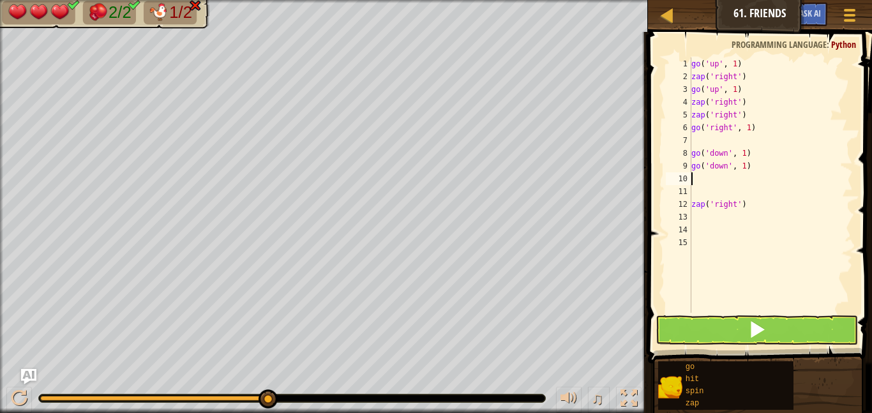
scroll to position [6, 0]
click at [735, 335] on button at bounding box center [756, 329] width 202 height 29
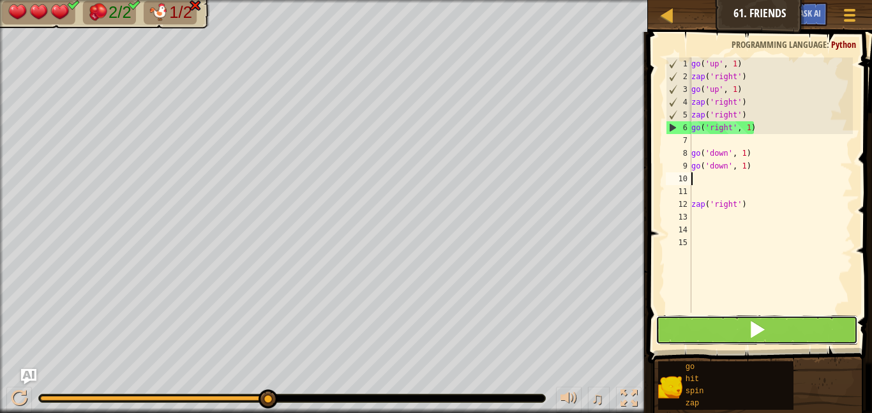
click at [692, 334] on button at bounding box center [756, 329] width 202 height 29
